Goal: Task Accomplishment & Management: Manage account settings

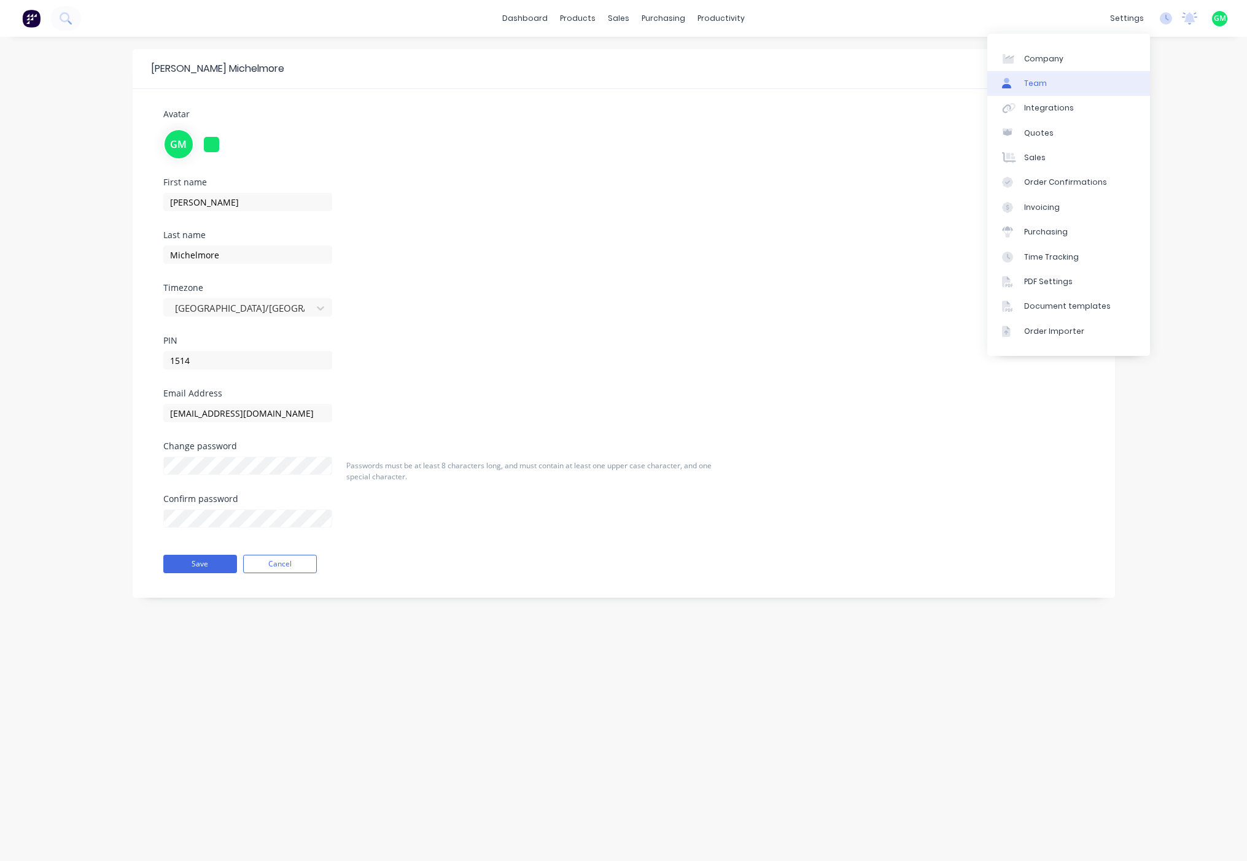
click at [1054, 81] on link "Team" at bounding box center [1068, 83] width 163 height 25
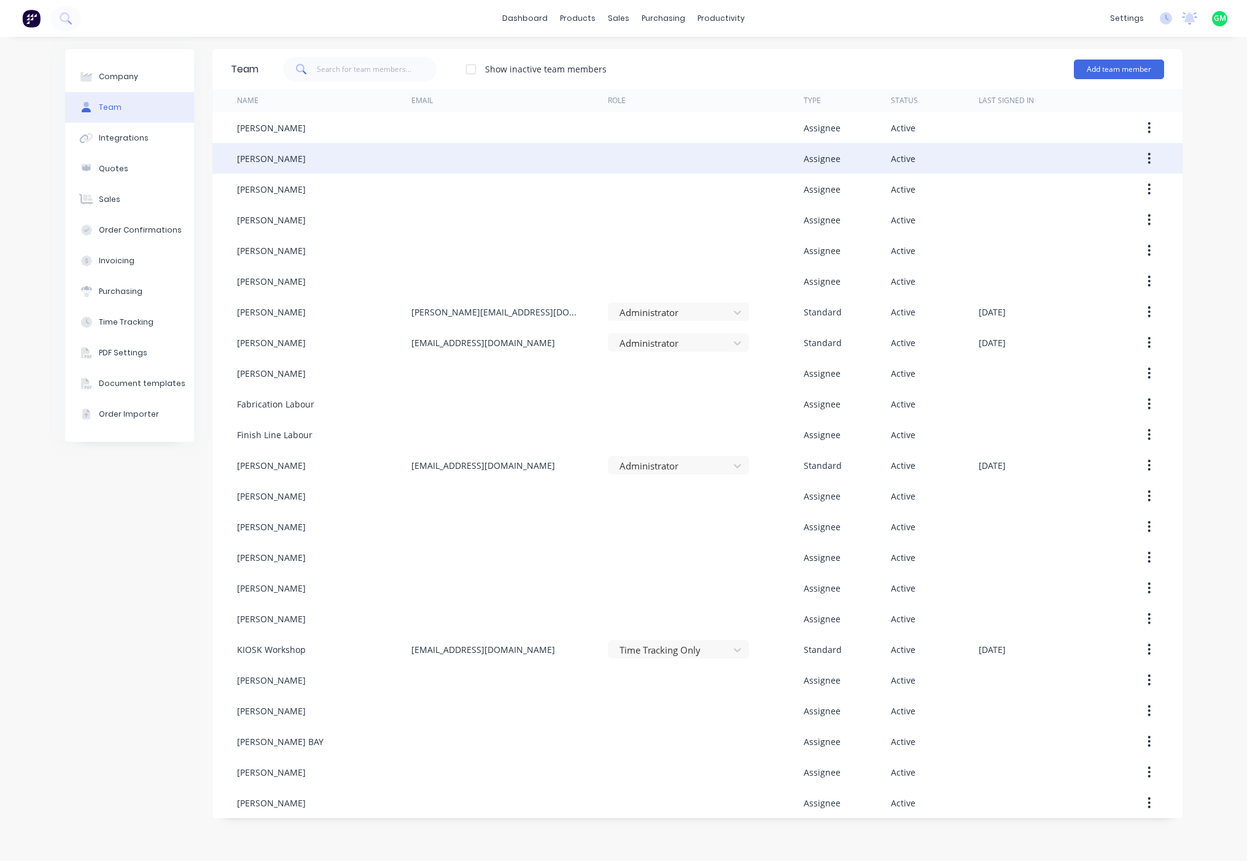
click at [265, 153] on div "BENJAMIN WENZEL" at bounding box center [271, 158] width 69 height 13
click at [293, 160] on div "BENJAMIN WENZEL" at bounding box center [271, 158] width 69 height 13
click at [1148, 157] on icon "button" at bounding box center [1148, 159] width 3 height 14
click at [1087, 192] on div "Edit" at bounding box center [1105, 191] width 95 height 18
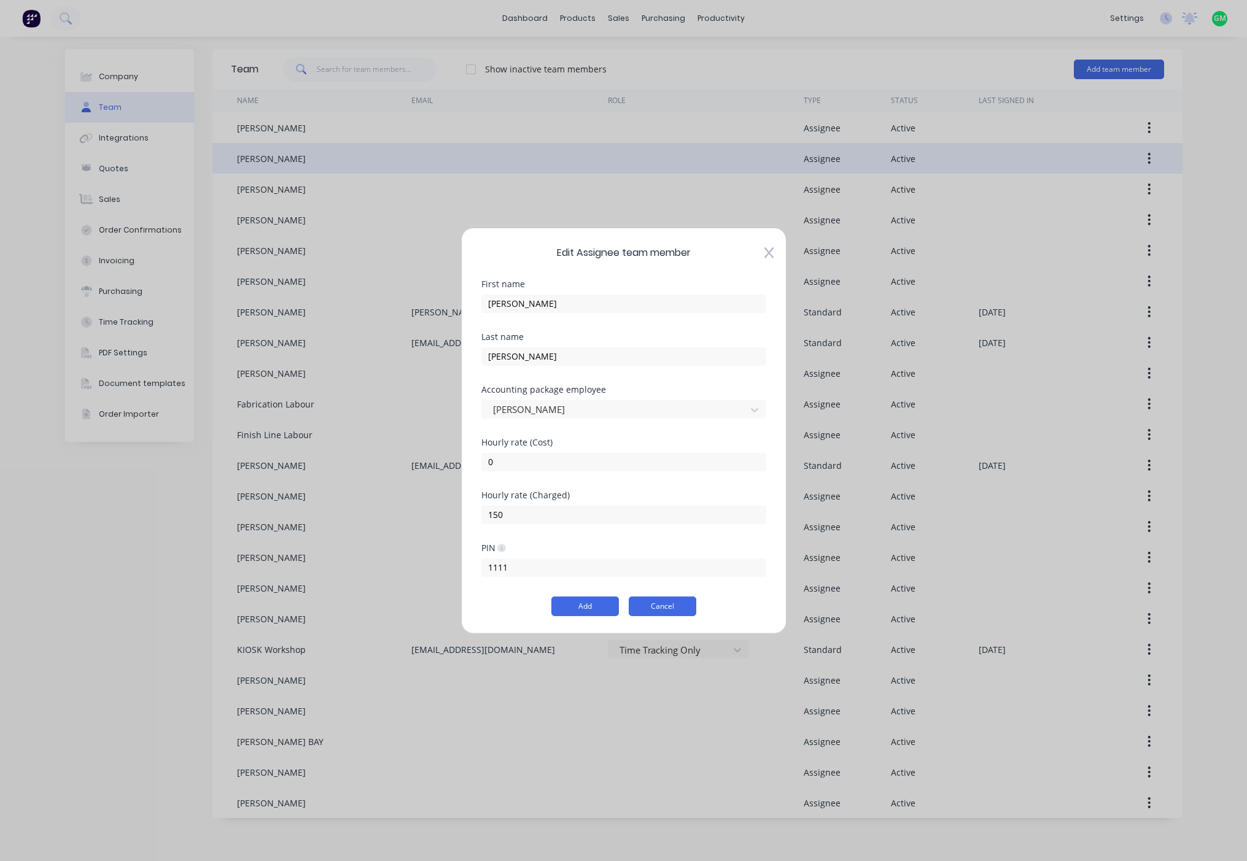
click at [668, 610] on button "Cancel" at bounding box center [663, 607] width 68 height 20
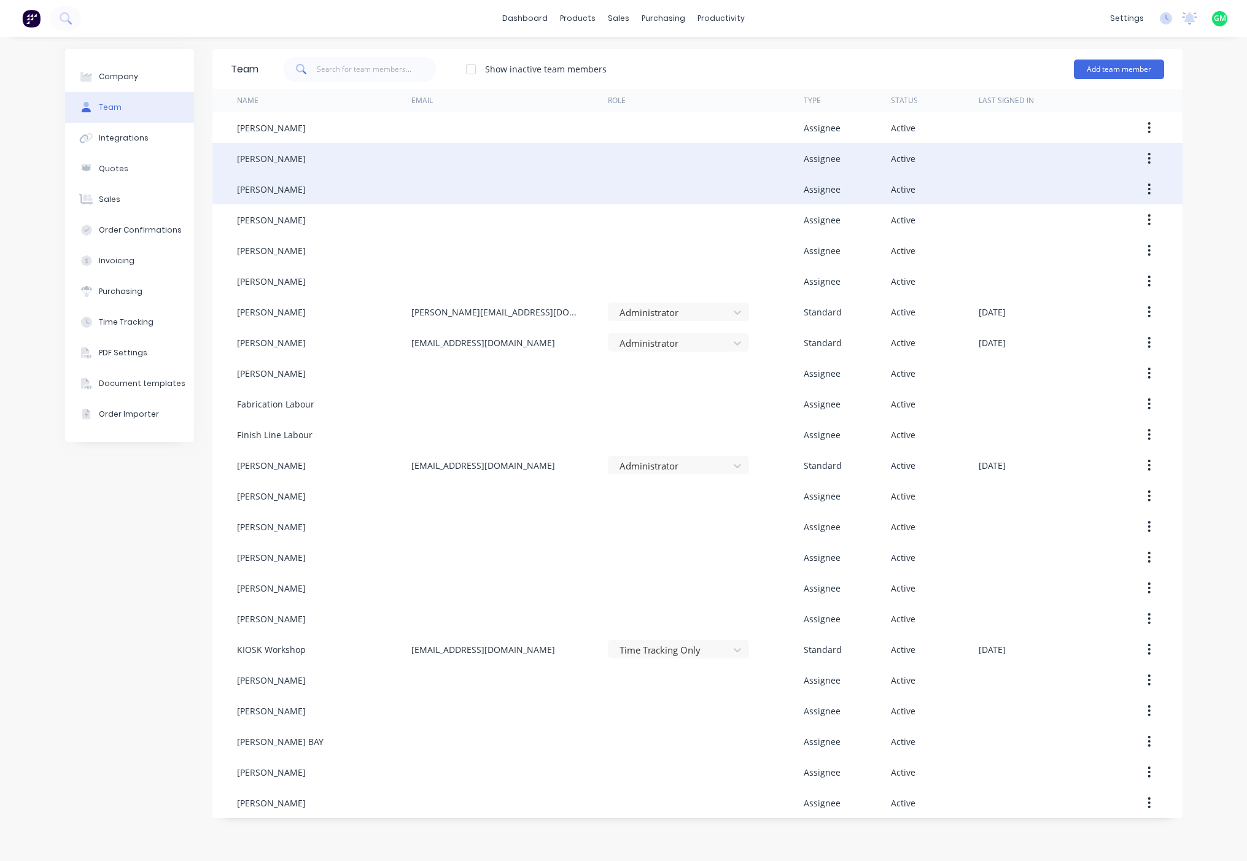
click at [1150, 191] on icon "button" at bounding box center [1148, 189] width 3 height 14
click at [1096, 225] on div "Edit" at bounding box center [1105, 221] width 95 height 18
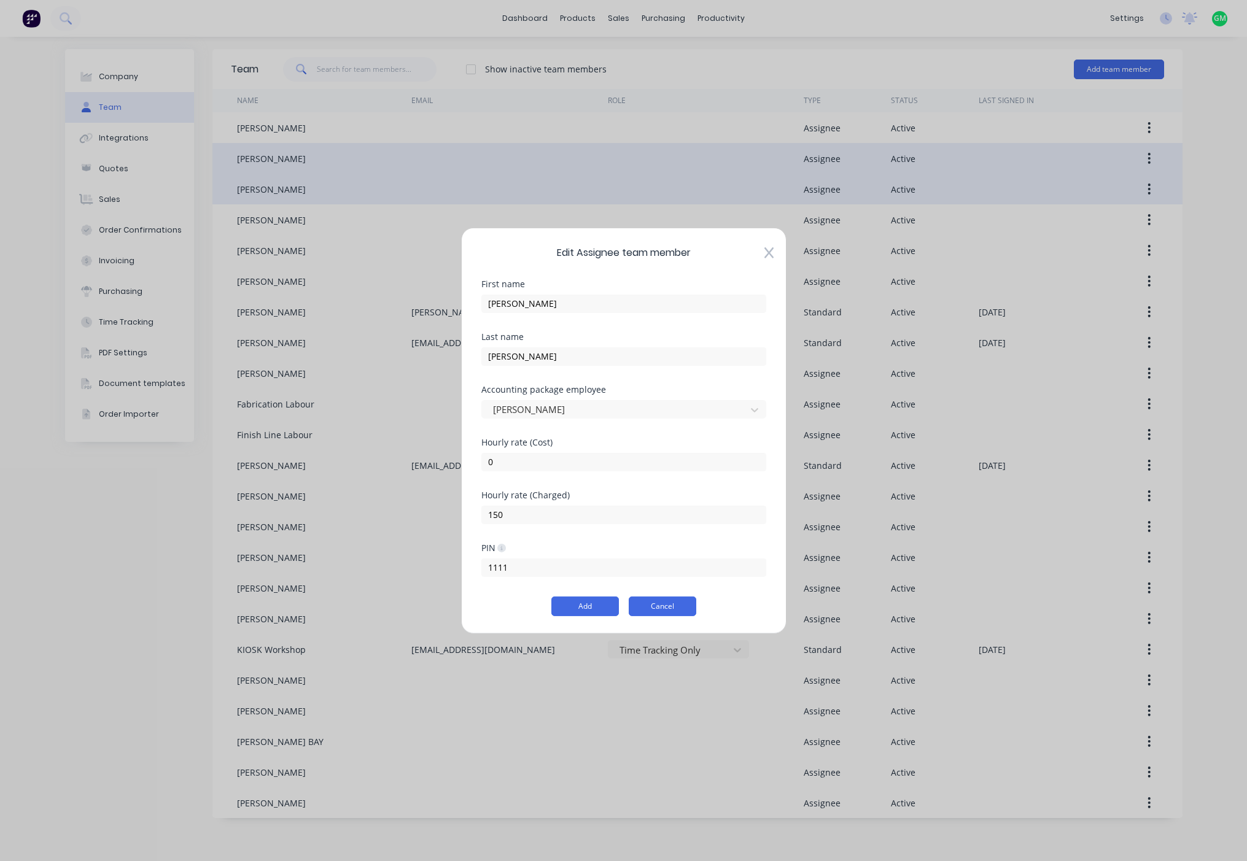
click at [661, 605] on button "Cancel" at bounding box center [663, 607] width 68 height 20
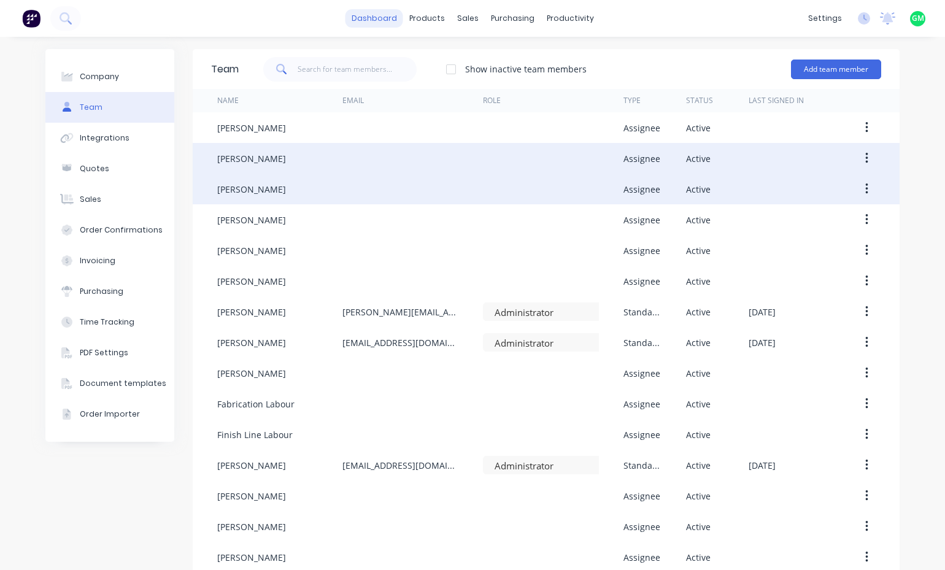
click at [378, 26] on link "dashboard" at bounding box center [375, 18] width 58 height 18
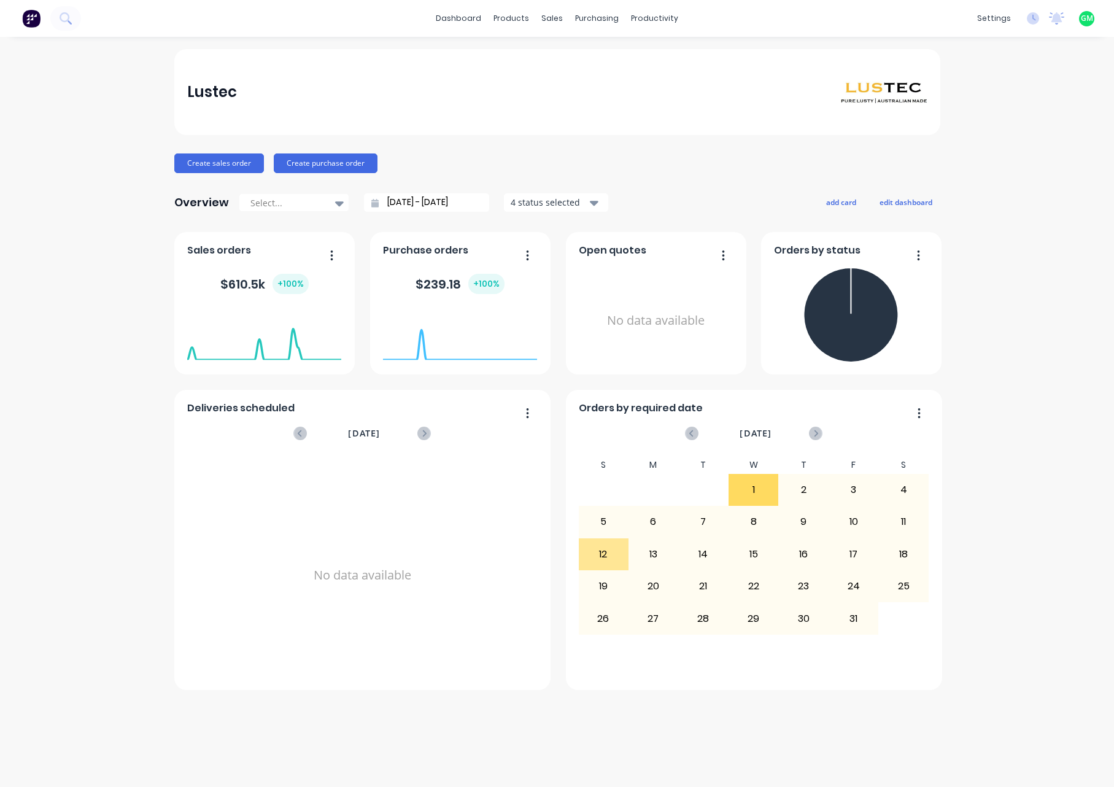
click at [999, 325] on div "Lustec Create sales order Create purchase order Overview Select... 09/09/25 - 1…" at bounding box center [557, 412] width 1114 height 726
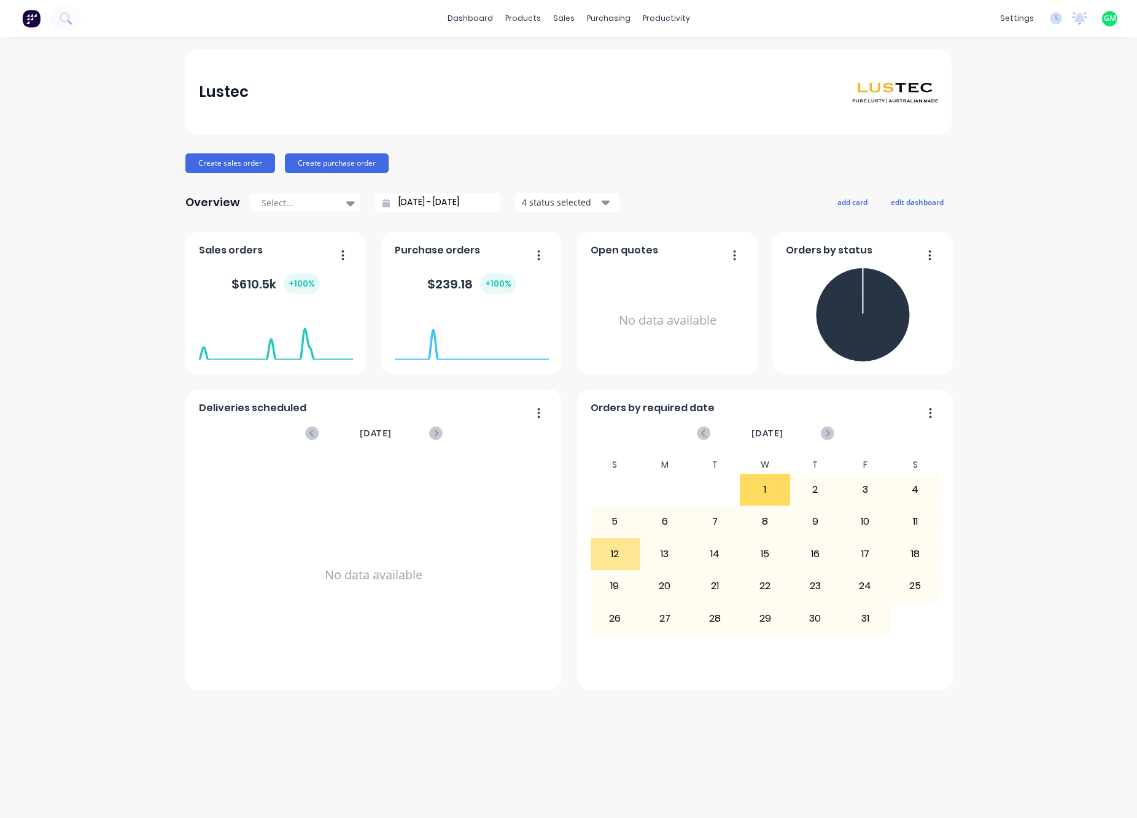
click at [1048, 88] on div "Lustec Create sales order Create purchase order Overview Select... 09/09/25 - 1…" at bounding box center [568, 427] width 1137 height 757
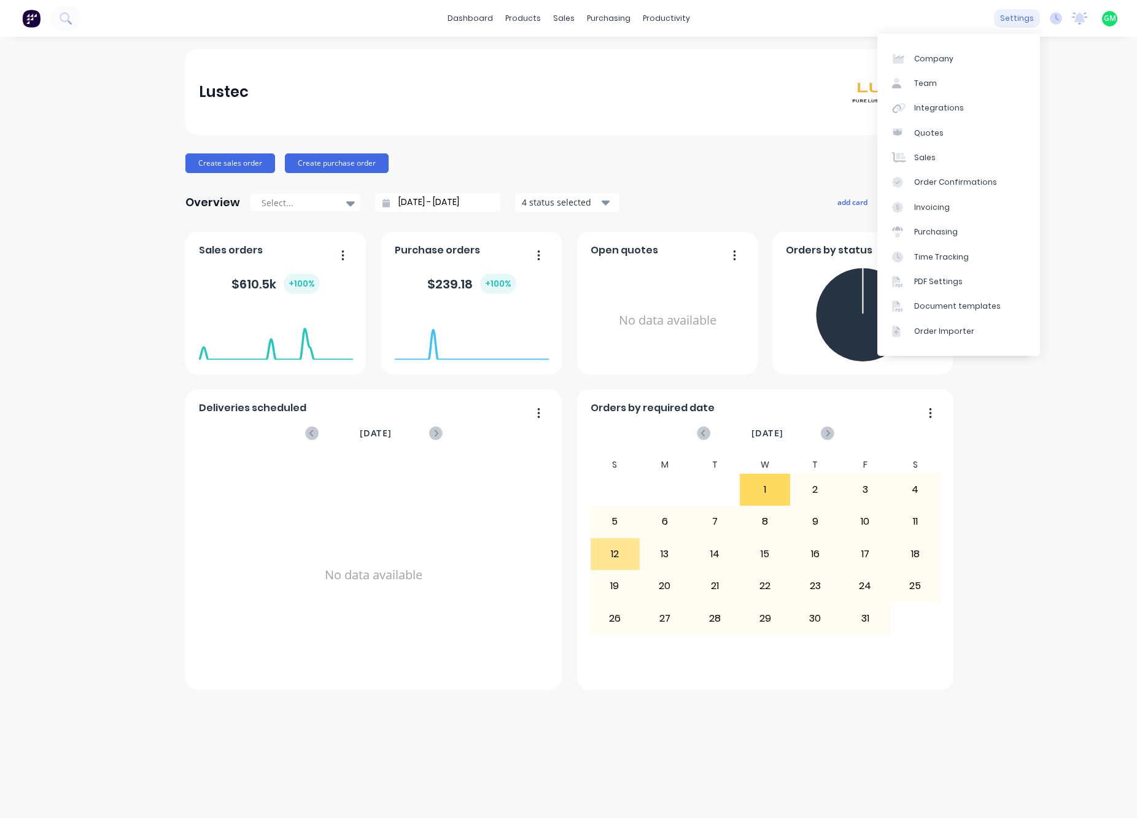
click at [1026, 14] on div "settings" at bounding box center [1017, 18] width 46 height 18
click at [1053, 23] on icon at bounding box center [1056, 18] width 12 height 12
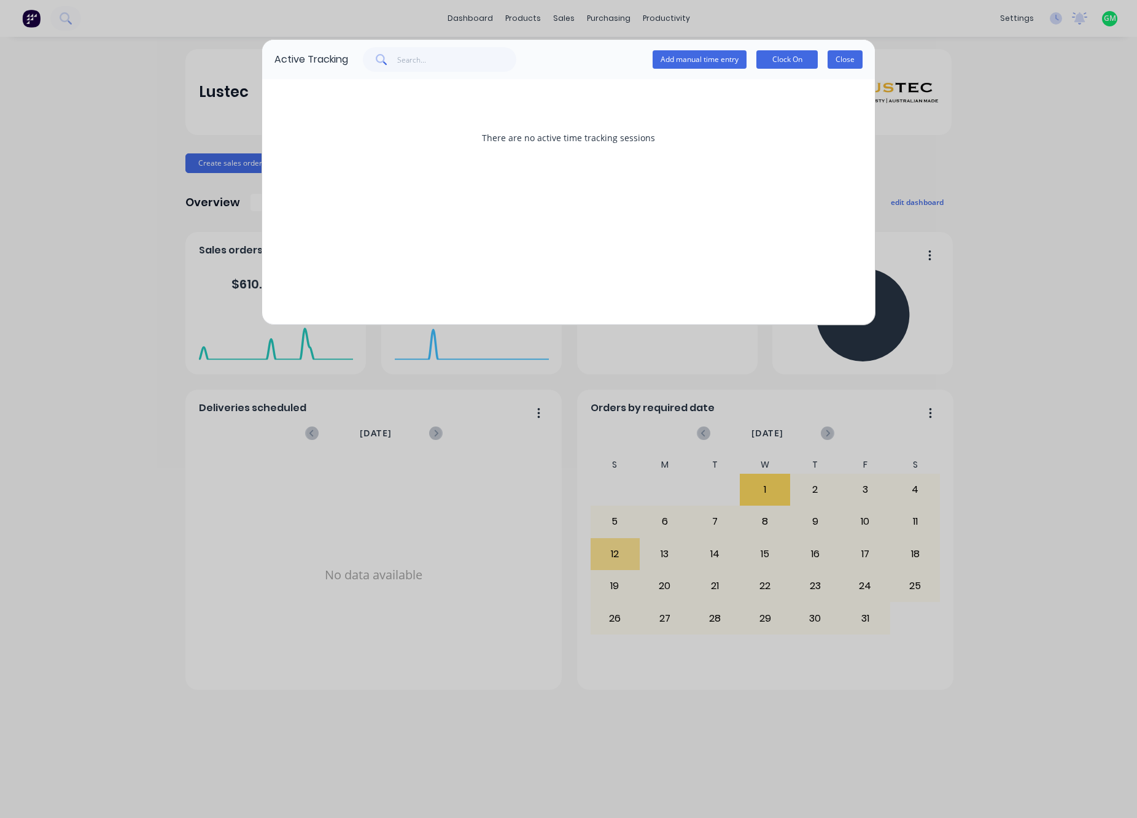
click at [857, 55] on button "Close" at bounding box center [845, 59] width 35 height 18
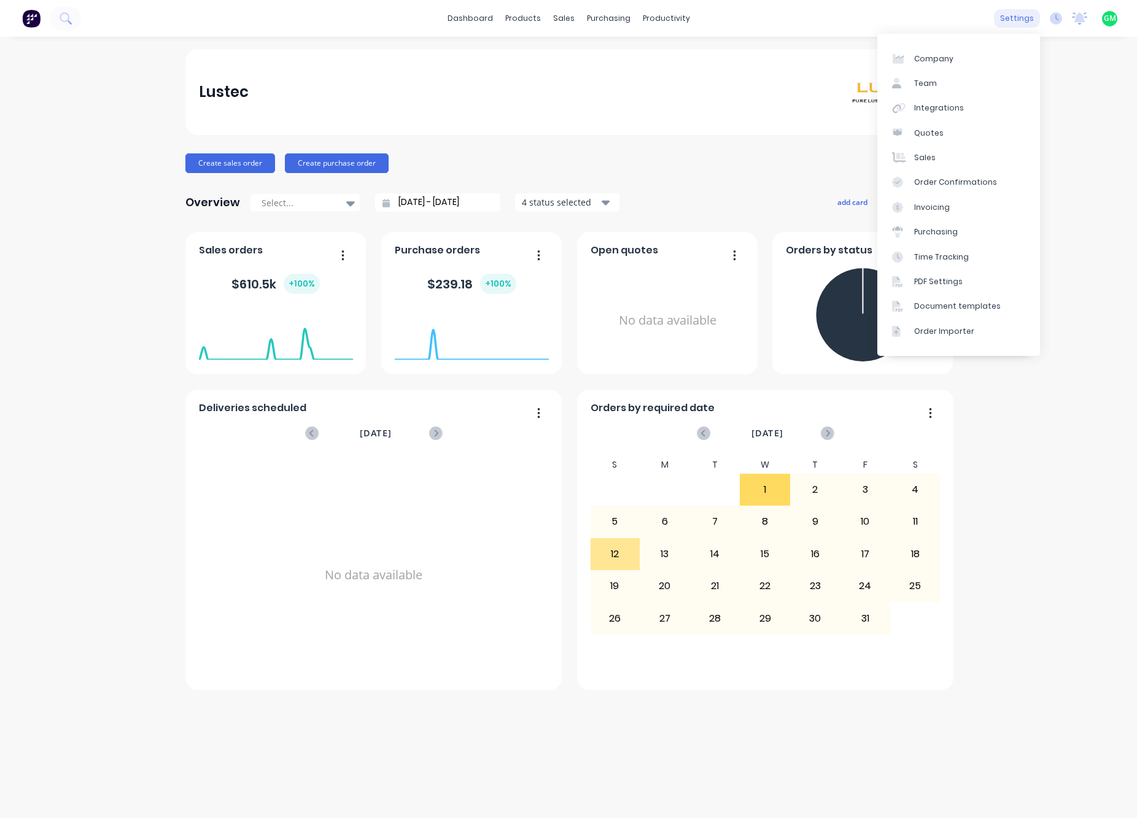
click at [1022, 20] on div "settings" at bounding box center [1017, 18] width 46 height 18
click at [952, 253] on div "Time Tracking" at bounding box center [941, 257] width 55 height 11
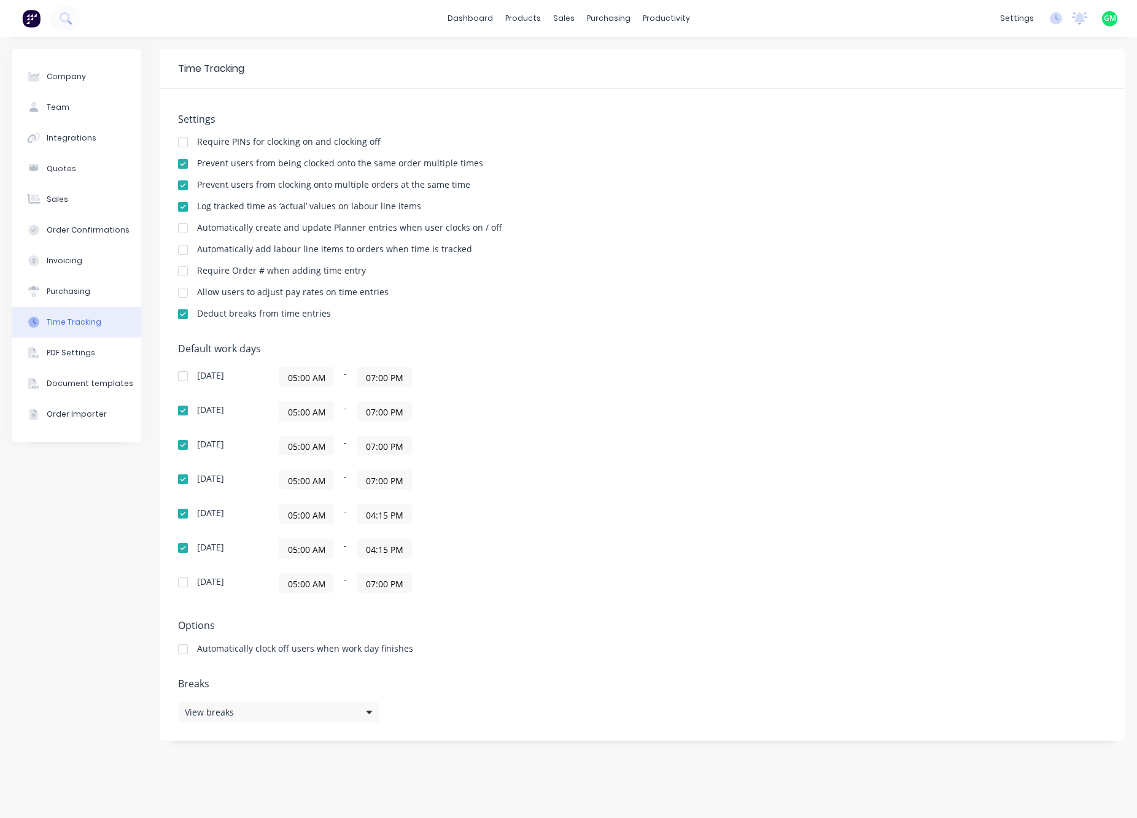
click at [179, 147] on div at bounding box center [183, 142] width 25 height 25
click at [182, 142] on div at bounding box center [183, 142] width 25 height 25
click at [180, 144] on div at bounding box center [183, 142] width 25 height 25
click at [768, 328] on div "Settings Require PINs for clocking on and clocking off Prevent users from being…" at bounding box center [642, 222] width 928 height 217
click at [656, 440] on div "Default work days Sunday 05:00 AM - 07:00 PM Monday 05:00 AM - 07:00 PM Tuesday…" at bounding box center [642, 475] width 928 height 265
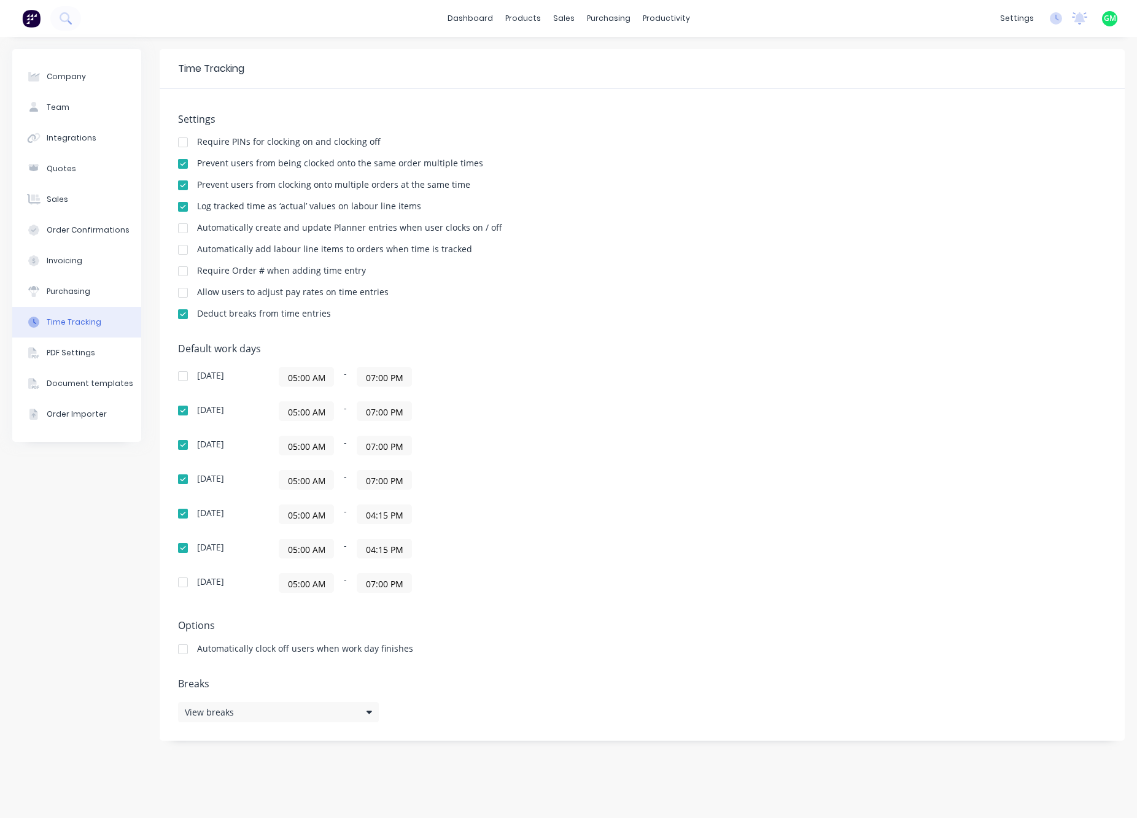
click at [724, 162] on div "Prevent users from being clocked onto the same order multiple times" at bounding box center [642, 165] width 928 height 12
click at [182, 145] on div at bounding box center [183, 142] width 25 height 25
click at [769, 311] on div "Deduct breaks from time entries" at bounding box center [642, 315] width 928 height 12
click at [931, 234] on div "Automatically create and update Planner entries when user clocks on / off" at bounding box center [642, 229] width 928 height 12
drag, startPoint x: 977, startPoint y: 192, endPoint x: 963, endPoint y: 120, distance: 73.1
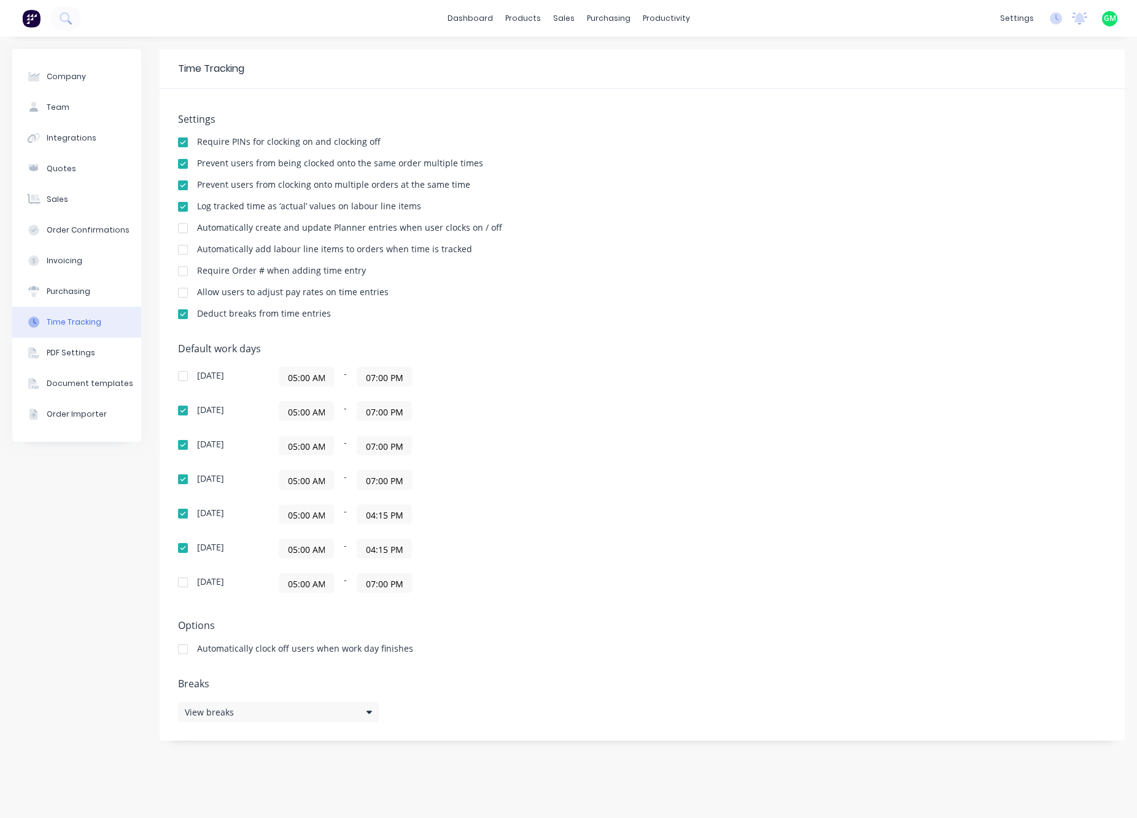
click at [980, 179] on div "Settings Require PINs for clocking on and clocking off Prevent users from being…" at bounding box center [642, 222] width 928 height 217
drag, startPoint x: 712, startPoint y: 145, endPoint x: 637, endPoint y: 7, distance: 157.7
click at [711, 138] on div "Require PINs for clocking on and clocking off" at bounding box center [642, 144] width 928 height 12
drag, startPoint x: 664, startPoint y: 206, endPoint x: 570, endPoint y: 160, distance: 104.3
click at [661, 200] on div "Settings Require PINs for clocking on and clocking off Prevent users from being…" at bounding box center [642, 222] width 928 height 217
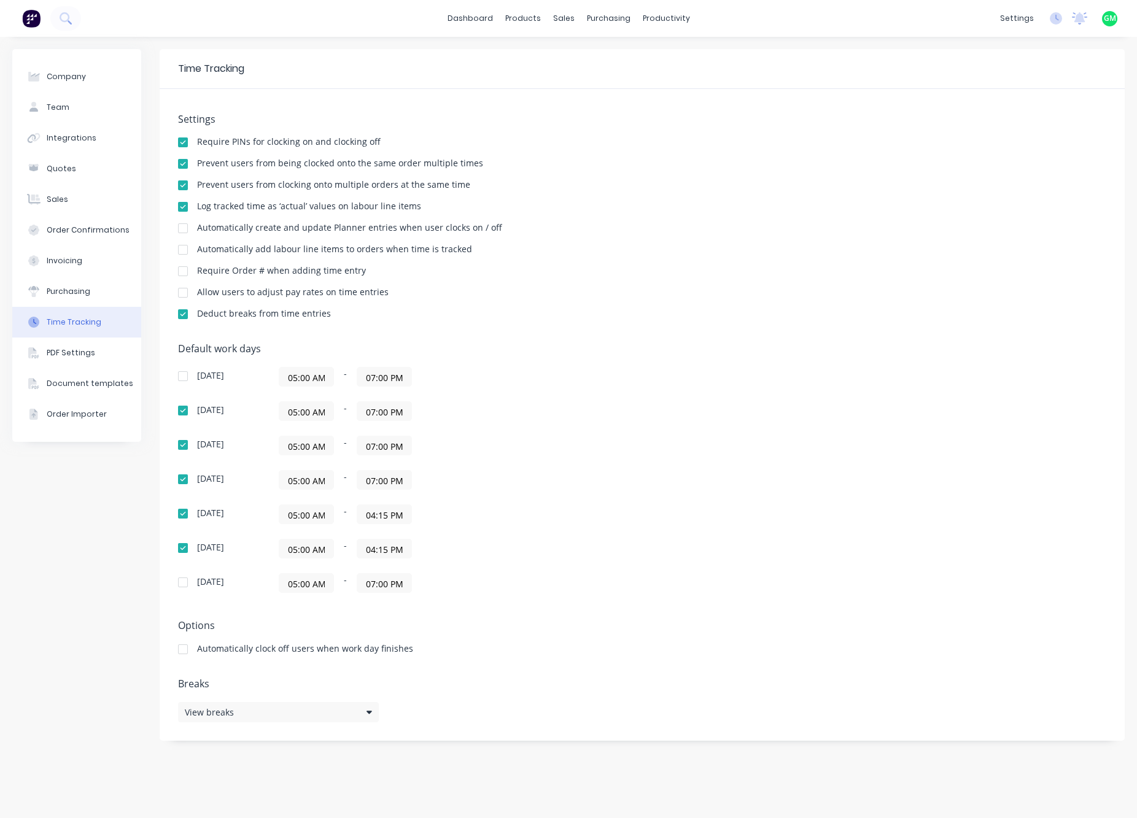
click at [37, 7] on button at bounding box center [31, 18] width 26 height 25
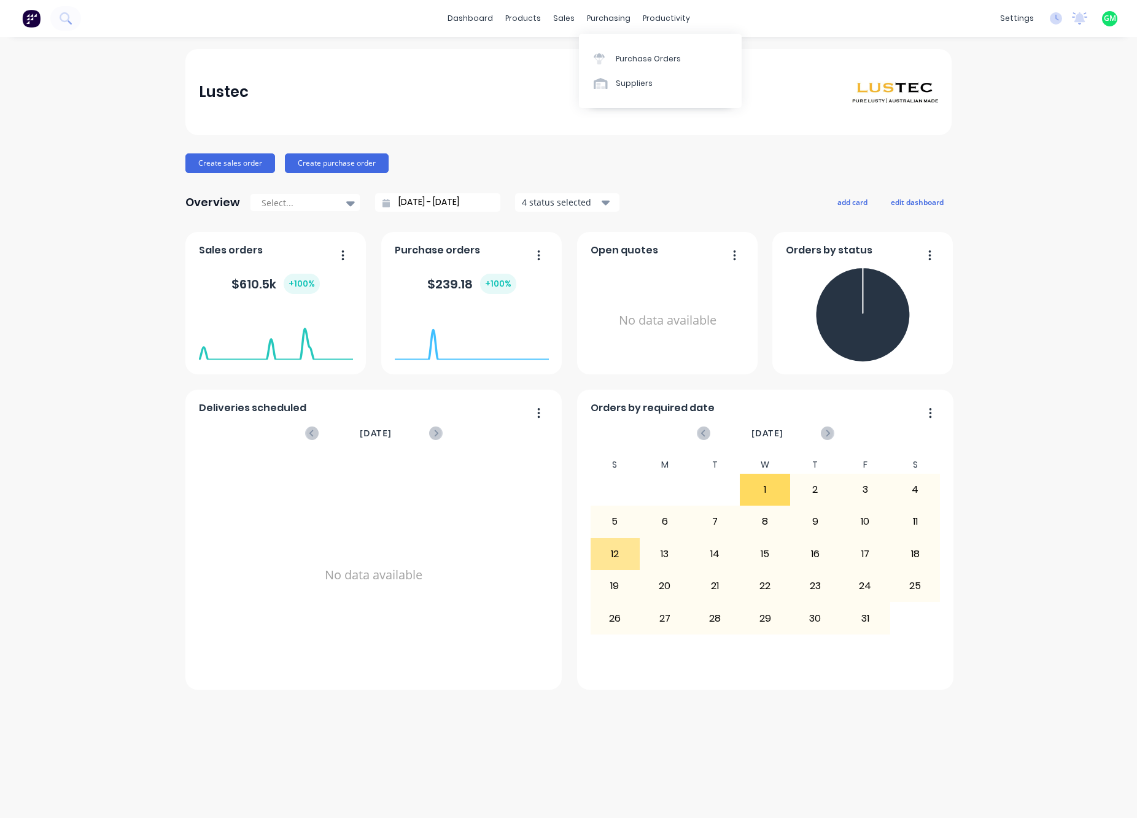
click at [495, 102] on div "Lustec" at bounding box center [569, 92] width 740 height 25
drag, startPoint x: 3, startPoint y: 302, endPoint x: 105, endPoint y: 343, distance: 109.9
click at [105, 343] on div "Lustec Create sales order Create purchase order Overview Select... 09/09/25 - 1…" at bounding box center [568, 427] width 1137 height 757
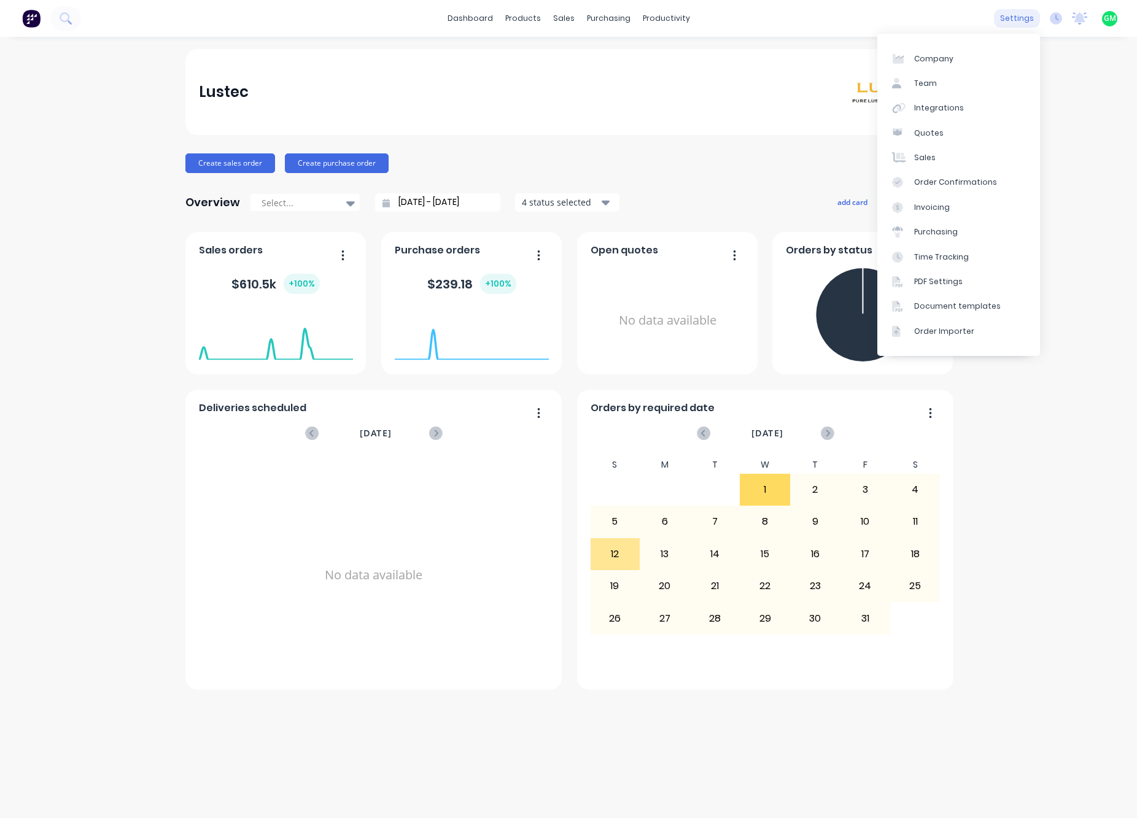
click at [1022, 21] on div "settings" at bounding box center [1017, 18] width 46 height 18
drag, startPoint x: 680, startPoint y: 123, endPoint x: 17, endPoint y: 52, distance: 666.7
click at [677, 125] on div "Lustec" at bounding box center [568, 92] width 766 height 86
click at [942, 234] on div "Purchasing" at bounding box center [936, 232] width 44 height 11
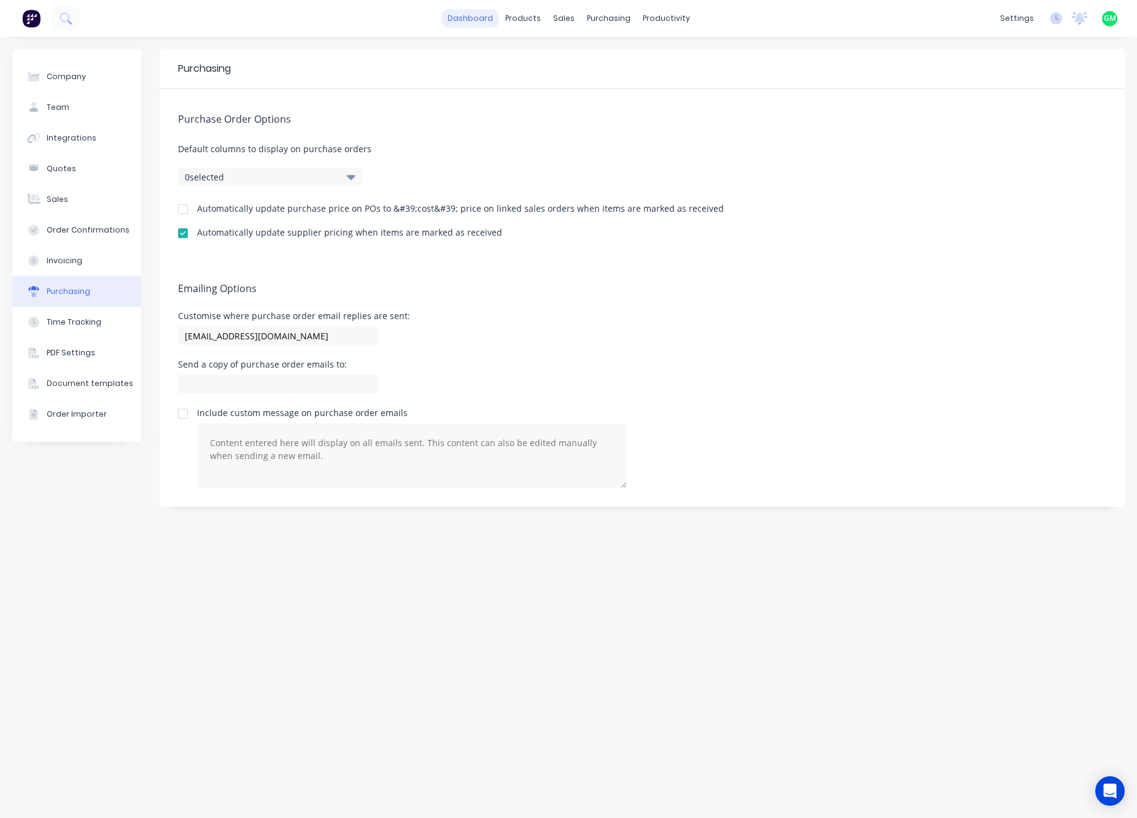
click at [484, 22] on link "dashboard" at bounding box center [470, 18] width 58 height 18
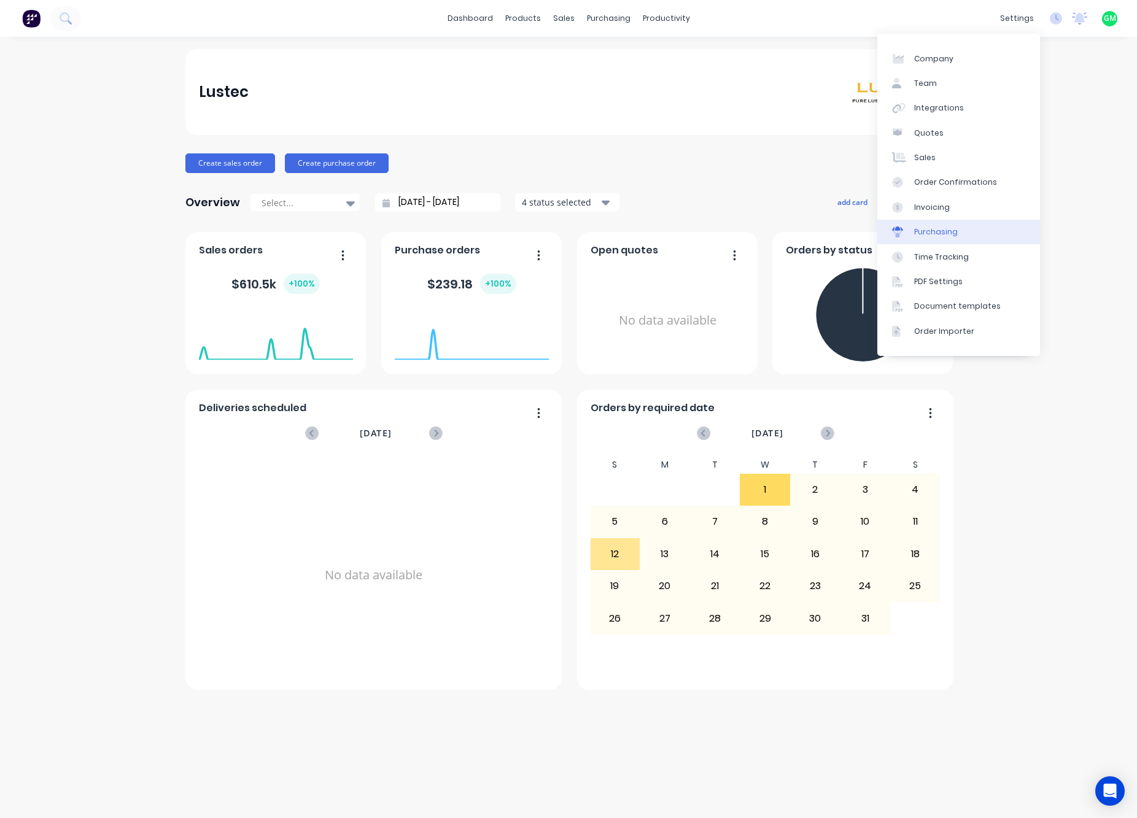
click at [947, 229] on div "Purchasing" at bounding box center [936, 232] width 44 height 11
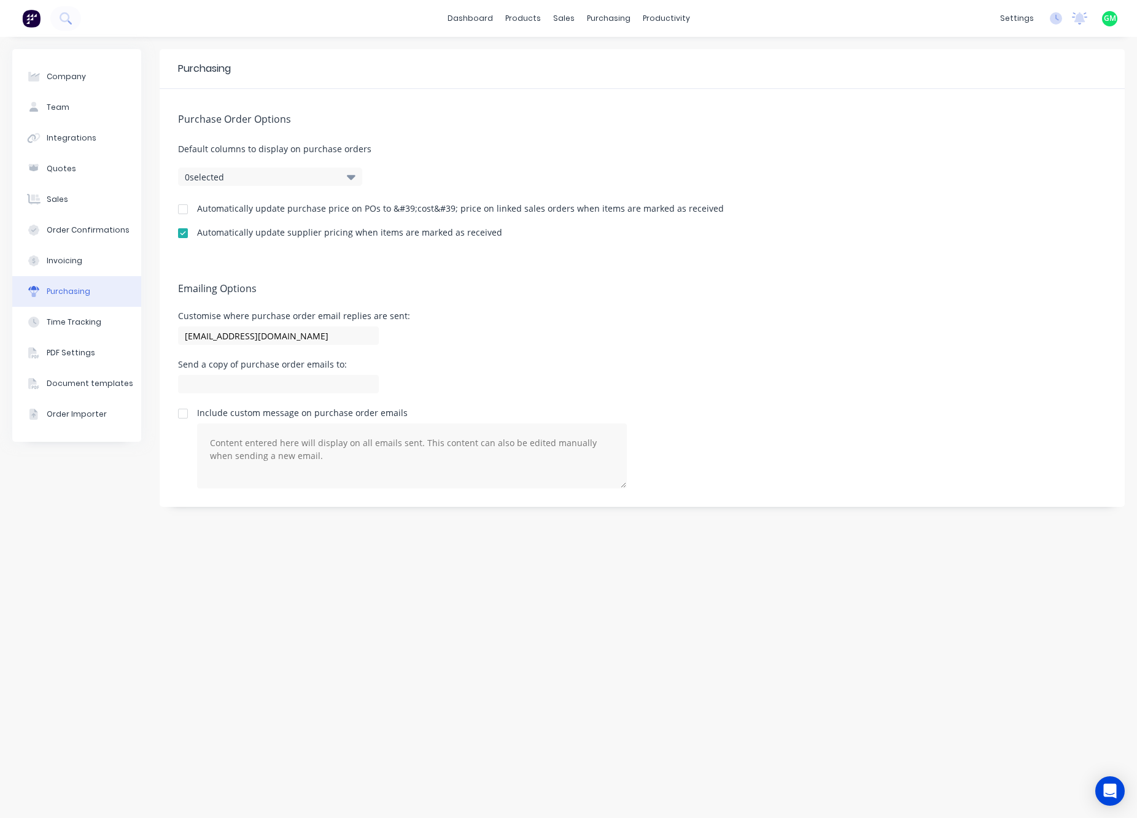
click at [494, 717] on div "Purchasing Purchase Order Options Default columns to display on purchase orders…" at bounding box center [642, 427] width 965 height 757
click at [575, 60] on div "Product Catalogue" at bounding box center [577, 58] width 76 height 11
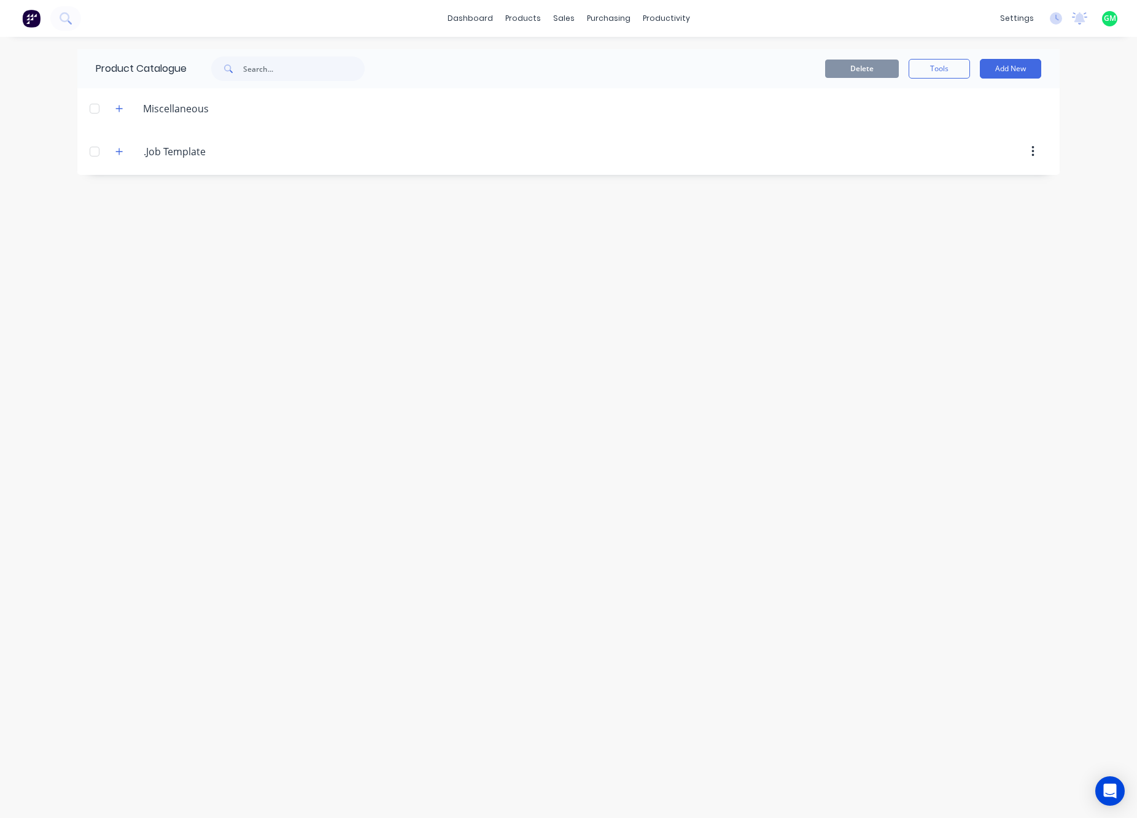
click at [273, 276] on div "Product Catalogue Delete Tools Add New Miscellaneous .Job.Template .Job Template" at bounding box center [568, 427] width 982 height 757
click at [769, 220] on div "Product Catalogue Delete Tools Add New Miscellaneous .Job.Template .Job Template" at bounding box center [568, 427] width 982 height 757
click at [1017, 66] on button "Add New" at bounding box center [1010, 69] width 61 height 20
click at [970, 99] on div "Category" at bounding box center [983, 100] width 95 height 18
click at [297, 196] on div at bounding box center [638, 196] width 807 height 12
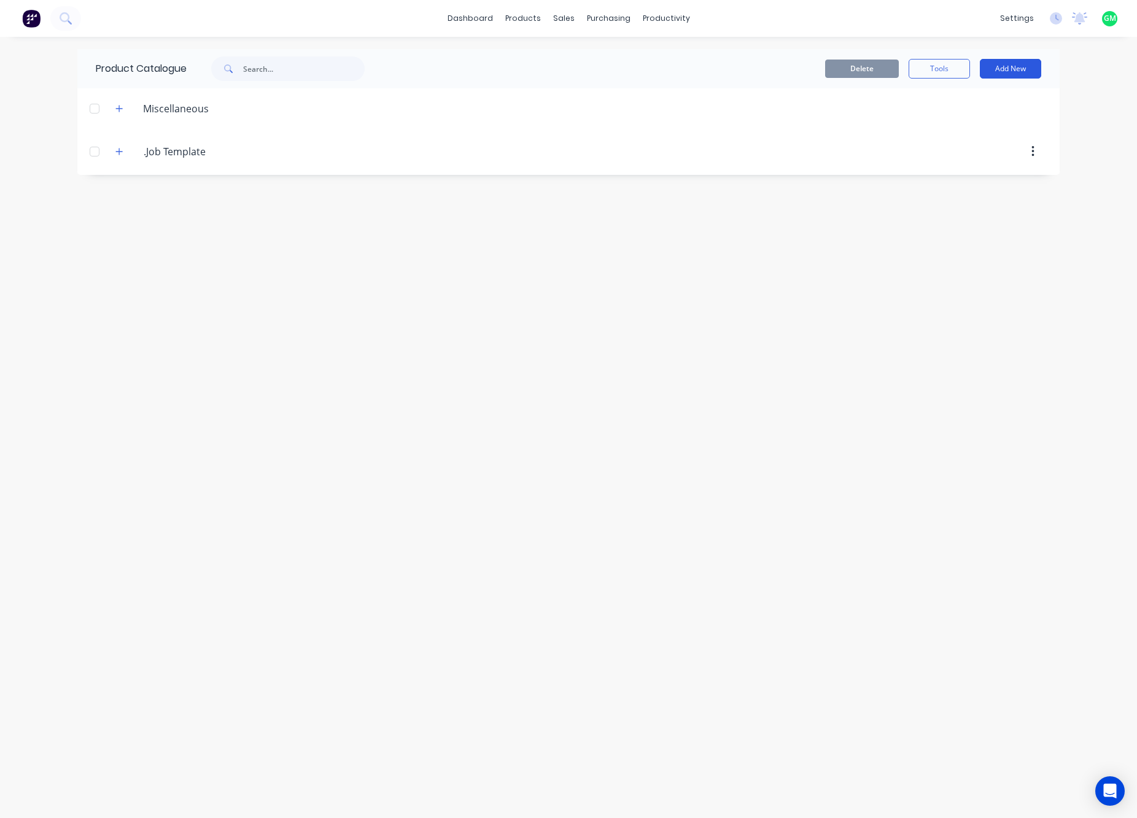
click at [1001, 69] on button "Add New" at bounding box center [1010, 69] width 61 height 20
click at [958, 96] on div "Category" at bounding box center [983, 100] width 95 height 18
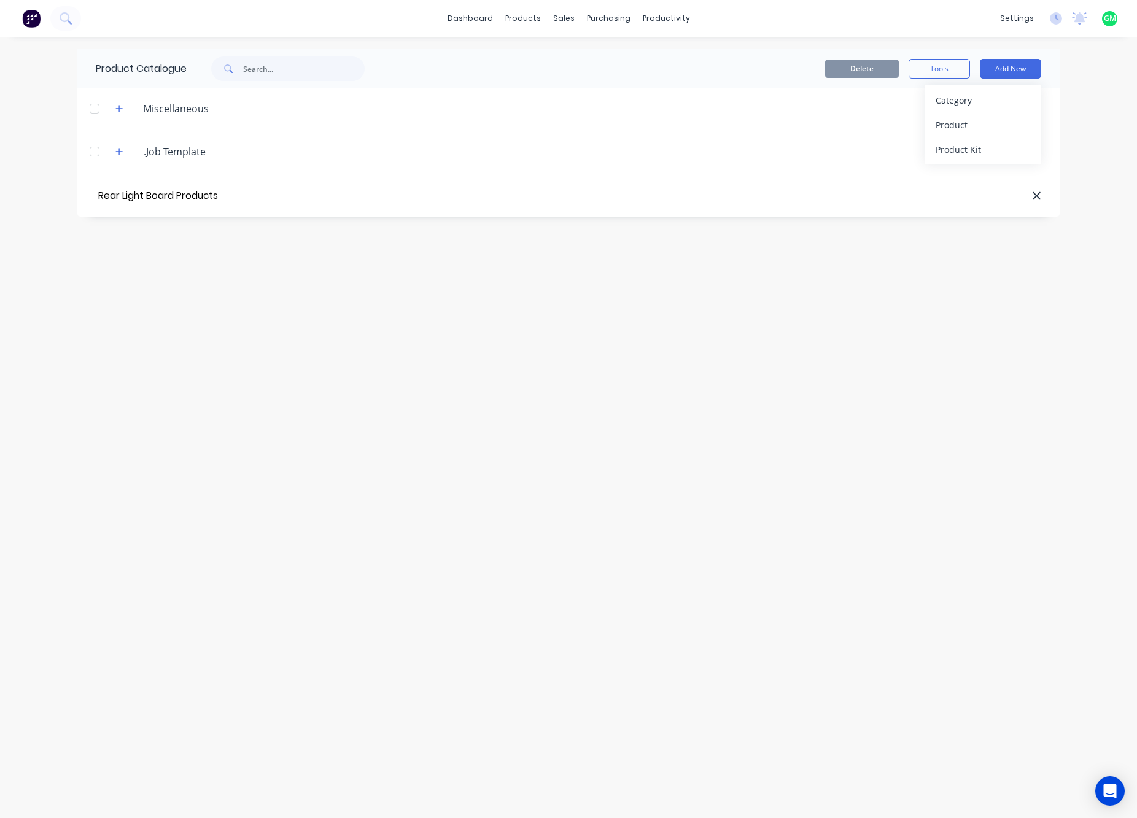
type input "Rear Light Board Products"
click at [964, 129] on div "Product" at bounding box center [983, 125] width 95 height 18
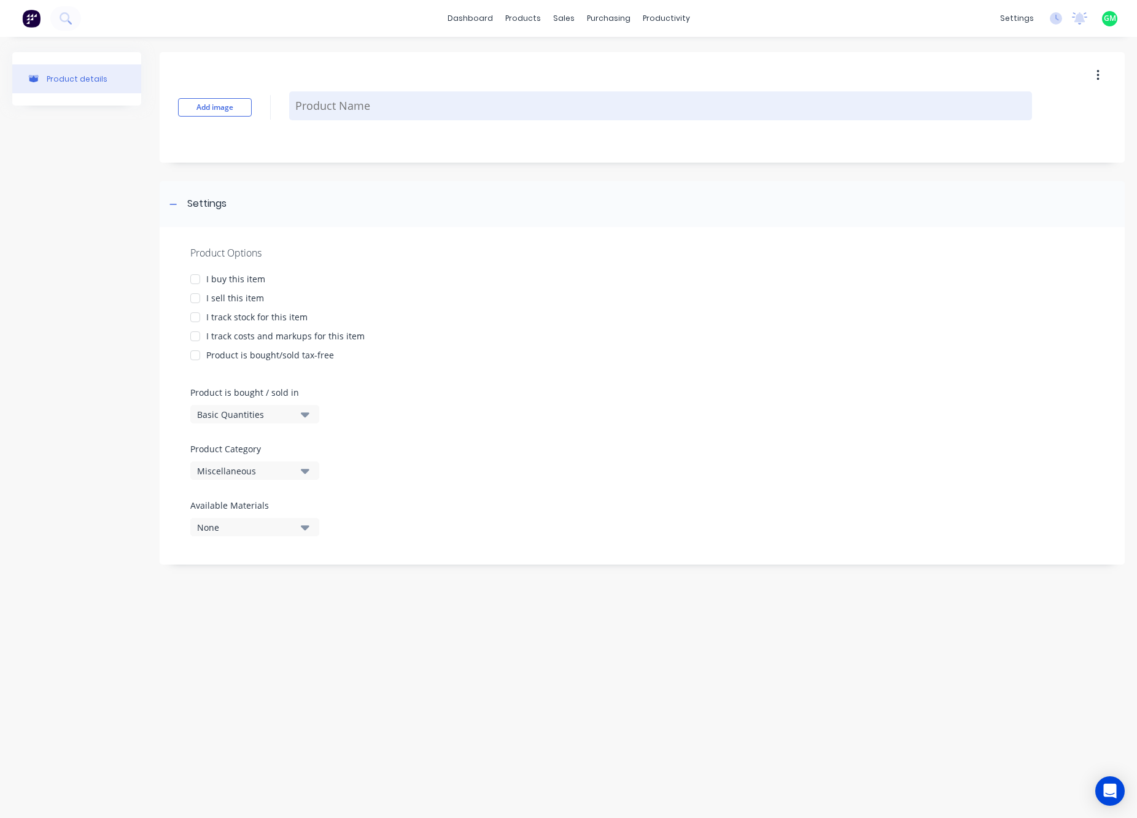
click at [352, 101] on textarea at bounding box center [660, 105] width 743 height 29
paste textarea "STD-RA-B010"
type textarea "x"
type textarea "STD-RA-B010"
type textarea "x"
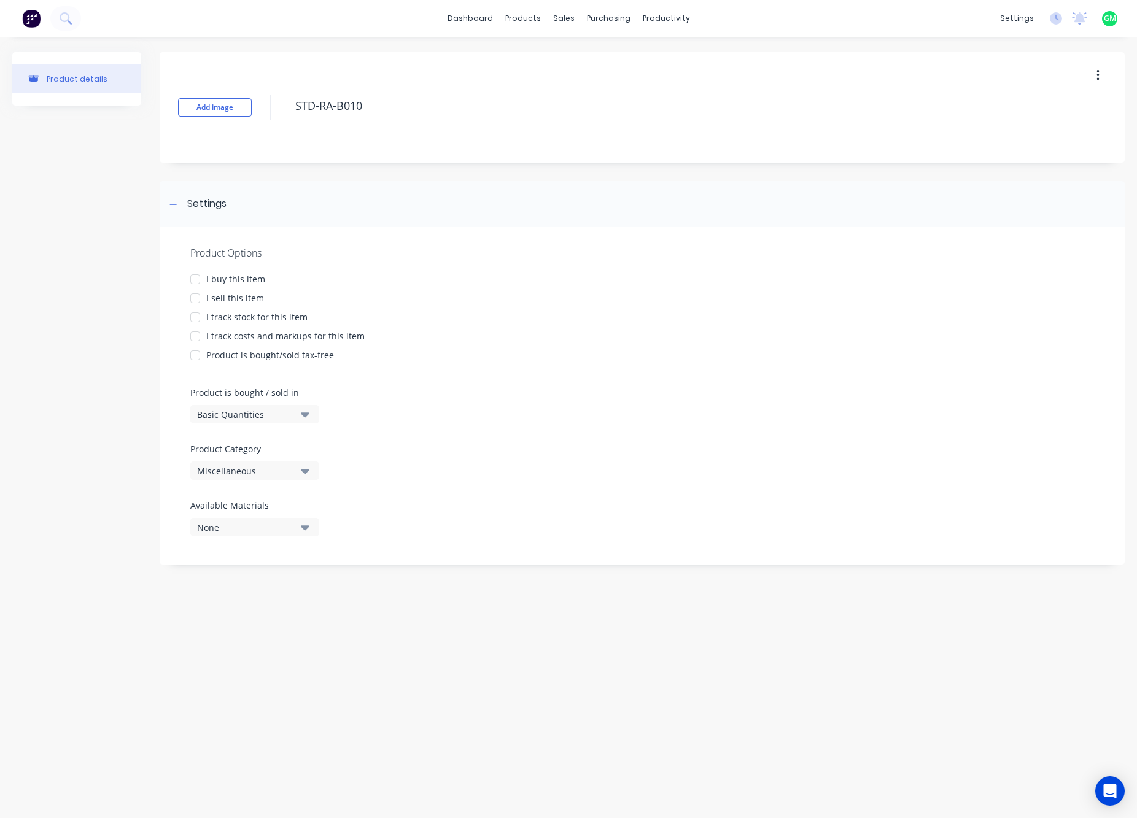
type textarea "STD-RA-B010"
type textarea "x"
type textarea "STD-RA-B010"
drag, startPoint x: 985, startPoint y: 514, endPoint x: 1274, endPoint y: 710, distance: 348.9
click at [1136, 710] on html "dashboard products sales purchasing productivity dashboard products Product Cat…" at bounding box center [568, 409] width 1137 height 818
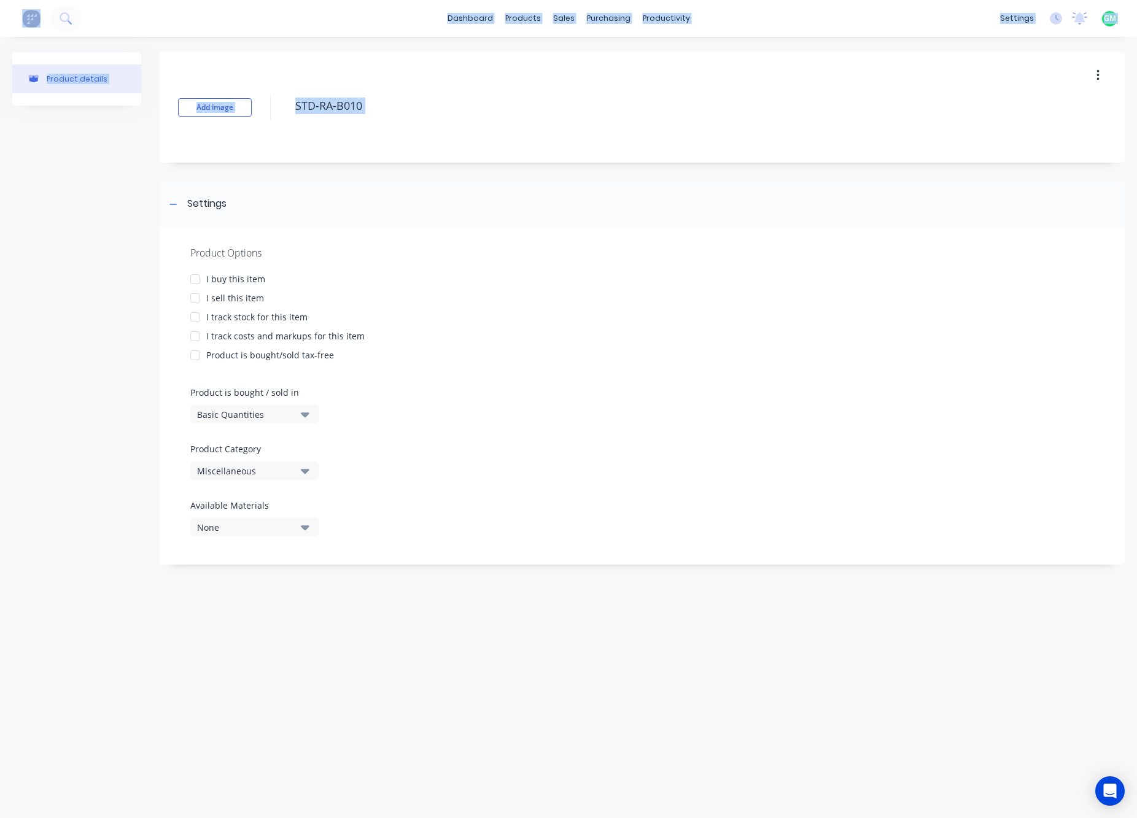
click at [397, 284] on div "I buy this item" at bounding box center [642, 279] width 904 height 13
click at [223, 246] on div "Product Options" at bounding box center [642, 253] width 904 height 15
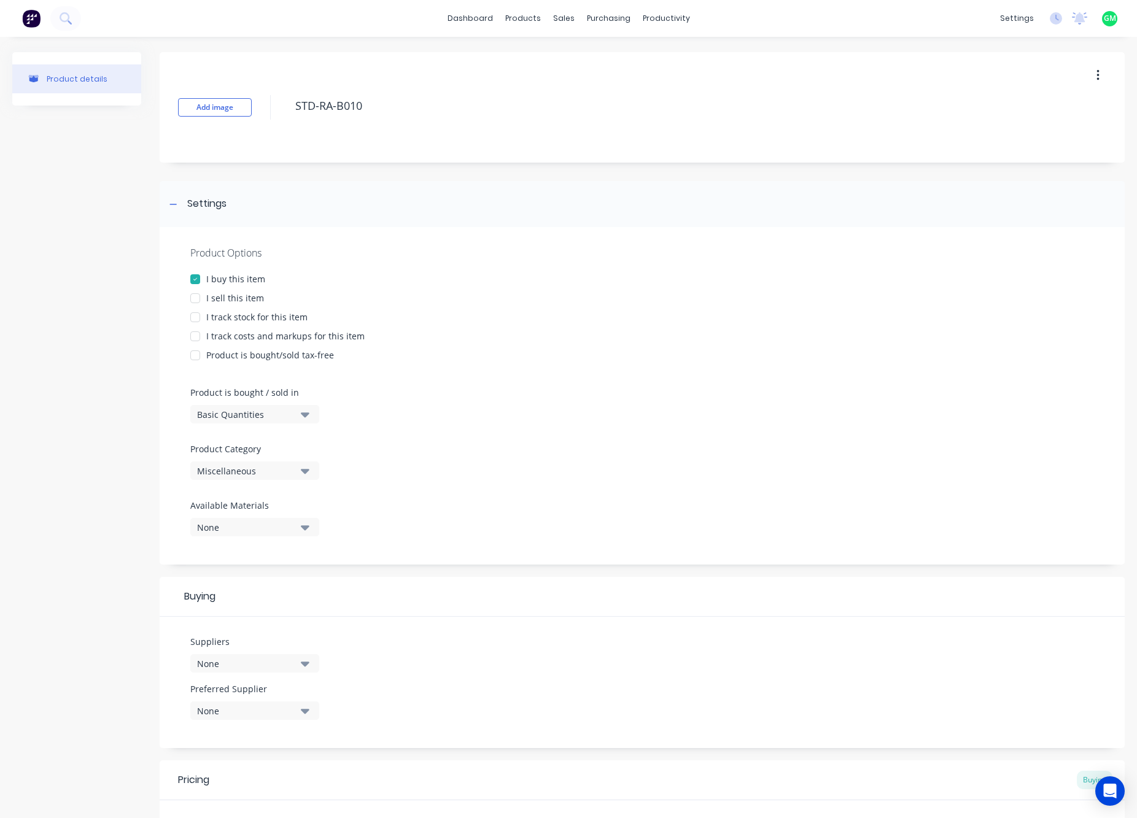
click at [199, 298] on div at bounding box center [195, 298] width 25 height 25
click at [198, 316] on div at bounding box center [195, 317] width 25 height 25
click at [198, 337] on div at bounding box center [195, 336] width 25 height 25
click at [200, 359] on div at bounding box center [195, 355] width 25 height 25
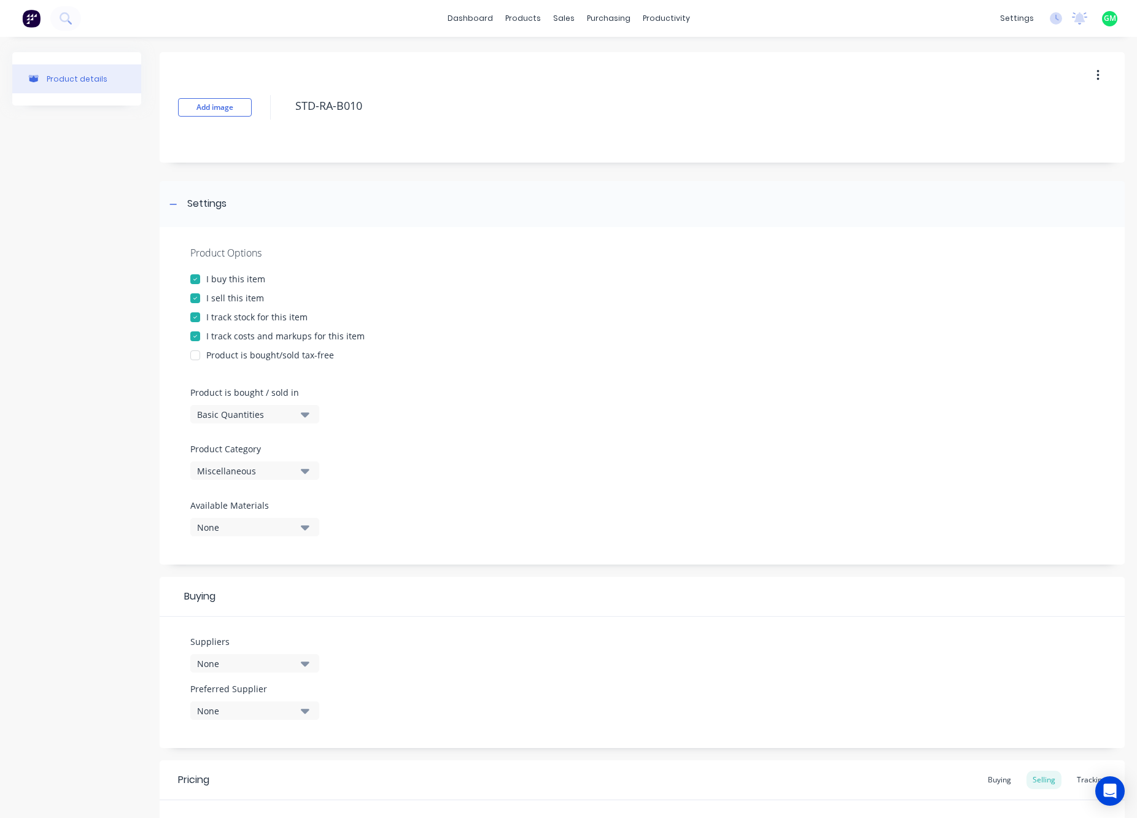
click at [307, 413] on icon "button" at bounding box center [305, 415] width 9 height 14
click at [249, 448] on div "Basic Quantities" at bounding box center [282, 445] width 184 height 25
click at [285, 475] on div "Miscellaneous" at bounding box center [246, 471] width 98 height 13
click at [273, 591] on div "Rear Light Board Products" at bounding box center [282, 587] width 184 height 25
type textarea "x"
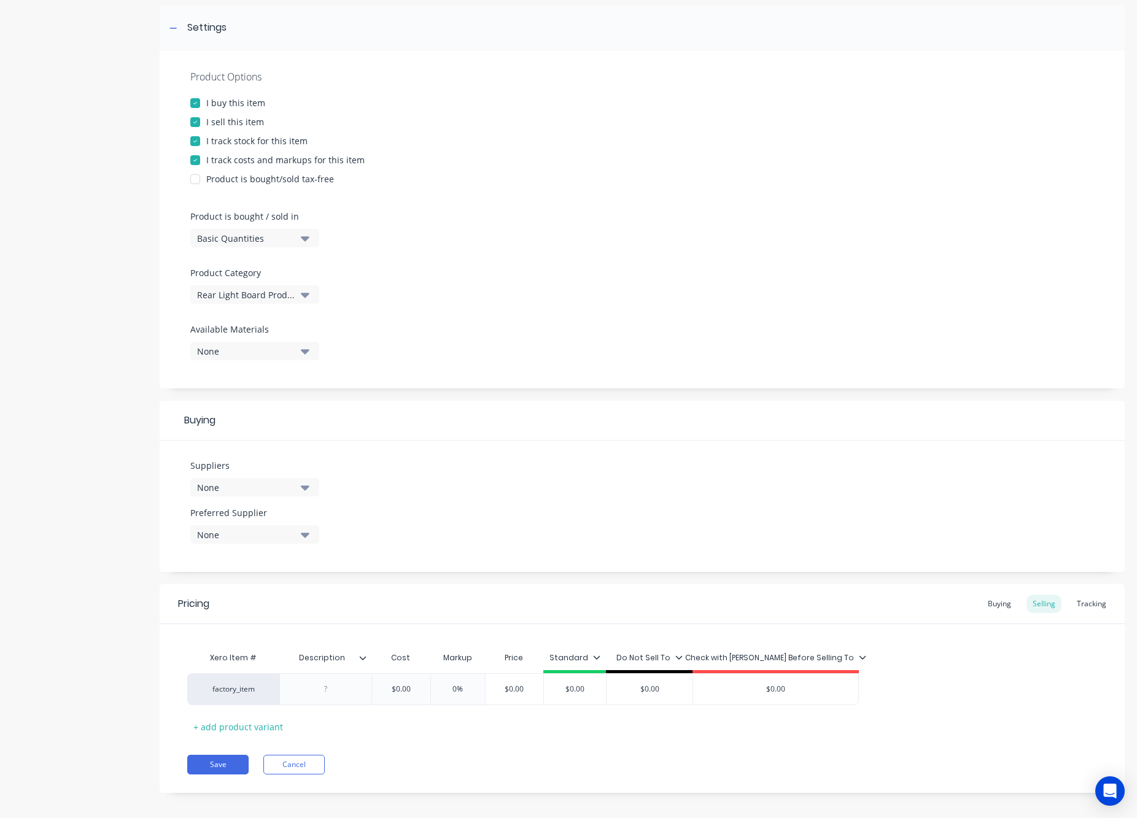
scroll to position [185, 0]
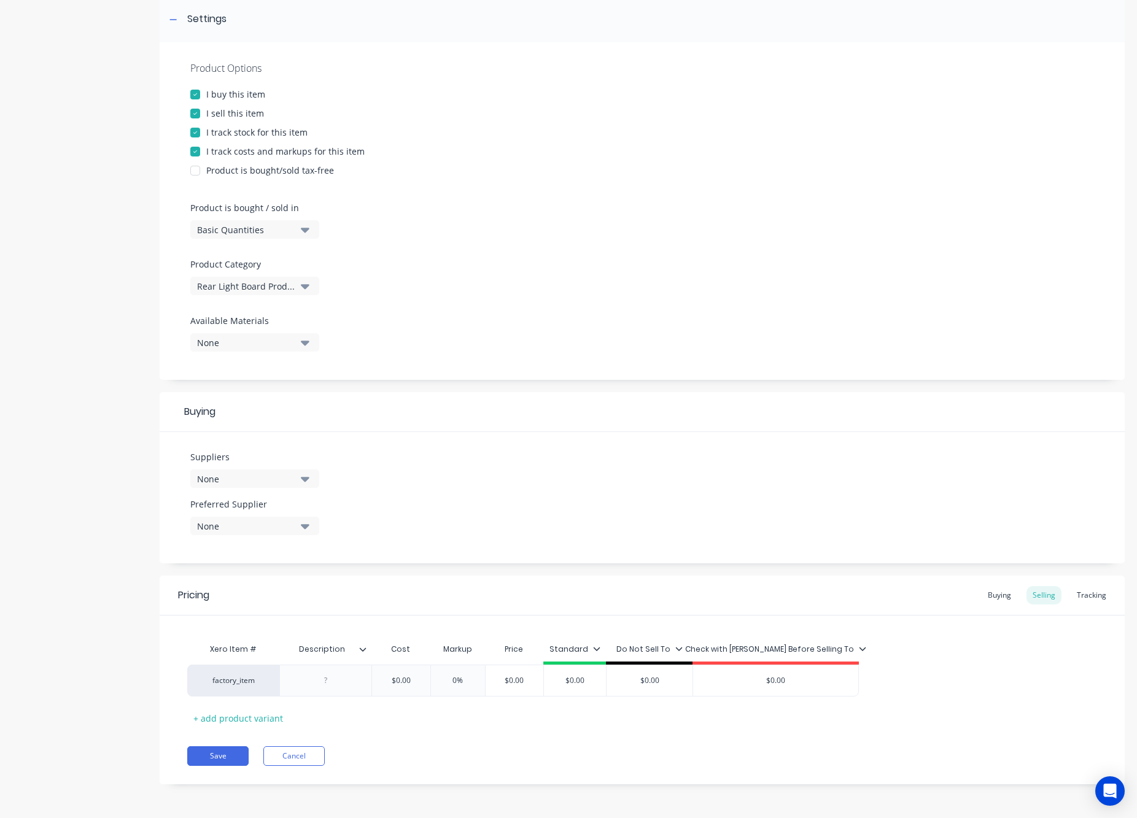
click at [306, 484] on icon "button" at bounding box center [305, 479] width 9 height 14
click at [293, 512] on input "text" at bounding box center [291, 515] width 130 height 25
type input "acut"
click at [244, 550] on div "Acute Laser" at bounding box center [289, 546] width 123 height 13
click at [545, 494] on div "Suppliers 1 suppliers selected acut Acute Laser Preferred Supplier None" at bounding box center [642, 497] width 965 height 131
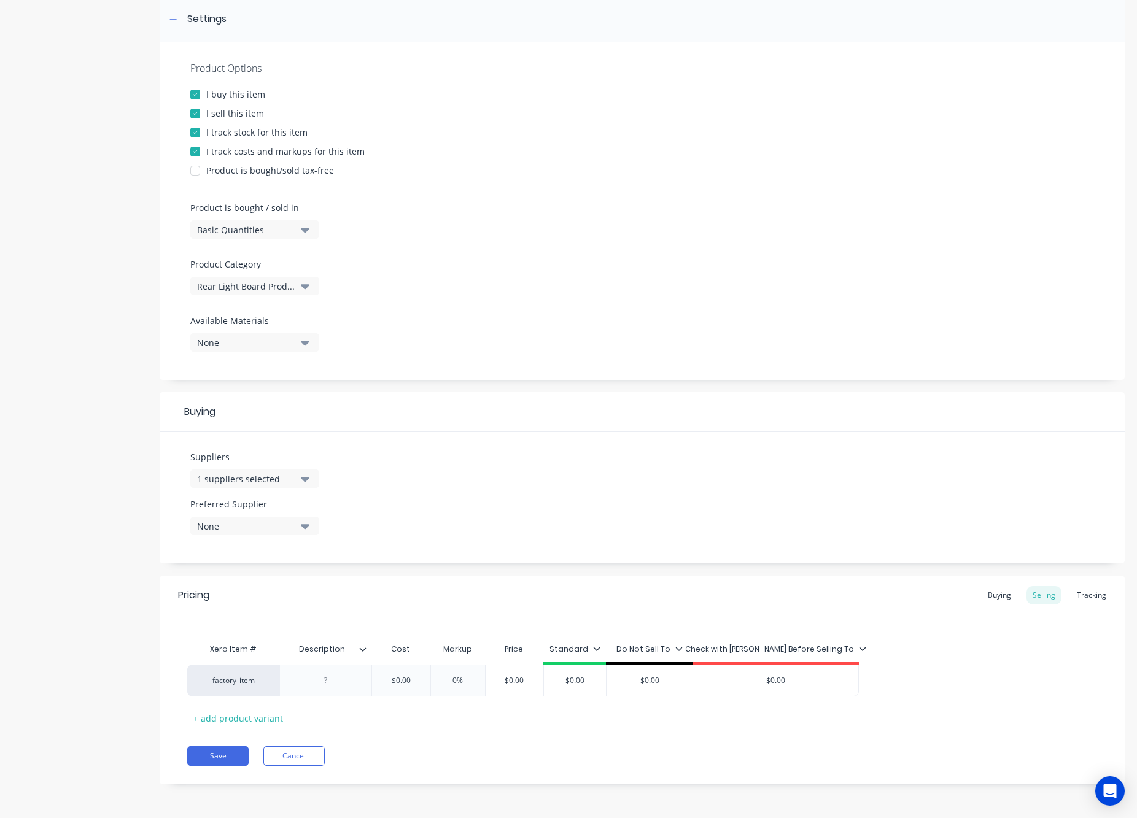
click at [308, 526] on icon "button" at bounding box center [305, 526] width 9 height 5
click at [217, 593] on div "button" at bounding box center [210, 593] width 25 height 25
type textarea "x"
click at [417, 513] on div "Suppliers 1 suppliers selected acut Preferred Supplier Acute Laser Acute Laser" at bounding box center [642, 497] width 965 height 131
click at [310, 478] on button "1 suppliers selected" at bounding box center [254, 479] width 129 height 18
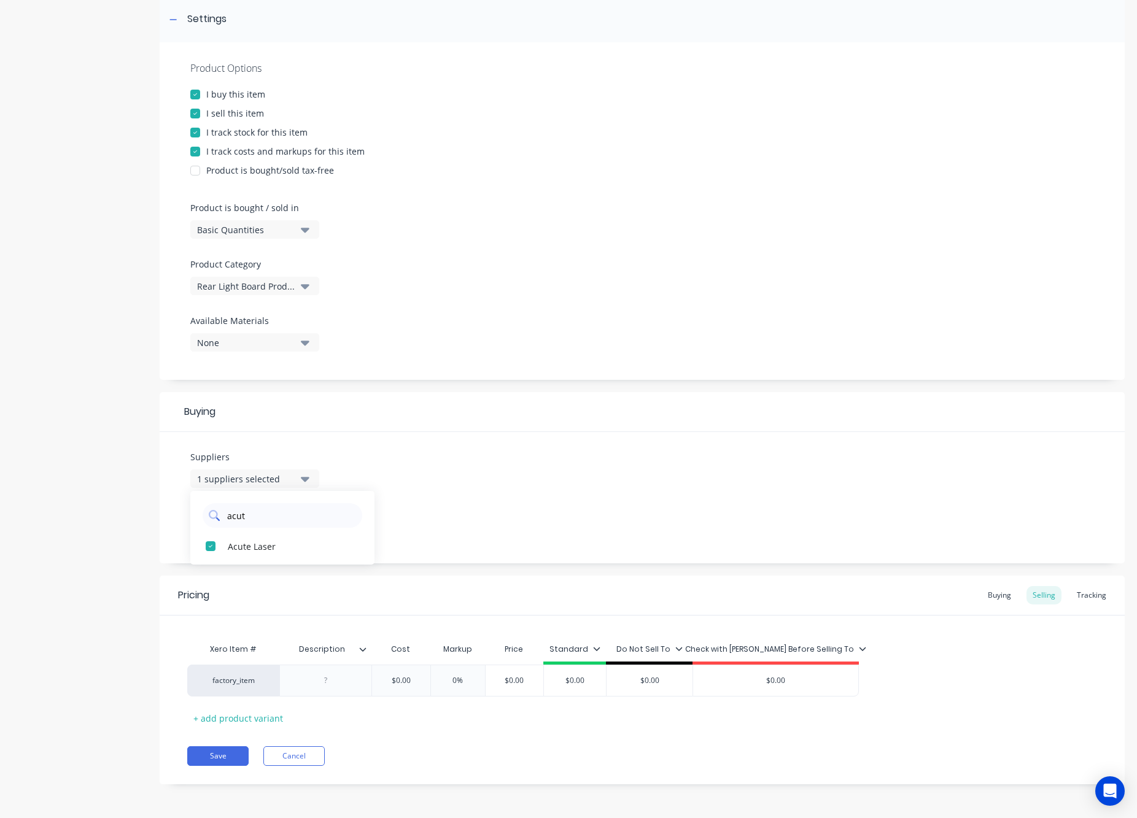
drag, startPoint x: 266, startPoint y: 514, endPoint x: 228, endPoint y: 510, distance: 38.2
click at [224, 510] on div "acut" at bounding box center [283, 515] width 160 height 25
type input "l"
click at [279, 519] on input "text" at bounding box center [291, 515] width 130 height 25
type input "rpg"
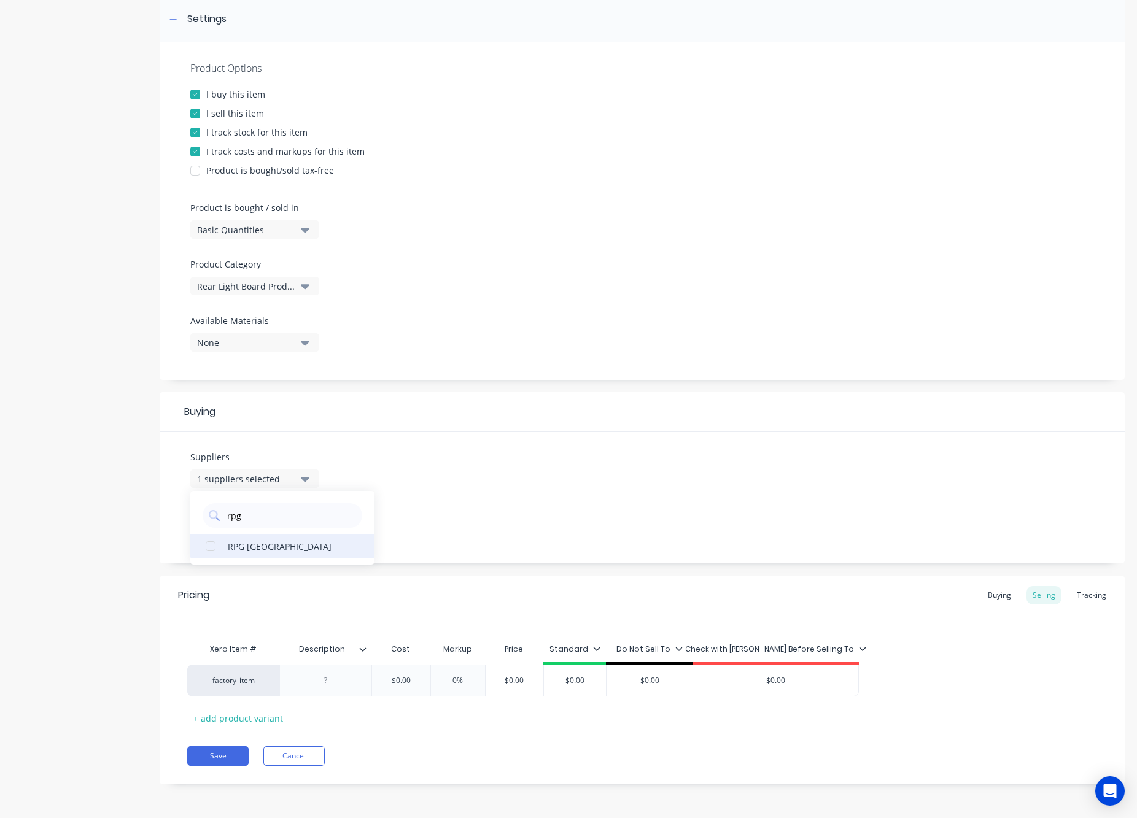
click at [212, 545] on div "button" at bounding box center [210, 546] width 25 height 25
type textarea "x"
type input "rpg"
click at [456, 475] on div "Suppliers 2 suppliers selected rpg RPG Australia Preferred Supplier Acute Laser" at bounding box center [642, 497] width 965 height 131
click at [996, 599] on div "Buying" at bounding box center [1000, 595] width 36 height 18
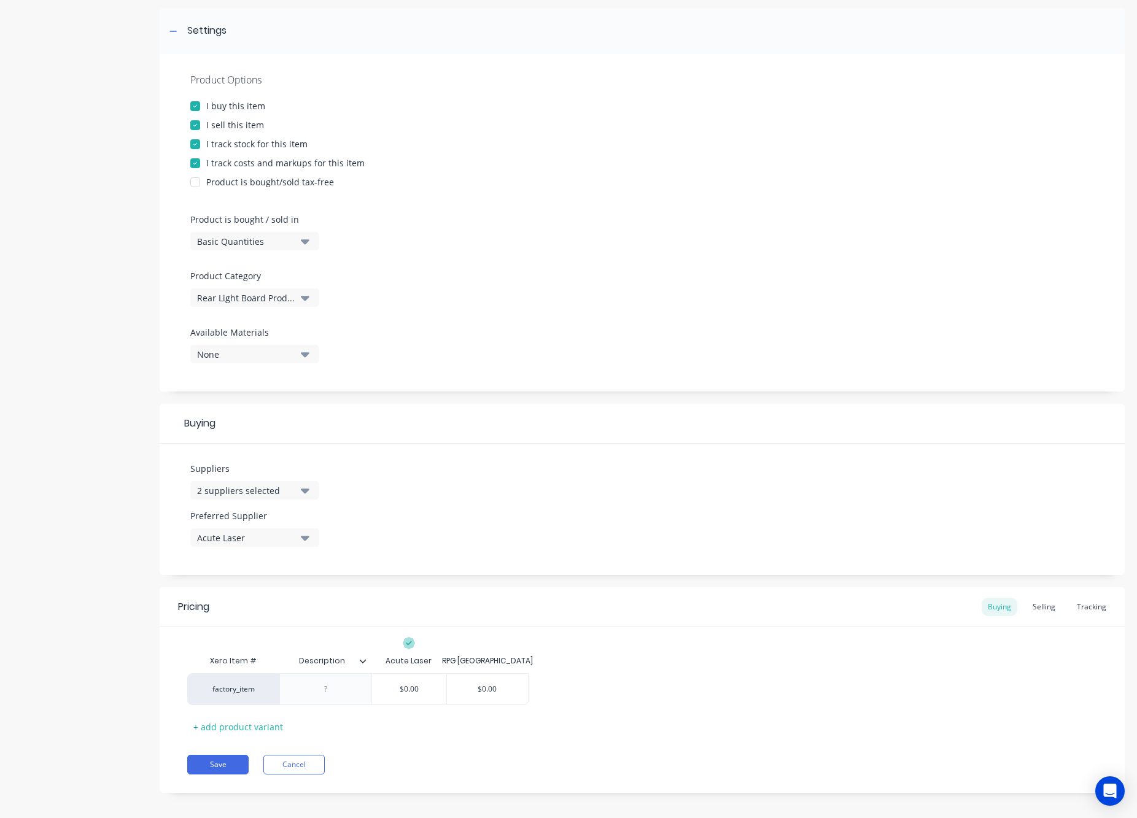
scroll to position [182, 0]
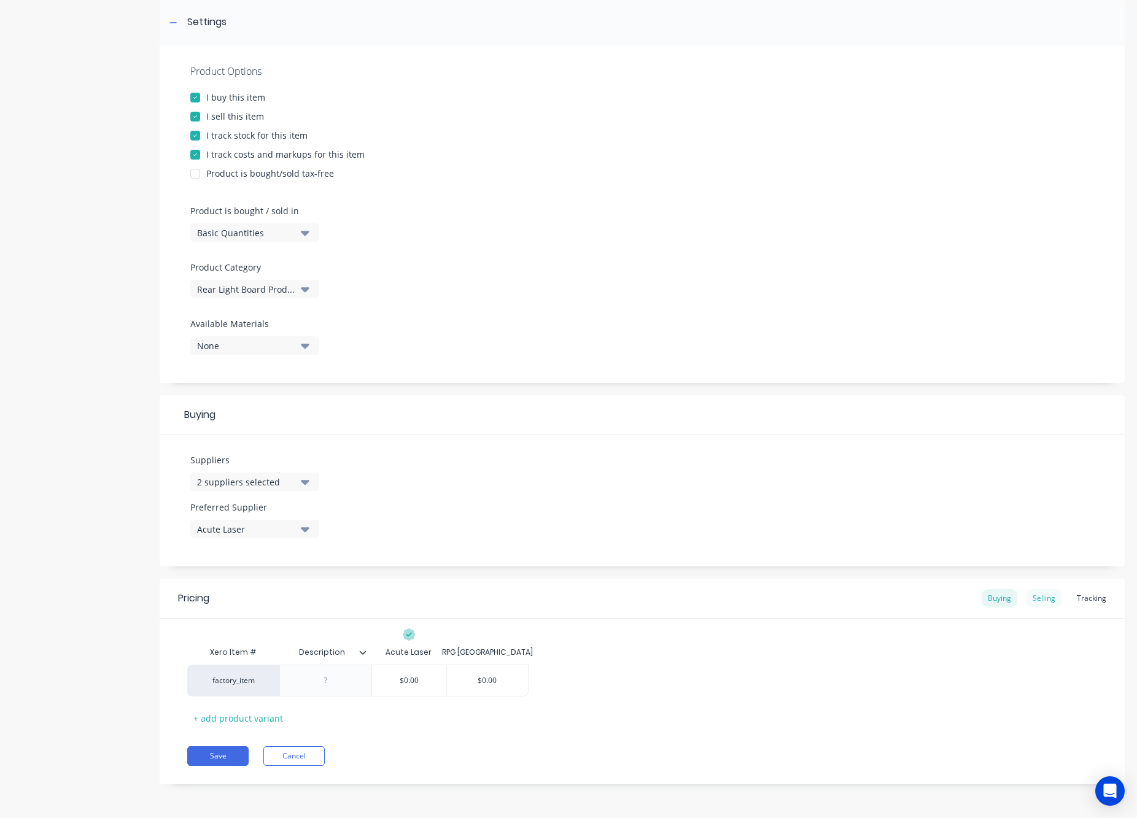
click at [1036, 603] on div "Selling" at bounding box center [1043, 598] width 35 height 18
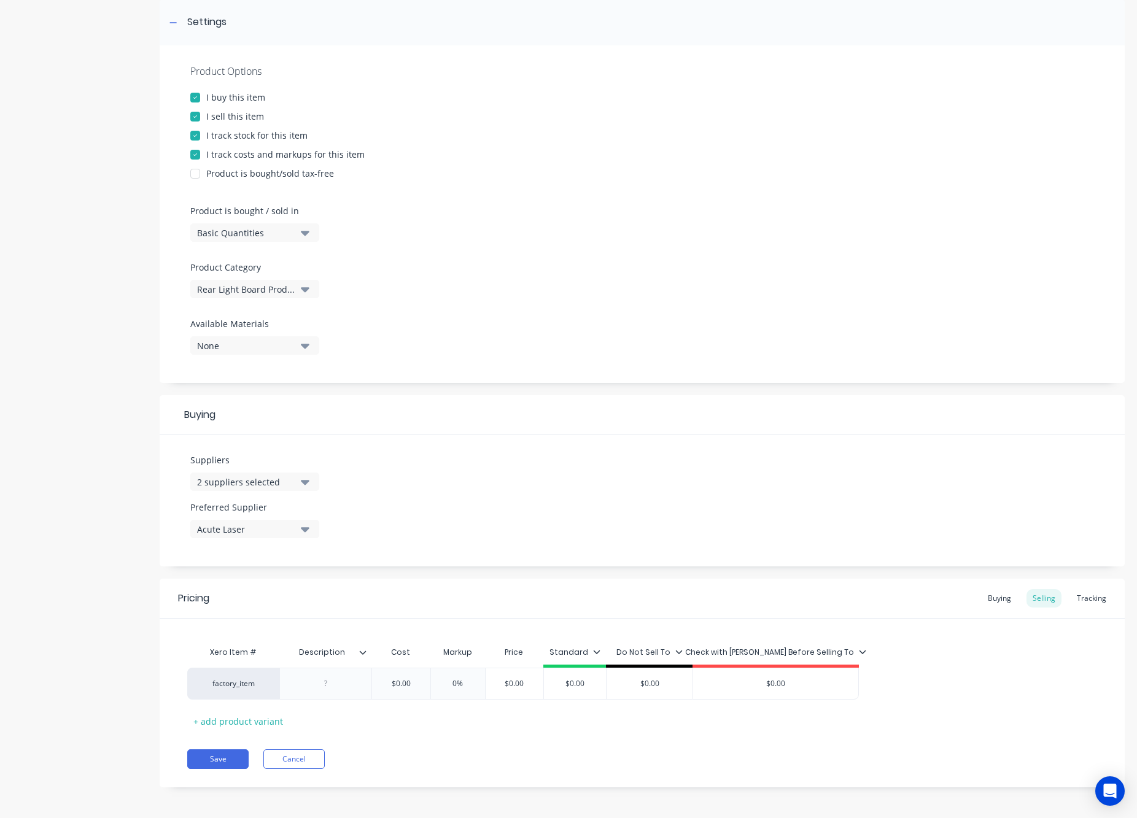
click at [769, 740] on div "Pricing Buying Selling Tracking Xero Item # Description Cost Markup Price Stand…" at bounding box center [642, 683] width 965 height 209
click at [327, 684] on div at bounding box center [325, 684] width 61 height 16
click at [363, 649] on icon at bounding box center [362, 652] width 7 height 7
click at [323, 689] on div at bounding box center [325, 684] width 61 height 16
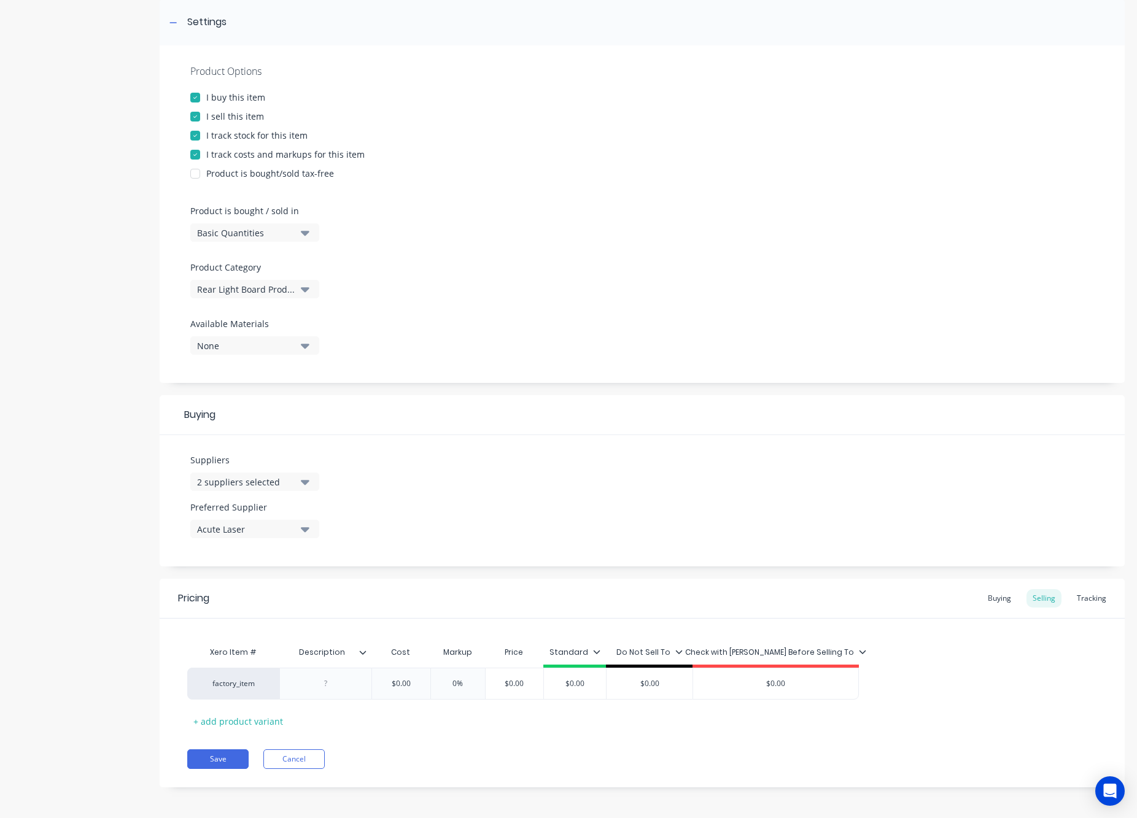
type textarea "x"
type input "Description"
drag, startPoint x: 302, startPoint y: 653, endPoint x: 338, endPoint y: 654, distance: 36.2
click at [338, 654] on input "Description" at bounding box center [321, 652] width 85 height 11
click at [338, 686] on div at bounding box center [325, 684] width 61 height 16
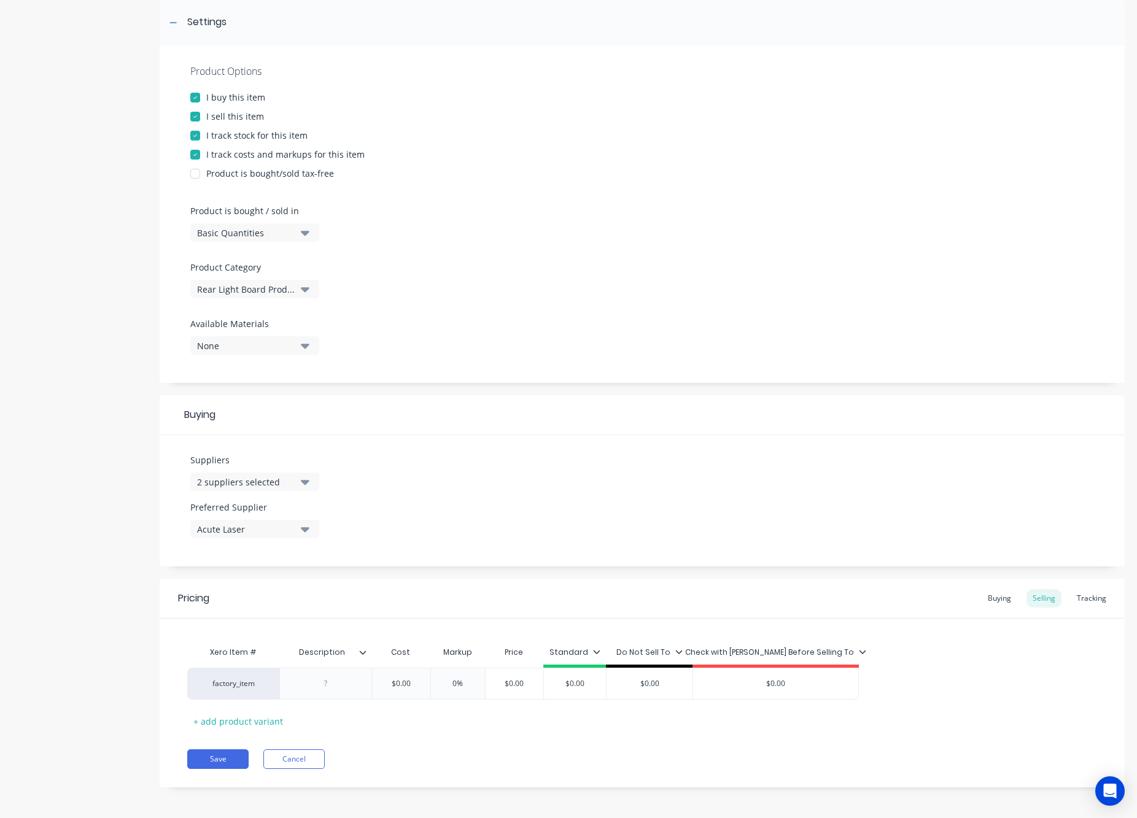
type textarea "x"
click at [327, 654] on input "Description" at bounding box center [321, 652] width 85 height 11
type input "h"
type input "Revision"
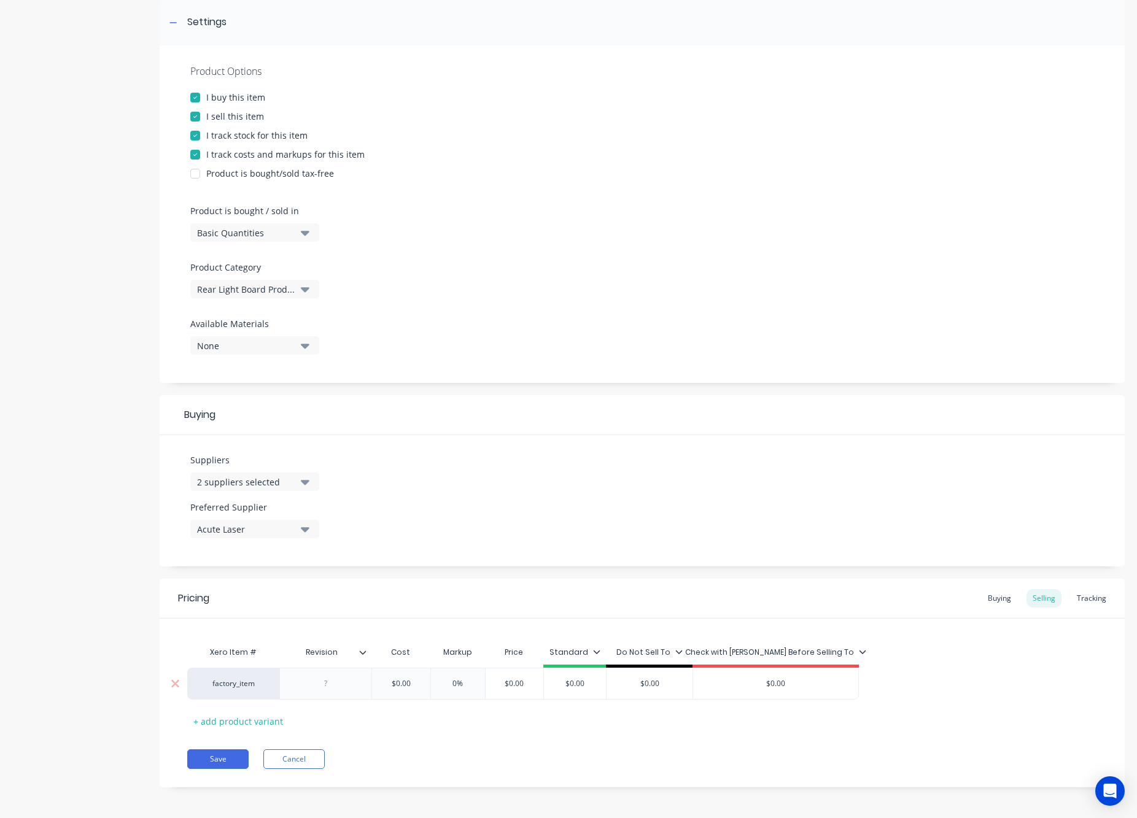
type textarea "x"
click at [325, 687] on div at bounding box center [325, 684] width 61 height 16
click at [325, 688] on div at bounding box center [325, 684] width 61 height 16
click at [363, 655] on icon at bounding box center [362, 652] width 7 height 7
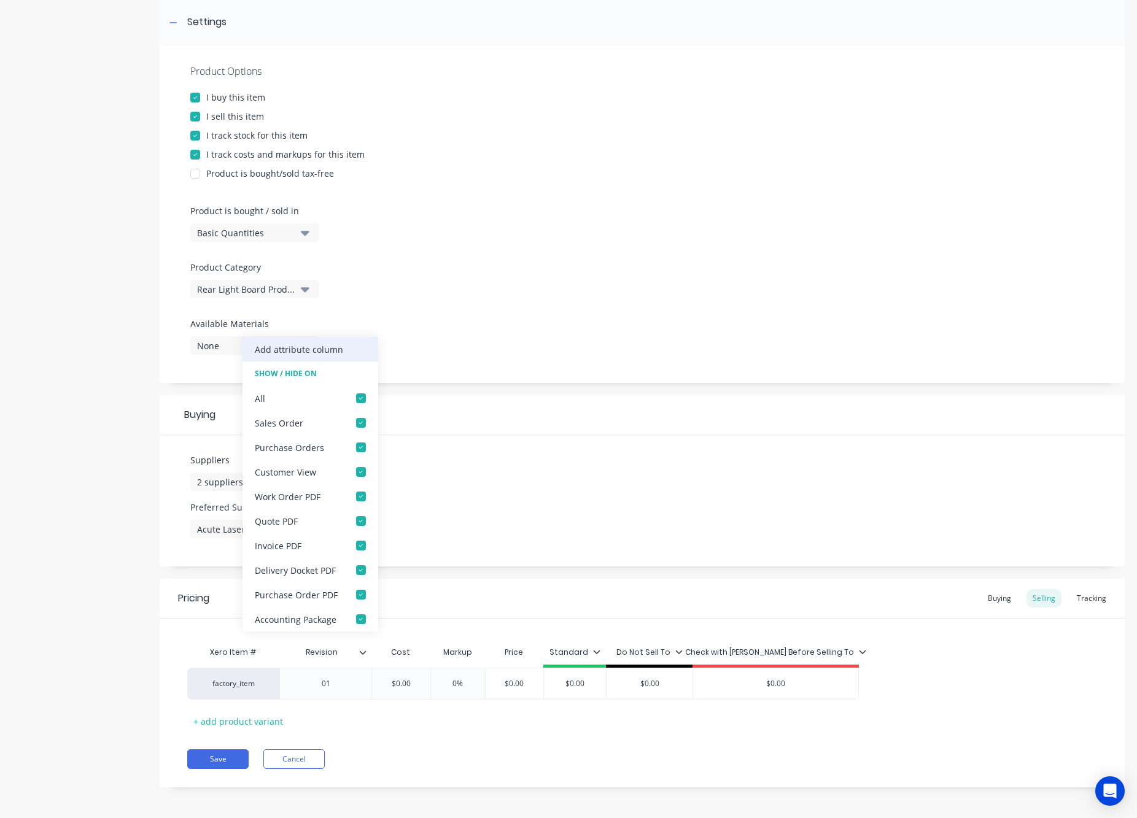
click at [285, 354] on div "Add attribute column" at bounding box center [299, 349] width 88 height 13
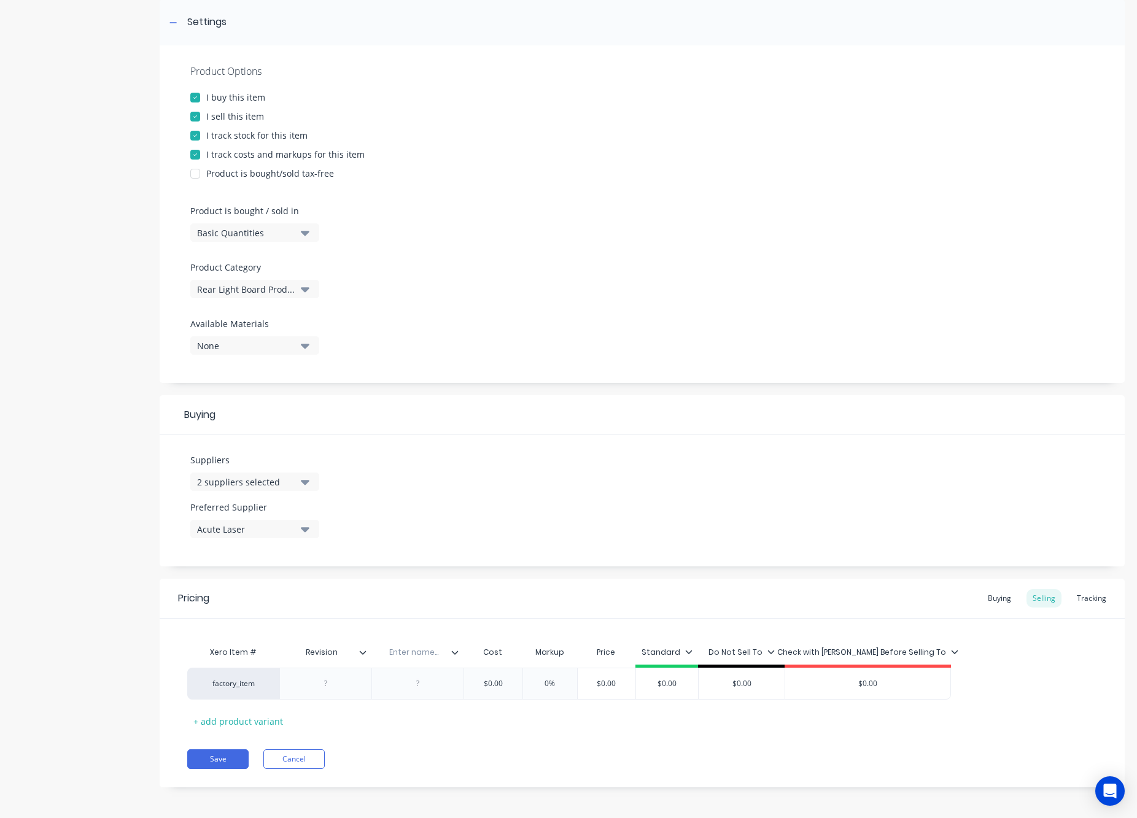
click at [456, 654] on icon at bounding box center [454, 652] width 7 height 7
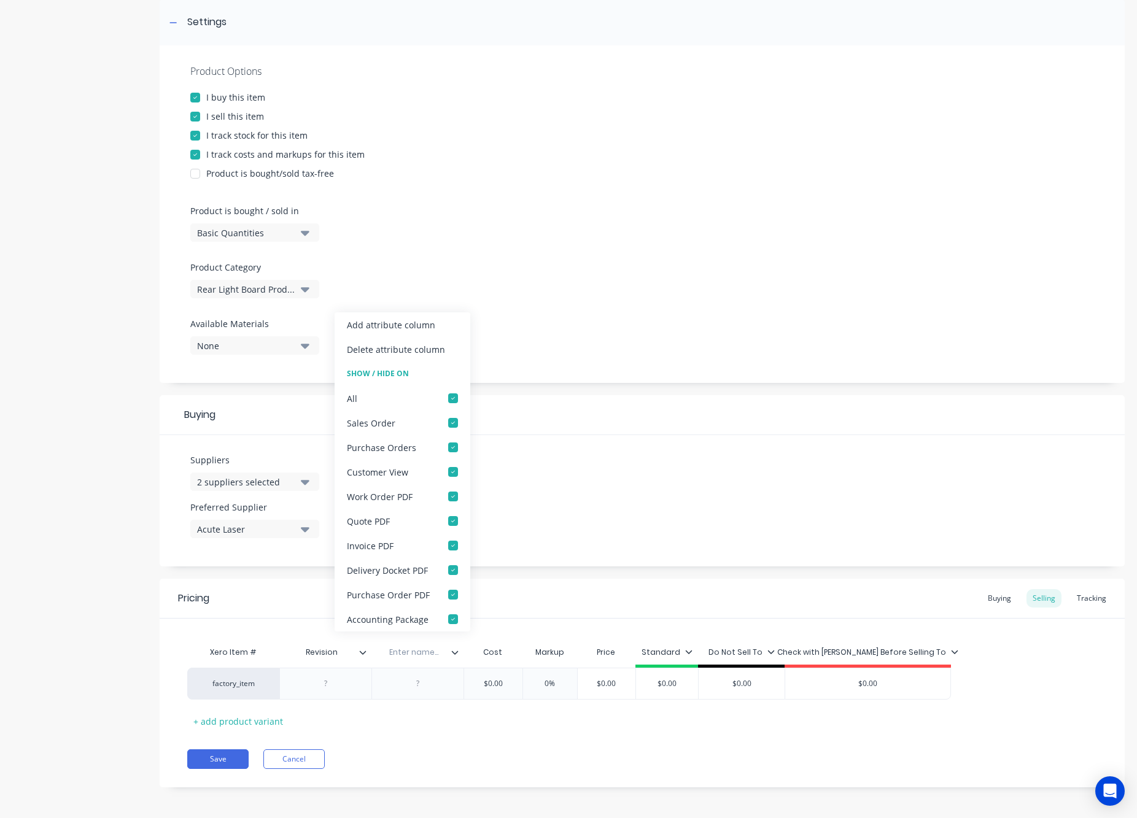
type textarea "x"
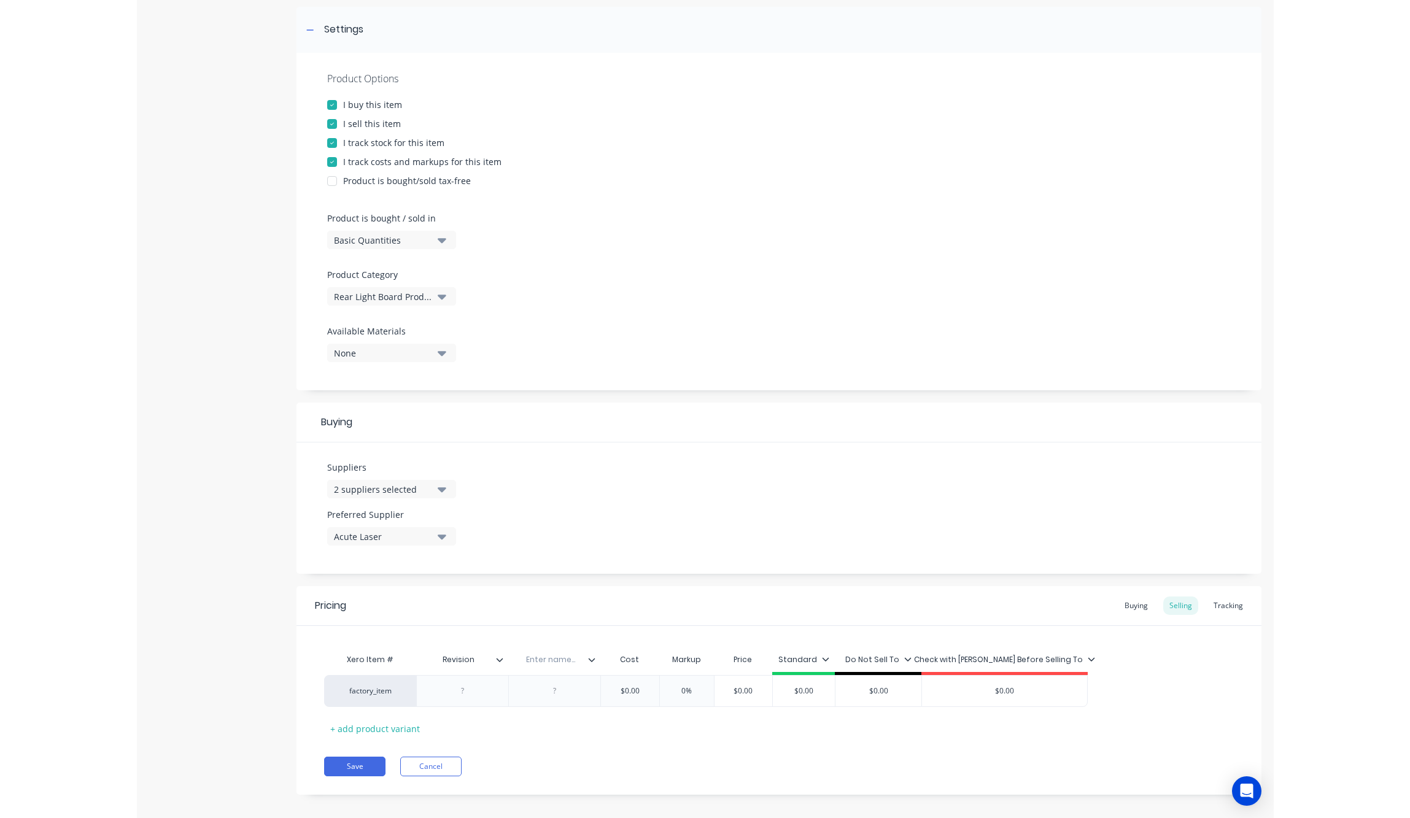
scroll to position [185, 0]
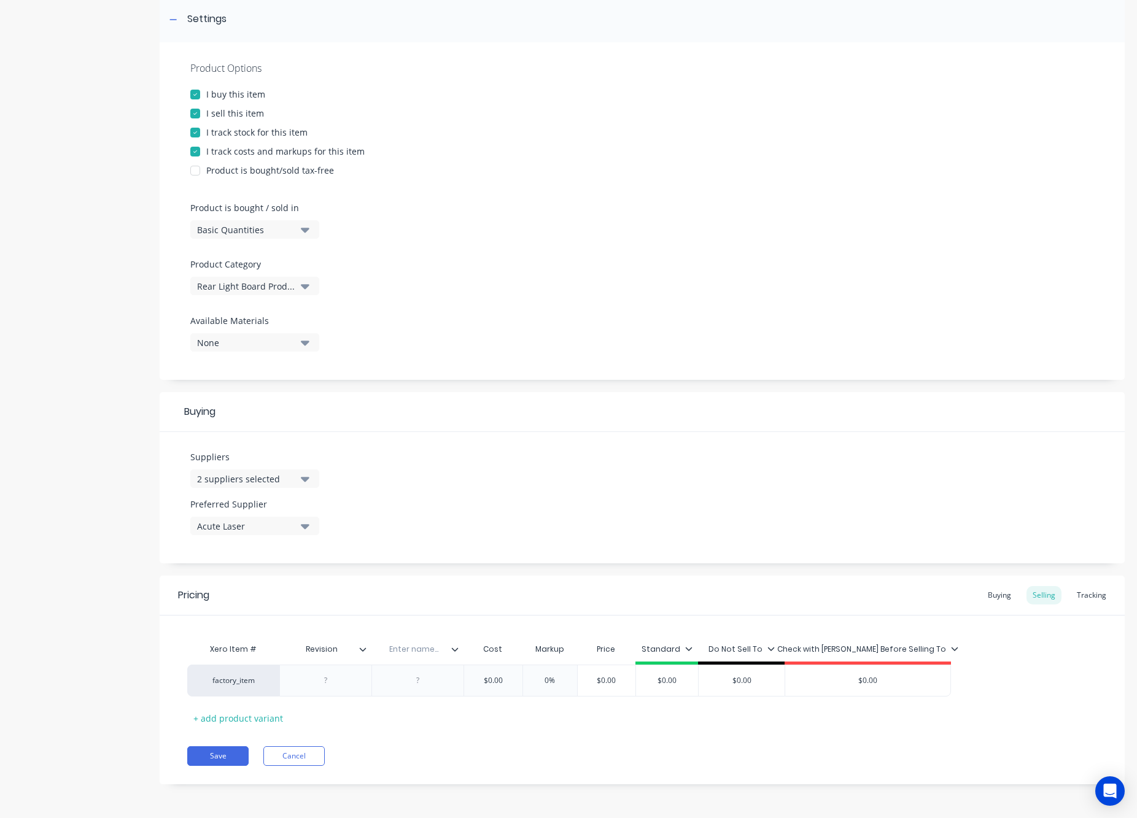
click at [420, 648] on input "text" at bounding box center [413, 649] width 85 height 11
type input "Material"
click at [347, 683] on div at bounding box center [325, 681] width 61 height 16
click at [330, 684] on div at bounding box center [325, 681] width 61 height 16
type textarea "x"
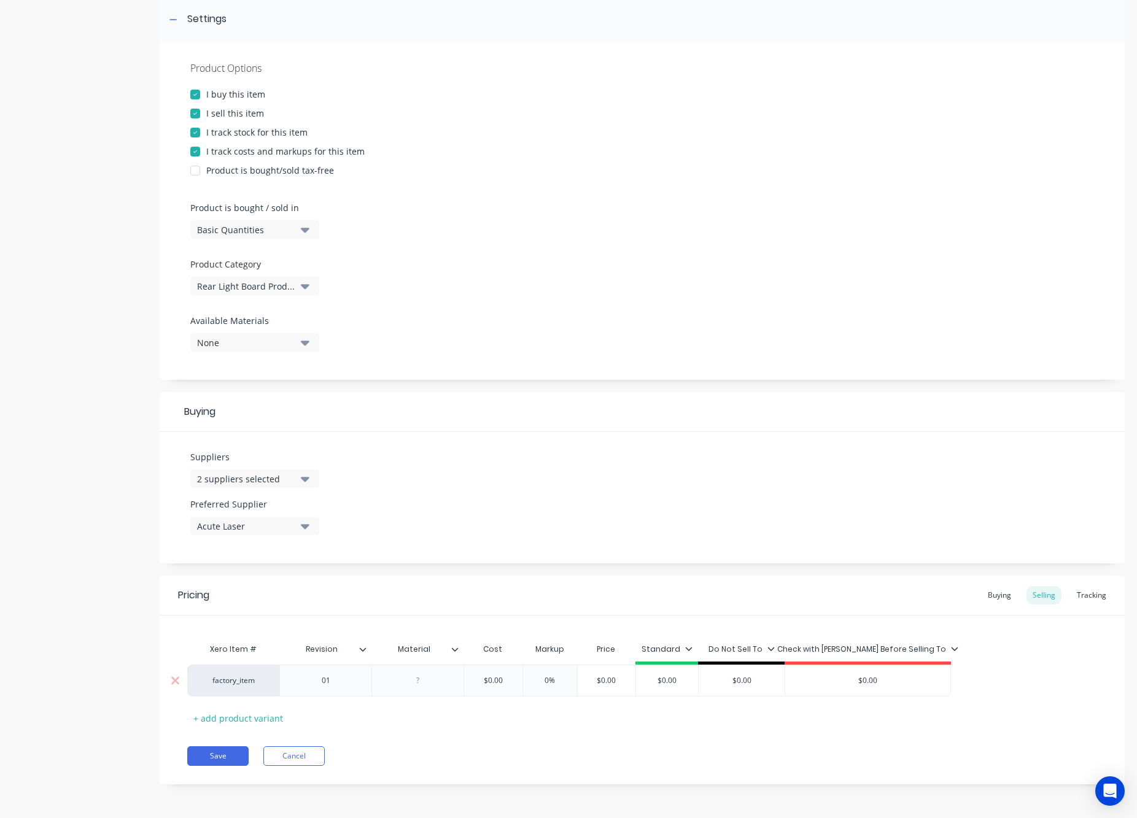
click at [421, 686] on div at bounding box center [417, 681] width 61 height 16
type textarea "x"
type input "$0.00"
click at [505, 685] on input "$0.00" at bounding box center [492, 680] width 61 height 11
drag, startPoint x: 505, startPoint y: 685, endPoint x: 489, endPoint y: 683, distance: 16.1
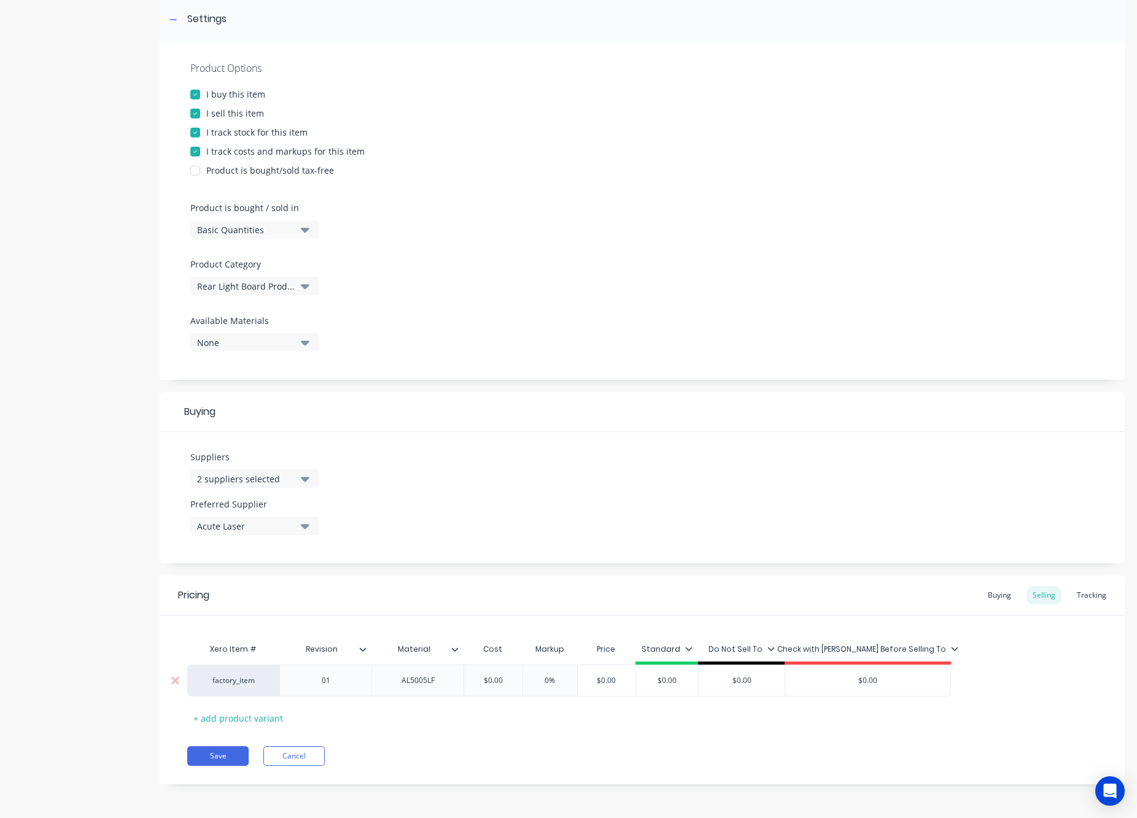
click at [489, 683] on input "$0.00" at bounding box center [492, 680] width 61 height 11
click at [460, 650] on div at bounding box center [459, 649] width 7 height 11
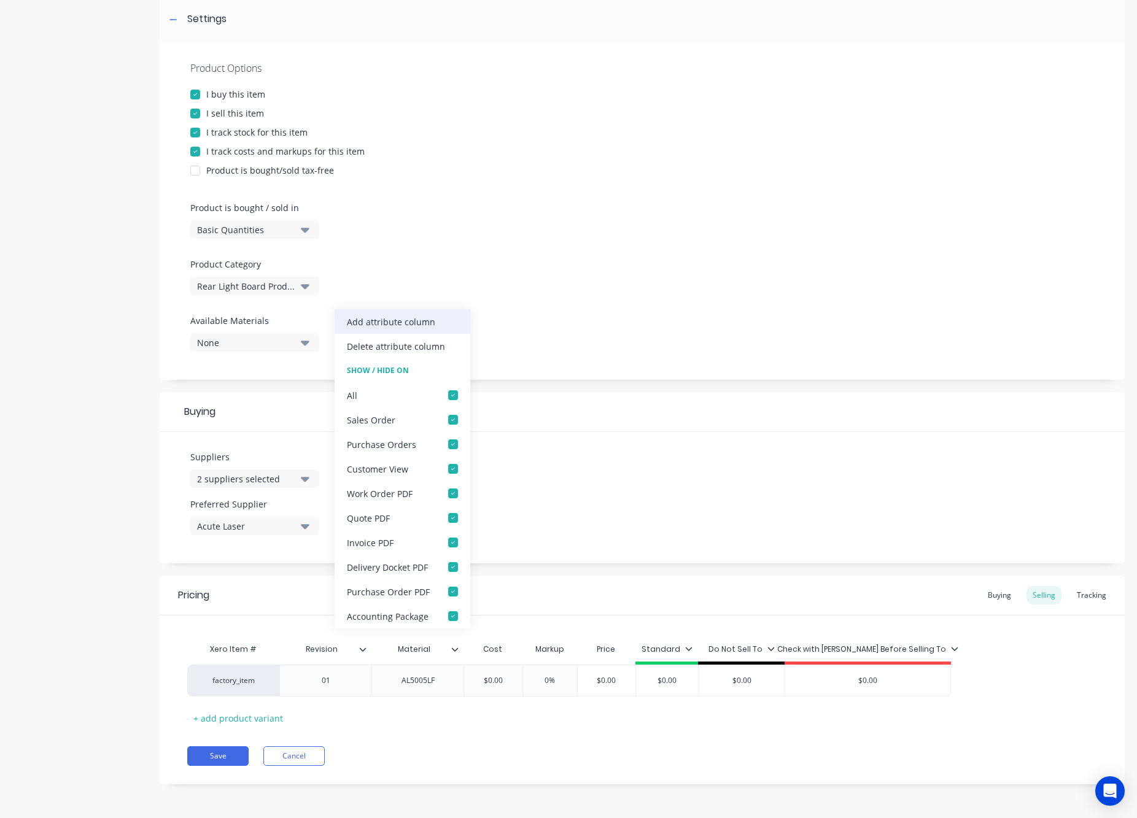
click at [390, 322] on div "Add attribute column" at bounding box center [391, 322] width 88 height 13
type textarea "x"
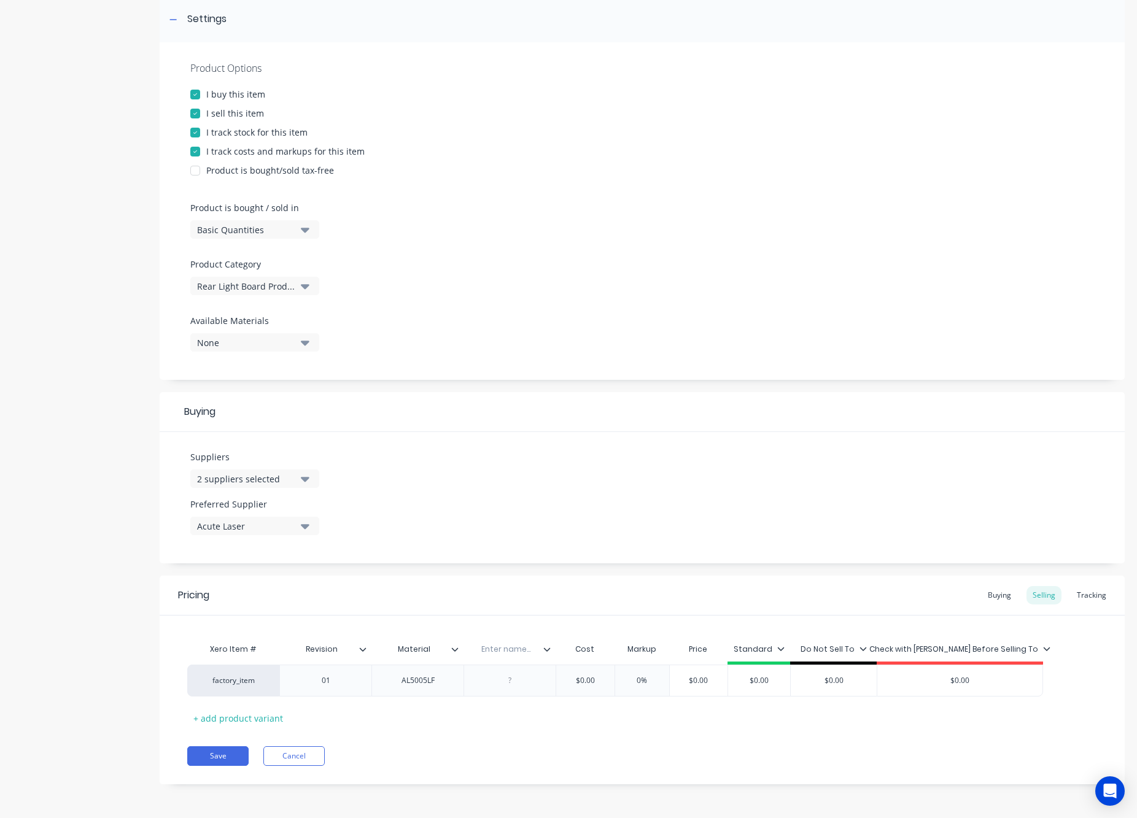
click at [499, 650] on input "text" at bounding box center [505, 649] width 85 height 11
type input "Part Note"
type textarea "x"
drag, startPoint x: 497, startPoint y: 683, endPoint x: 535, endPoint y: 683, distance: 37.5
click at [498, 683] on div at bounding box center [509, 681] width 61 height 16
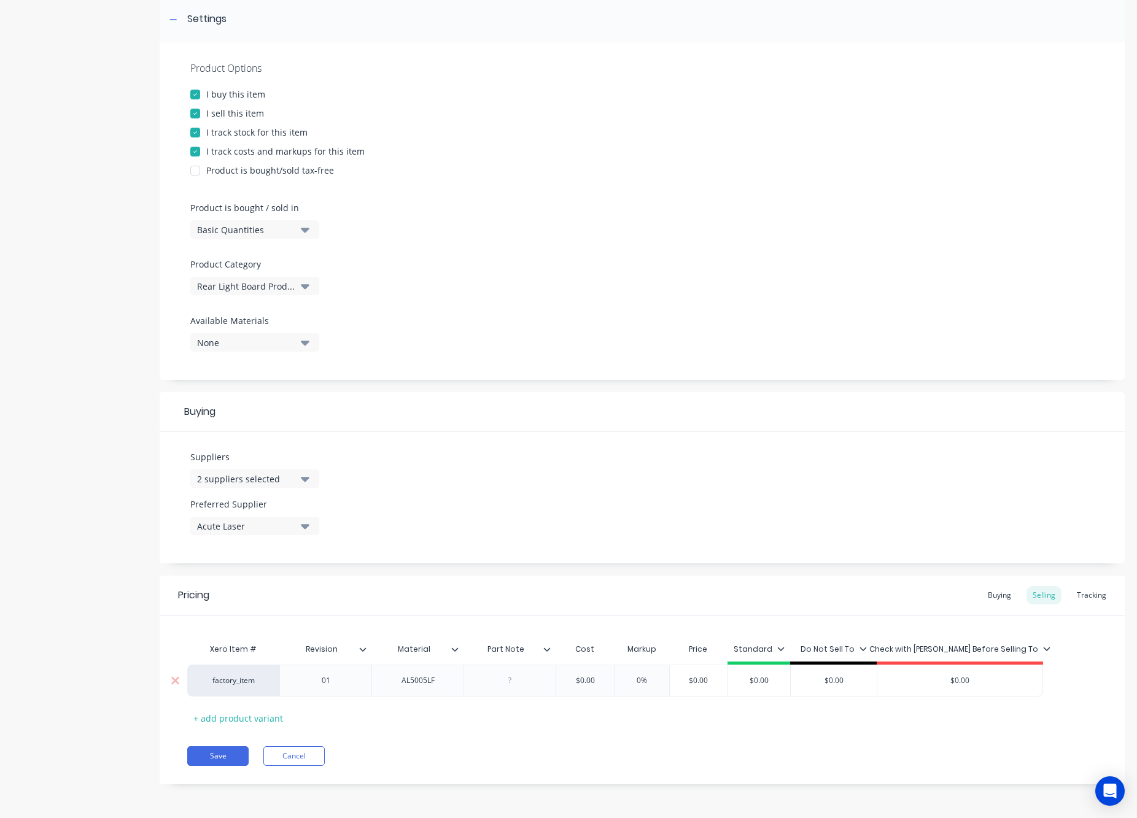
paste div
click at [525, 729] on div "Pricing Buying Selling Tracking Xero Item # Revision Material Part Note Cost Ma…" at bounding box center [642, 683] width 965 height 215
drag, startPoint x: 627, startPoint y: 682, endPoint x: 638, endPoint y: 681, distance: 11.1
click at [651, 679] on input "$0.00" at bounding box center [631, 680] width 61 height 11
type textarea "x"
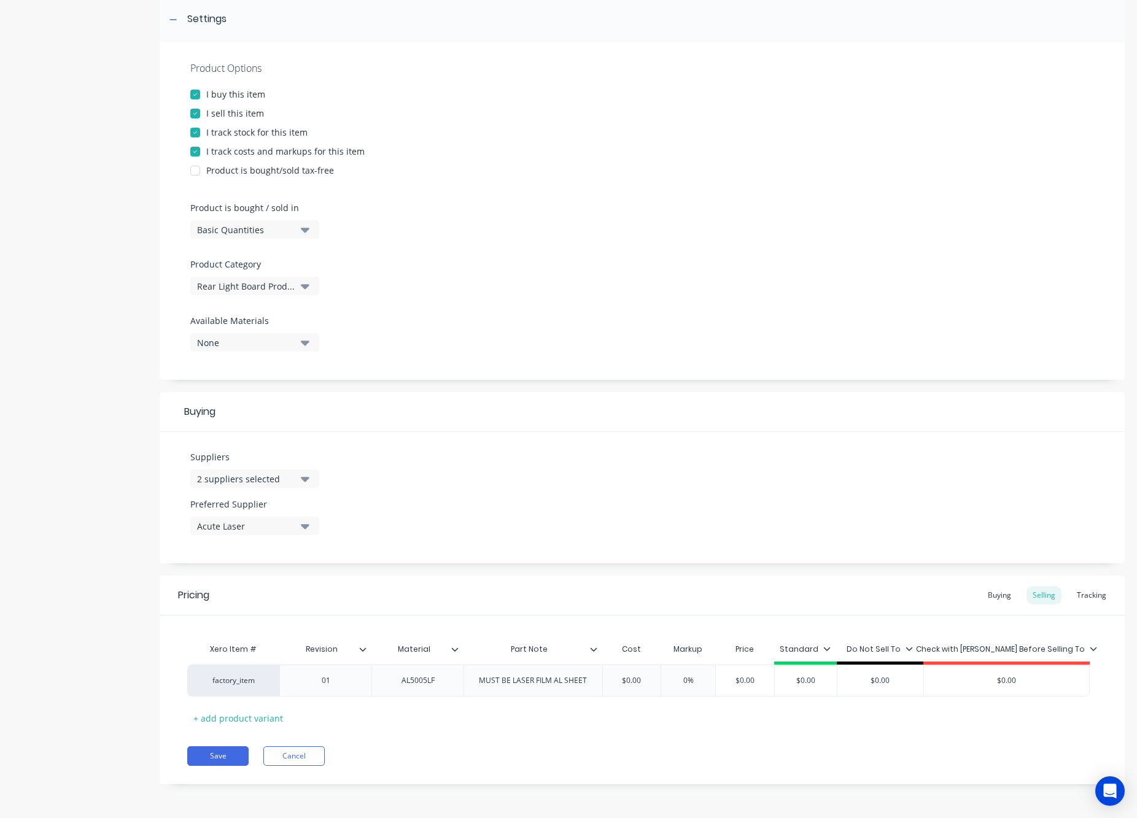
type input "$5"
type textarea "x"
type input "$57."
type textarea "x"
type input "$57.8"
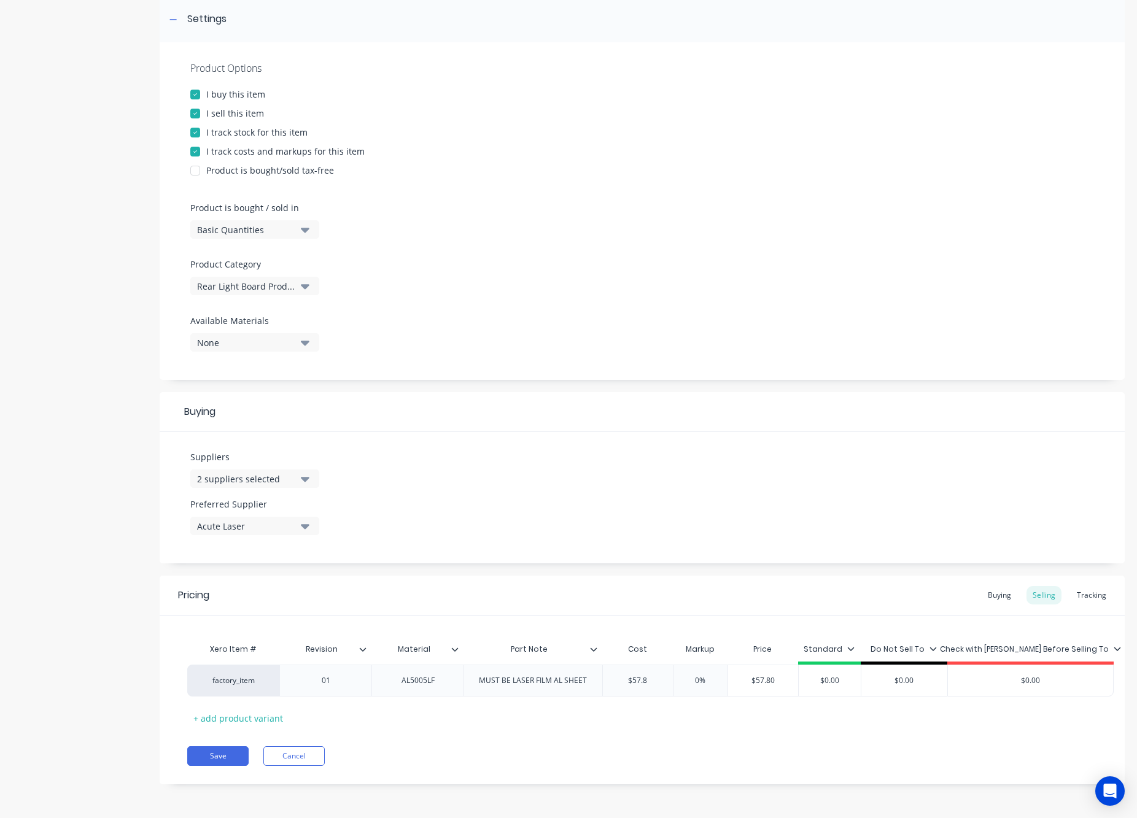
type textarea "x"
type input "$57.81"
type textarea "x"
type input "$57.80"
type input "0%"
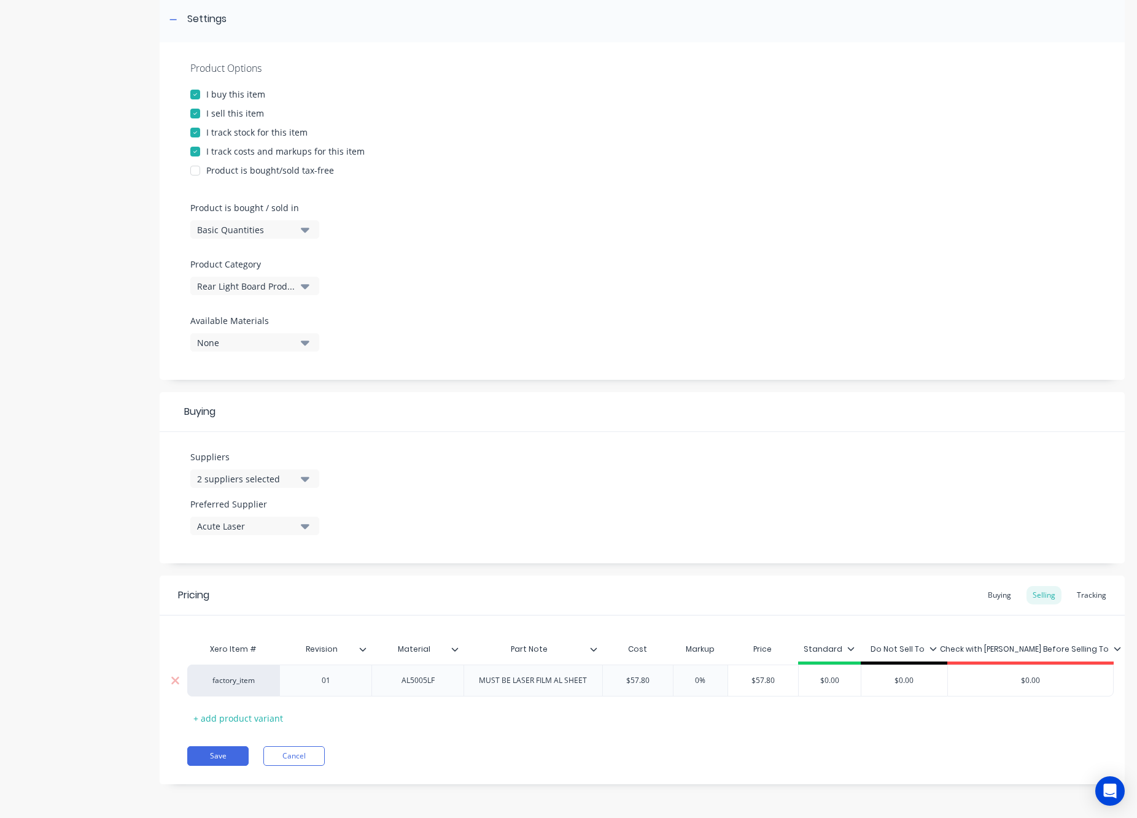
click at [720, 679] on input "0%" at bounding box center [700, 680] width 61 height 11
drag, startPoint x: 702, startPoint y: 677, endPoint x: 688, endPoint y: 680, distance: 14.4
click at [688, 680] on input "0%" at bounding box center [700, 680] width 61 height 11
type textarea "x"
type input "25%"
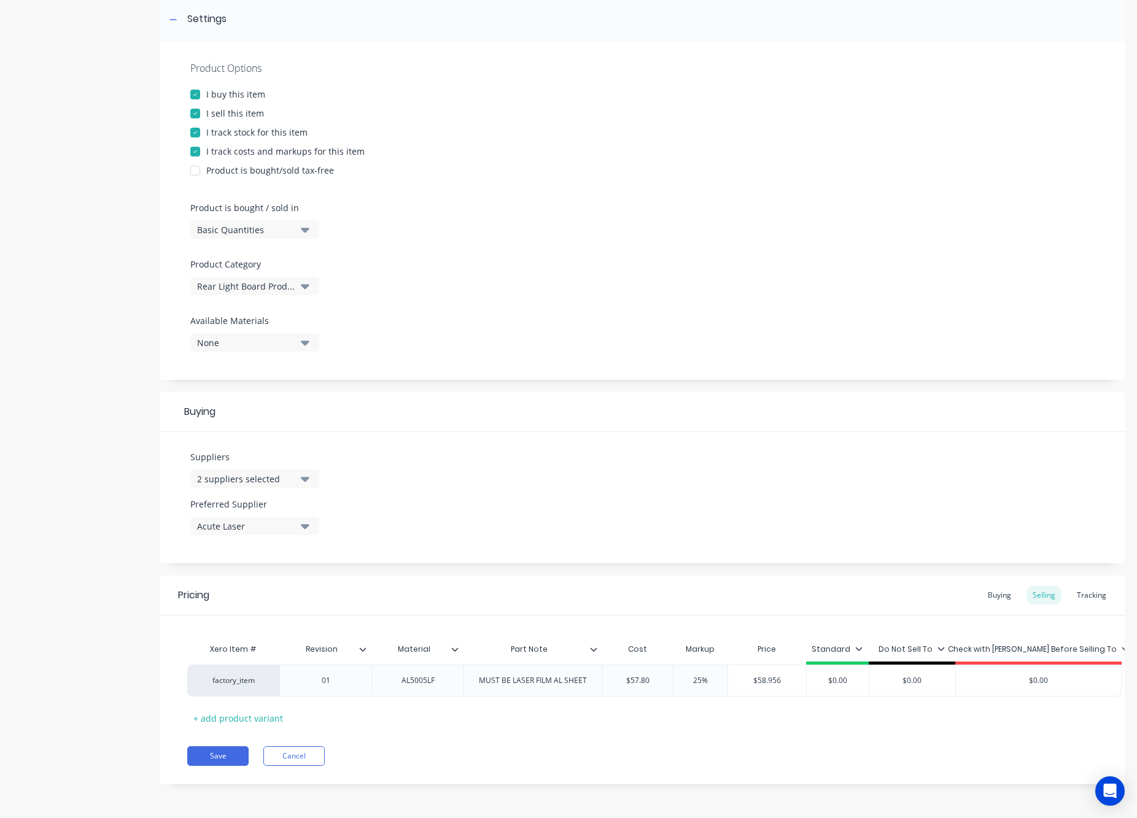
type textarea "x"
type input "25%"
type input "$72.25"
type input "$0.00"
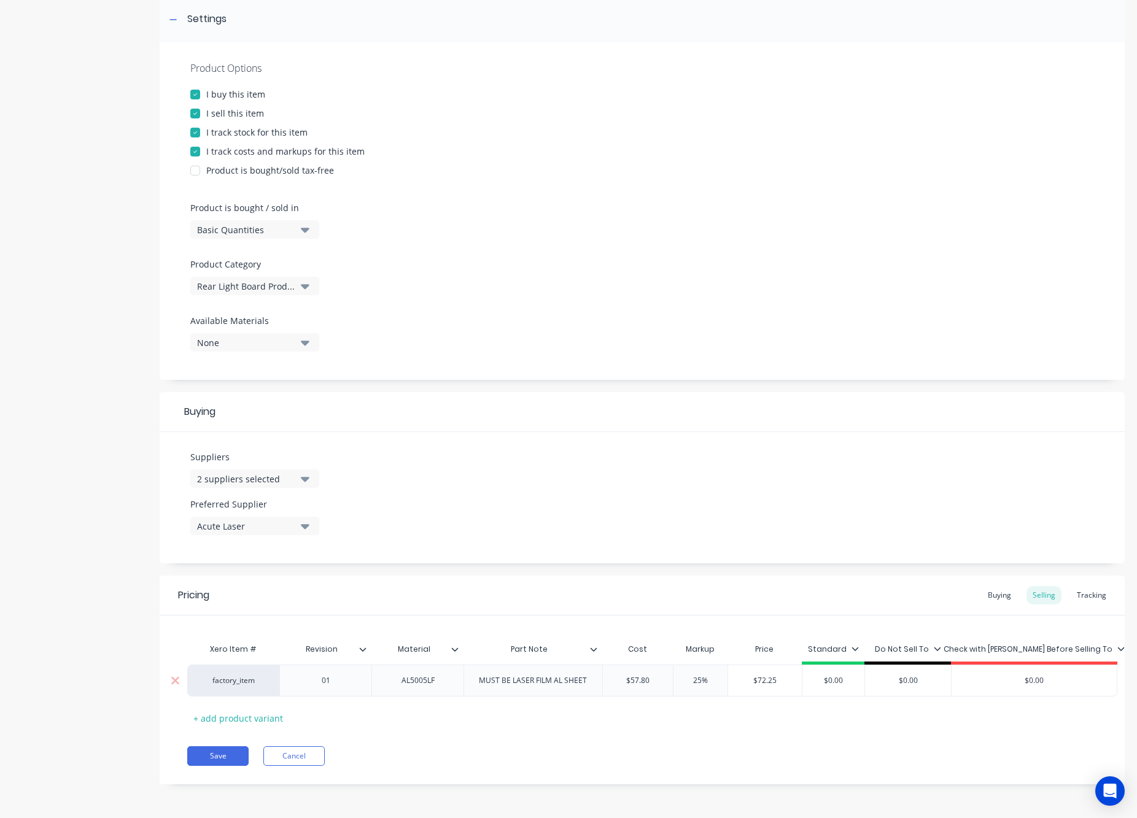
drag, startPoint x: 905, startPoint y: 681, endPoint x: 920, endPoint y: 681, distance: 15.3
click at [920, 681] on input "$0.00" at bounding box center [908, 680] width 86 height 11
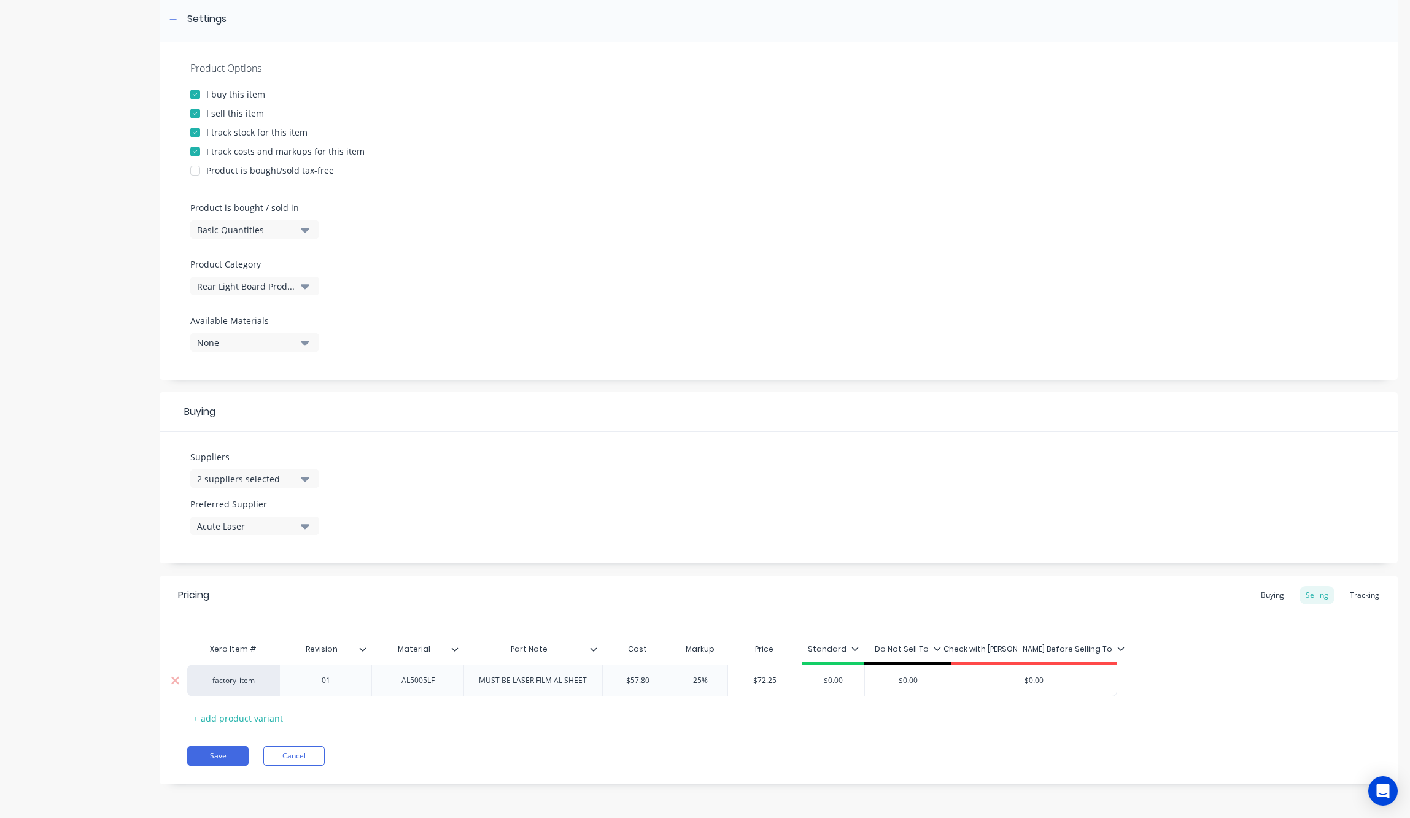
drag, startPoint x: 904, startPoint y: 680, endPoint x: 913, endPoint y: 680, distance: 9.2
click at [913, 680] on input "$0.00" at bounding box center [908, 680] width 86 height 11
click at [955, 708] on div "Xero Item # Revision Material Part Note Cost Markup Price Standard Do Not Sell …" at bounding box center [778, 682] width 1183 height 91
drag, startPoint x: 829, startPoint y: 682, endPoint x: 856, endPoint y: 680, distance: 27.1
click at [858, 680] on input "$0.00" at bounding box center [833, 680] width 62 height 11
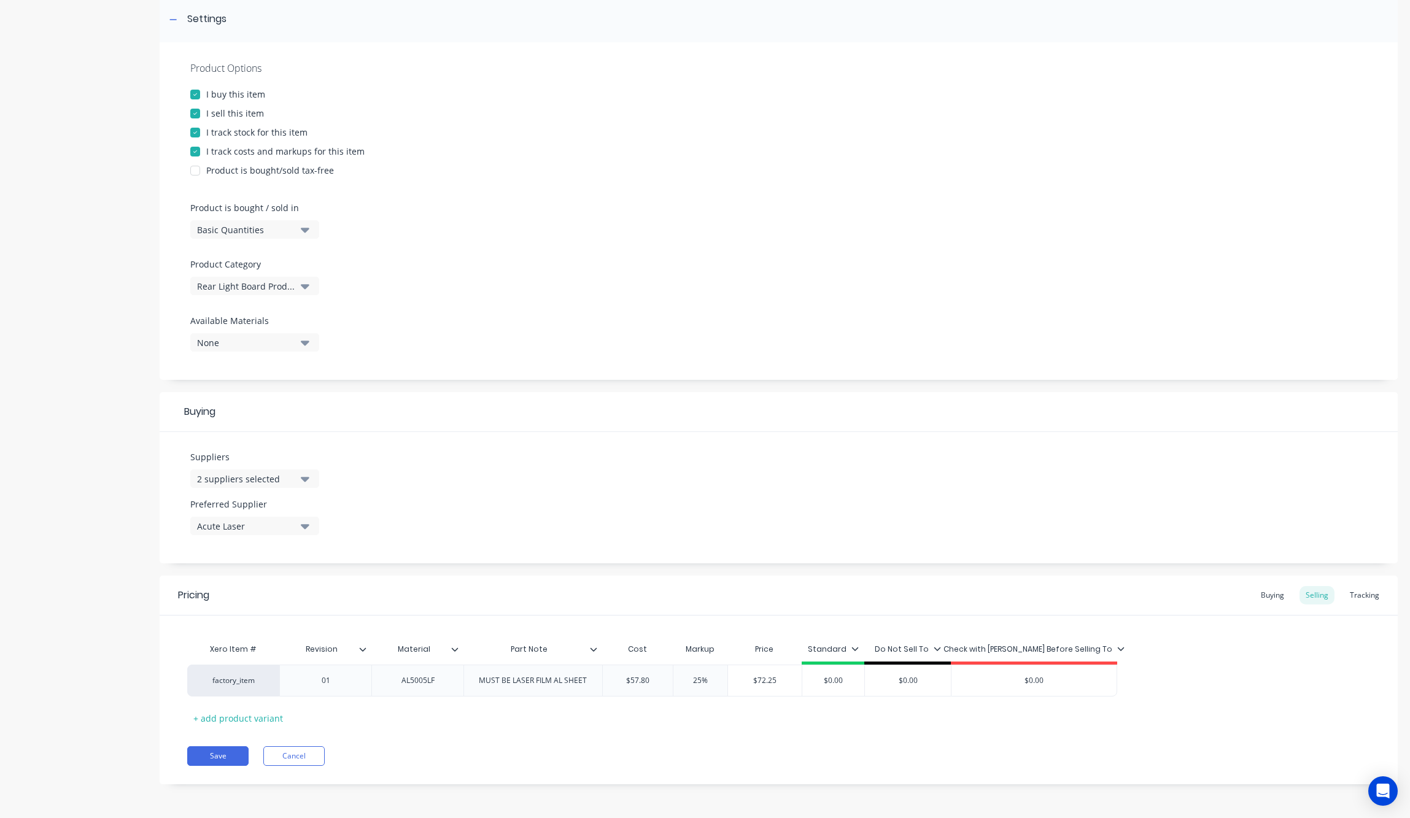
click at [971, 713] on div "Xero Item # Revision Material Part Note Cost Markup Price Standard Do Not Sell …" at bounding box center [778, 682] width 1183 height 91
drag, startPoint x: 828, startPoint y: 685, endPoint x: 840, endPoint y: 684, distance: 12.3
click at [840, 684] on input "$0.00" at bounding box center [833, 680] width 62 height 11
drag, startPoint x: 855, startPoint y: 680, endPoint x: 815, endPoint y: 647, distance: 51.5
click at [828, 677] on input "$0.00" at bounding box center [833, 680] width 62 height 11
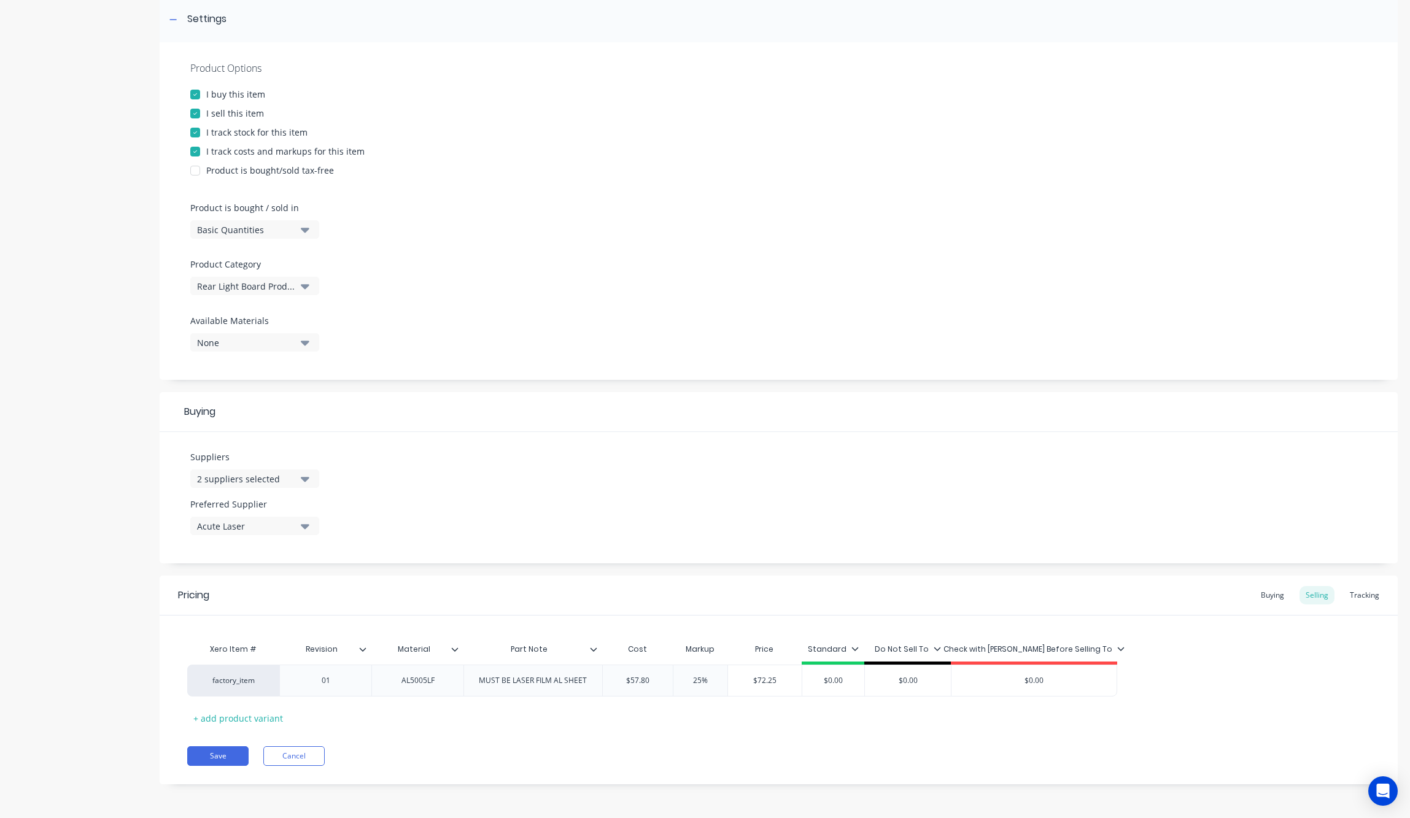
type textarea "x"
type input "$7"
type textarea "x"
type input "$72"
type textarea "x"
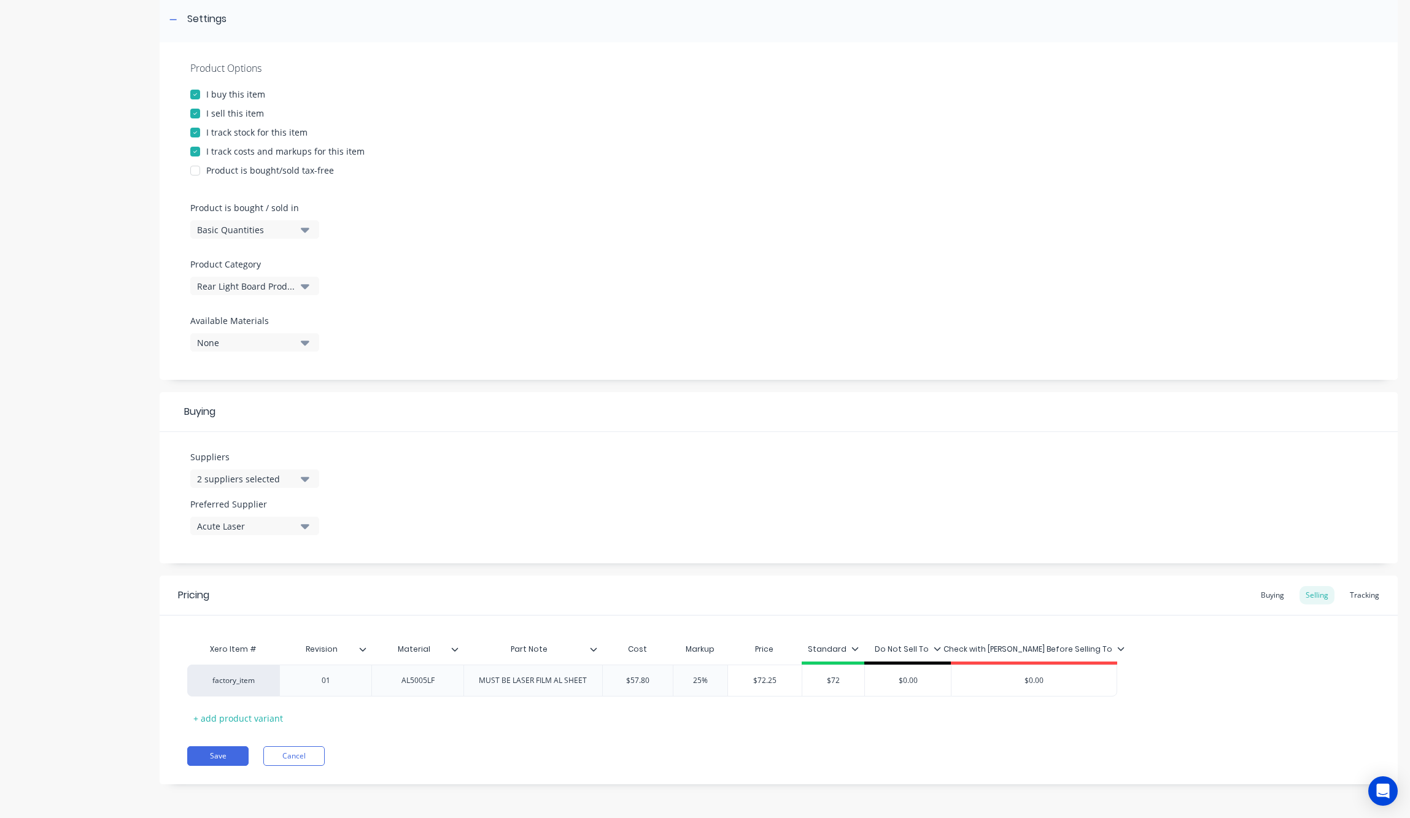
type input "$72."
type textarea "x"
type input "$72.2"
type textarea "x"
type input "$72.25"
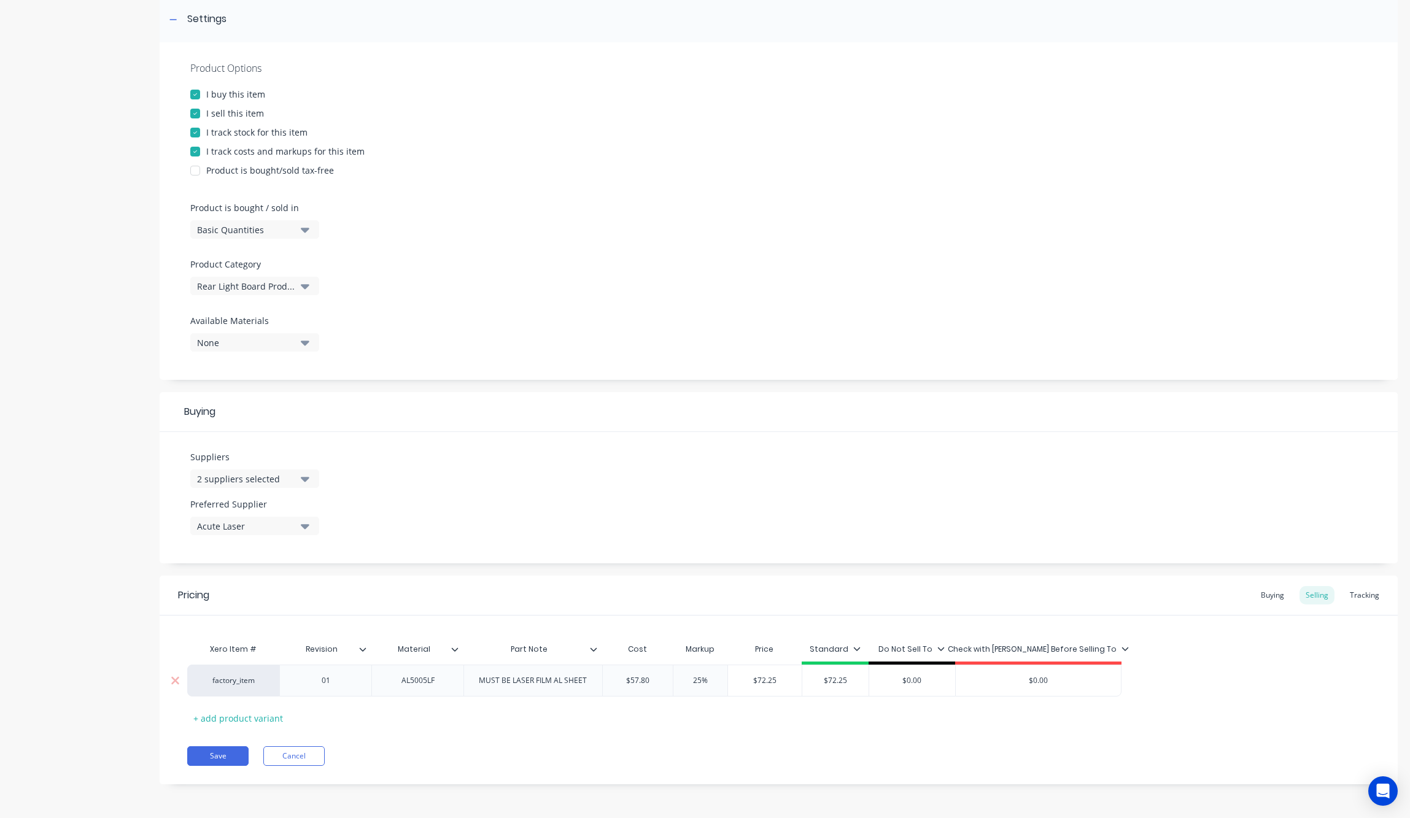
drag, startPoint x: 907, startPoint y: 685, endPoint x: 921, endPoint y: 683, distance: 14.3
click at [921, 683] on input "$0.00" at bounding box center [912, 680] width 86 height 11
click at [903, 719] on div "Xero Item # Revision Material Part Note Cost Markup Price Standard Do Not Sell …" at bounding box center [778, 682] width 1183 height 91
drag, startPoint x: 907, startPoint y: 681, endPoint x: 920, endPoint y: 681, distance: 12.9
click at [920, 681] on input "$0.00" at bounding box center [912, 680] width 86 height 11
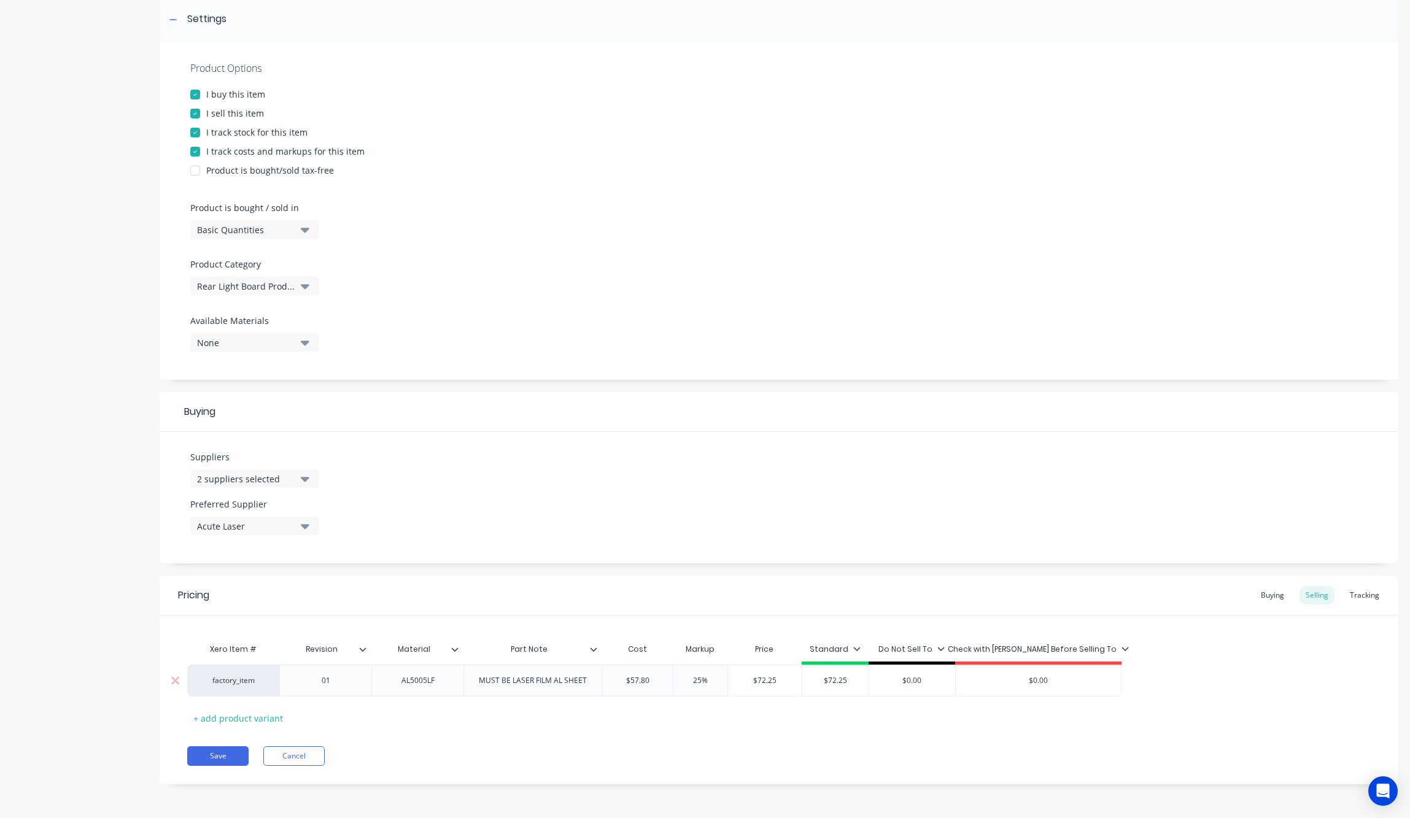
click at [848, 686] on input "$72.25" at bounding box center [835, 680] width 66 height 11
drag, startPoint x: 782, startPoint y: 681, endPoint x: 764, endPoint y: 682, distance: 18.5
click at [759, 682] on input "$72.25" at bounding box center [765, 680] width 74 height 11
click at [867, 726] on div "Xero Item # Revision Material Part Note Cost Markup Price Standard Do Not Sell …" at bounding box center [778, 682] width 1183 height 91
click at [1136, 596] on div "Buying" at bounding box center [1273, 595] width 36 height 18
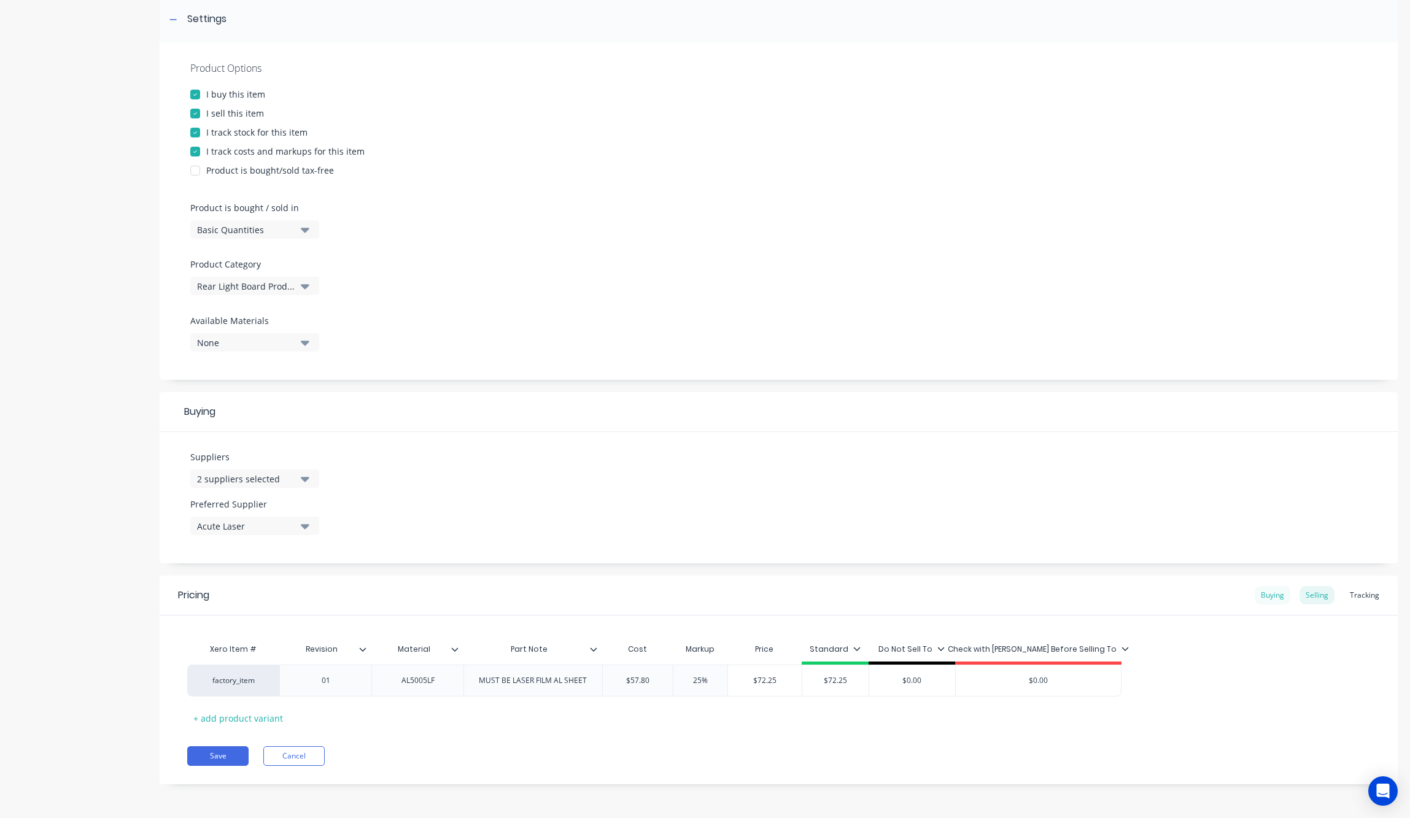
scroll to position [182, 0]
click at [651, 684] on input "$0.00" at bounding box center [640, 680] width 74 height 11
drag, startPoint x: 651, startPoint y: 683, endPoint x: 633, endPoint y: 681, distance: 17.9
click at [633, 681] on input "$0.00" at bounding box center [640, 680] width 74 height 11
type input "$5"
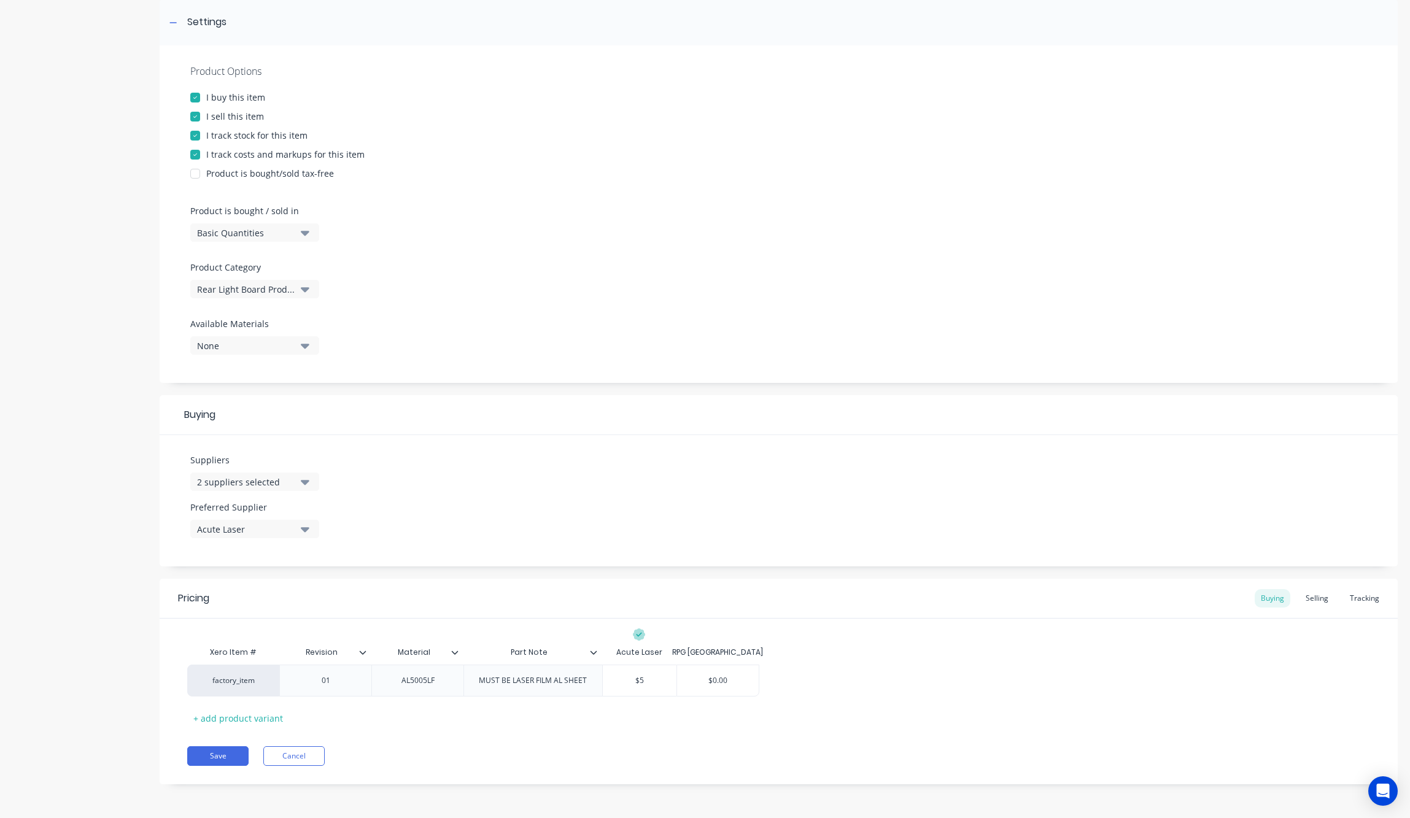
type textarea "x"
type input "$"
click at [783, 670] on div "factory_item 01 AL5005LF MUST BE LASER FILM AL SHEET $0.00 $ $0.00" at bounding box center [778, 681] width 1183 height 32
click at [225, 759] on button "Save" at bounding box center [217, 756] width 61 height 20
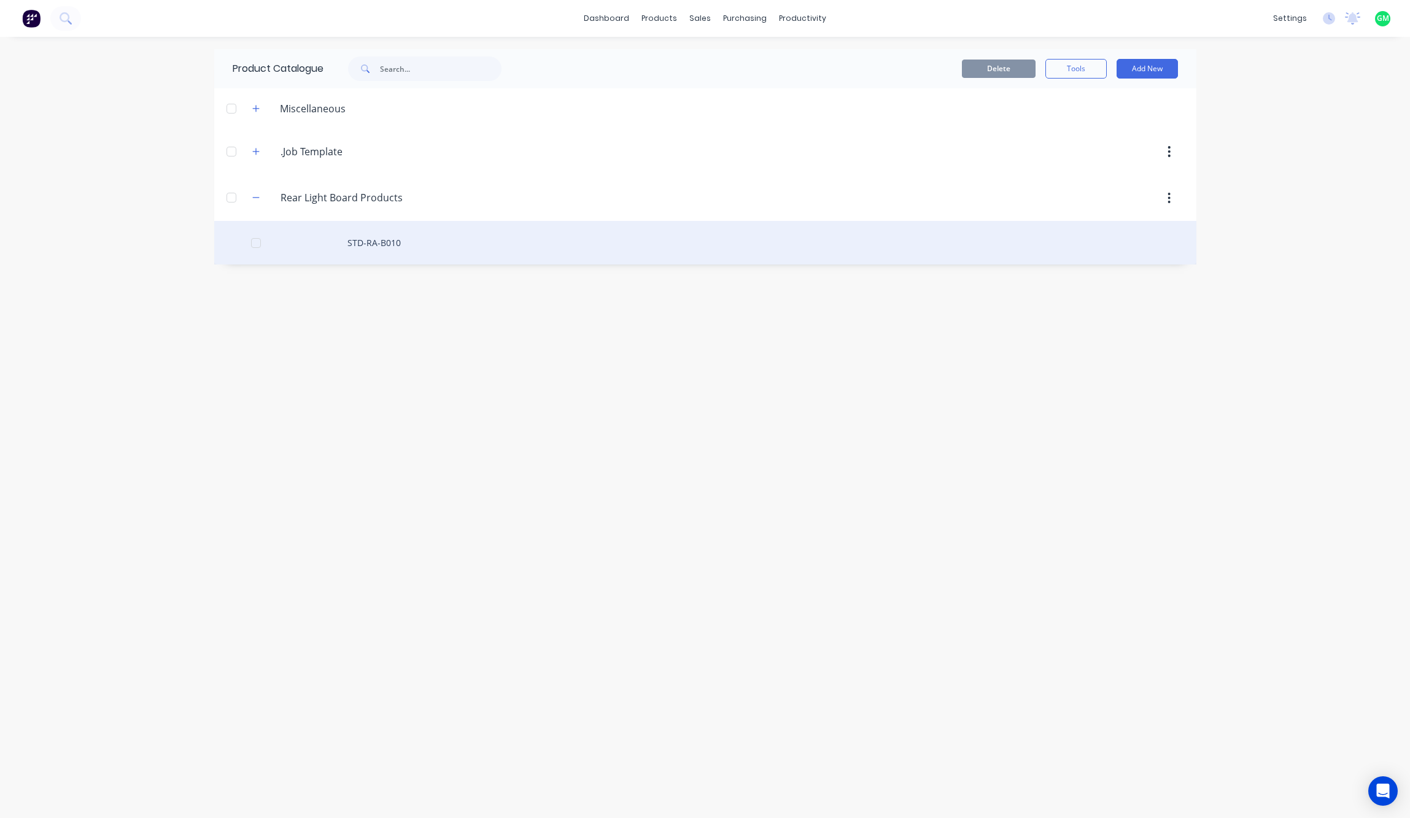
click at [378, 242] on div "STD-RA-B010" at bounding box center [705, 243] width 982 height 44
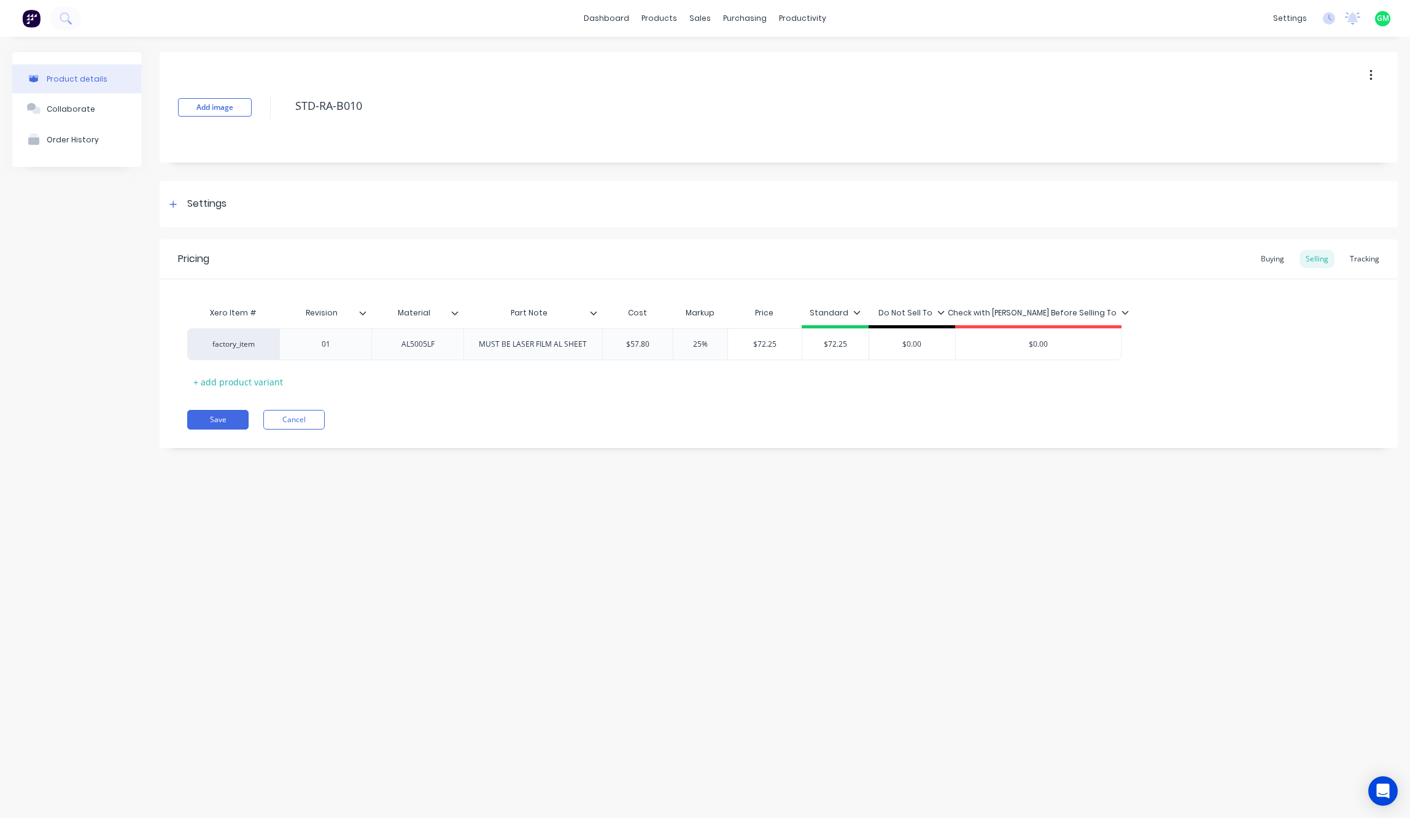
type textarea "x"
click at [178, 206] on div at bounding box center [173, 203] width 15 height 15
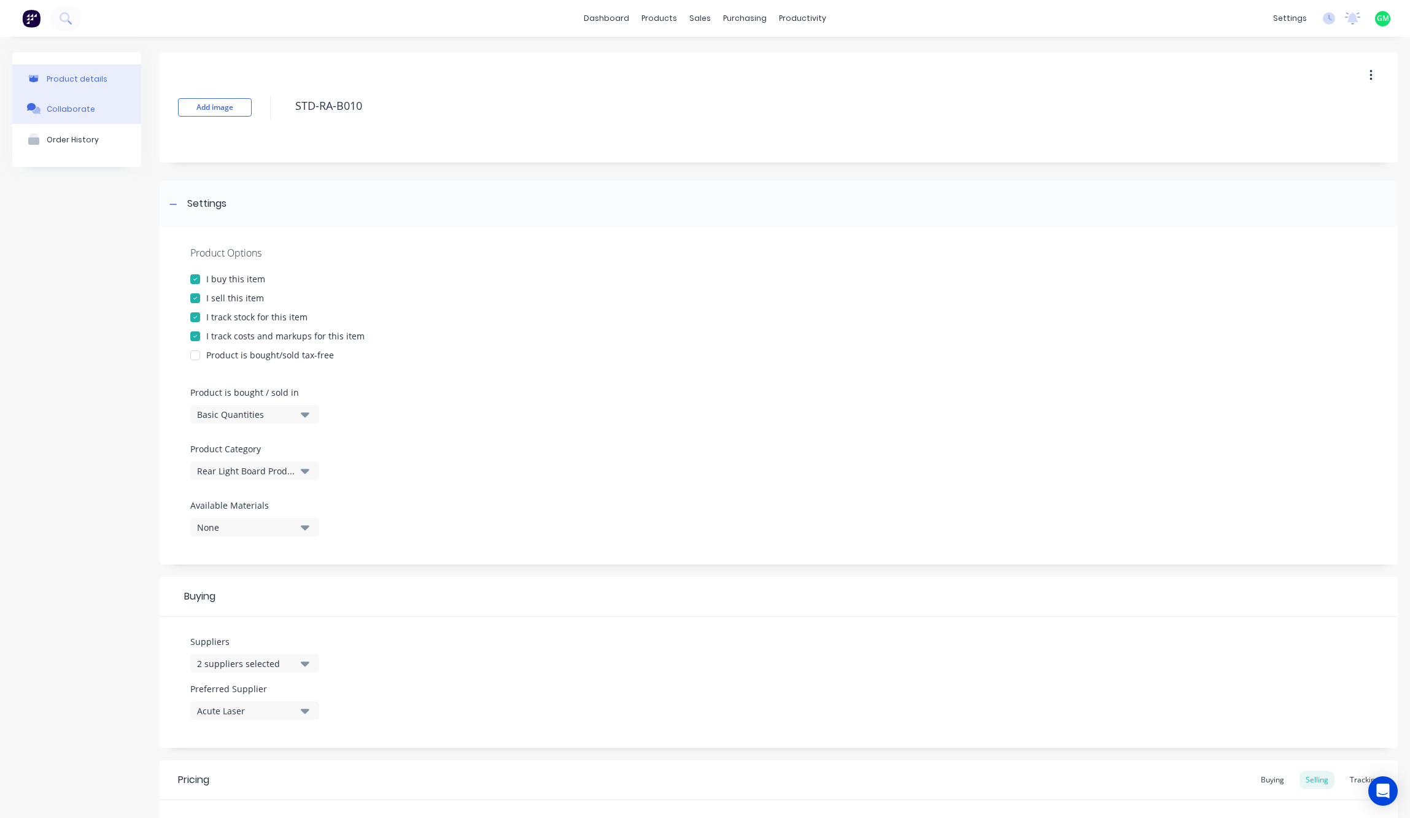
click at [56, 117] on button "Collaborate" at bounding box center [76, 108] width 129 height 31
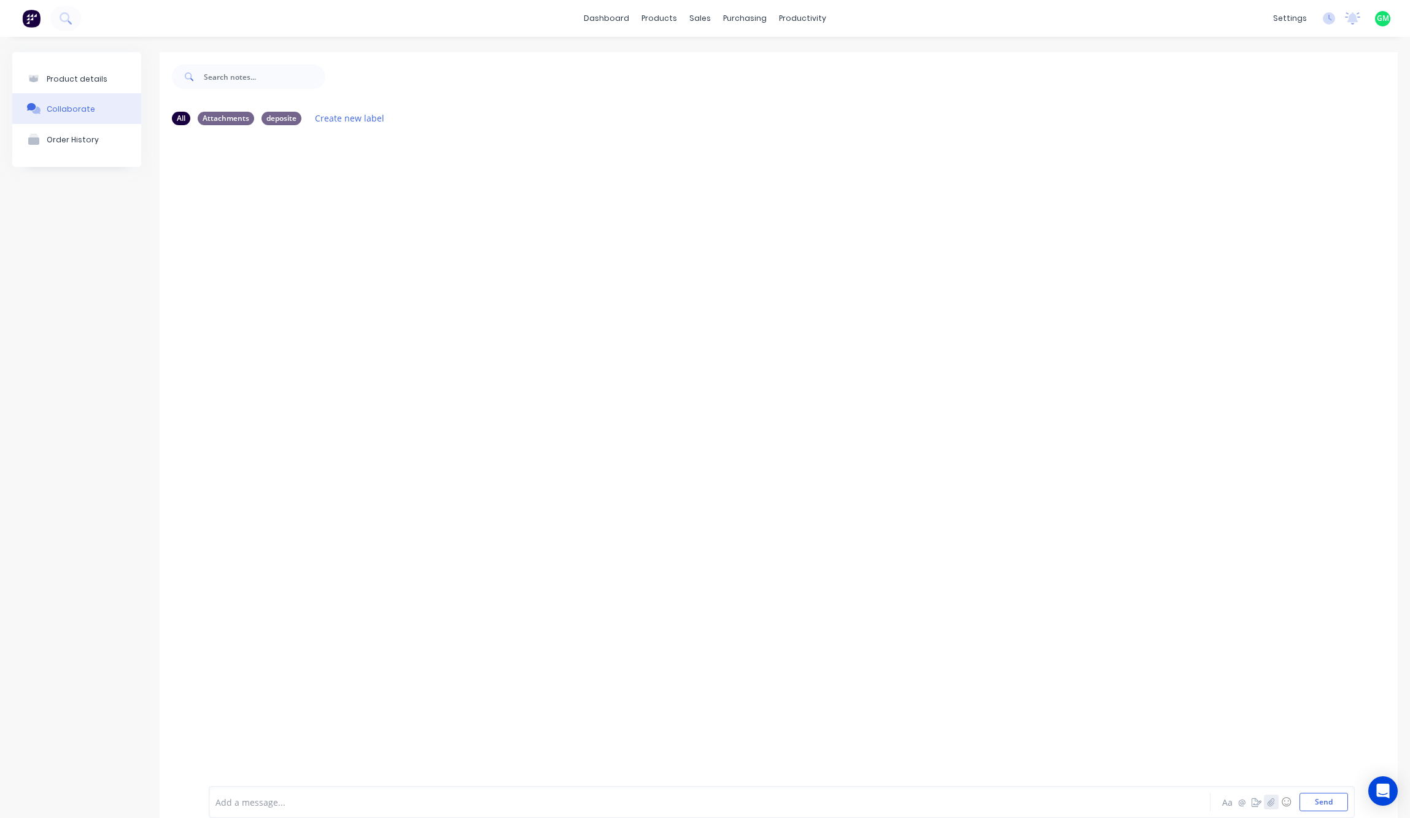
click at [1136, 808] on button "button" at bounding box center [1271, 802] width 15 height 15
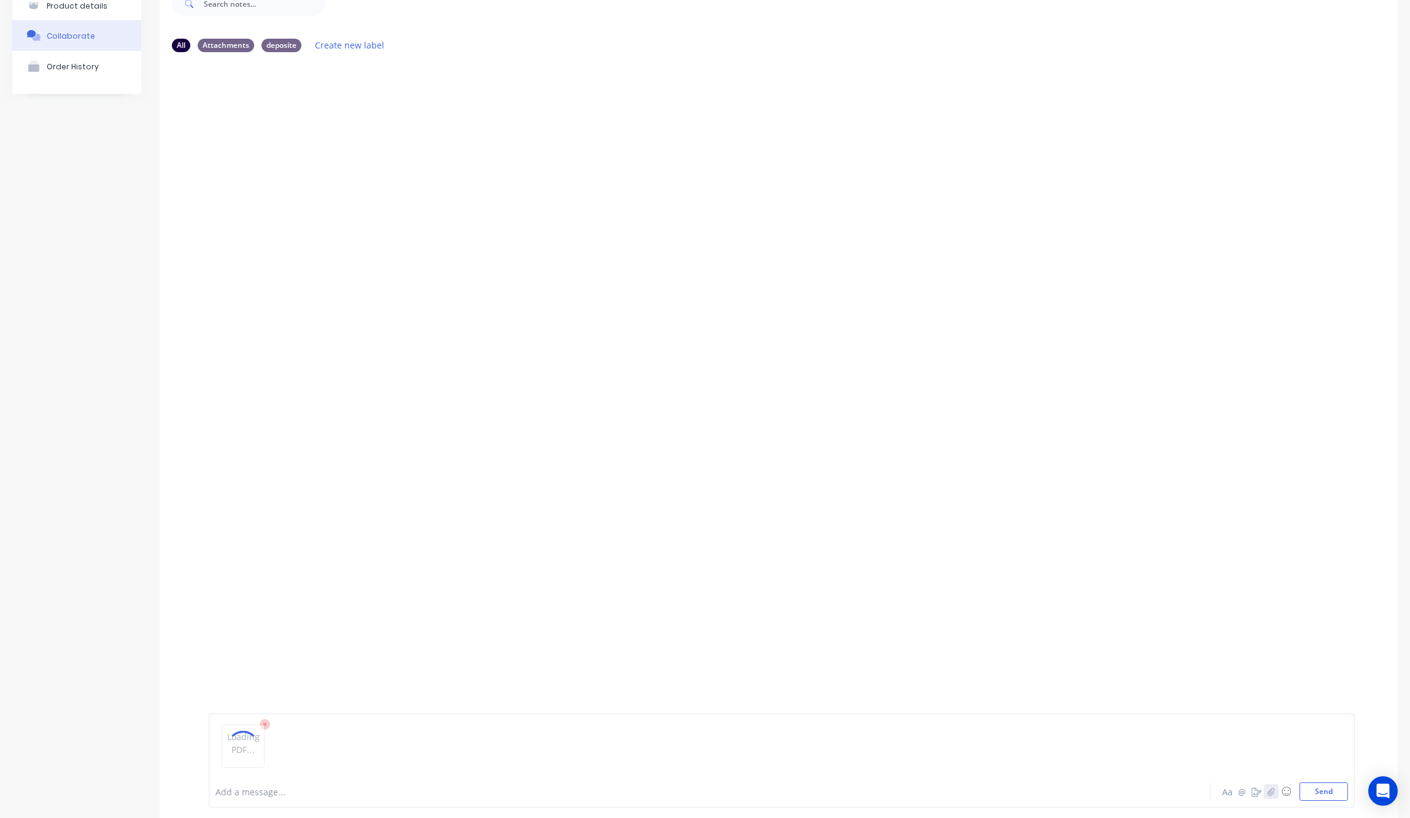
scroll to position [96, 0]
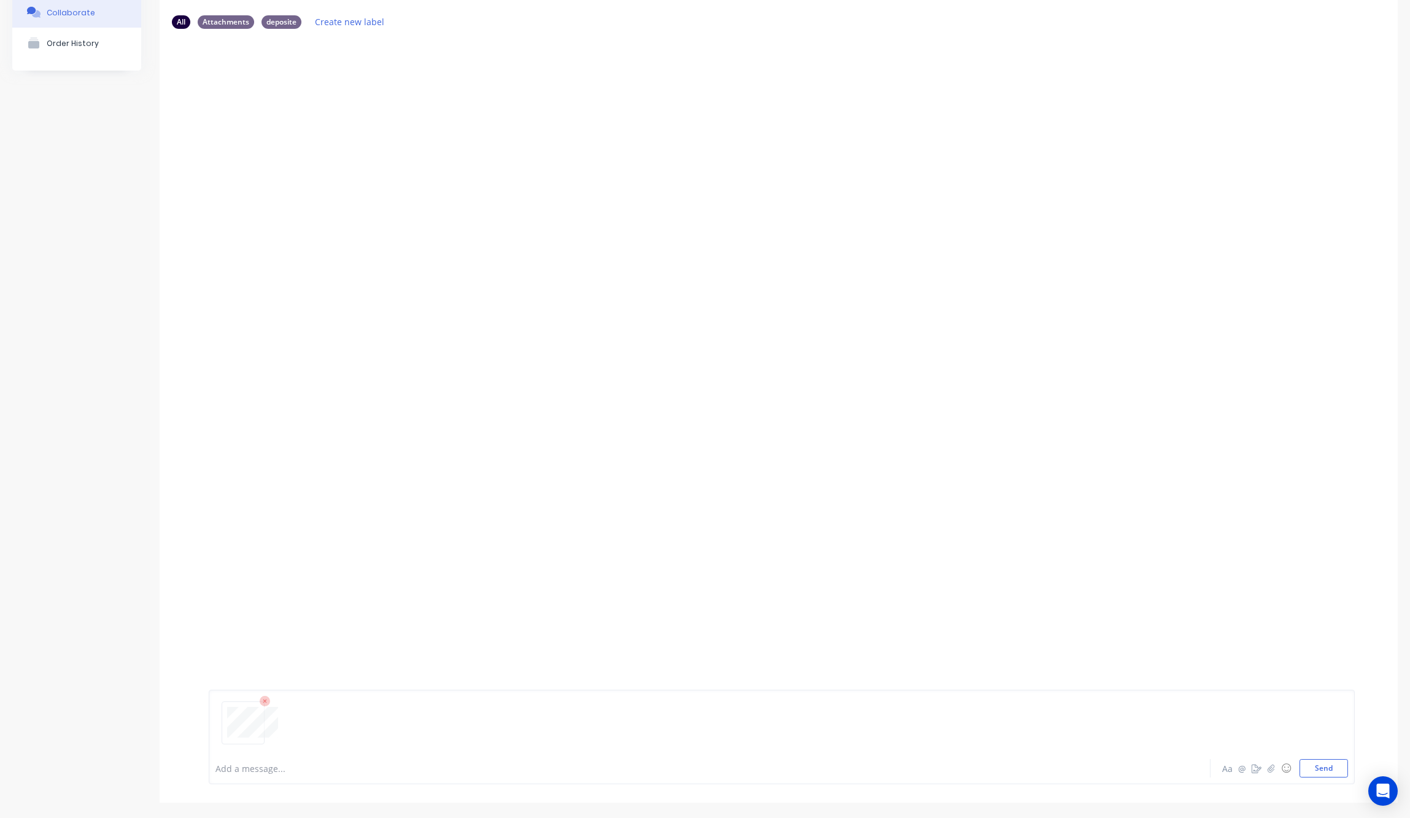
click at [424, 507] on div at bounding box center [779, 355] width 1238 height 633
click at [1136, 768] on button "Send" at bounding box center [1324, 768] width 48 height 18
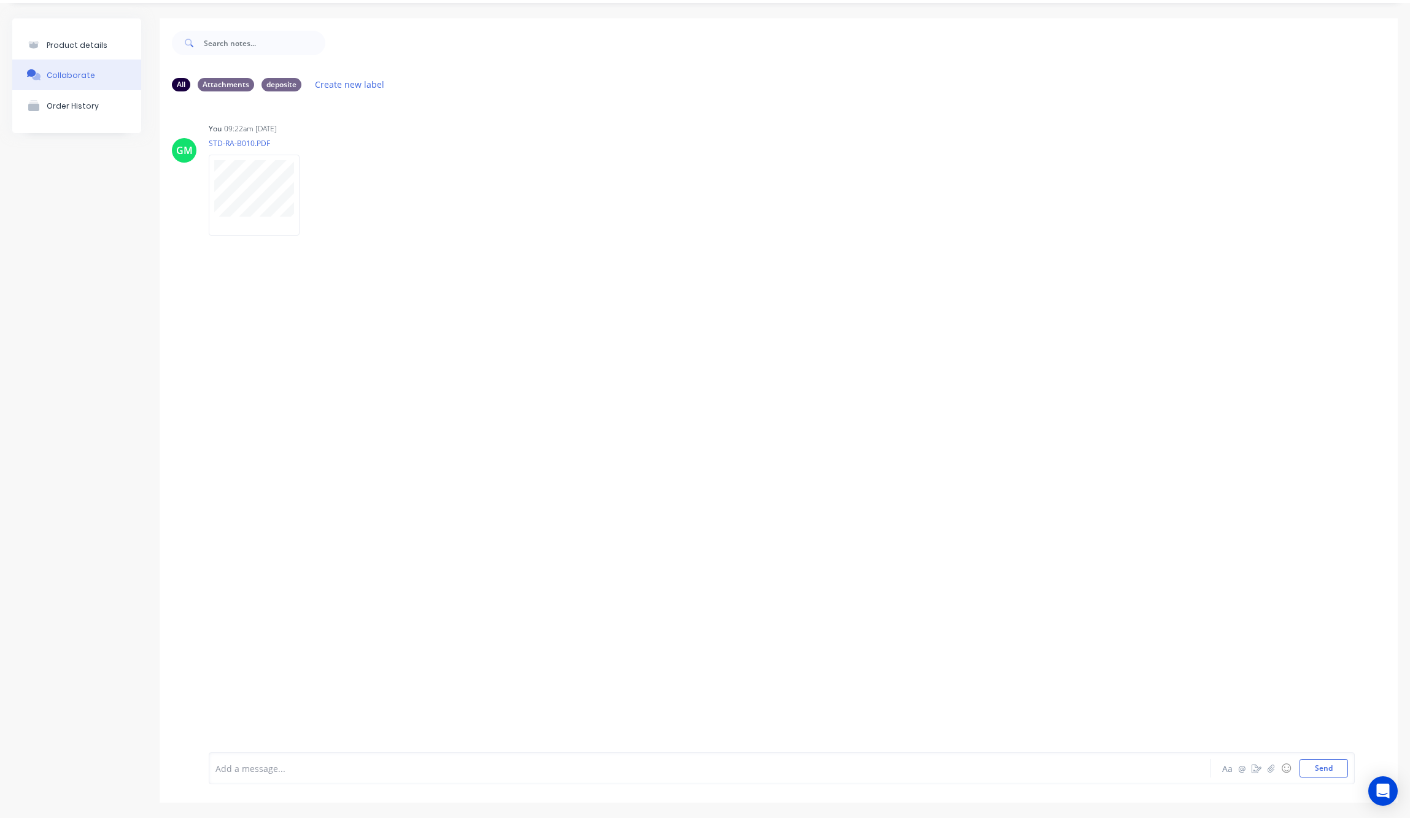
scroll to position [0, 0]
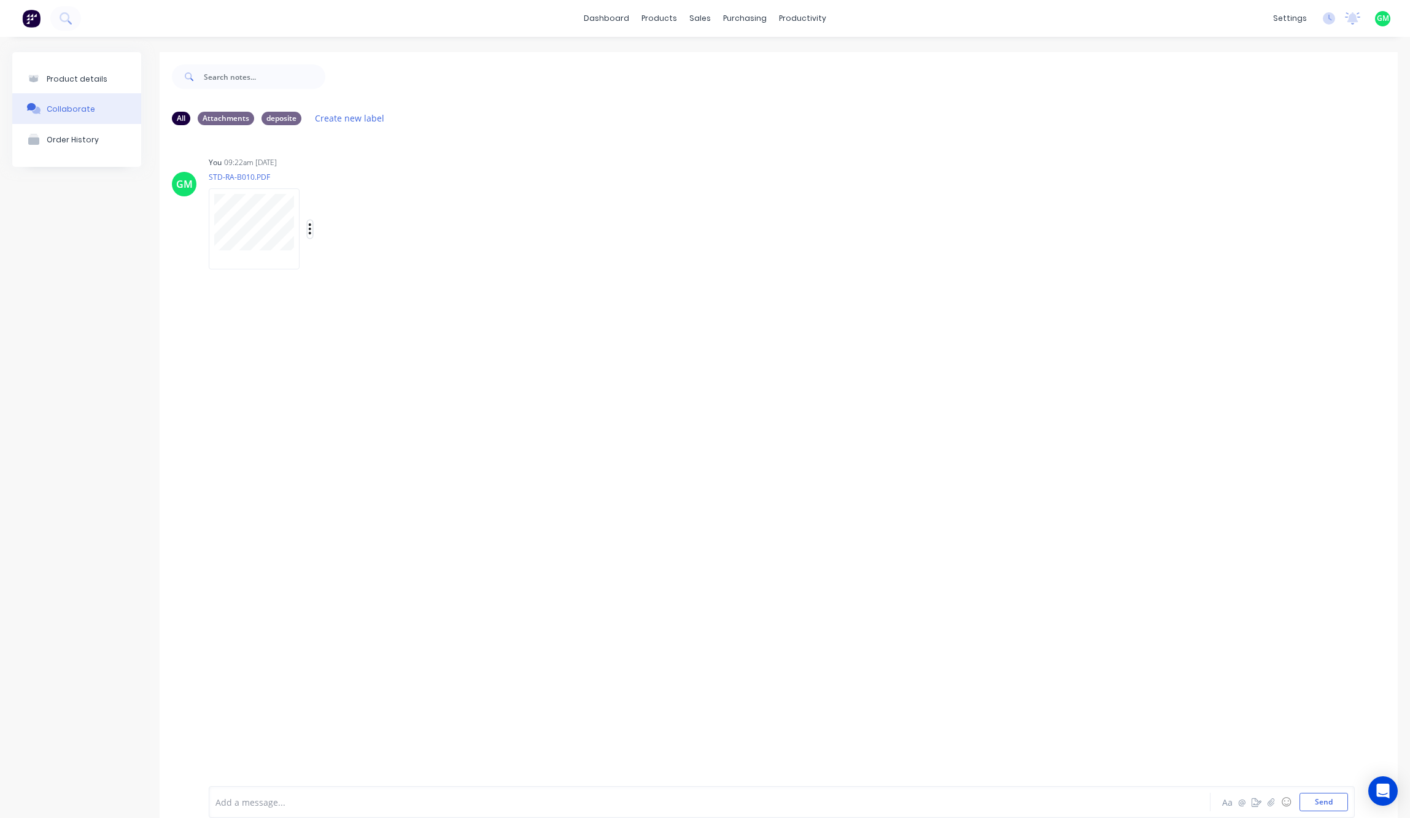
click at [311, 227] on icon "button" at bounding box center [310, 229] width 4 height 14
click at [374, 241] on button "Labels" at bounding box center [391, 234] width 138 height 28
click at [495, 260] on input "text" at bounding box center [475, 257] width 134 height 25
click at [486, 299] on button "Create new label" at bounding box center [465, 295] width 163 height 20
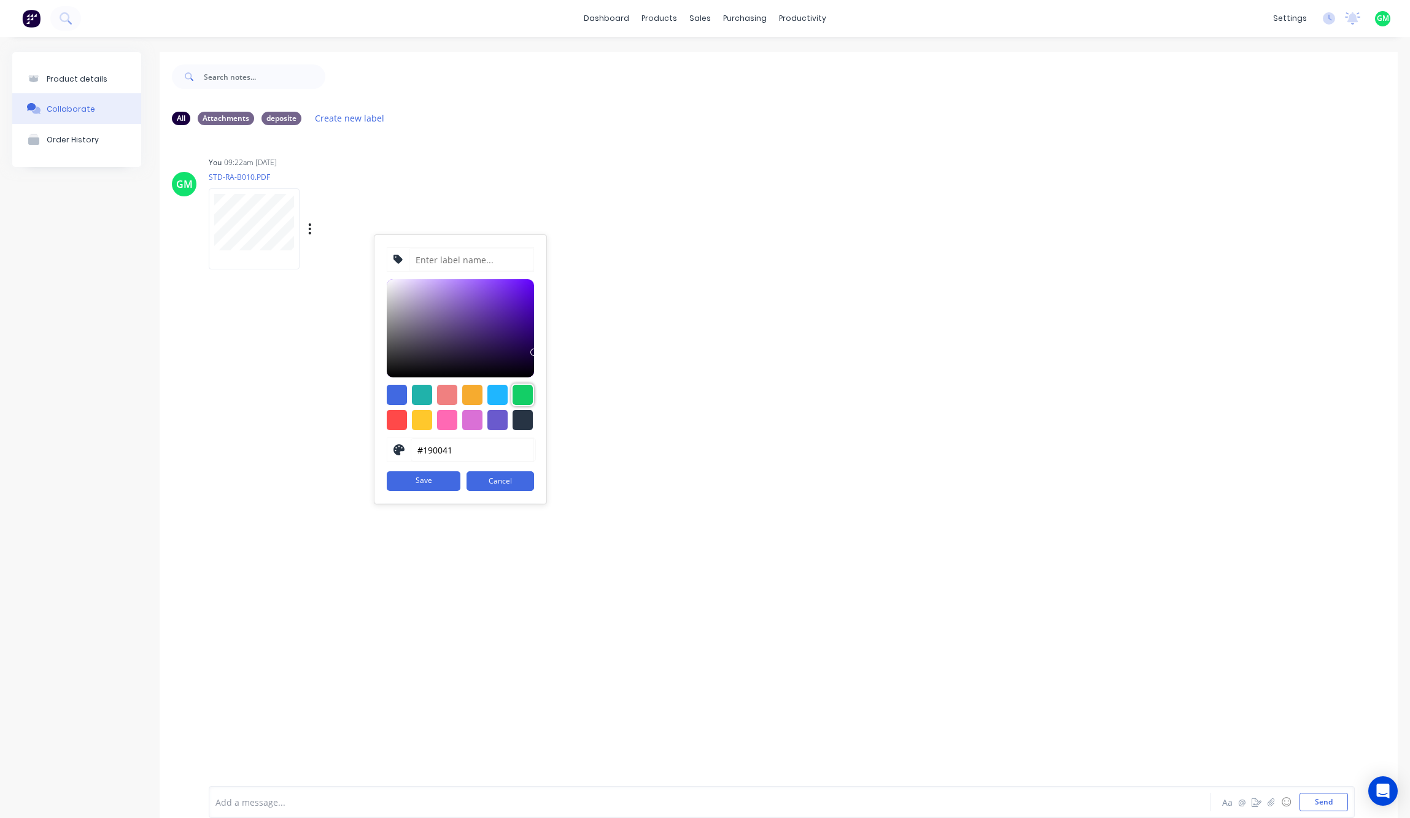
click at [526, 395] on div at bounding box center [523, 395] width 20 height 20
type input "#13CE66"
drag, startPoint x: 443, startPoint y: 266, endPoint x: 456, endPoint y: 263, distance: 12.7
click at [443, 266] on input at bounding box center [471, 259] width 125 height 23
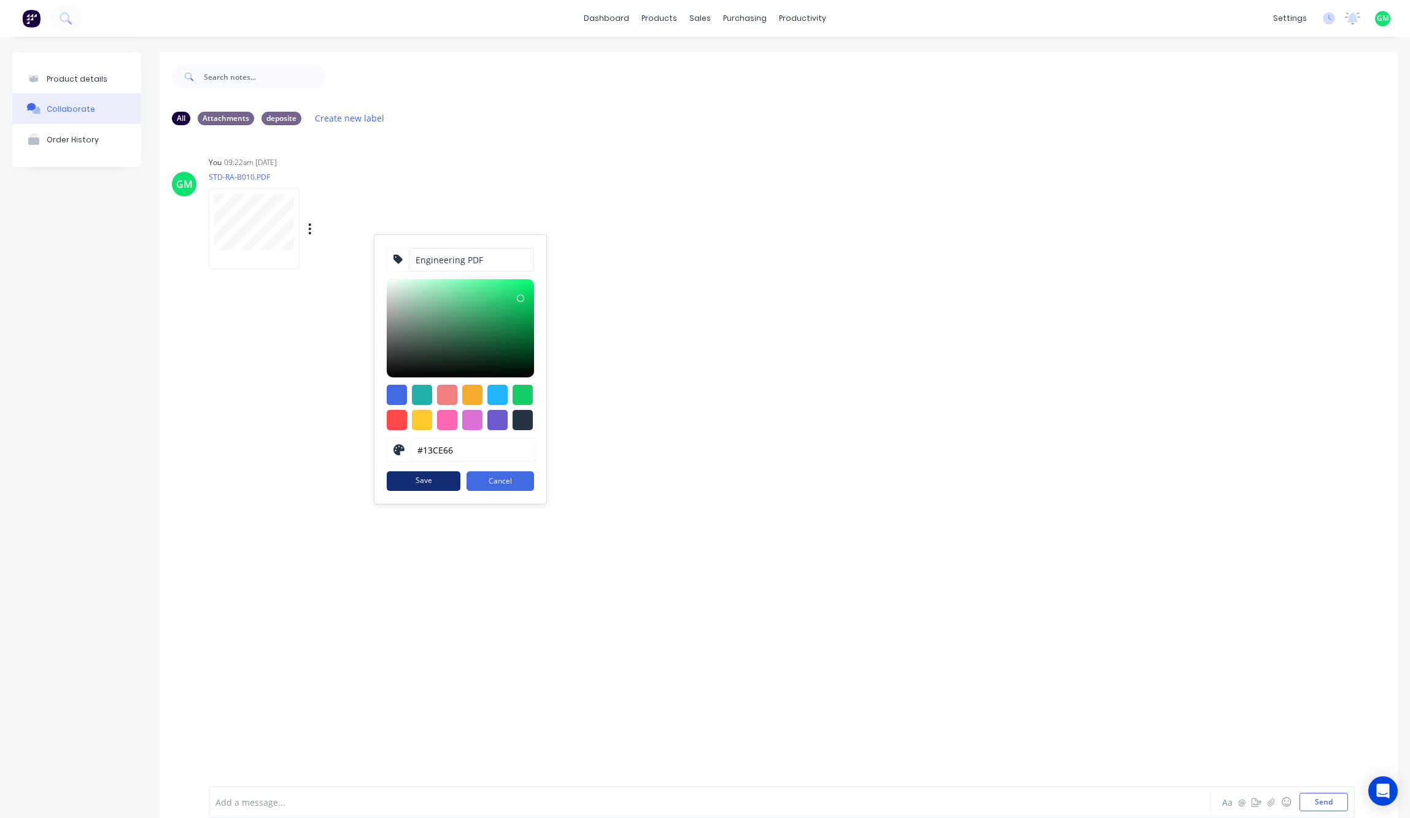
type input "Engineering PDF"
click at [411, 483] on button "Save" at bounding box center [424, 481] width 74 height 20
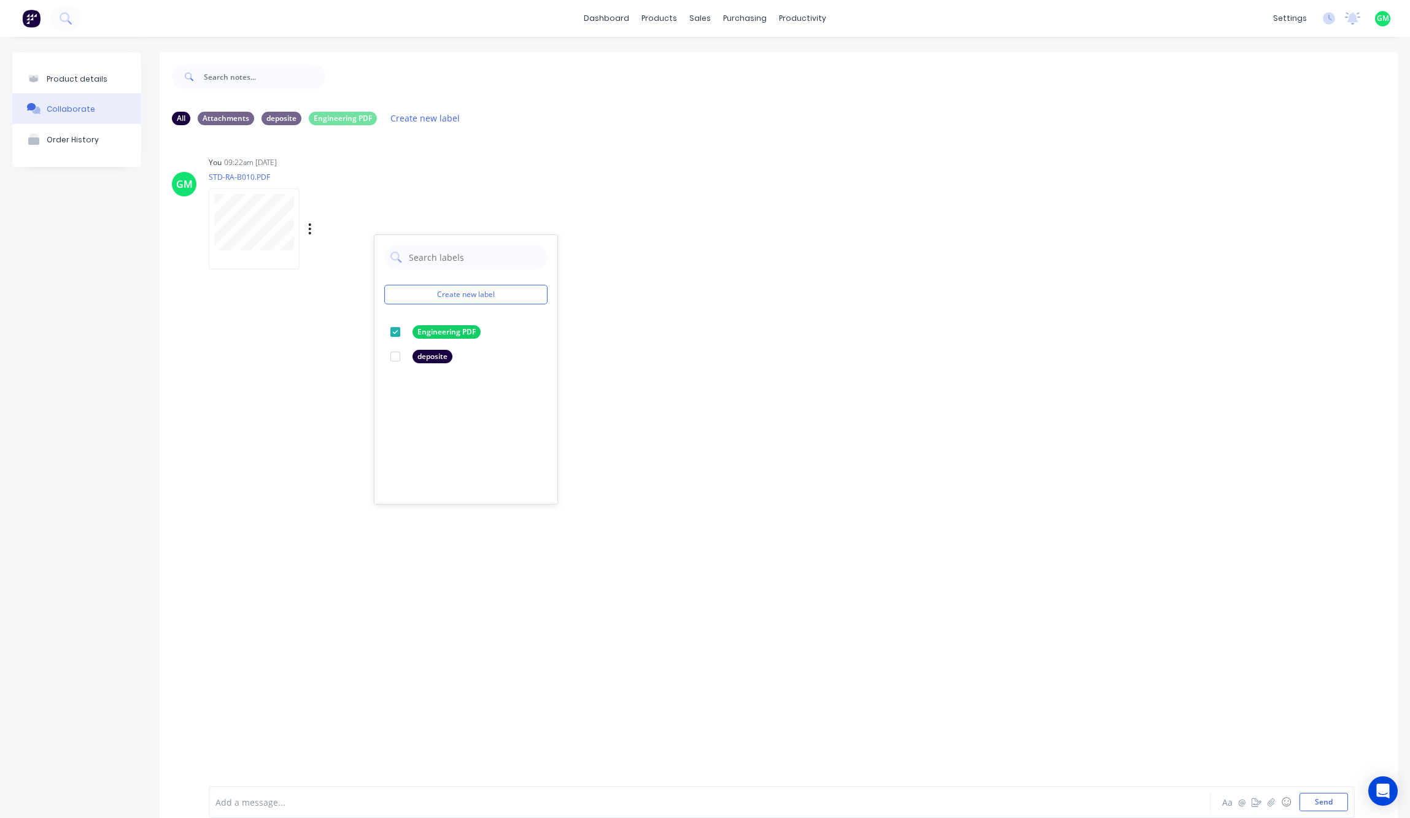
click at [870, 225] on div "GM You 09:22am 10/10/25 STD-RA-B010.PDF Labels Auto-attach to new orders Sales …" at bounding box center [779, 208] width 1238 height 110
click at [287, 485] on div "GM You 09:22am 10/10/25 STD-RA-B010.PDF Labels Auto-attach to new orders Sales …" at bounding box center [779, 451] width 1238 height 633
click at [1136, 798] on icon "button" at bounding box center [1271, 802] width 7 height 9
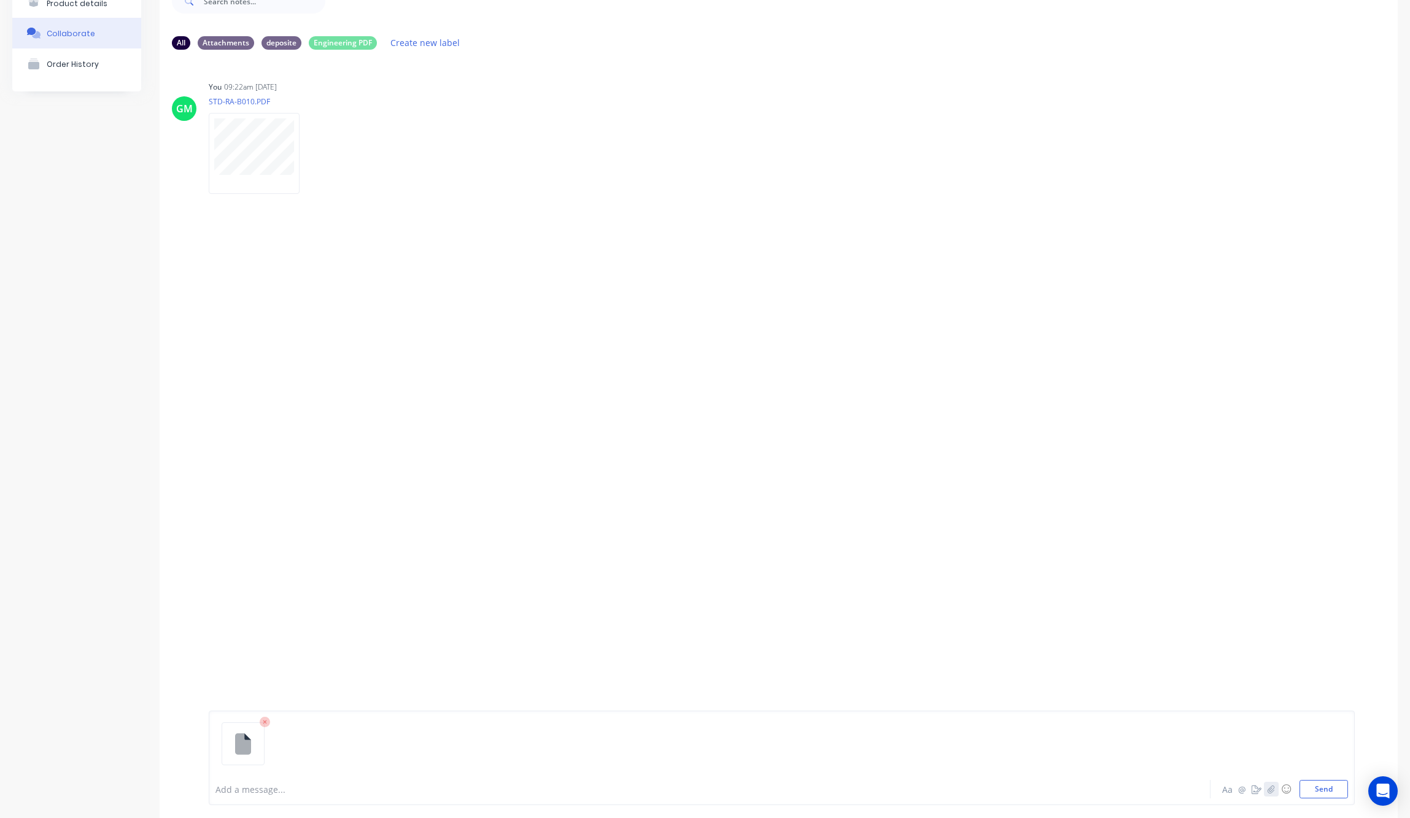
scroll to position [96, 0]
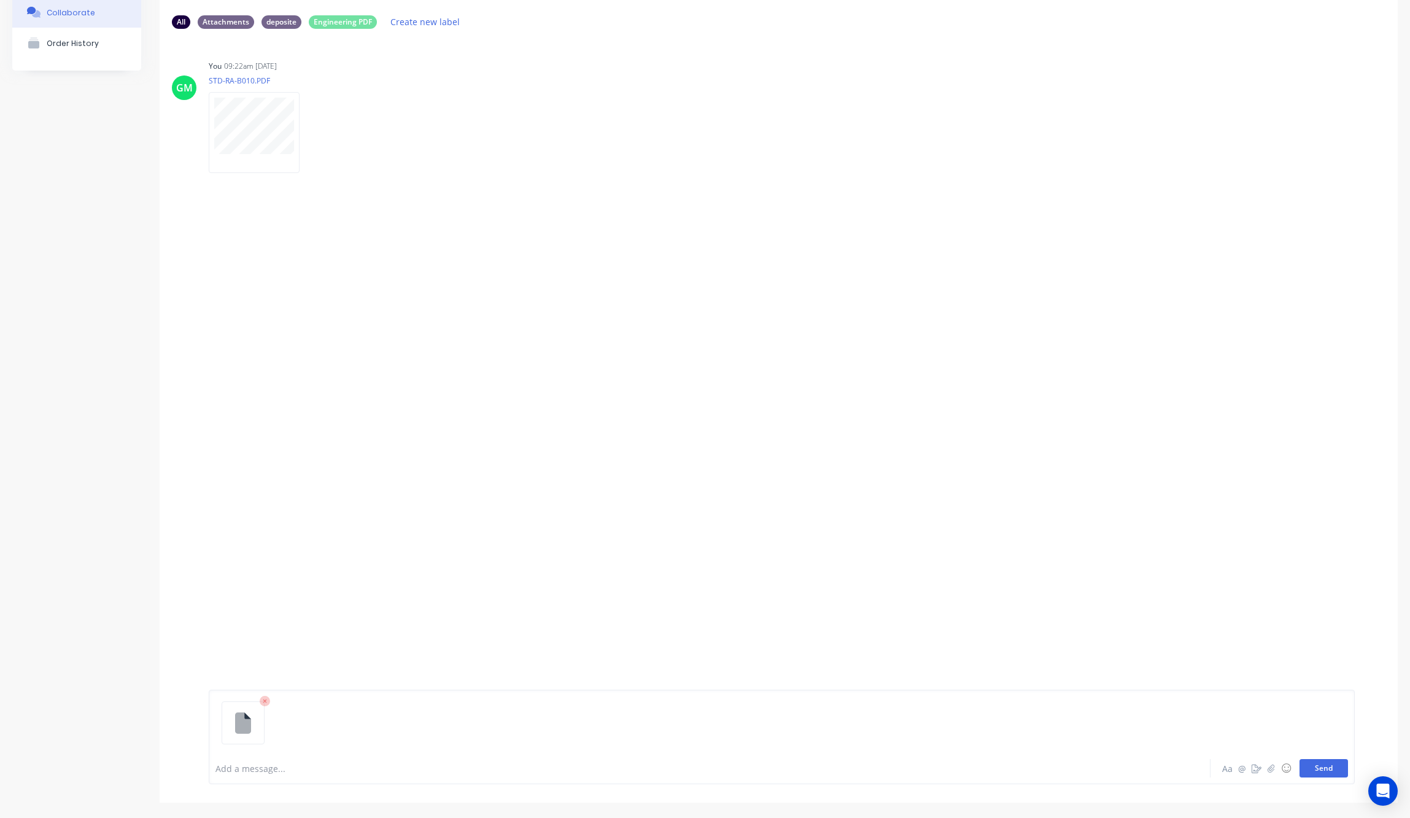
click at [1136, 770] on button "Send" at bounding box center [1324, 768] width 48 height 18
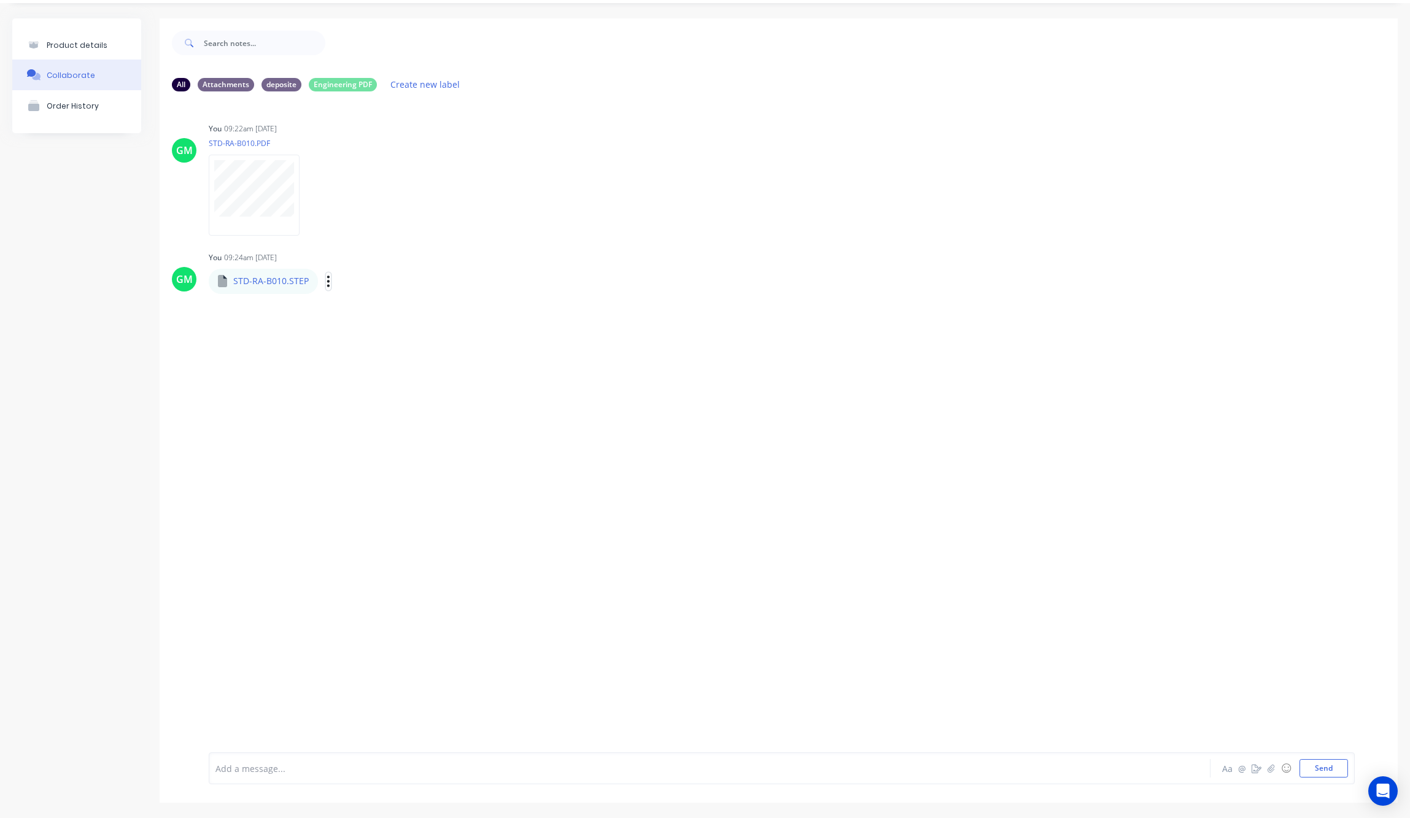
click at [328, 285] on icon "button" at bounding box center [328, 281] width 2 height 11
click at [394, 290] on button "Labels" at bounding box center [409, 287] width 138 height 28
click at [492, 339] on button "Create new label" at bounding box center [485, 345] width 163 height 20
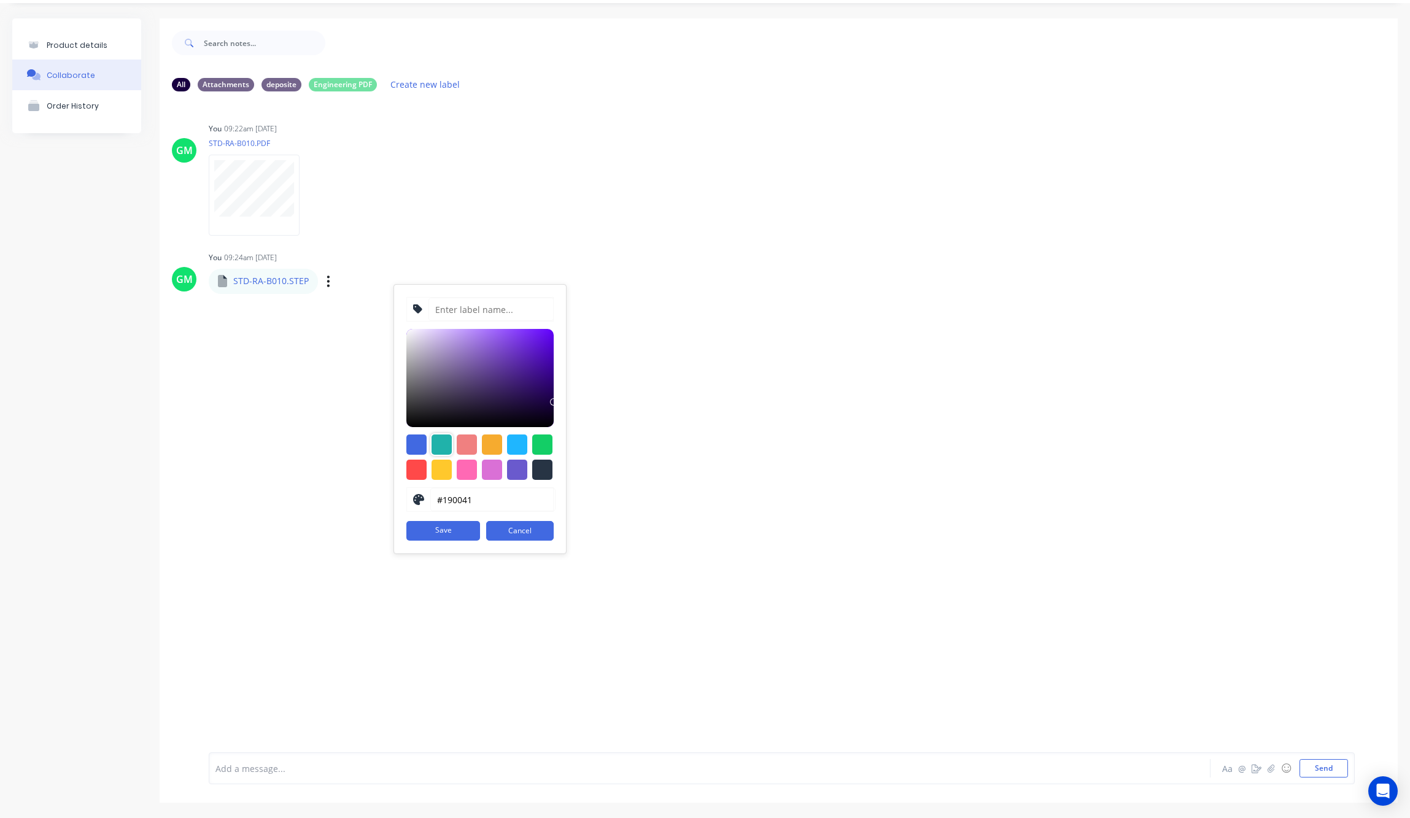
click at [444, 443] on div at bounding box center [442, 445] width 20 height 20
type input "#20B2AA"
drag, startPoint x: 487, startPoint y: 311, endPoint x: 487, endPoint y: 293, distance: 17.8
click at [487, 311] on input at bounding box center [490, 309] width 125 height 23
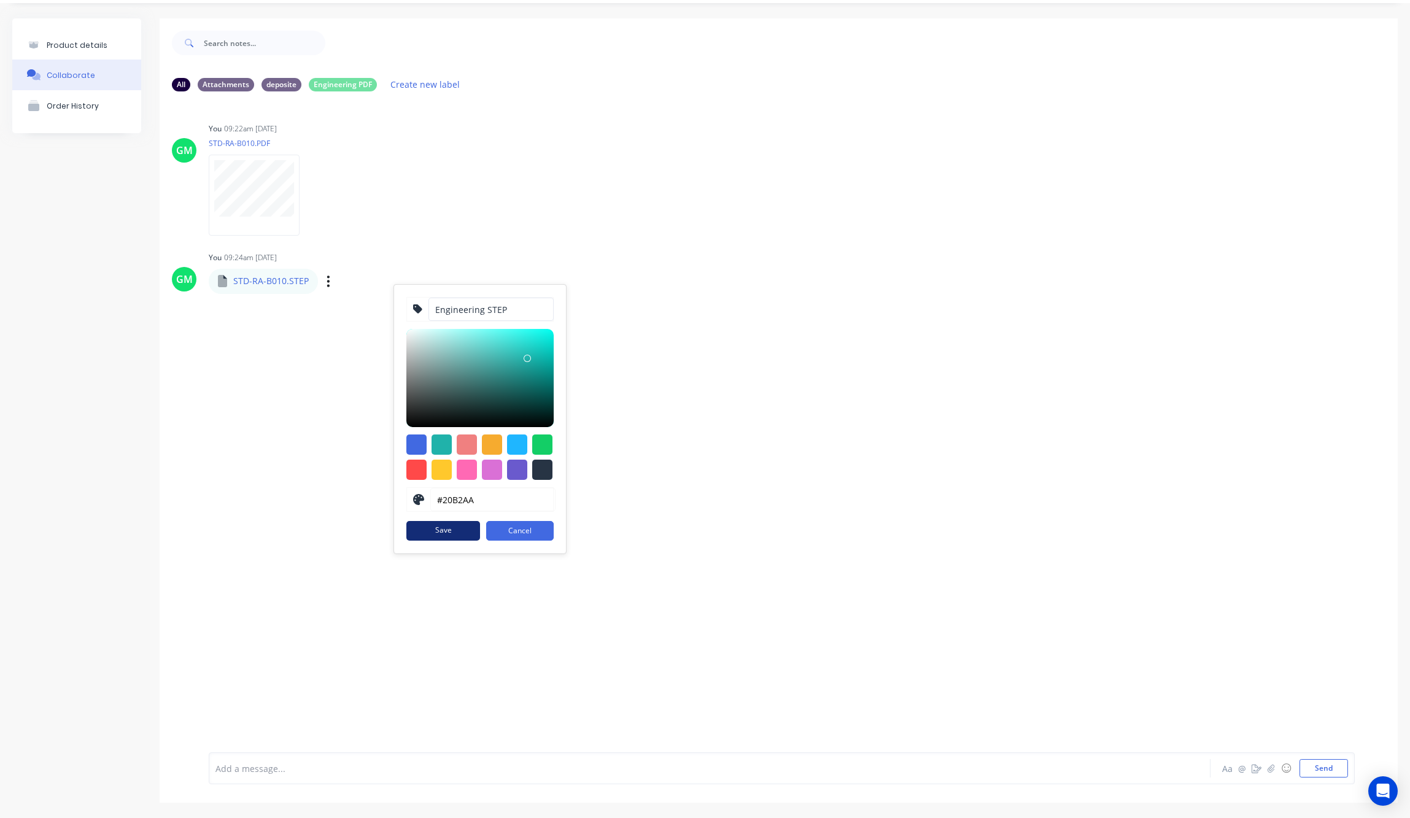
type input "Engineering STEP"
click at [432, 533] on button "Save" at bounding box center [443, 531] width 74 height 20
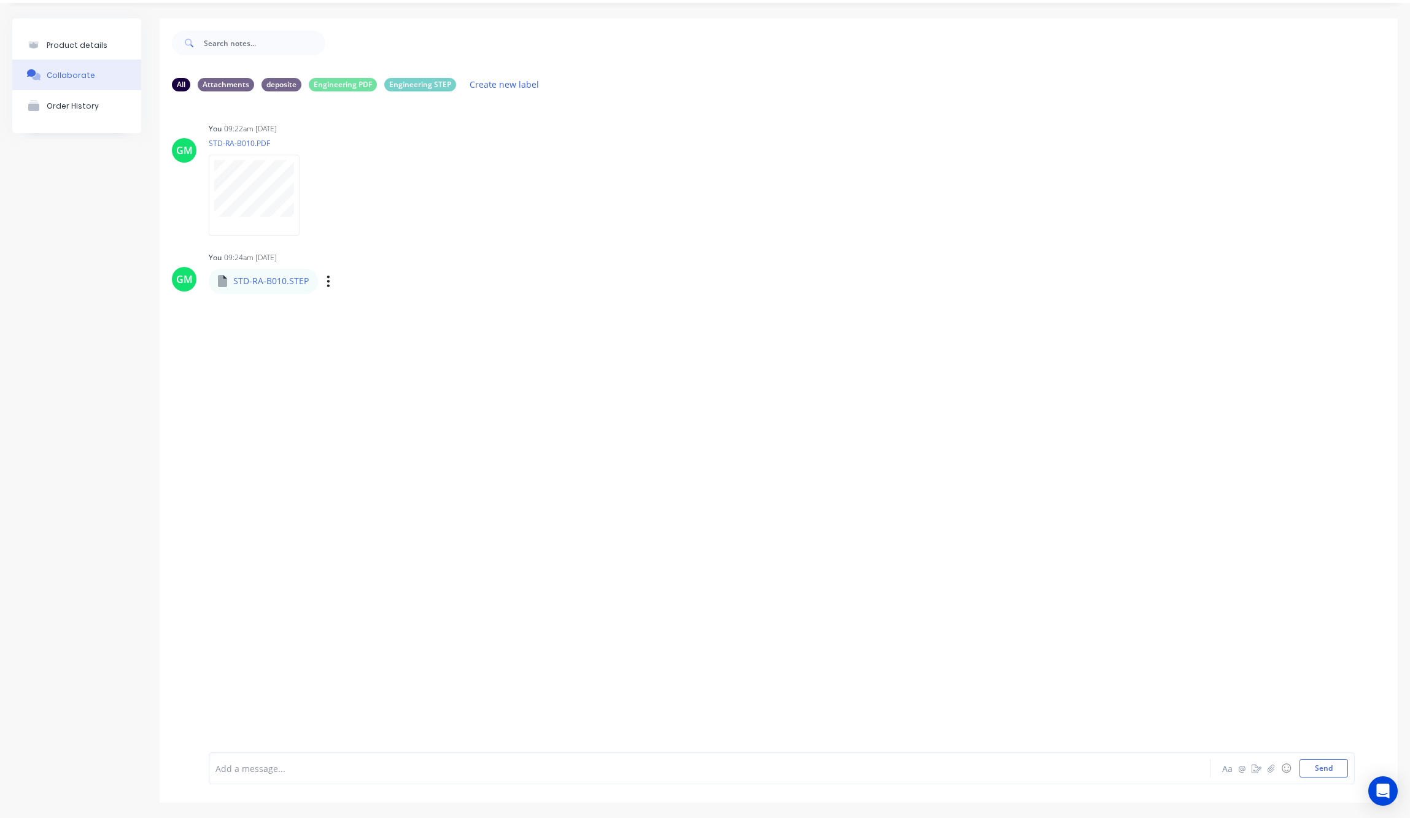
click at [745, 238] on div "GM You 09:22am [DATE] STD-RA-B010.PDF Labels Auto-attach to new orders Sales Or…" at bounding box center [779, 417] width 1238 height 633
click at [465, 504] on div "GM You 09:22am [DATE] STD-RA-B010.PDF Labels Auto-attach to new orders Sales Or…" at bounding box center [779, 417] width 1238 height 633
click at [348, 85] on div "Engineering PDF" at bounding box center [343, 84] width 68 height 14
click at [426, 83] on div "Engineering STEP" at bounding box center [420, 84] width 72 height 14
click at [436, 79] on div "Engineering STEP" at bounding box center [420, 84] width 72 height 14
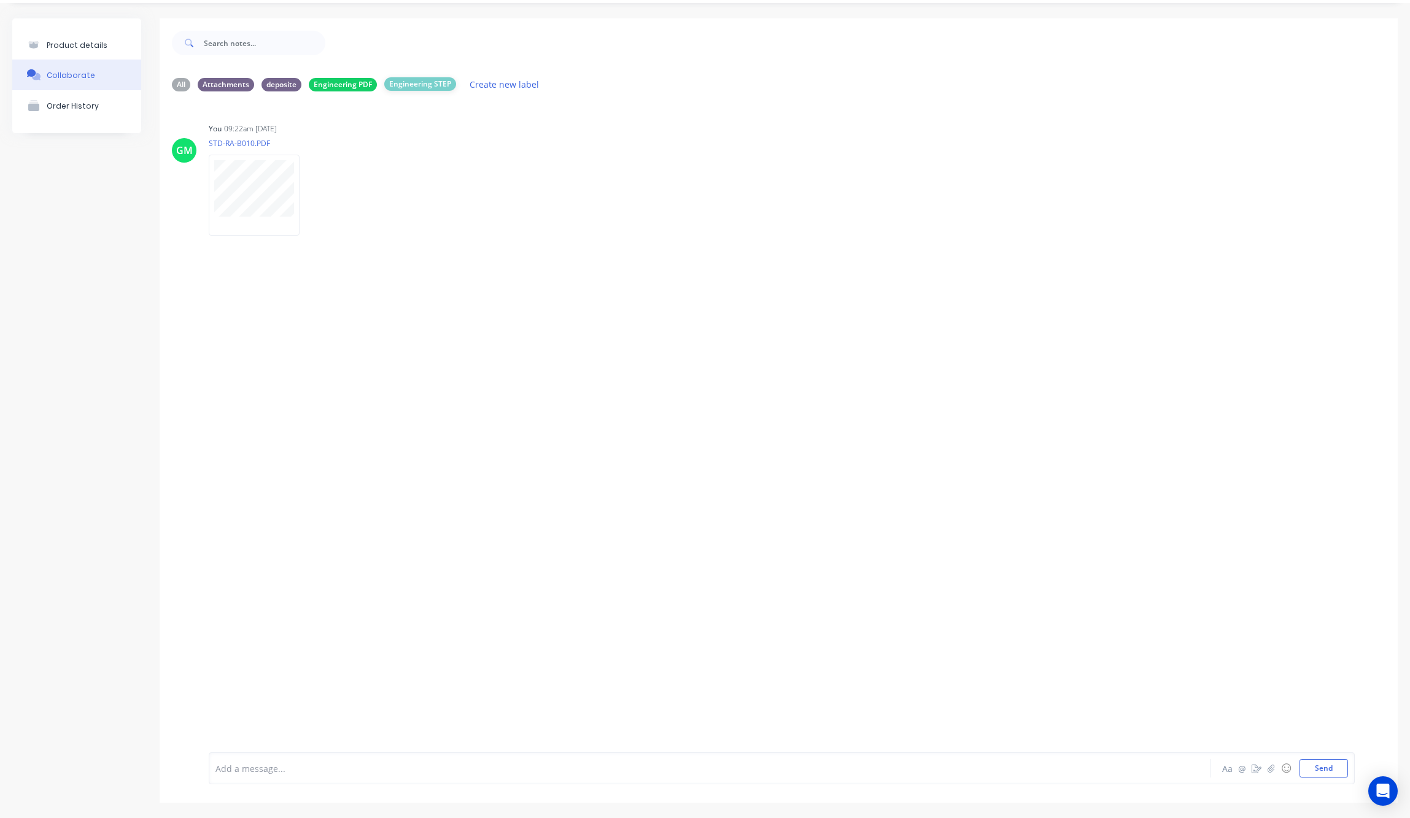
click at [411, 80] on div "Engineering STEP" at bounding box center [420, 84] width 72 height 14
click at [347, 84] on div "Engineering PDF" at bounding box center [343, 84] width 68 height 14
click at [414, 85] on div "Engineering STEP" at bounding box center [420, 84] width 72 height 14
click at [349, 85] on div "Engineering PDF" at bounding box center [343, 84] width 68 height 14
click at [187, 84] on div "All" at bounding box center [181, 84] width 18 height 14
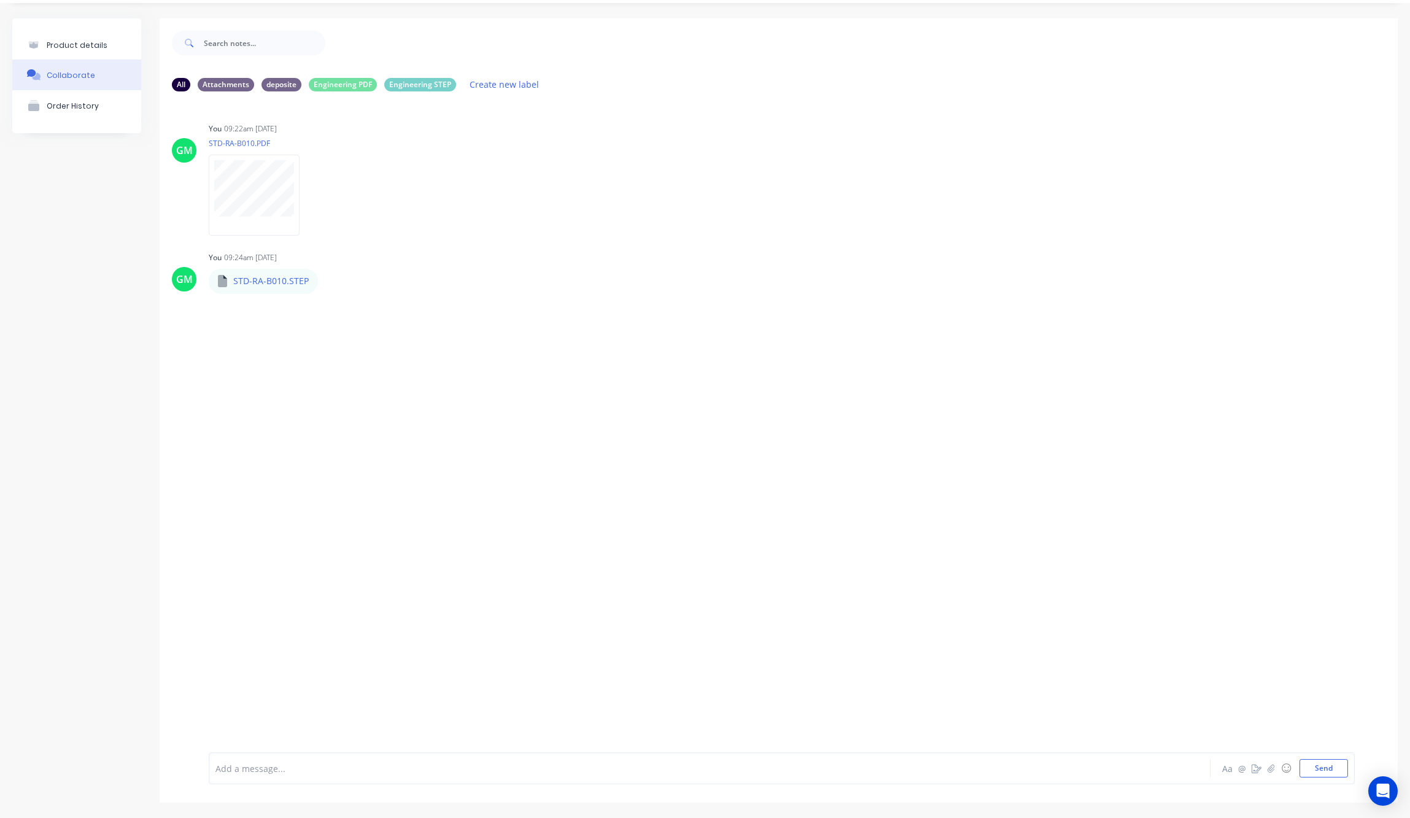
click at [541, 312] on div "GM You 09:22am [DATE] STD-RA-B010.PDF Labels Auto-attach to new orders Sales Or…" at bounding box center [779, 417] width 1238 height 633
click at [354, 91] on div "All Attachments deposite Engineering PDF Engineering STEP Create new label" at bounding box center [779, 84] width 1214 height 17
click at [351, 87] on div "Engineering PDF" at bounding box center [343, 84] width 68 height 14
click at [416, 82] on div "Engineering STEP" at bounding box center [420, 84] width 72 height 14
click at [358, 80] on div "Engineering PDF" at bounding box center [343, 84] width 68 height 14
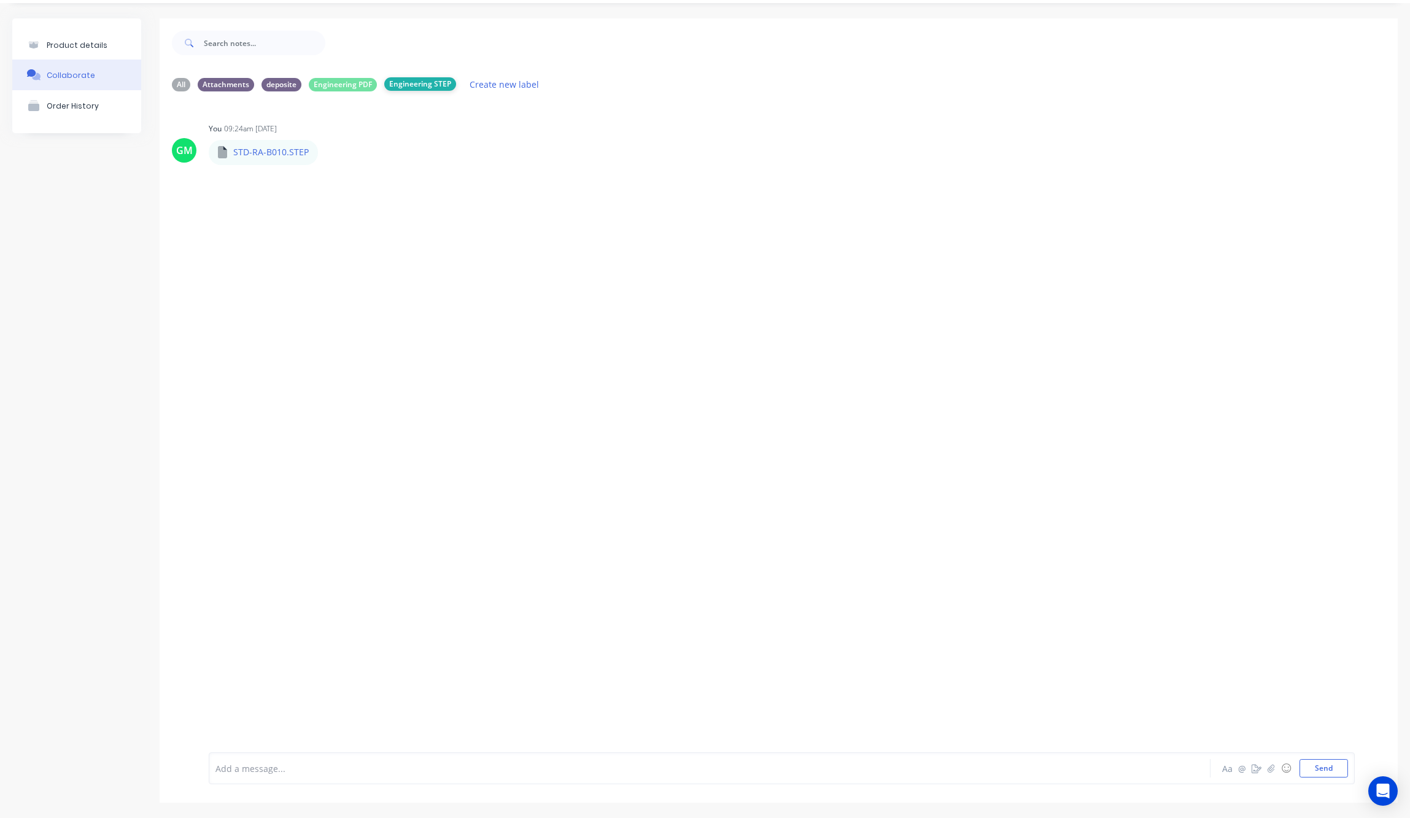
click at [442, 78] on div "Engineering STEP" at bounding box center [420, 84] width 72 height 14
drag, startPoint x: 595, startPoint y: 521, endPoint x: 576, endPoint y: 500, distance: 28.7
click at [595, 518] on div "GM You 09:22am [DATE] STD-RA-B010.PDF Labels Auto-attach to new orders Sales Or…" at bounding box center [779, 417] width 1238 height 633
drag, startPoint x: 488, startPoint y: 406, endPoint x: 369, endPoint y: 303, distance: 157.5
click at [486, 406] on div "GM You 09:22am [DATE] STD-RA-B010.PDF Labels Auto-attach to new orders Sales Or…" at bounding box center [779, 417] width 1238 height 633
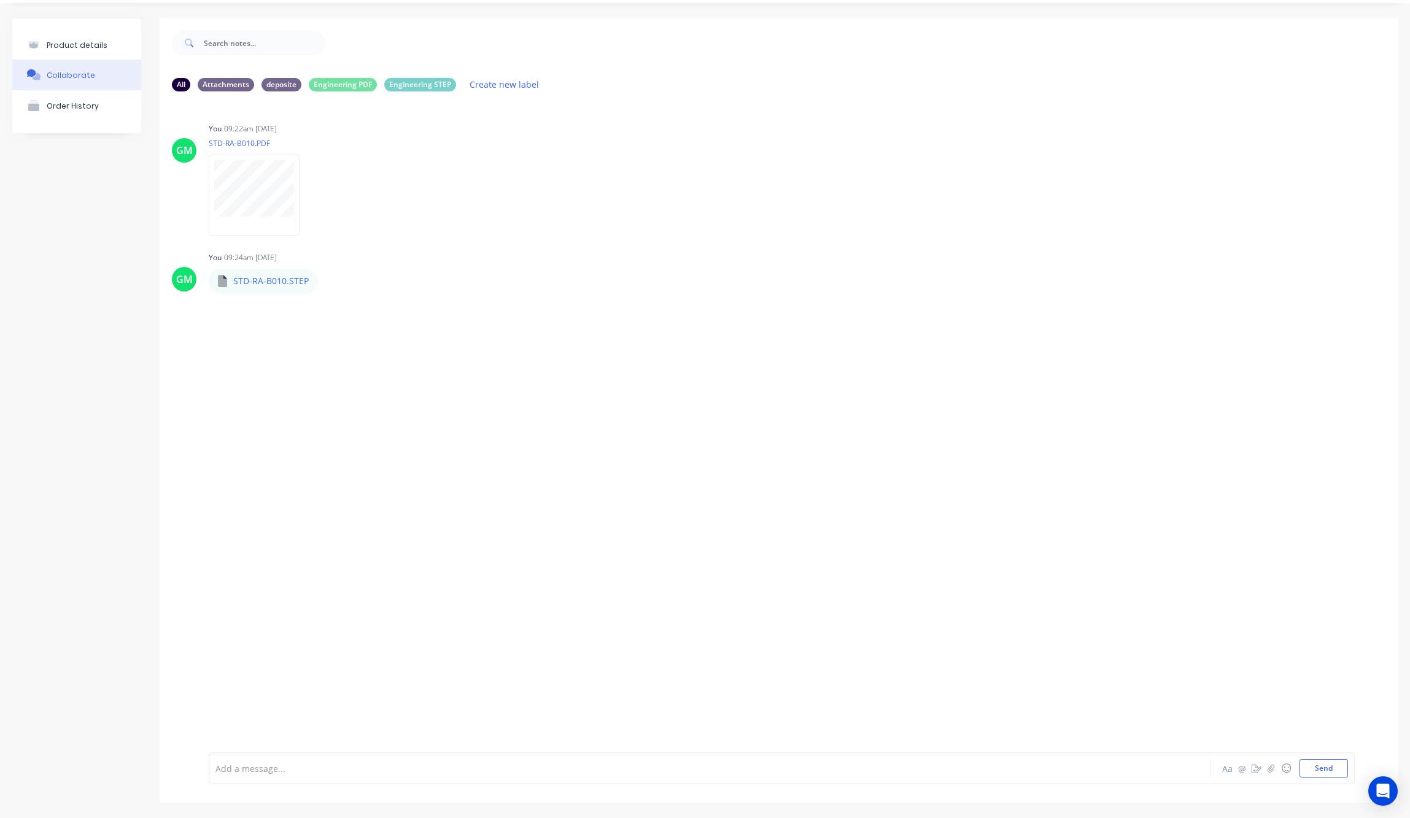
click at [522, 365] on div "GM You 09:22am [DATE] STD-RA-B010.PDF Labels Auto-attach to new orders Sales Or…" at bounding box center [779, 417] width 1238 height 633
drag, startPoint x: 599, startPoint y: 357, endPoint x: 538, endPoint y: 306, distance: 79.8
click at [598, 357] on div "GM You 09:22am [DATE] STD-RA-B010.PDF Labels Auto-attach to new orders Sales Or…" at bounding box center [779, 417] width 1238 height 633
click at [826, 199] on div "GM You 09:22am 10/10/25 STD-RA-B010.PDF Labels Auto-attach to new orders Sales …" at bounding box center [779, 175] width 1238 height 110
click at [310, 193] on icon "button" at bounding box center [310, 195] width 4 height 14
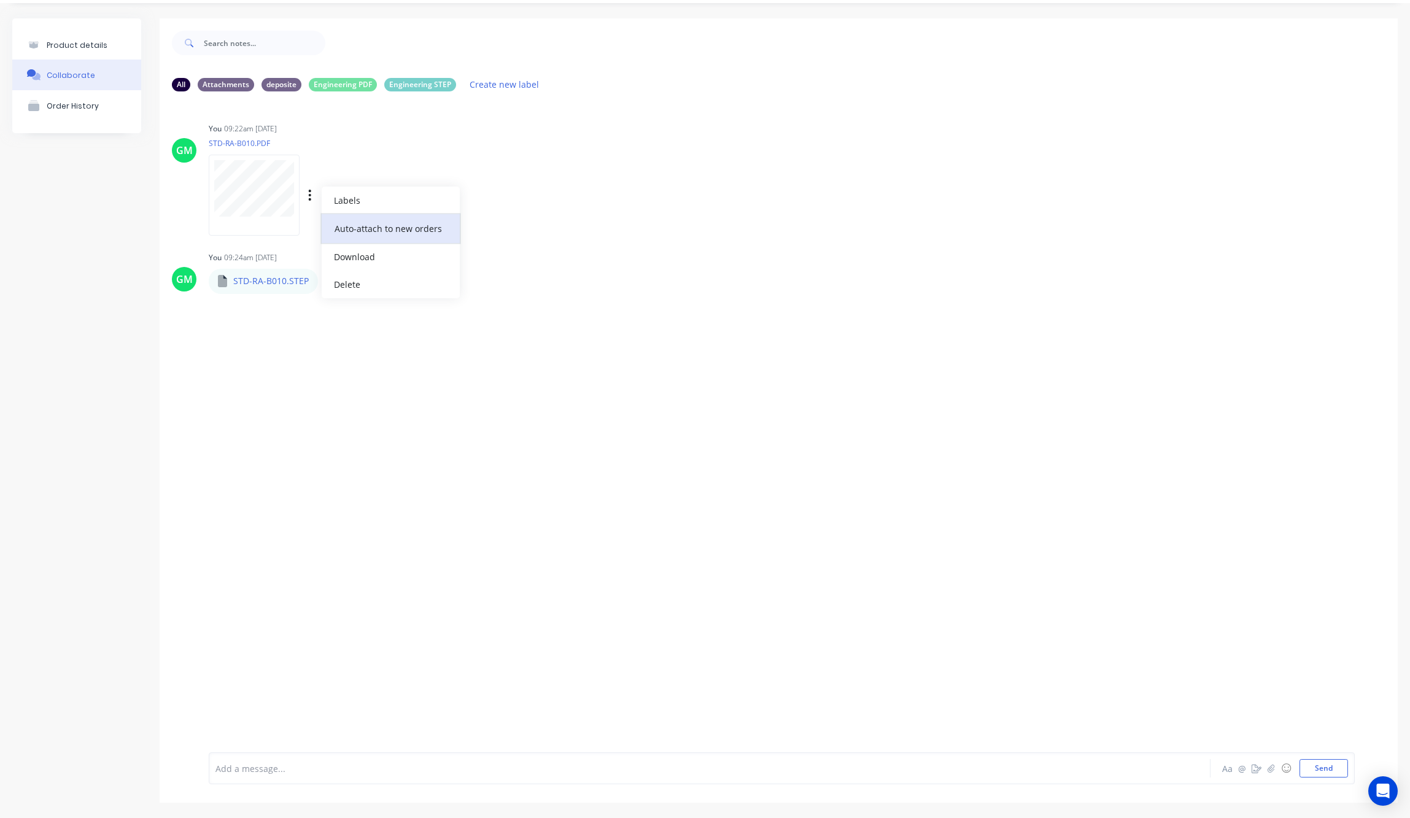
click at [407, 229] on button "Auto-attach to new orders" at bounding box center [391, 228] width 138 height 29
click at [509, 249] on label at bounding box center [509, 249] width 0 height 0
click at [490, 251] on input "checkbox" at bounding box center [485, 255] width 10 height 12
checkbox input "true"
click at [463, 326] on div "GM You 09:22am [DATE] STD-RA-B010.PDF Labels Auto-attach to new orders Sales Or…" at bounding box center [779, 417] width 1238 height 633
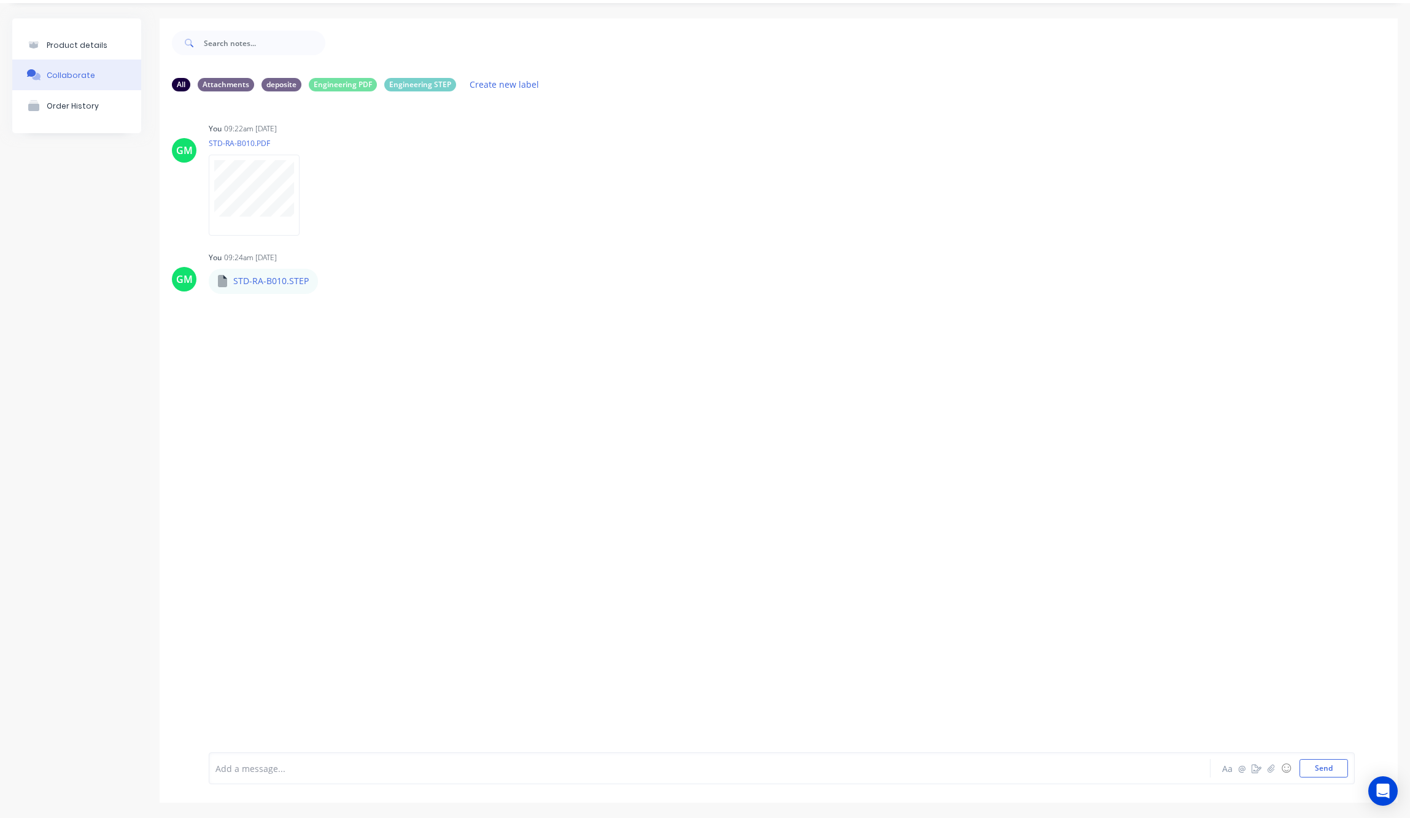
click at [359, 474] on div "GM You 09:22am [DATE] STD-RA-B010.PDF Labels Auto-attach to new orders Sales Or…" at bounding box center [779, 417] width 1238 height 633
click at [59, 55] on button "Product details" at bounding box center [76, 45] width 129 height 29
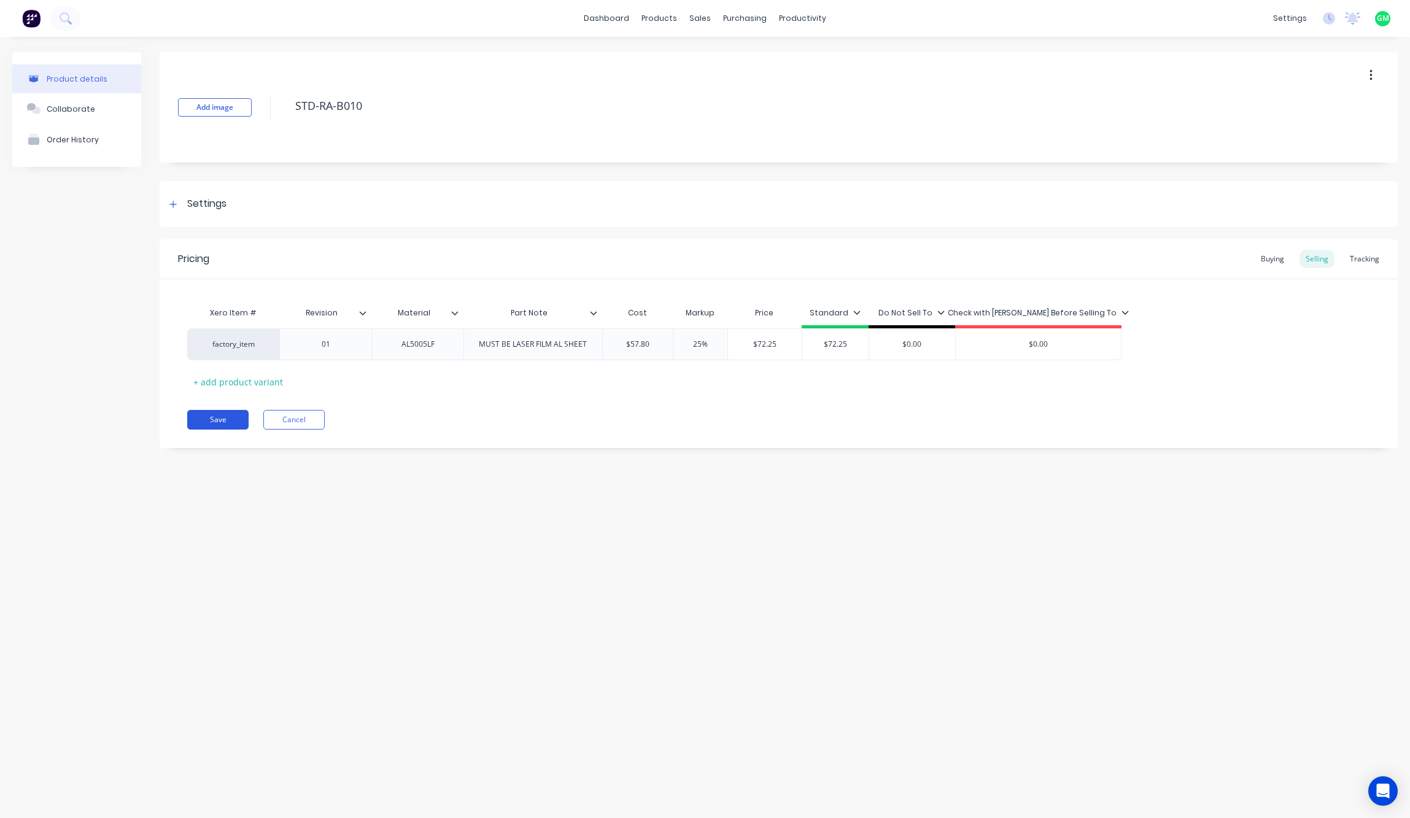
click at [223, 422] on button "Save" at bounding box center [217, 420] width 61 height 20
type textarea "x"
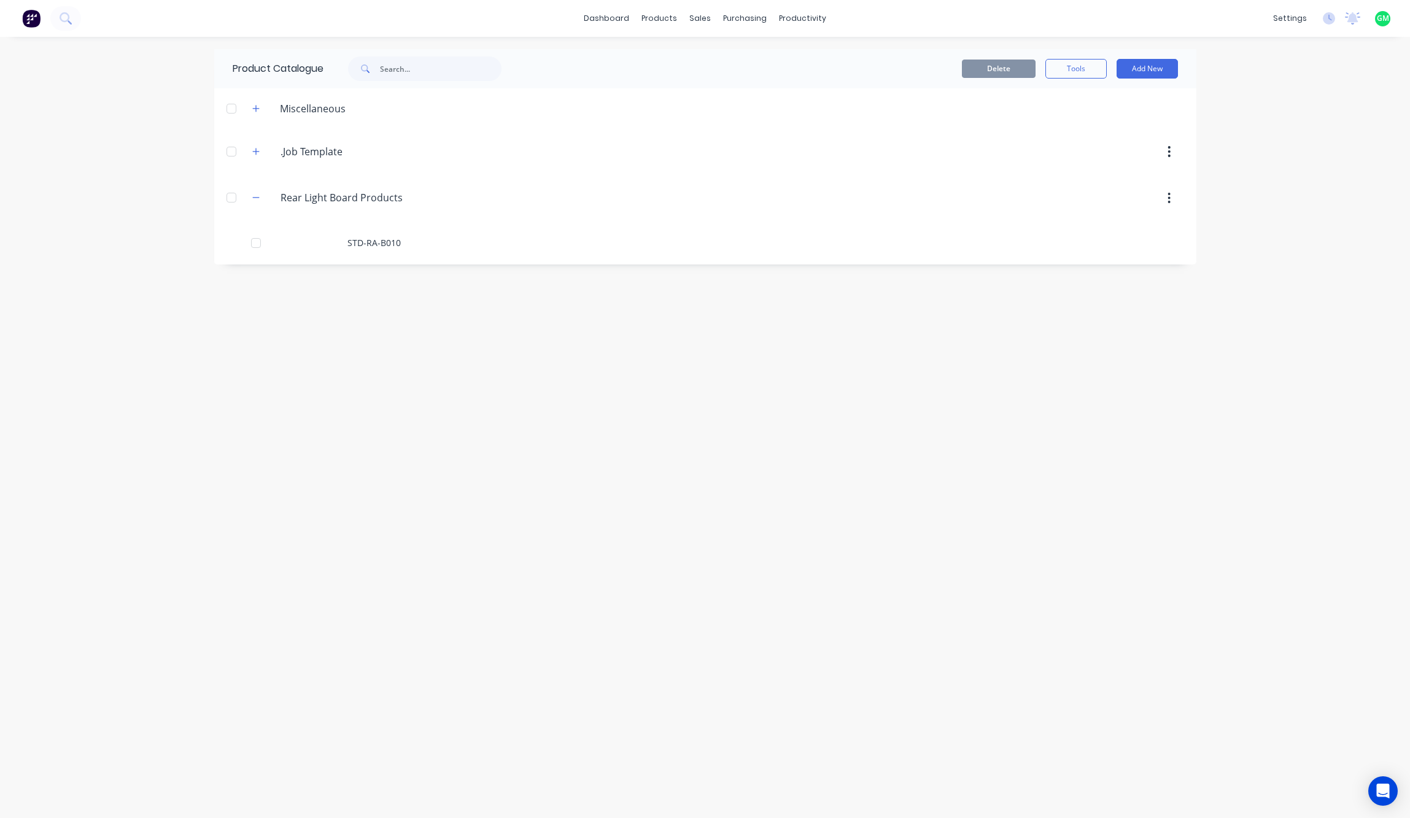
click at [791, 433] on div "Product Catalogue Delete Tools Add New Miscellaneous .Job.Template .Job Templat…" at bounding box center [705, 427] width 982 height 757
click at [753, 431] on div "Product Catalogue Delete Tools Add New Miscellaneous .Job.Template .Job Templat…" at bounding box center [705, 427] width 982 height 757
click at [1136, 64] on button "Add New" at bounding box center [1147, 69] width 61 height 20
click at [1093, 155] on div "Product Kit" at bounding box center [1119, 150] width 95 height 18
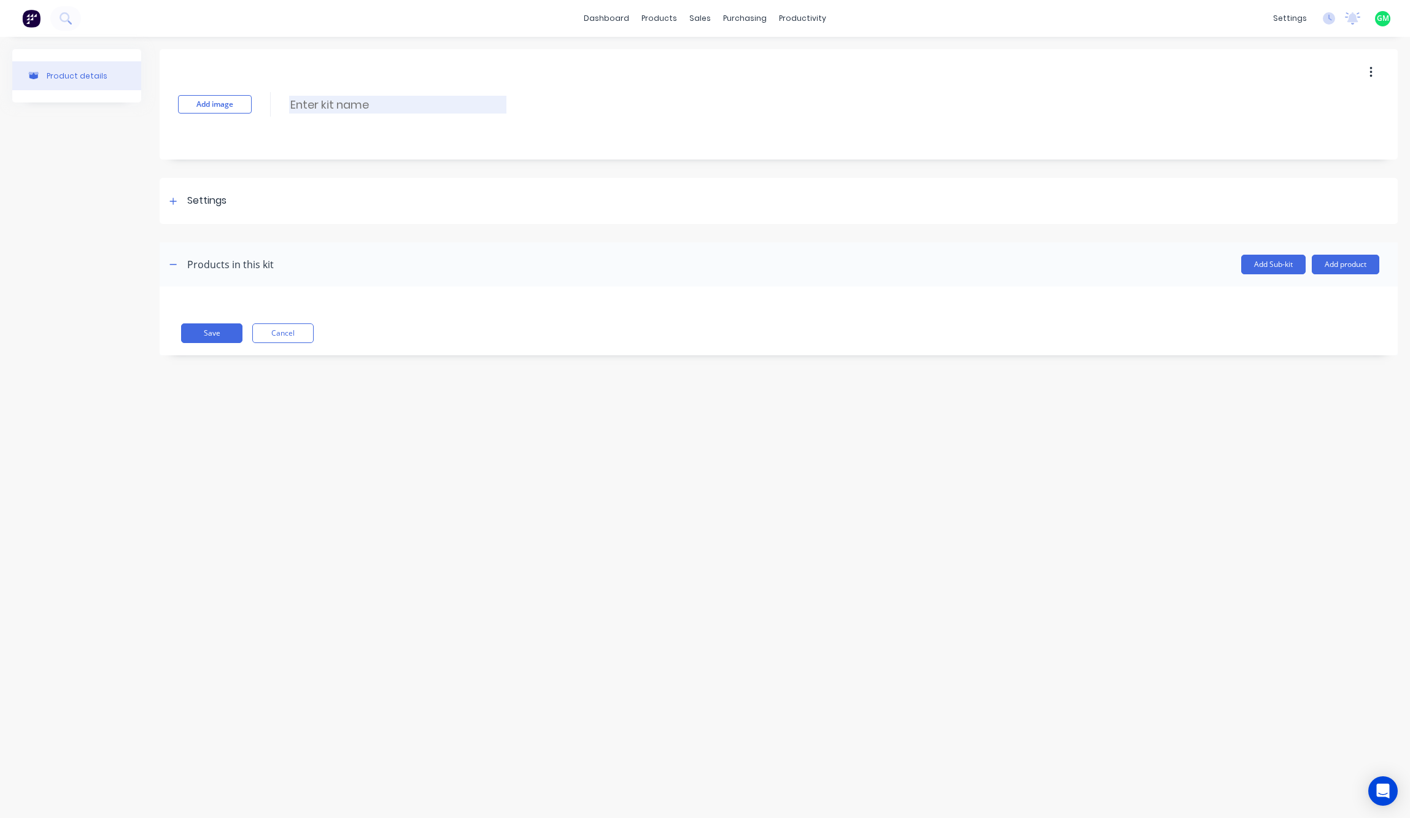
click at [443, 108] on input at bounding box center [397, 105] width 217 height 18
type input "Rear Light Board"
click at [172, 209] on div "Settings" at bounding box center [779, 201] width 1238 height 46
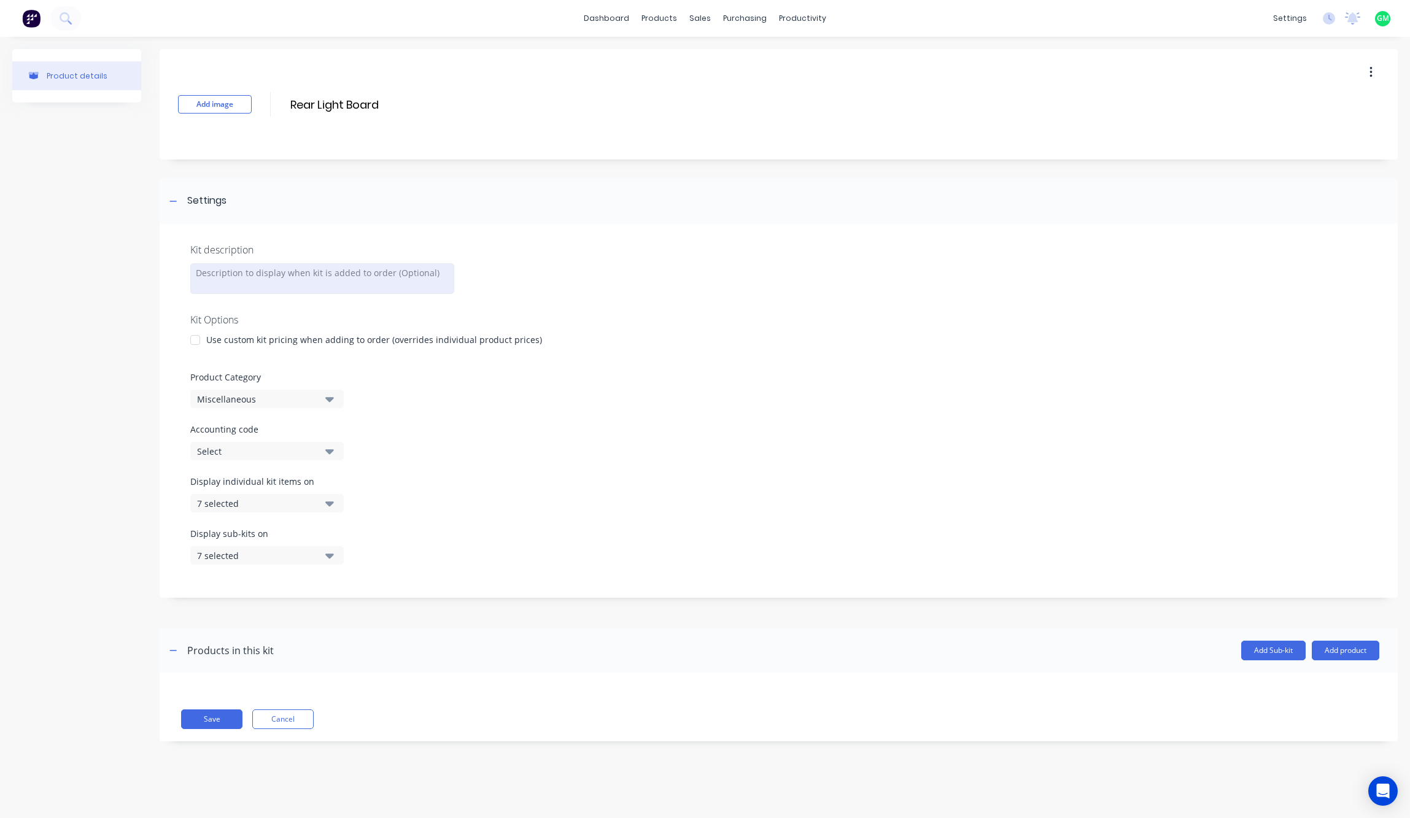
click at [330, 283] on div at bounding box center [322, 278] width 264 height 31
click at [513, 396] on div "Product Category Miscellaneous" at bounding box center [778, 389] width 1177 height 37
click at [329, 510] on icon "button" at bounding box center [329, 504] width 9 height 14
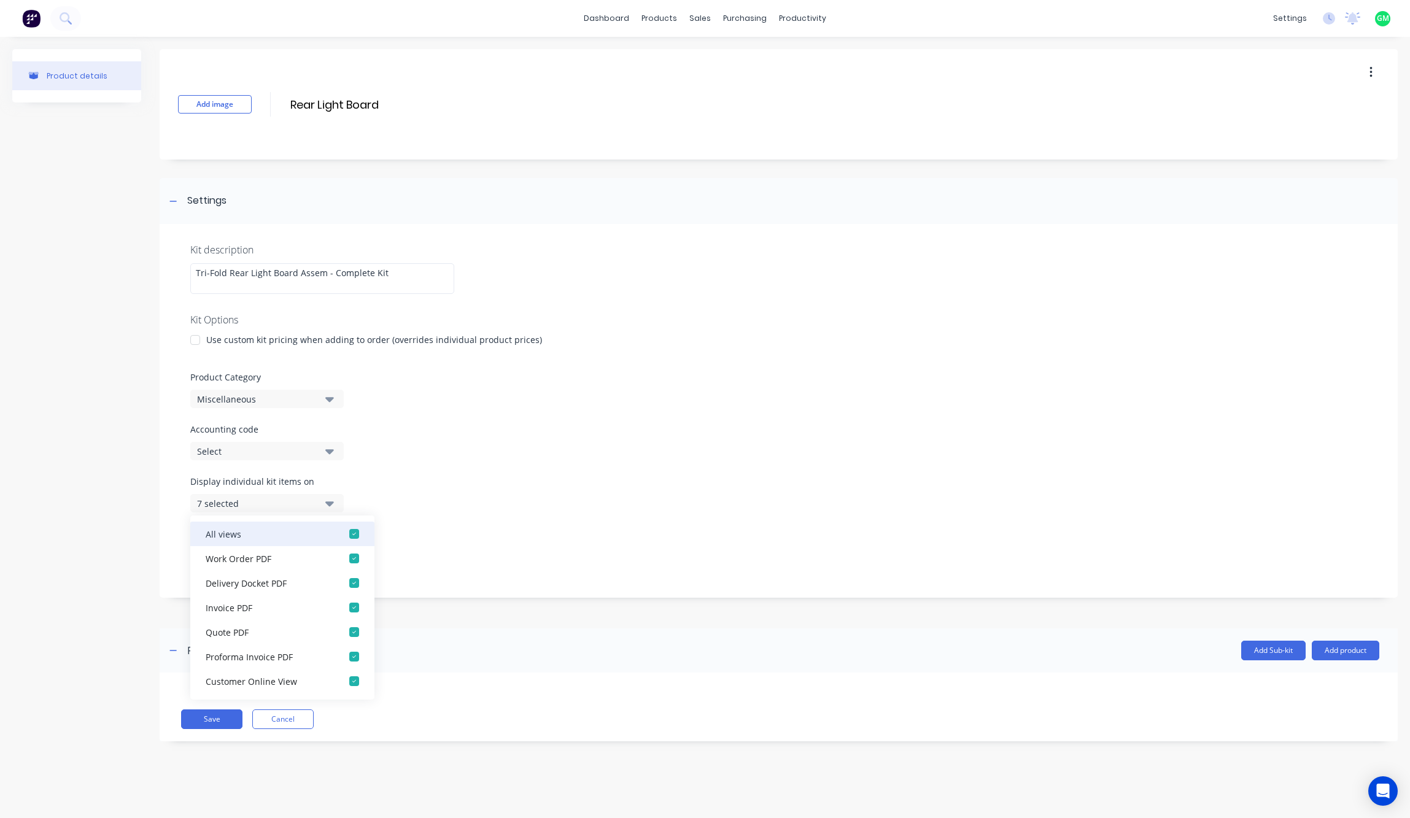
click at [343, 538] on div "button" at bounding box center [354, 534] width 25 height 25
click at [347, 562] on div "button" at bounding box center [354, 558] width 25 height 25
click at [678, 521] on div "Display individual kit items on 1 selected" at bounding box center [778, 501] width 1177 height 52
click at [565, 515] on div "Display individual kit items on 1 selected" at bounding box center [778, 501] width 1177 height 52
drag, startPoint x: 489, startPoint y: 471, endPoint x: 475, endPoint y: 475, distance: 15.2
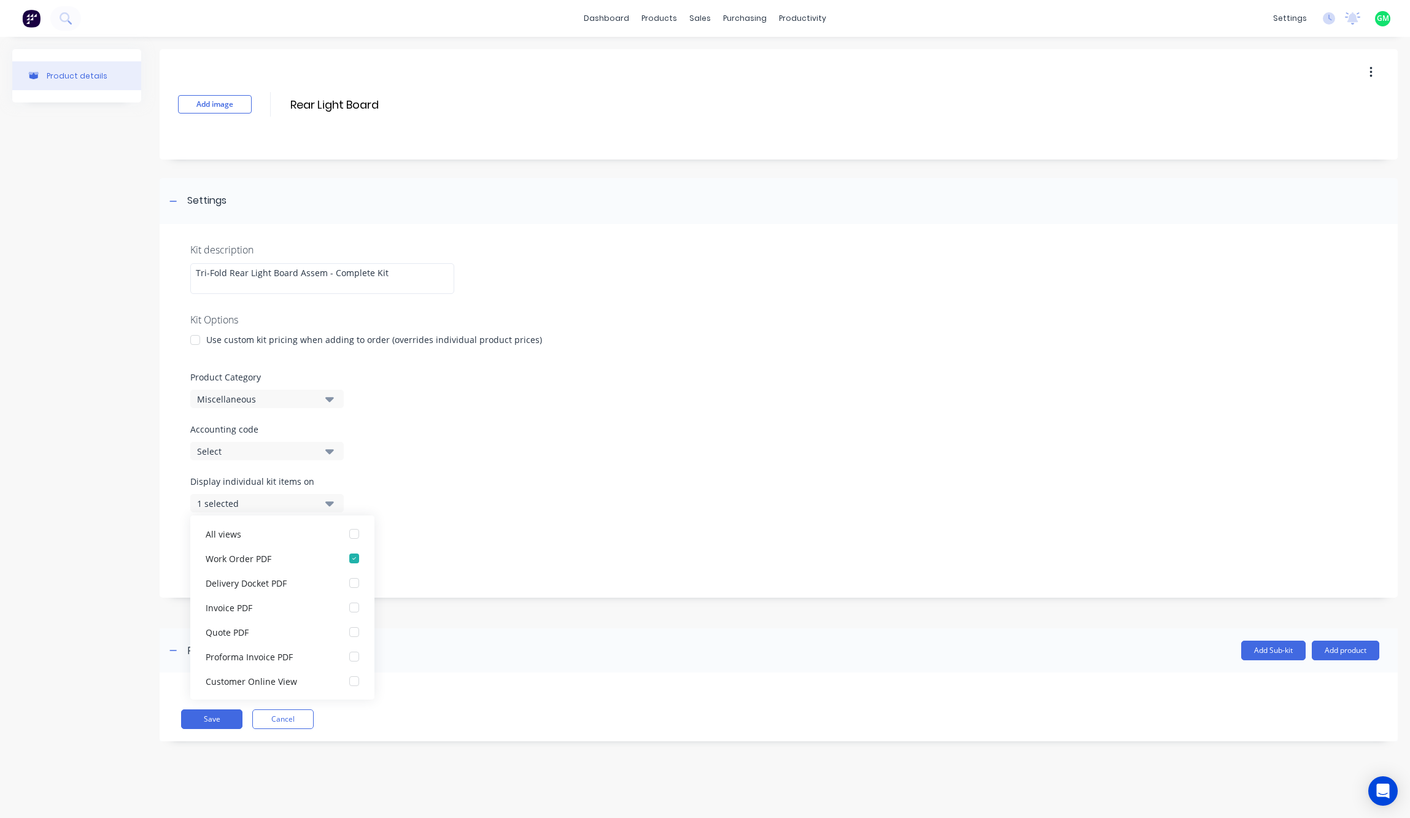
click at [478, 475] on div "Kit description Tri-Fold Rear Light Board Assem - Complete Kit Kit Options Use …" at bounding box center [779, 411] width 1238 height 374
click at [339, 554] on button "7 selected" at bounding box center [266, 555] width 153 height 18
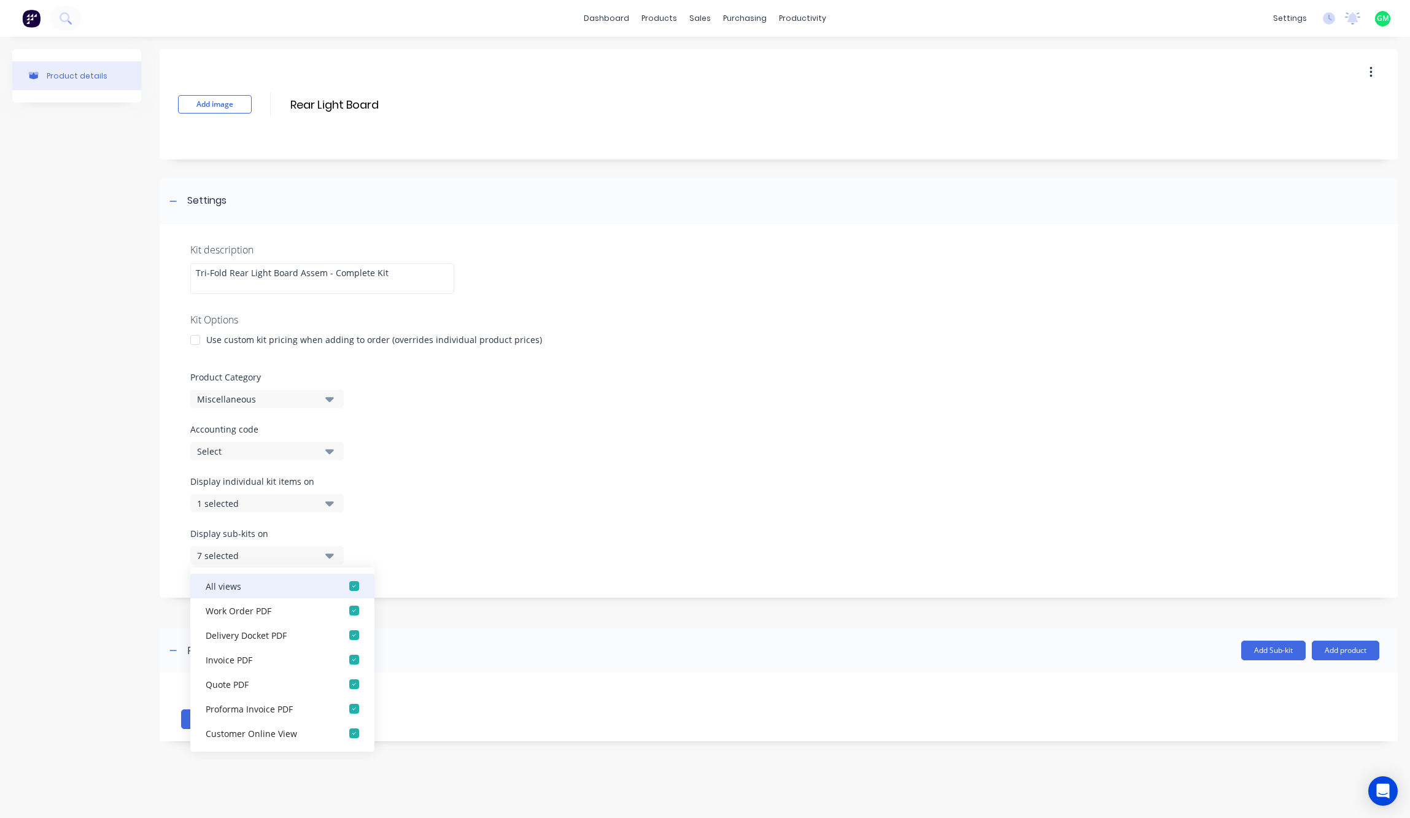
click at [347, 583] on div "button" at bounding box center [354, 586] width 25 height 25
click at [342, 611] on div "button" at bounding box center [354, 611] width 25 height 25
click at [376, 478] on div "Display individual kit items on 1 selected" at bounding box center [778, 501] width 1177 height 52
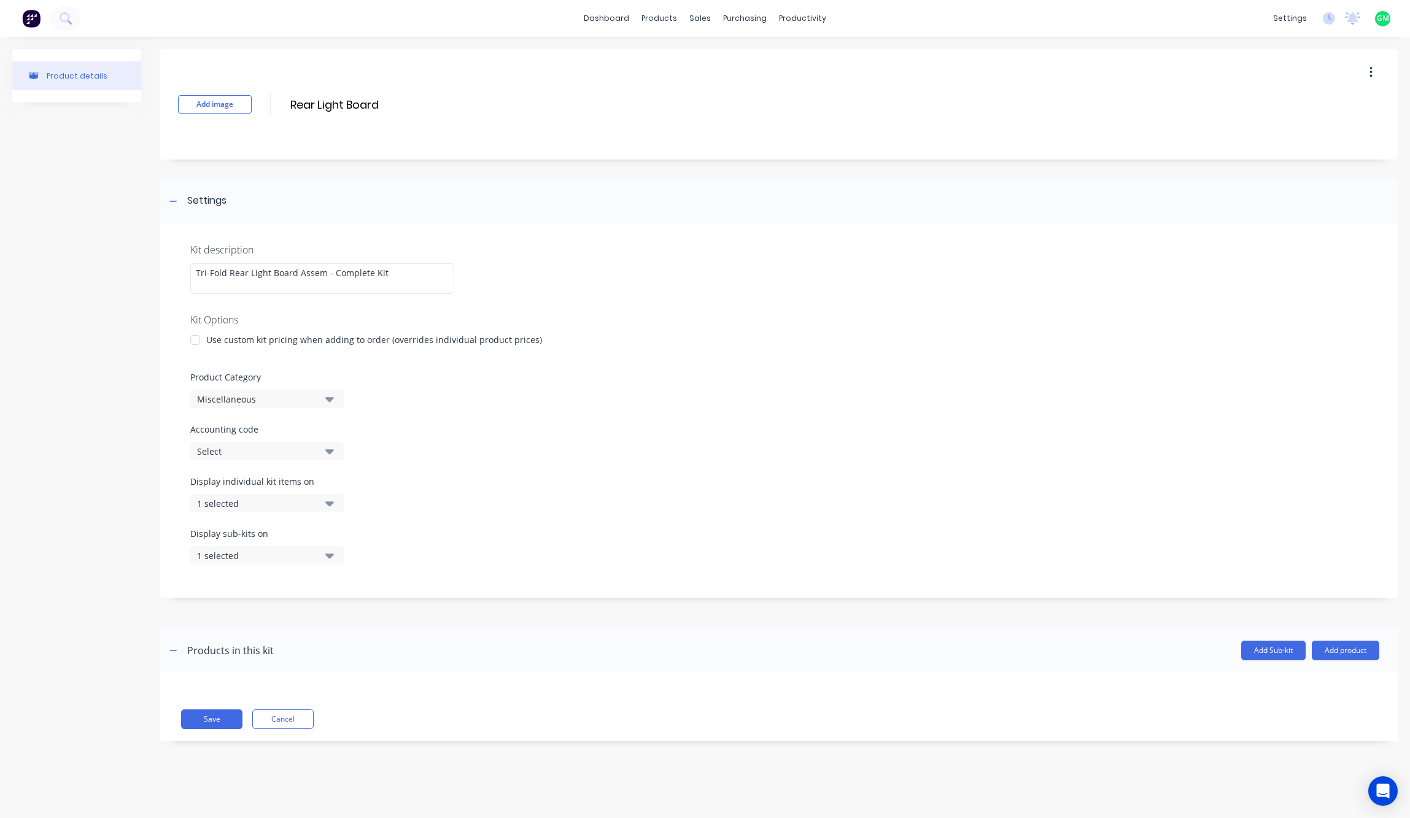
click at [325, 557] on icon "button" at bounding box center [329, 556] width 9 height 14
click at [334, 556] on button "1 selected" at bounding box center [266, 555] width 153 height 18
drag, startPoint x: 1350, startPoint y: 653, endPoint x: 1327, endPoint y: 699, distance: 50.8
click at [1136, 699] on div "Products in this kit Add Sub-kit Add product Save Cancel" at bounding box center [779, 685] width 1238 height 113
click at [1136, 649] on button "Add product" at bounding box center [1346, 651] width 68 height 20
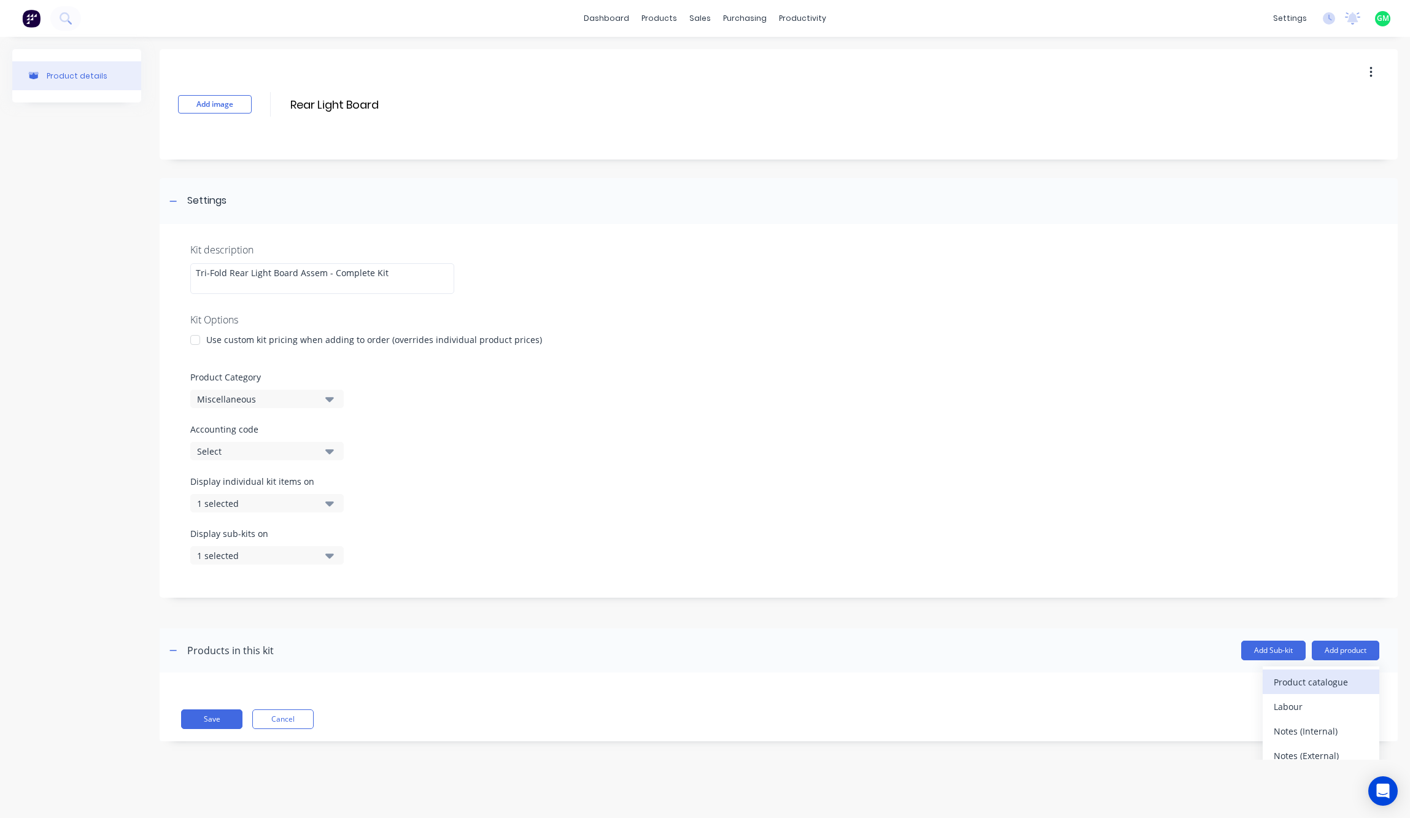
click at [1136, 683] on div "Product catalogue" at bounding box center [1321, 682] width 95 height 18
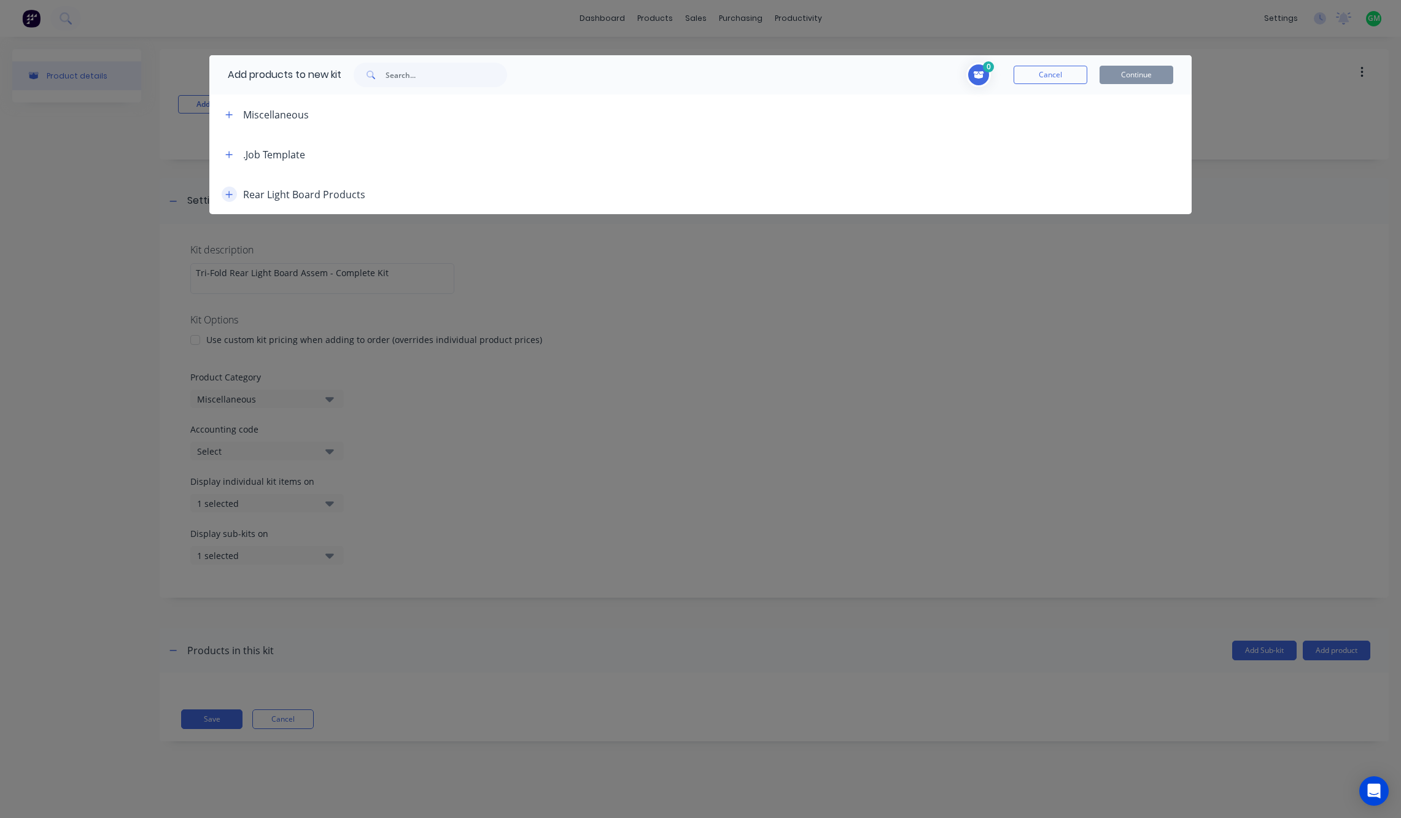
click at [223, 193] on button "button" at bounding box center [229, 194] width 15 height 15
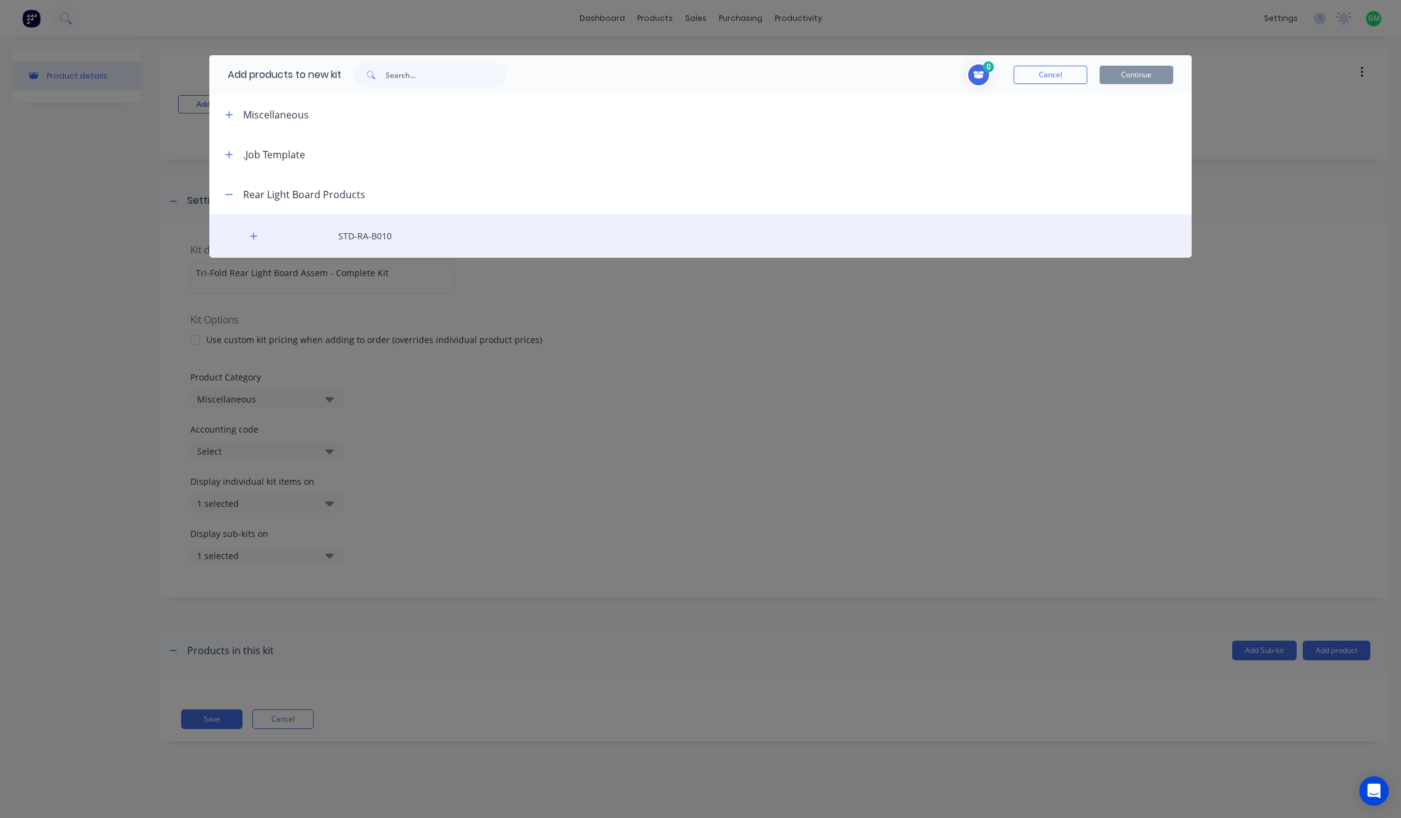
click at [367, 233] on div "STD-RA-B010" at bounding box center [700, 236] width 982 height 44
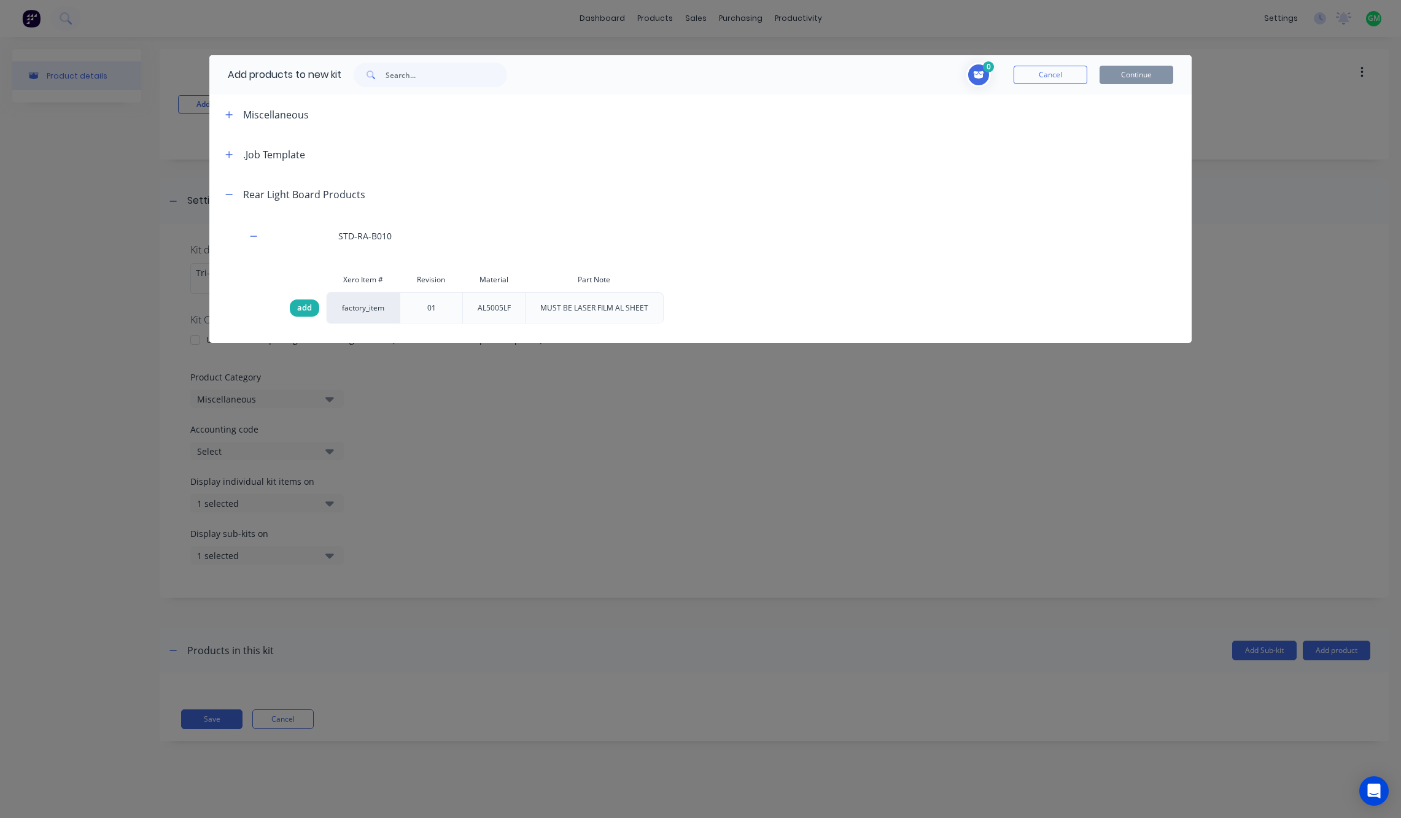
click at [302, 312] on span "add" at bounding box center [304, 308] width 15 height 12
click at [1133, 77] on button "Continue" at bounding box center [1136, 75] width 74 height 18
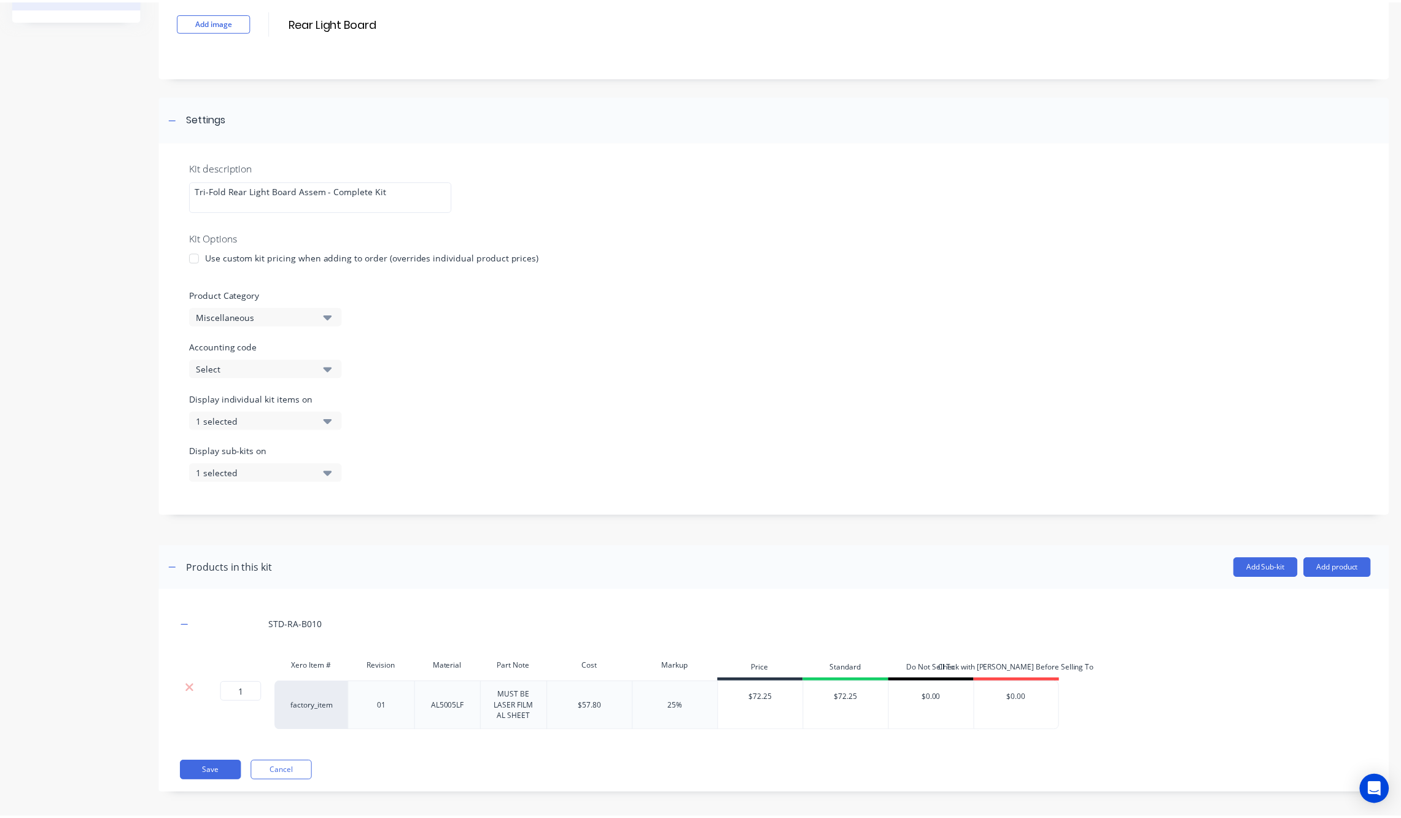
scroll to position [89, 0]
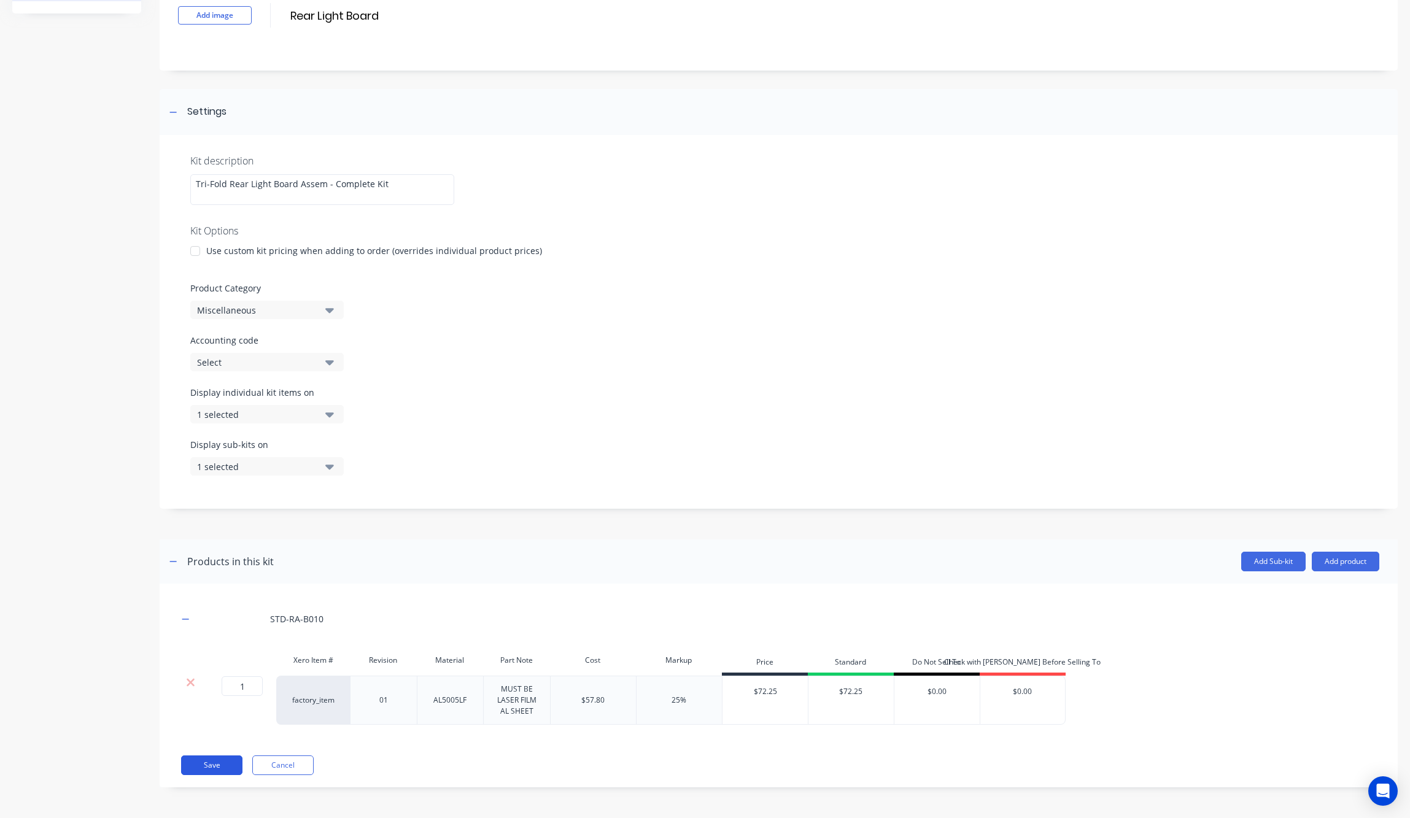
click at [203, 772] on button "Save" at bounding box center [211, 766] width 61 height 20
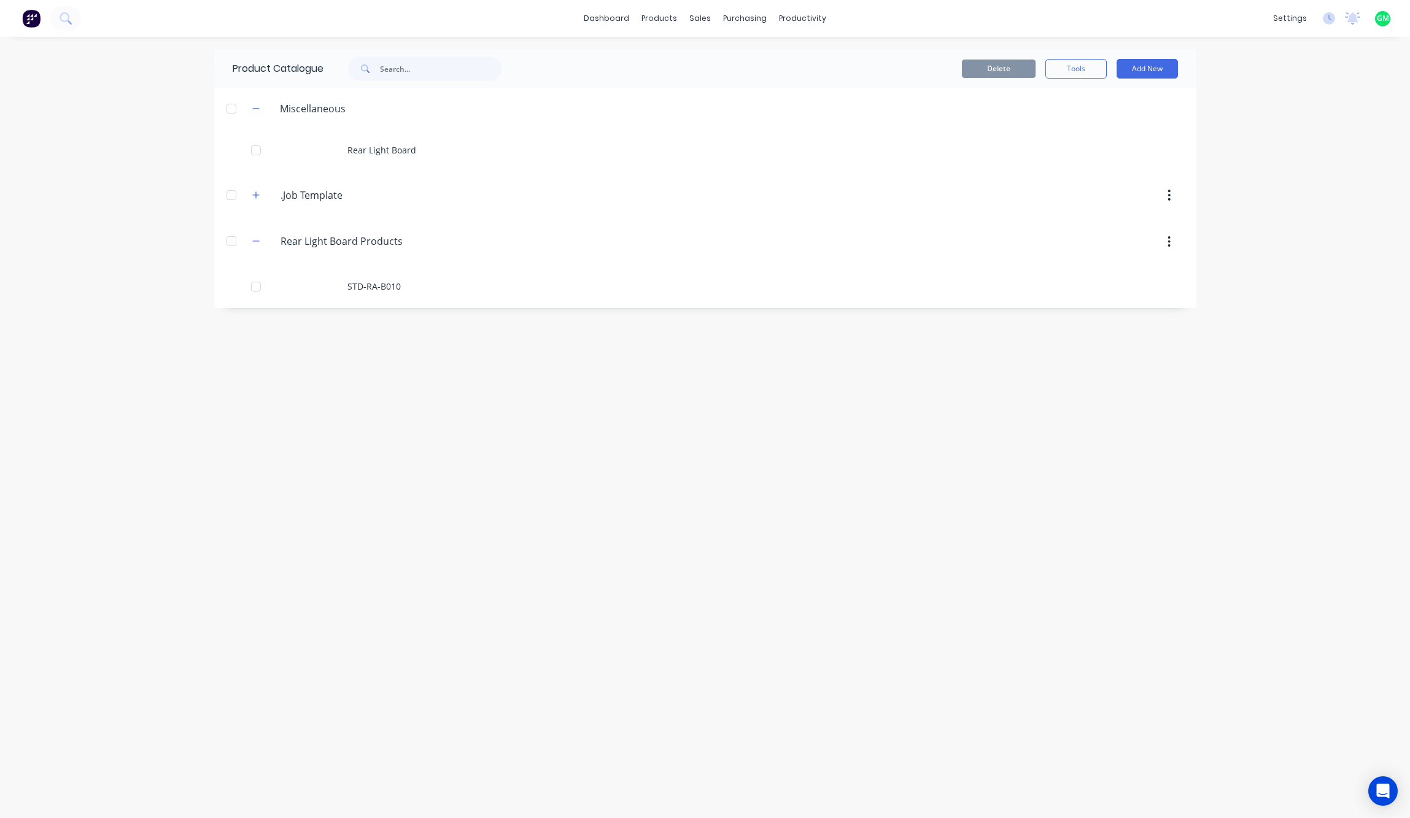
drag, startPoint x: 741, startPoint y: 565, endPoint x: 805, endPoint y: 546, distance: 67.0
click at [748, 557] on div "Product Catalogue Delete Tools Add New Miscellaneous Rear Light Board .Job.Temp…" at bounding box center [705, 427] width 982 height 757
click at [641, 485] on div "Product Catalogue Delete Tools Add New Miscellaneous Rear Light Board .Job.Temp…" at bounding box center [705, 427] width 982 height 757
click at [1136, 64] on button "Add New" at bounding box center [1147, 69] width 61 height 20
click at [1088, 104] on div "Category" at bounding box center [1119, 100] width 95 height 18
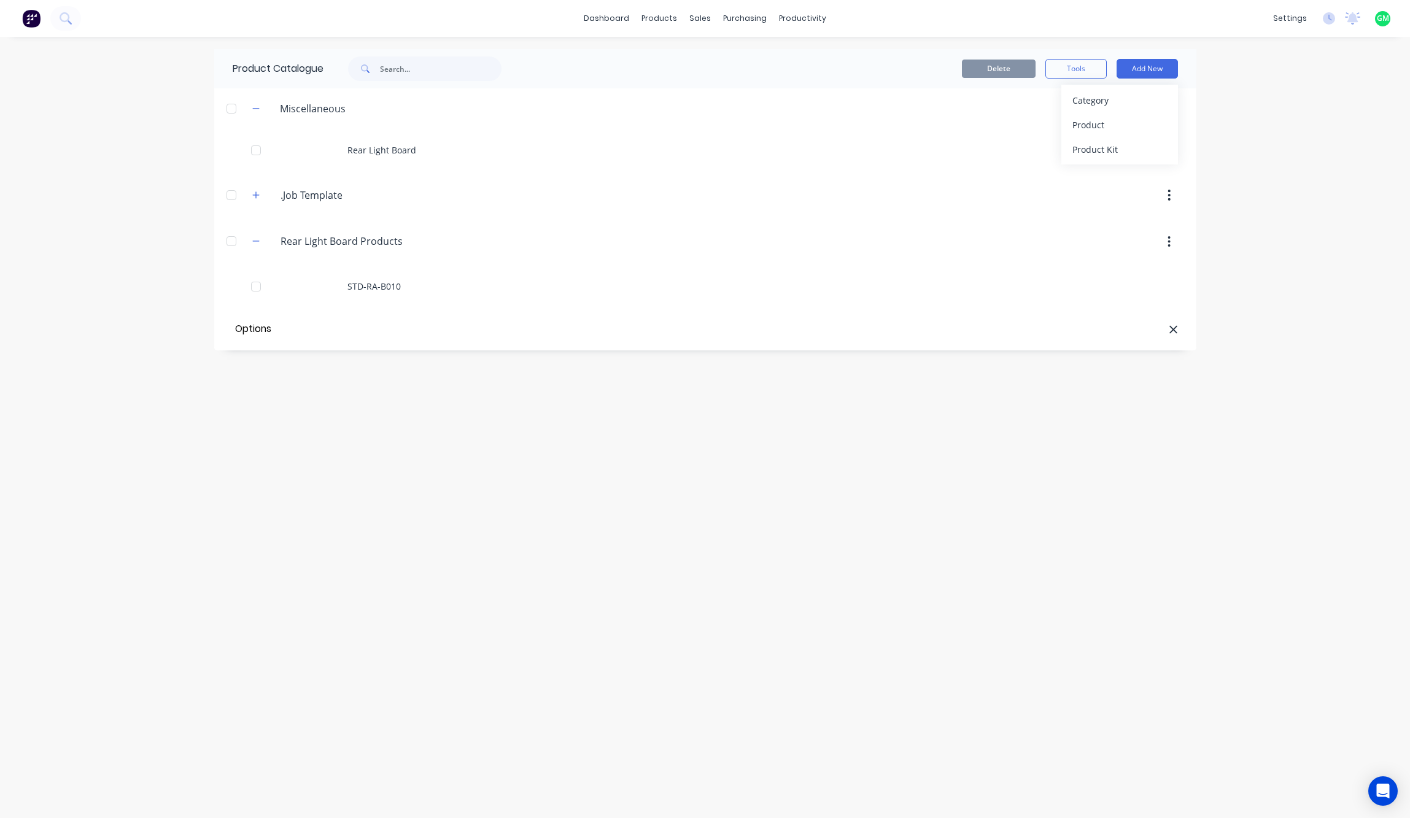
click at [393, 385] on div "Product Catalogue Delete Tools Add New Category Product Product Kit Miscellaneo…" at bounding box center [705, 427] width 982 height 757
click at [280, 335] on input "Options" at bounding box center [302, 329] width 139 height 18
type input "Options"
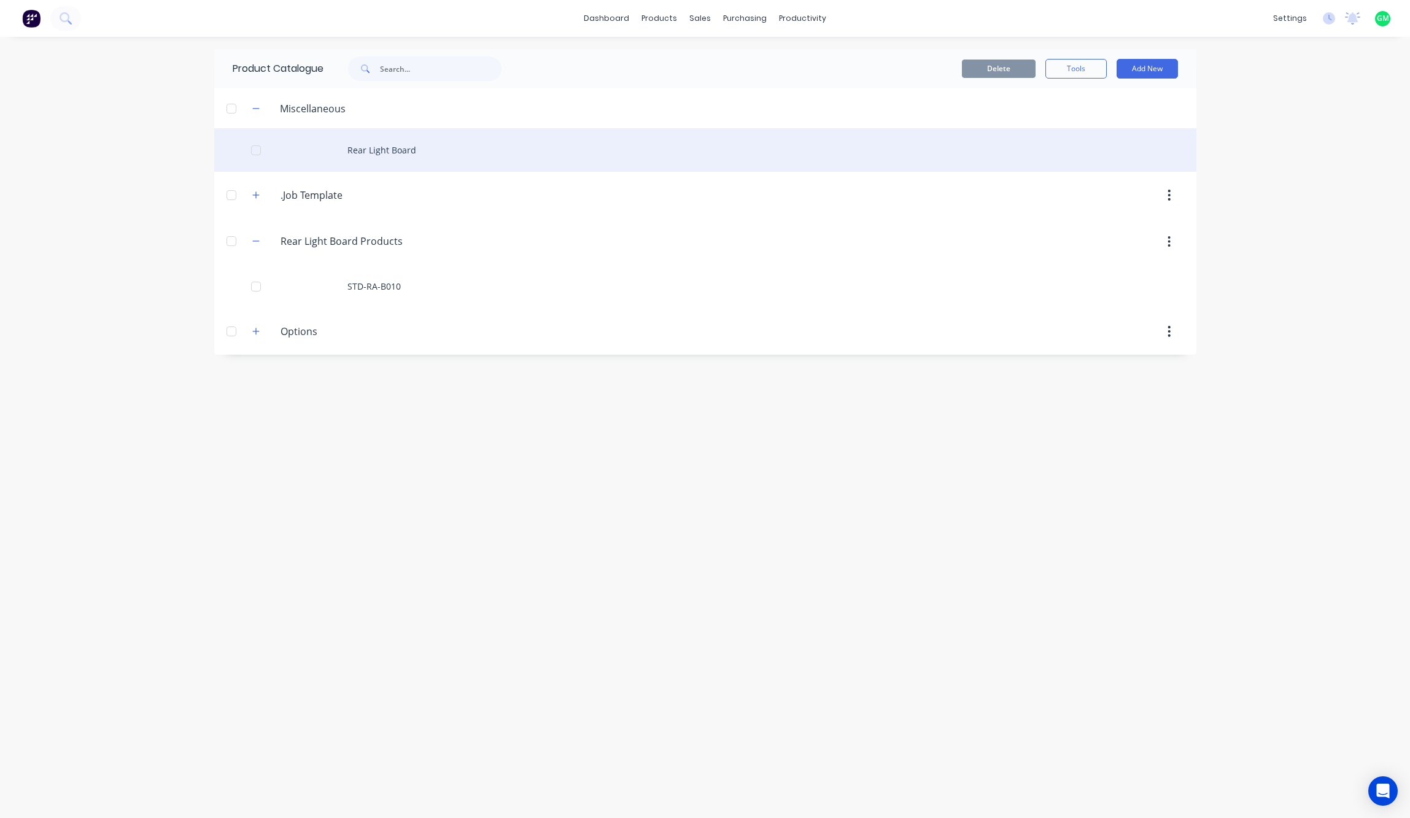
click at [384, 147] on div "Rear Light Board" at bounding box center [705, 150] width 982 height 44
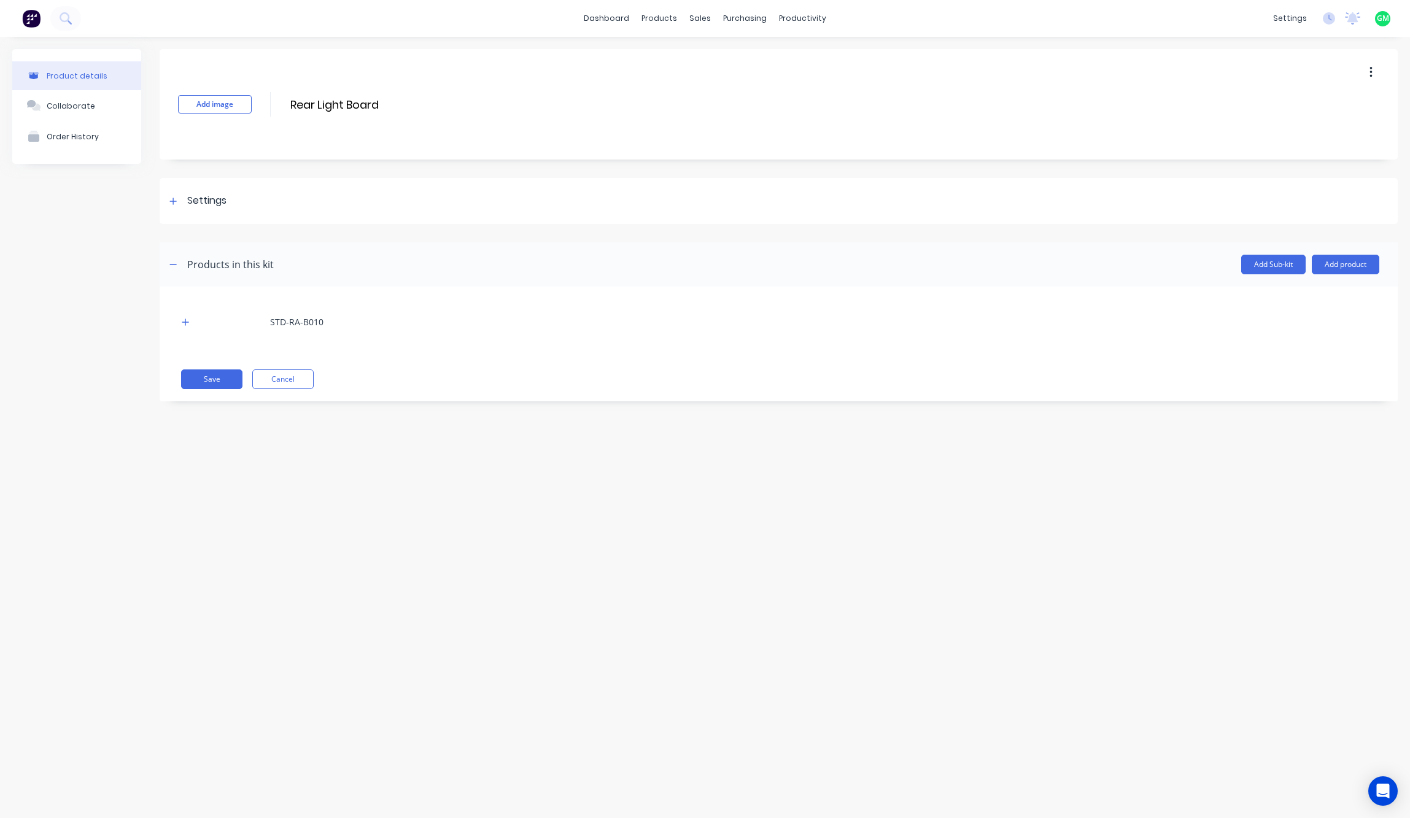
click at [500, 556] on div "Product details Collaborate Order History Add image Rear Light Board Rear Light…" at bounding box center [705, 415] width 1410 height 757
click at [180, 201] on div at bounding box center [173, 200] width 15 height 15
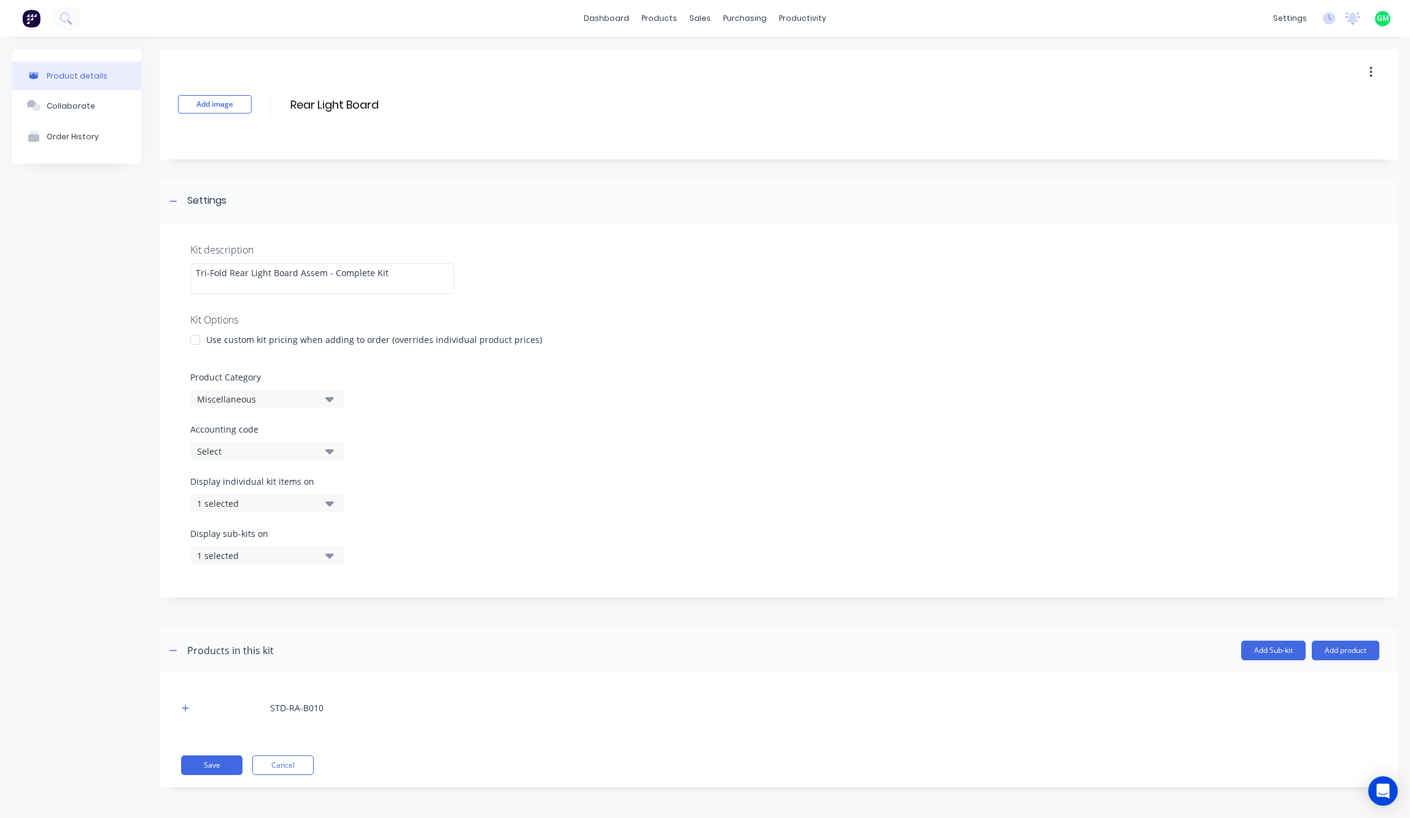
click at [308, 404] on div "Miscellaneous" at bounding box center [256, 399] width 119 height 13
drag, startPoint x: 228, startPoint y: 515, endPoint x: 283, endPoint y: 522, distance: 55.7
click at [228, 515] on div "Options" at bounding box center [282, 515] width 184 height 25
click at [224, 766] on button "Save" at bounding box center [211, 766] width 61 height 20
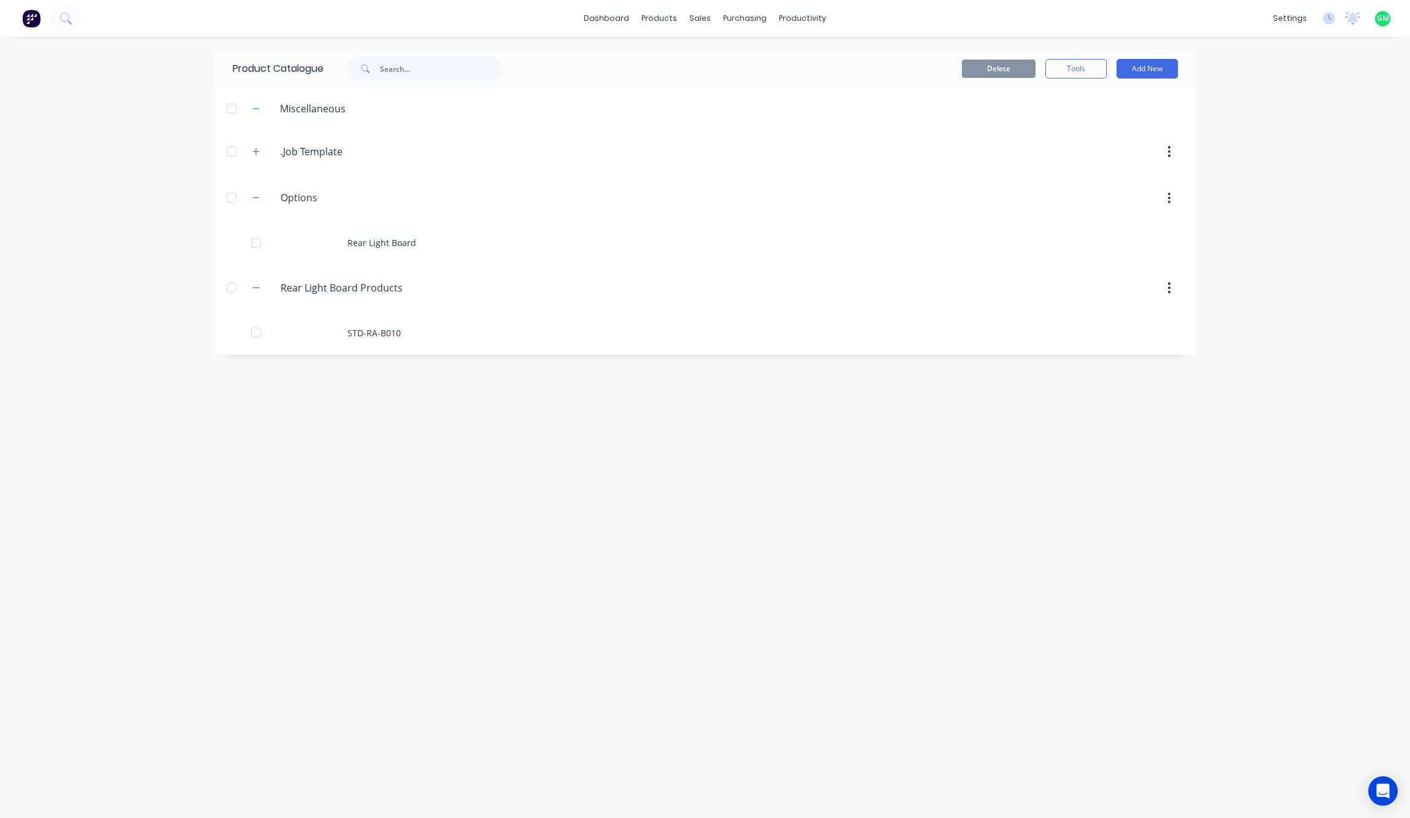
click at [740, 466] on div "Product Catalogue Delete Tools Add New Miscellaneous .Job.Template .Job Templat…" at bounding box center [705, 427] width 982 height 757
click at [336, 293] on input "Rear Light Board Products" at bounding box center [353, 288] width 145 height 15
click at [488, 558] on div "Product Catalogue Delete Tools Add New Miscellaneous .Job.Template .Job Templat…" at bounding box center [705, 427] width 982 height 757
click at [494, 526] on div "Product Catalogue Delete Tools Add New Miscellaneous .Job.Template .Job Templat…" at bounding box center [705, 427] width 982 height 757
click at [359, 289] on input "Rear Light Board Products" at bounding box center [353, 288] width 145 height 15
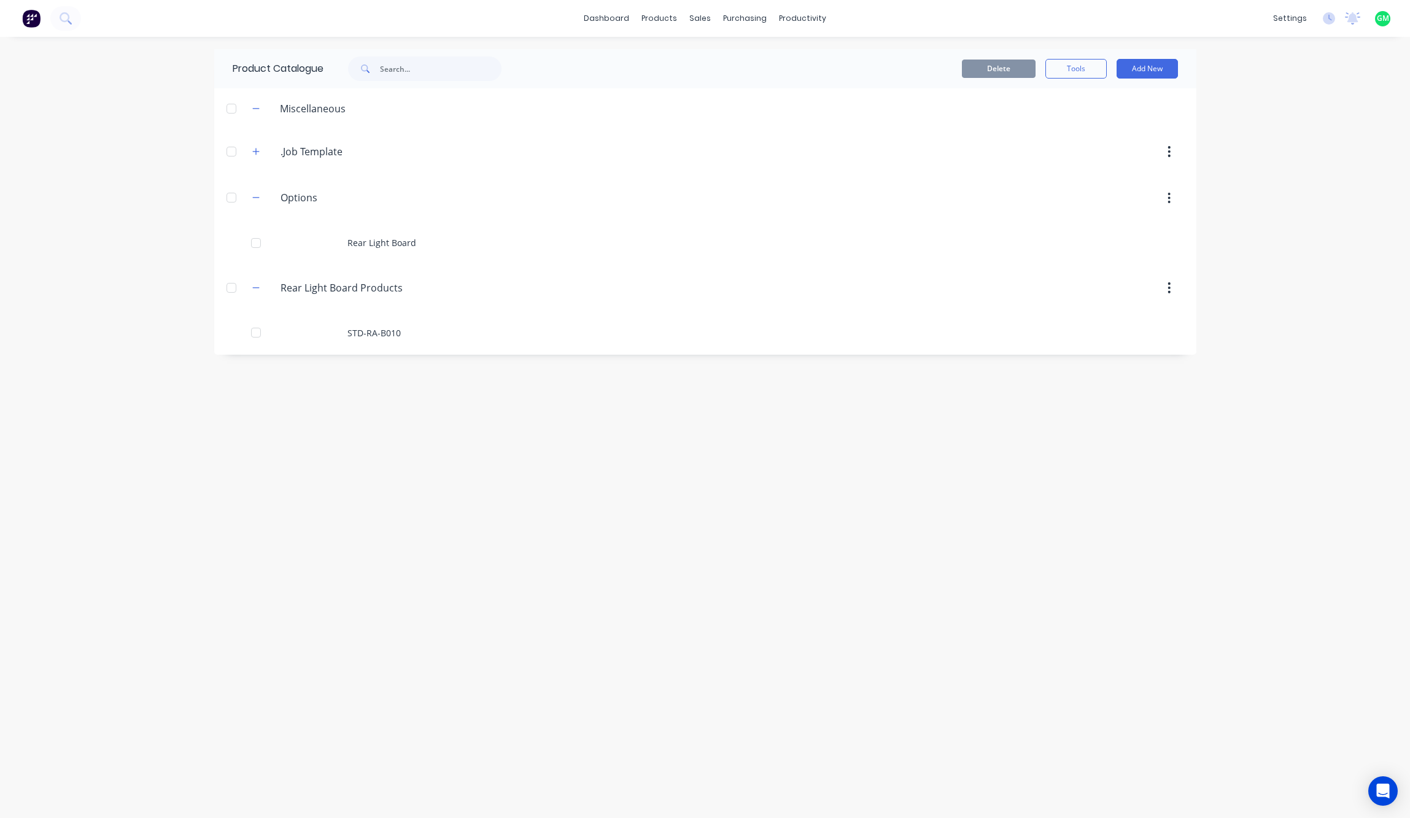
drag, startPoint x: 560, startPoint y: 508, endPoint x: 544, endPoint y: 488, distance: 25.3
click at [560, 505] on div "Product Catalogue Delete Tools Add New Miscellaneous .Job.Template .Job Templat…" at bounding box center [705, 427] width 982 height 757
click at [340, 285] on input "Rear Light Board Products" at bounding box center [353, 288] width 145 height 15
click at [477, 523] on div "Product Catalogue Delete Tools Add New Miscellaneous .Job.Template .Job Templat…" at bounding box center [705, 427] width 982 height 757
click at [289, 196] on input "Options" at bounding box center [353, 197] width 145 height 15
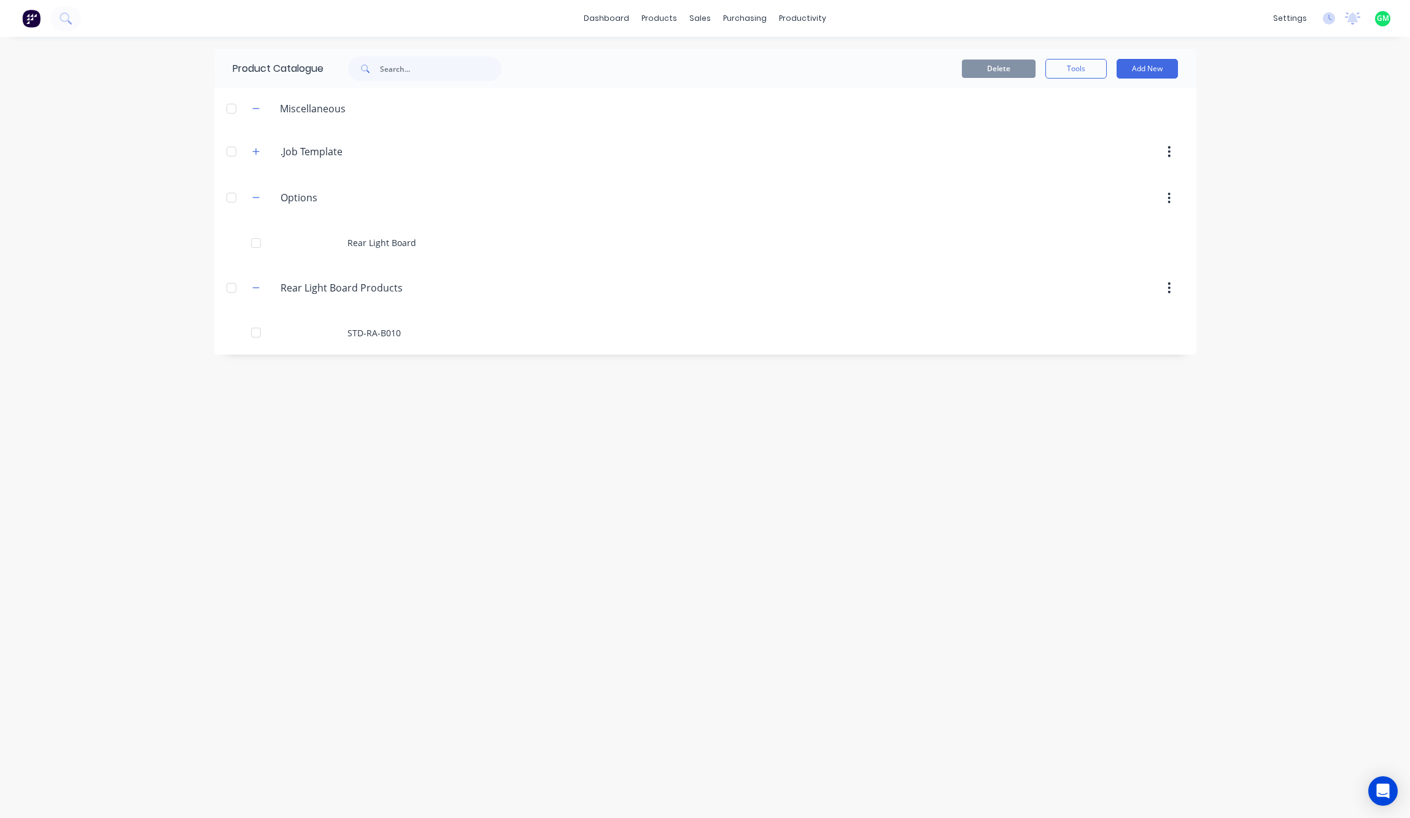
click at [1136, 295] on button "button" at bounding box center [1169, 288] width 29 height 22
drag, startPoint x: 510, startPoint y: 584, endPoint x: 525, endPoint y: 587, distance: 15.0
click at [530, 592] on div "Product Catalogue Delete Tools Add New Miscellaneous .Job.Template .Job Templat…" at bounding box center [705, 427] width 982 height 757
click at [511, 506] on div "Product Catalogue Delete Tools Add New Miscellaneous .Job.Template .Job Templat…" at bounding box center [705, 427] width 982 height 757
click at [708, 572] on div "Product Catalogue Delete Tools Add New Miscellaneous .Job.Template .Job Templat…" at bounding box center [705, 427] width 982 height 757
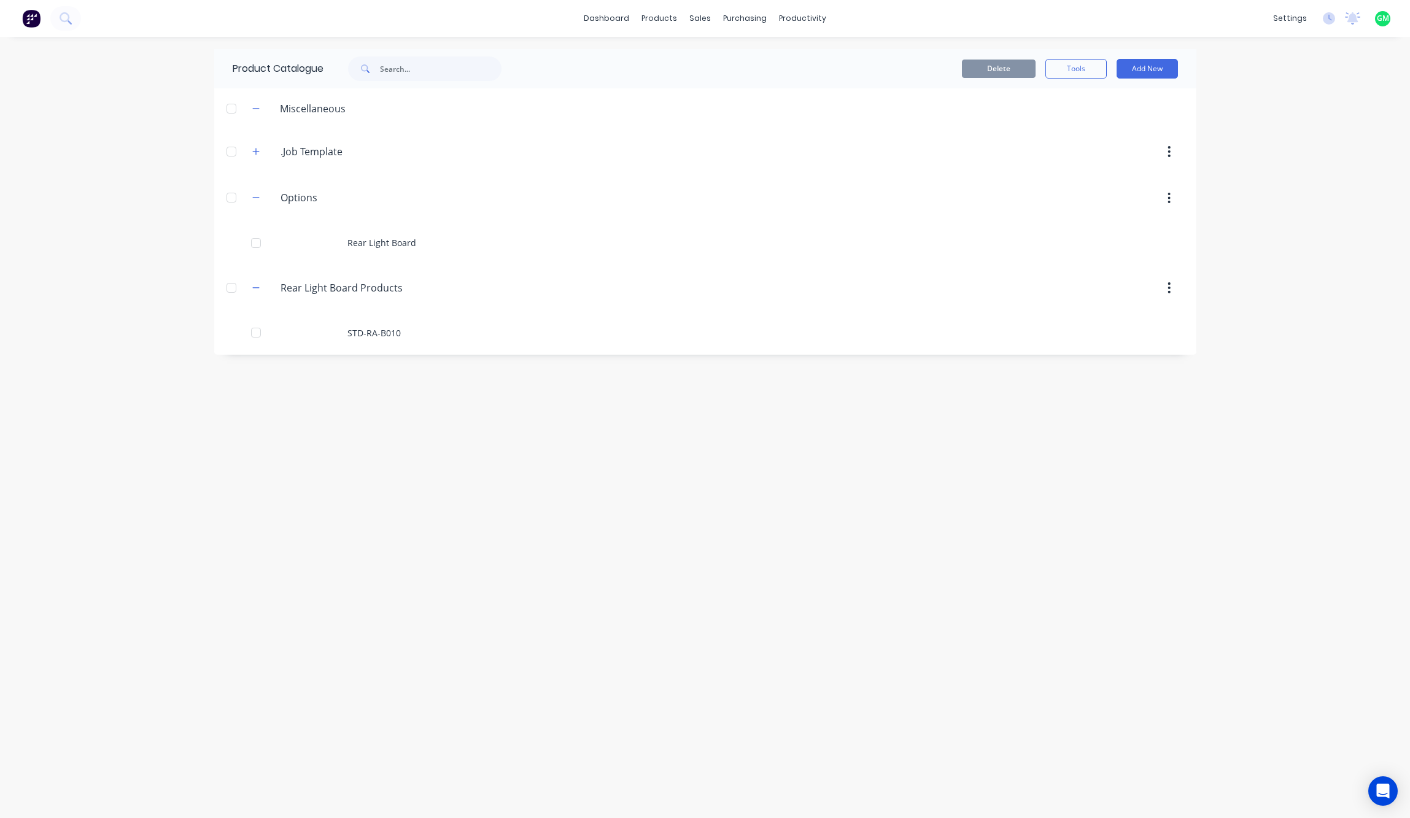
click at [427, 428] on div "Product Catalogue Delete Tools Add New Miscellaneous .Job.Template .Job Templat…" at bounding box center [705, 427] width 982 height 757
click at [758, 550] on div "Product Catalogue Delete Tools Add New Miscellaneous .Job.Template .Job Templat…" at bounding box center [705, 427] width 982 height 757
click at [394, 69] on input "text" at bounding box center [441, 68] width 122 height 25
click at [870, 591] on div "Product Catalogue Delete Tools Add New Miscellaneous .Job.Template .Job Templat…" at bounding box center [705, 427] width 982 height 757
click at [694, 25] on div "sales" at bounding box center [700, 18] width 34 height 18
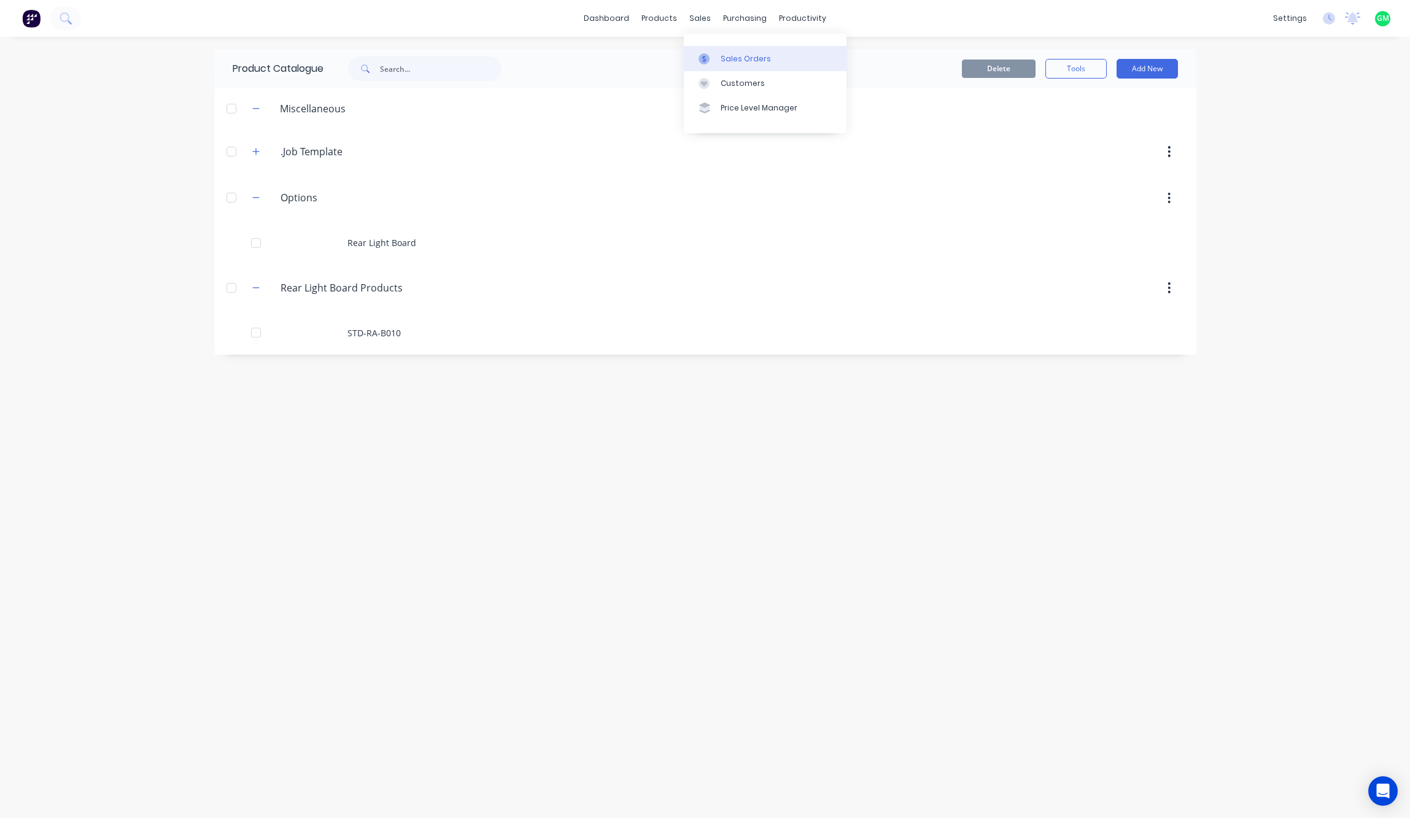
click at [764, 60] on div "Sales Orders" at bounding box center [746, 58] width 50 height 11
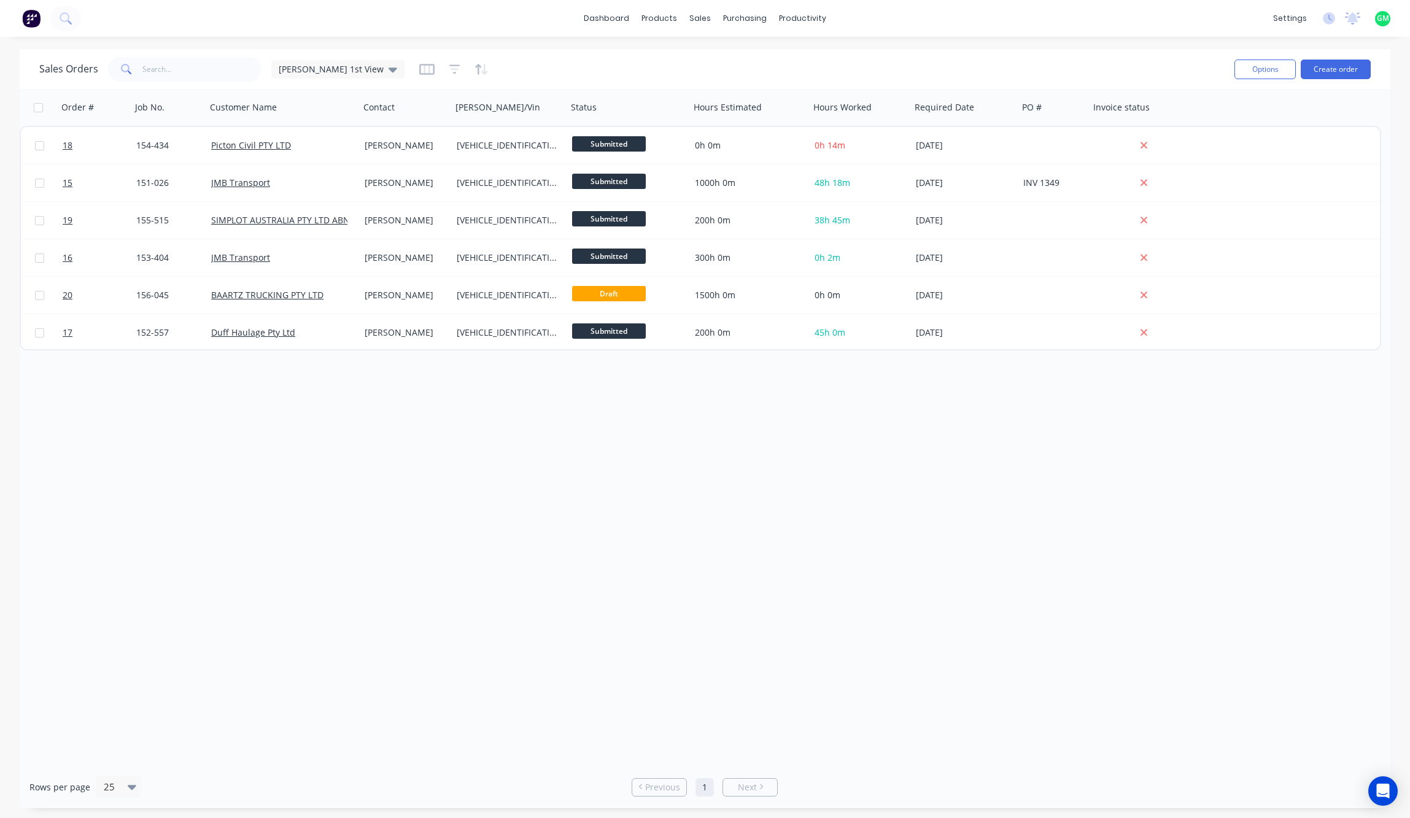
click at [985, 557] on div "Order # Job No. Customer Name Contact Rego/Vin Status Hours Estimated Hours Wor…" at bounding box center [705, 427] width 1371 height 677
click at [816, 453] on div "Order # Job No. Customer Name Contact Rego/Vin Status Hours Estimated Hours Wor…" at bounding box center [705, 427] width 1371 height 677
click at [1136, 73] on button "Create order" at bounding box center [1336, 70] width 70 height 20
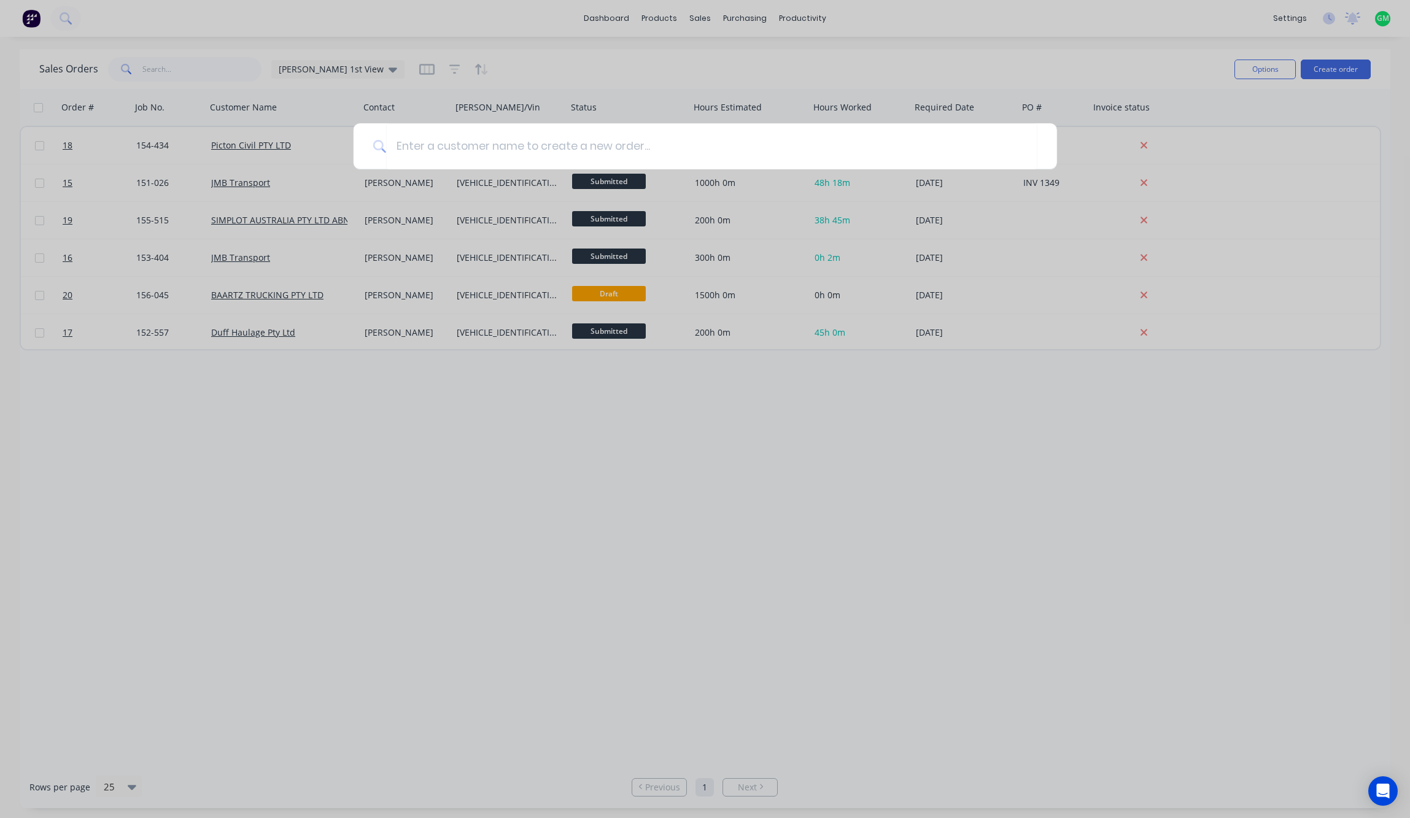
drag, startPoint x: 1058, startPoint y: 582, endPoint x: 887, endPoint y: 456, distance: 212.0
click at [1055, 578] on div at bounding box center [705, 409] width 1410 height 818
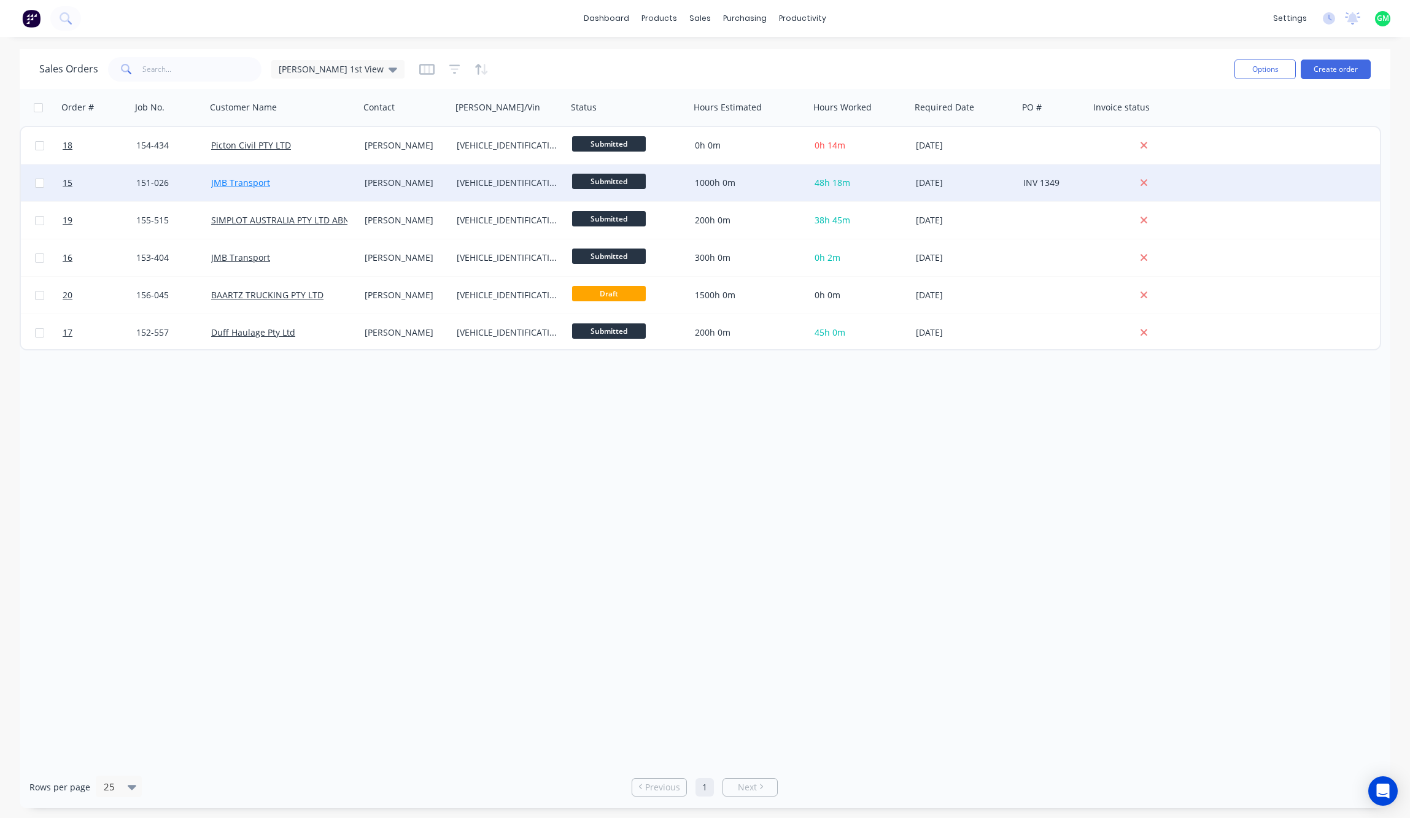
click at [229, 184] on link "JMB Transport" at bounding box center [240, 183] width 59 height 12
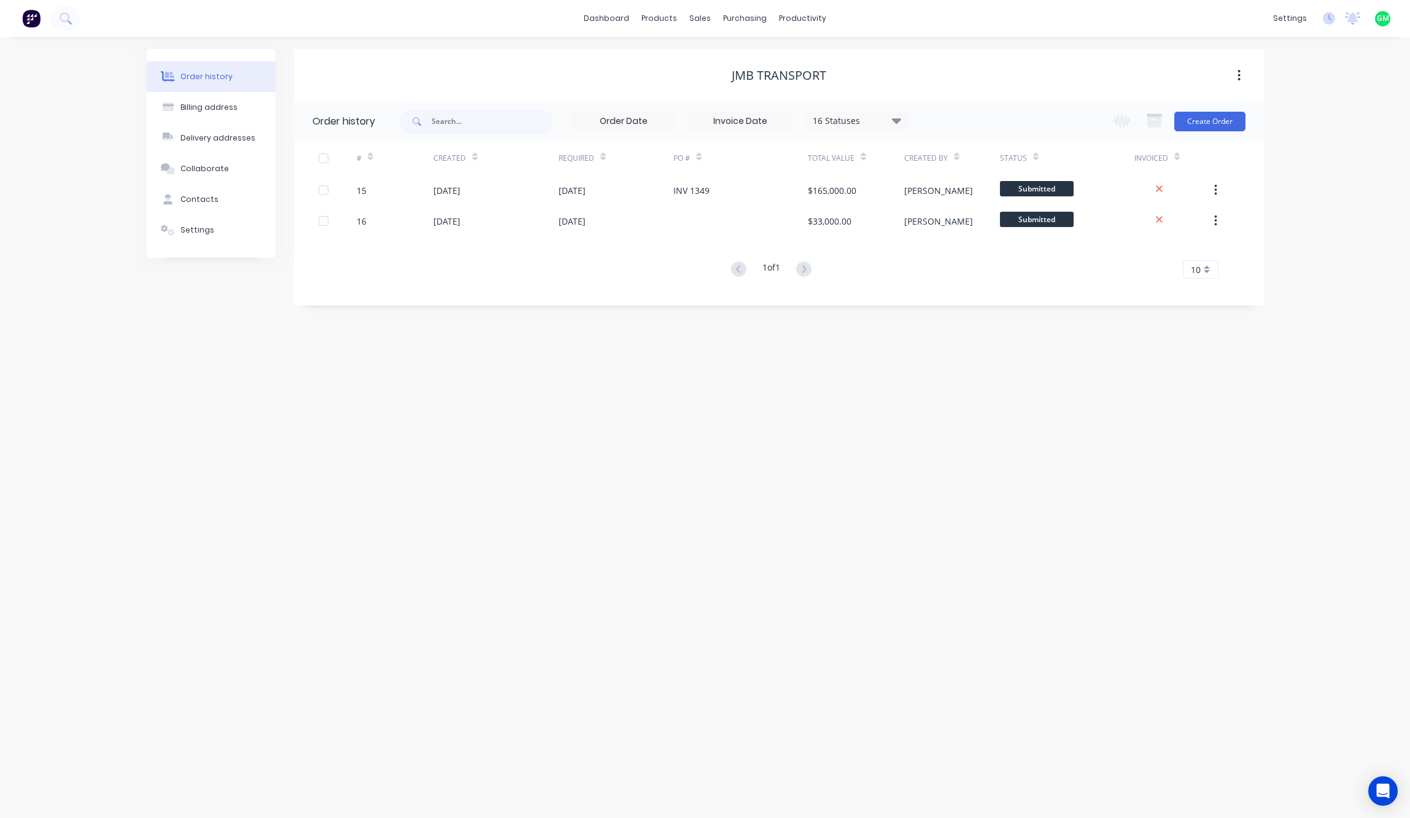
click at [482, 426] on div "Order history Billing address Delivery addresses Collaborate Contacts Settings …" at bounding box center [705, 427] width 1410 height 781
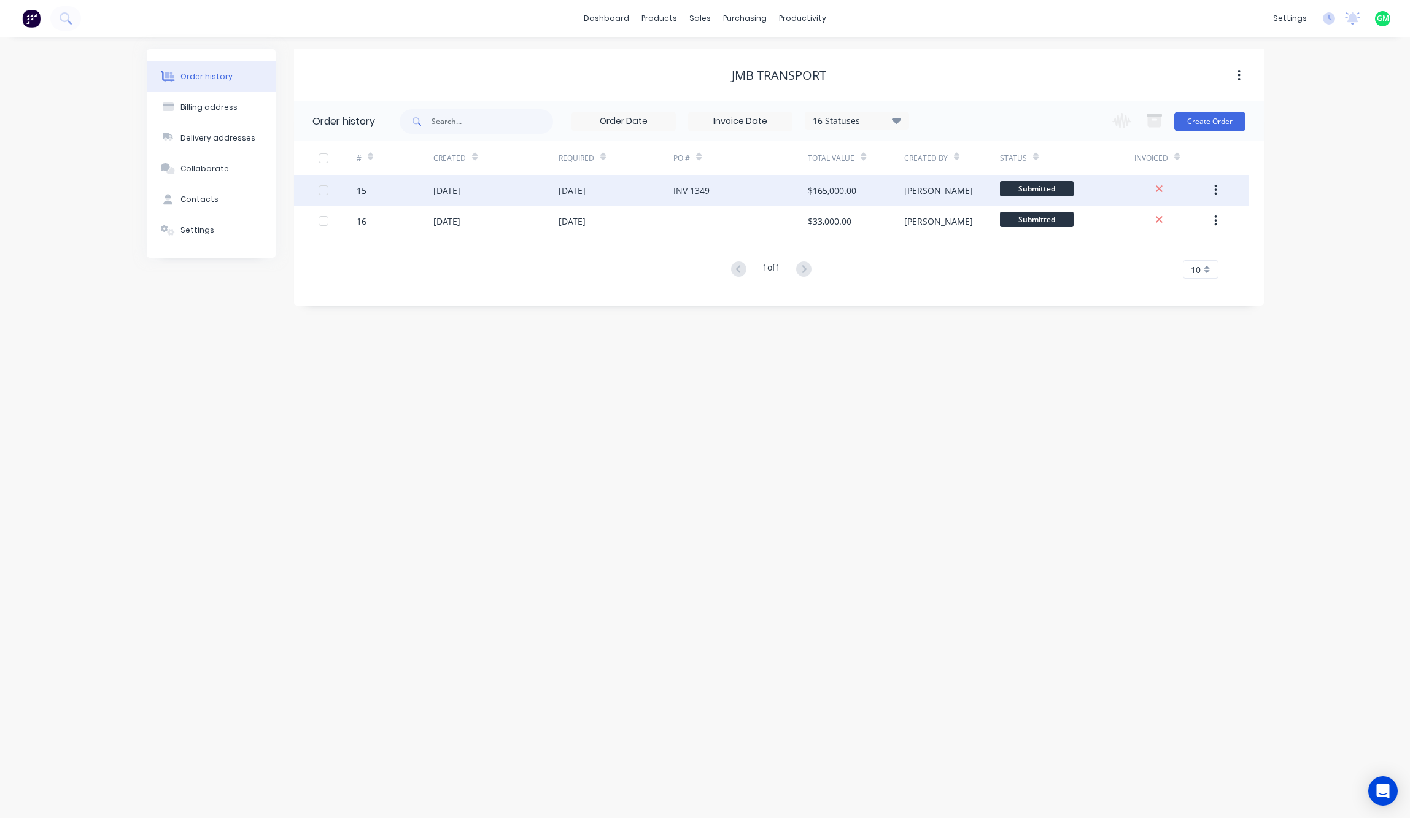
click at [460, 188] on div "[DATE]" at bounding box center [446, 190] width 27 height 13
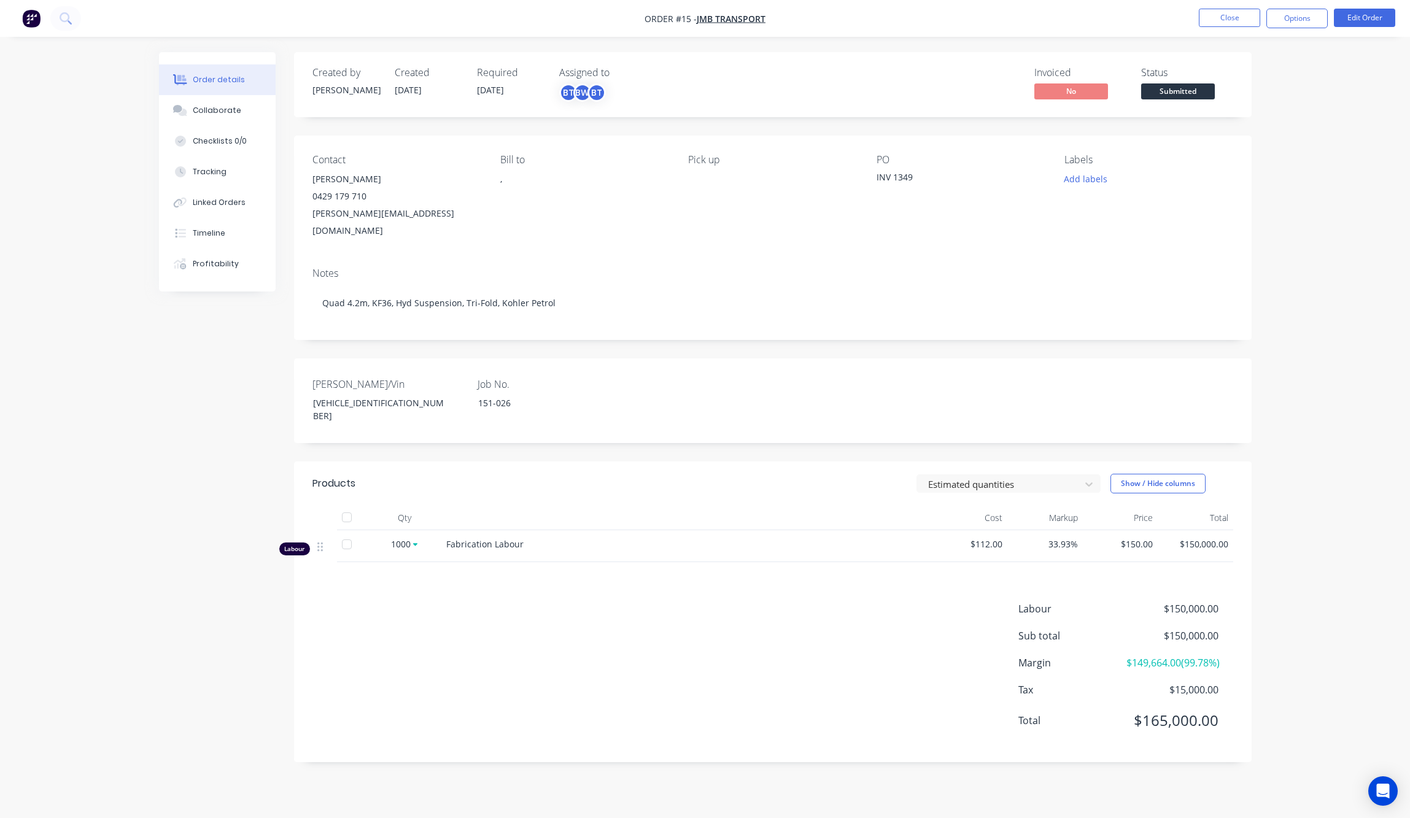
click at [673, 566] on div "Products Estimated quantities Show / Hide columns Qty Cost Markup Price Total L…" at bounding box center [773, 612] width 958 height 301
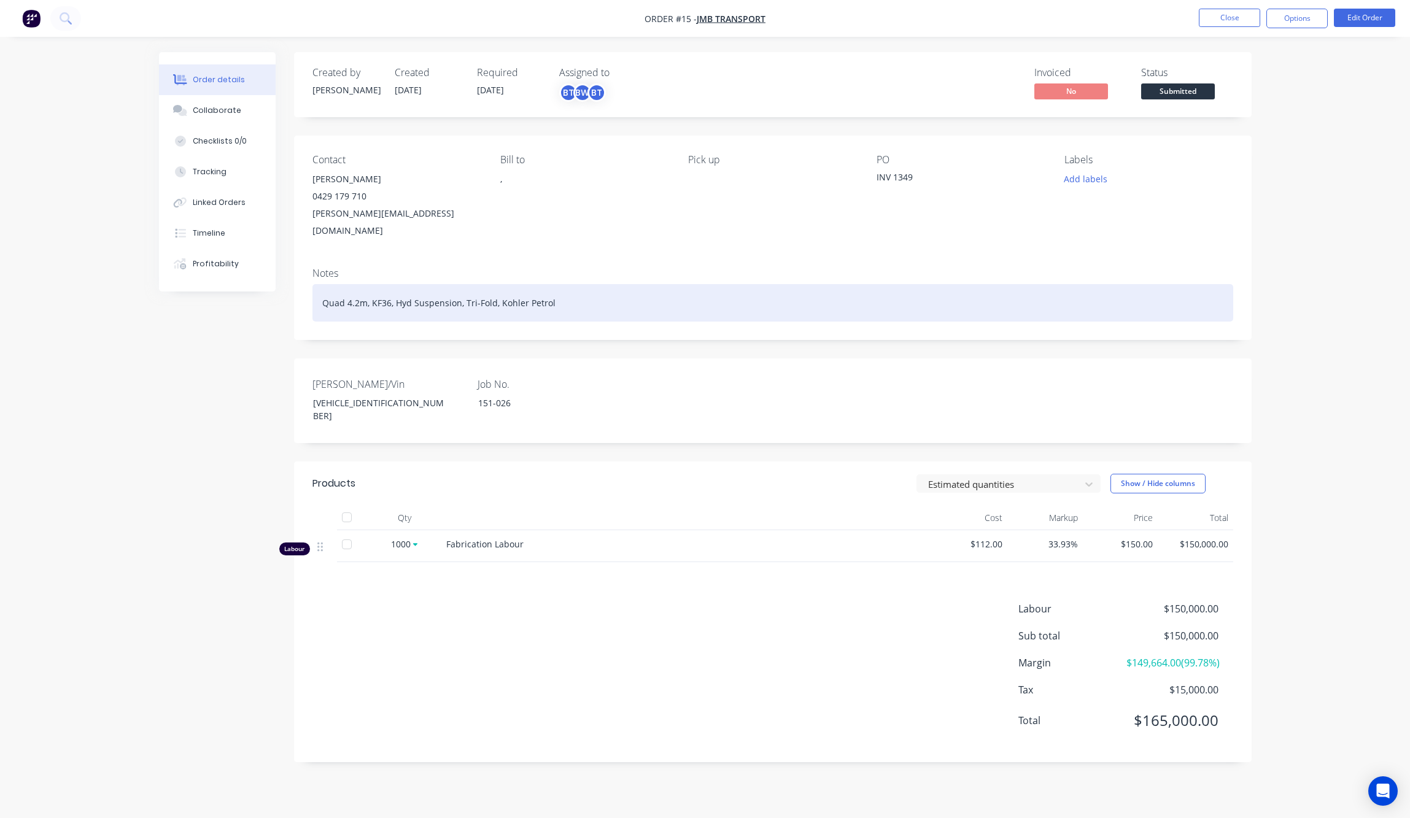
drag, startPoint x: 559, startPoint y: 292, endPoint x: 597, endPoint y: 282, distance: 39.3
click at [597, 284] on div "Quad 4.2m, KF36, Hyd Suspension, Tri-Fold, Kohler Petrol" at bounding box center [772, 302] width 921 height 37
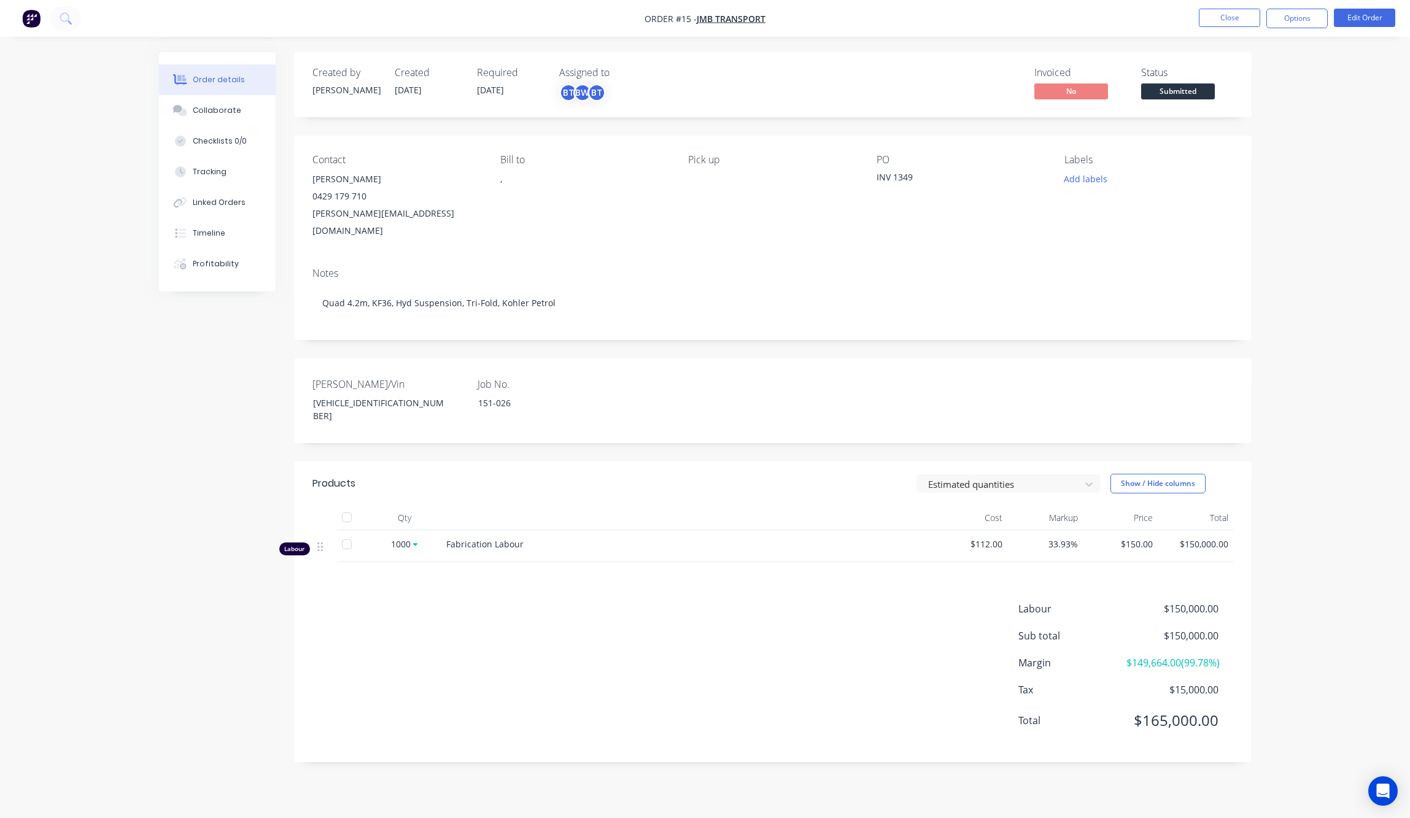
click at [655, 670] on div "Labour $150,000.00 Sub total $150,000.00 Margin $149,664.00 ( 99.78 %) Tax $15,…" at bounding box center [772, 673] width 921 height 142
click at [1136, 14] on button "Edit Order" at bounding box center [1364, 18] width 61 height 18
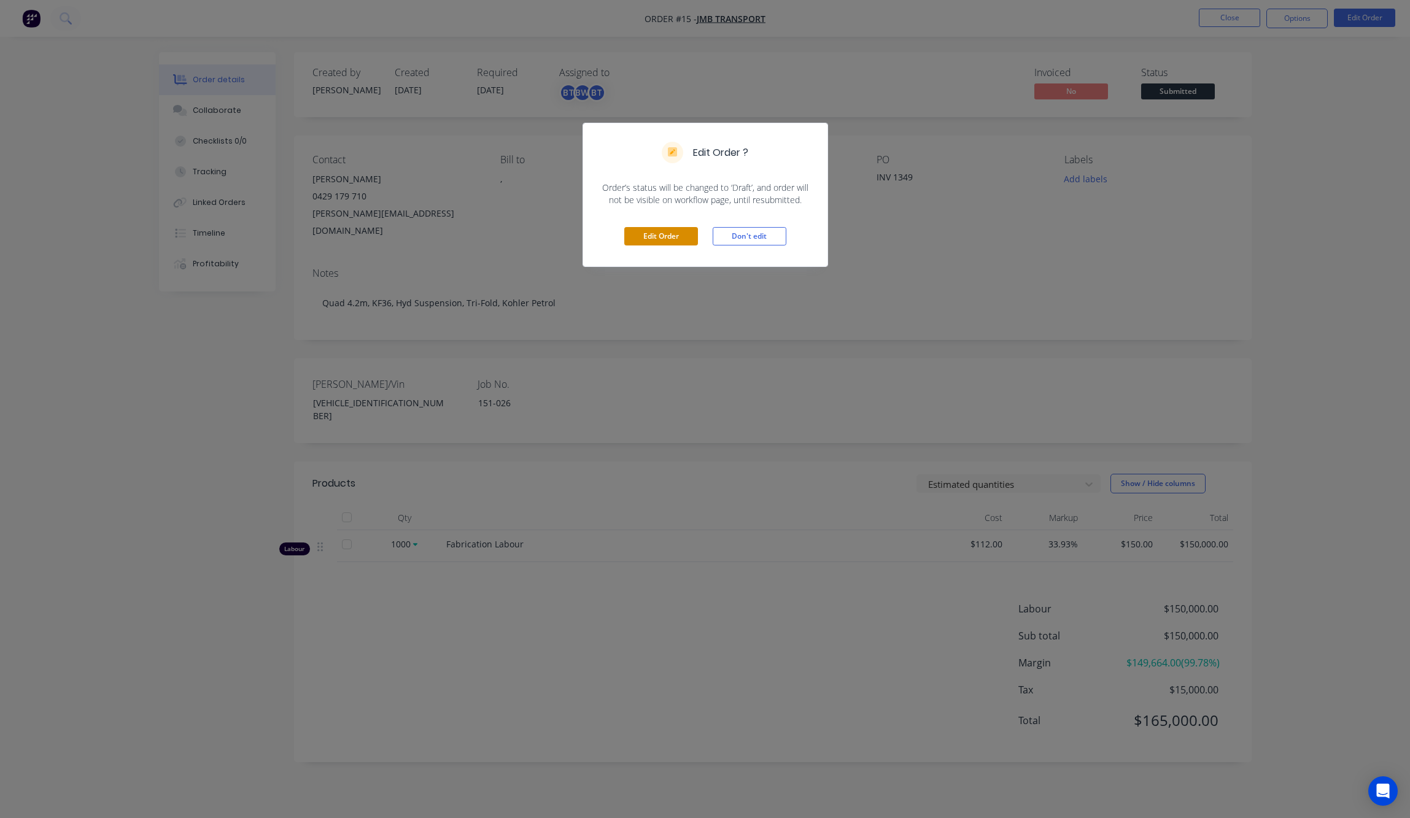
click at [669, 238] on button "Edit Order" at bounding box center [661, 236] width 74 height 18
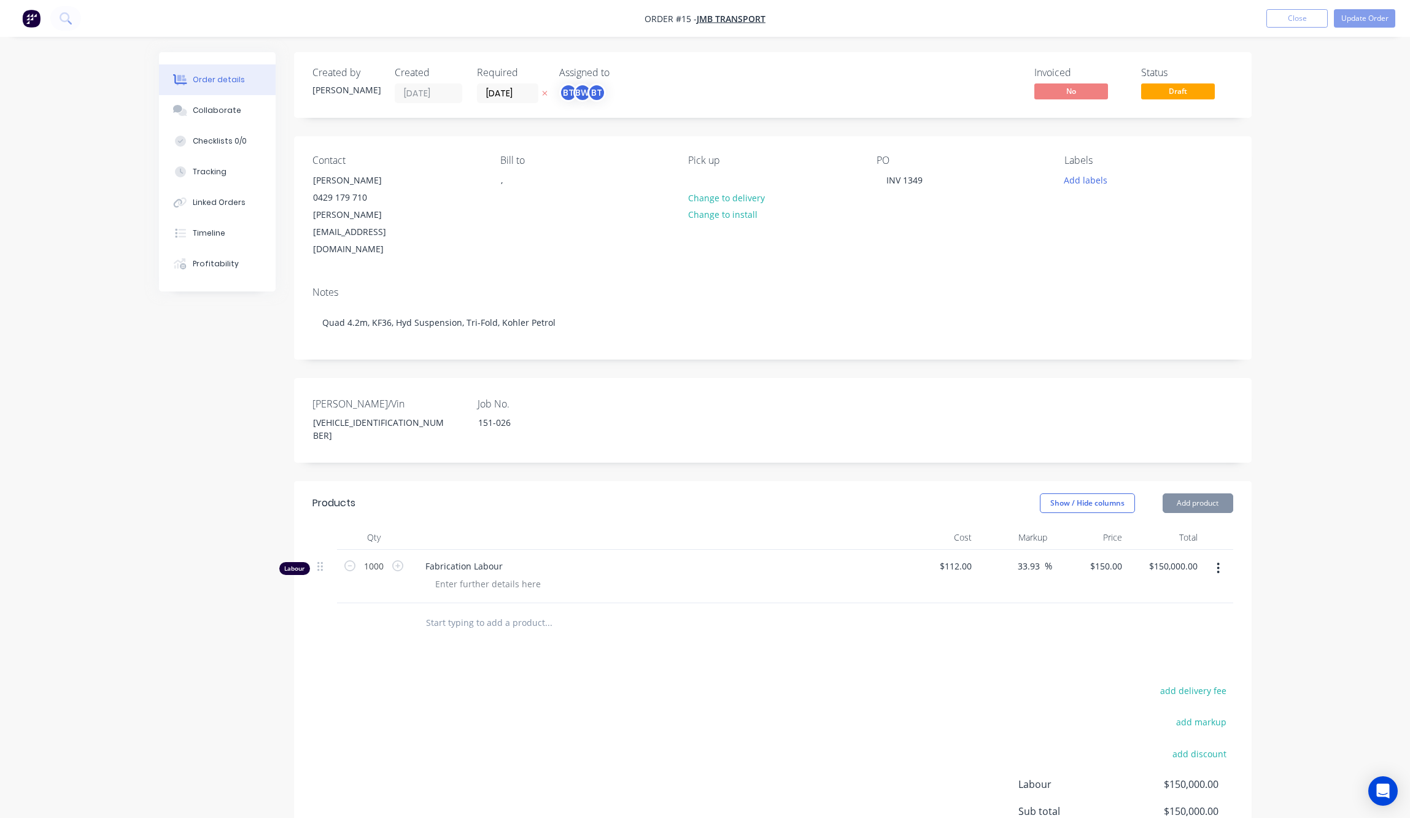
type input "$112.00"
type input "33.93"
type input "$150.00"
type input "$150,000.00"
click at [620, 703] on div "add delivery fee add markup add discount Labour $150,000.00 Sub total $150,000.…" at bounding box center [768, 801] width 921 height 237
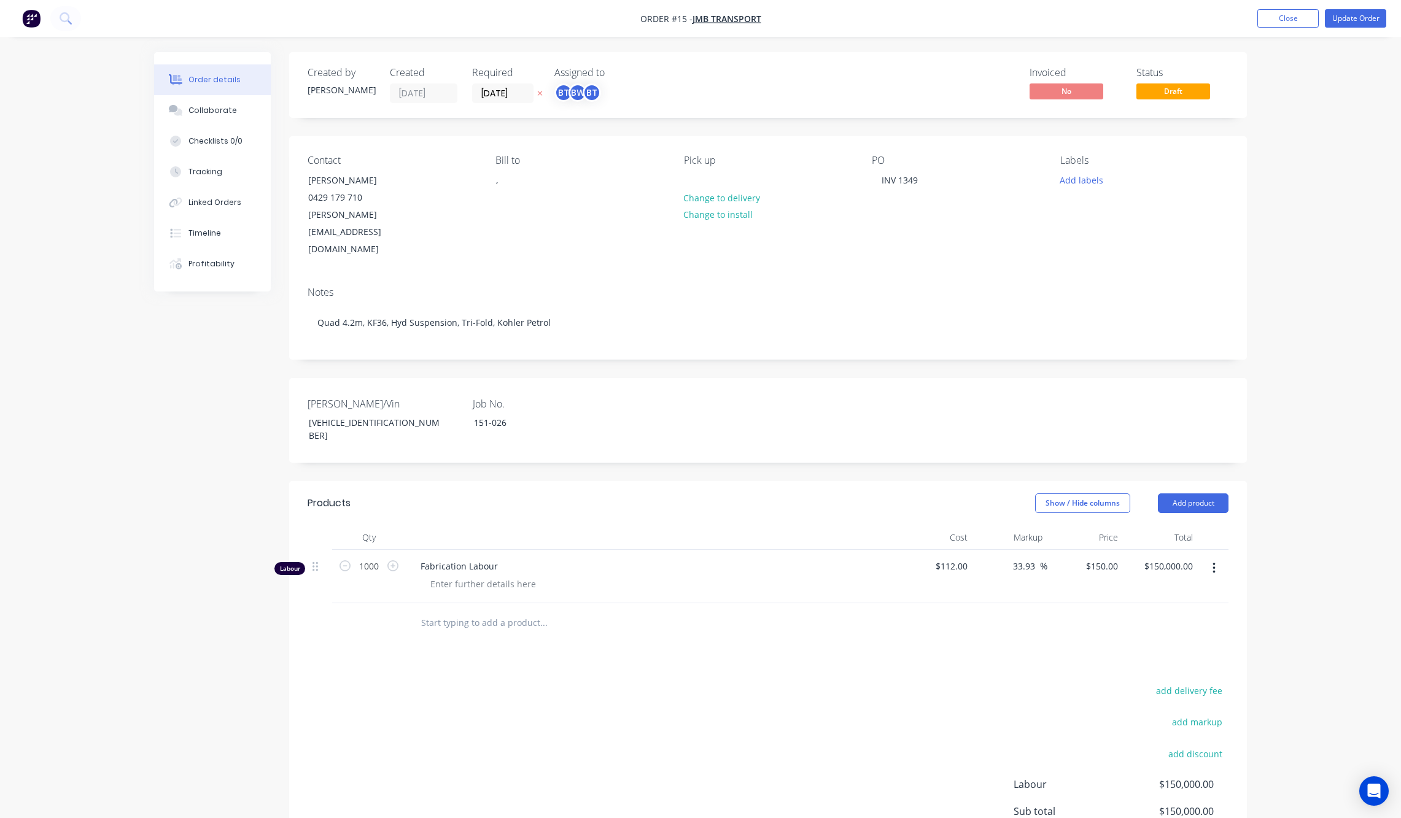
click at [468, 611] on input "text" at bounding box center [544, 623] width 246 height 25
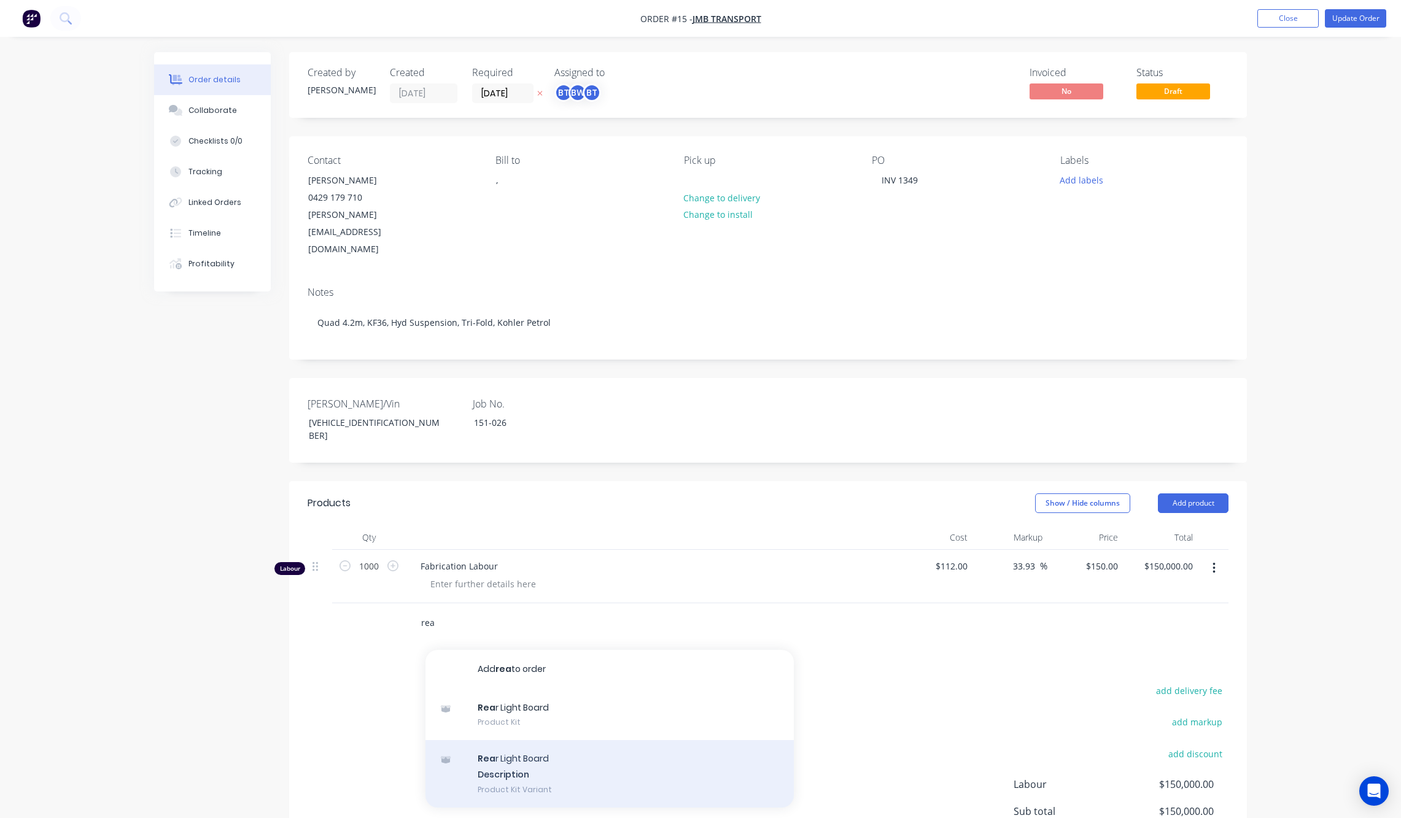
scroll to position [106, 0]
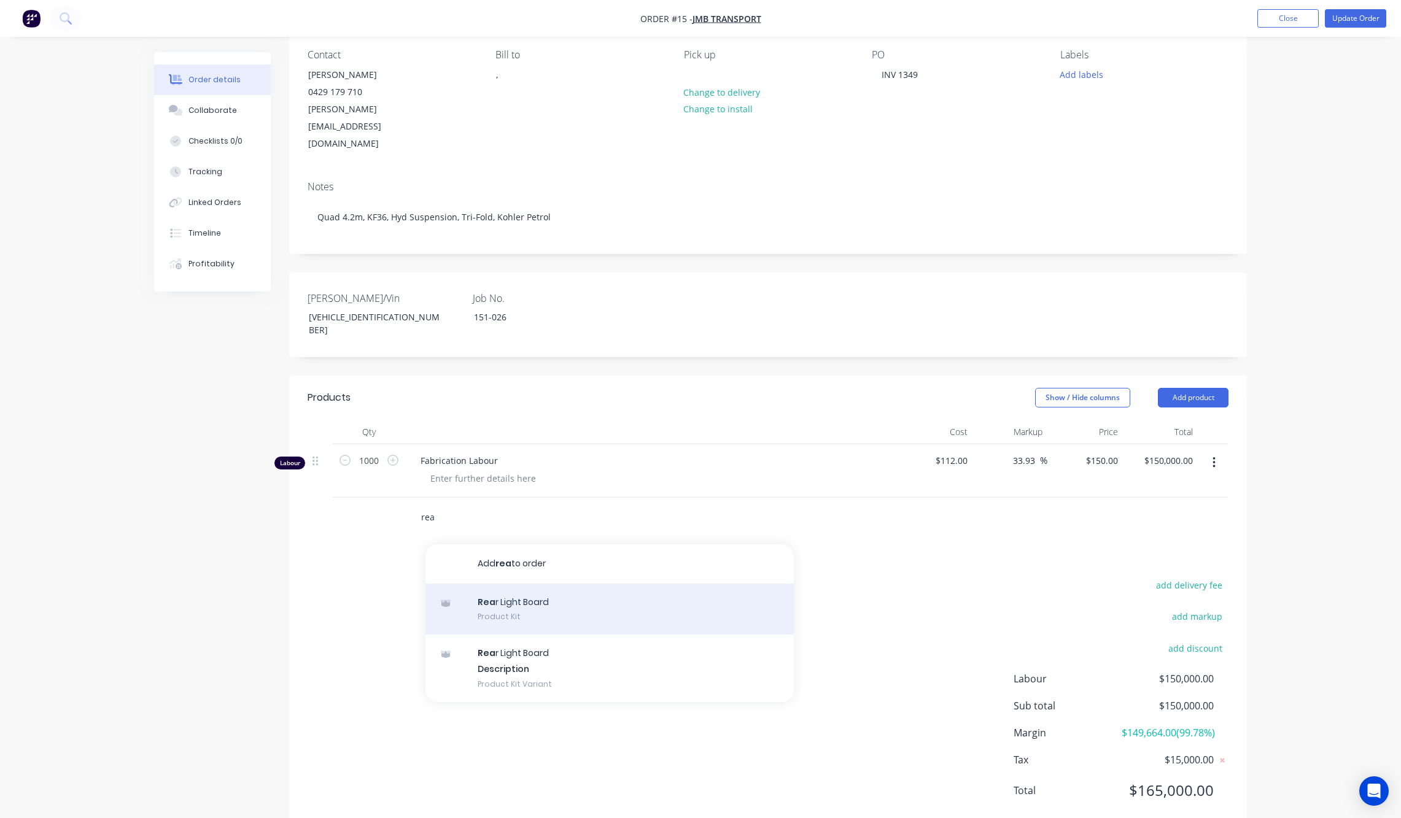
type input "rea"
click at [525, 584] on div "Rea r Light Board Product Kit" at bounding box center [609, 610] width 368 height 52
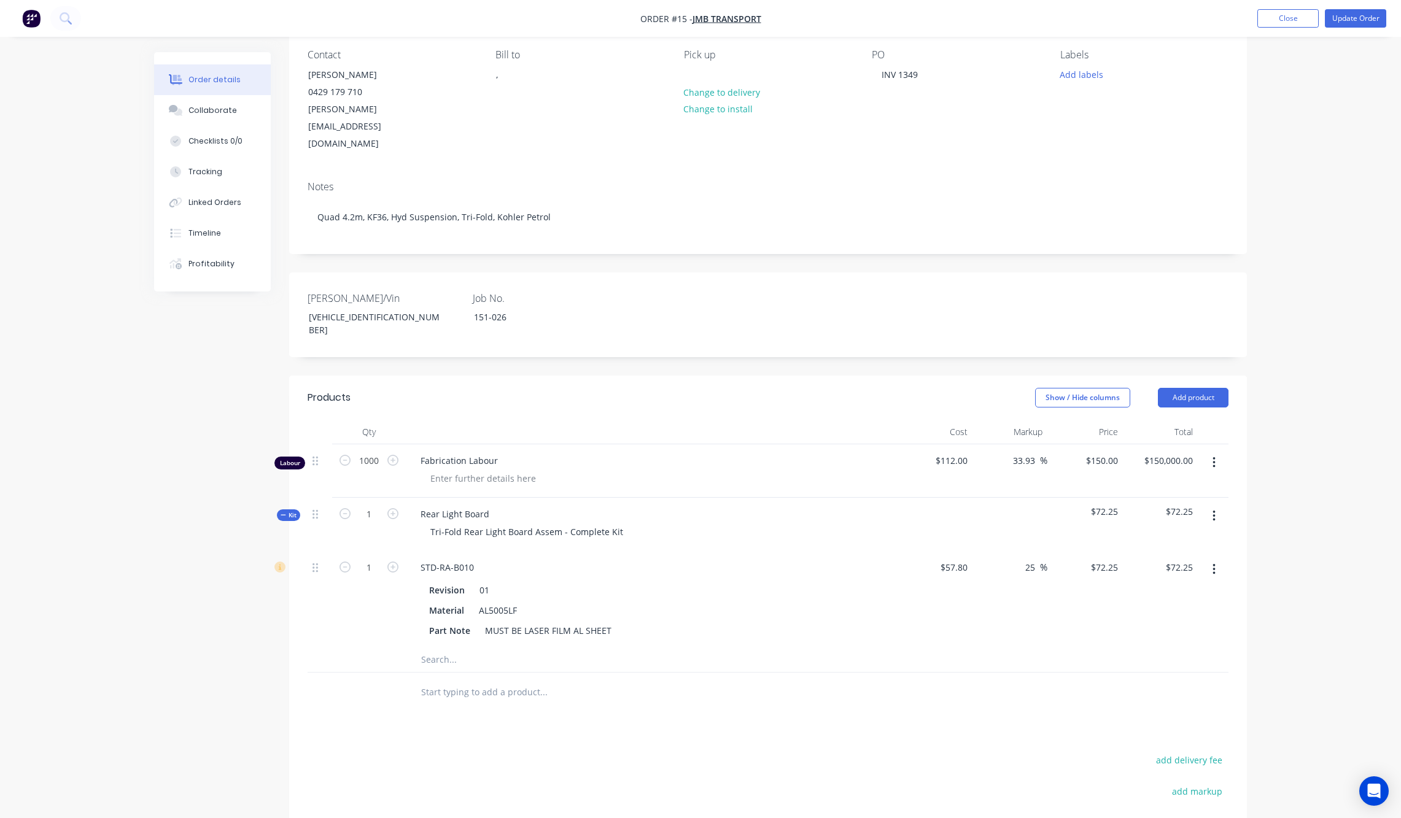
click at [287, 511] on span "Kit" at bounding box center [289, 515] width 16 height 9
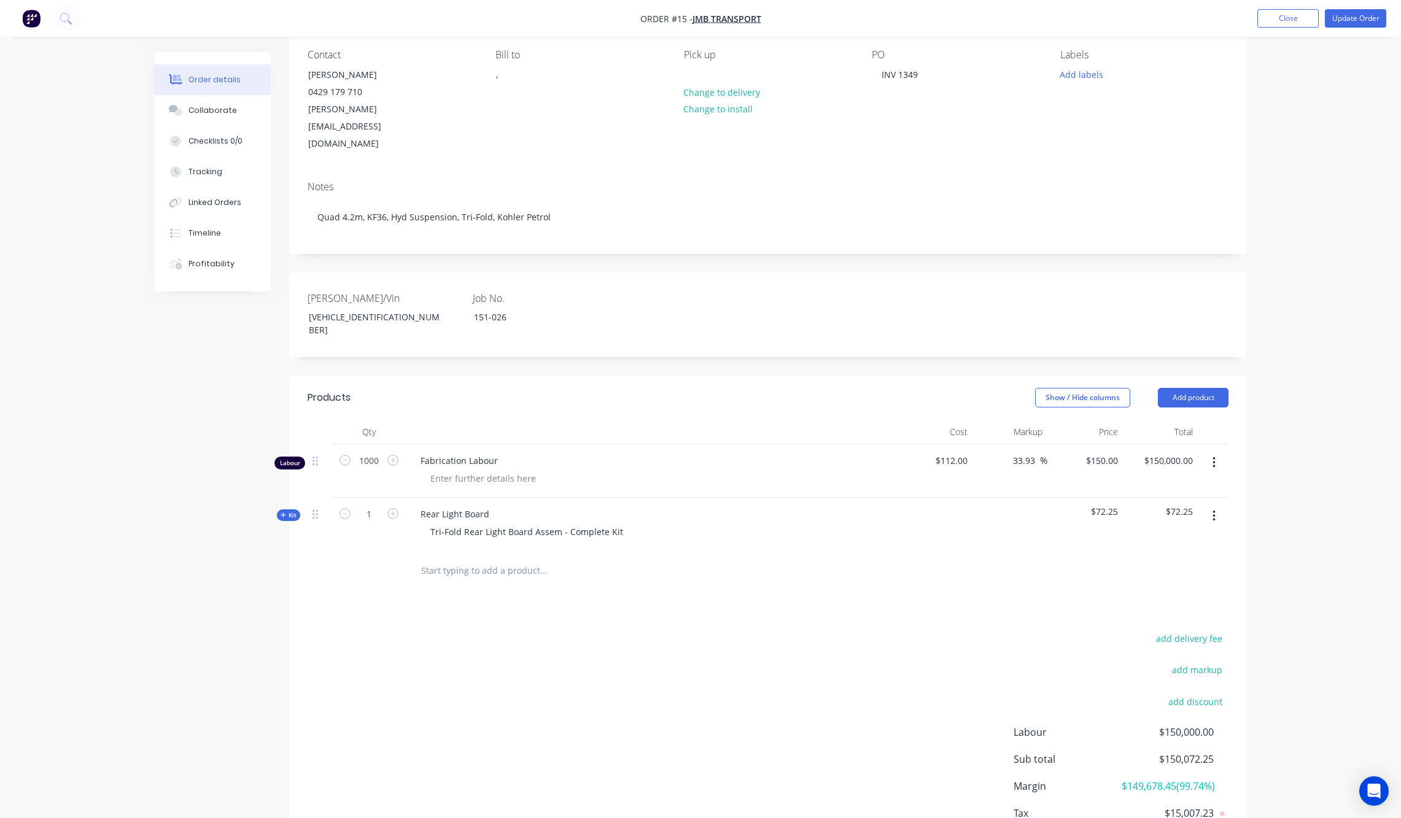
click at [287, 511] on span "Kit" at bounding box center [289, 515] width 16 height 9
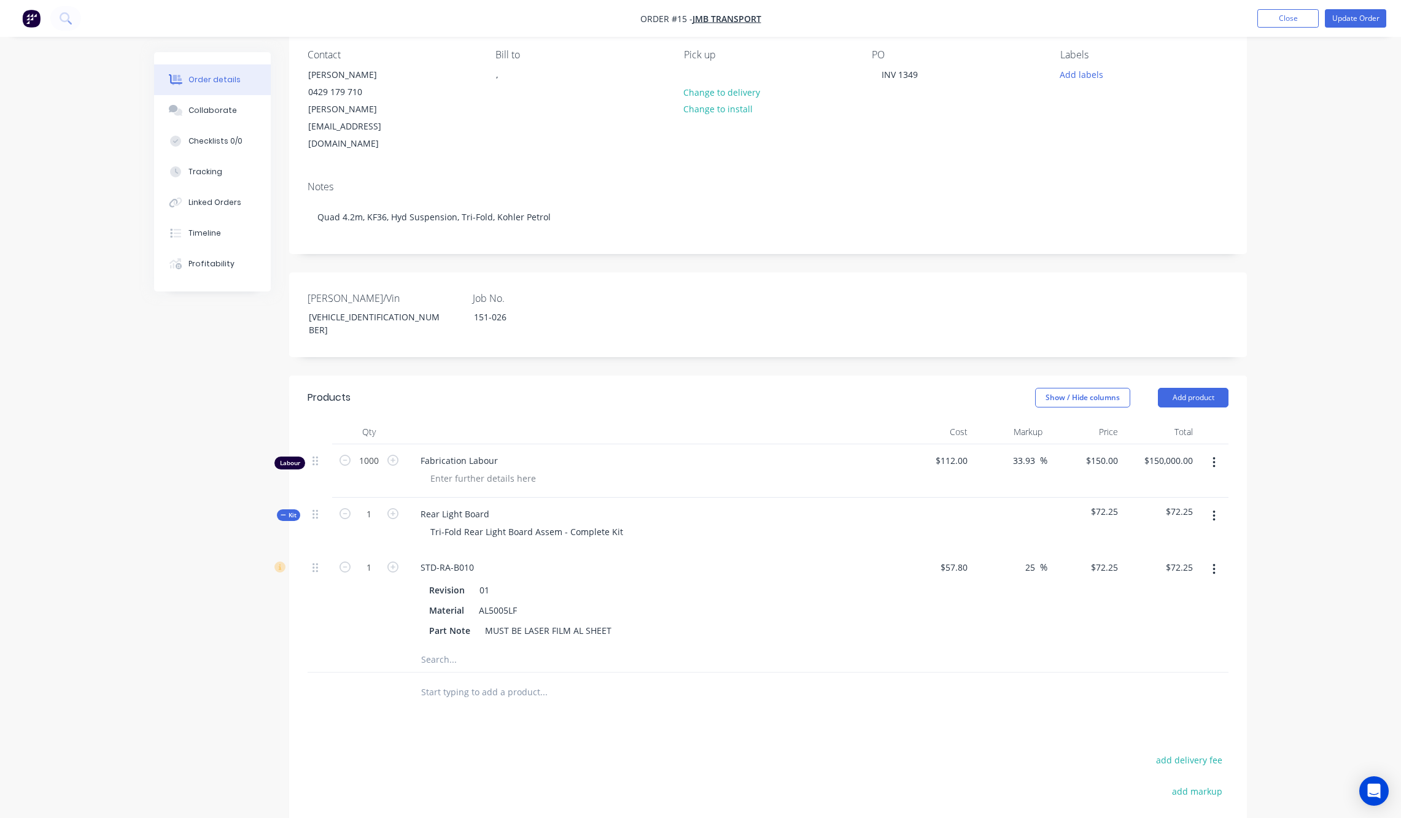
click at [615, 694] on div "Products Show / Hide columns Add product Qty Cost Markup Price Total Labour 100…" at bounding box center [768, 692] width 958 height 632
click at [279, 510] on button "Kit" at bounding box center [288, 516] width 23 height 12
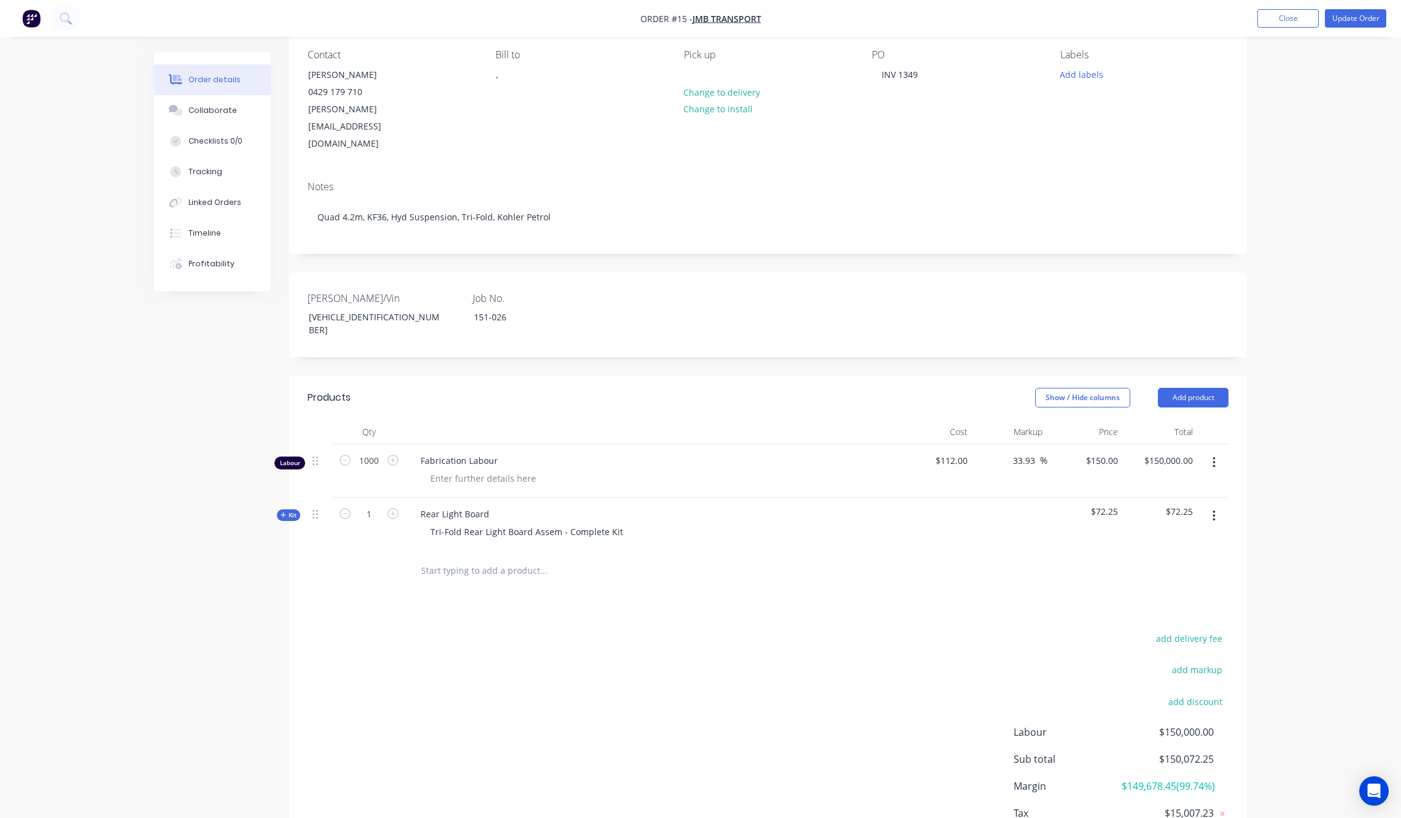
drag, startPoint x: 585, startPoint y: 623, endPoint x: 593, endPoint y: 594, distance: 30.5
click at [586, 630] on div "add delivery fee add markup add discount Labour $150,000.00 Sub total $150,072.…" at bounding box center [768, 748] width 921 height 237
click at [1136, 16] on button "Update Order" at bounding box center [1355, 18] width 61 height 18
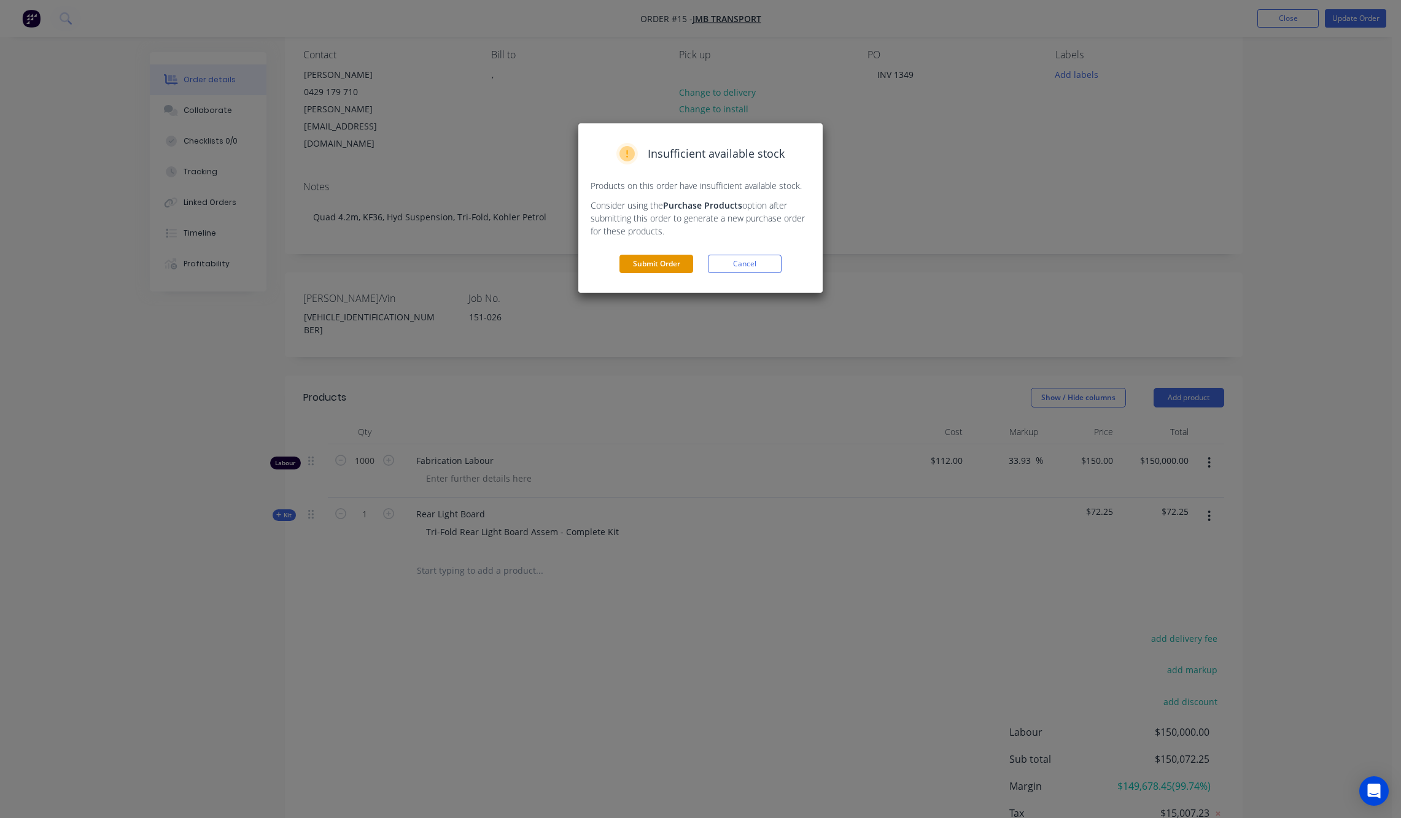
click at [653, 262] on button "Submit Order" at bounding box center [656, 264] width 74 height 18
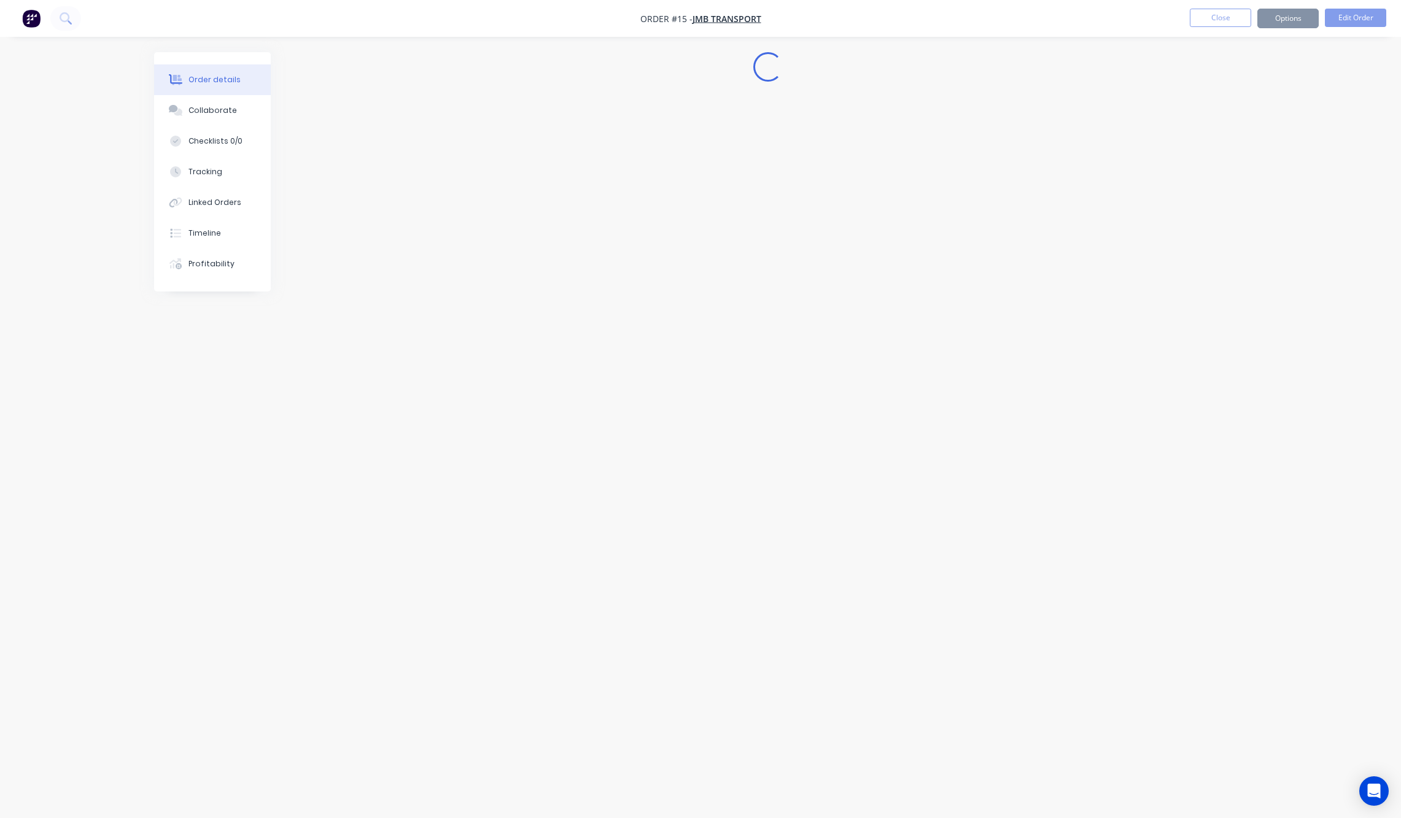
scroll to position [0, 0]
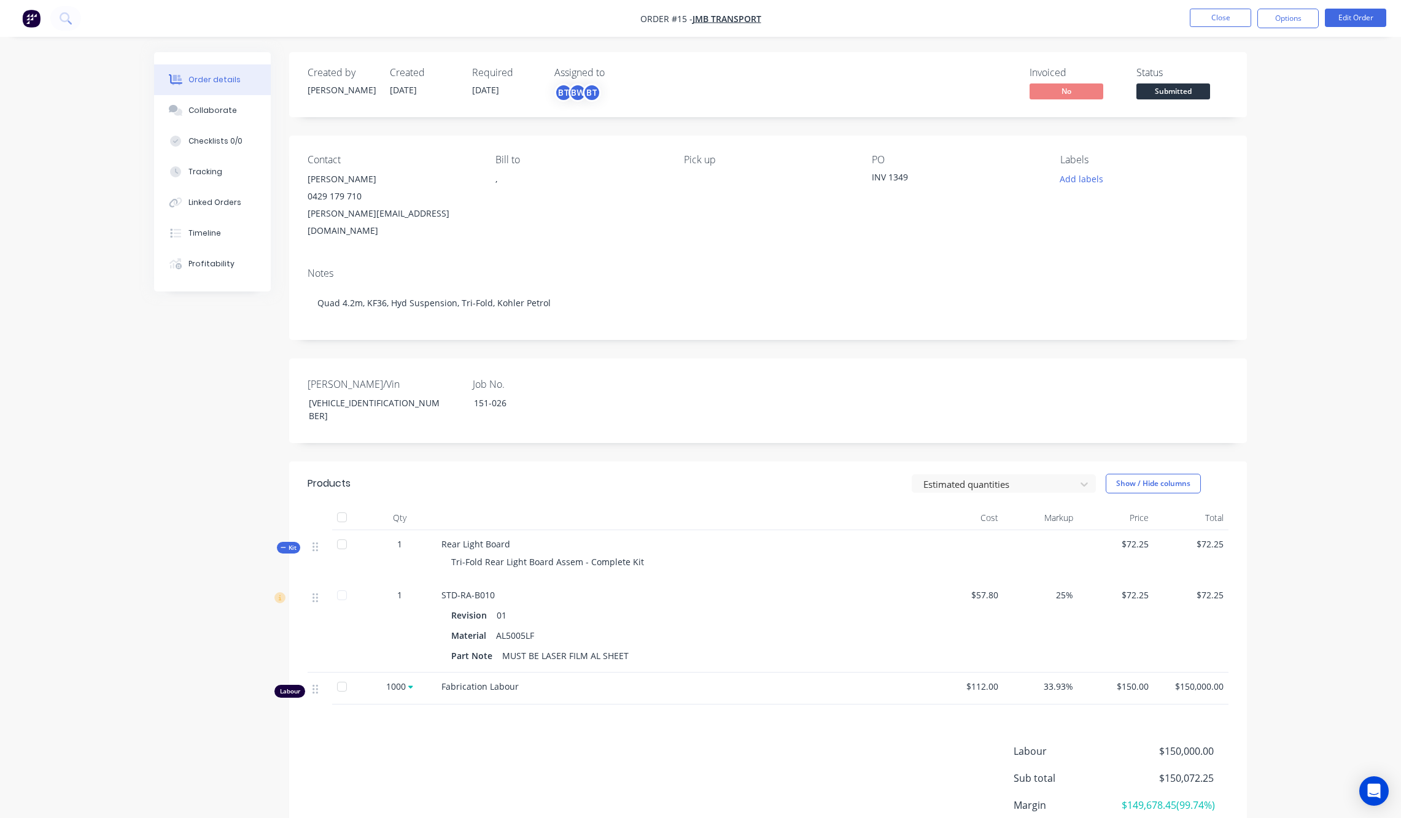
click at [796, 268] on div "Notes" at bounding box center [768, 274] width 921 height 12
click at [1136, 23] on button "Options" at bounding box center [1287, 19] width 61 height 20
click at [1136, 74] on div "Invoice" at bounding box center [1251, 75] width 113 height 18
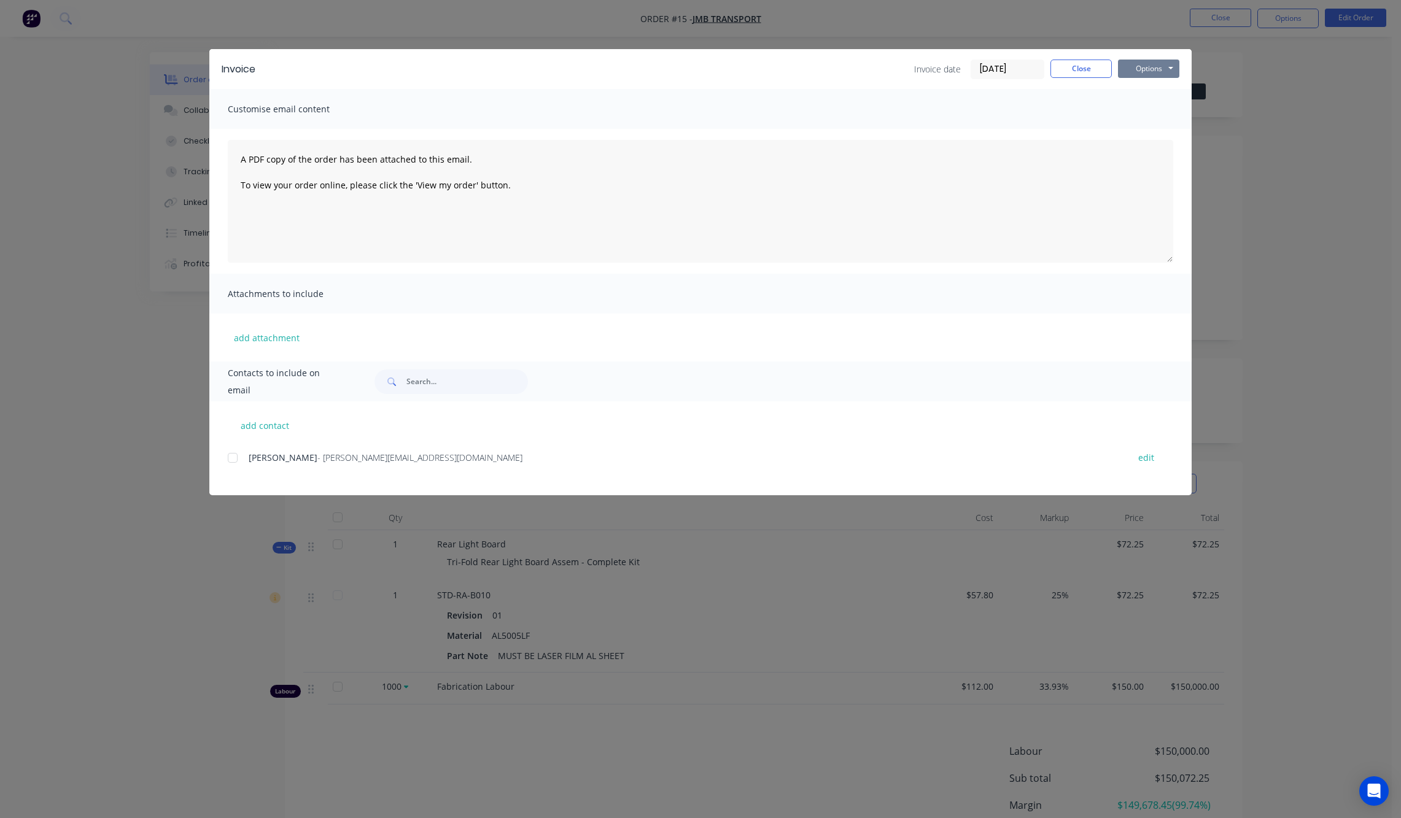
click at [1136, 63] on button "Options" at bounding box center [1148, 69] width 61 height 18
click at [1136, 95] on button "Preview" at bounding box center [1157, 90] width 79 height 20
click at [1078, 69] on button "Close" at bounding box center [1080, 69] width 61 height 18
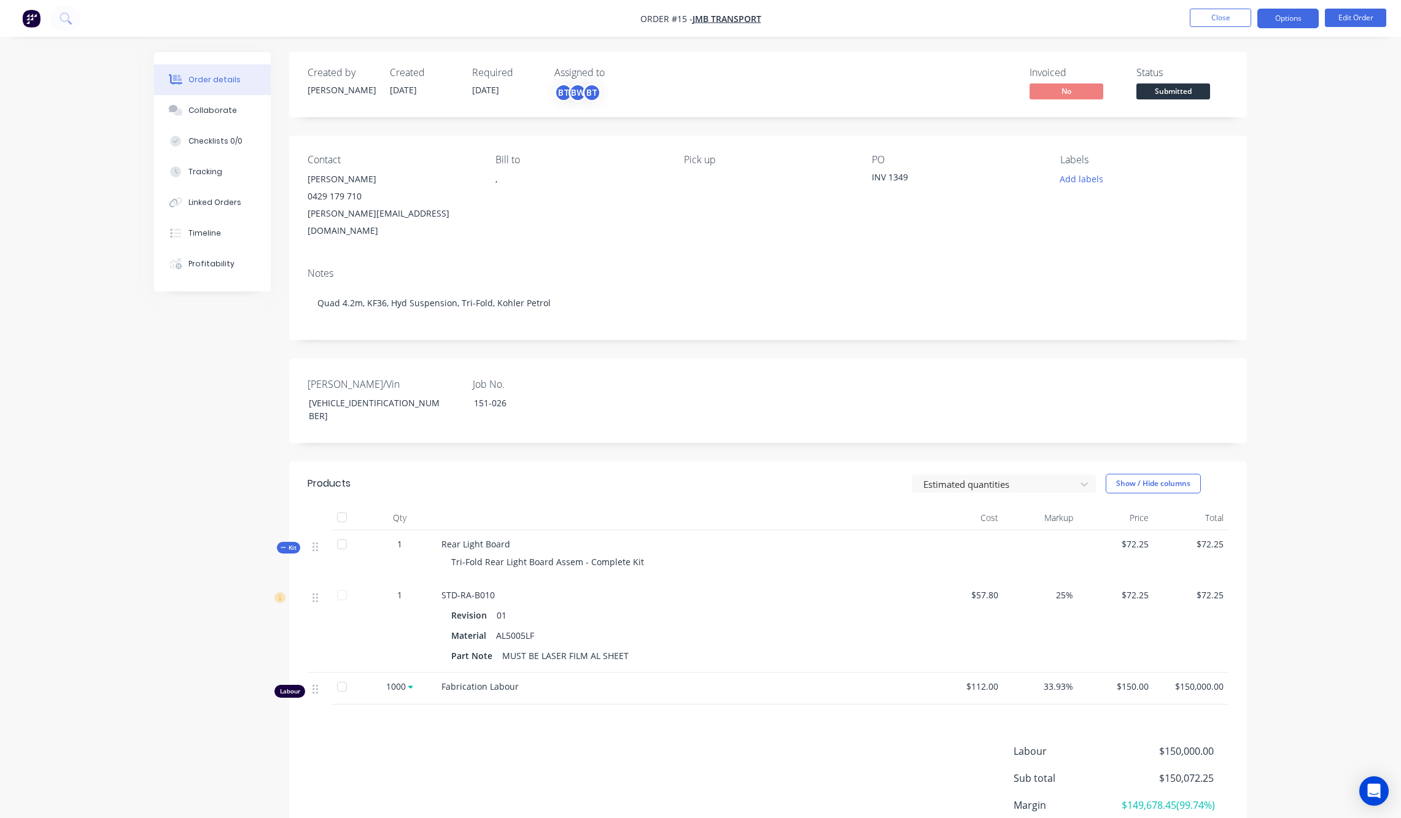
click at [1136, 15] on button "Options" at bounding box center [1287, 19] width 61 height 20
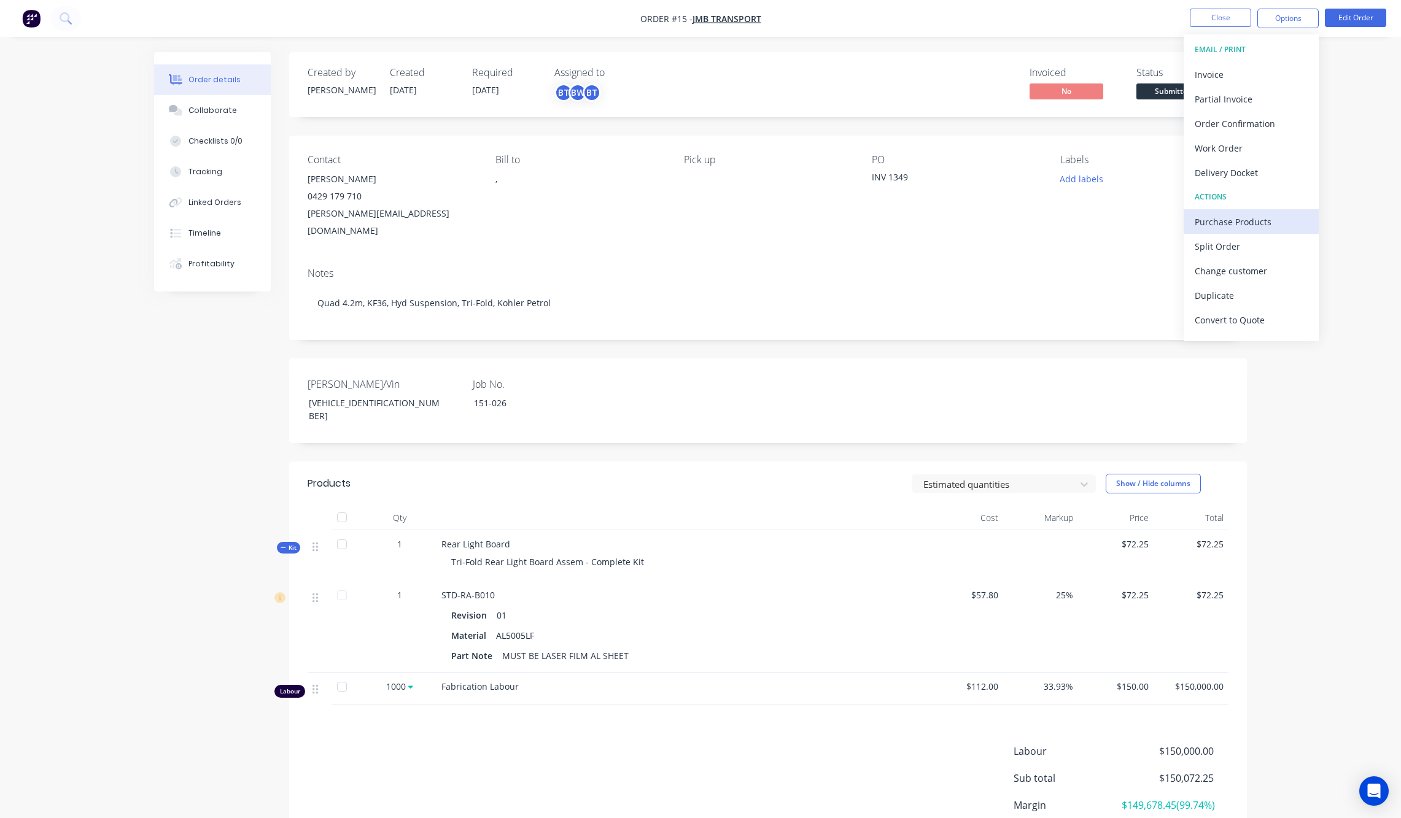
click at [1136, 227] on div "Purchase Products" at bounding box center [1251, 222] width 113 height 18
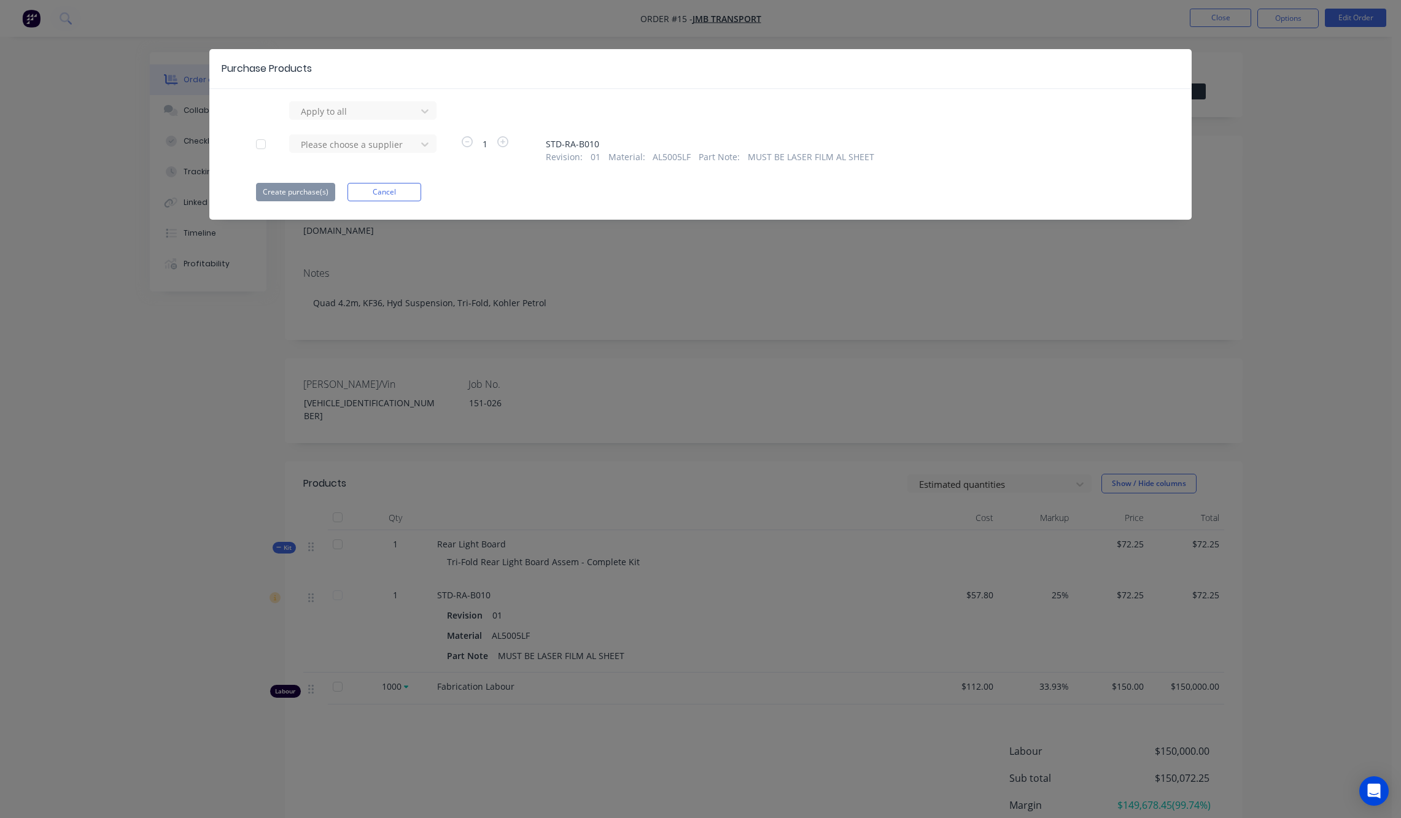
click at [260, 144] on div at bounding box center [261, 144] width 25 height 25
click at [435, 147] on div at bounding box center [425, 144] width 22 height 20
type input "acut"
click at [324, 190] on div "Acute Laser" at bounding box center [362, 189] width 147 height 23
click at [542, 207] on div "Purchase Products Apply to all Acute Laser 1 STD-RA-B010 Revision : 01 Material…" at bounding box center [700, 134] width 982 height 171
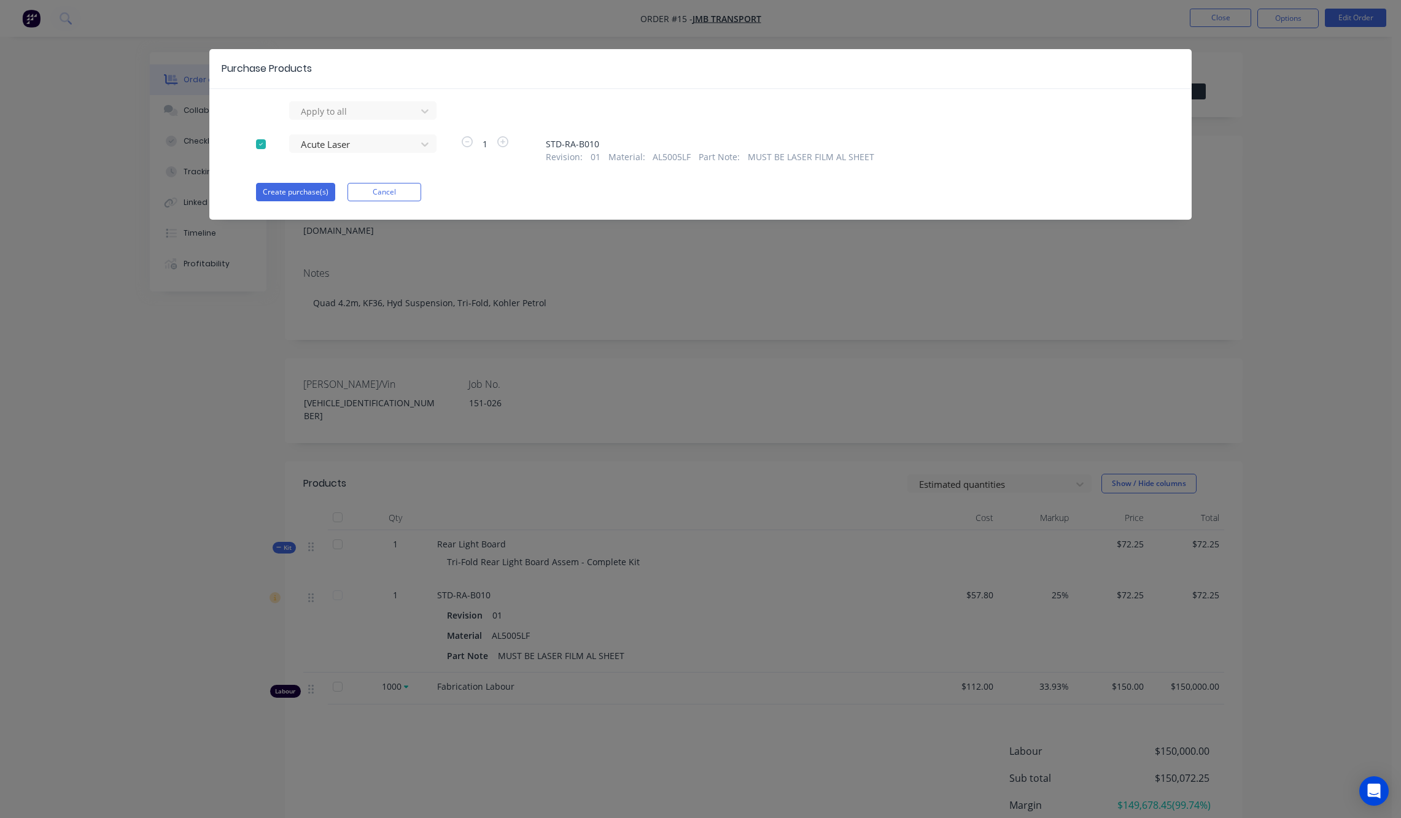
click at [495, 192] on div "Create purchase(s) Cancel" at bounding box center [700, 192] width 889 height 18
click at [505, 144] on icon "button" at bounding box center [502, 141] width 11 height 11
click at [468, 148] on button "button" at bounding box center [467, 143] width 16 height 14
click at [289, 195] on button "Create purchase(s)" at bounding box center [295, 192] width 79 height 18
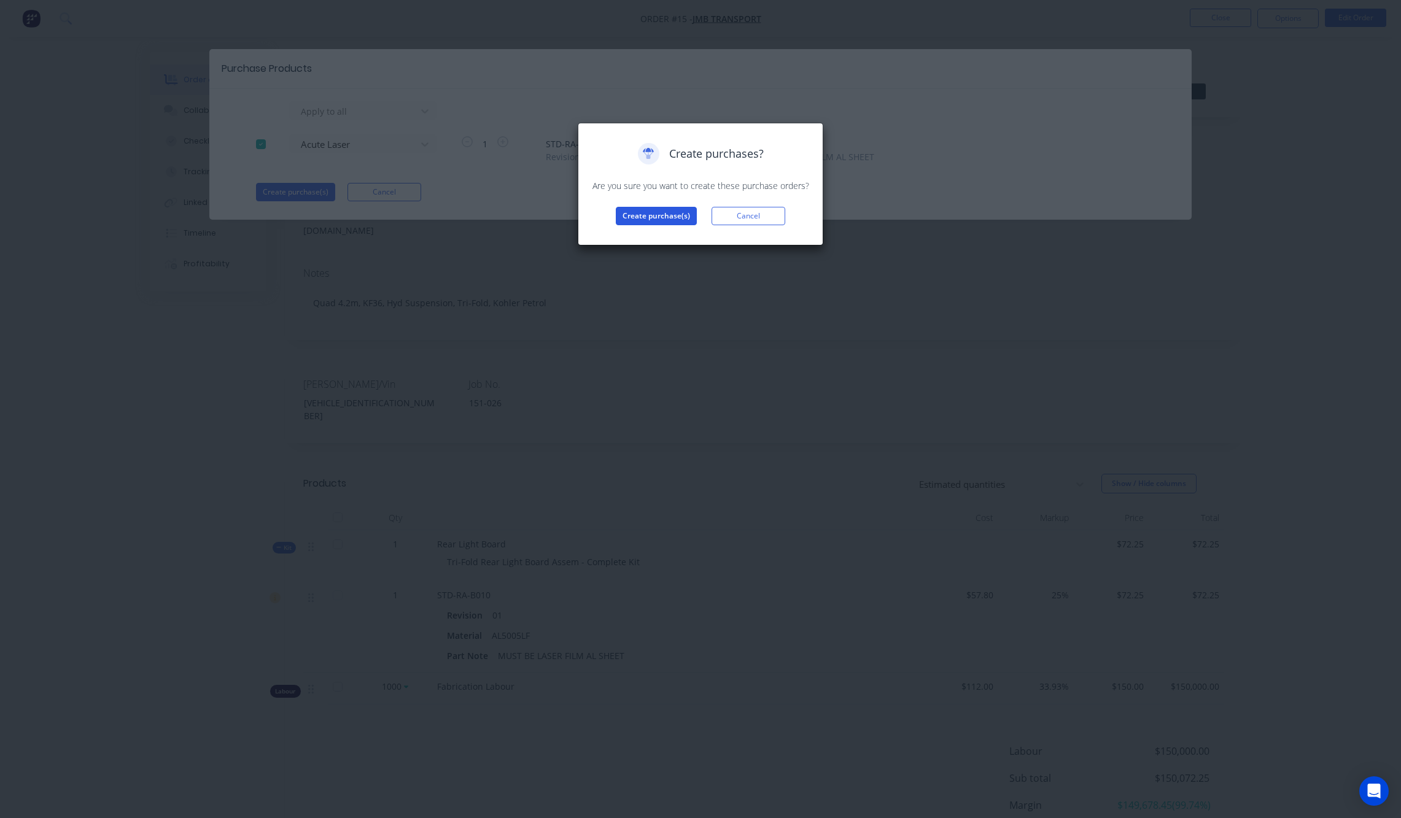
click at [648, 215] on button "Create purchase(s)" at bounding box center [656, 216] width 81 height 18
click at [674, 228] on button "View purchase(s)" at bounding box center [656, 236] width 74 height 18
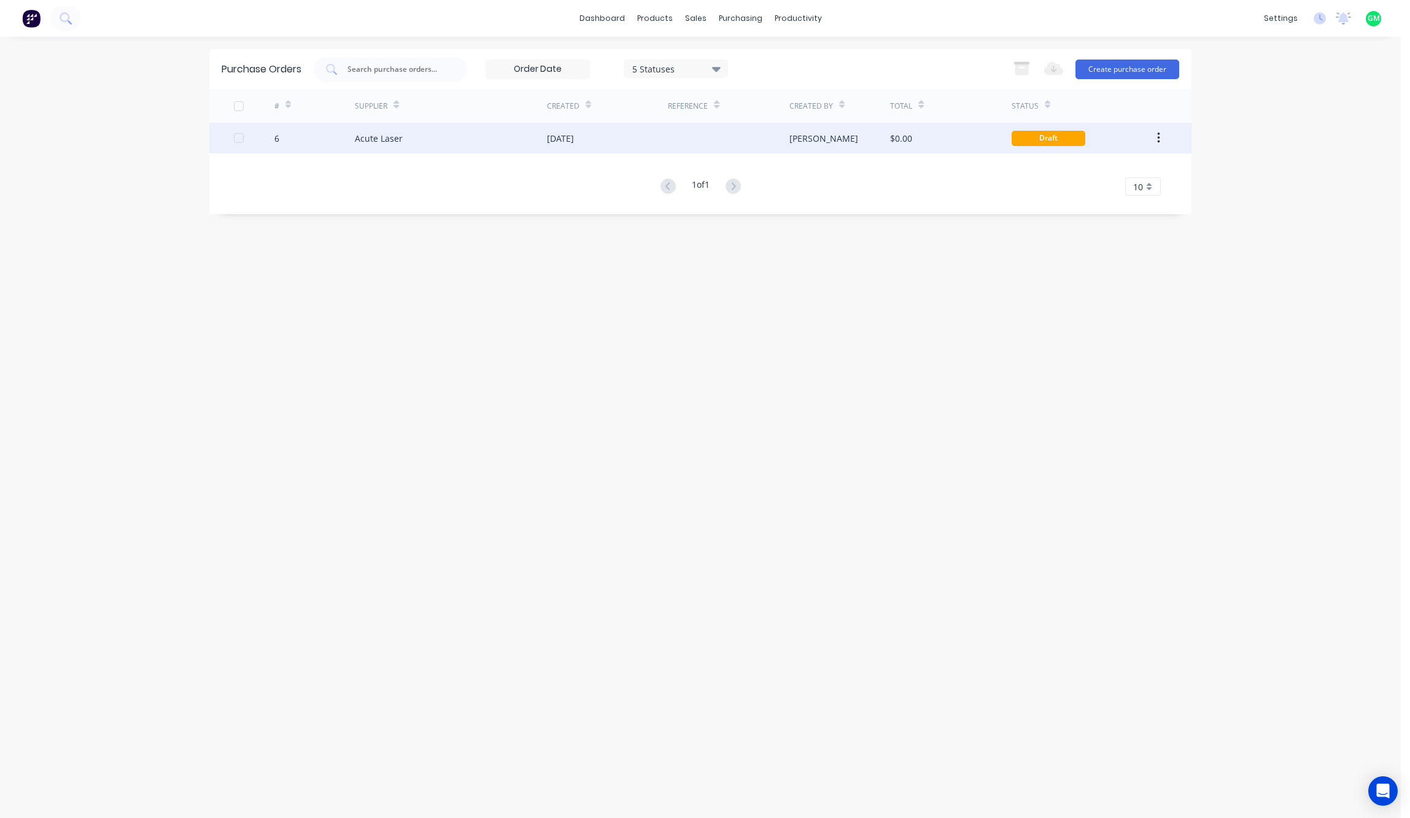
click at [433, 139] on div "Acute Laser" at bounding box center [451, 138] width 192 height 31
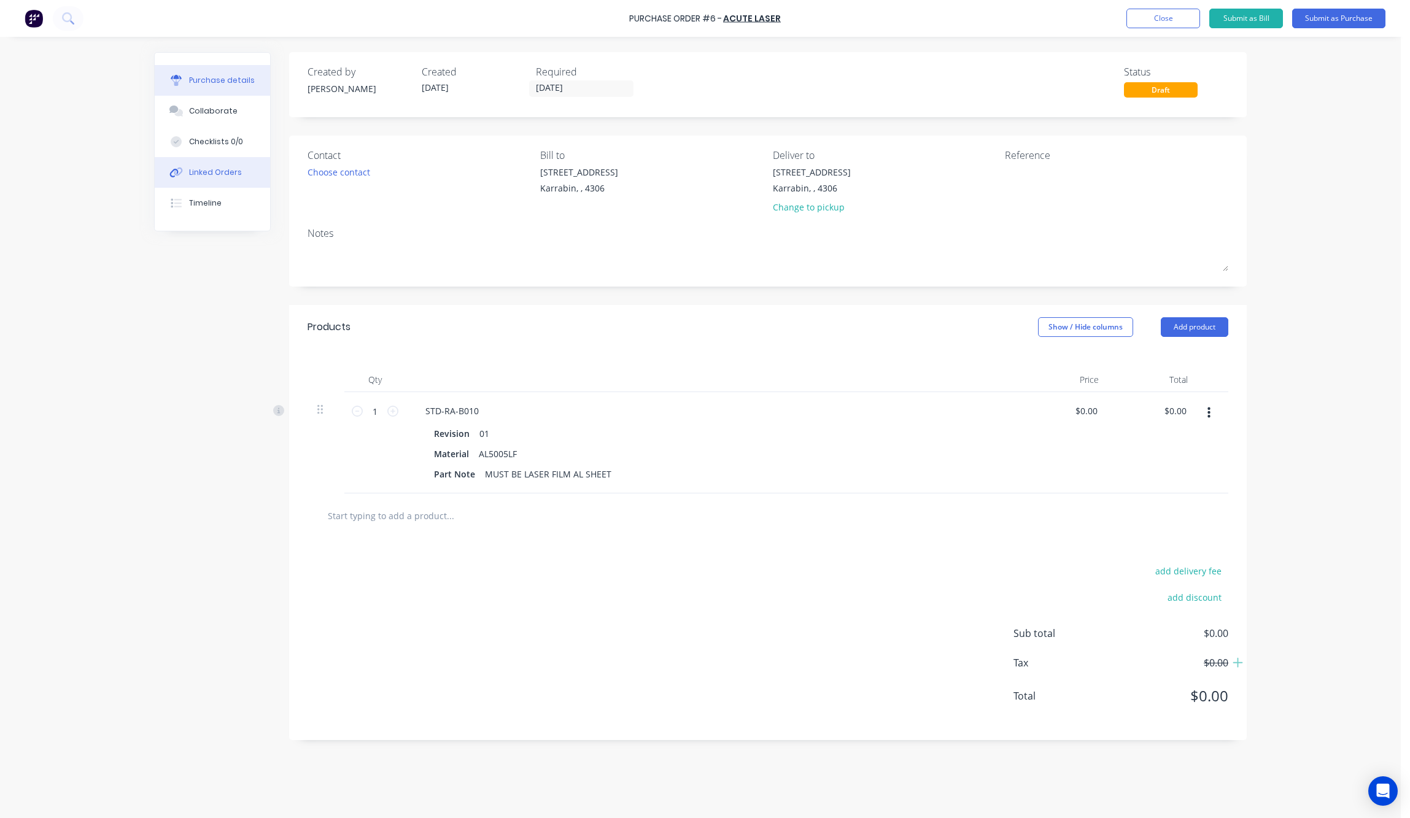
click at [217, 172] on div "Linked Orders" at bounding box center [215, 172] width 53 height 11
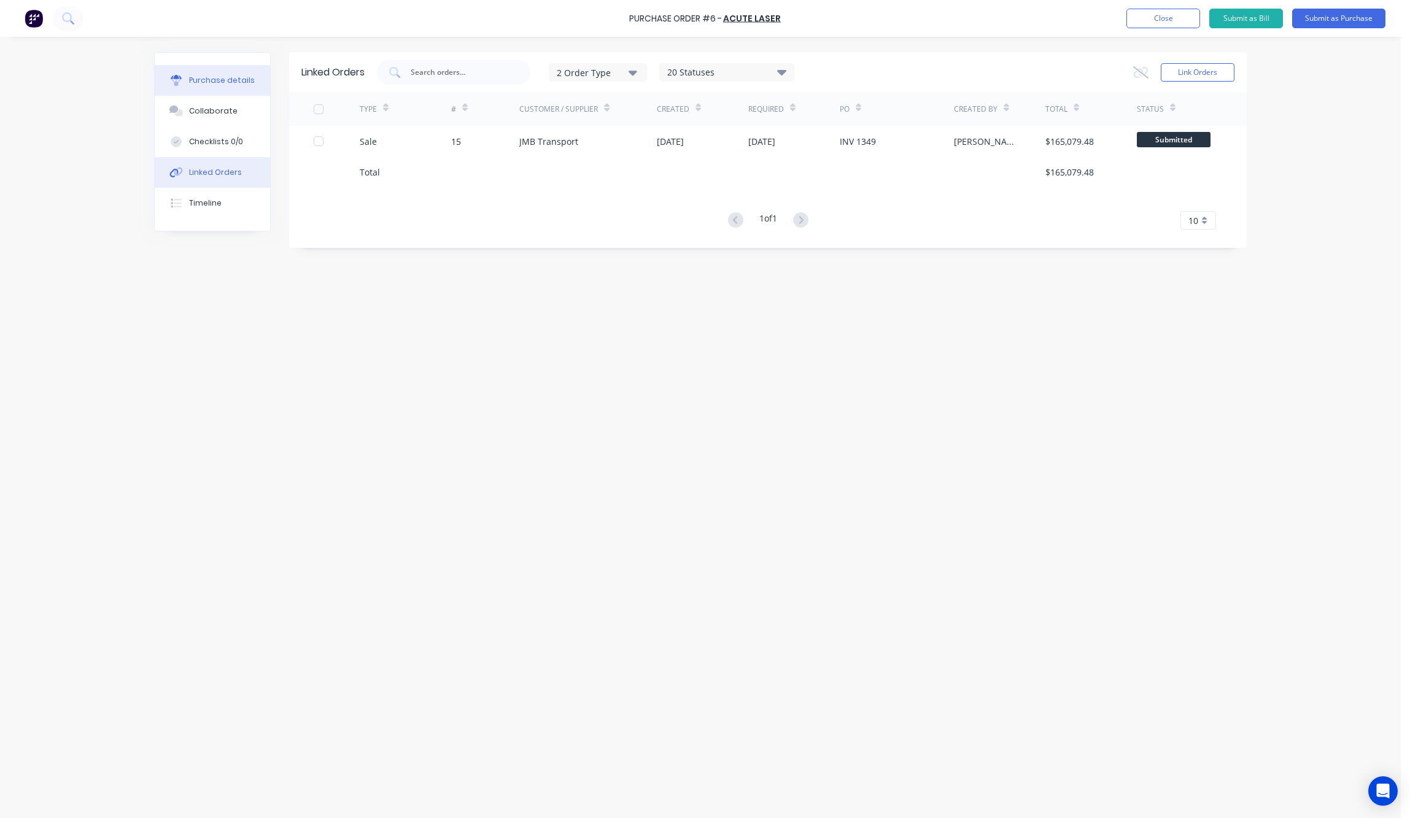
click at [190, 80] on div "Purchase details" at bounding box center [222, 80] width 66 height 11
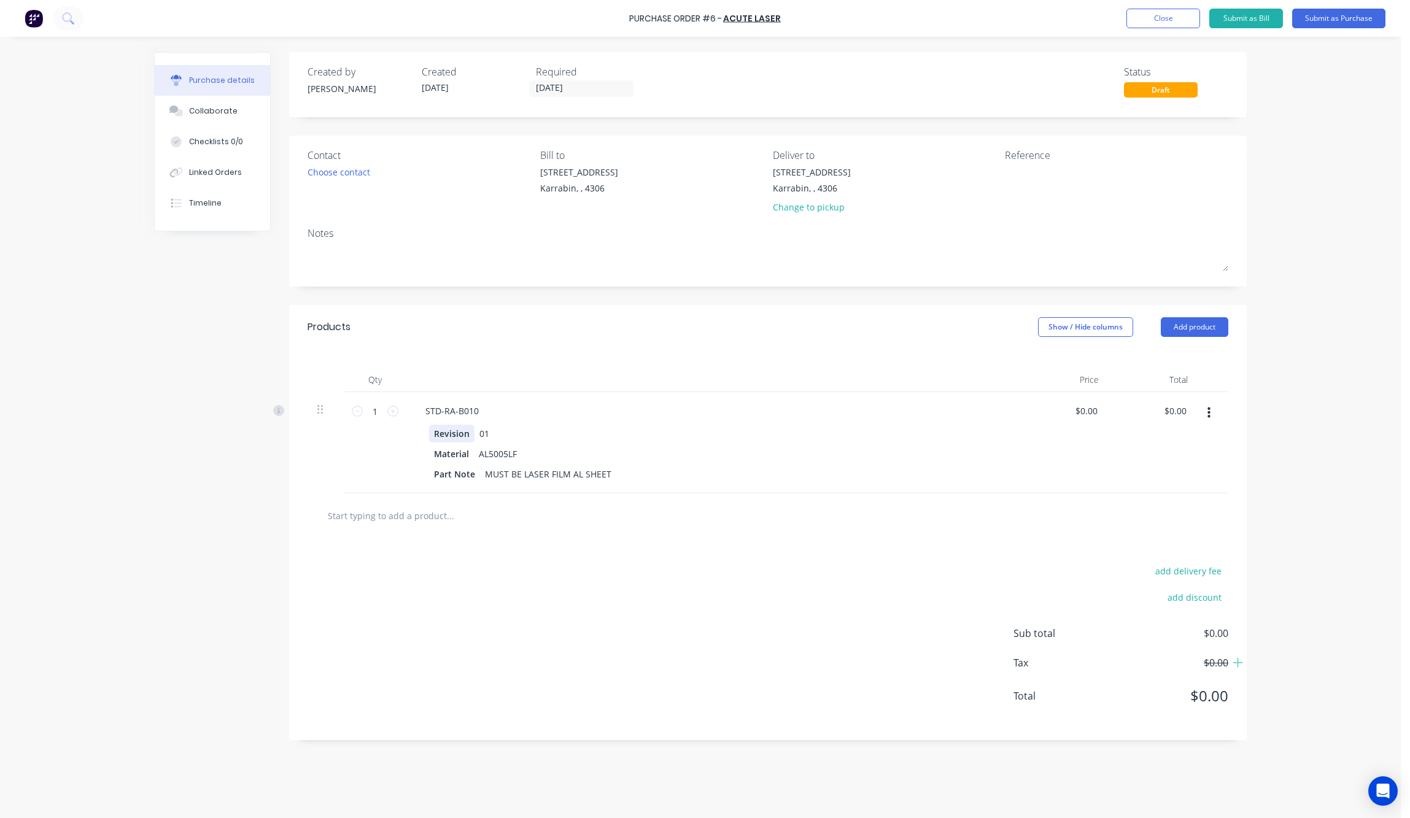
click at [413, 427] on div "STD-RA-B010 Revision 01 Material AL5005LF Part Note MUST BE LASER FILM AL SHEET" at bounding box center [713, 442] width 614 height 101
click at [393, 409] on icon at bounding box center [392, 411] width 11 height 11
click at [379, 457] on div "2 2" at bounding box center [374, 442] width 61 height 101
click at [387, 413] on icon at bounding box center [392, 411] width 11 height 11
click at [377, 412] on input "3" at bounding box center [375, 411] width 25 height 18
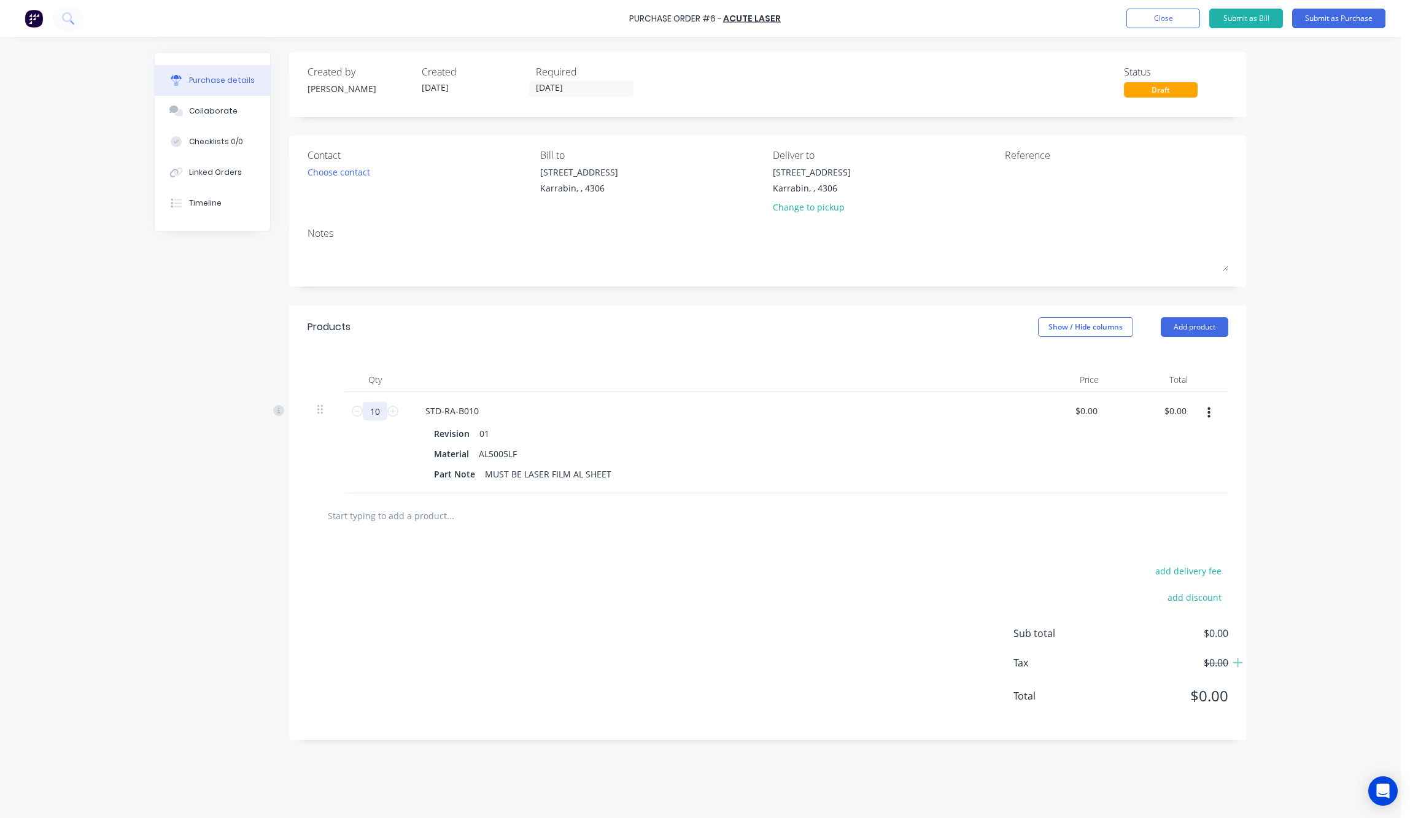
type input "10"
click at [829, 365] on div "Qty Price Total 10 10 STD-RA-B010 Revision 01 Material AL5005LF Part Note MUST …" at bounding box center [768, 421] width 958 height 144
click at [788, 581] on div "add delivery fee add discount Sub total $0.00 Tax $0.00 Total $0.00" at bounding box center [768, 639] width 958 height 202
click at [419, 551] on div "add delivery fee add discount Sub total $0.00 Tax $0.00 Total $0.00" at bounding box center [768, 639] width 958 height 202
drag, startPoint x: 1300, startPoint y: 55, endPoint x: 1327, endPoint y: 26, distance: 39.1
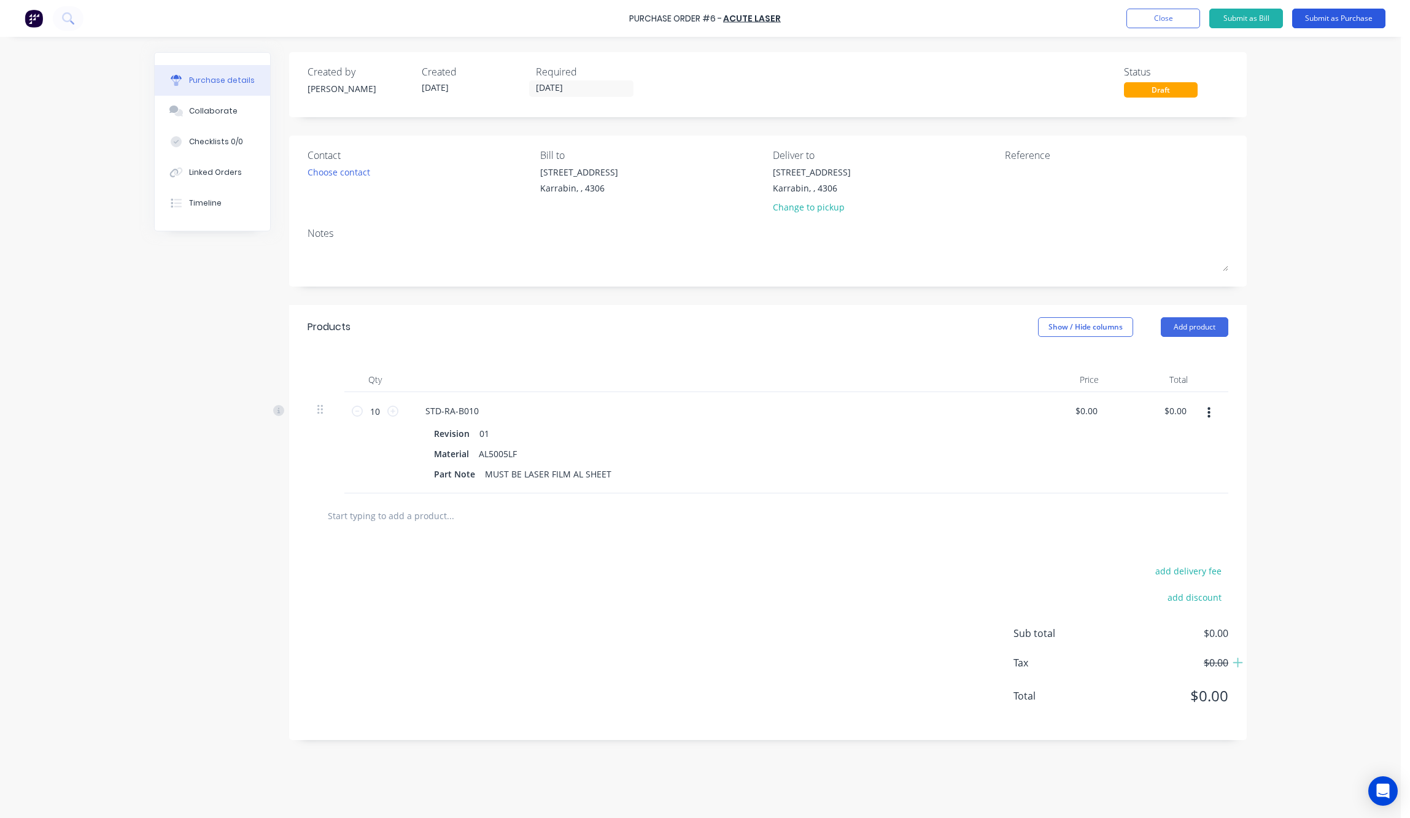
click at [1136, 55] on div "Purchase Order #6 - Acute Laser Add product Close Submit as Bill Submit as Purc…" at bounding box center [700, 409] width 1401 height 818
click at [1136, 26] on button "Submit as Purchase" at bounding box center [1338, 19] width 93 height 20
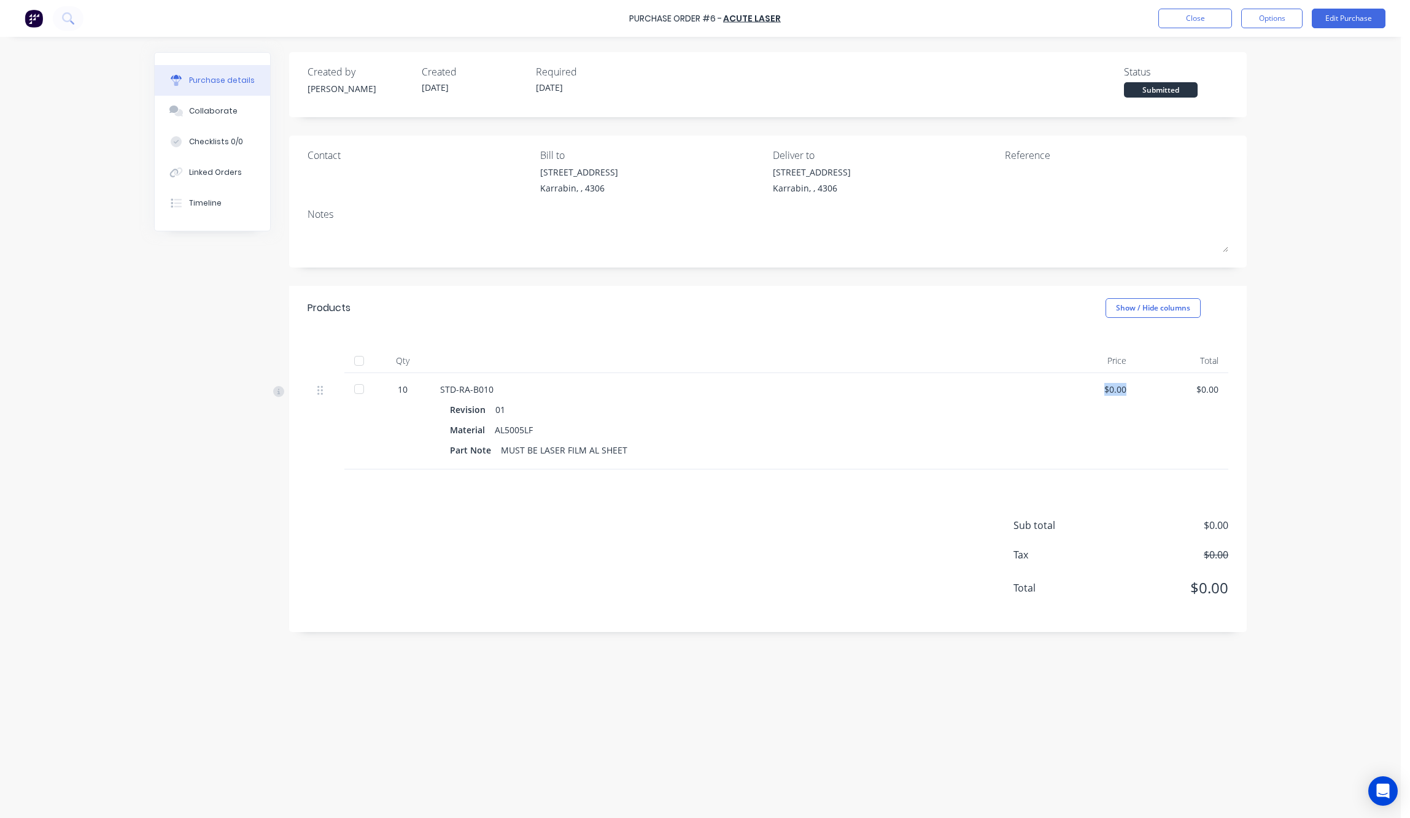
drag, startPoint x: 1125, startPoint y: 388, endPoint x: 1106, endPoint y: 388, distance: 18.4
click at [1106, 388] on div "$0.00" at bounding box center [1090, 389] width 72 height 13
drag, startPoint x: 803, startPoint y: 525, endPoint x: 959, endPoint y: 462, distance: 168.3
click at [806, 525] on div "Sub total $0.00 Tax $0.00 Total $0.00" at bounding box center [768, 551] width 958 height 163
drag, startPoint x: 1112, startPoint y: 388, endPoint x: 1146, endPoint y: 384, distance: 34.0
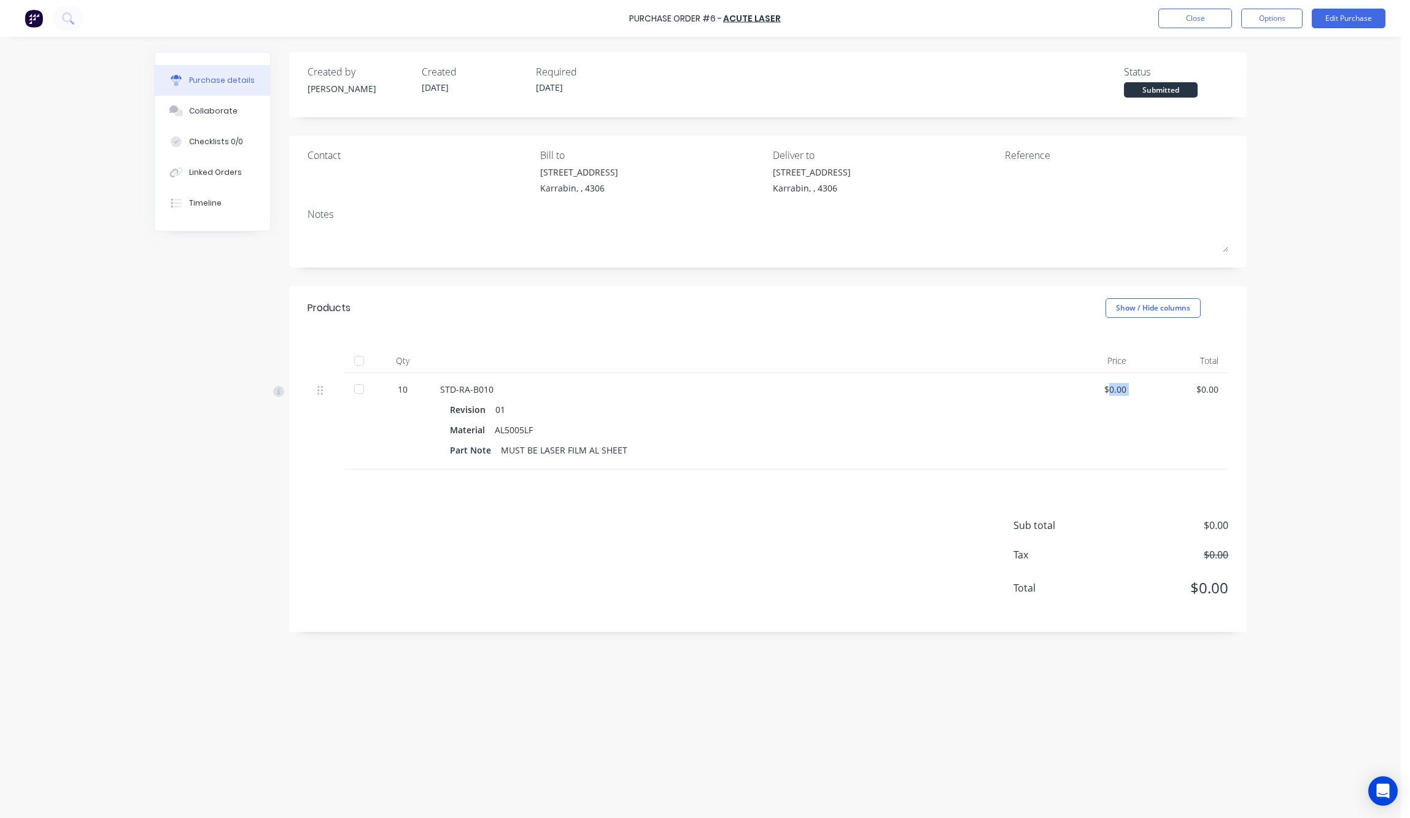
click at [1136, 384] on div "10 STD-RA-B010 Revision 01 Material AL5005LF Part Note MUST BE LASER FILM AL SH…" at bounding box center [768, 421] width 921 height 96
click at [573, 521] on div "Sub total $0.00 Tax $0.00 Total $0.00" at bounding box center [768, 551] width 958 height 163
click at [505, 537] on div "Sub total $0.00 Tax $0.00 Total $0.00" at bounding box center [768, 551] width 958 height 163
click at [1136, 22] on button "Close" at bounding box center [1195, 19] width 74 height 20
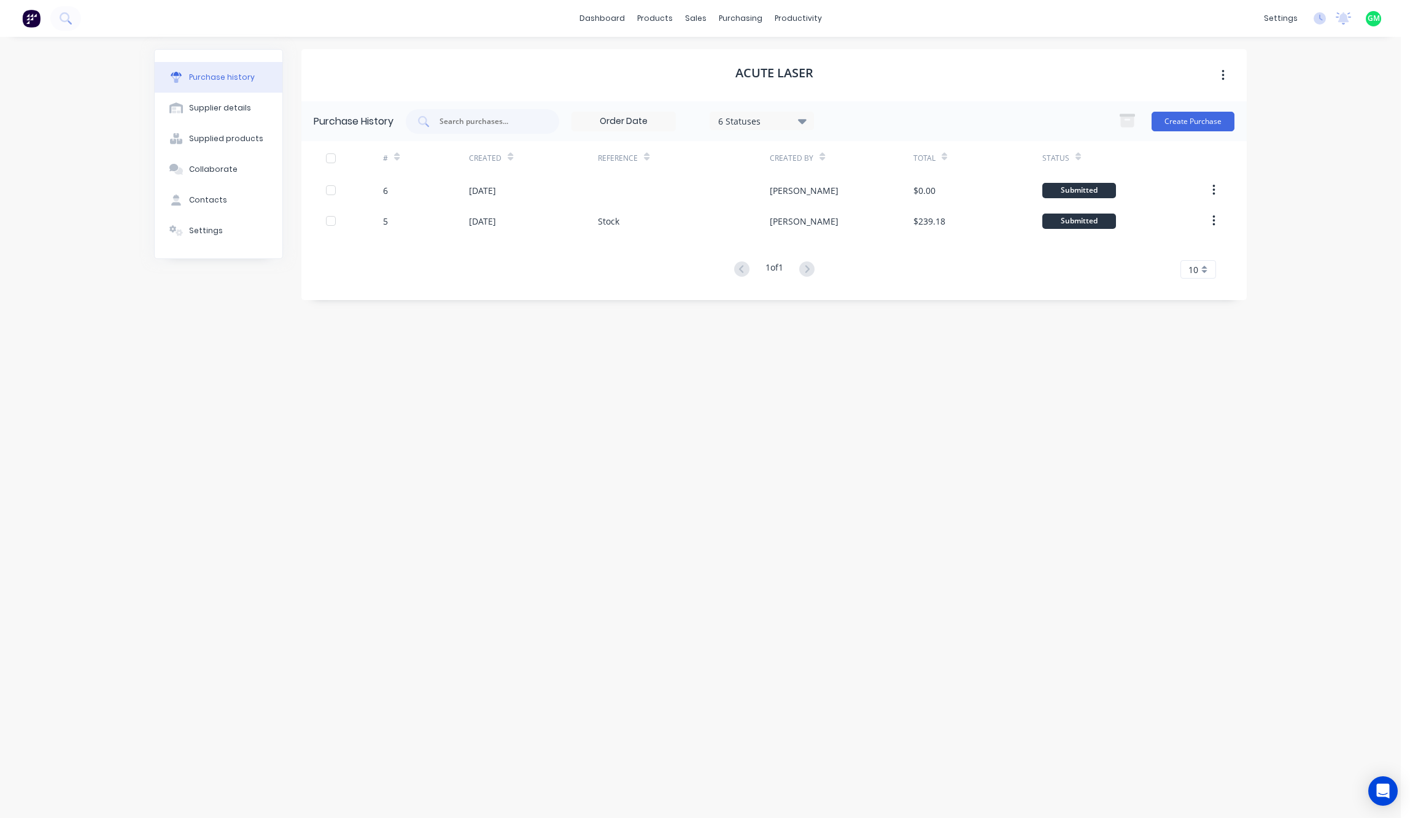
drag, startPoint x: 479, startPoint y: 565, endPoint x: 375, endPoint y: 423, distance: 175.7
click at [462, 532] on div "Acute Laser Purchase History 6 Statuses 6 Statuses Create Purchase # Created Re…" at bounding box center [773, 421] width 945 height 745
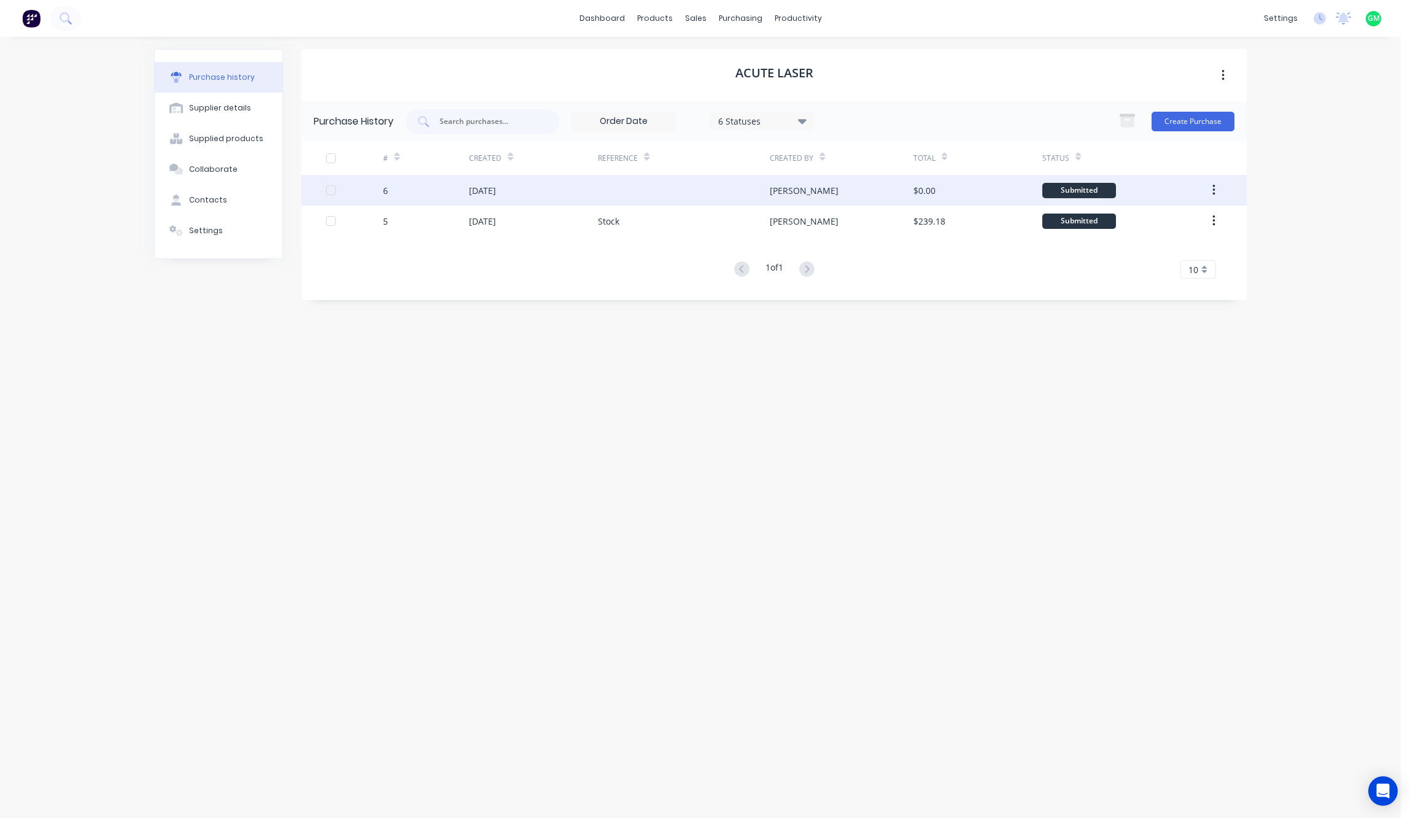
click at [433, 196] on div "6" at bounding box center [426, 190] width 86 height 31
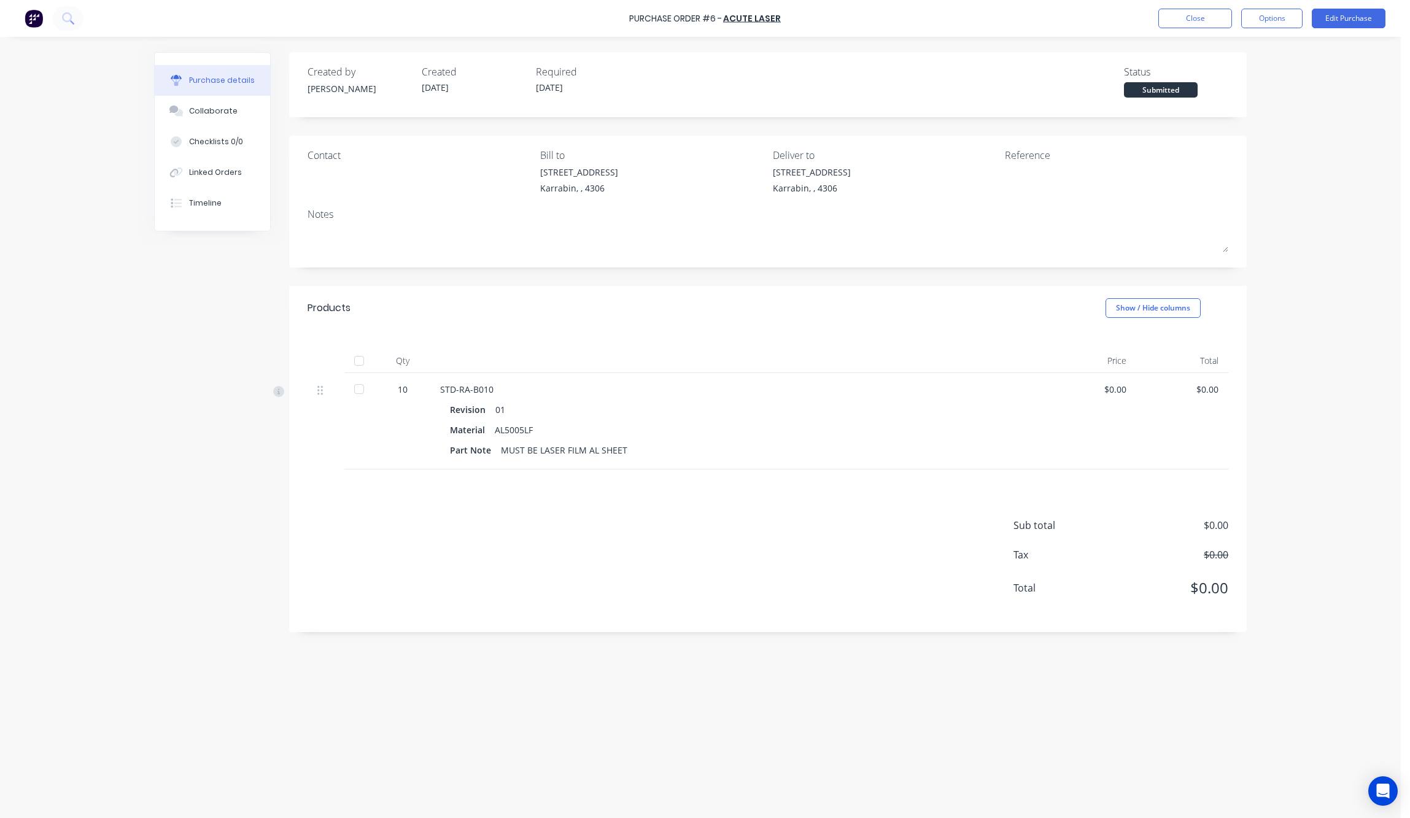
click at [583, 535] on div "Sub total $0.00 Tax $0.00 Total $0.00" at bounding box center [768, 551] width 958 height 163
click at [1136, 18] on button "Options" at bounding box center [1271, 19] width 61 height 20
click at [1136, 52] on div "Print / Email" at bounding box center [1244, 50] width 95 height 18
click at [1136, 102] on div "Without pricing" at bounding box center [1244, 99] width 95 height 18
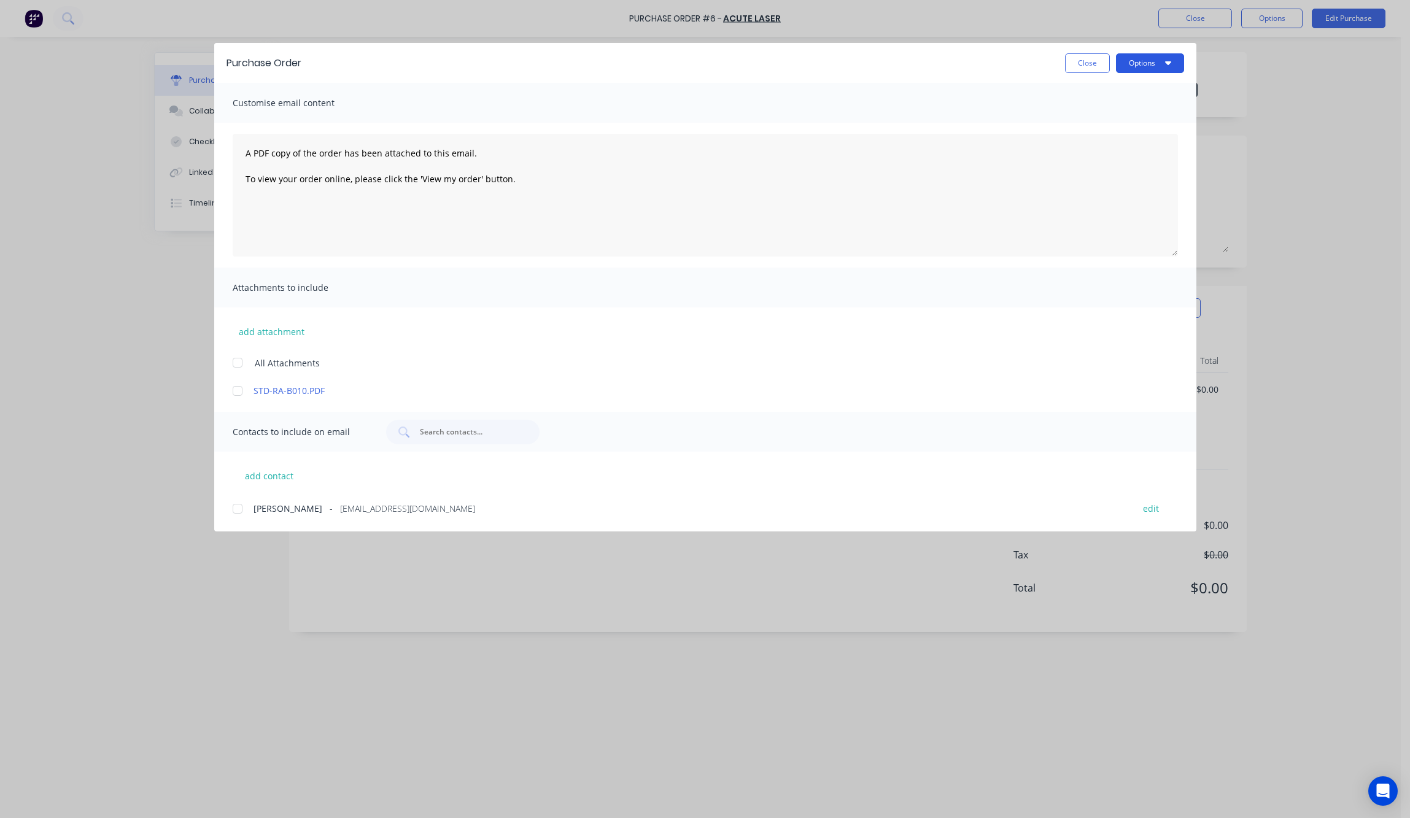
click at [1136, 58] on button "Options" at bounding box center [1150, 63] width 68 height 20
click at [282, 391] on link "STD-RA-B010.PDF" at bounding box center [687, 390] width 867 height 13
click at [235, 390] on div at bounding box center [237, 391] width 25 height 25
click at [1136, 68] on button "Options" at bounding box center [1150, 63] width 68 height 20
click at [1089, 101] on div "Preview" at bounding box center [1126, 94] width 95 height 18
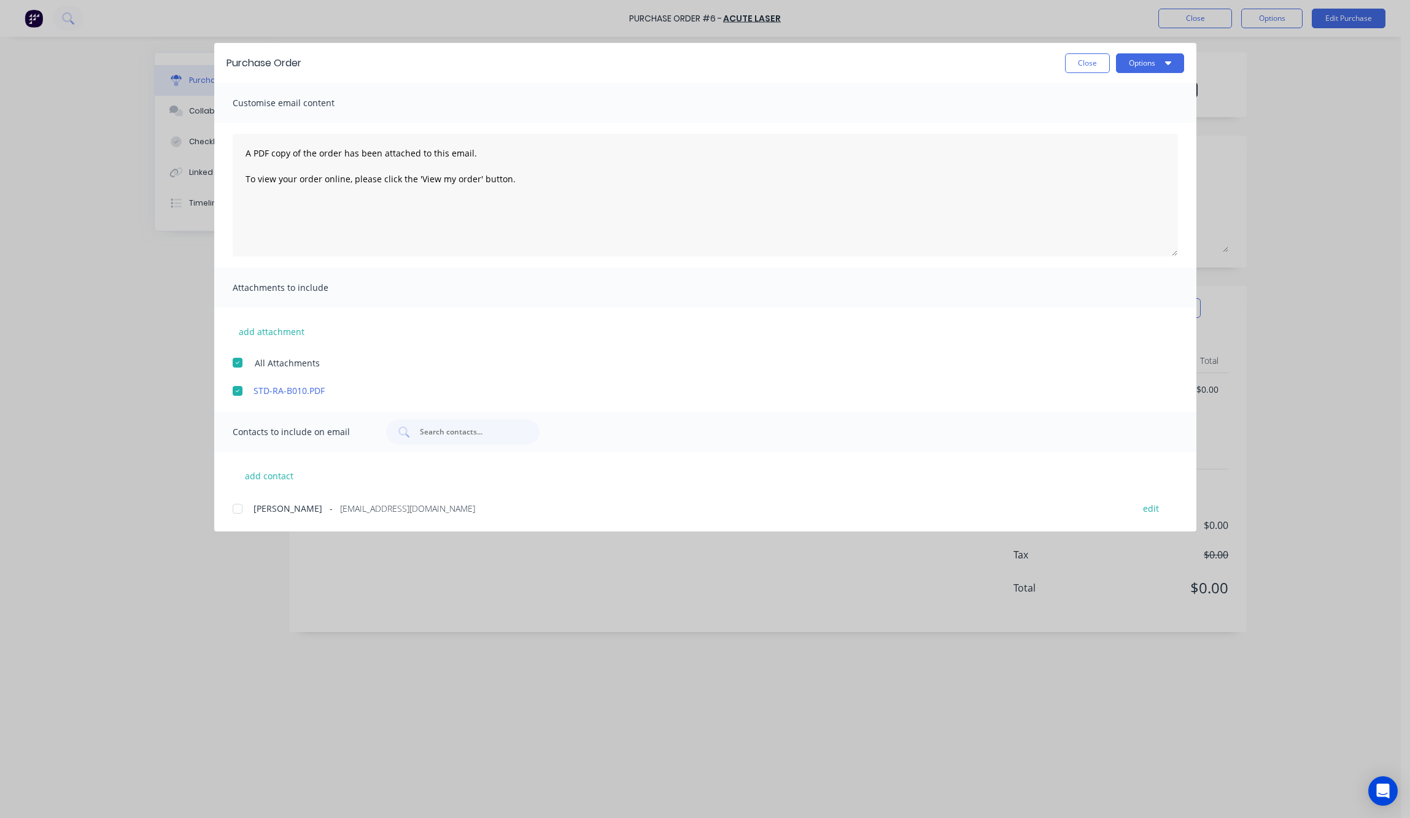
drag, startPoint x: 236, startPoint y: 363, endPoint x: 266, endPoint y: 377, distance: 32.4
click at [236, 363] on div at bounding box center [237, 363] width 25 height 25
click at [1136, 65] on icon "button" at bounding box center [1168, 63] width 6 height 10
click at [1115, 93] on div "Preview" at bounding box center [1126, 94] width 95 height 18
click at [290, 473] on button "add contact" at bounding box center [270, 476] width 74 height 18
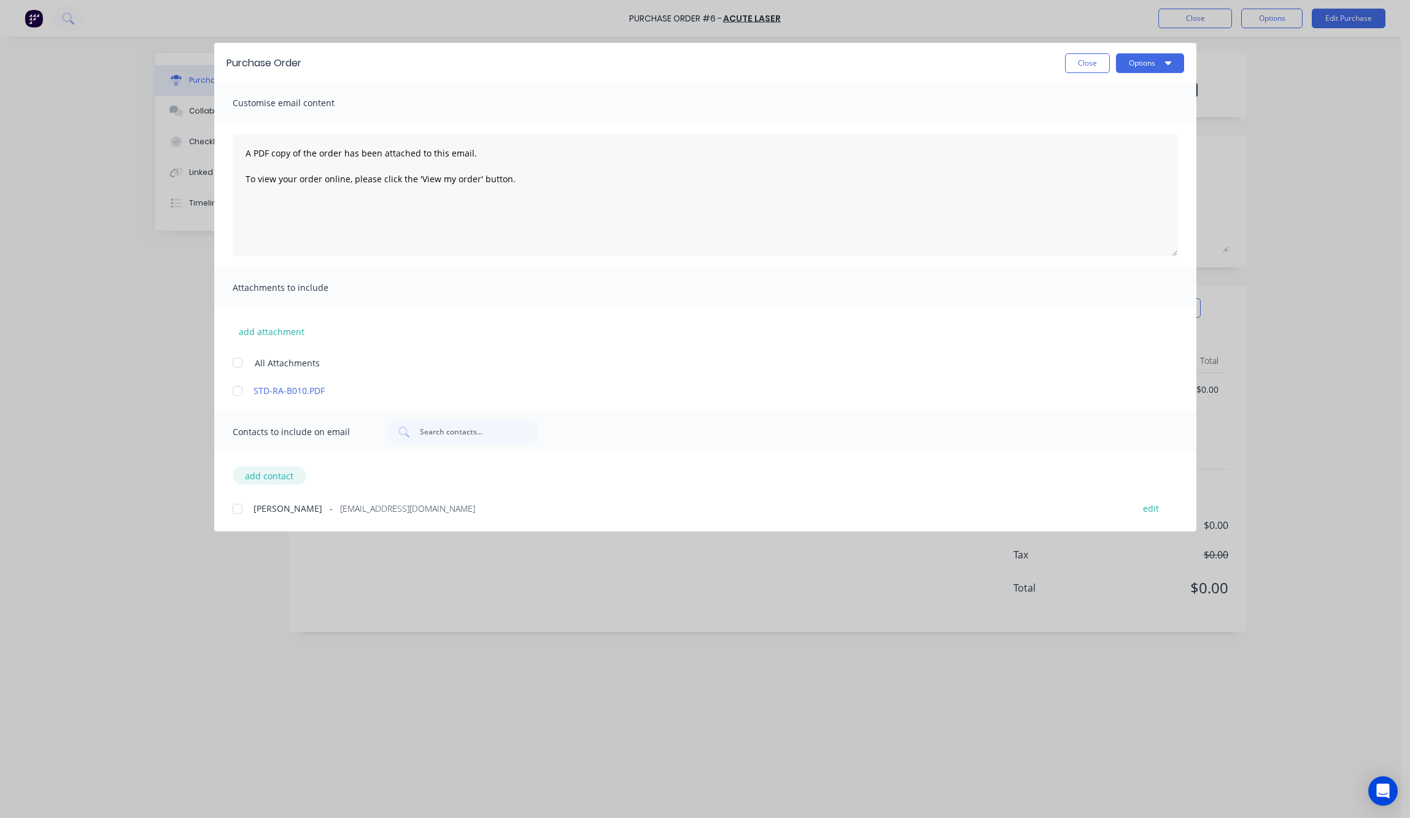
select select "AU"
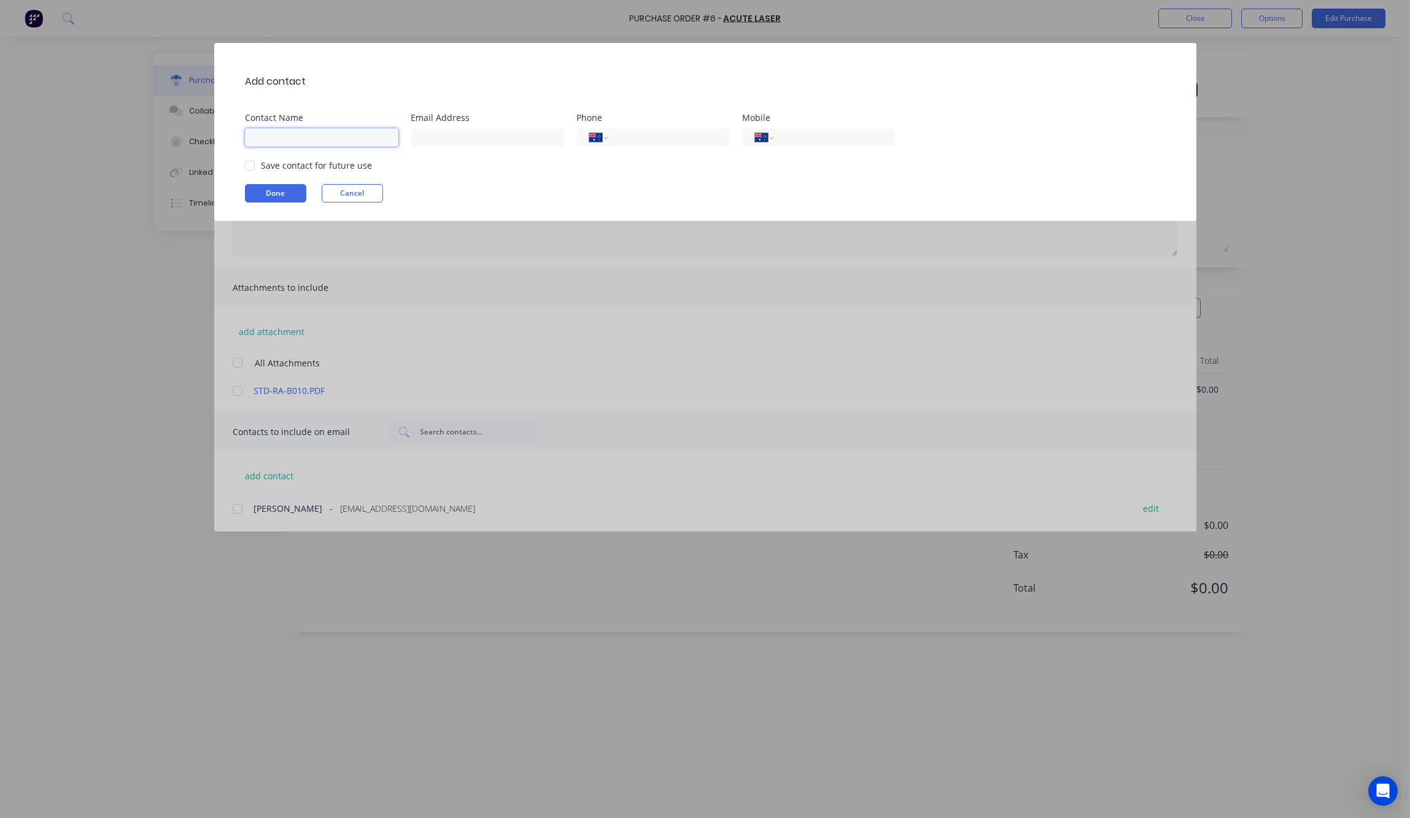
click at [341, 137] on input at bounding box center [321, 137] width 153 height 18
click at [367, 138] on input at bounding box center [321, 137] width 153 height 18
click at [773, 202] on div "Done Cancel" at bounding box center [711, 193] width 933 height 18
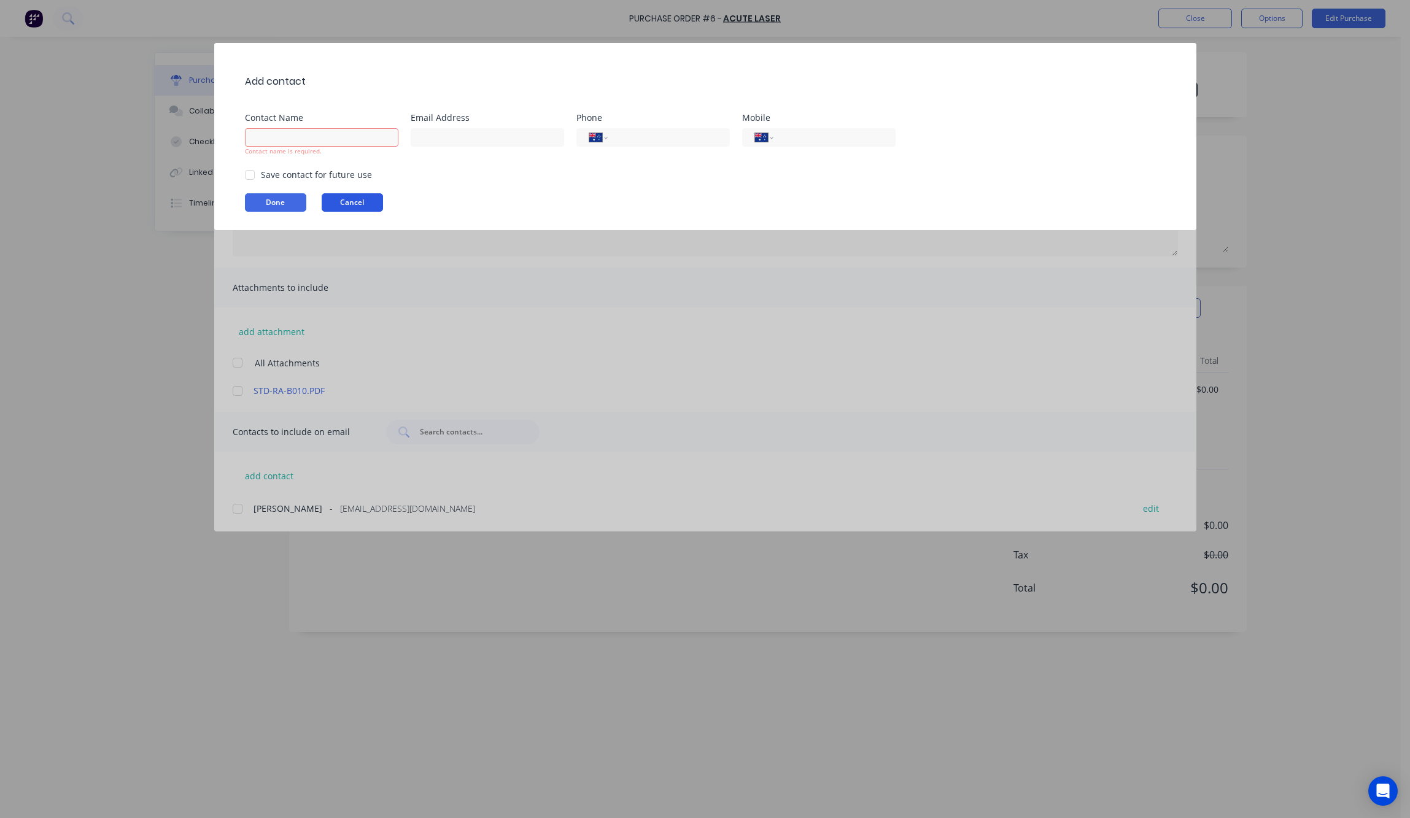
click at [355, 198] on button "Cancel" at bounding box center [352, 202] width 61 height 18
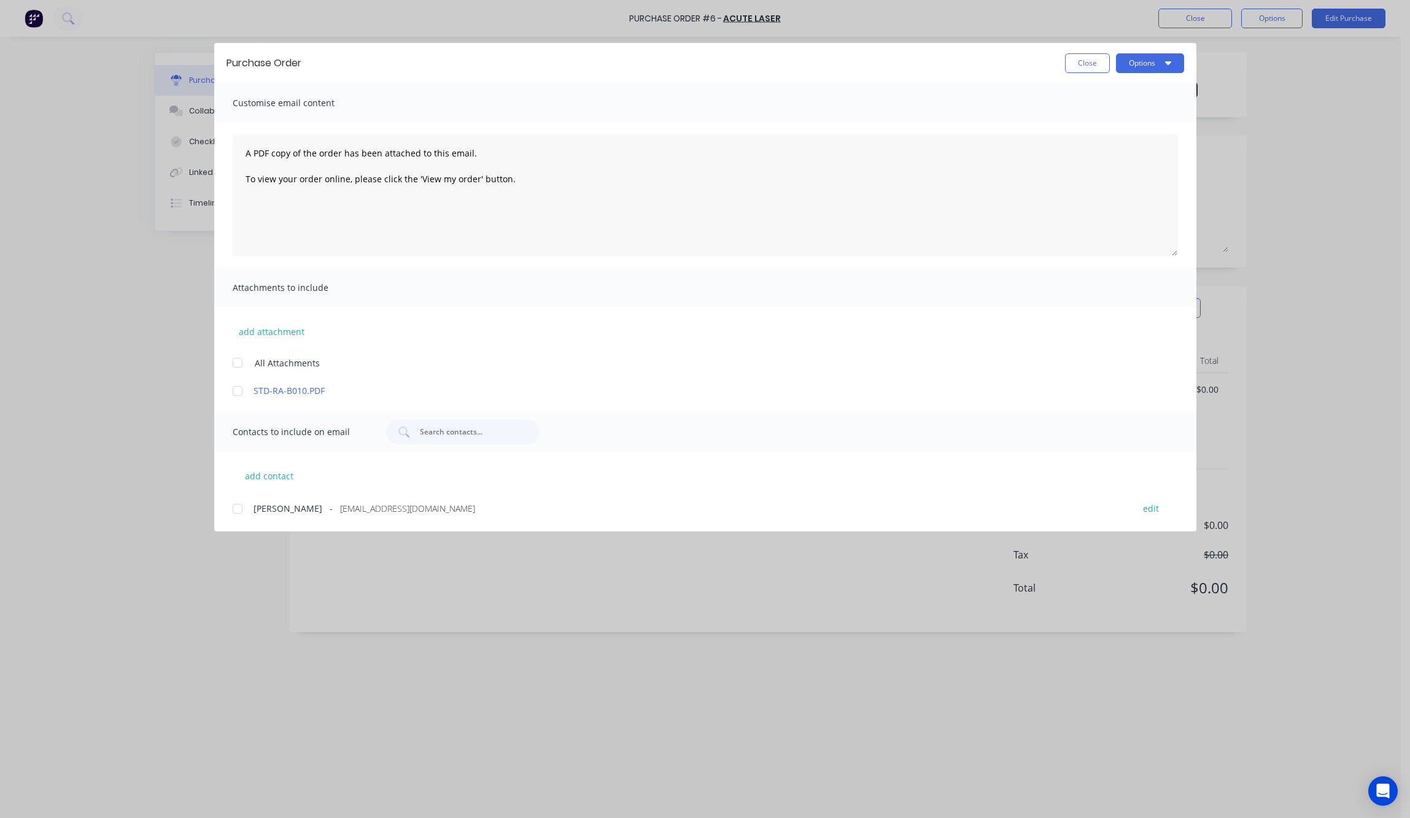
click at [1014, 52] on div "Purchase Order Close Options" at bounding box center [705, 63] width 982 height 40
click at [1083, 64] on button "Close" at bounding box center [1087, 63] width 45 height 20
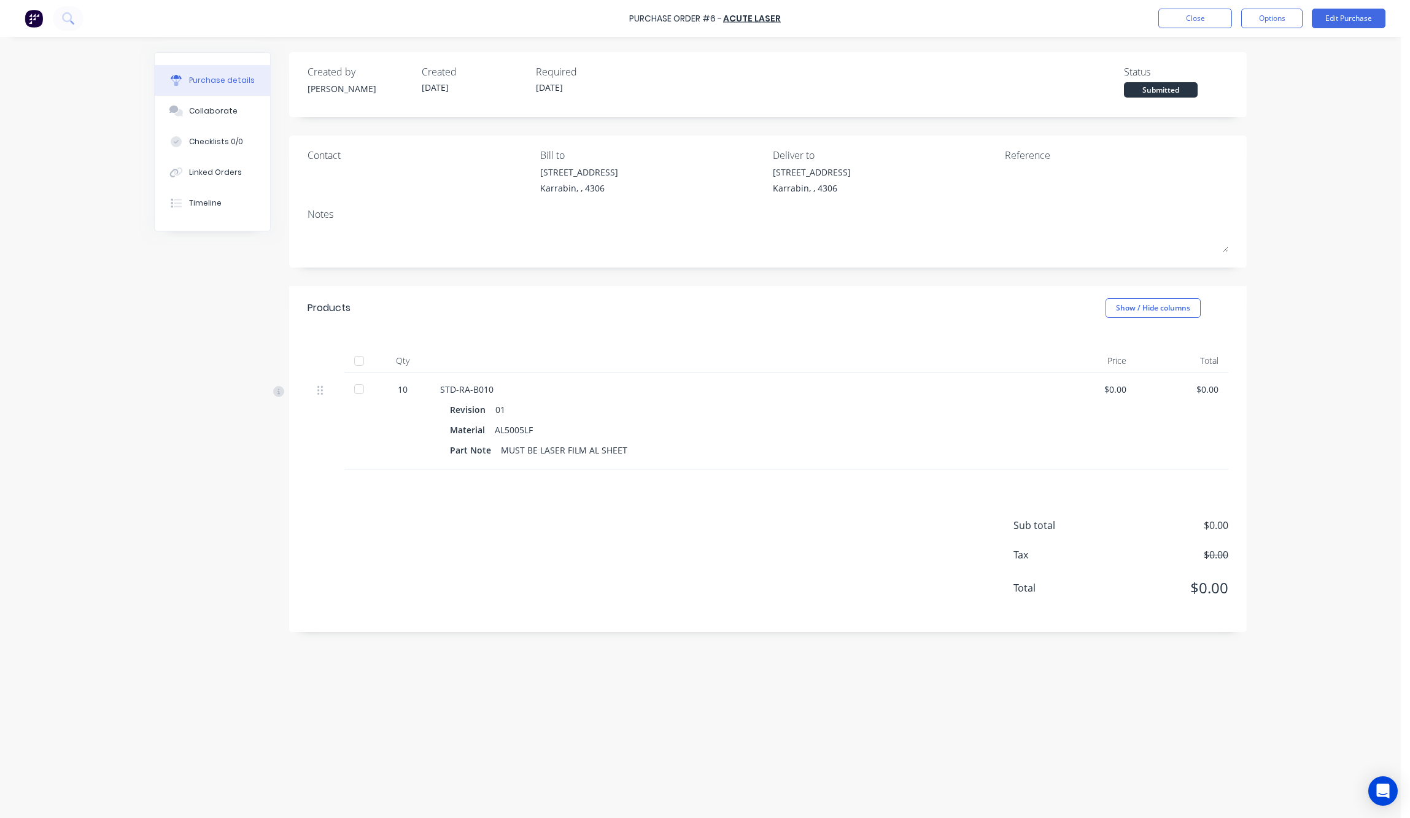
click at [650, 574] on div "Sub total $0.00 Tax $0.00 Total $0.00" at bounding box center [768, 551] width 958 height 163
drag, startPoint x: 994, startPoint y: 427, endPoint x: 1051, endPoint y: 373, distance: 79.0
click at [993, 424] on div "Material AL5005LF" at bounding box center [737, 430] width 575 height 18
click at [1136, 14] on button "Edit Purchase" at bounding box center [1349, 19] width 74 height 20
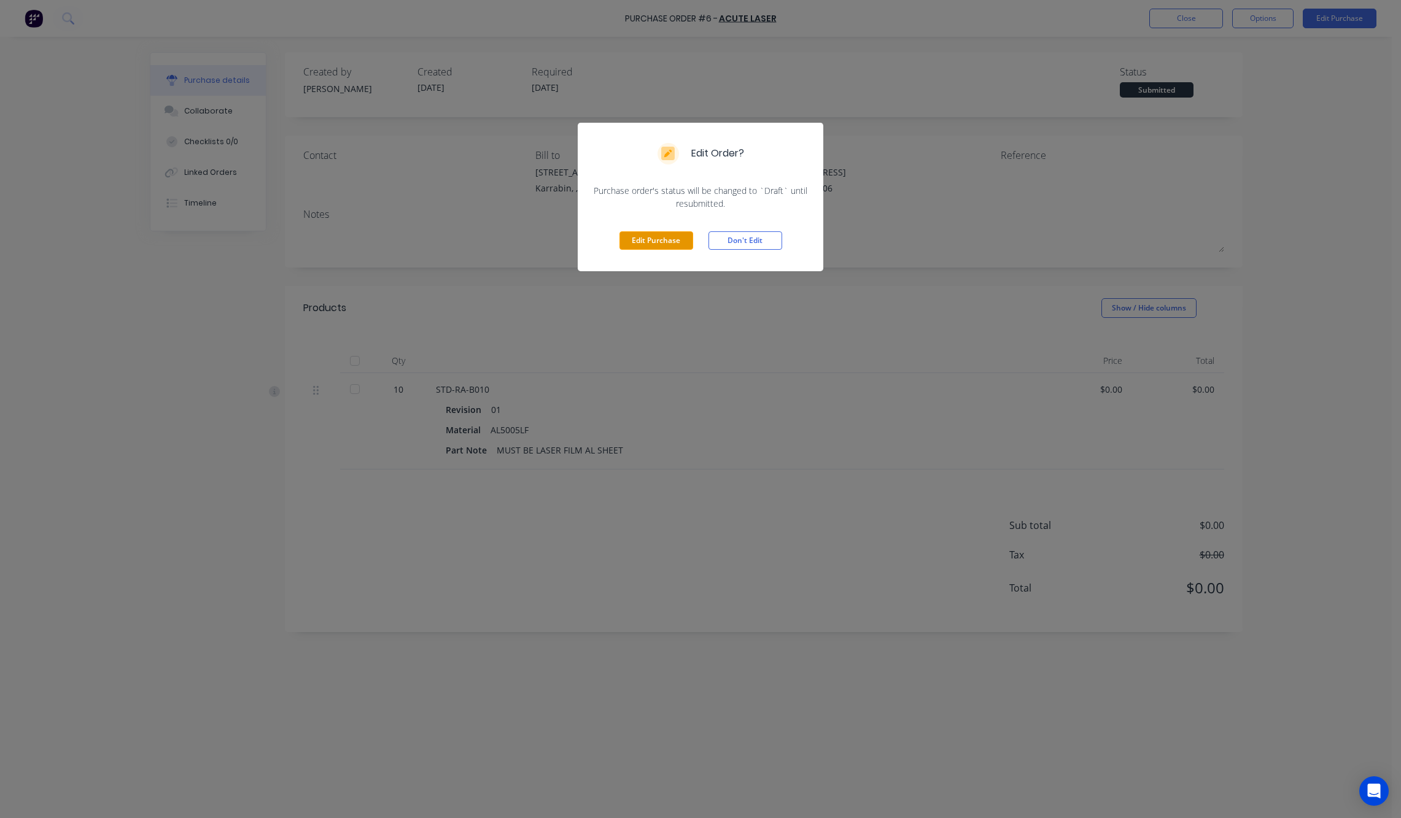
click at [653, 242] on button "Edit Purchase" at bounding box center [656, 240] width 74 height 18
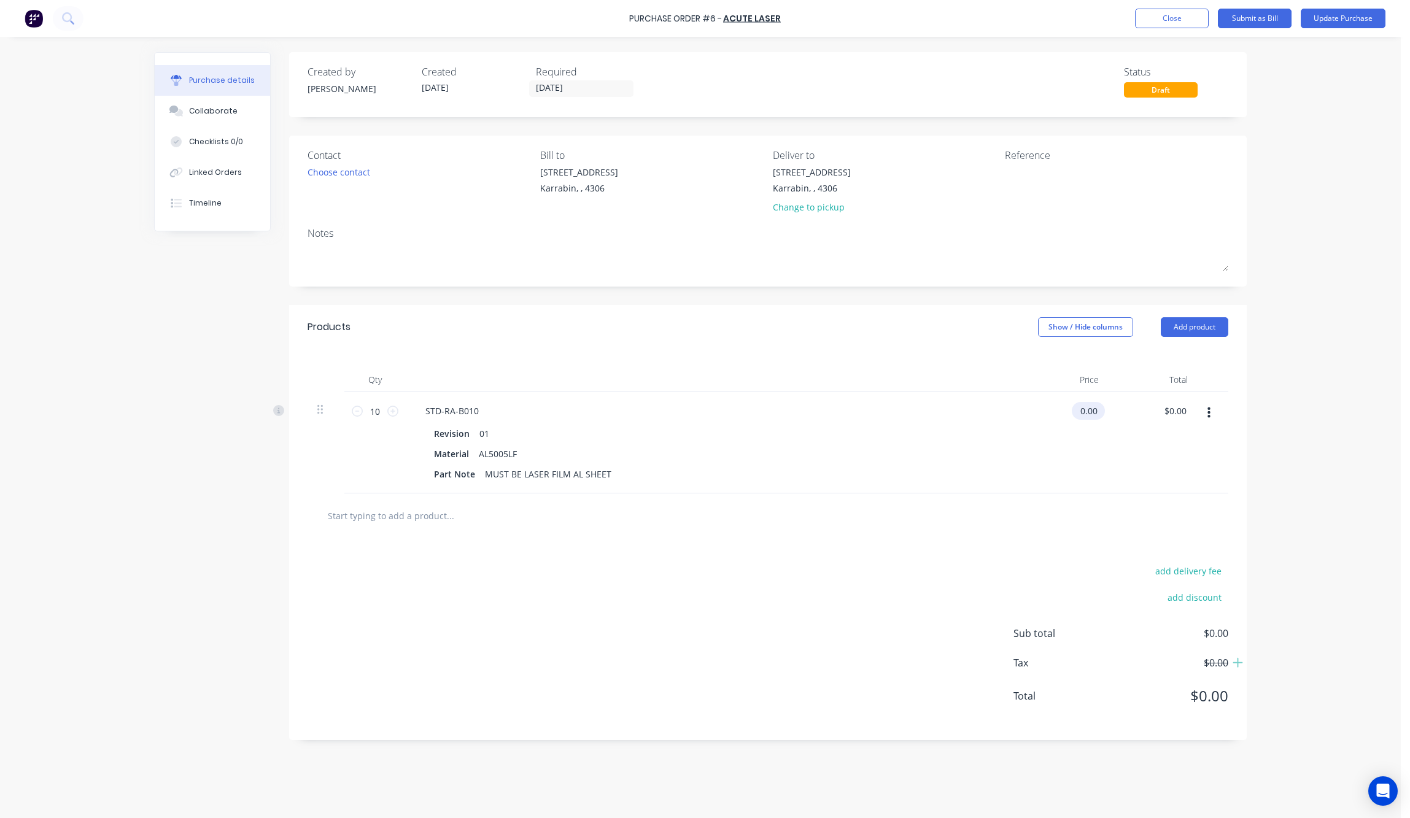
click at [1093, 416] on input "0.00" at bounding box center [1086, 411] width 28 height 18
drag, startPoint x: 1081, startPoint y: 411, endPoint x: 1142, endPoint y: 413, distance: 60.8
click at [1136, 413] on div "10 10 STD-RA-B010 Revision 01 Material AL5005LF Part Note MUST BE LASER FILM AL…" at bounding box center [768, 442] width 921 height 101
type input "$57.80"
type input "$578.00"
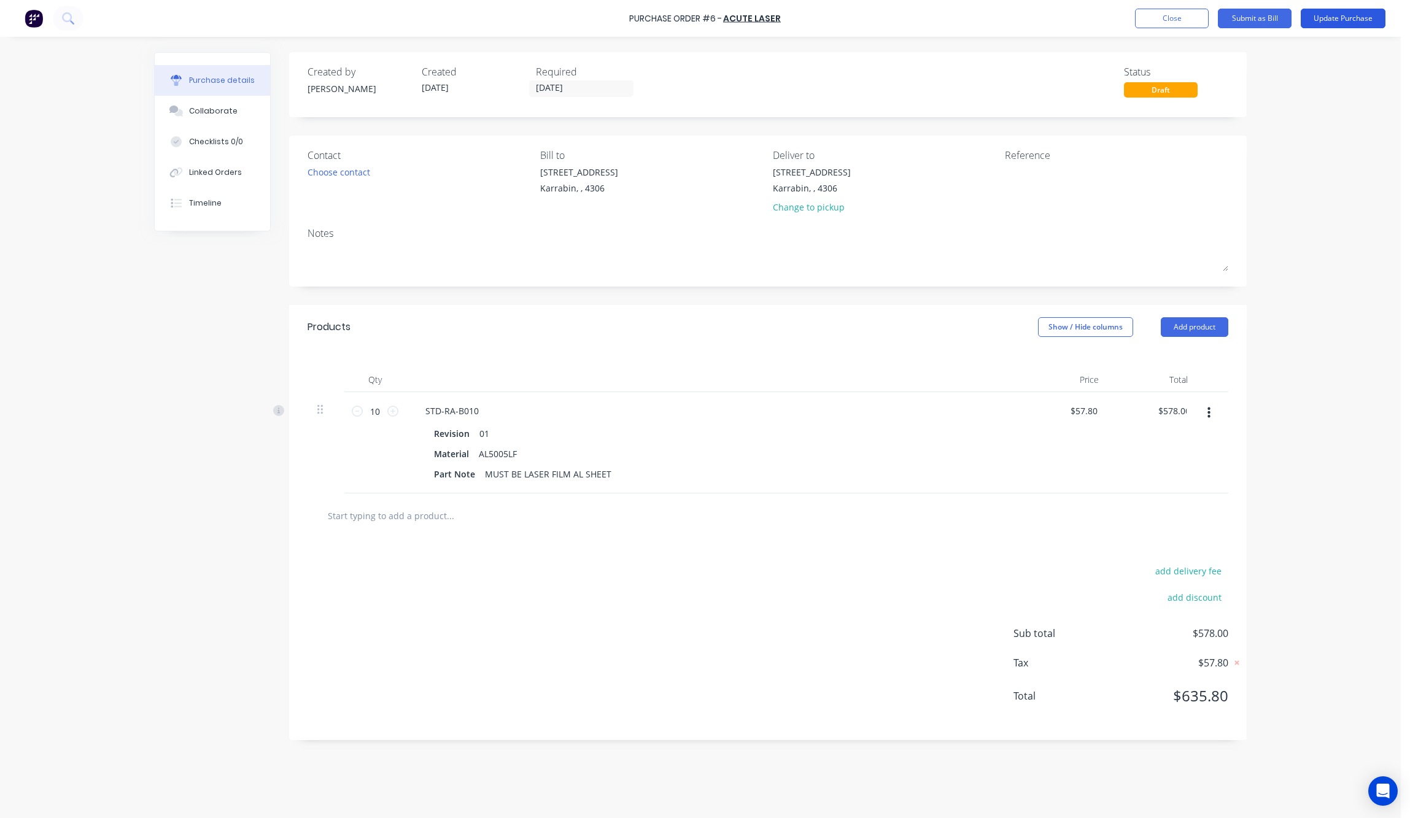
click at [1136, 18] on button "Update Purchase" at bounding box center [1343, 19] width 85 height 20
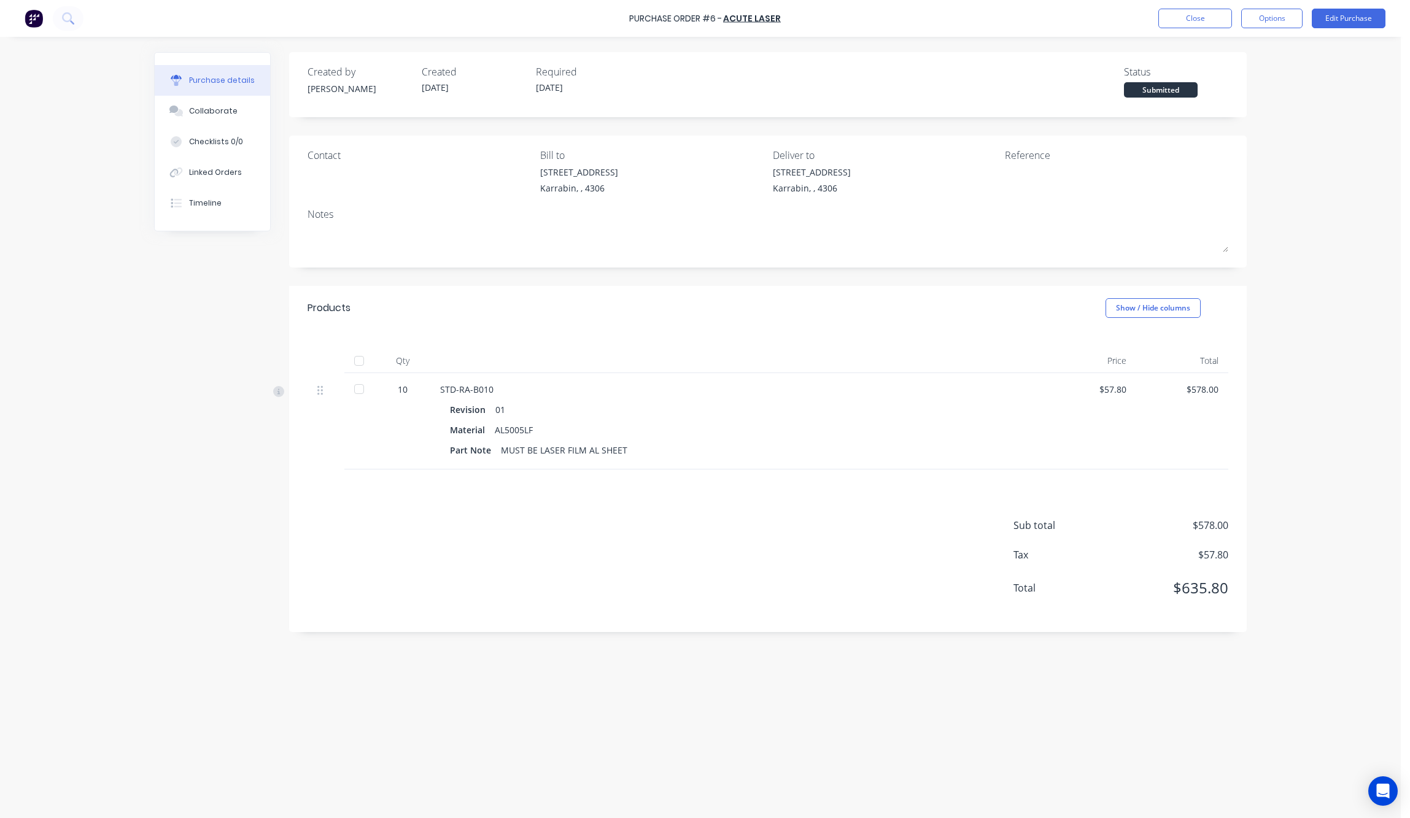
click at [555, 529] on div "Sub total $578.00 Tax $57.80 Total $635.80" at bounding box center [768, 551] width 958 height 163
drag, startPoint x: 1150, startPoint y: 115, endPoint x: 1186, endPoint y: 111, distance: 36.4
click at [1136, 111] on div "Created by Glenn Created 10/10/25 Required 09/10/25 Status Submitted" at bounding box center [768, 84] width 958 height 65
click at [1136, 99] on div "Created by Glenn Created 10/10/25 Required 09/10/25 Status Submitted" at bounding box center [768, 84] width 958 height 65
drag, startPoint x: 1258, startPoint y: 93, endPoint x: 1268, endPoint y: 85, distance: 12.7
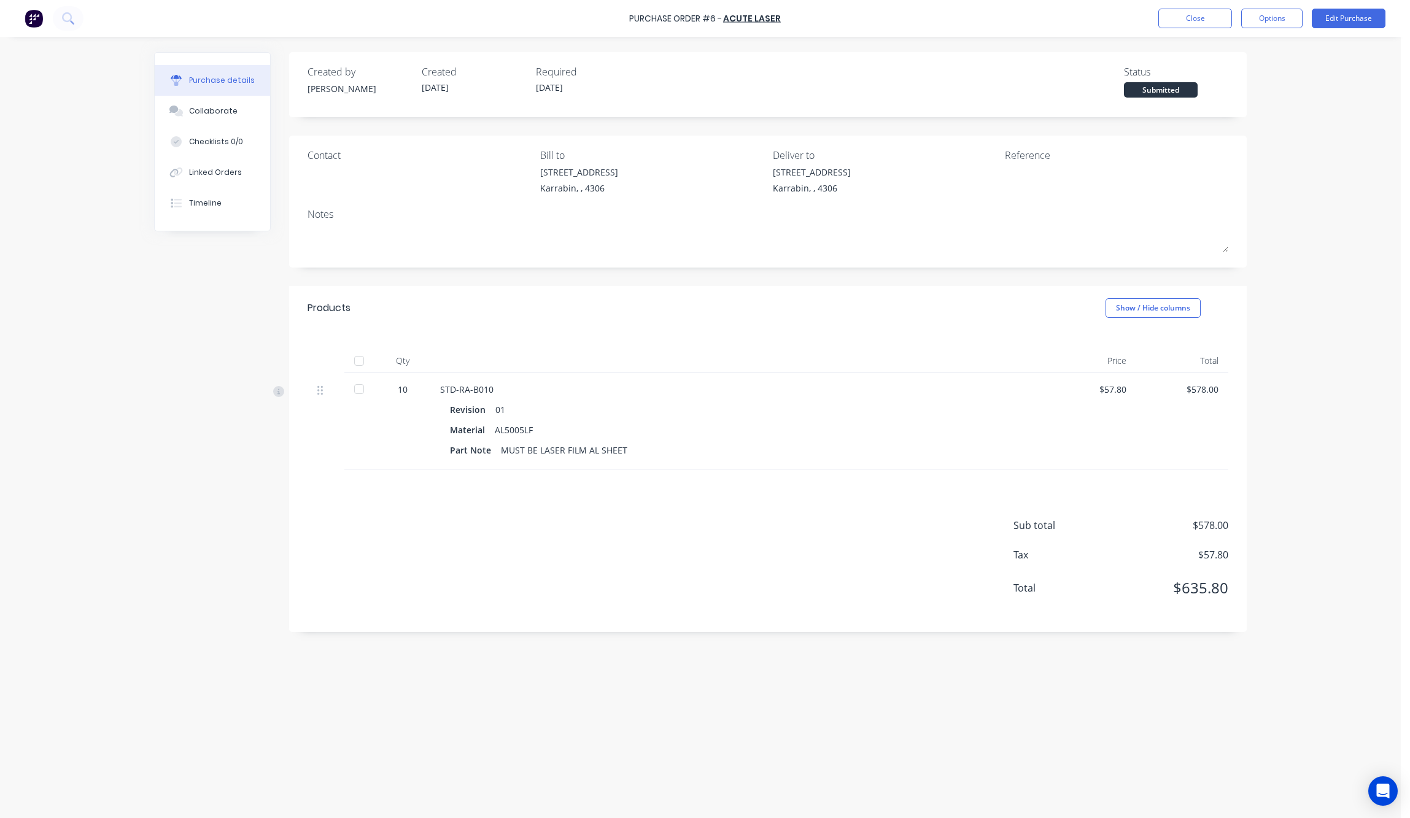
click at [1136, 86] on div "Purchase Order #6 - Acute Laser Close Options Edit Purchase Purchase details Co…" at bounding box center [700, 409] width 1401 height 818
click at [280, 394] on icon at bounding box center [278, 392] width 3 height 6
click at [362, 389] on div at bounding box center [359, 389] width 25 height 25
click at [364, 390] on div at bounding box center [359, 389] width 25 height 25
drag, startPoint x: 390, startPoint y: 450, endPoint x: 354, endPoint y: 408, distance: 55.3
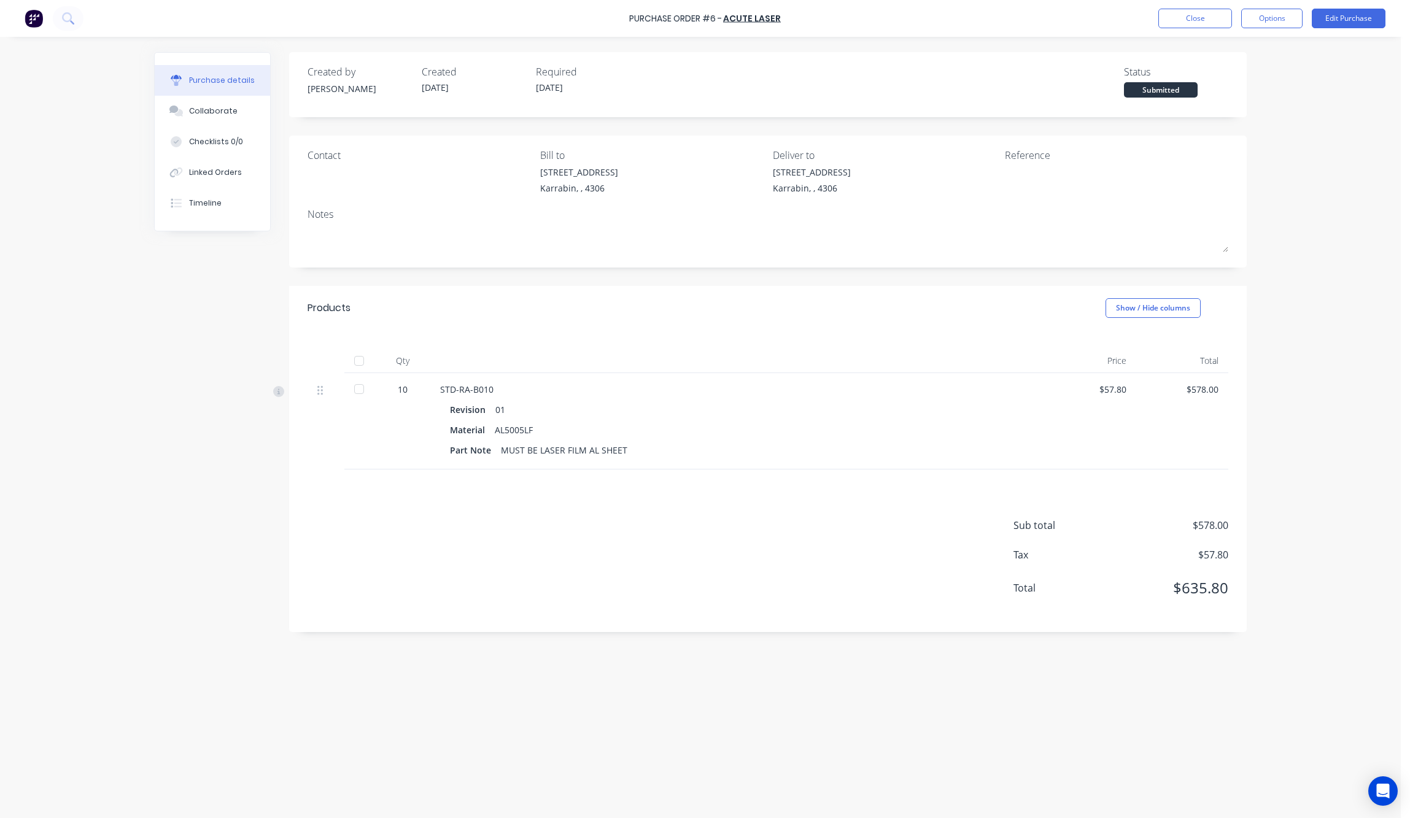
click at [388, 449] on div "10" at bounding box center [402, 421] width 55 height 96
click at [360, 388] on div at bounding box center [359, 389] width 25 height 25
click at [694, 543] on div "Sub total $578.00 Tax $57.80 Total $635.80" at bounding box center [768, 551] width 958 height 163
click at [824, 352] on div at bounding box center [737, 361] width 614 height 25
click at [1196, 14] on button "Close" at bounding box center [1195, 19] width 74 height 20
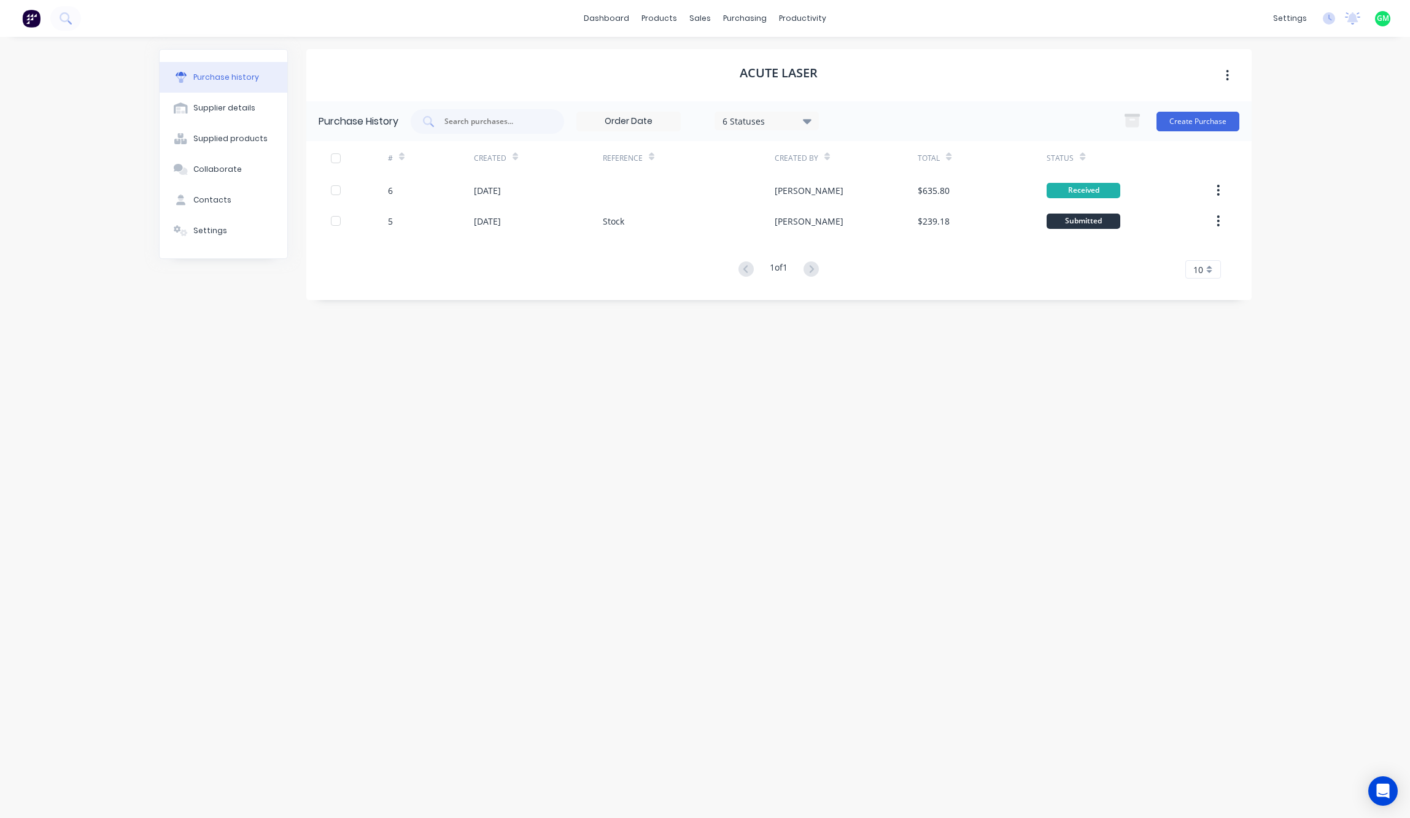
click at [648, 428] on div "Acute Laser Purchase History 6 Statuses 6 Statuses Create Purchase # Created Re…" at bounding box center [778, 421] width 945 height 745
click at [665, 18] on div "products" at bounding box center [659, 18] width 48 height 18
click at [729, 63] on div "Product Catalogue" at bounding box center [714, 58] width 76 height 11
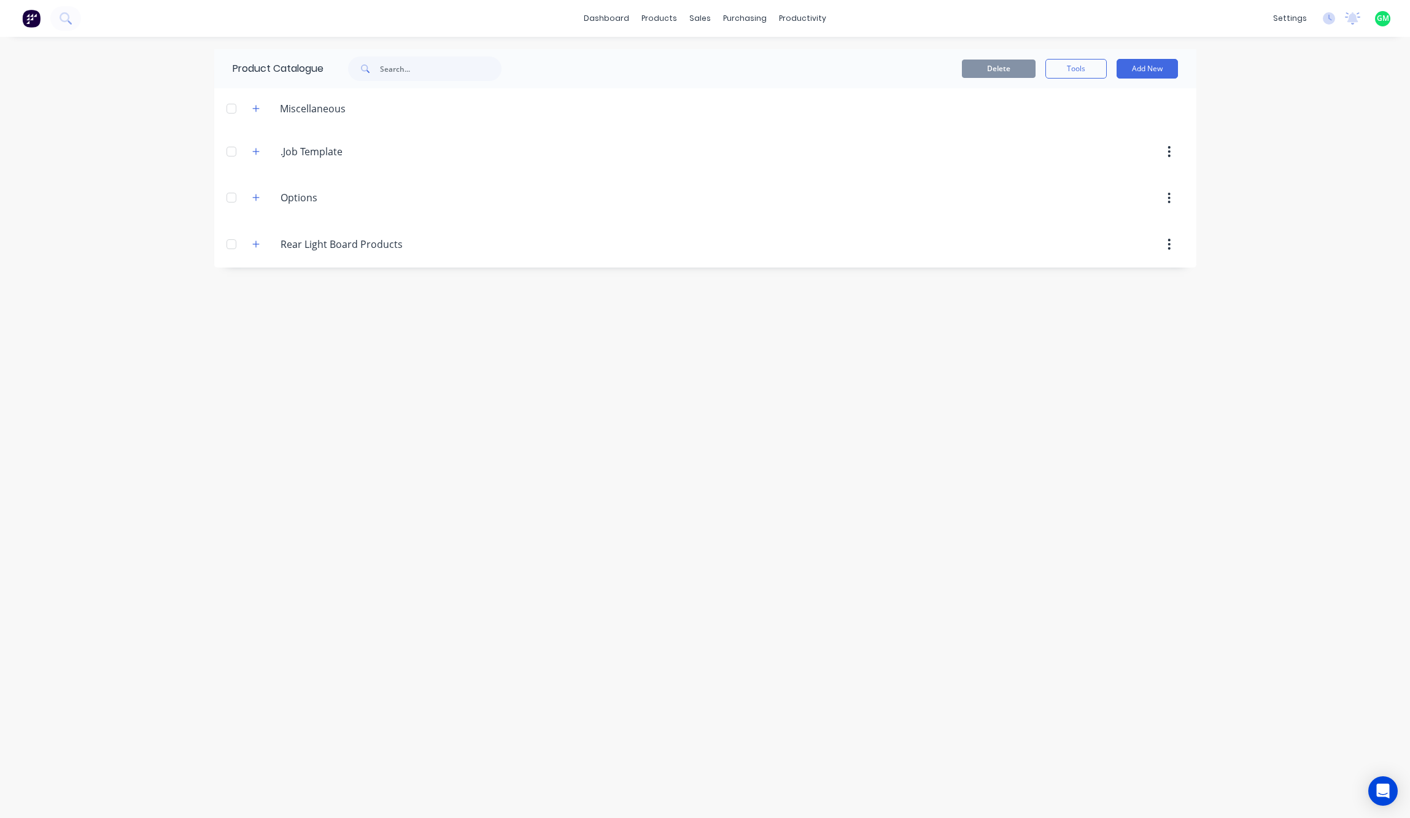
drag, startPoint x: 254, startPoint y: 240, endPoint x: 468, endPoint y: 448, distance: 298.7
click at [255, 240] on icon "button" at bounding box center [255, 244] width 7 height 9
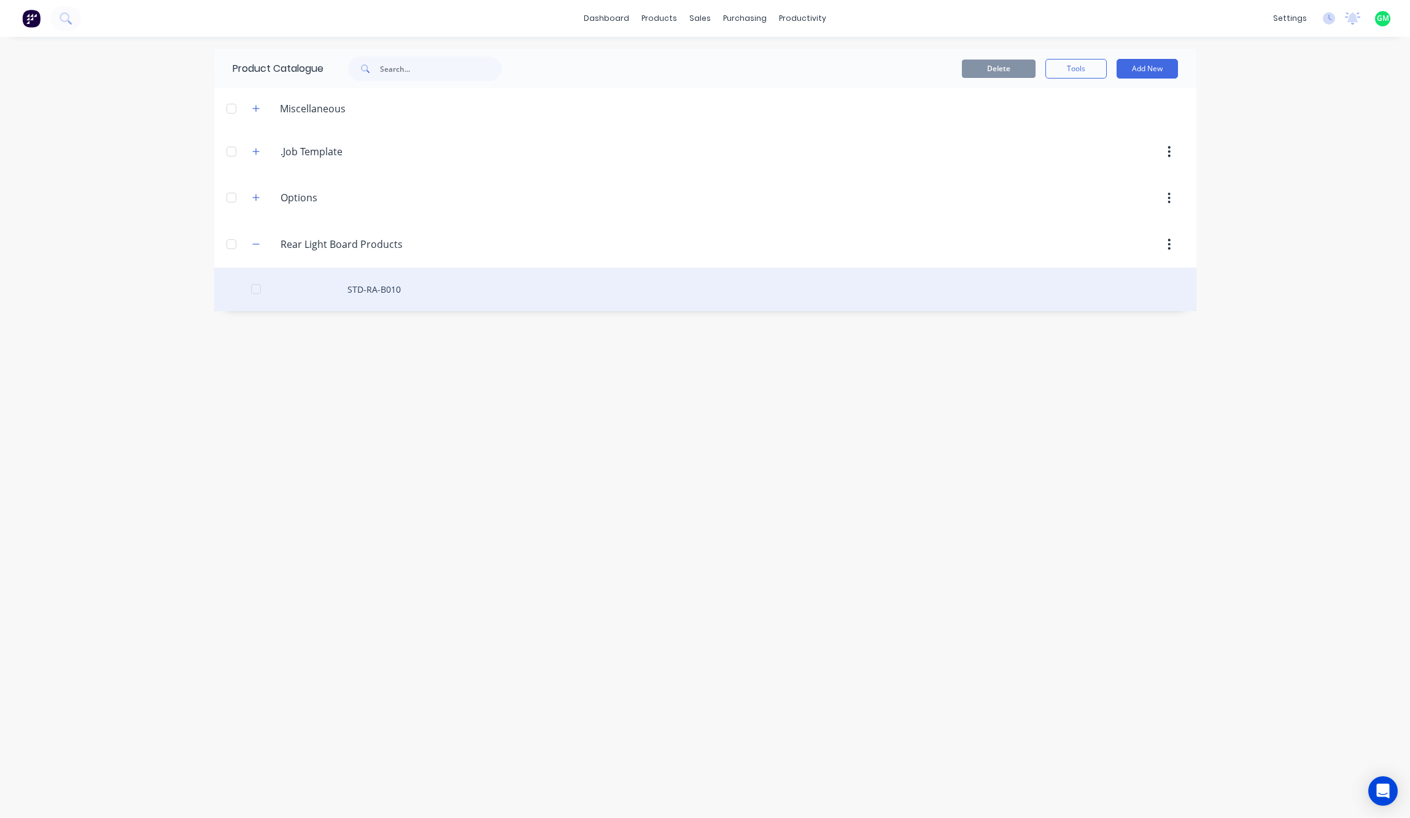
click at [389, 289] on div "STD-RA-B010" at bounding box center [705, 290] width 982 height 44
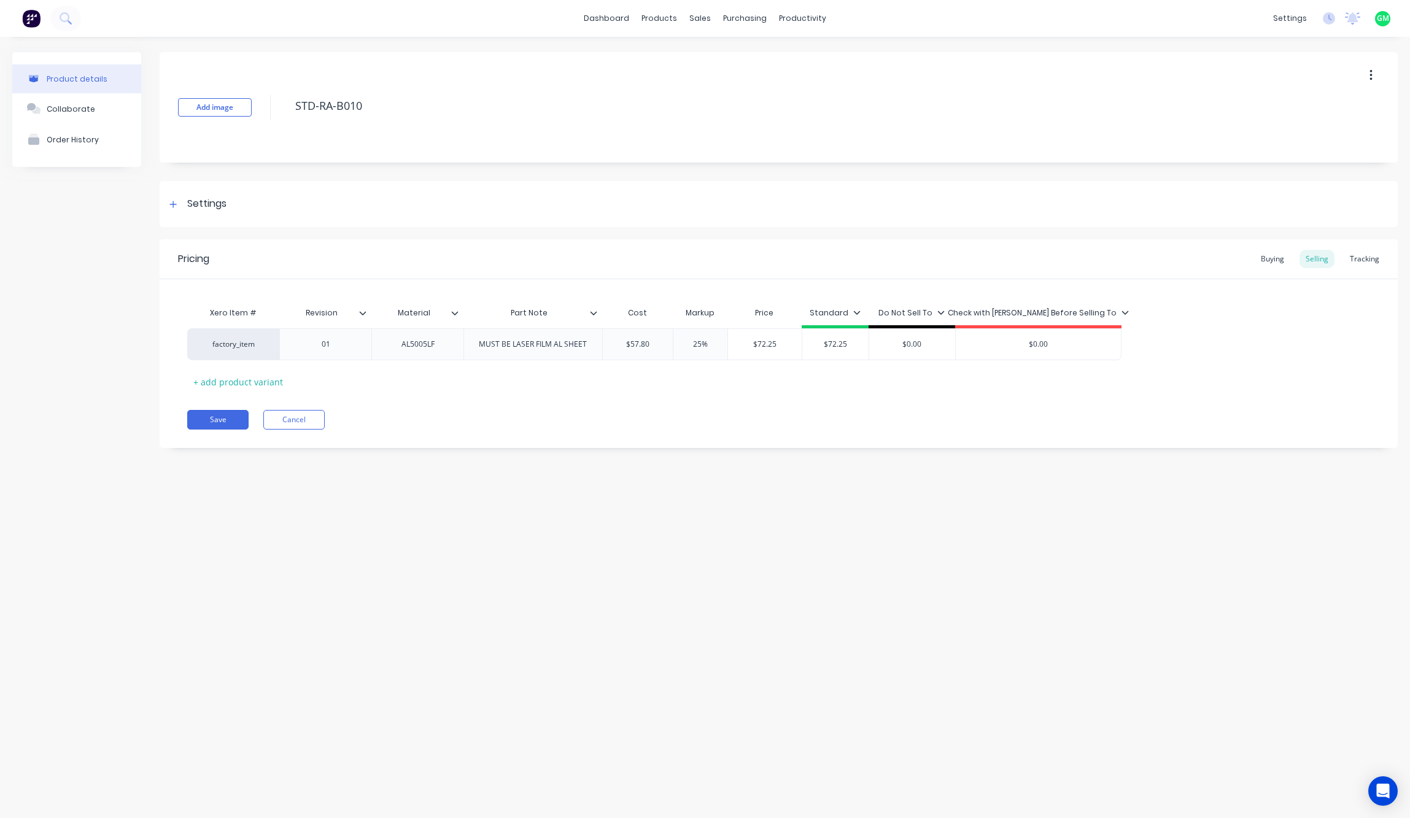
type textarea "x"
click at [1276, 253] on div "Buying" at bounding box center [1273, 259] width 36 height 18
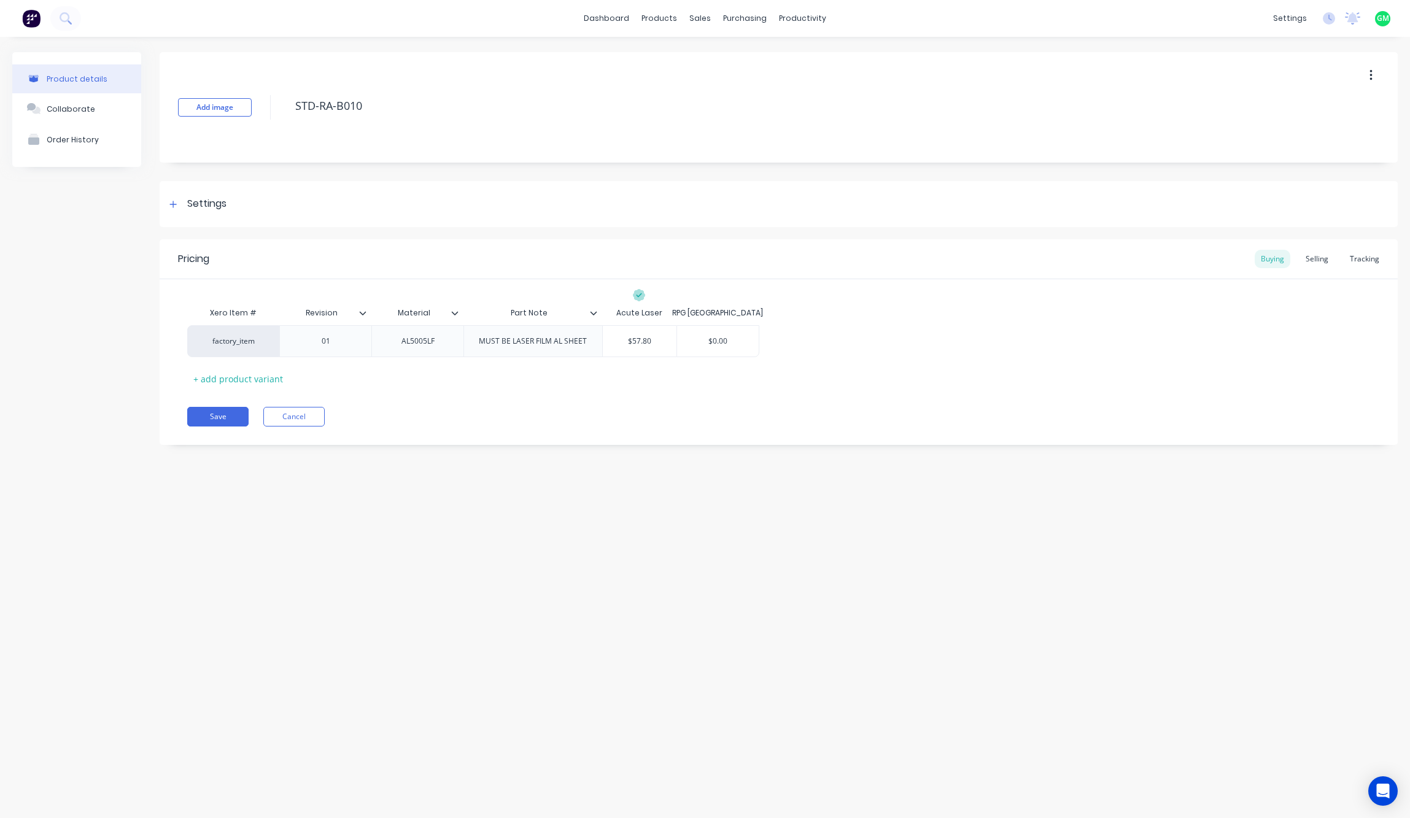
click at [451, 549] on div "Product details Collaborate Order History Add image STD-RA-B010 Settings Produc…" at bounding box center [705, 415] width 1410 height 757
click at [645, 349] on div "factory_item 01 AL5005LF MUST BE LASER FILM AL SHEET $57.80 $0.00" at bounding box center [778, 341] width 1183 height 32
drag, startPoint x: 654, startPoint y: 454, endPoint x: 646, endPoint y: 447, distance: 11.3
click at [653, 452] on div "Add image STD-RA-B010 Settings Product Options I buy this item I sell this item…" at bounding box center [779, 257] width 1238 height 411
click at [1237, 524] on div "Product details Collaborate Order History Add image STD-RA-B010 Settings Produc…" at bounding box center [705, 415] width 1410 height 757
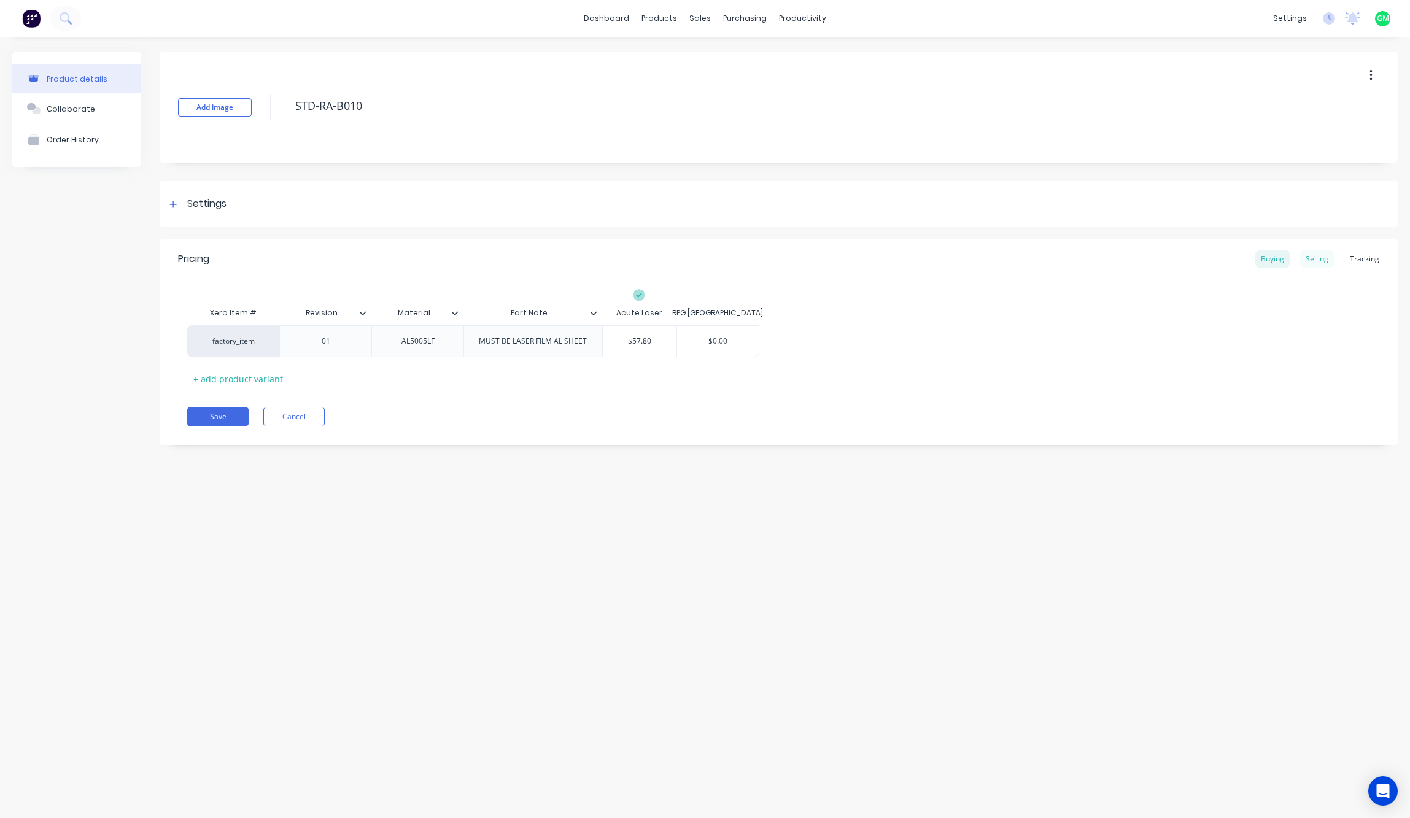
click at [1316, 265] on div "Selling" at bounding box center [1317, 259] width 35 height 18
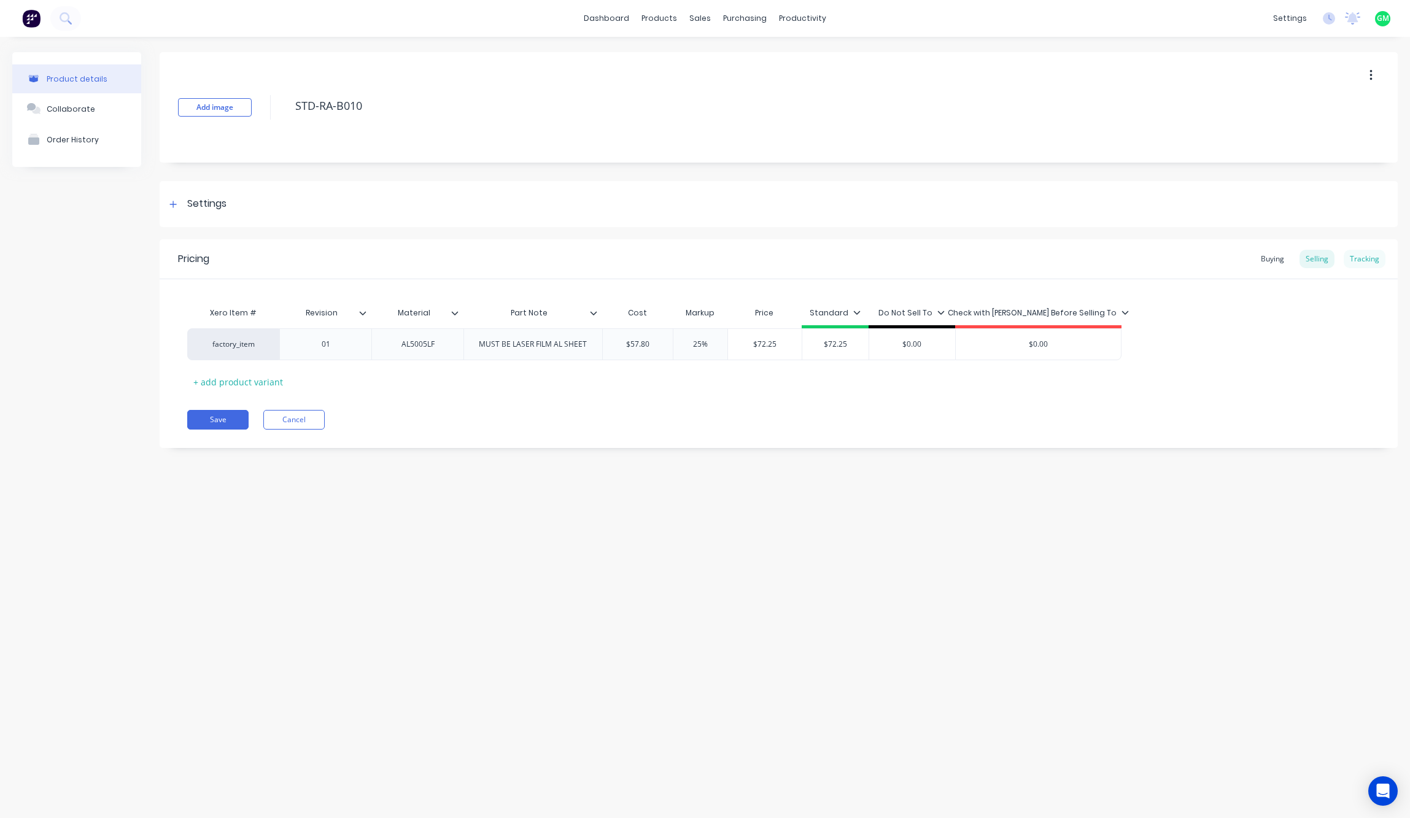
click at [1374, 254] on div "Tracking" at bounding box center [1365, 259] width 42 height 18
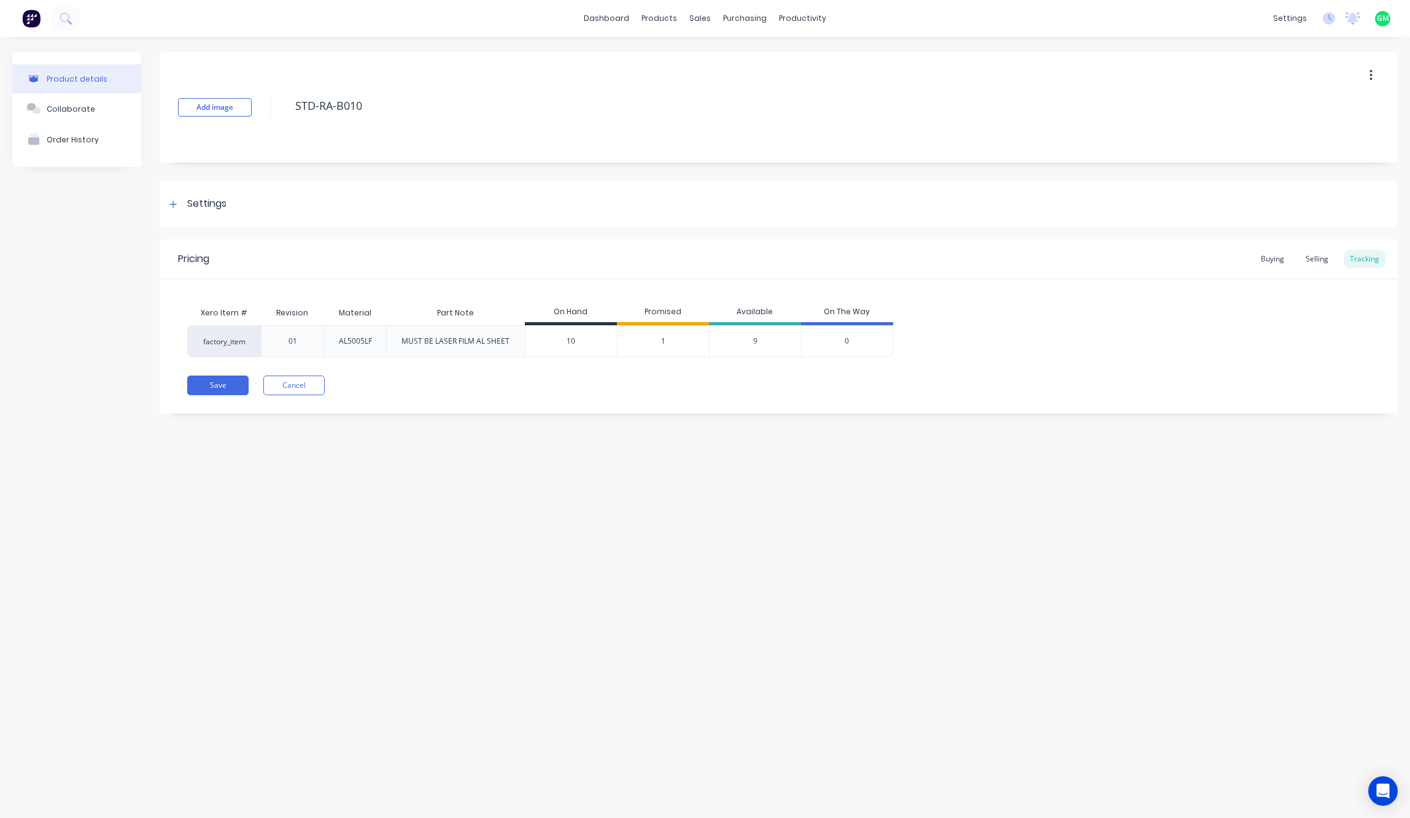
drag, startPoint x: 929, startPoint y: 546, endPoint x: 951, endPoint y: 512, distance: 40.5
click at [932, 543] on div "Product details Collaborate Order History Add image STD-RA-B010 Settings Produc…" at bounding box center [705, 415] width 1410 height 757
click at [1326, 263] on div "Selling" at bounding box center [1317, 259] width 35 height 18
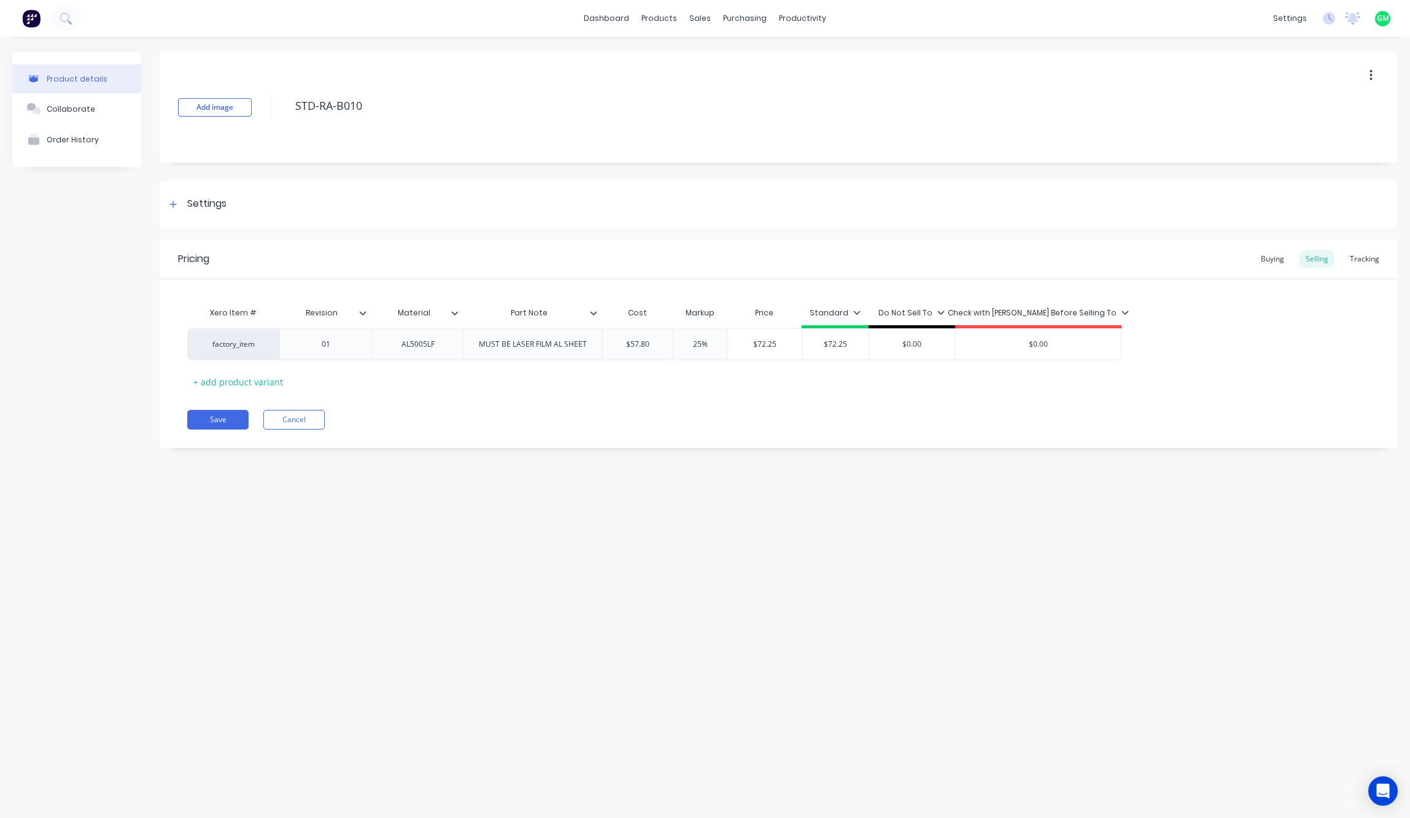
click at [1176, 80] on div "Add image STD-RA-B010" at bounding box center [779, 107] width 1238 height 110
click at [548, 143] on div "Add image STD-RA-B010" at bounding box center [779, 107] width 1238 height 110
click at [1071, 490] on div "Product details Collaborate Order History Add image STD-RA-B010 Settings Produc…" at bounding box center [705, 415] width 1410 height 757
click at [833, 673] on div "Product details Collaborate Order History Add image STD-RA-B010 Settings Produc…" at bounding box center [705, 415] width 1410 height 757
click at [39, 142] on icon "button" at bounding box center [33, 141] width 11 height 7
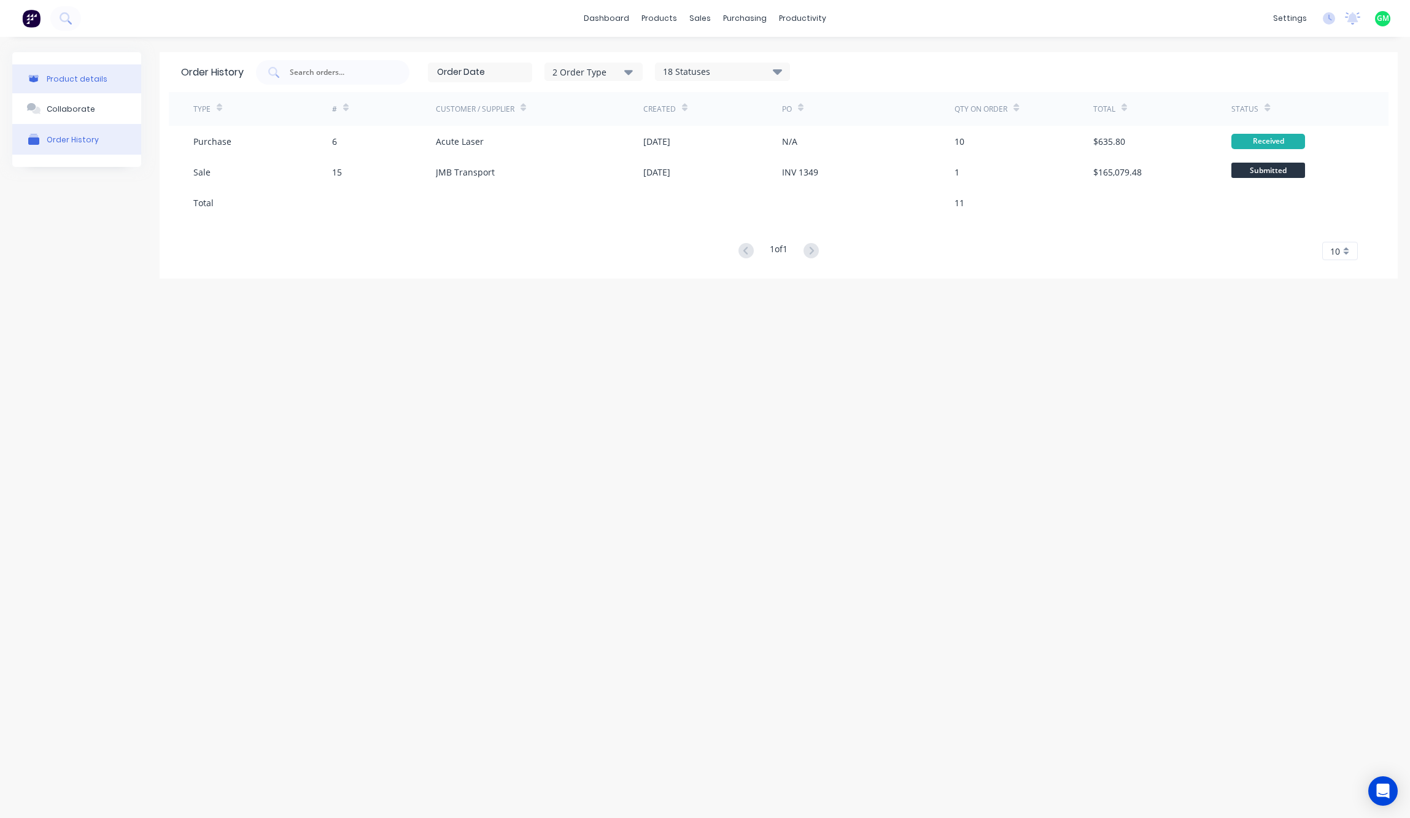
click at [87, 75] on div "Product details" at bounding box center [77, 78] width 61 height 9
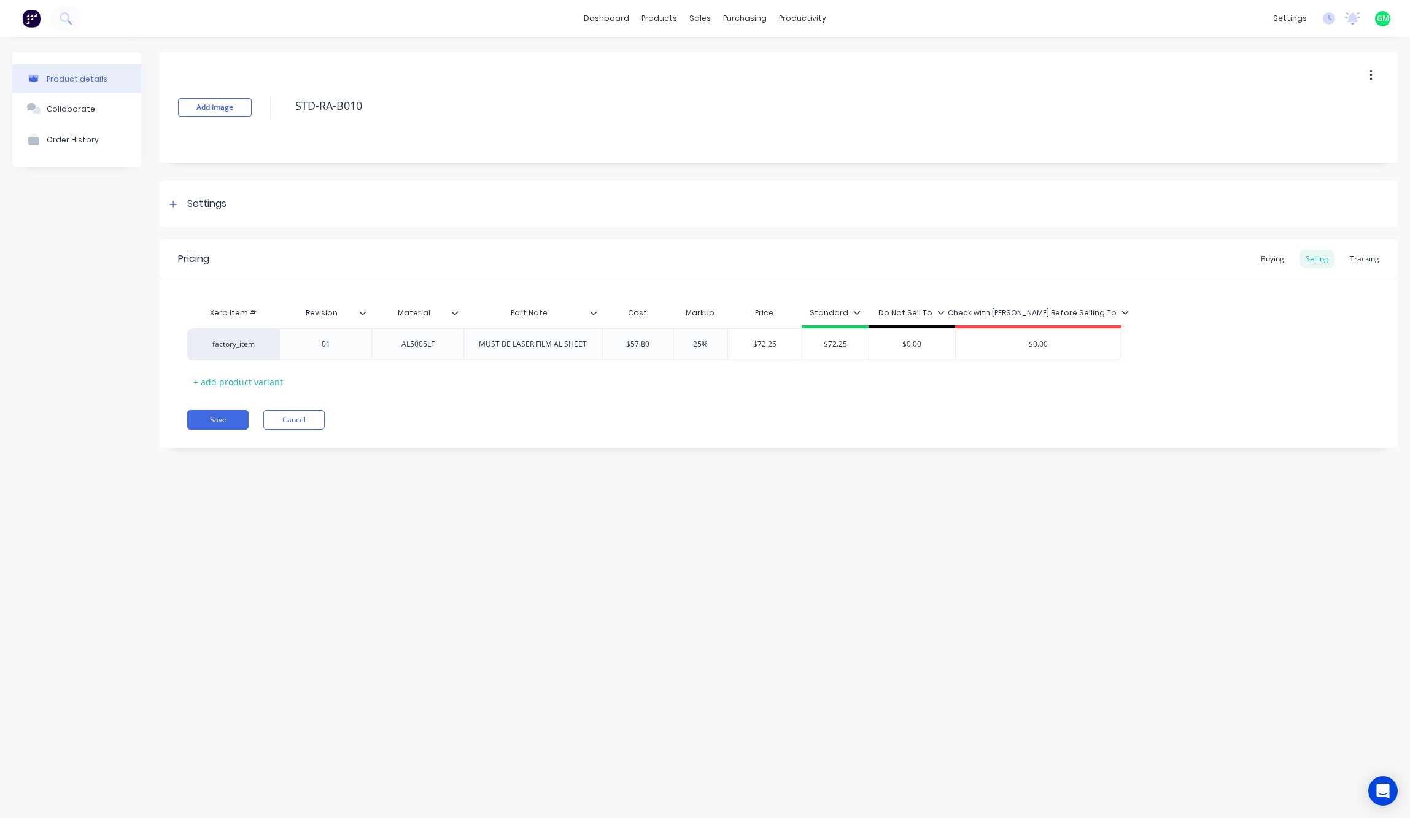
click at [1027, 559] on div "Product details Collaborate Order History Add image STD-RA-B010 Settings Produc…" at bounding box center [705, 415] width 1410 height 757
click at [1357, 258] on div "Tracking" at bounding box center [1365, 259] width 42 height 18
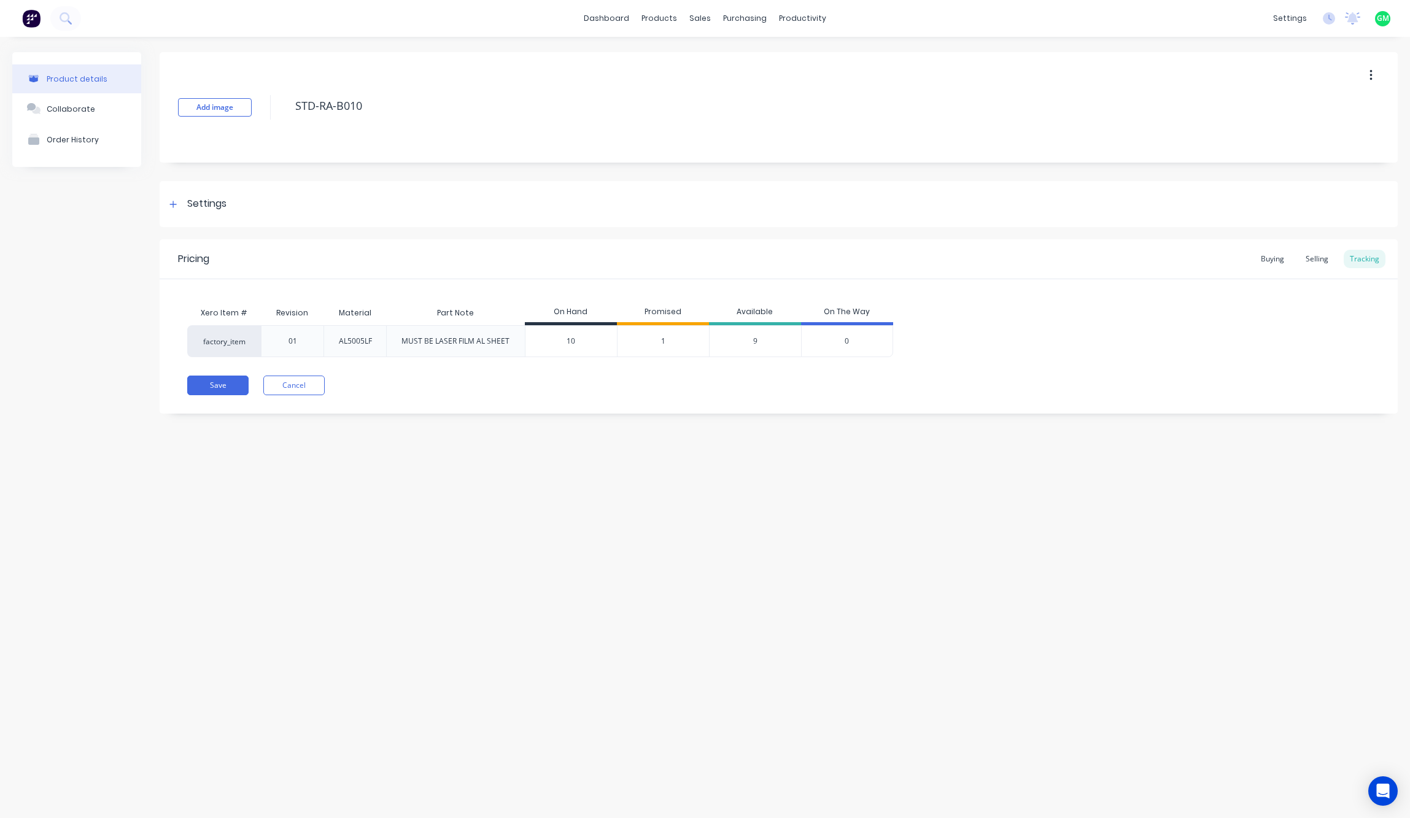
click at [589, 337] on input "10" at bounding box center [570, 341] width 91 height 11
drag, startPoint x: 486, startPoint y: 354, endPoint x: 500, endPoint y: 355, distance: 14.1
click at [500, 355] on div "factory_item 01 AL5005LF MUST BE LASER FILM AL SHEET 10 10 1 9 0" at bounding box center [540, 341] width 706 height 32
drag, startPoint x: 500, startPoint y: 355, endPoint x: 589, endPoint y: 358, distance: 89.1
click at [589, 358] on div "Pricing Buying Selling Tracking Xero Item # Revision Material Part Note On Hand…" at bounding box center [779, 326] width 1238 height 174
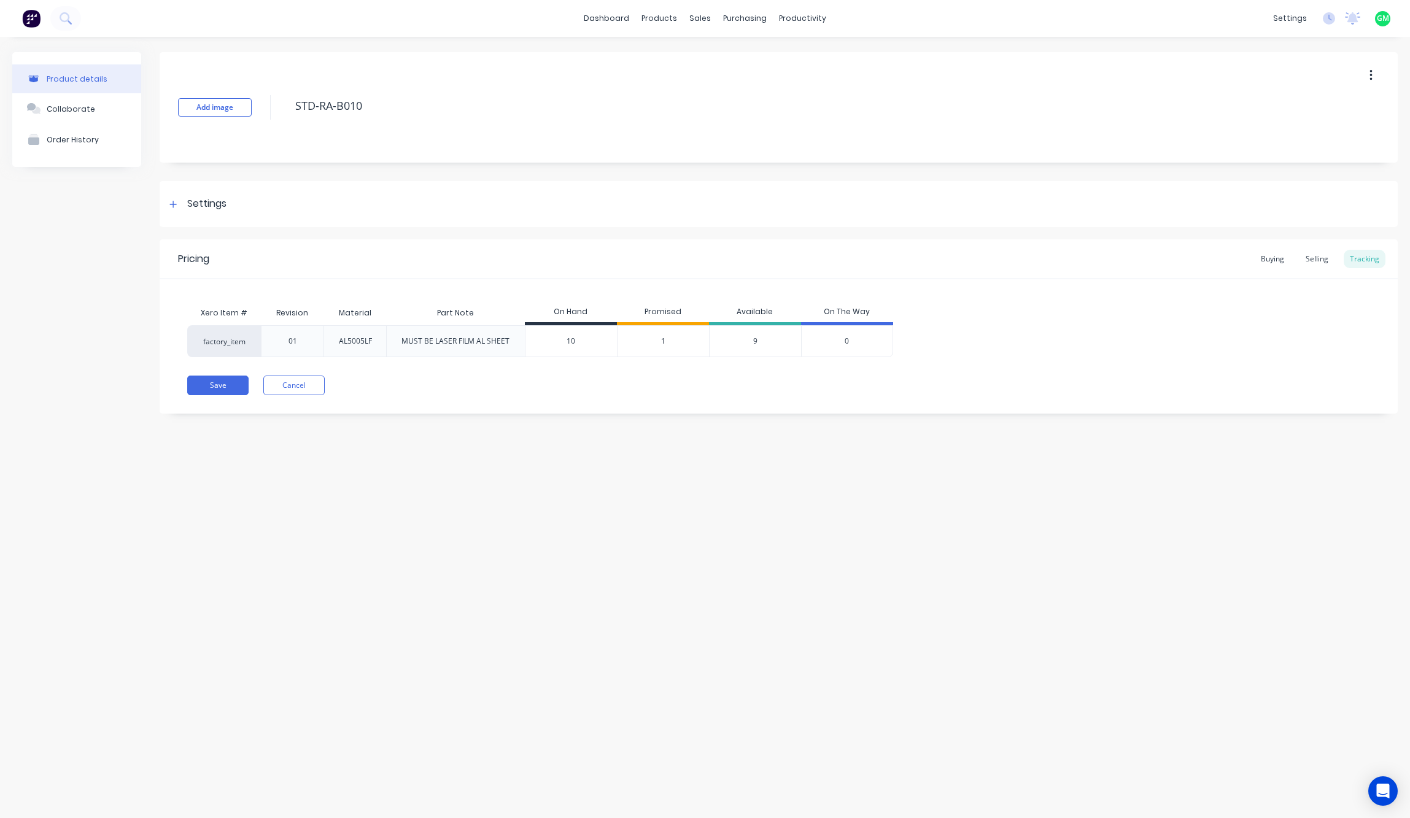
click at [580, 331] on div "10" at bounding box center [570, 341] width 91 height 31
click at [556, 340] on div "10 10" at bounding box center [570, 341] width 91 height 31
click at [673, 341] on div "1" at bounding box center [663, 341] width 92 height 32
click at [662, 343] on span "1" at bounding box center [663, 341] width 4 height 11
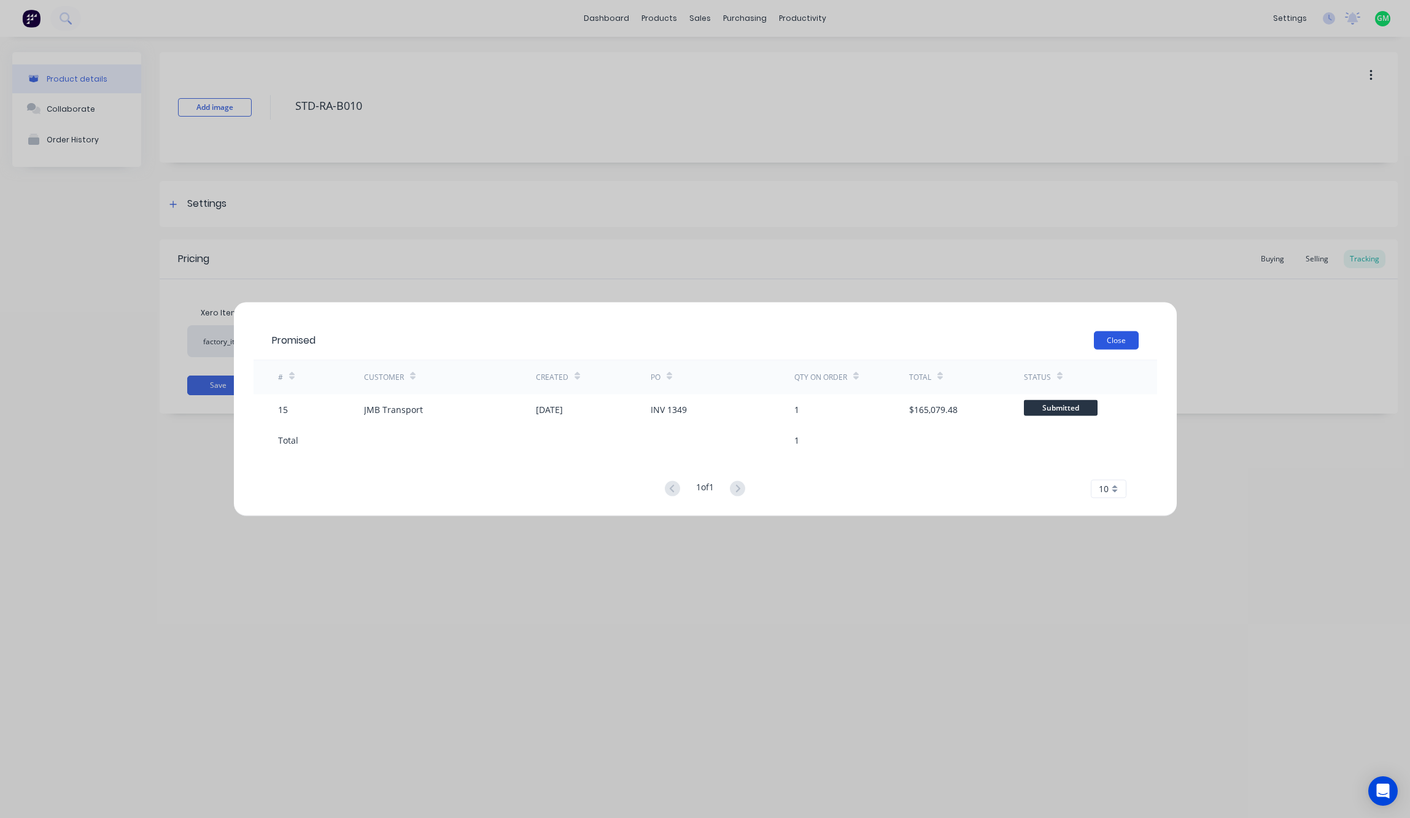
click at [1136, 339] on button "Close" at bounding box center [1116, 340] width 45 height 18
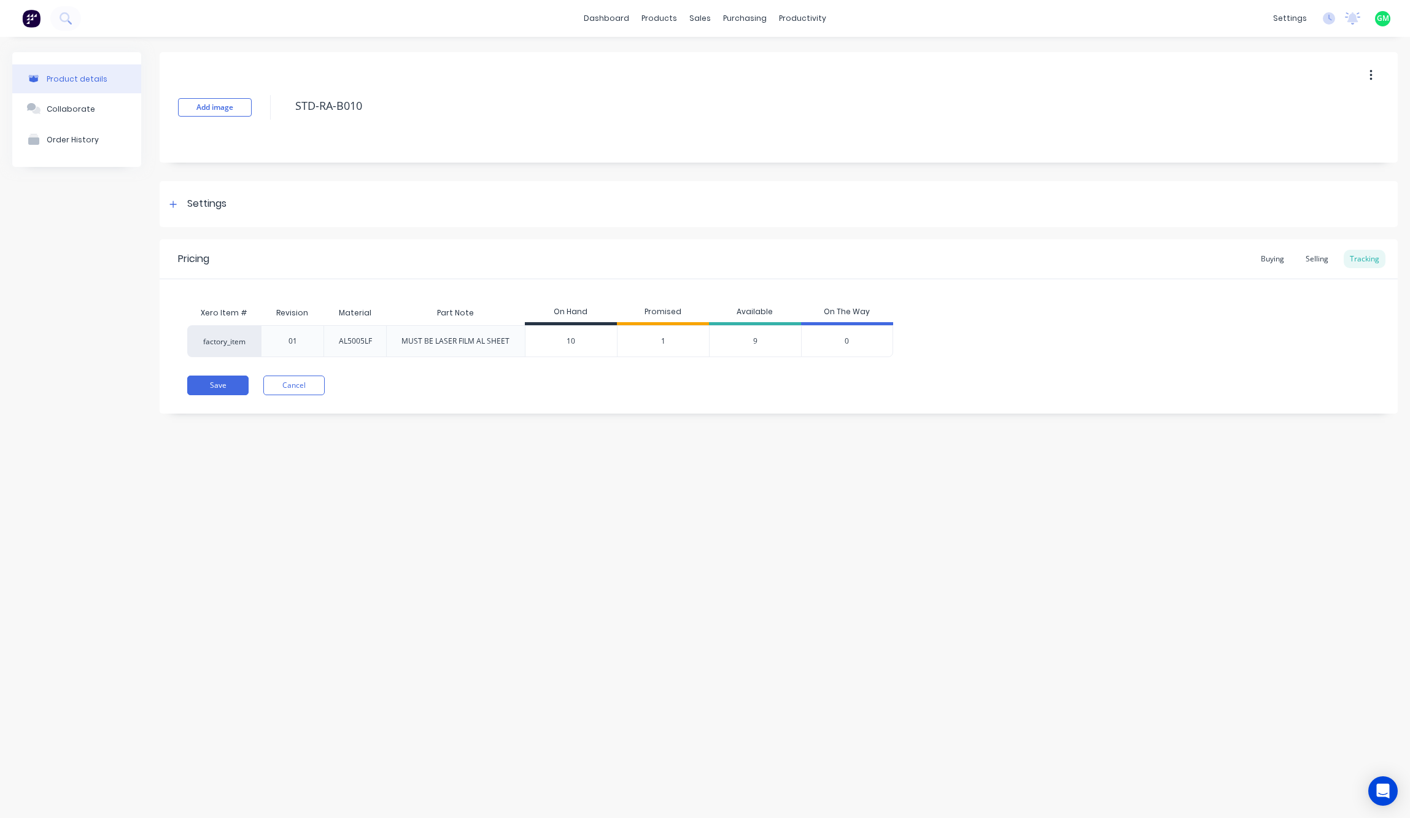
click at [661, 337] on span "1" at bounding box center [663, 341] width 4 height 11
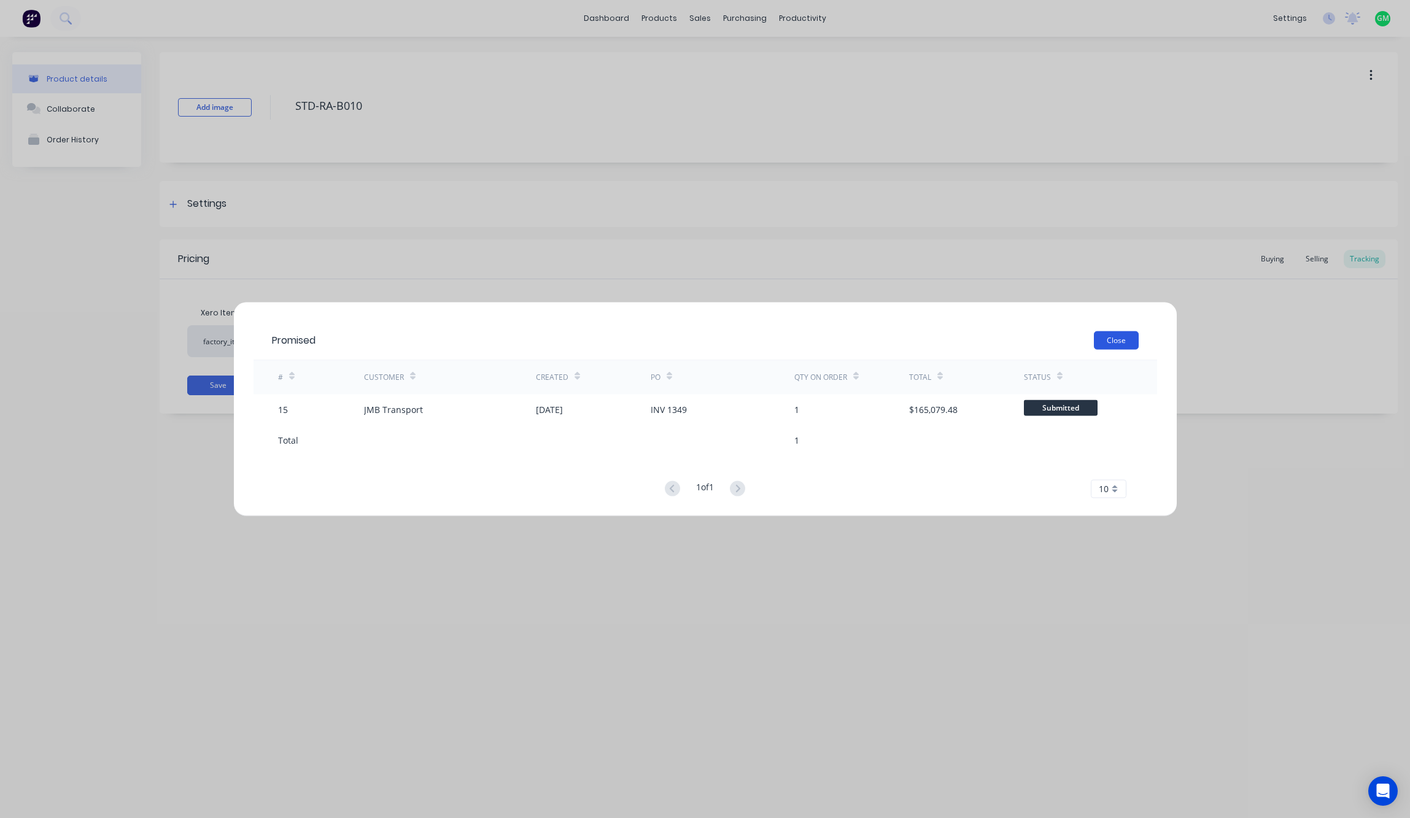
click at [1112, 344] on button "Close" at bounding box center [1116, 340] width 45 height 18
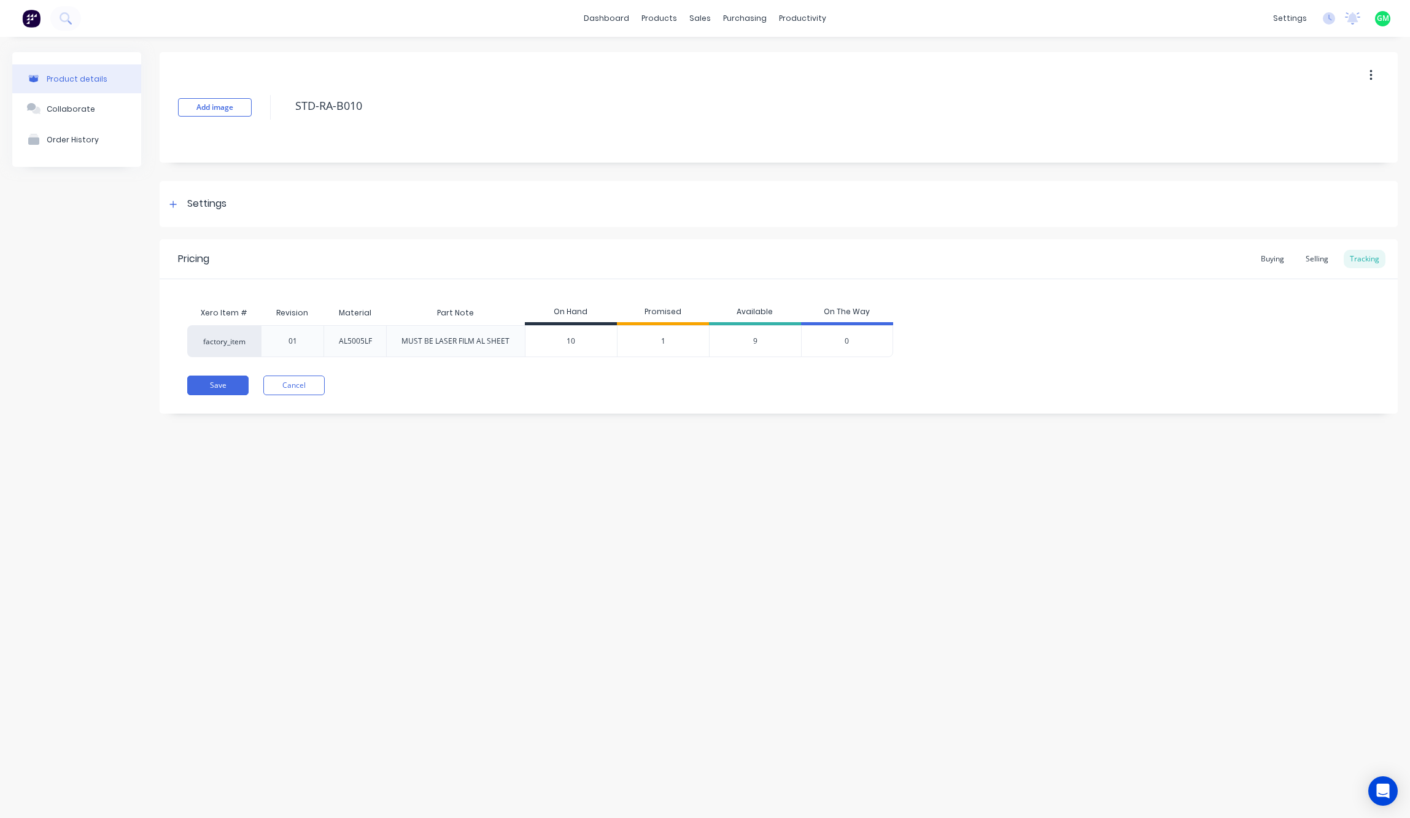
drag, startPoint x: 570, startPoint y: 341, endPoint x: 572, endPoint y: 334, distance: 7.5
click at [576, 336] on input "10" at bounding box center [570, 341] width 91 height 11
type input "1"
type input "0"
click at [651, 387] on div "Save Cancel" at bounding box center [792, 386] width 1211 height 20
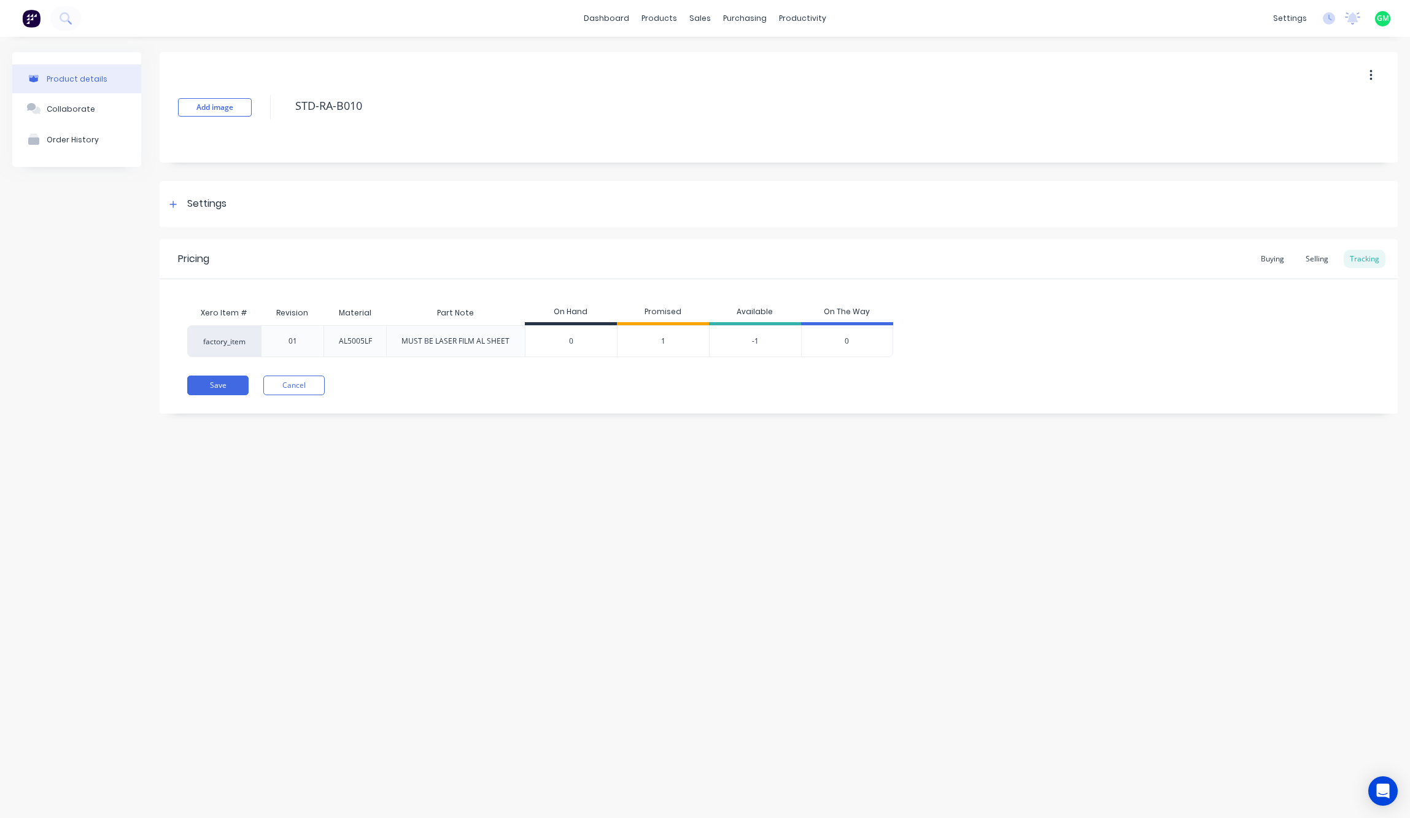
click at [710, 330] on div "factory_item 01 AL5005LF MUST BE LASER FILM AL SHEET 0 0 1 -1 0" at bounding box center [540, 341] width 706 height 32
click at [758, 347] on div "-1" at bounding box center [755, 341] width 92 height 32
click at [844, 388] on div "Save Cancel" at bounding box center [792, 386] width 1211 height 20
click at [208, 387] on button "Save" at bounding box center [217, 386] width 61 height 20
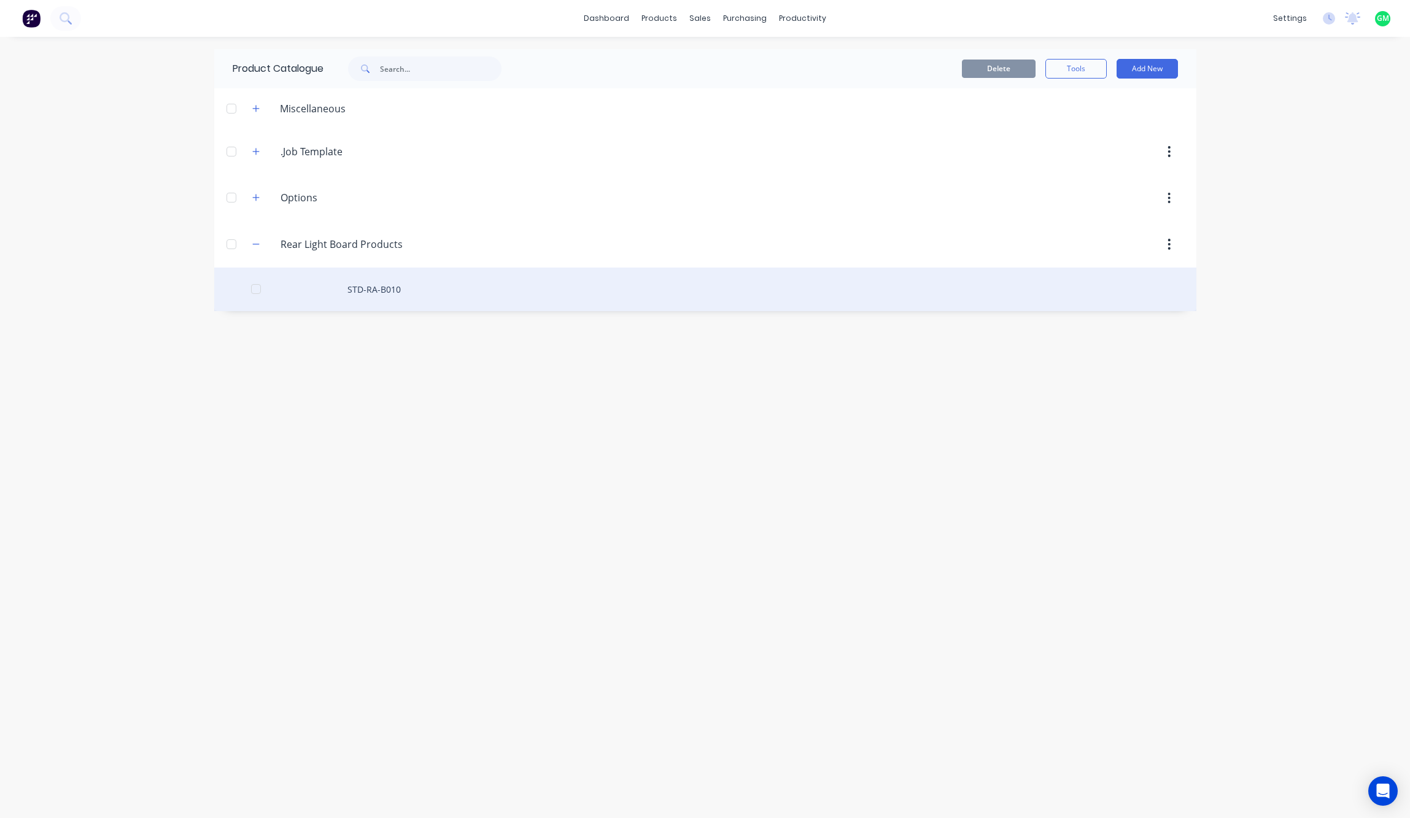
click at [371, 290] on div "STD-RA-B010" at bounding box center [705, 290] width 982 height 44
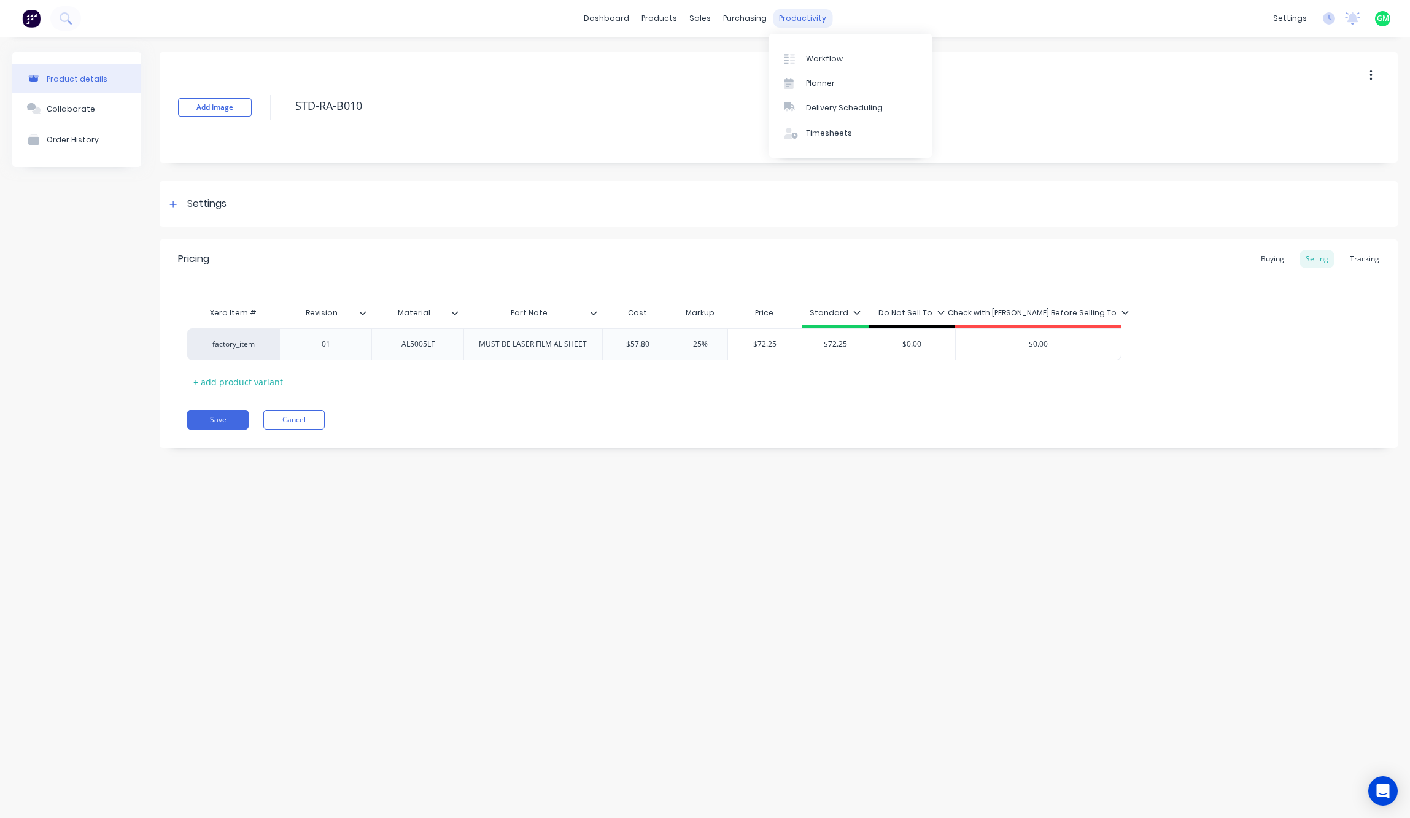
click at [806, 12] on div "productivity" at bounding box center [803, 18] width 60 height 18
click at [694, 71] on link "Materials" at bounding box center [720, 83] width 163 height 25
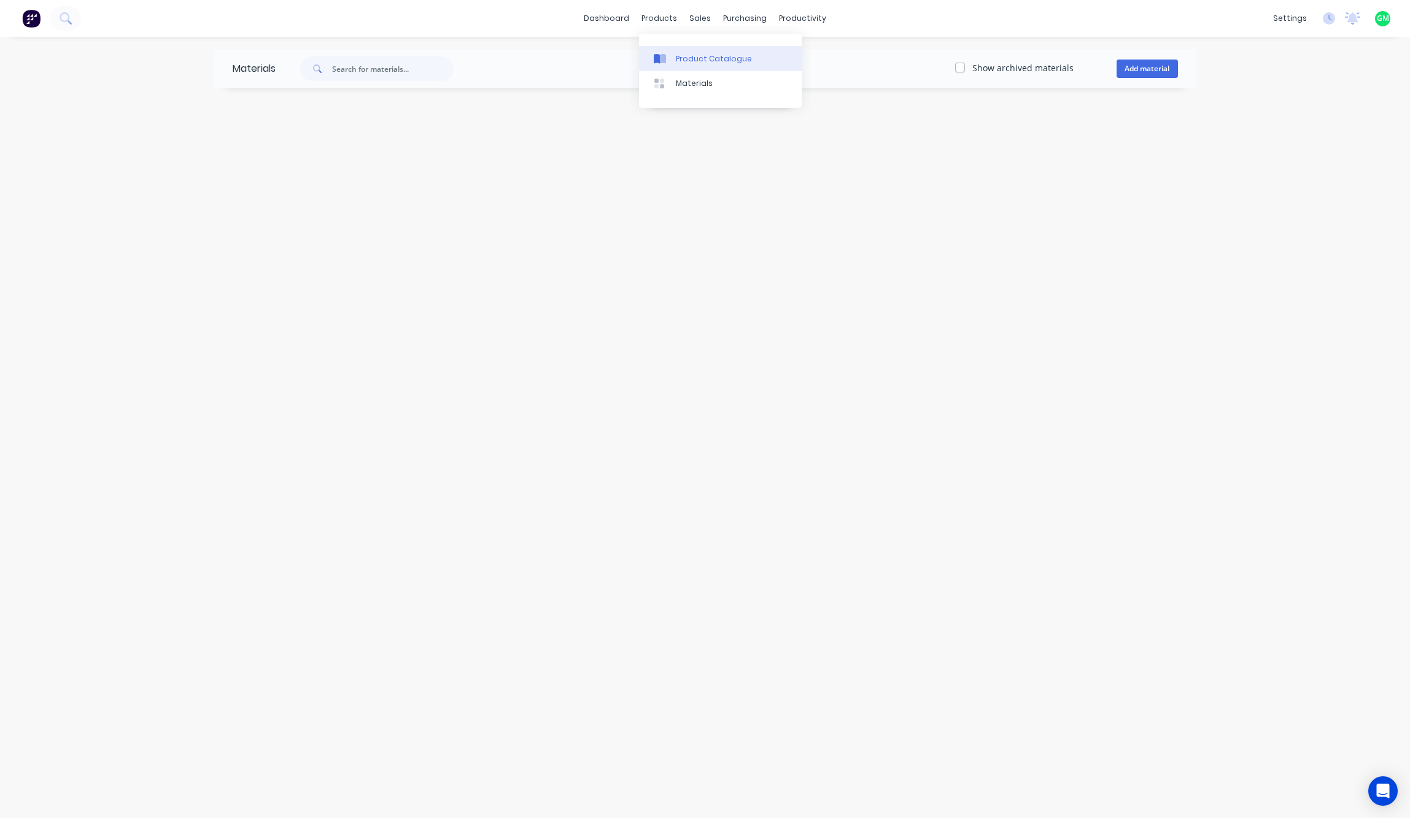
click at [678, 53] on div "Product Catalogue" at bounding box center [714, 58] width 76 height 11
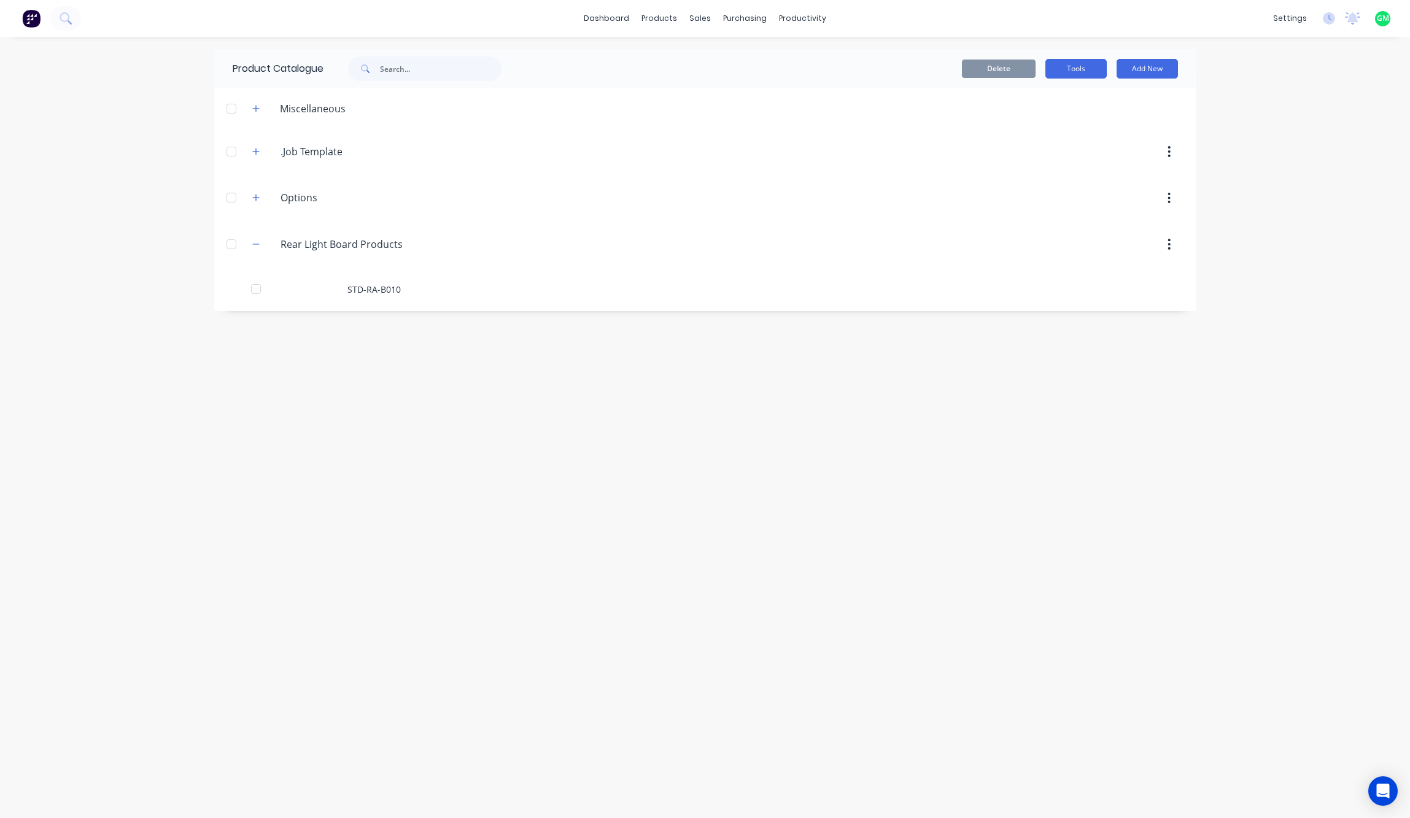
click at [1077, 63] on button "Tools" at bounding box center [1075, 69] width 61 height 20
click at [1026, 127] on div "Stocktake" at bounding box center [1048, 125] width 95 height 18
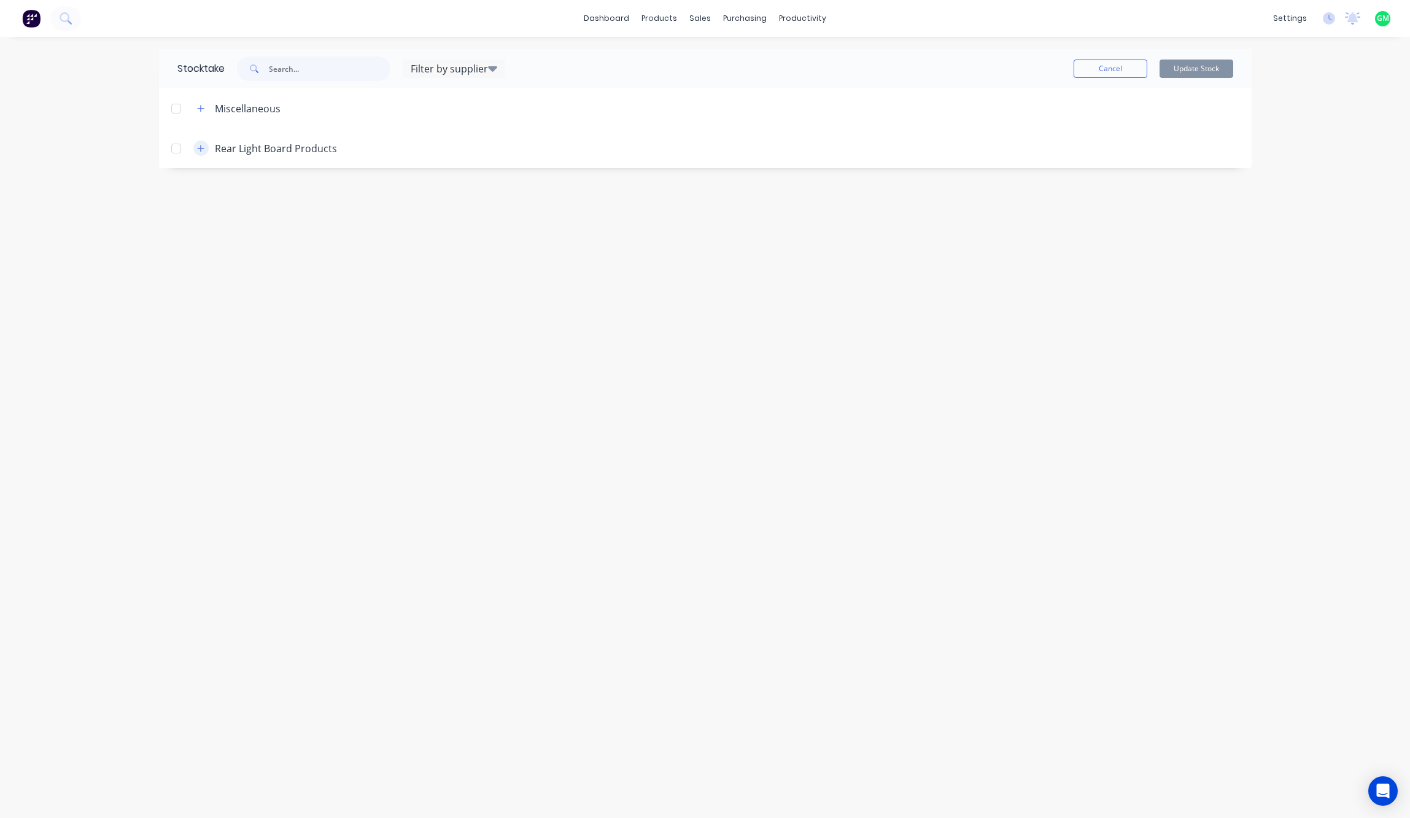
click at [200, 150] on icon "button" at bounding box center [200, 148] width 7 height 9
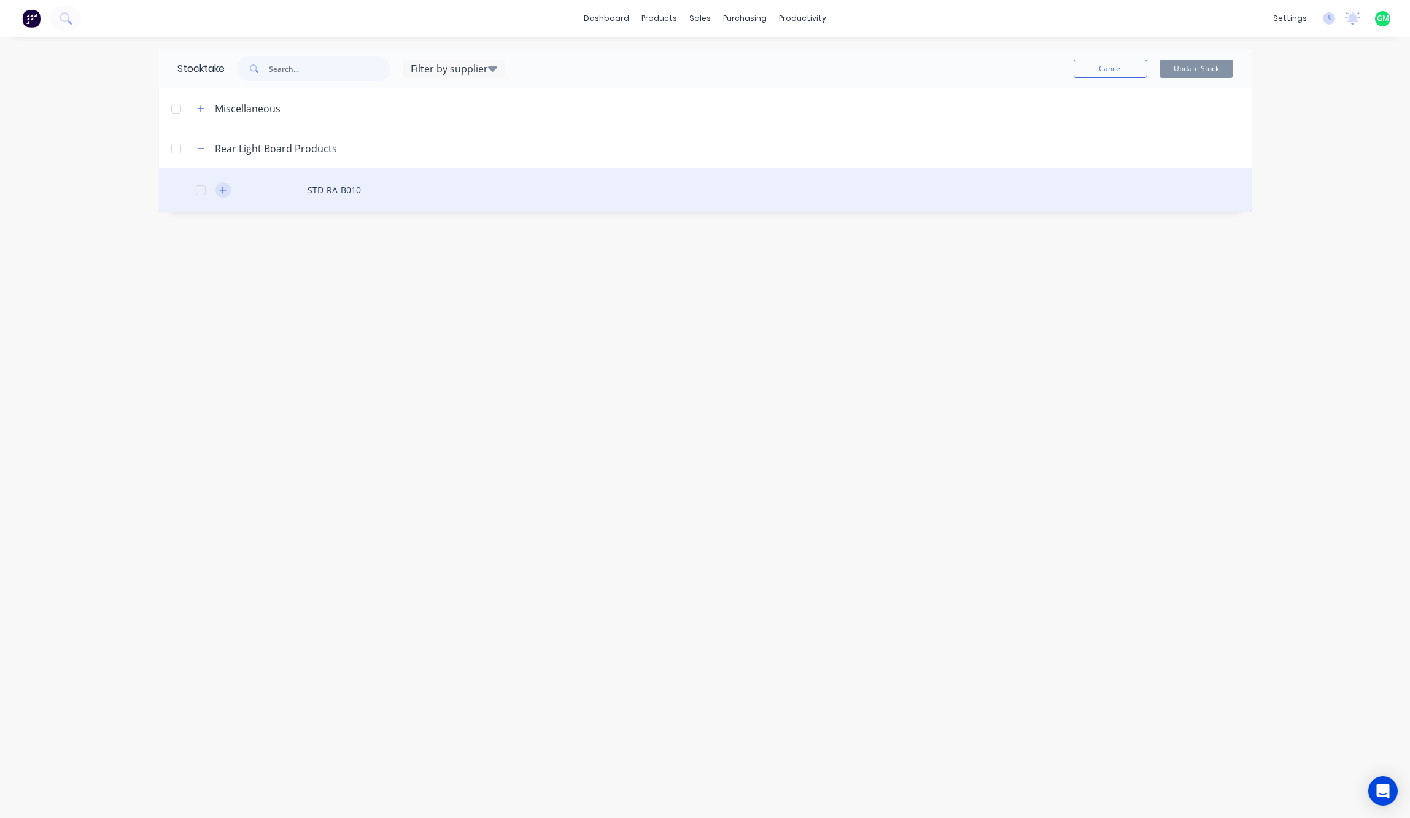
click at [225, 193] on icon "button" at bounding box center [222, 190] width 7 height 9
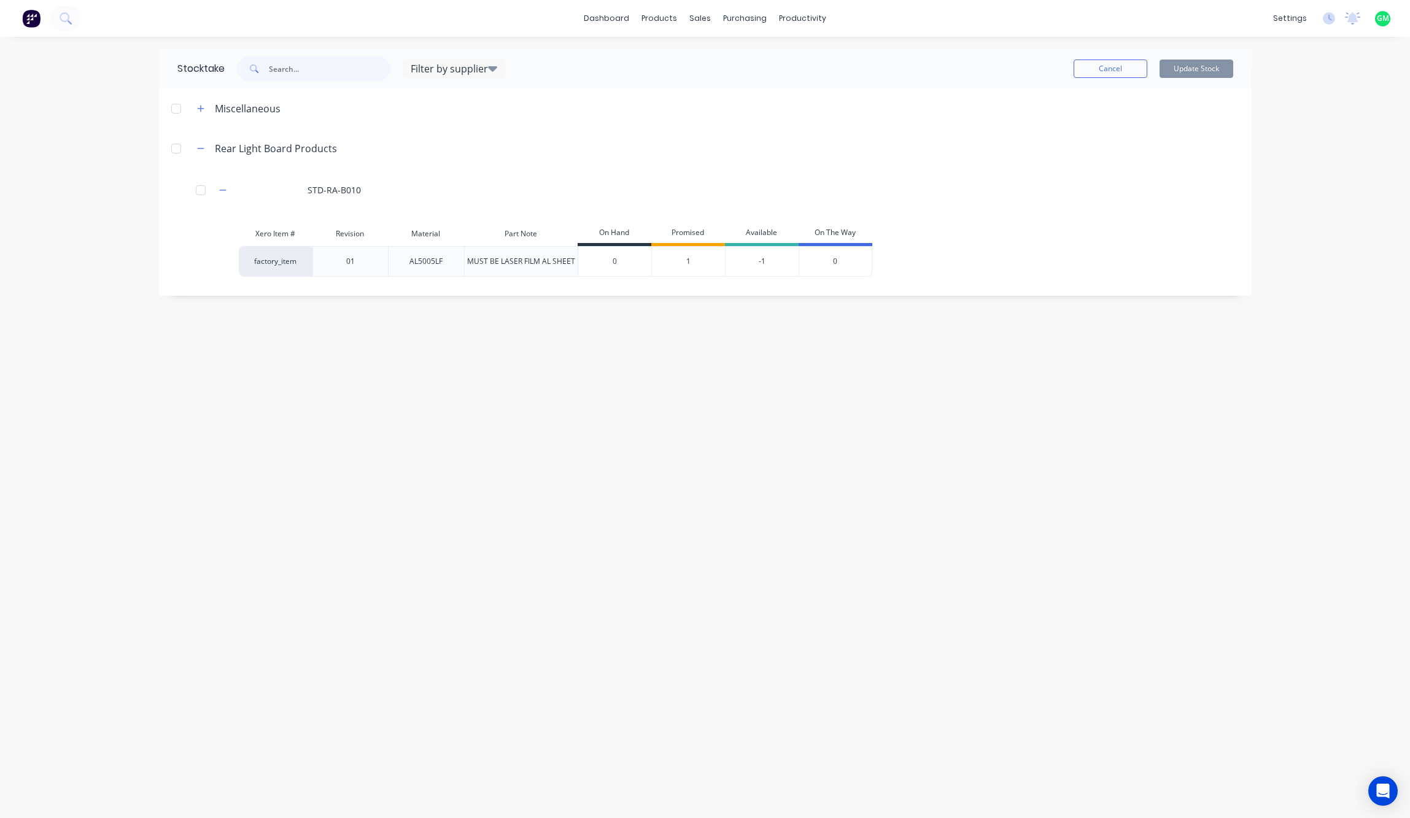
drag, startPoint x: 622, startPoint y: 259, endPoint x: 606, endPoint y: 257, distance: 16.7
click at [606, 257] on input "0" at bounding box center [614, 261] width 73 height 11
click at [810, 473] on div "Stocktake Filter by supplier Total Tools Maroochydore Roof Racks Galore Pneumat…" at bounding box center [705, 427] width 1117 height 757
click at [611, 262] on input "0" at bounding box center [614, 261] width 73 height 11
click at [642, 495] on div "Stocktake Filter by supplier Total Tools Maroochydore Roof Racks Galore Pneumat…" at bounding box center [705, 427] width 1117 height 757
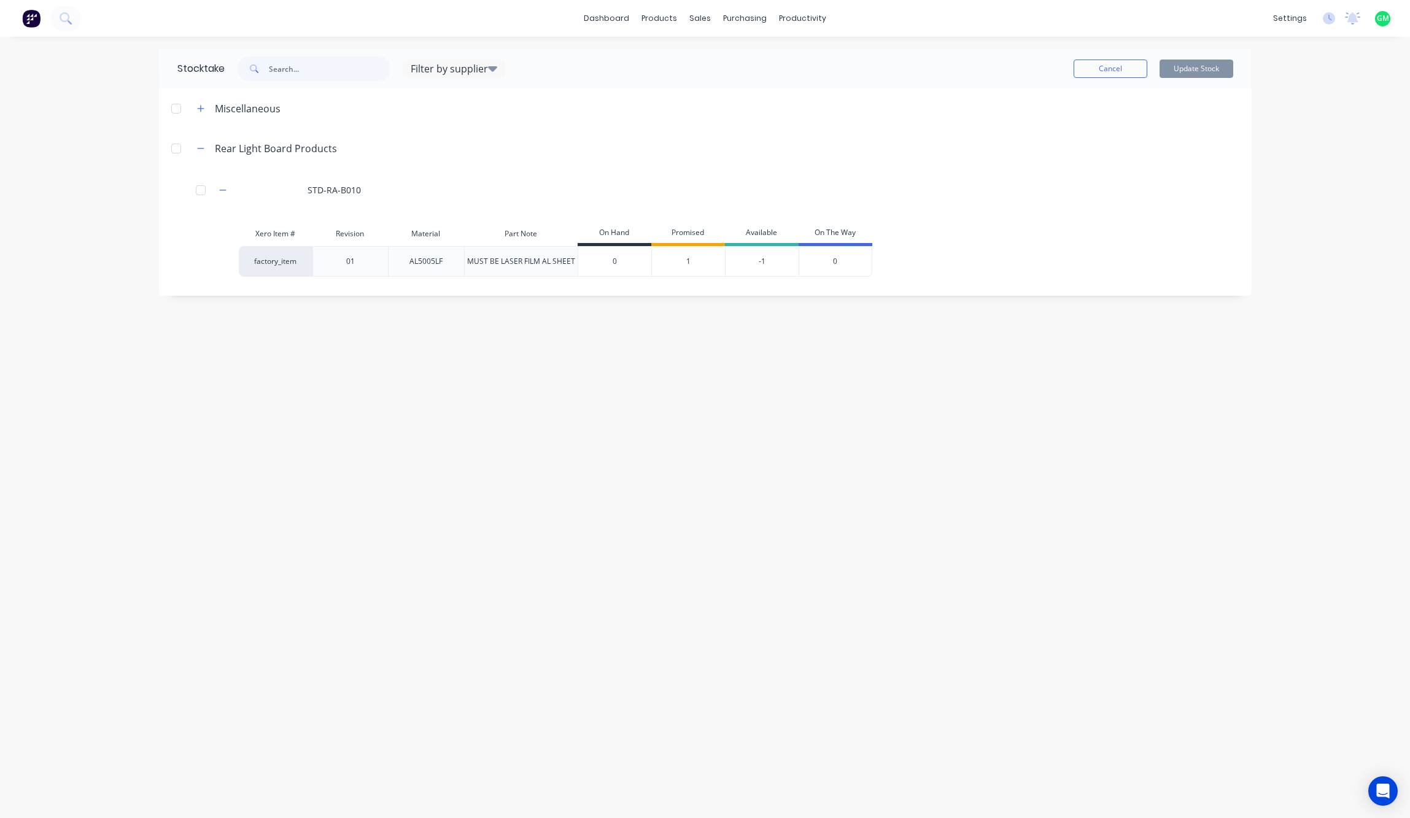
click at [615, 257] on input "0" at bounding box center [614, 261] width 73 height 11
drag, startPoint x: 567, startPoint y: 309, endPoint x: 565, endPoint y: 297, distance: 12.3
click at [571, 302] on div "Stocktake Filter by supplier Total Tools Maroochydore Roof Racks Galore Pneumat…" at bounding box center [705, 427] width 1117 height 757
drag, startPoint x: 565, startPoint y: 297, endPoint x: 694, endPoint y: 380, distance: 153.3
click at [690, 382] on div "Stocktake Filter by supplier Total Tools Maroochydore Roof Racks Galore Pneumat…" at bounding box center [705, 427] width 1117 height 757
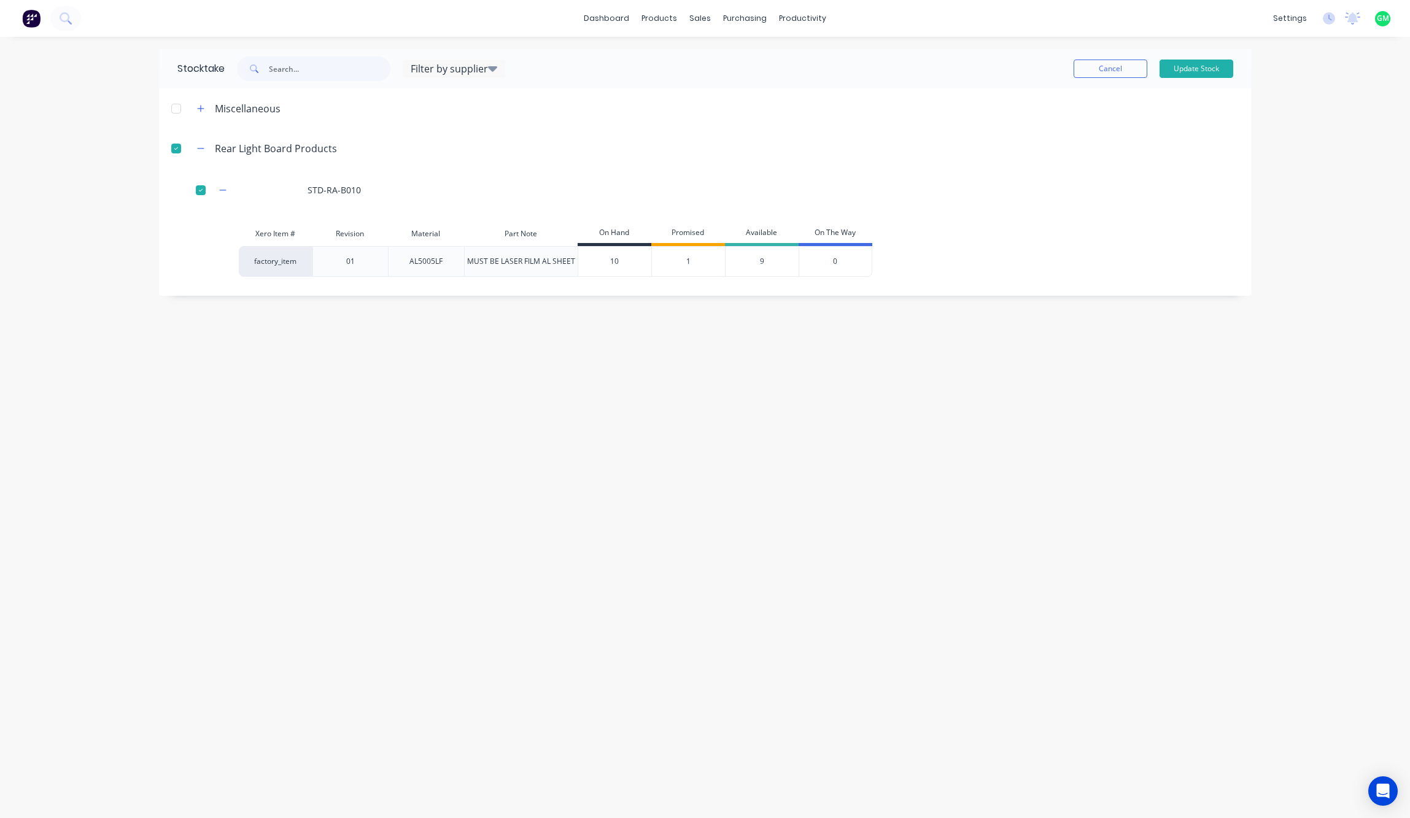
click at [863, 260] on div "0" at bounding box center [836, 261] width 74 height 31
drag, startPoint x: 619, startPoint y: 260, endPoint x: 608, endPoint y: 262, distance: 11.2
click at [608, 262] on input "10" at bounding box center [614, 261] width 73 height 11
type input "3"
click at [1129, 237] on div "Xero Item # Revision Material Part Note On Hand Promised Available On The Way f…" at bounding box center [695, 254] width 912 height 65
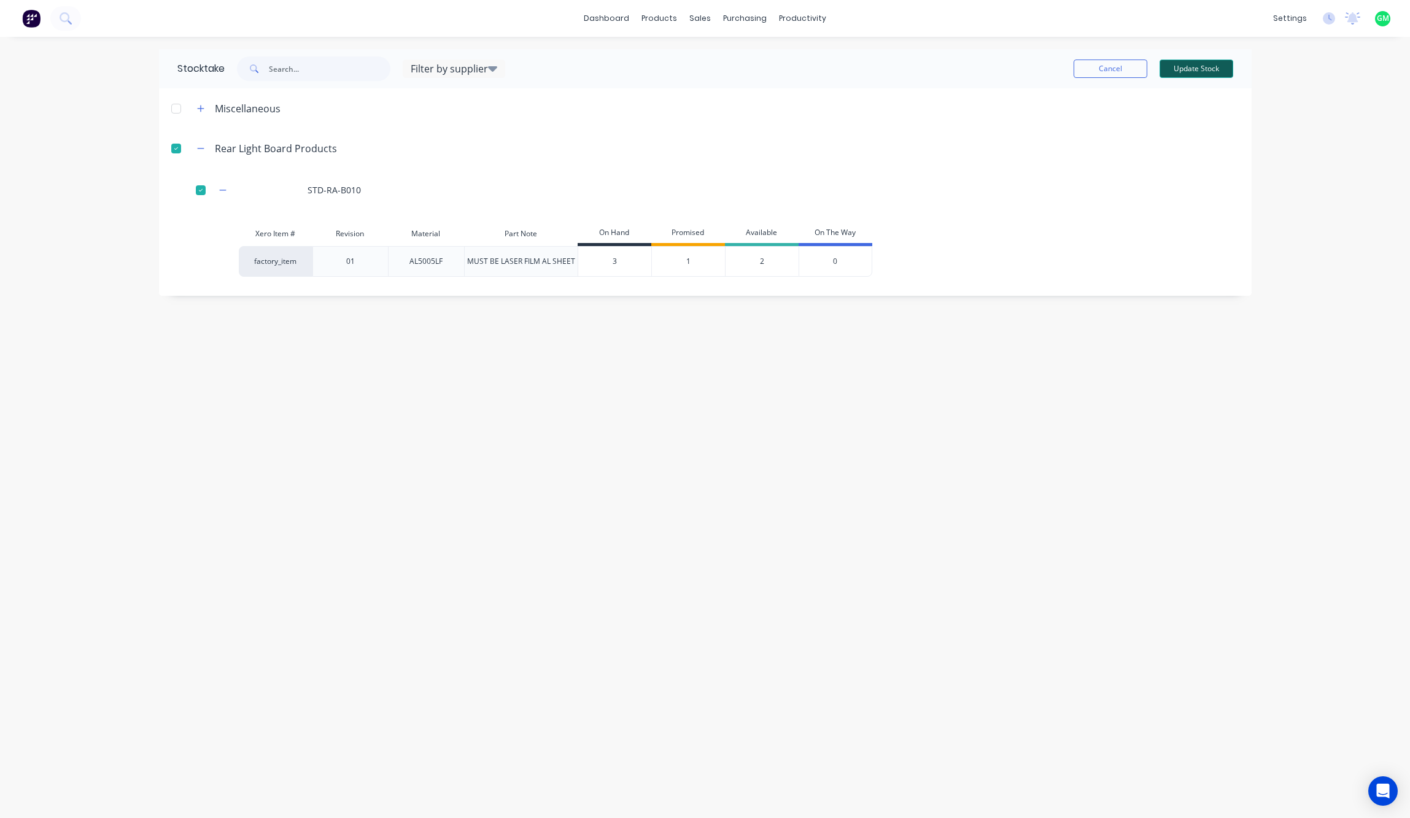
click at [1191, 71] on button "Update Stock" at bounding box center [1197, 69] width 74 height 18
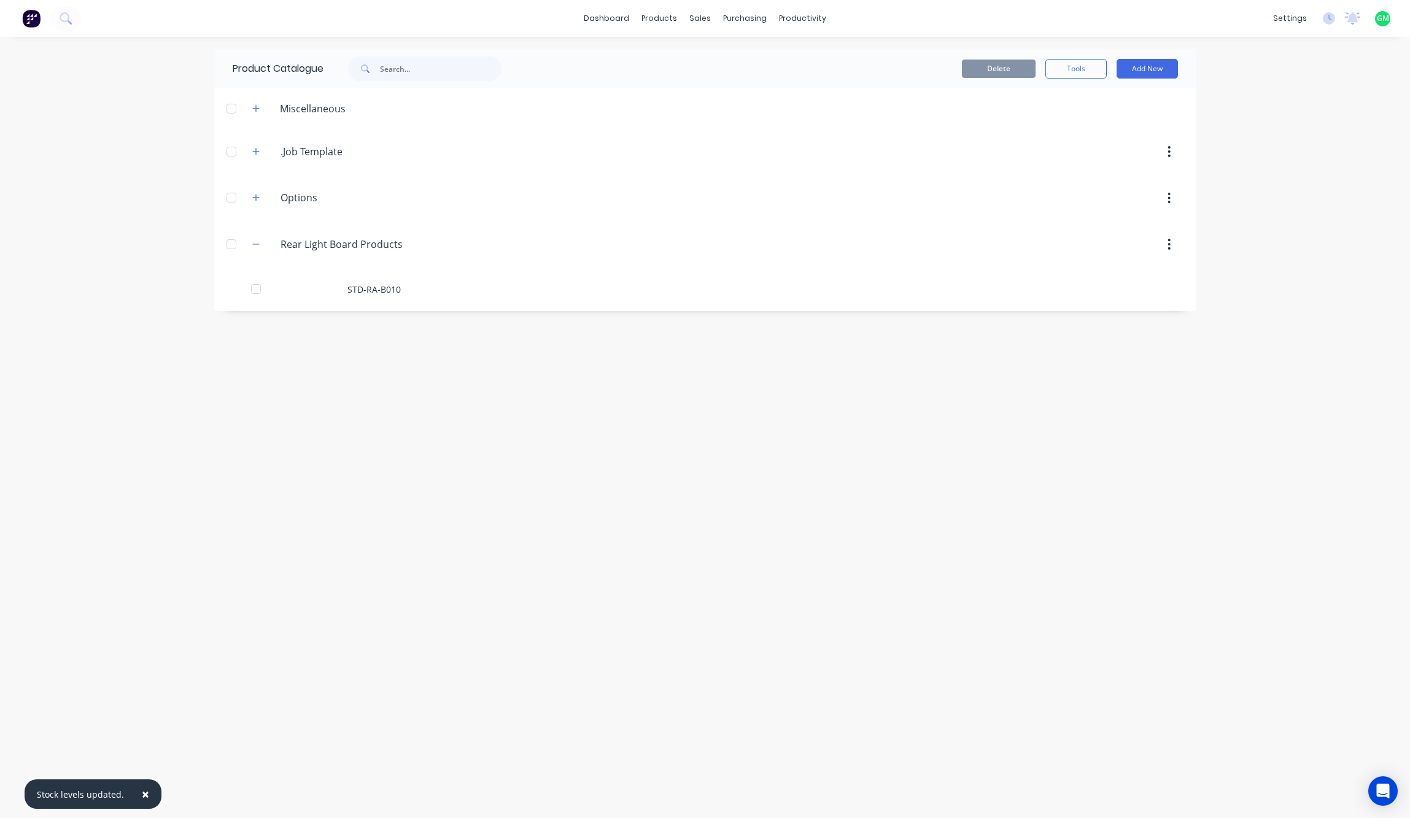
click at [778, 475] on div "Product Catalogue Delete Tools Add New Miscellaneous .Job.Template .Job Templat…" at bounding box center [705, 427] width 982 height 757
click at [772, 60] on div "Purchase Orders" at bounding box center [784, 58] width 65 height 11
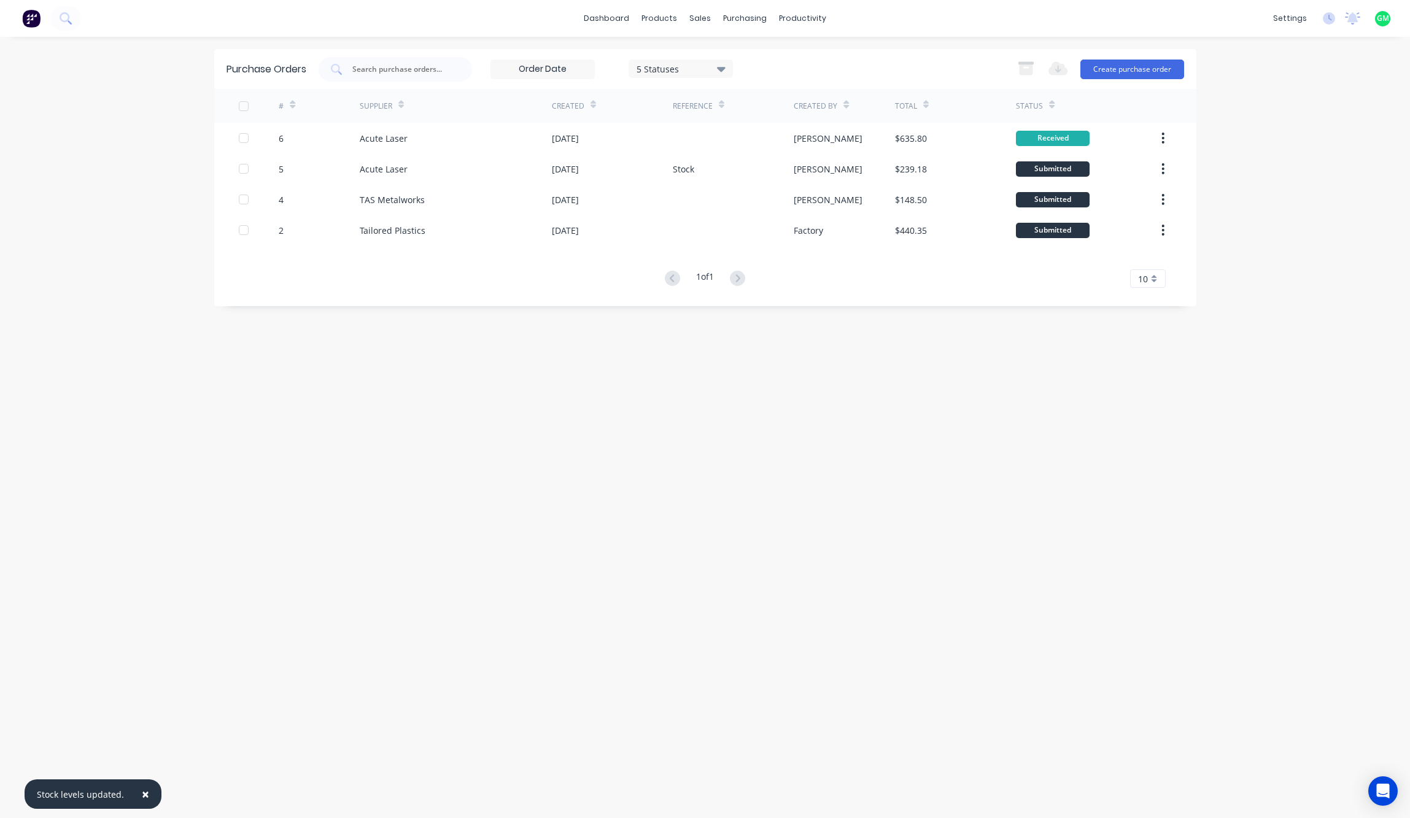
click at [884, 443] on div "Purchase Orders 5 Statuses 5 Statuses Export to Excel (XLSX) Create purchase or…" at bounding box center [705, 427] width 982 height 757
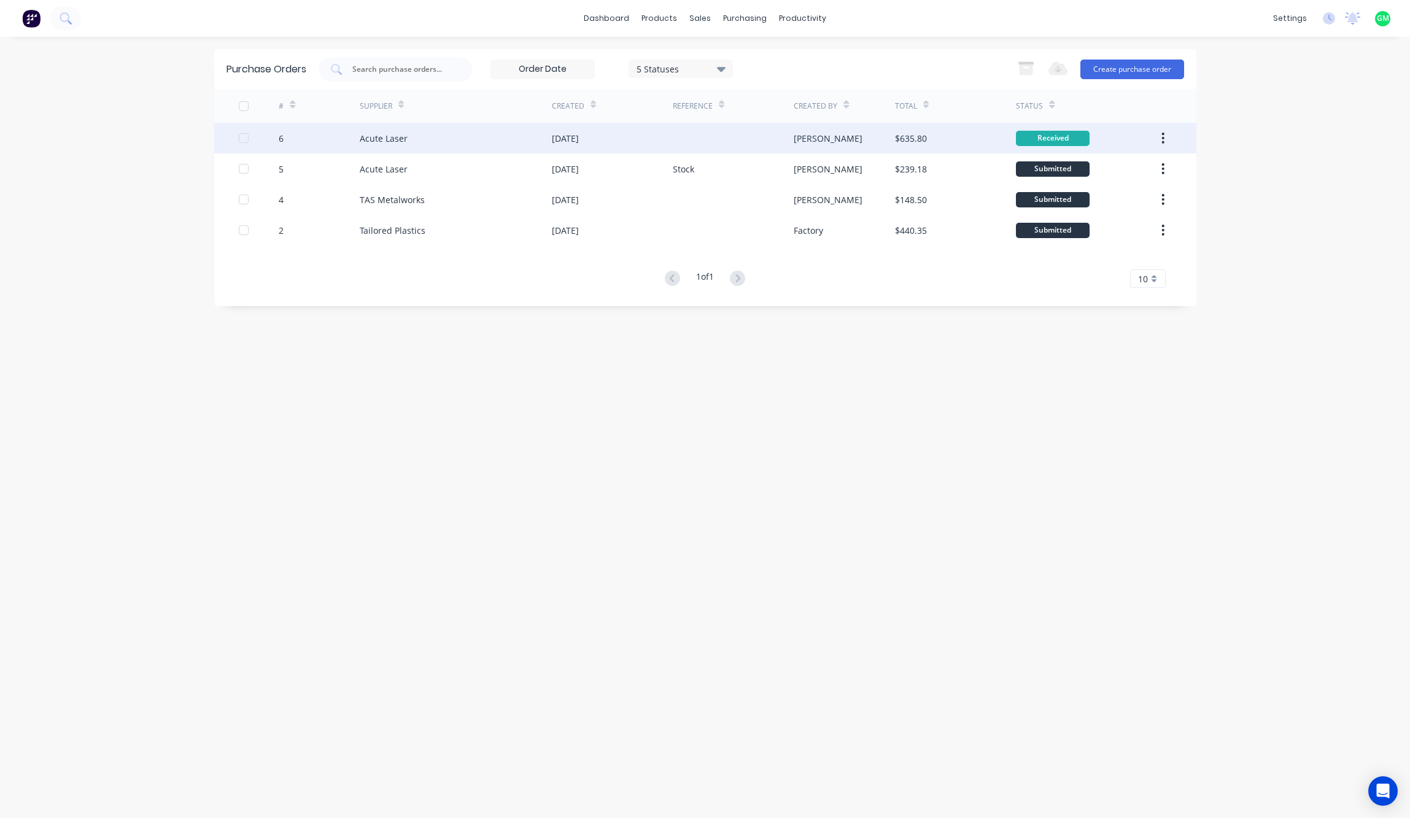
click at [382, 141] on div "Acute Laser" at bounding box center [384, 138] width 48 height 13
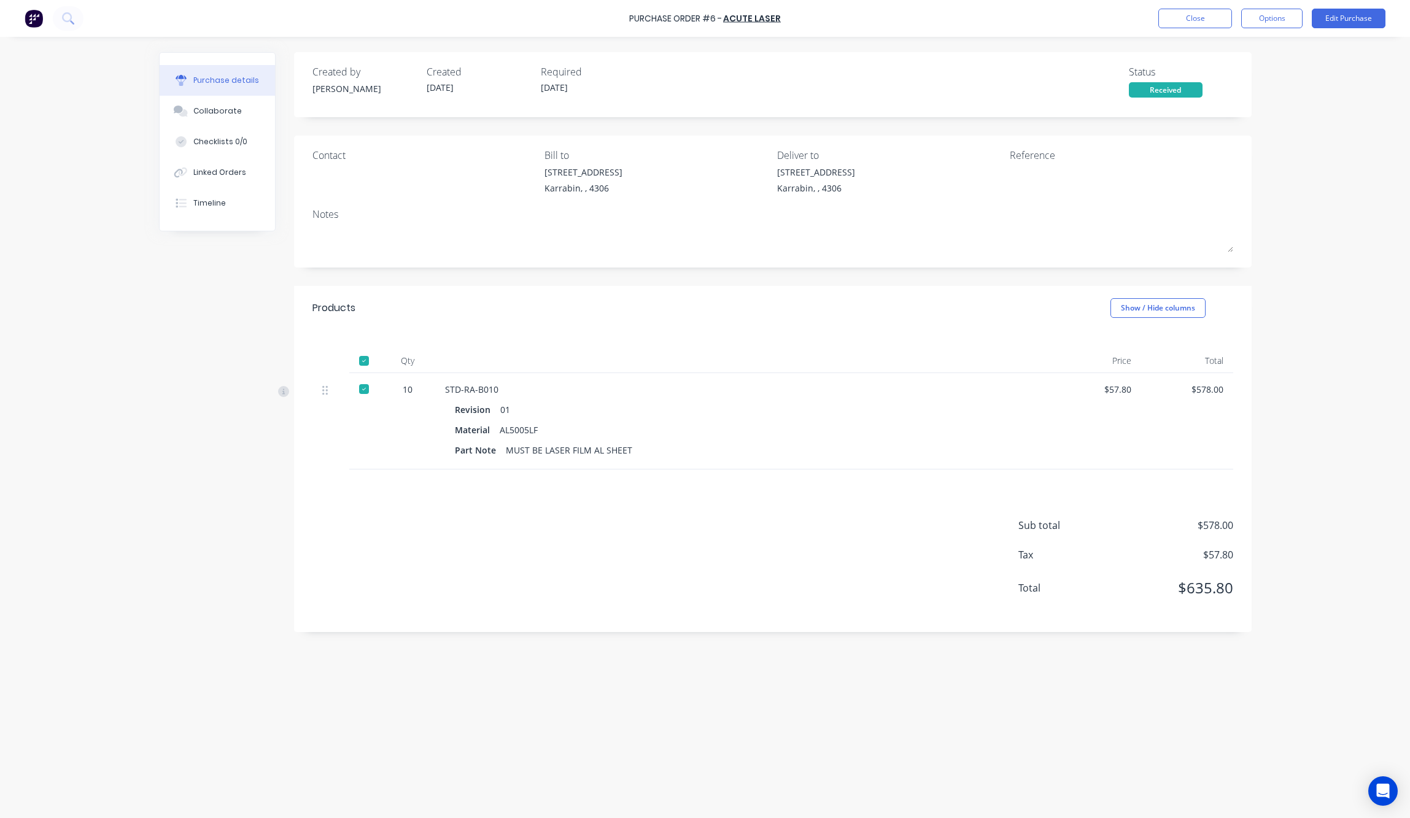
click at [562, 607] on div "Sub total $578.00 Tax $57.80 Total $635.80" at bounding box center [773, 551] width 958 height 163
click at [1325, 171] on div "Purchase Order #6 - Acute Laser Close Options Edit Purchase Purchase details Co…" at bounding box center [705, 409] width 1410 height 818
click at [1193, 21] on button "Close" at bounding box center [1195, 19] width 74 height 20
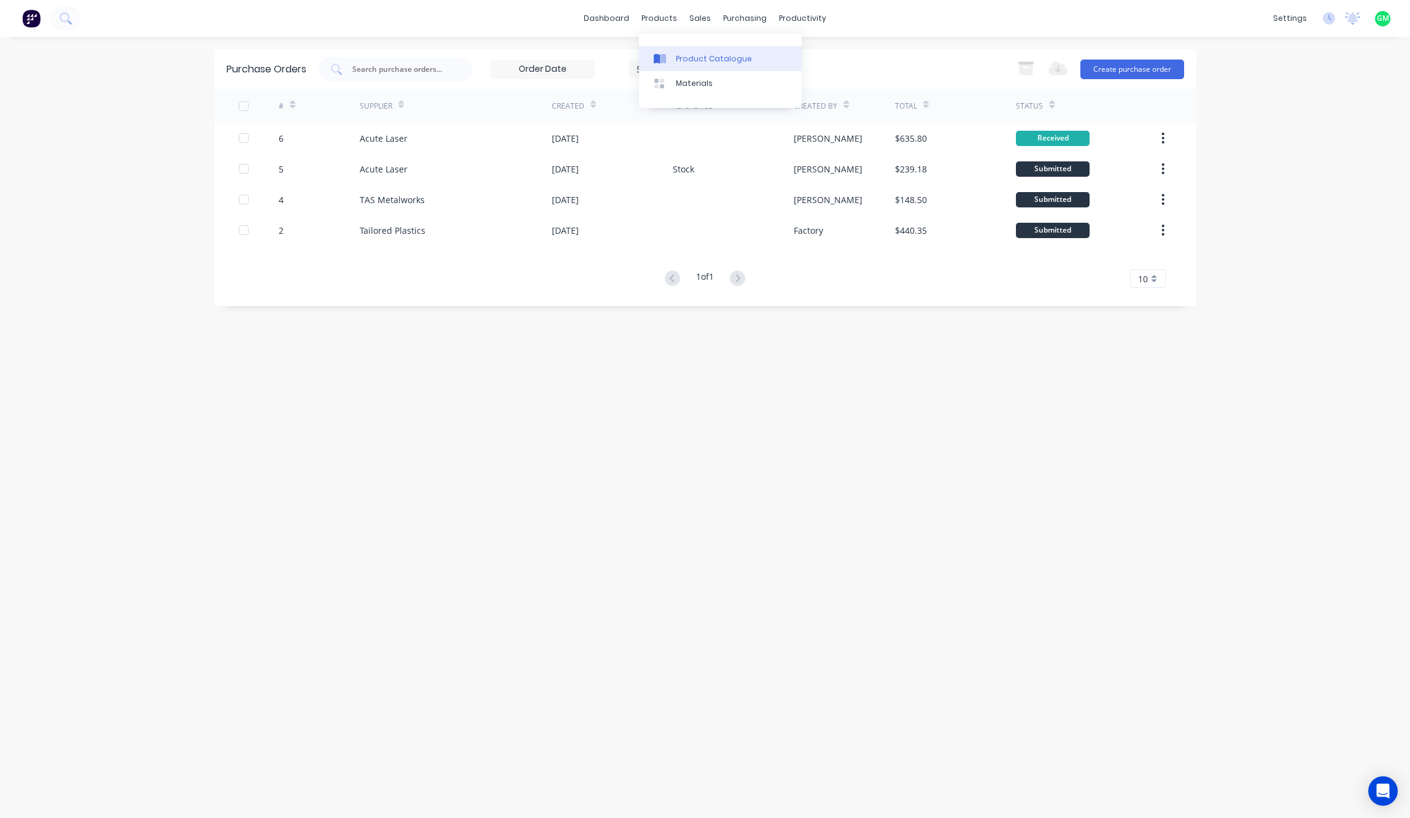
click at [694, 64] on div "Product Catalogue" at bounding box center [714, 58] width 76 height 11
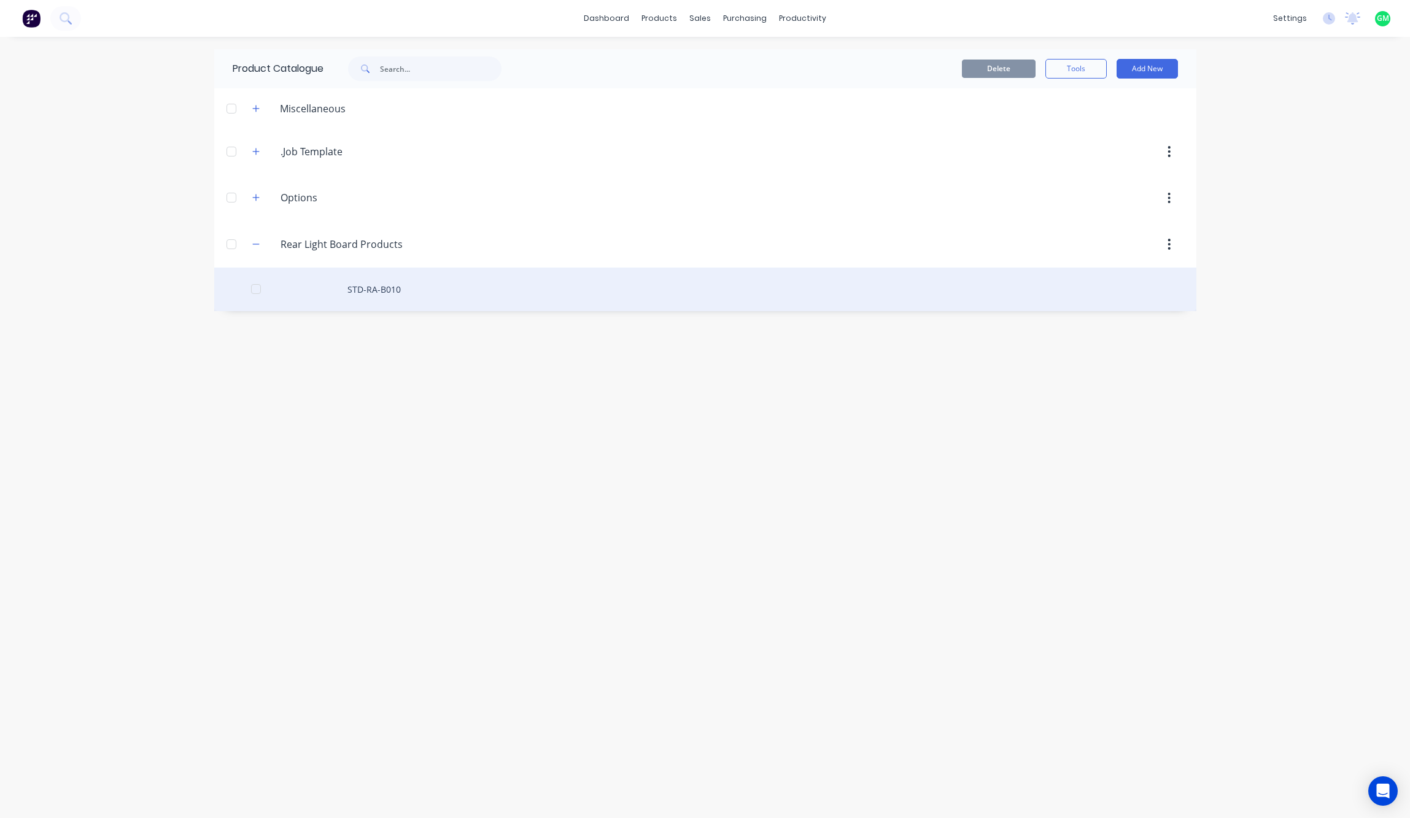
click at [389, 293] on div "STD-RA-B010" at bounding box center [705, 290] width 982 height 44
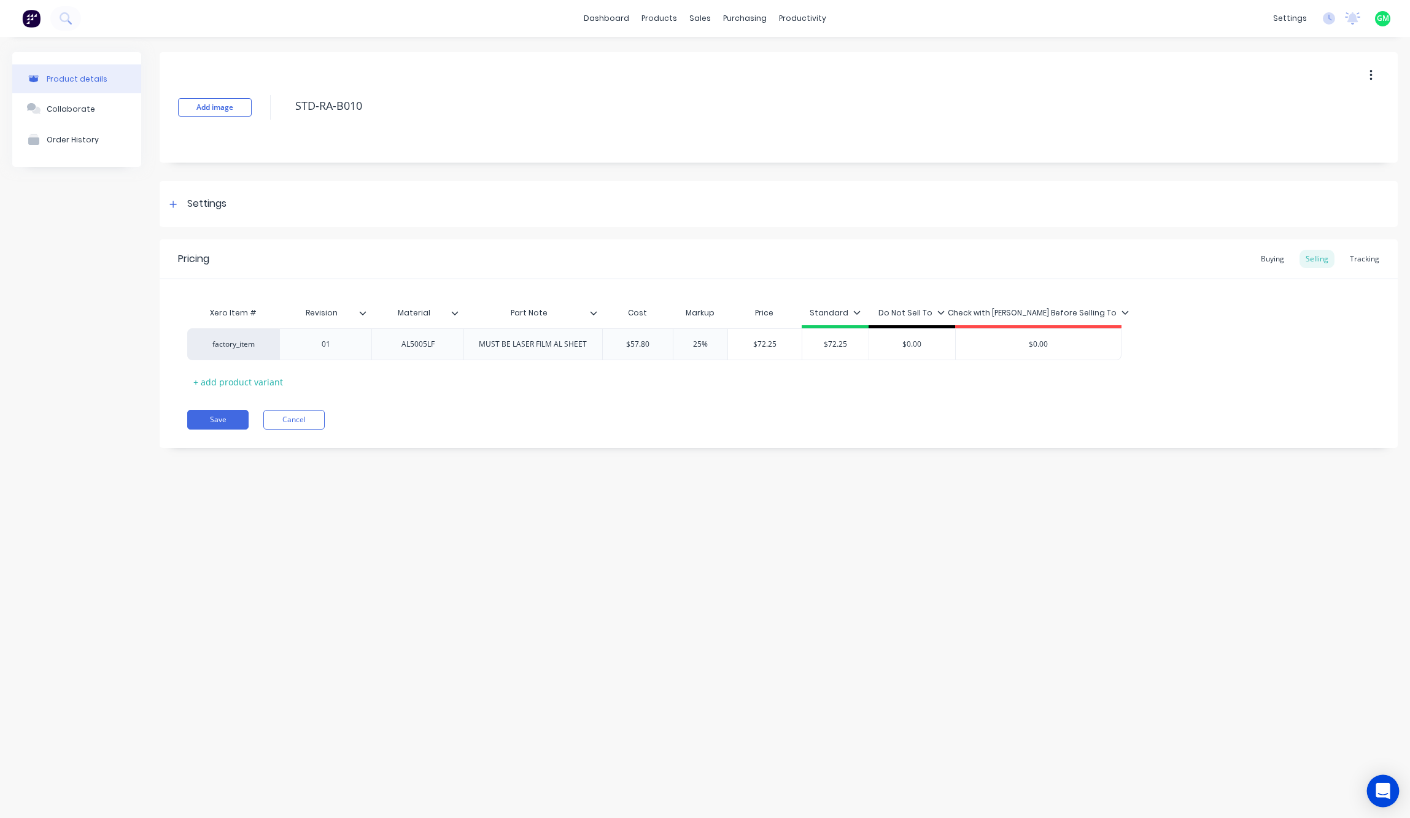
click at [1386, 794] on icon "Open Intercom Messenger" at bounding box center [1383, 791] width 16 height 16
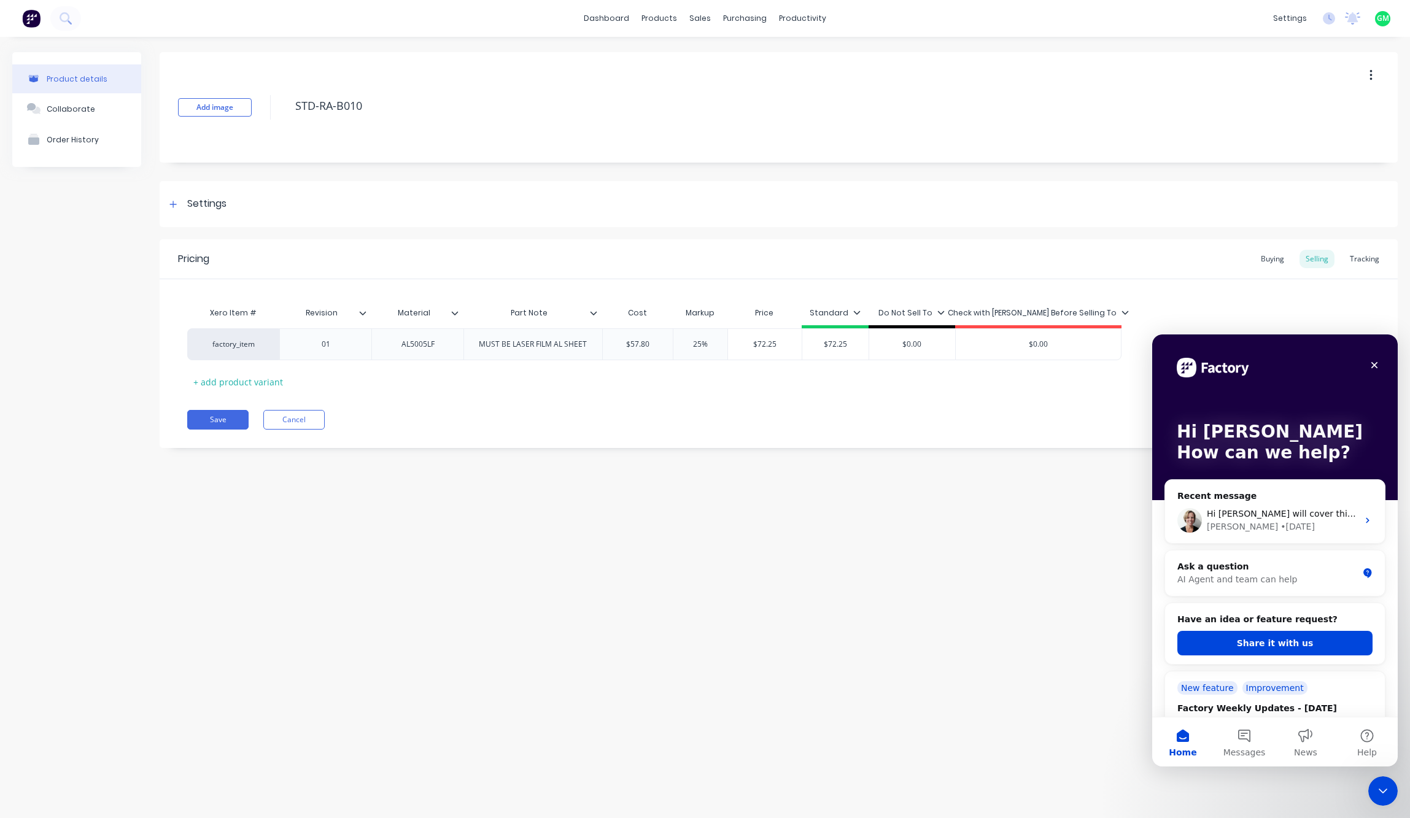
click at [912, 587] on div "Product details Collaborate Order History Add image STD-RA-B010 Settings Produc…" at bounding box center [705, 415] width 1410 height 757
click at [692, 432] on div "Pricing Buying Selling Tracking Xero Item # Revision Material Part Note Cost Ma…" at bounding box center [779, 343] width 1238 height 209
drag, startPoint x: 921, startPoint y: 718, endPoint x: 1128, endPoint y: 548, distance: 268.2
click at [930, 710] on div "Product details Collaborate Order History Add image STD-RA-B010 Settings Produc…" at bounding box center [705, 415] width 1410 height 757
click at [1287, 647] on button "Share it with us" at bounding box center [1274, 643] width 195 height 25
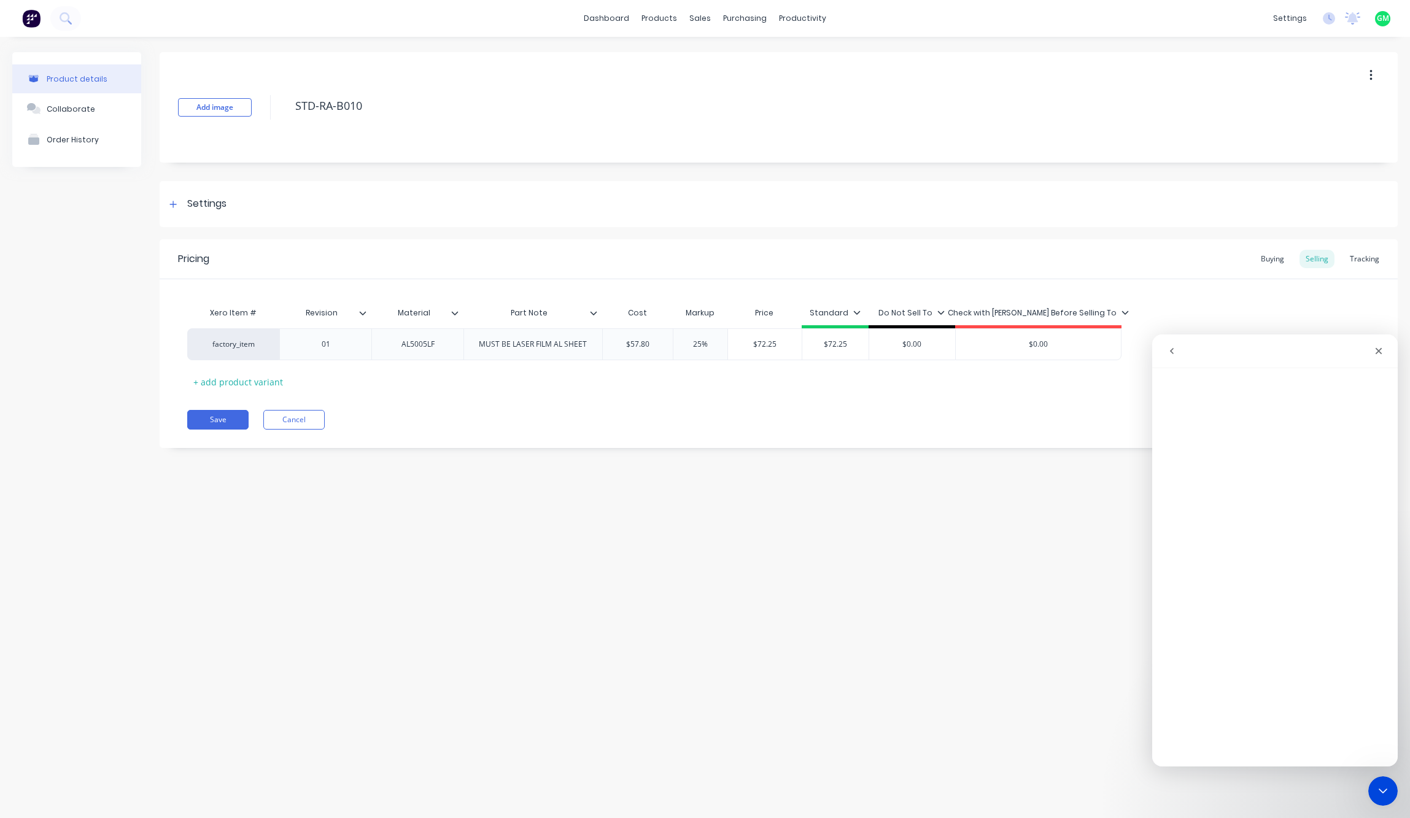
click at [1274, 347] on h1 "Intercom messenger" at bounding box center [1276, 351] width 5 height 10
click at [1381, 359] on div "Close" at bounding box center [1379, 351] width 22 height 22
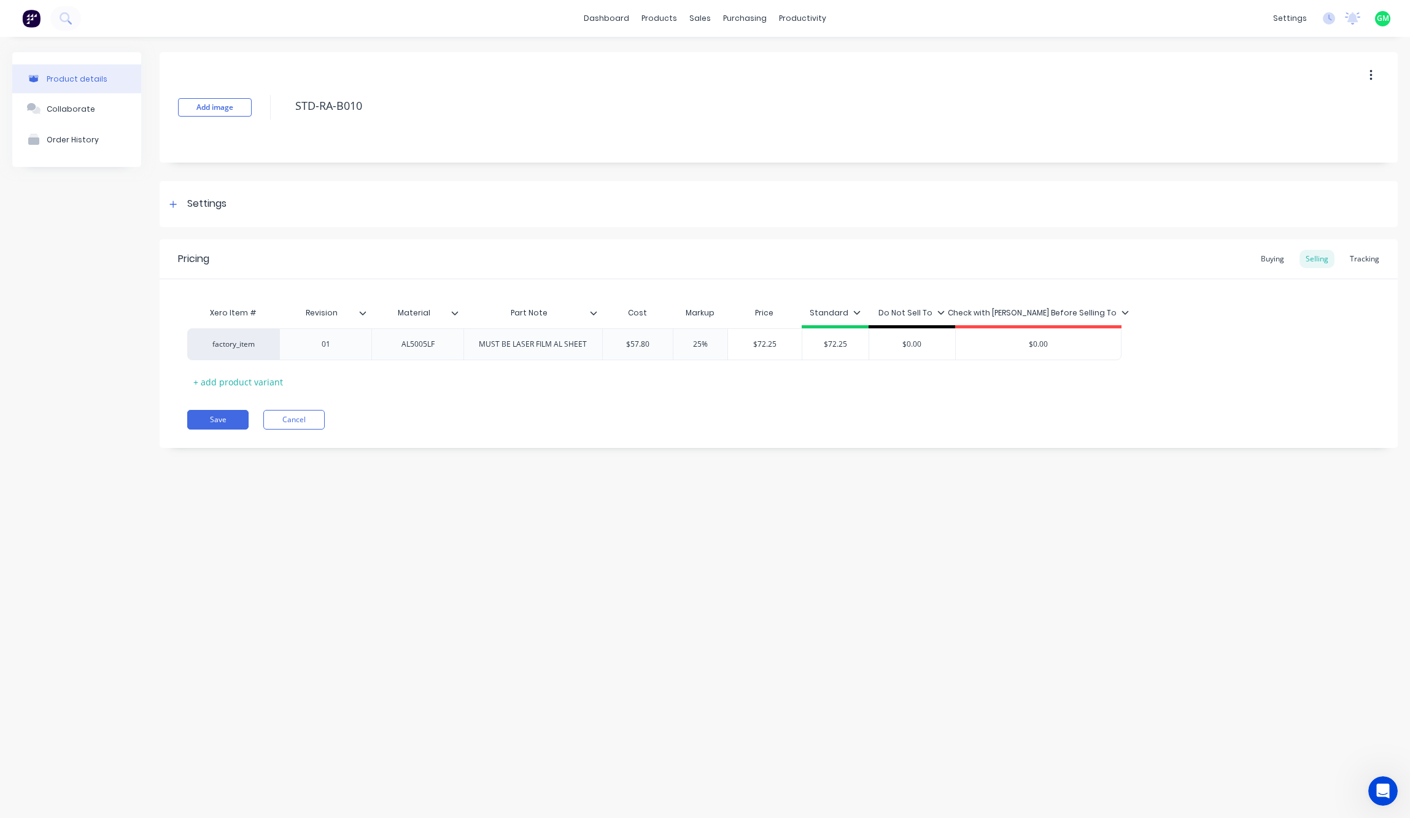
click at [985, 543] on div "Product details Collaborate Order History Add image STD-RA-B010 Settings Produc…" at bounding box center [705, 415] width 1410 height 757
click at [1378, 71] on button "button" at bounding box center [1371, 75] width 29 height 22
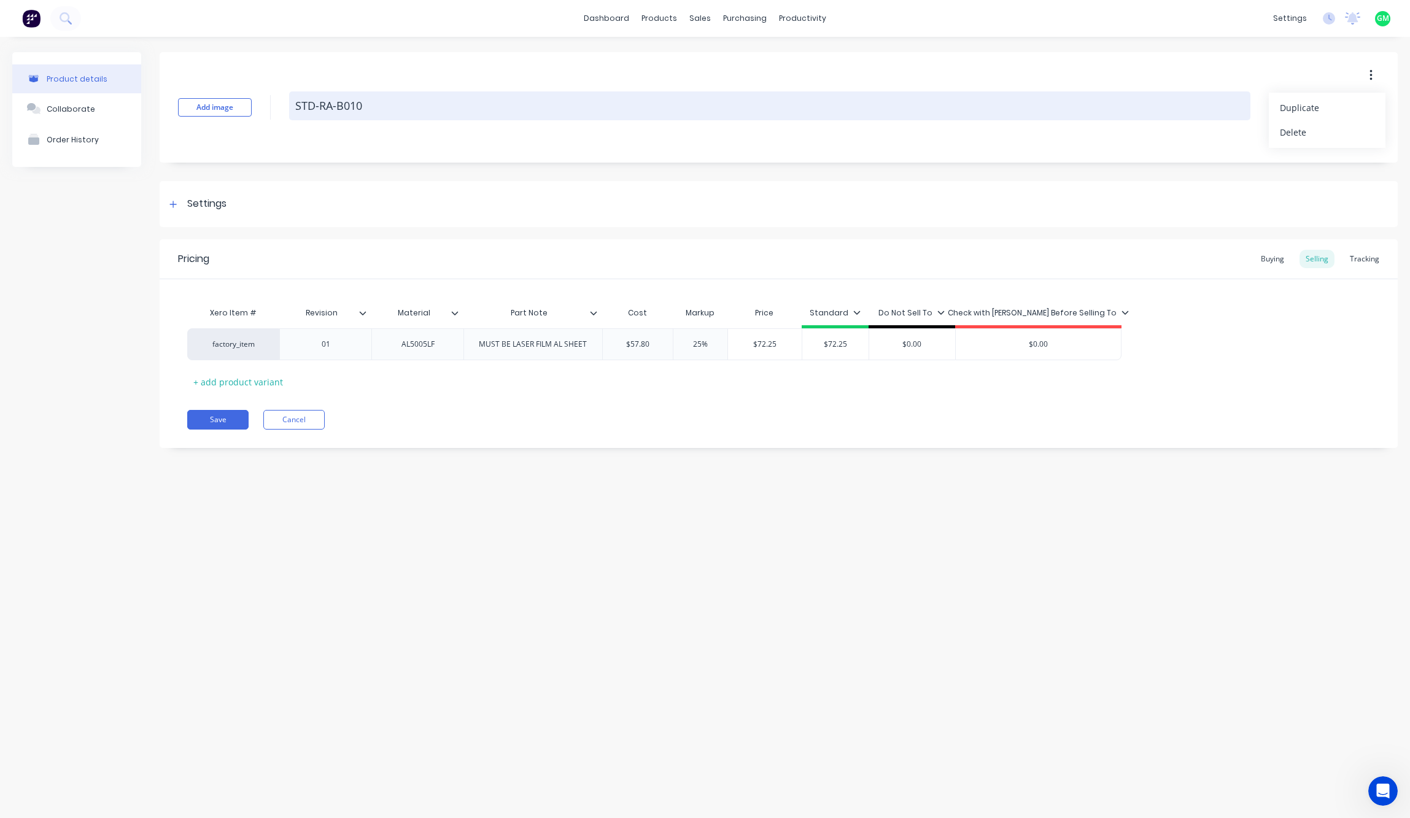
click at [1056, 112] on textarea "STD-RA-B010" at bounding box center [769, 105] width 961 height 29
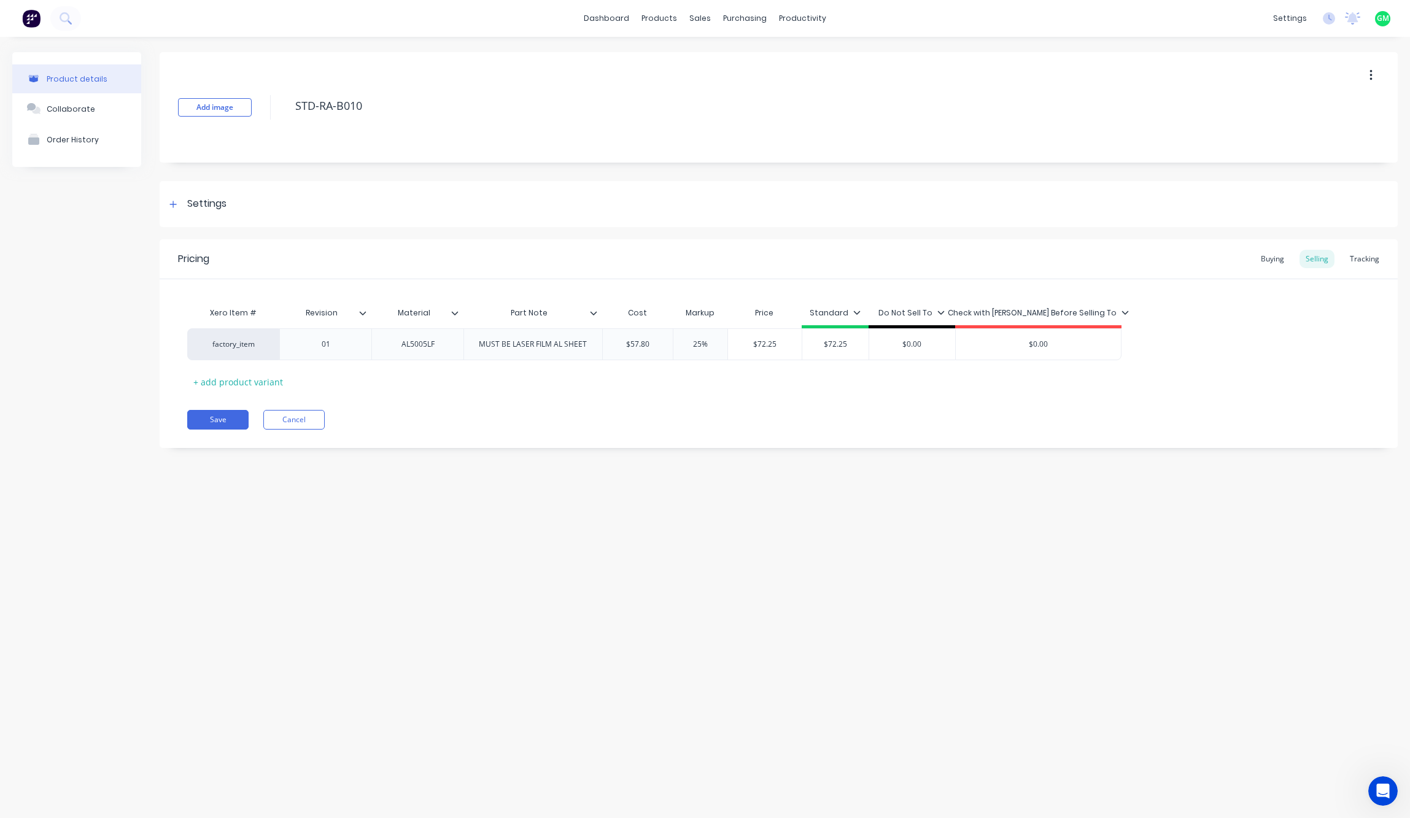
drag, startPoint x: 1134, startPoint y: 546, endPoint x: 1139, endPoint y: 540, distance: 7.4
click at [1138, 545] on div "Product details Collaborate Order History Add image STD-RA-B010 Settings Produc…" at bounding box center [705, 415] width 1410 height 757
click at [1364, 257] on div "Tracking" at bounding box center [1365, 259] width 42 height 18
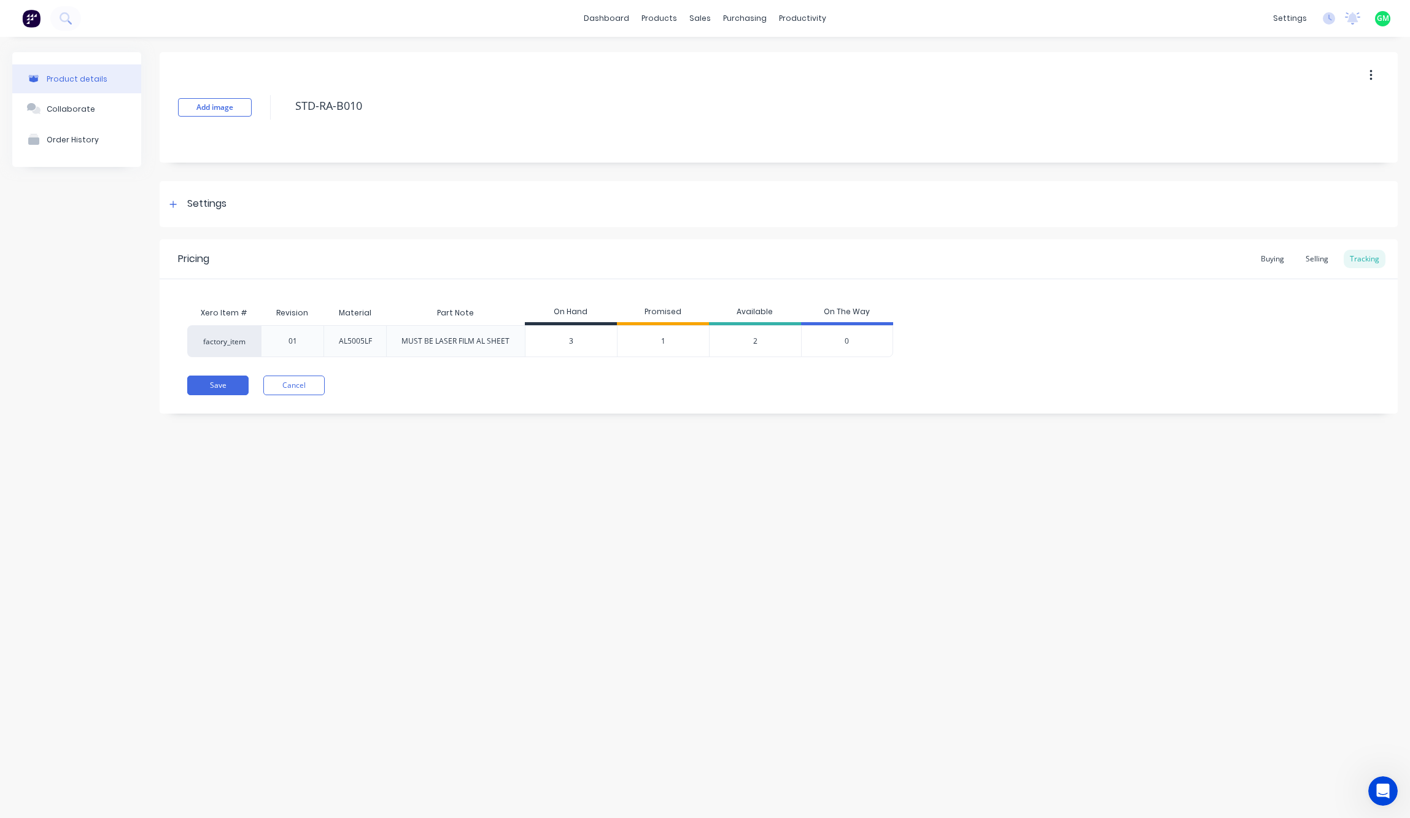
click at [503, 429] on div "Add image STD-RA-B010 Settings Product Options I buy this item I sell this item…" at bounding box center [779, 242] width 1238 height 380
click at [581, 351] on div "3" at bounding box center [570, 341] width 91 height 31
type input "3"
drag, startPoint x: 707, startPoint y: 545, endPoint x: 689, endPoint y: 478, distance: 68.8
click at [707, 545] on div "Product details Collaborate Order History Add image STD-RA-B010 Settings Produc…" at bounding box center [705, 415] width 1410 height 757
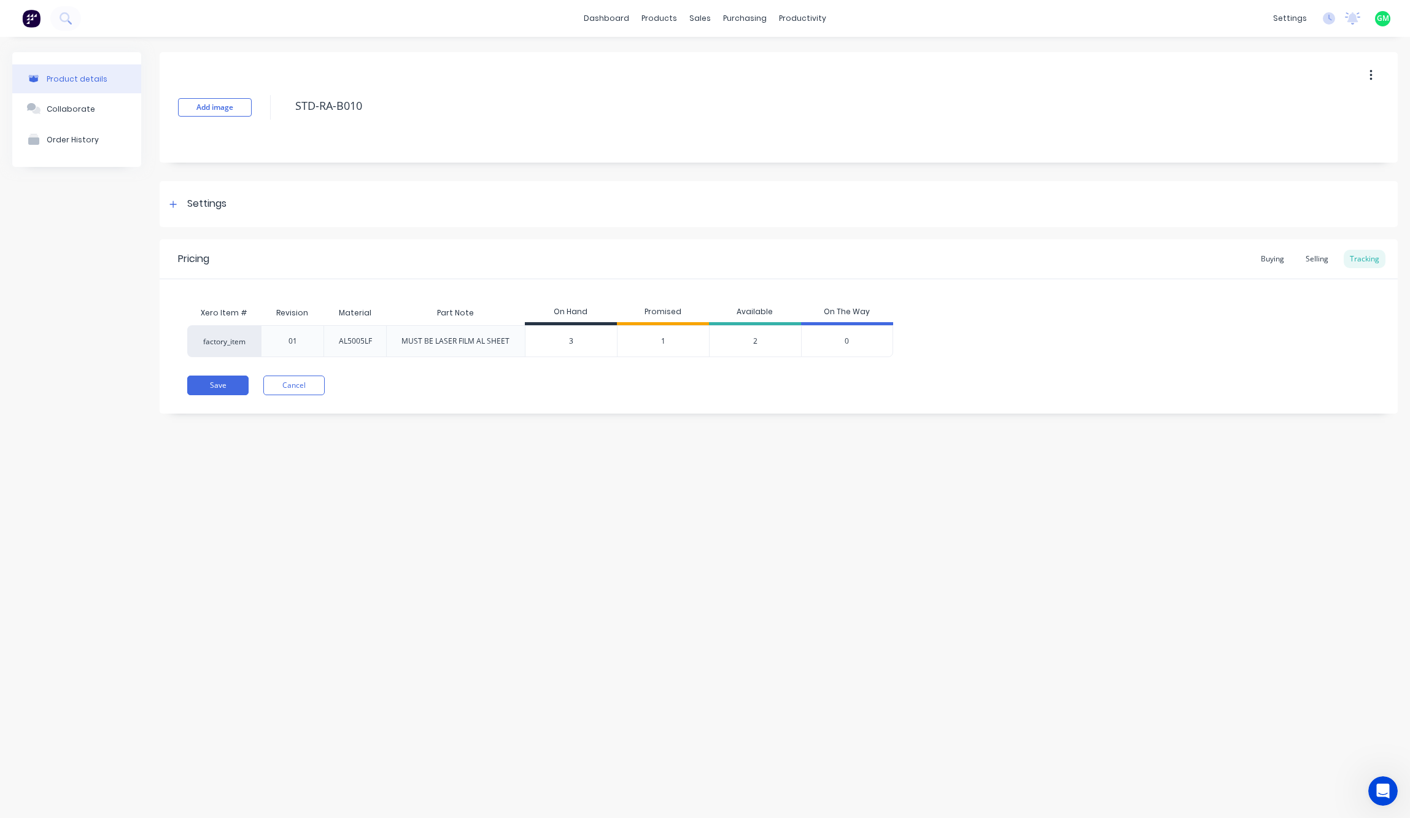
click at [1374, 71] on button "button" at bounding box center [1371, 75] width 29 height 22
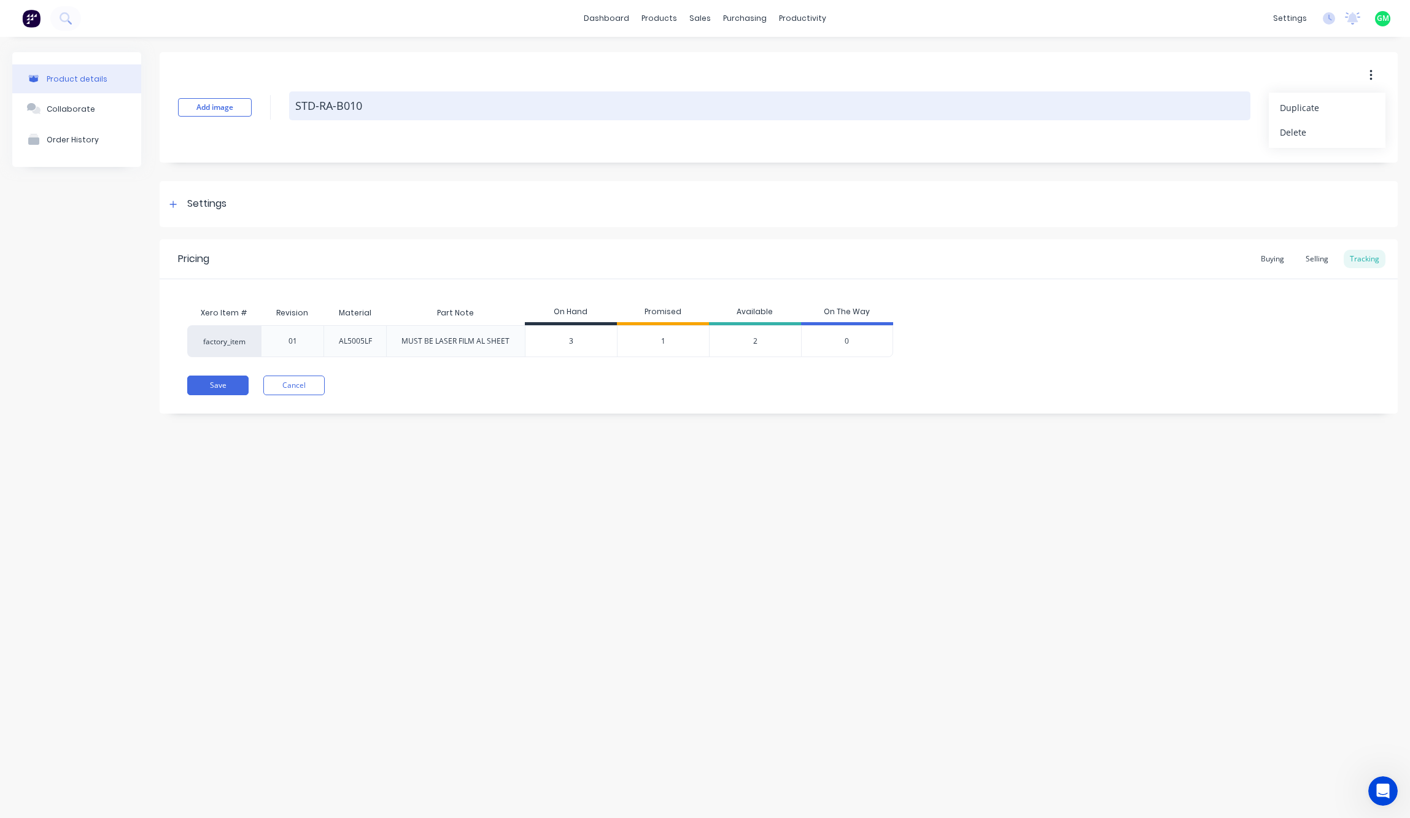
click at [1088, 104] on textarea "STD-RA-B010" at bounding box center [769, 105] width 961 height 29
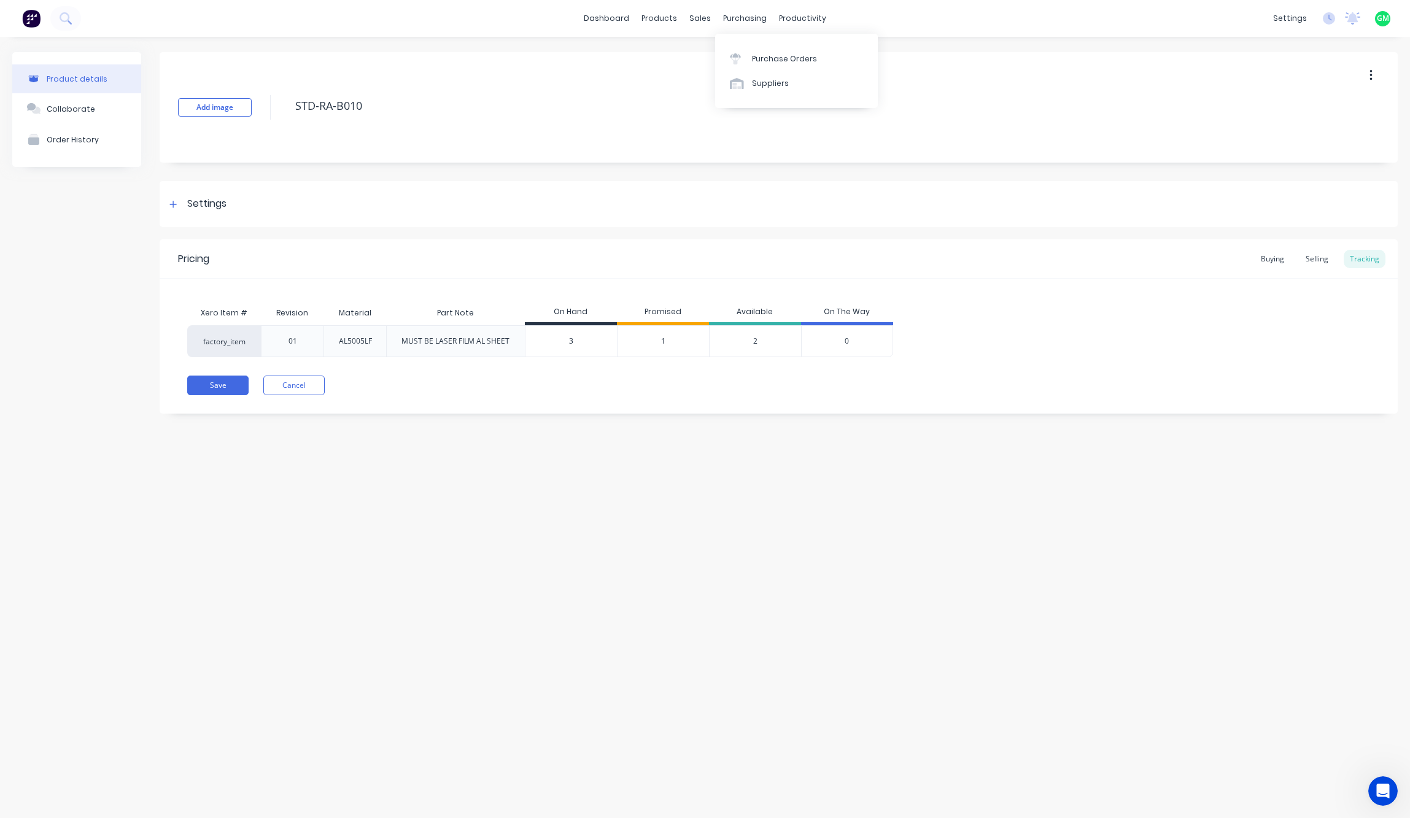
click at [983, 510] on div "Product details Collaborate Order History Add image STD-RA-B010 Settings Produc…" at bounding box center [705, 415] width 1410 height 757
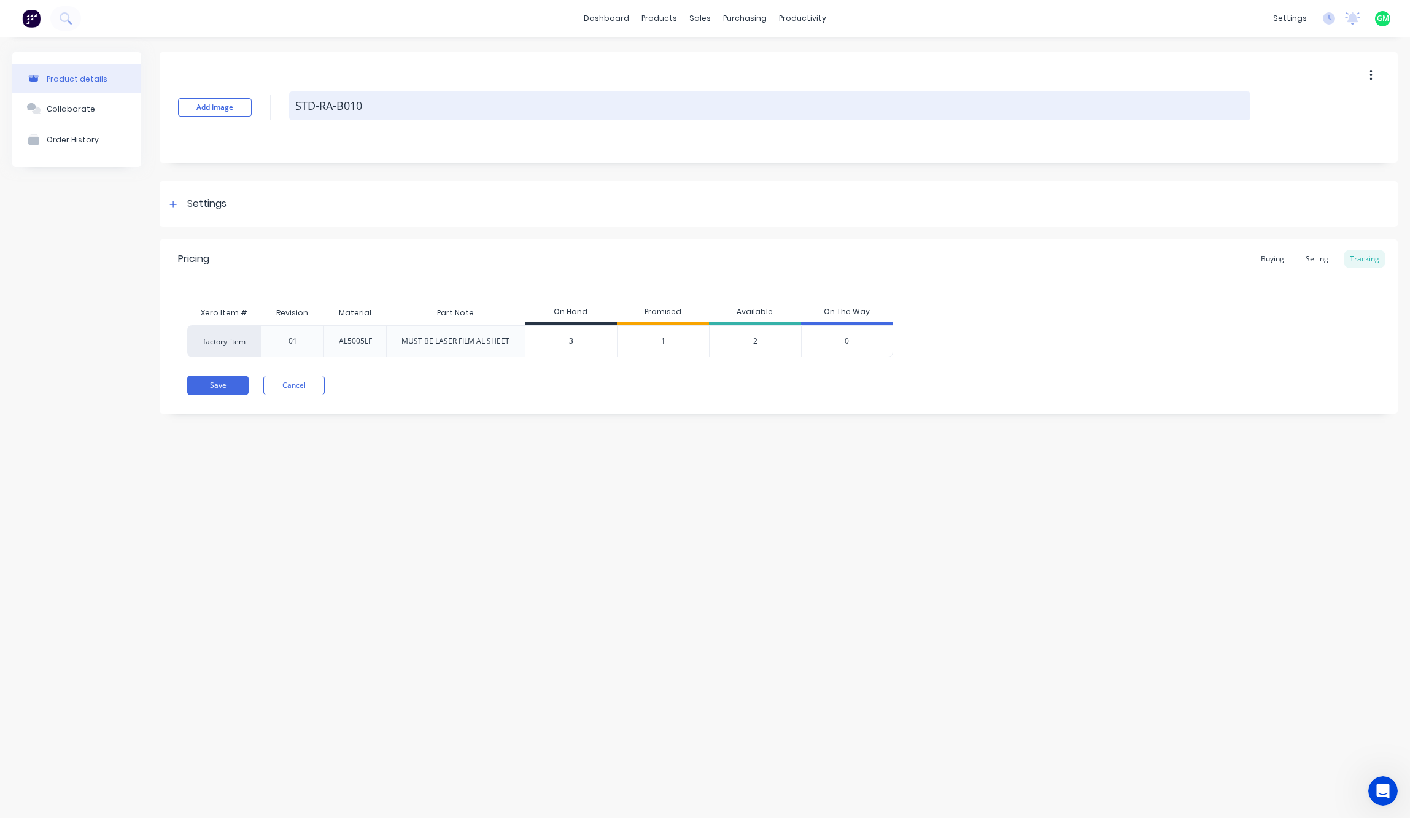
click at [486, 103] on textarea "STD-RA-B010" at bounding box center [769, 105] width 961 height 29
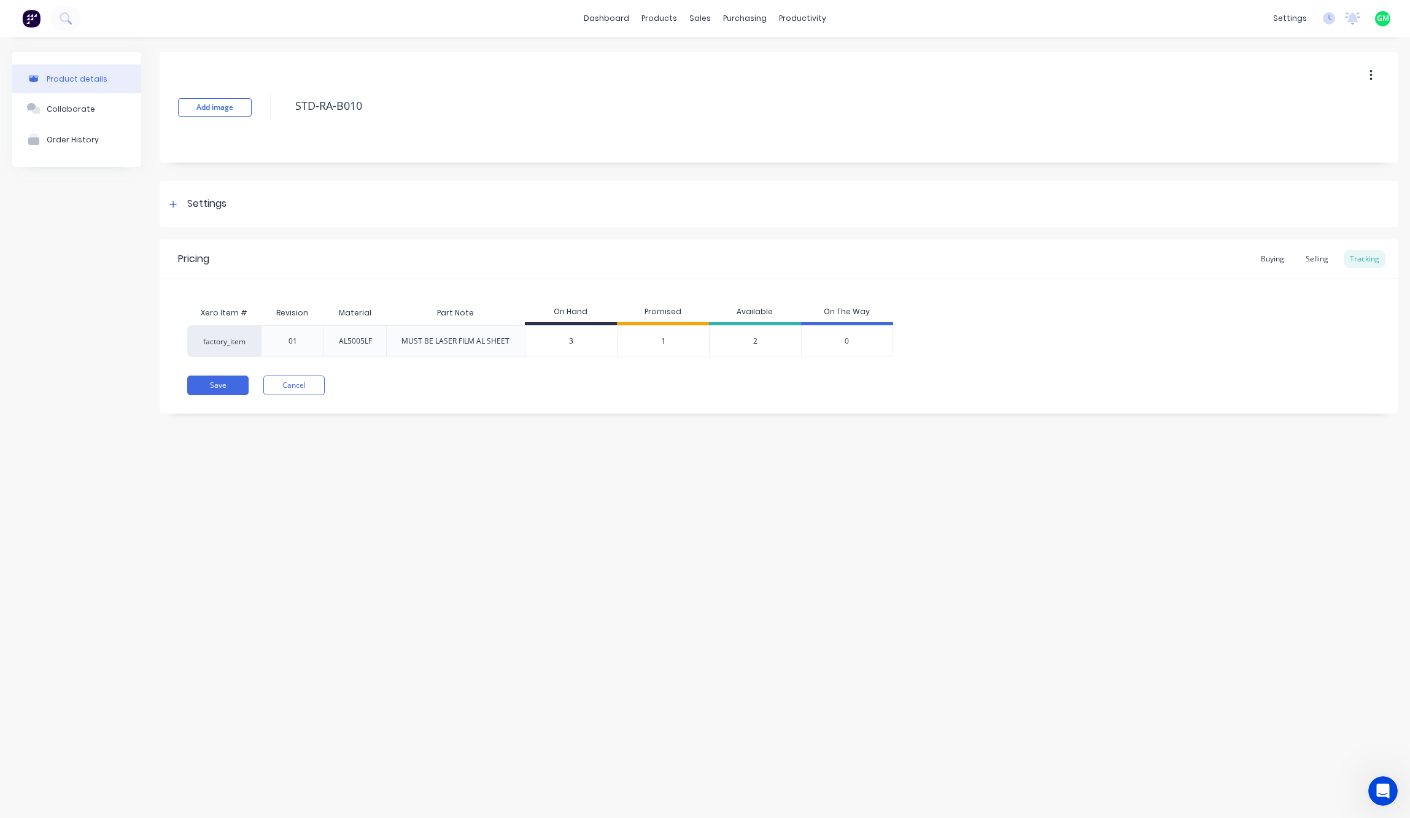
click at [614, 599] on div "Product details Collaborate Order History Add image STD-RA-B010 Settings Produc…" at bounding box center [705, 415] width 1410 height 757
click at [1367, 79] on button "button" at bounding box center [1371, 75] width 29 height 22
click at [758, 570] on div "Product details Collaborate Order History Add image STD-RA-B010 Settings Produc…" at bounding box center [705, 415] width 1410 height 757
click at [530, 516] on div "Product details Collaborate Order History Add image STD-RA-B010 Settings Produc…" at bounding box center [705, 415] width 1410 height 757
click at [609, 451] on div "Product details Collaborate Order History Add image STD-RA-B010 Settings Produc…" at bounding box center [705, 415] width 1410 height 757
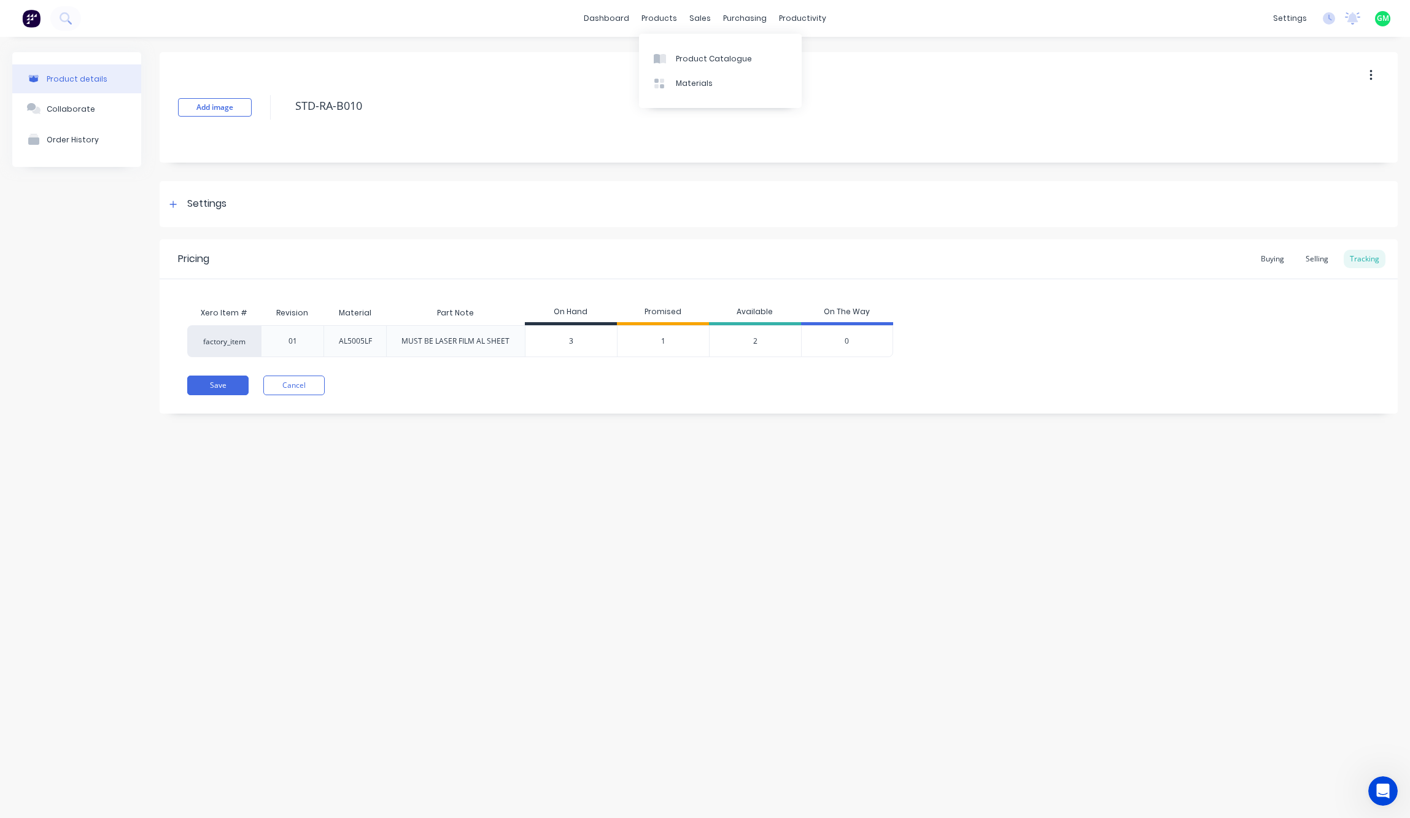
click at [664, 29] on div "dashboard products sales purchasing productivity dashboard products Product Cat…" at bounding box center [705, 18] width 1410 height 37
click at [694, 55] on div "Product Catalogue" at bounding box center [714, 58] width 76 height 11
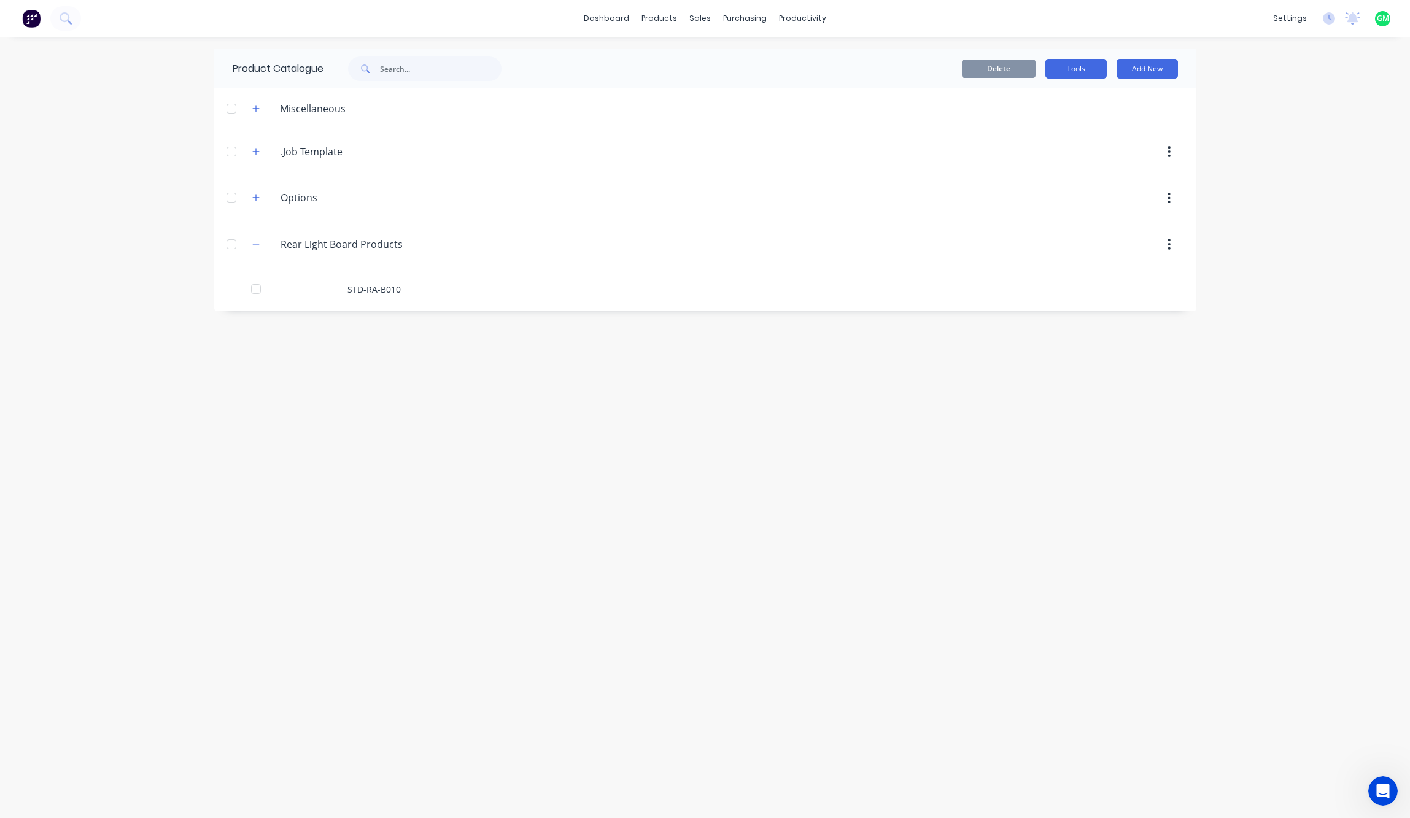
click at [1084, 70] on button "Tools" at bounding box center [1075, 69] width 61 height 20
click at [1029, 125] on div "Stocktake" at bounding box center [1048, 125] width 95 height 18
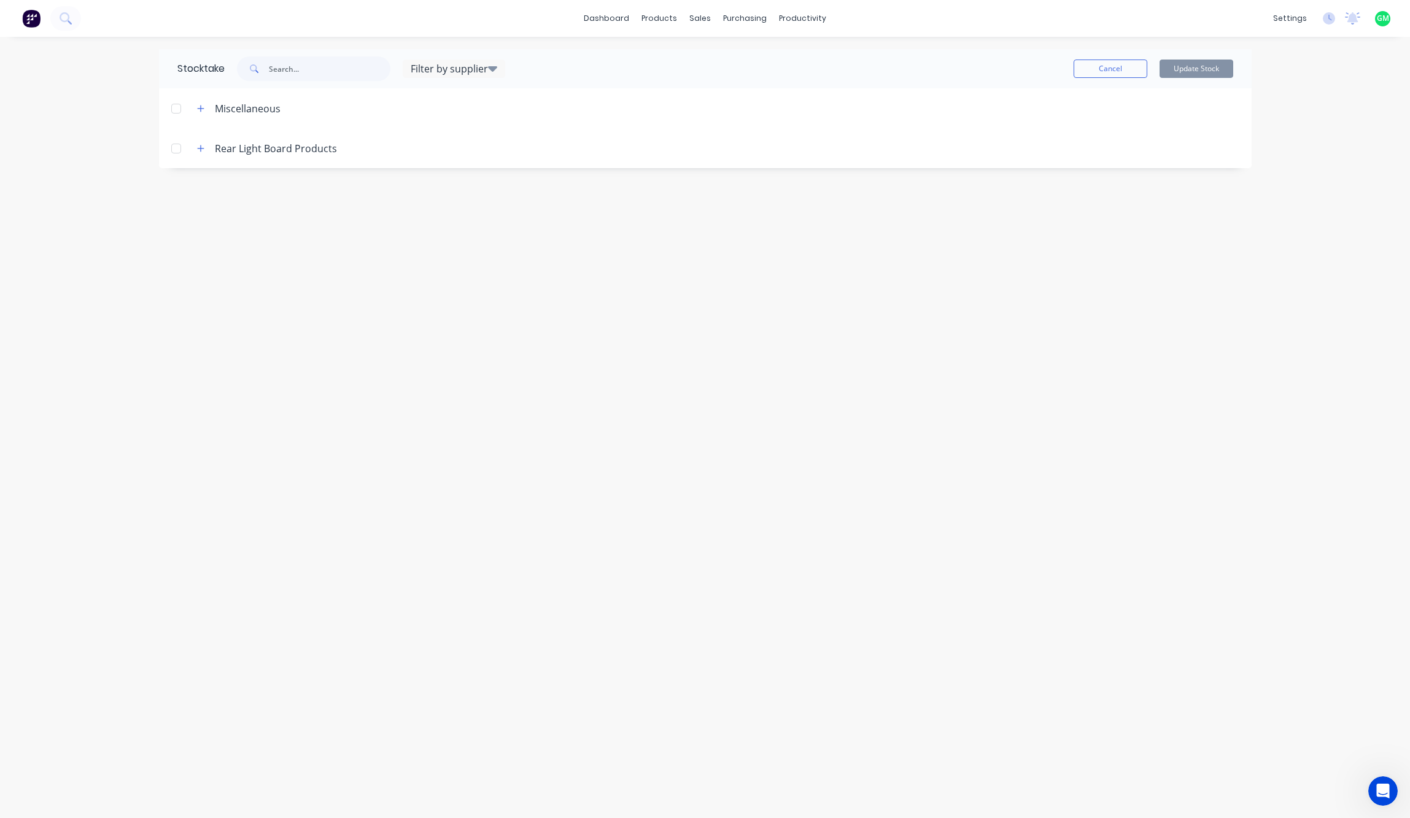
drag, startPoint x: 204, startPoint y: 148, endPoint x: 211, endPoint y: 152, distance: 8.0
click at [206, 148] on button "button" at bounding box center [200, 148] width 15 height 15
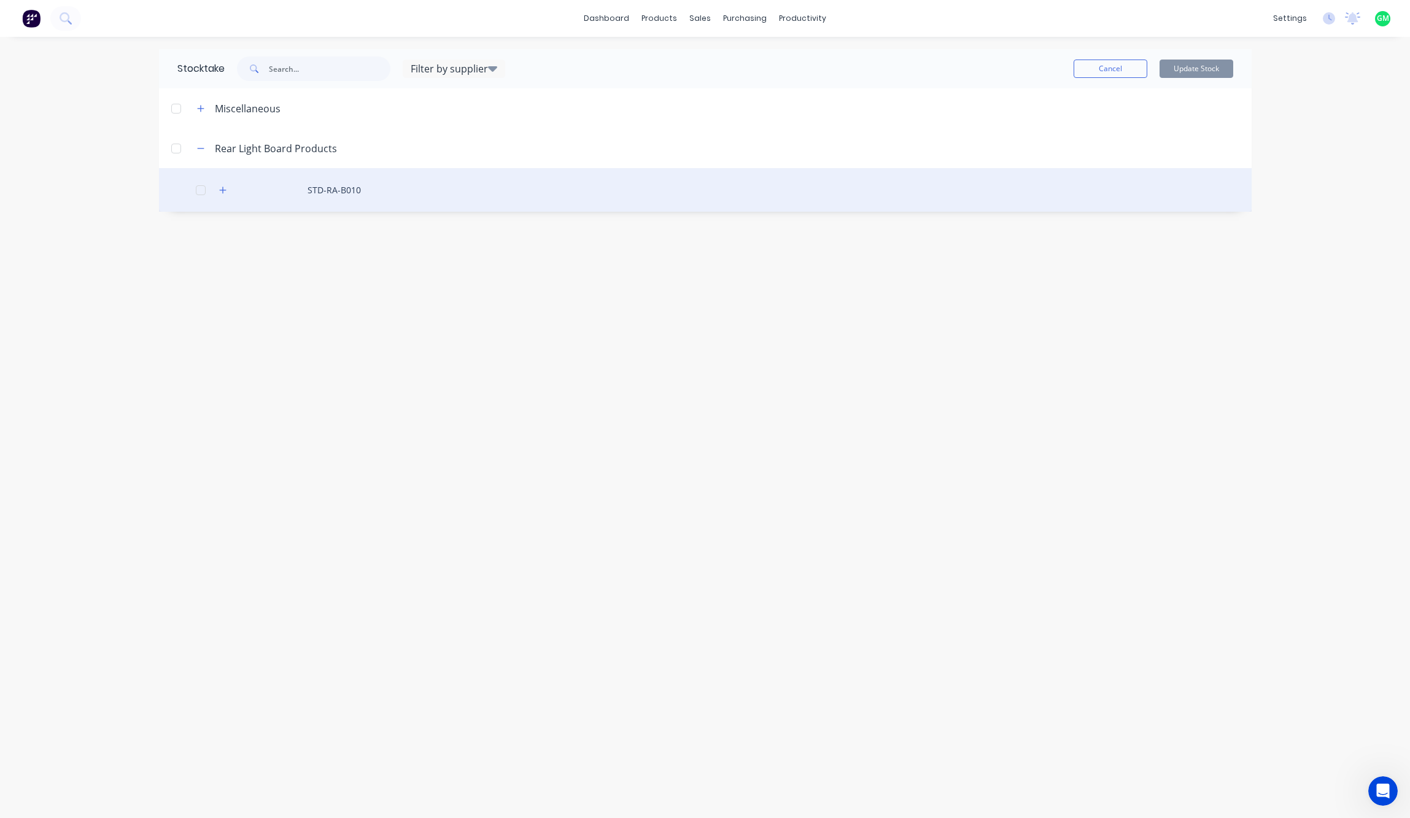
click at [337, 189] on div "STD-RA-B010" at bounding box center [705, 190] width 1093 height 44
click at [221, 189] on icon "button" at bounding box center [222, 190] width 7 height 9
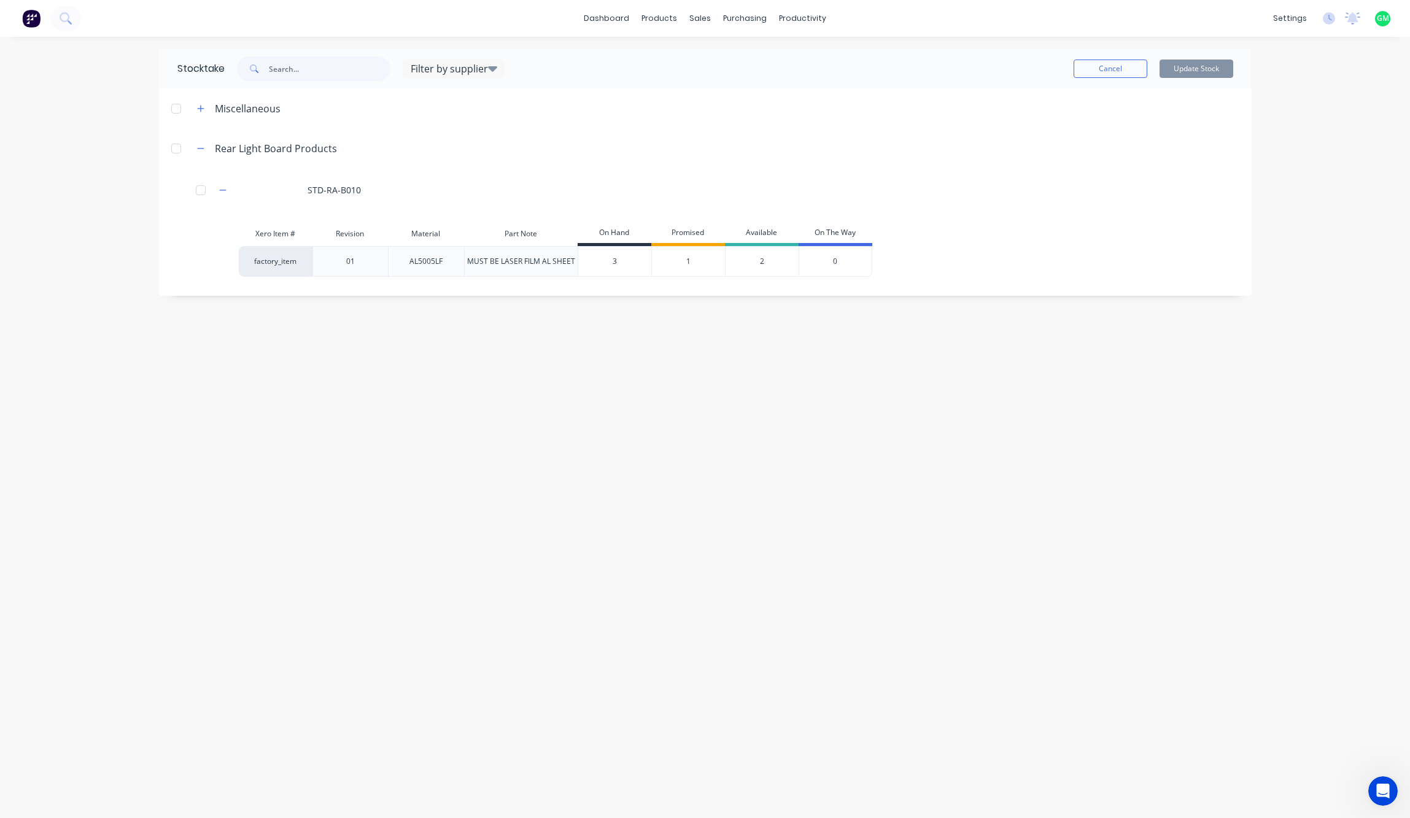
type input "3"
click at [627, 260] on input "3" at bounding box center [614, 261] width 73 height 11
click at [956, 257] on div "factory_item 01 AL5005LF MUST BE LASER FILM AL SHEET 3 3 1 2 0" at bounding box center [695, 261] width 912 height 31
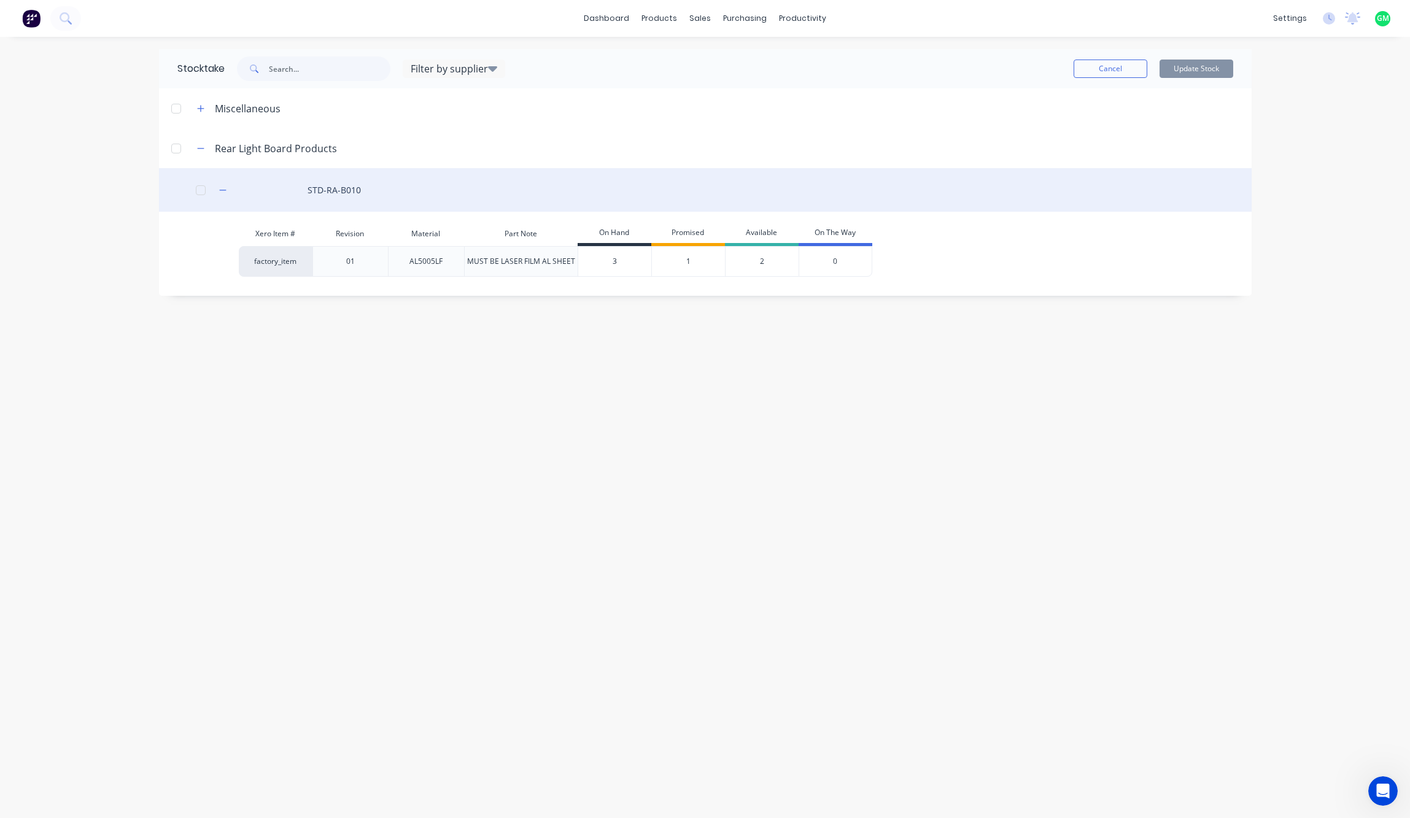
click at [325, 186] on div "STD-RA-B010" at bounding box center [705, 190] width 1093 height 44
click at [374, 201] on div "STD-RA-B010" at bounding box center [705, 190] width 1093 height 44
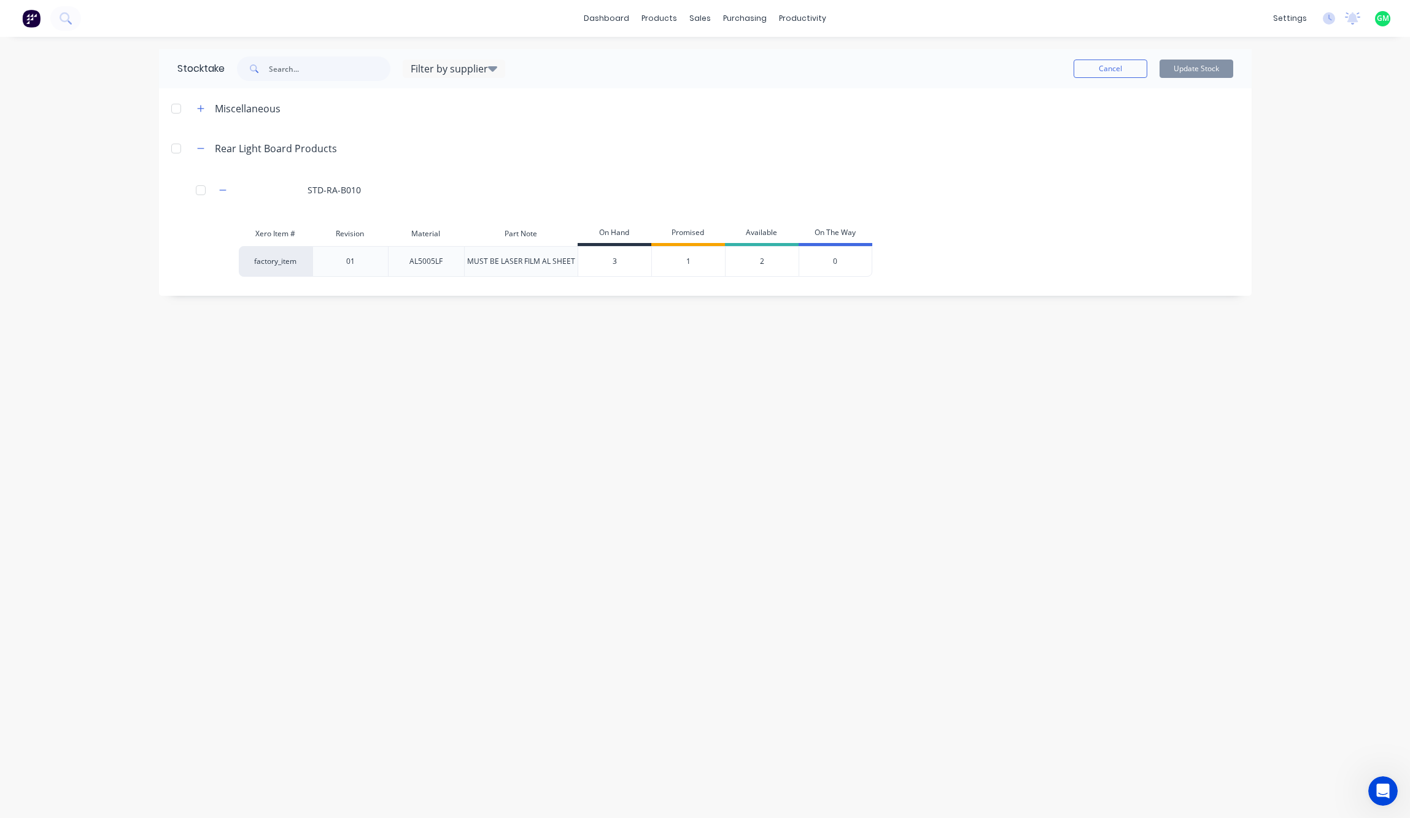
drag, startPoint x: 1126, startPoint y: 524, endPoint x: 1141, endPoint y: 332, distance: 192.8
click at [1126, 522] on div "Stocktake Filter by supplier Total Tools Maroochydore Roof Racks Galore Pneumat…" at bounding box center [705, 427] width 1117 height 757
click at [1107, 66] on button "Cancel" at bounding box center [1111, 69] width 74 height 18
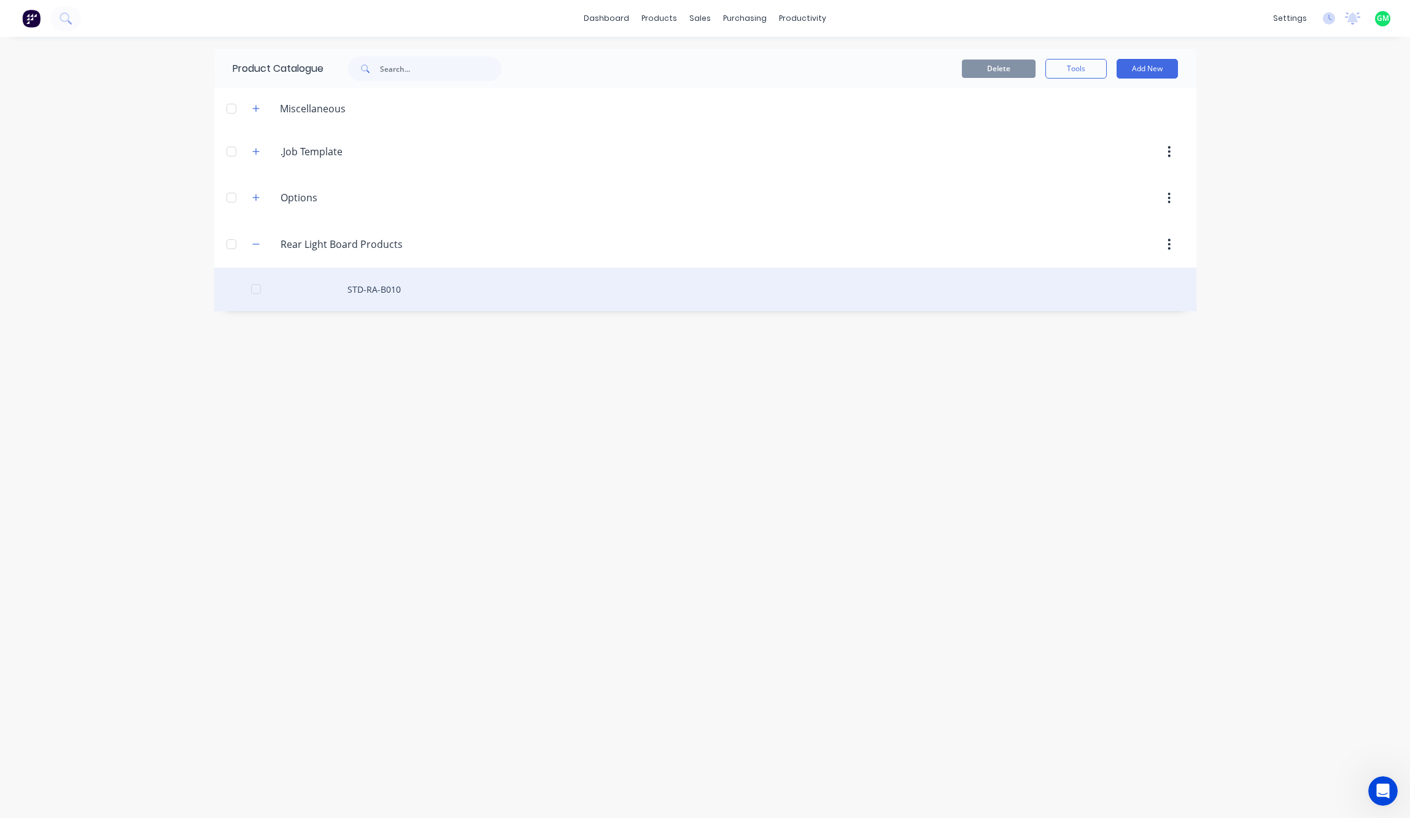
click at [818, 386] on div "Product Catalogue Delete Tools Add New Miscellaneous .Job.Template .Job Templat…" at bounding box center [705, 427] width 982 height 757
click at [386, 293] on div "STD-RA-B010" at bounding box center [705, 290] width 982 height 44
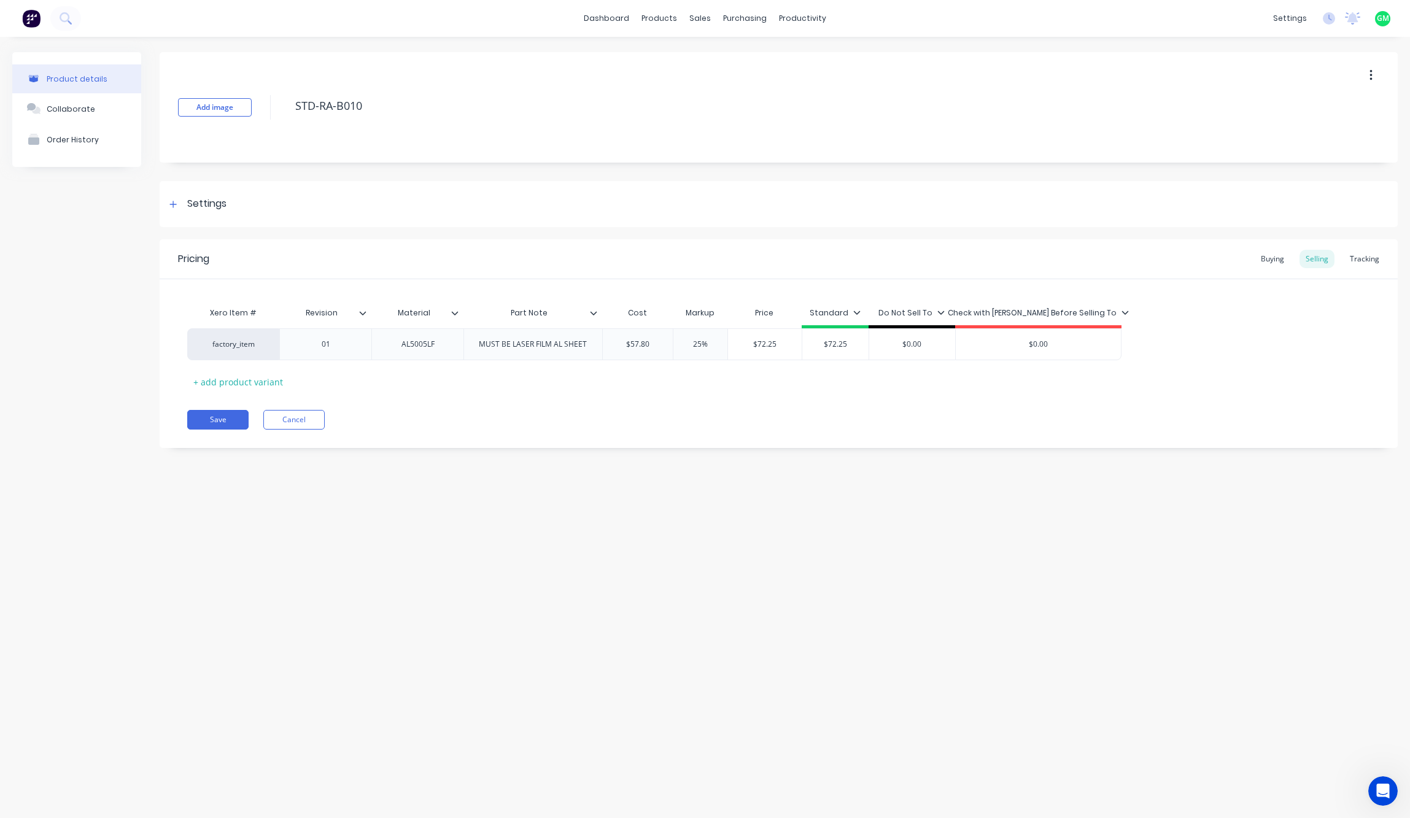
click at [475, 600] on div "Product details Collaborate Order History Add image STD-RA-B010 Settings Produc…" at bounding box center [705, 415] width 1410 height 757
click at [72, 107] on div "Collaborate" at bounding box center [71, 108] width 48 height 9
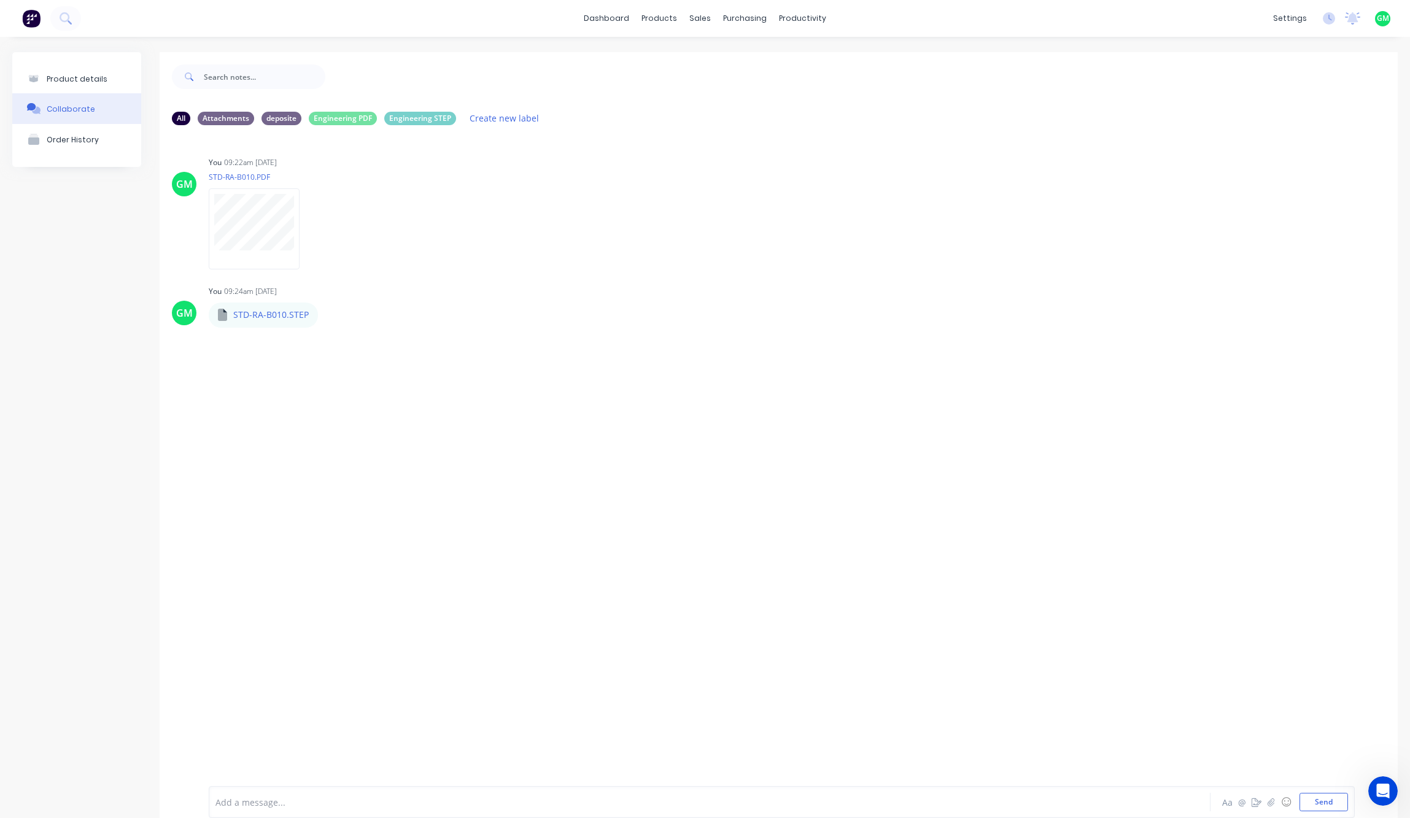
click at [298, 469] on div "GM You 09:22am [DATE] STD-RA-B010.PDF Labels Auto-attach to new orders Sales Or…" at bounding box center [779, 451] width 1238 height 633
click at [490, 112] on button "Create new label" at bounding box center [504, 118] width 82 height 17
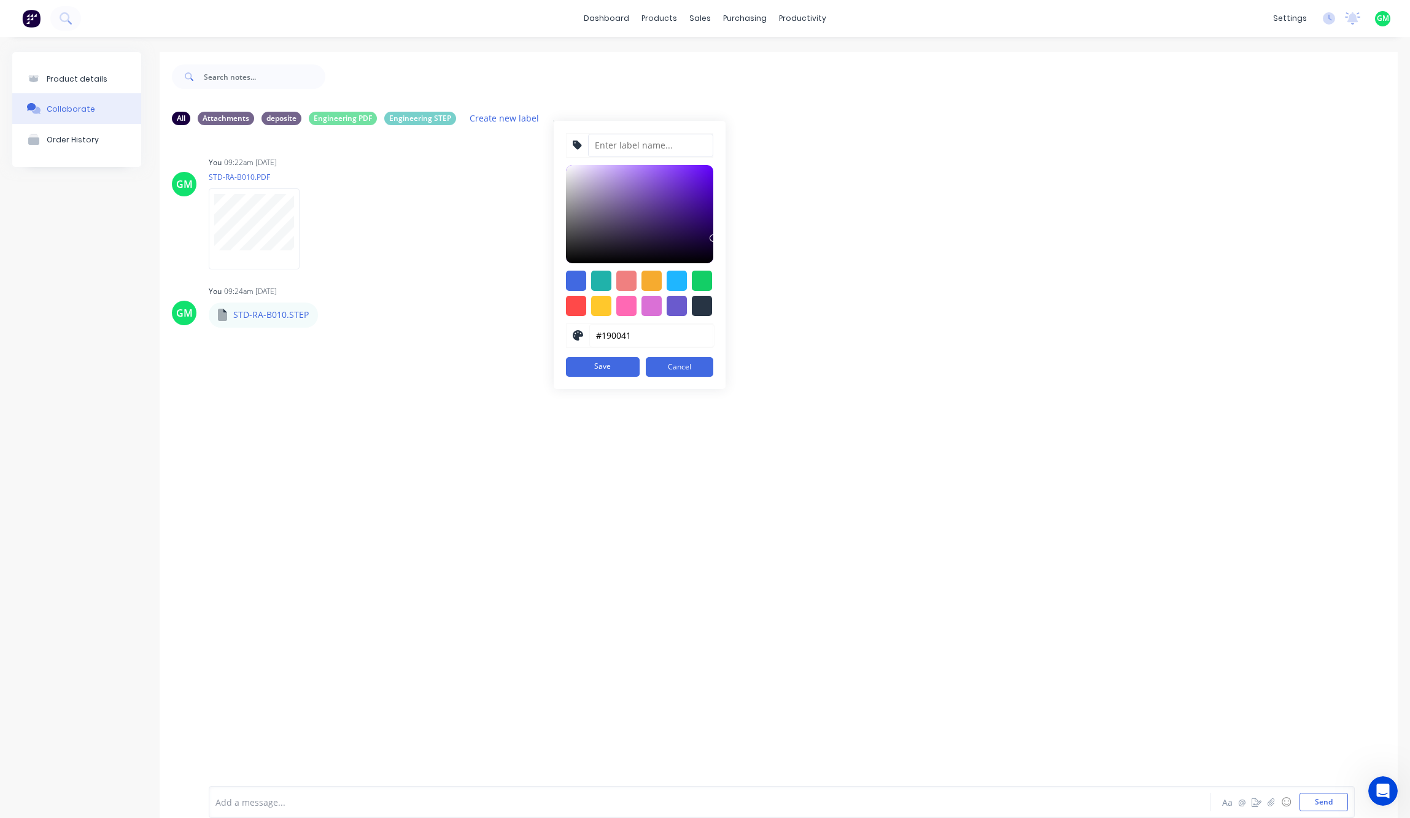
click at [664, 139] on input at bounding box center [650, 145] width 125 height 23
type input "Stock Update"
click at [572, 303] on div at bounding box center [576, 306] width 20 height 20
type input "#FF4949"
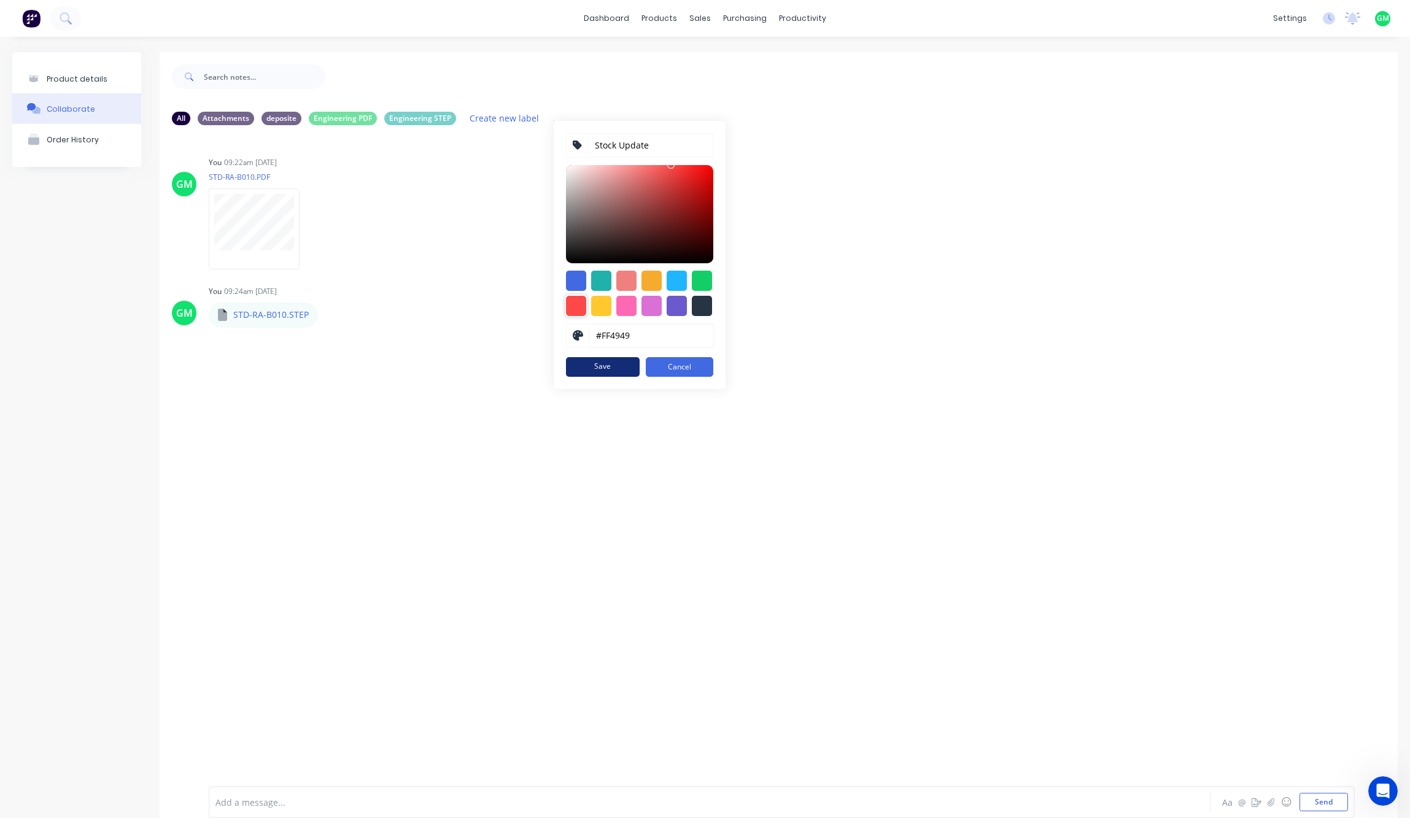
click at [605, 367] on button "Save" at bounding box center [603, 367] width 74 height 20
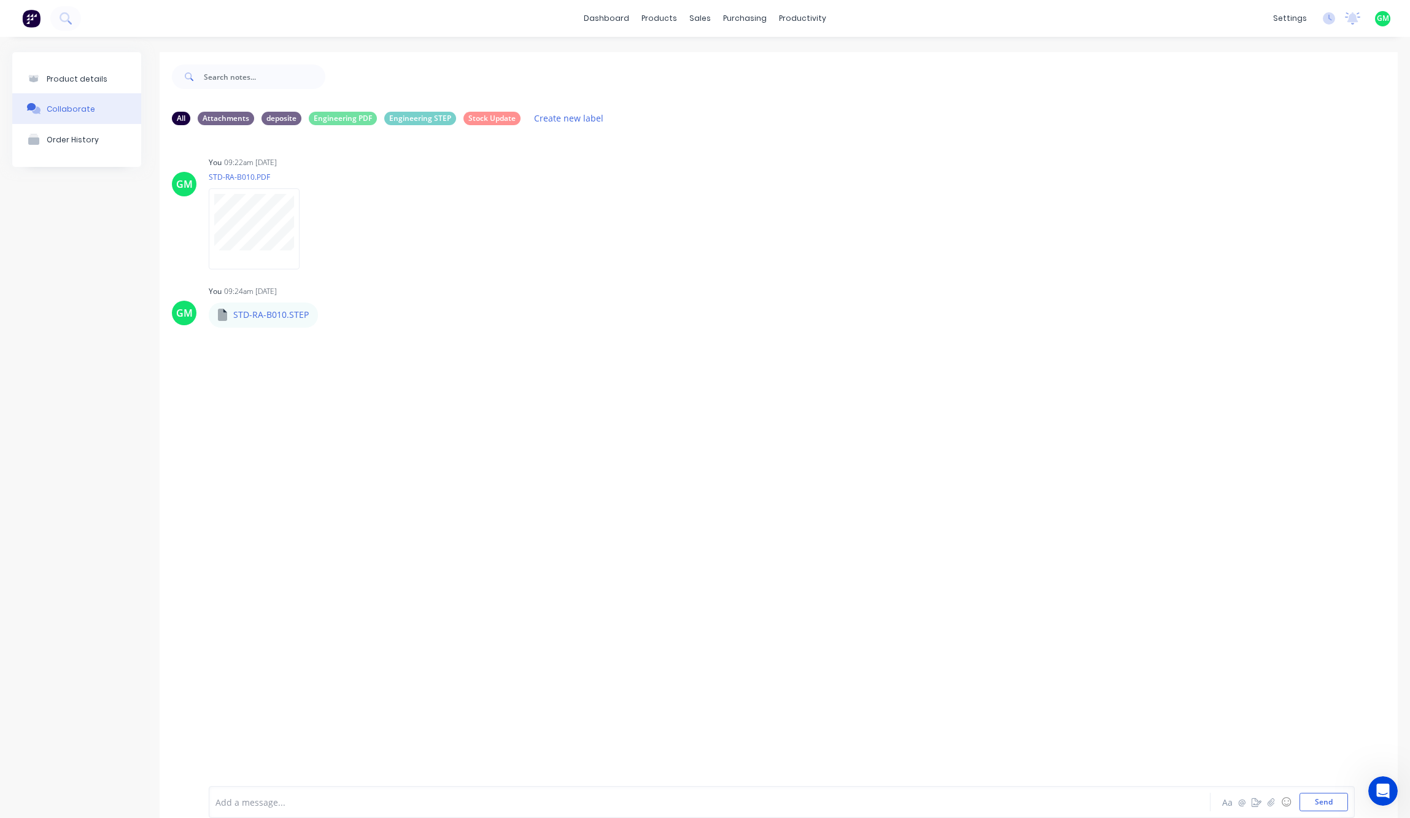
drag, startPoint x: 557, startPoint y: 432, endPoint x: 559, endPoint y: 384, distance: 47.9
click at [558, 432] on div "GM You 09:22am [DATE] STD-RA-B010.PDF Labels Auto-attach to new orders Sales Or…" at bounding box center [779, 451] width 1238 height 633
click at [495, 118] on div "Stock Update" at bounding box center [491, 118] width 57 height 14
drag, startPoint x: 519, startPoint y: 319, endPoint x: 514, endPoint y: 311, distance: 9.6
click at [516, 318] on div at bounding box center [779, 451] width 1238 height 633
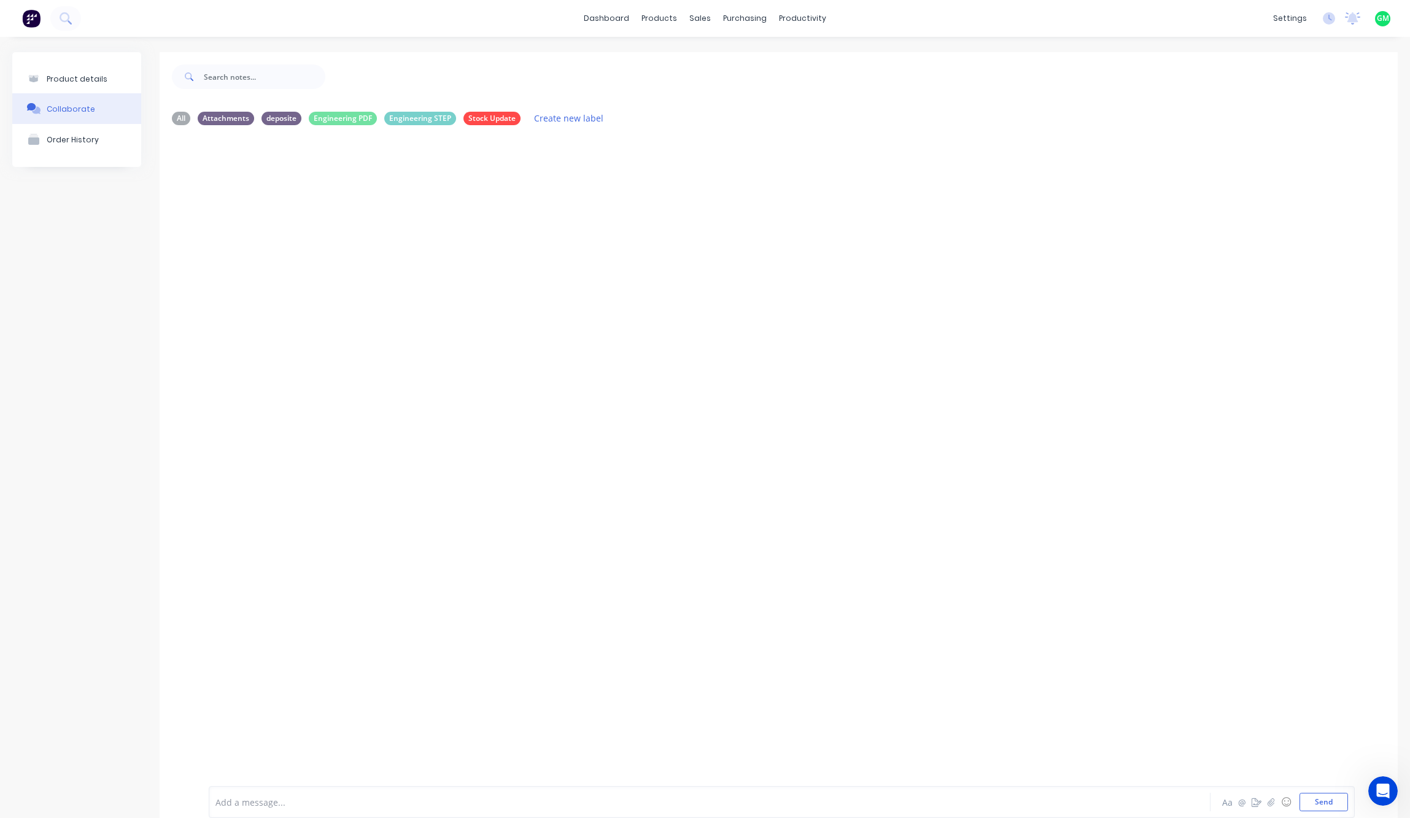
click at [416, 366] on div at bounding box center [779, 451] width 1238 height 633
click at [1105, 801] on div "Add a message... Aa @ ☺ Send" at bounding box center [781, 802] width 1133 height 18
click at [291, 798] on div at bounding box center [640, 802] width 849 height 13
click at [289, 800] on div at bounding box center [640, 802] width 849 height 13
click at [634, 258] on div at bounding box center [779, 451] width 1238 height 633
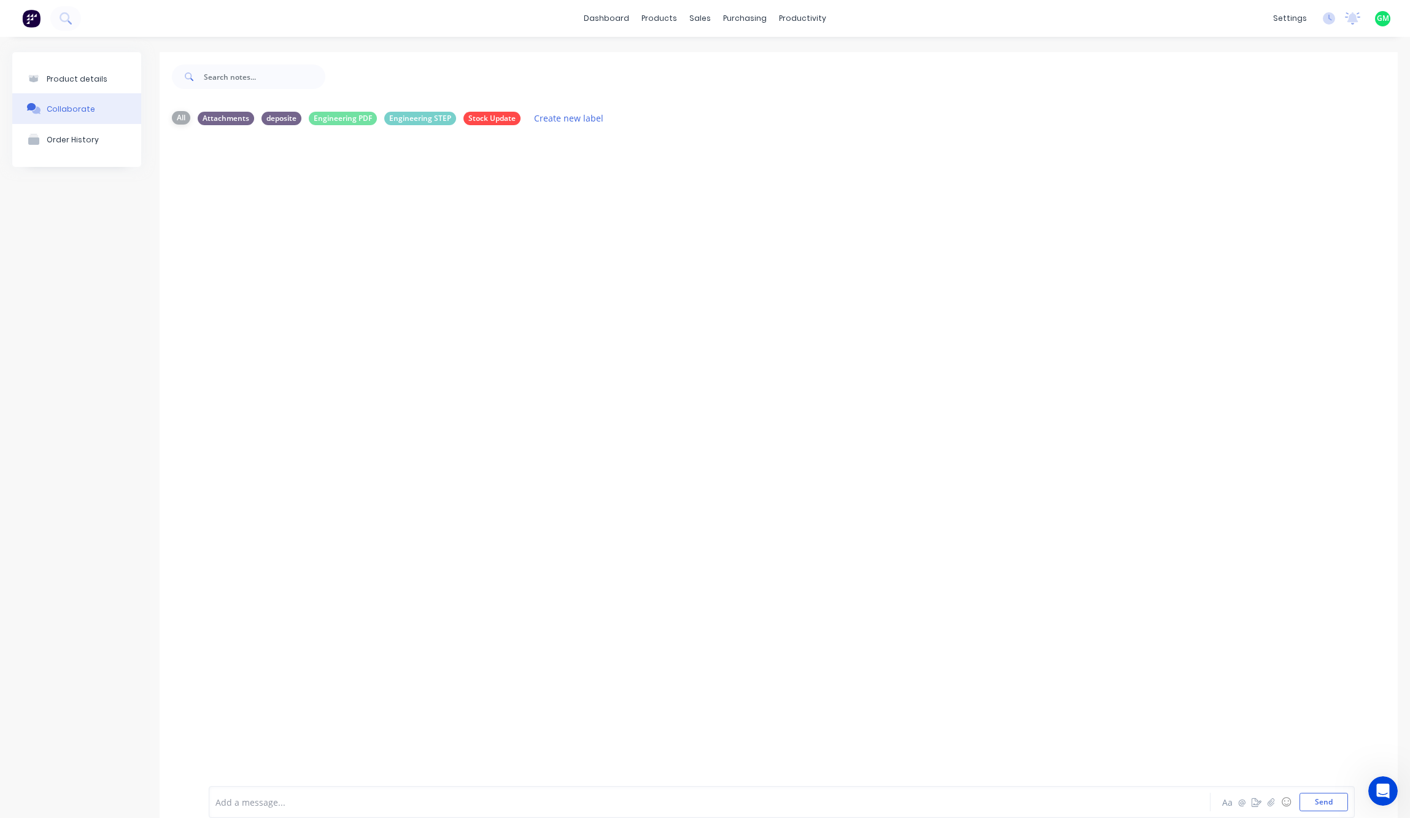
click at [185, 118] on div "All" at bounding box center [181, 118] width 18 height 14
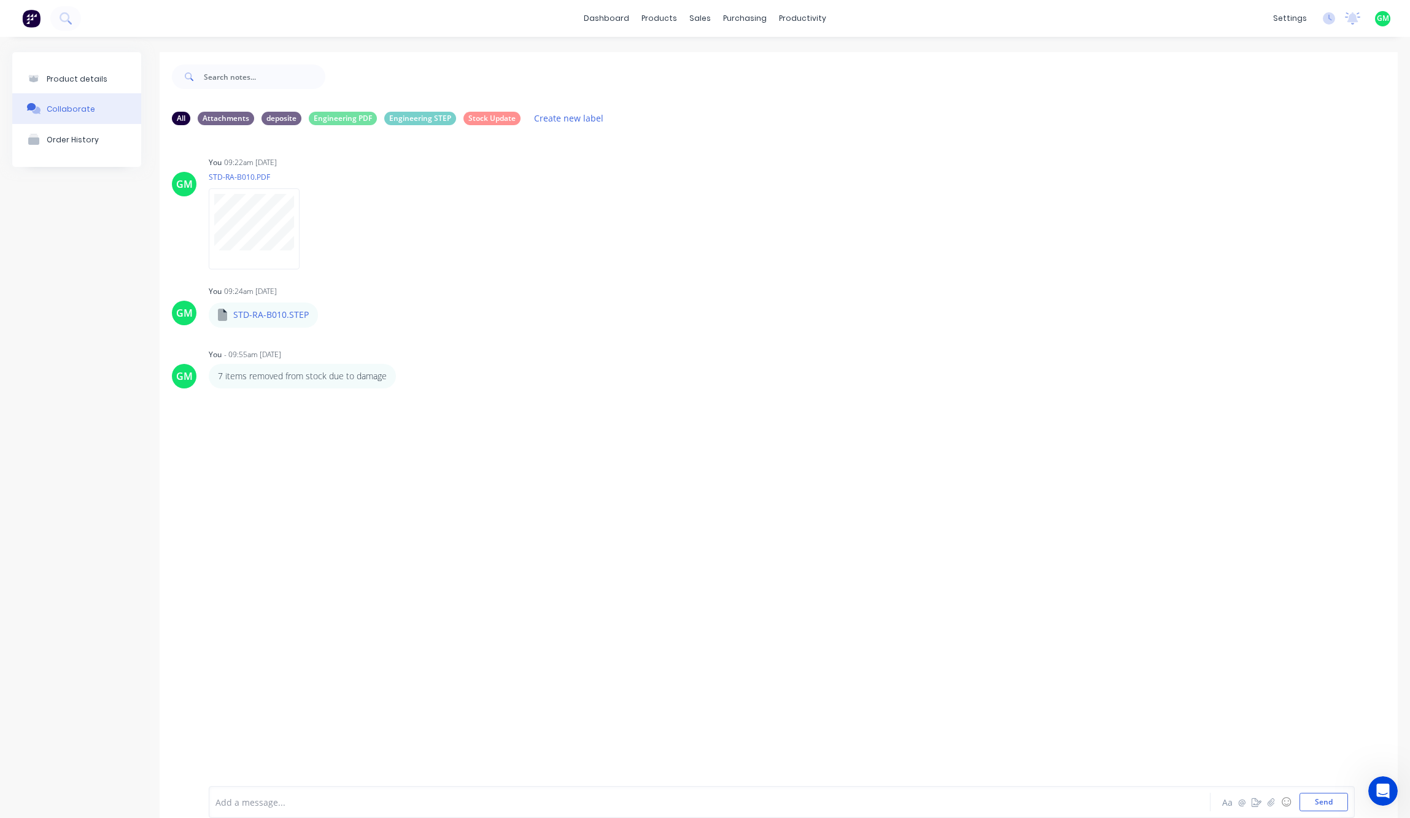
drag, startPoint x: 670, startPoint y: 275, endPoint x: 591, endPoint y: 332, distance: 97.6
click at [662, 279] on div "GM You 09:22am [DATE] STD-RA-B010.PDF Labels Auto-attach to new orders Sales Or…" at bounding box center [779, 451] width 1238 height 633
click at [403, 373] on icon "button" at bounding box center [405, 376] width 4 height 14
click at [441, 376] on button "Labels" at bounding box center [449, 378] width 77 height 20
click at [506, 532] on div "Stock Update" at bounding box center [517, 532] width 57 height 14
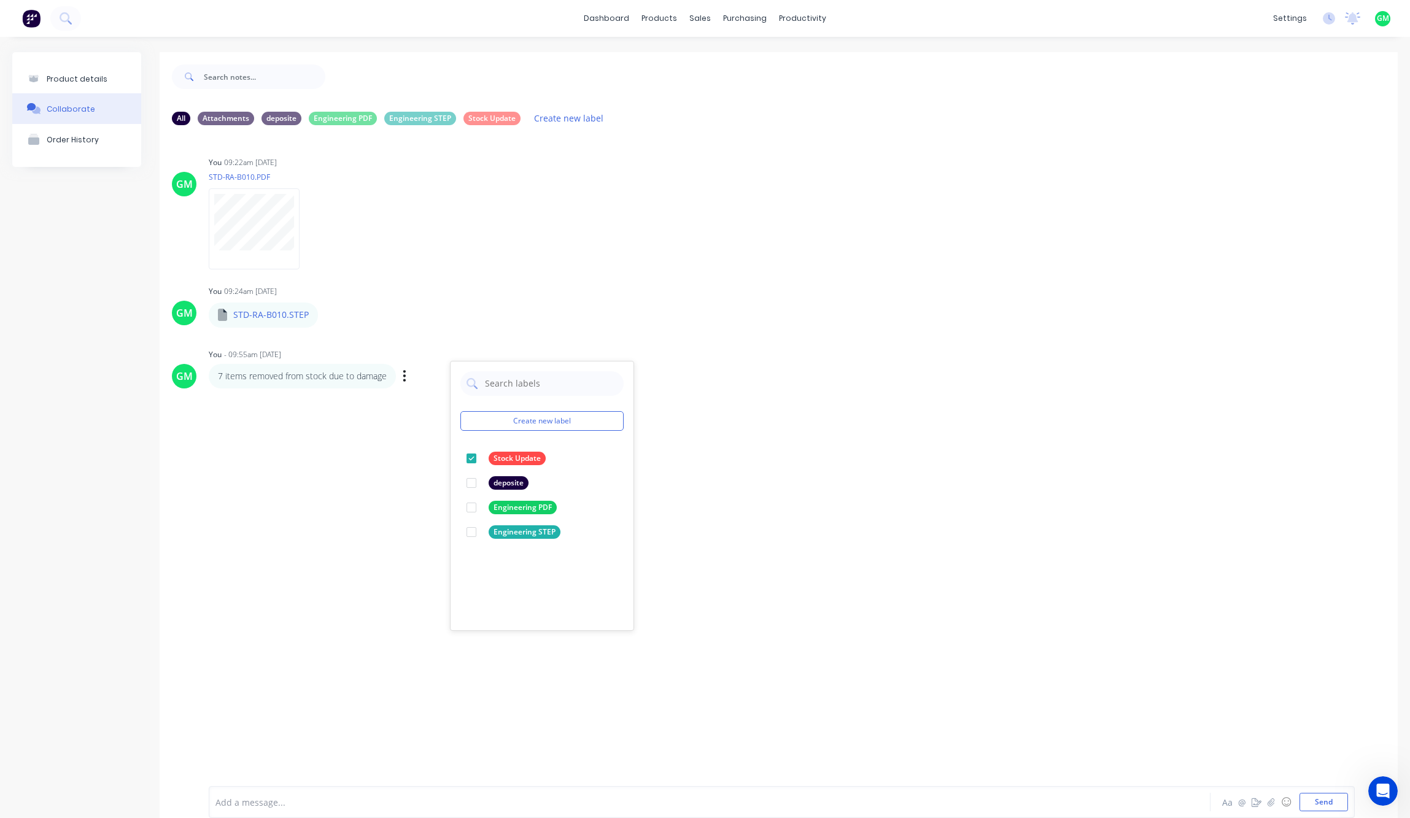
click at [787, 363] on div "GM You - 09:55am [DATE] Create new label Stock Update edit deposite edit Engine…" at bounding box center [779, 367] width 1238 height 43
click at [314, 374] on p "7 items removed from stock due to damage" at bounding box center [302, 376] width 169 height 12
drag, startPoint x: 838, startPoint y: 425, endPoint x: 488, endPoint y: 157, distance: 440.5
click at [834, 425] on div "GM You 09:22am [DATE] STD-RA-B010.PDF Labels Auto-attach to new orders Sales Or…" at bounding box center [779, 451] width 1238 height 633
click at [331, 116] on div "Engineering PDF" at bounding box center [343, 118] width 68 height 14
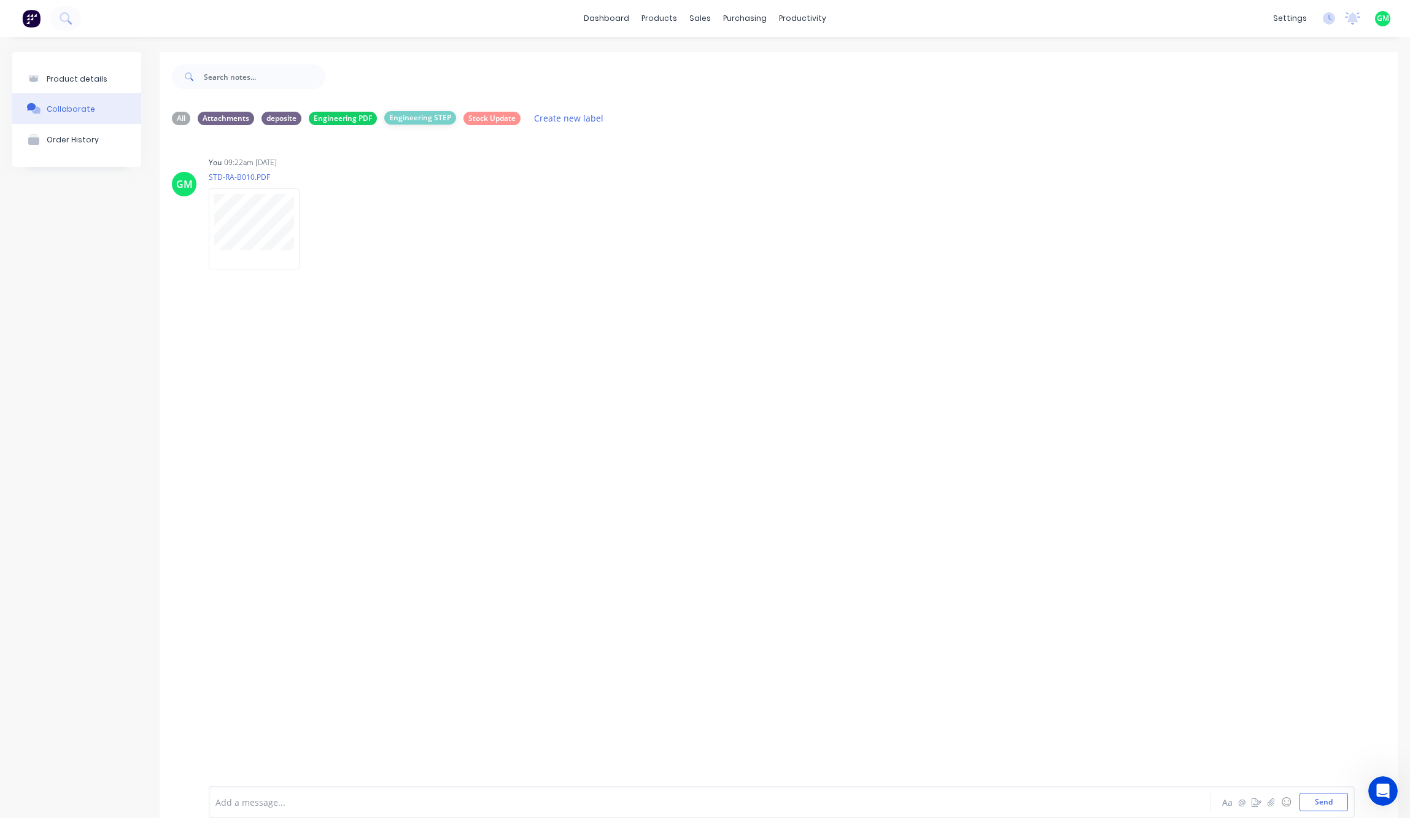
click at [410, 123] on div "Engineering STEP" at bounding box center [420, 118] width 72 height 14
drag, startPoint x: 488, startPoint y: 297, endPoint x: 479, endPoint y: 191, distance: 106.5
click at [486, 289] on div "You 09:24am [DATE] STD-RA-B010.STEP STD-RA-B010.STEP Labels Auto-attach to new …" at bounding box center [401, 304] width 384 height 44
click at [488, 115] on div "Stock Update" at bounding box center [491, 118] width 57 height 14
drag, startPoint x: 418, startPoint y: 116, endPoint x: 406, endPoint y: 120, distance: 12.2
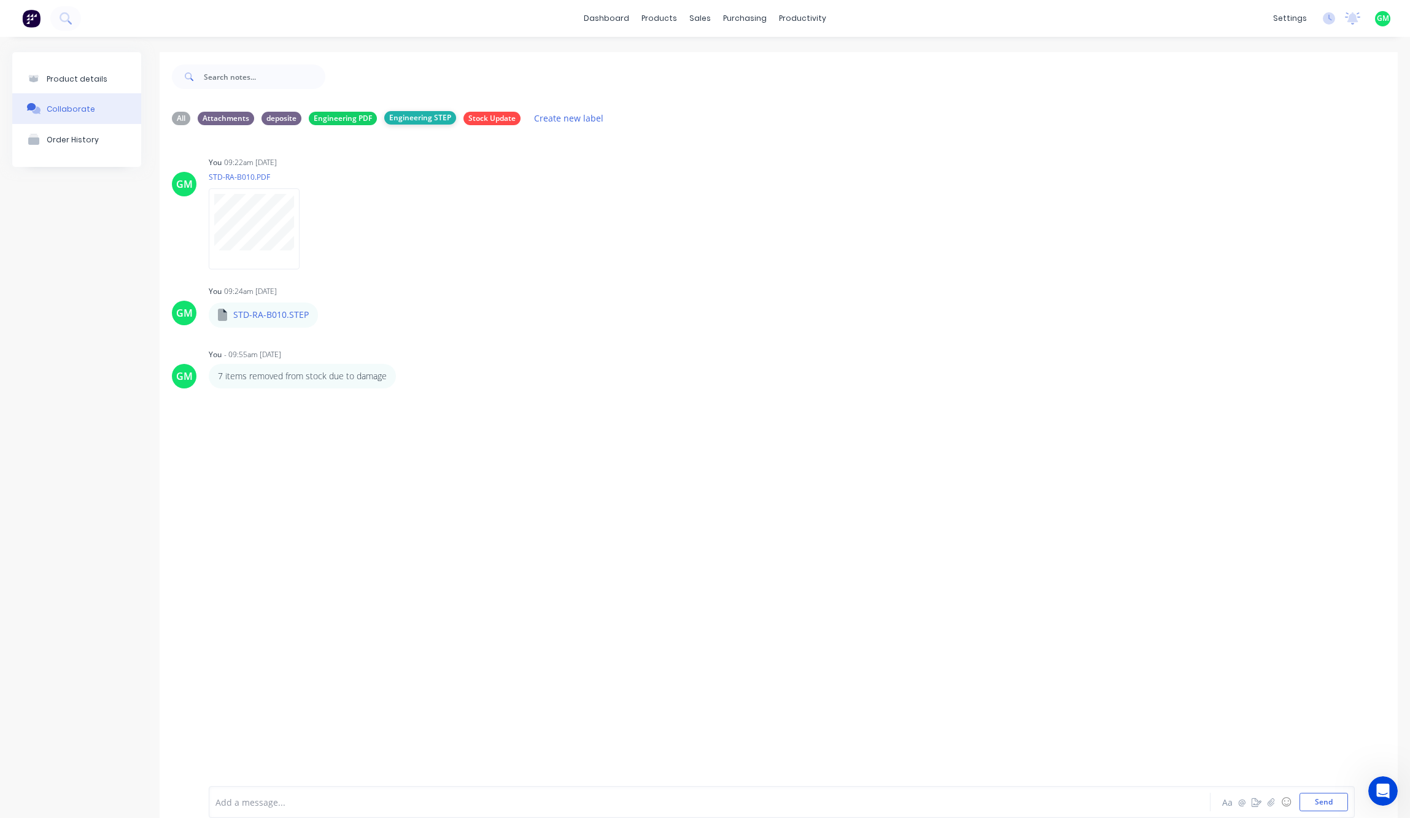
click at [414, 118] on div "Engineering STEP" at bounding box center [420, 118] width 72 height 14
drag, startPoint x: 406, startPoint y: 120, endPoint x: 386, endPoint y: 133, distance: 24.0
click at [351, 117] on div "Engineering PDF" at bounding box center [343, 119] width 68 height 14
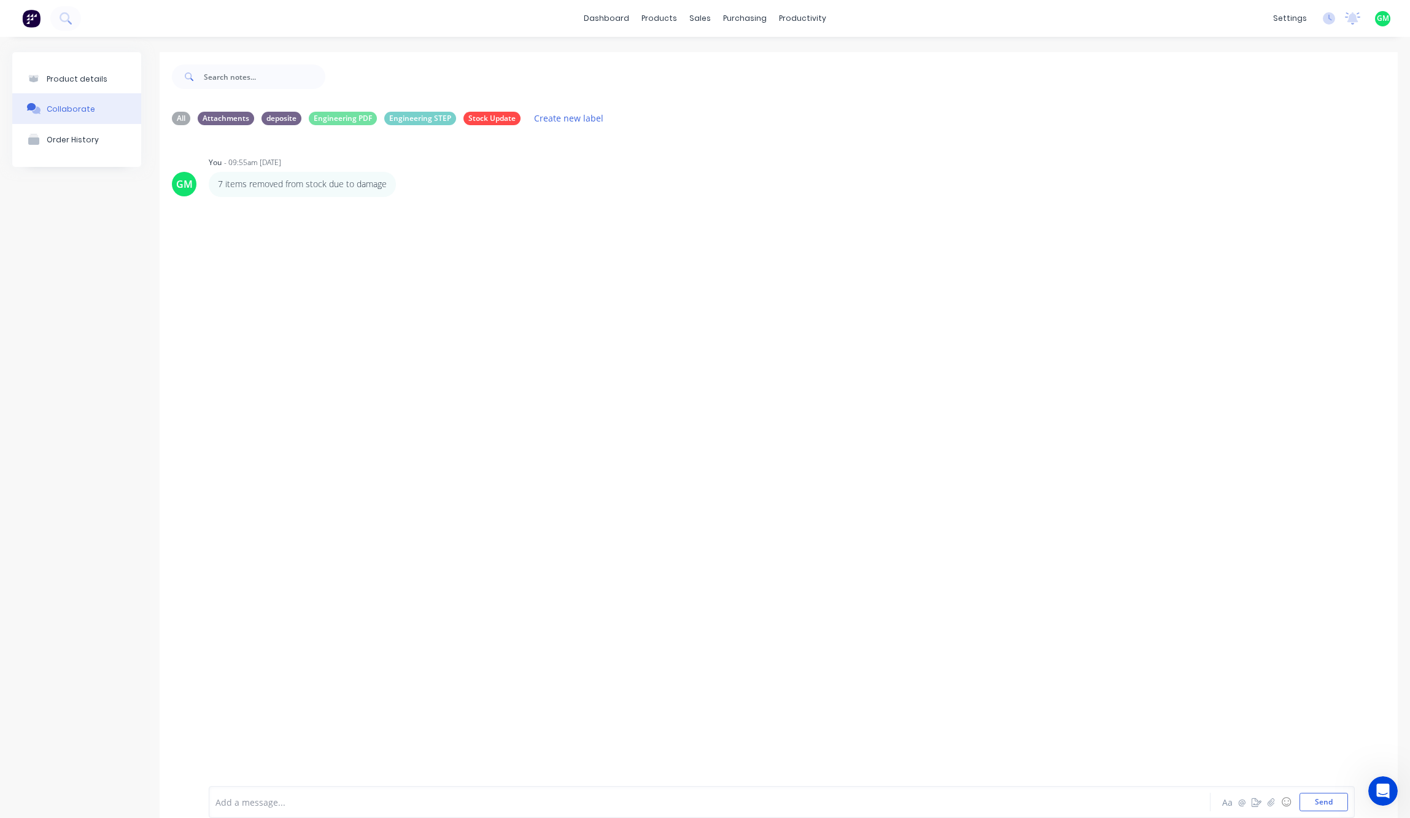
drag, startPoint x: 525, startPoint y: 500, endPoint x: 439, endPoint y: 418, distance: 118.5
click at [522, 500] on div "GM You - 09:55am [DATE] 7 items removed from stock due to damage Labels Edit De…" at bounding box center [779, 451] width 1238 height 633
click at [344, 185] on p "7 items removed from stock due to damage" at bounding box center [302, 184] width 169 height 12
click at [219, 187] on p "7 items removed from stock due to damage" at bounding box center [302, 184] width 169 height 12
click at [535, 223] on div "GM You - 09:55am [DATE] 7 items removed from stock due to damage Labels Edit De…" at bounding box center [779, 451] width 1238 height 633
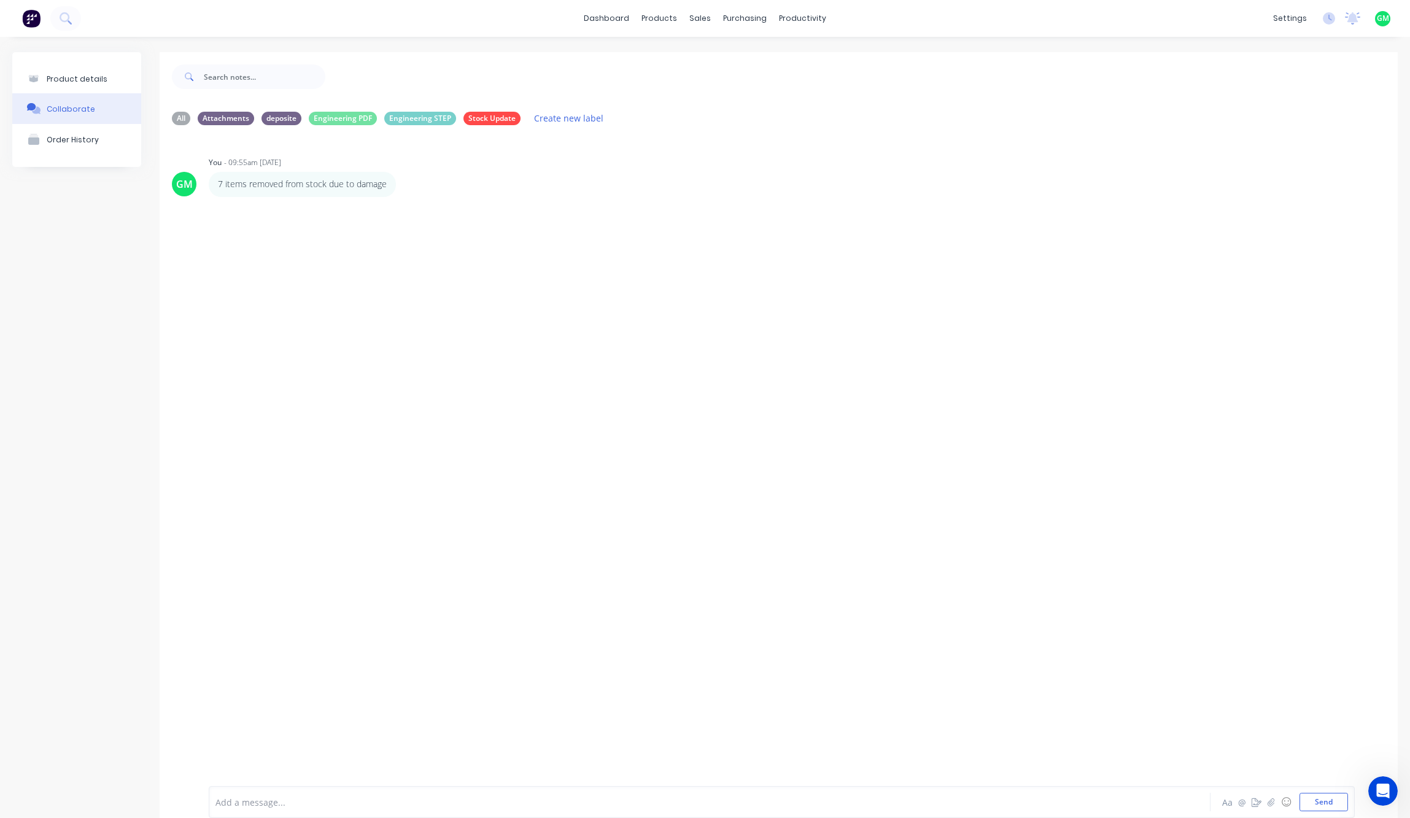
click at [839, 424] on div "GM You - 09:55am [DATE] 7 items removed from stock due to damage Labels Edit De…" at bounding box center [779, 451] width 1238 height 633
drag, startPoint x: 597, startPoint y: 362, endPoint x: 332, endPoint y: 225, distance: 298.2
click at [586, 346] on div "GM You - 09:55am [DATE] 7 items removed from stock due to damage Labels Edit De…" at bounding box center [779, 451] width 1238 height 633
click at [183, 122] on div "All" at bounding box center [181, 118] width 18 height 14
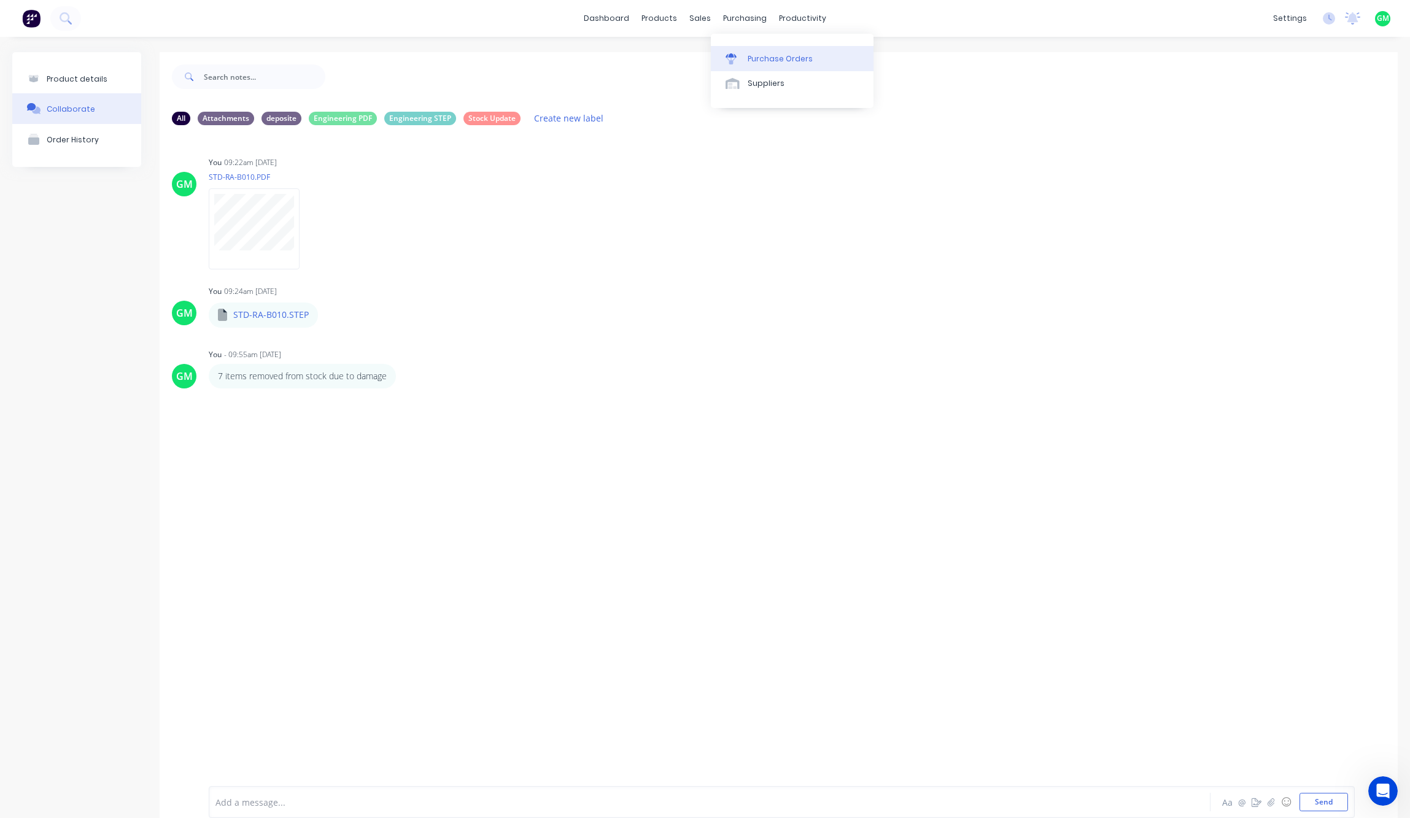
click at [777, 55] on div "Purchase Orders" at bounding box center [780, 58] width 65 height 11
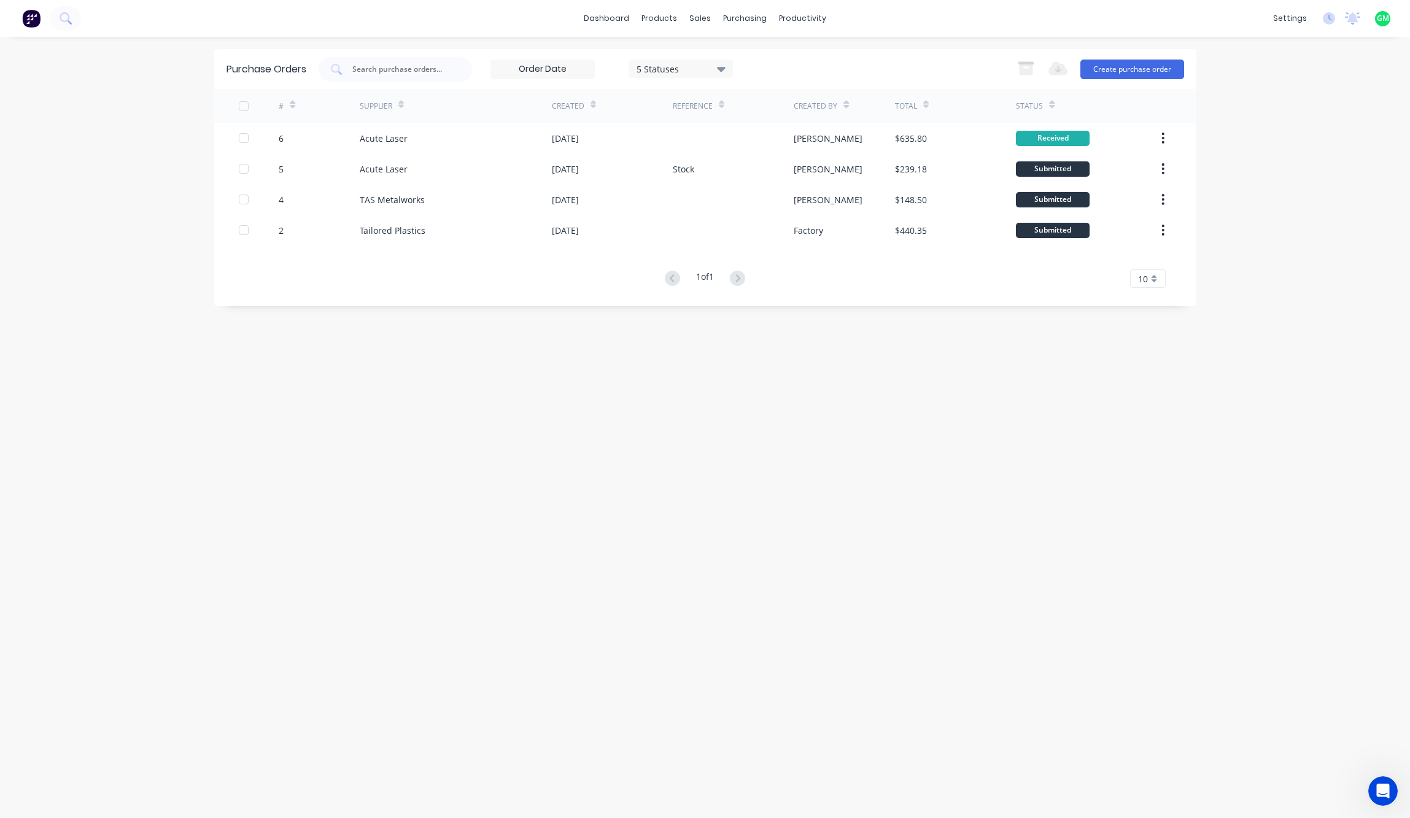
click at [715, 550] on div "Purchase Orders 5 Statuses 5 Statuses Export to Excel (XLSX) Create purchase or…" at bounding box center [705, 427] width 982 height 757
click at [689, 62] on div "5 Statuses" at bounding box center [681, 68] width 88 height 13
click at [700, 105] on div "All" at bounding box center [694, 101] width 98 height 13
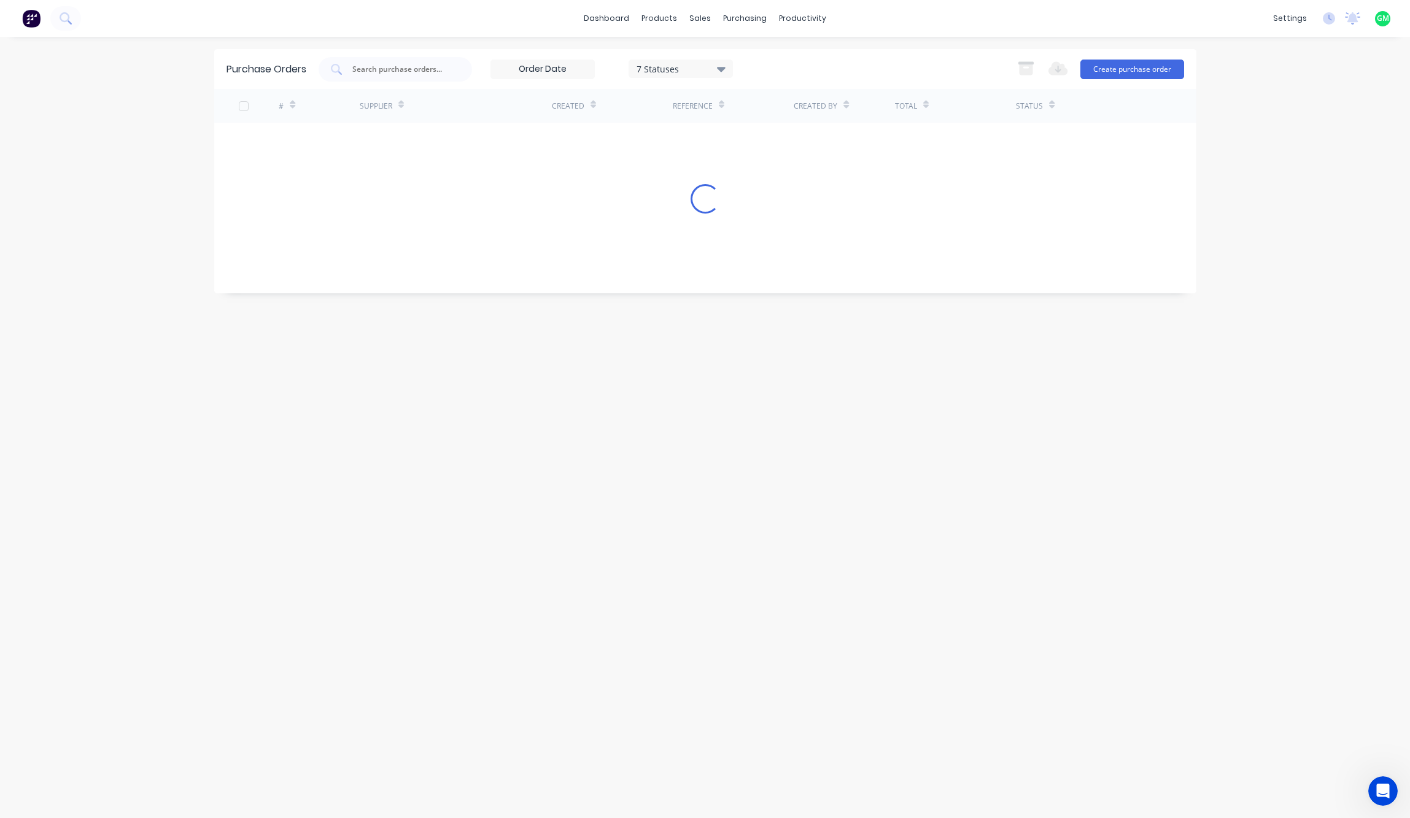
drag, startPoint x: 810, startPoint y: 524, endPoint x: 820, endPoint y: 503, distance: 23.1
click at [815, 517] on div "Purchase Orders 7 Statuses 7 Statuses Export to Excel (XLSX) Create purchase or…" at bounding box center [705, 427] width 982 height 757
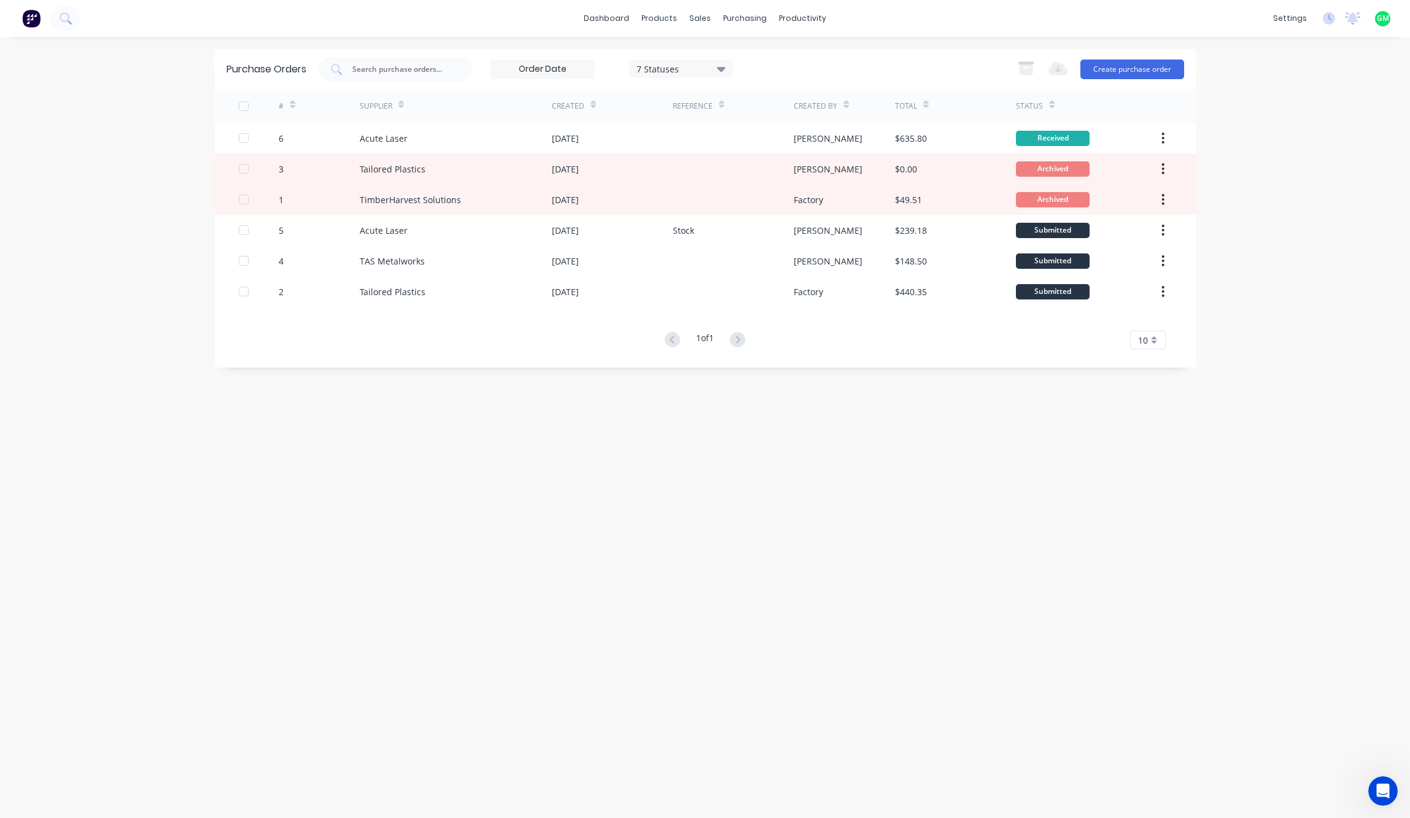
click at [1179, 599] on div "Purchase Orders 7 Statuses 7 Statuses Export to Excel (XLSX) Create purchase or…" at bounding box center [705, 427] width 982 height 757
click at [1057, 534] on div "Purchase Orders 7 Statuses 7 Statuses Export to Excel (XLSX) Create purchase or…" at bounding box center [705, 427] width 982 height 757
click at [1073, 517] on div "Purchase Orders 7 Statuses 7 Statuses Export to Excel (XLSX) Create purchase or…" at bounding box center [705, 427] width 982 height 757
click at [1134, 69] on button "Create purchase order" at bounding box center [1132, 70] width 104 height 20
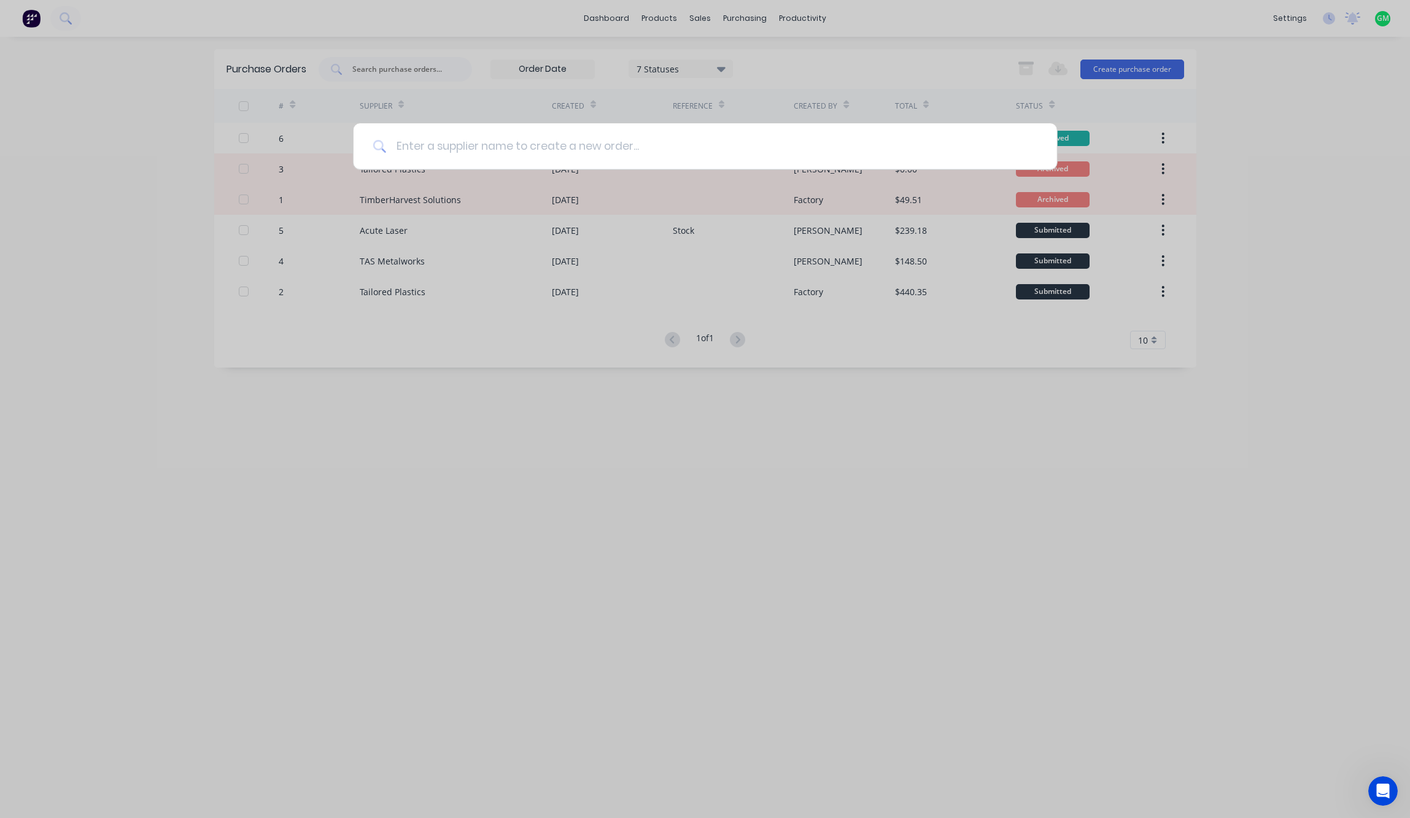
click at [566, 141] on input at bounding box center [711, 146] width 651 height 46
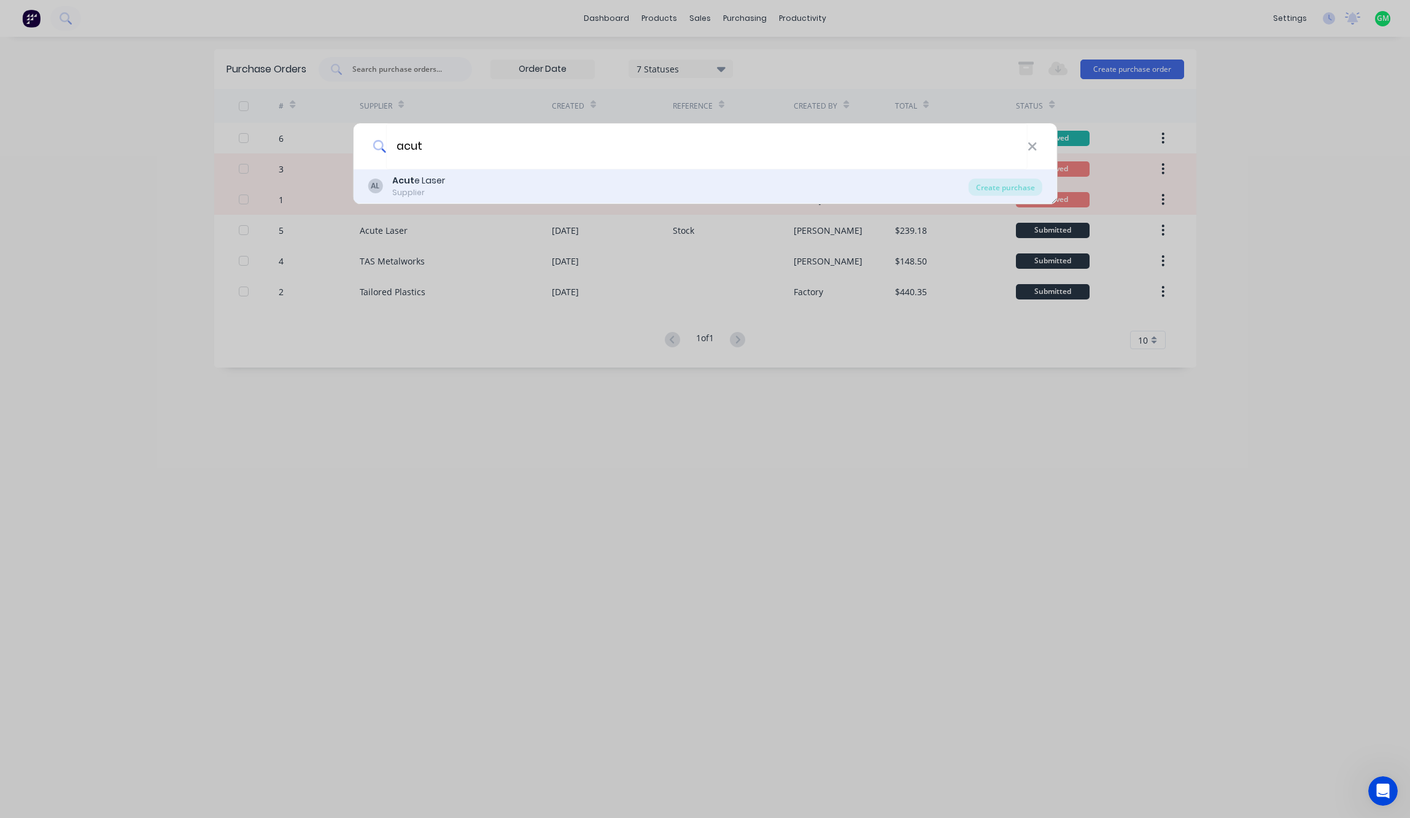
type input "acut"
click at [583, 184] on div "AL Acut e Laser Supplier" at bounding box center [668, 186] width 601 height 24
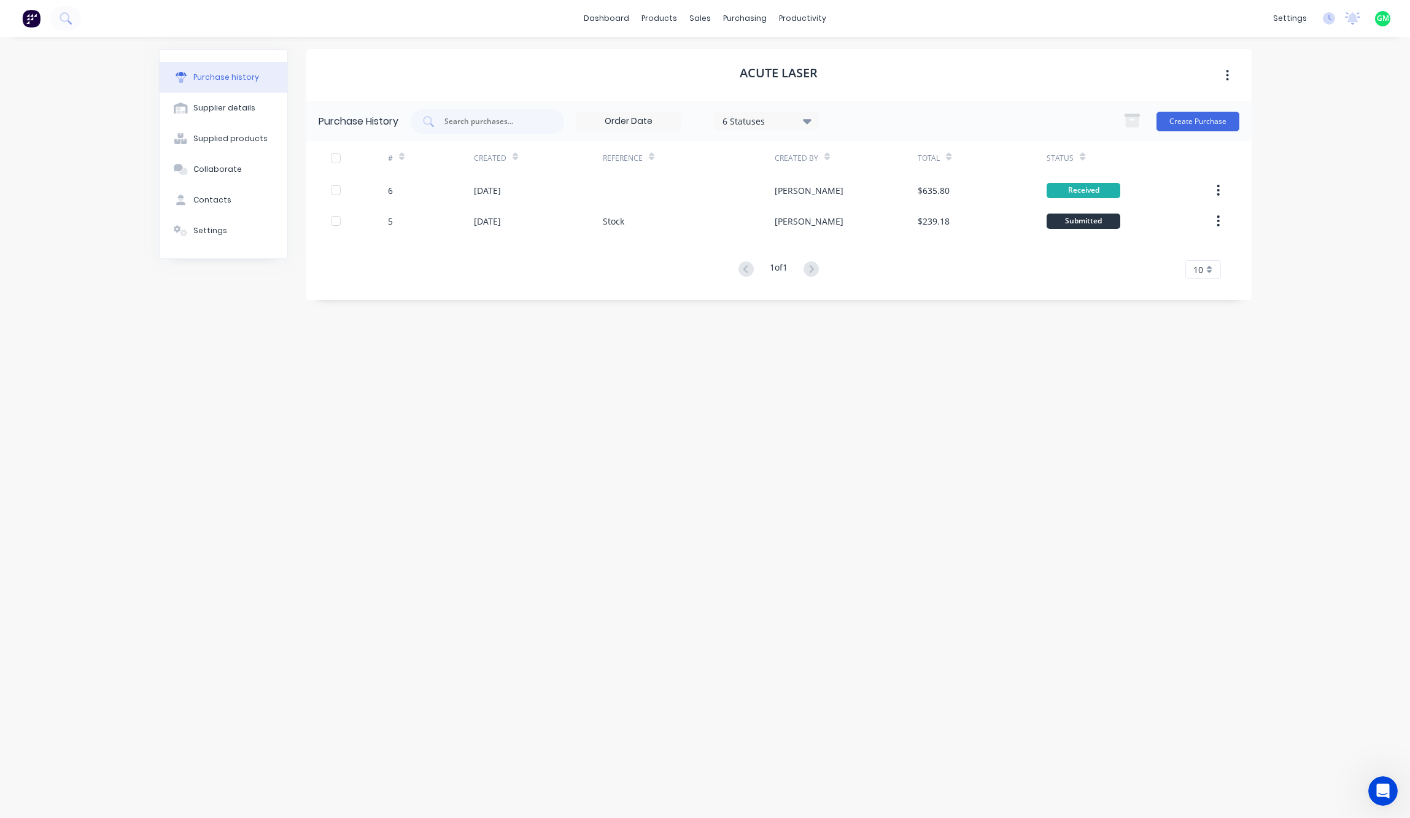
drag, startPoint x: 750, startPoint y: 513, endPoint x: 727, endPoint y: 492, distance: 31.3
click at [751, 512] on div "Acute Laser Purchase History 6 Statuses 6 Statuses Create Purchase # Created Re…" at bounding box center [778, 421] width 945 height 745
click at [430, 295] on div "Purchase History 6 Statuses 6 Statuses Create Purchase # Created Reference Crea…" at bounding box center [778, 200] width 945 height 199
click at [1198, 118] on button "Create Purchase" at bounding box center [1198, 122] width 83 height 20
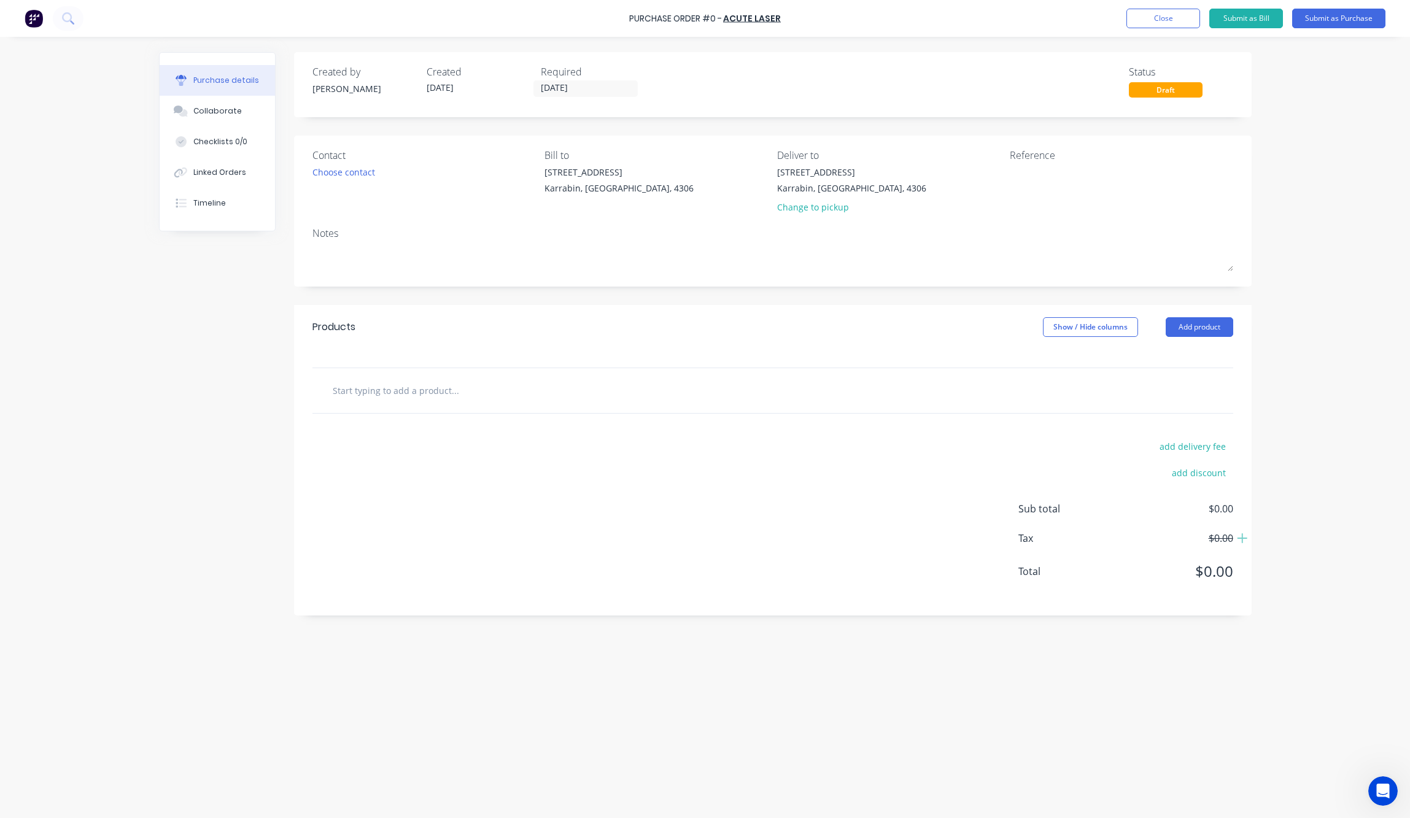
click at [481, 324] on div "Products Show / Hide columns Add product" at bounding box center [773, 327] width 958 height 44
click at [403, 402] on input "text" at bounding box center [455, 390] width 246 height 25
click at [466, 392] on input "text" at bounding box center [455, 390] width 246 height 25
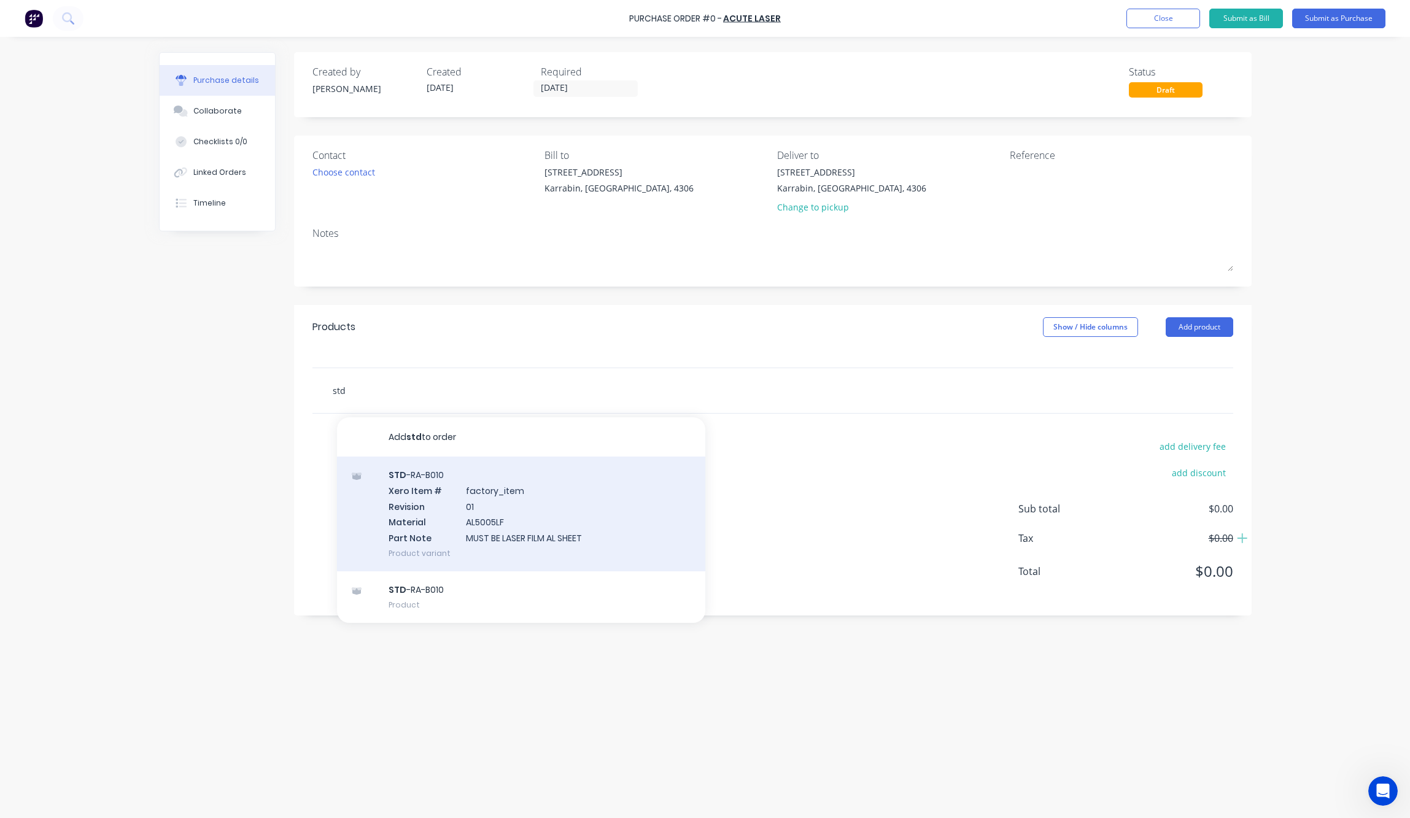
type input "std"
click at [411, 498] on div "STD -RA-B010 Xero Item # factory_item Revision 01 Material AL5005LF Part Note M…" at bounding box center [521, 514] width 368 height 115
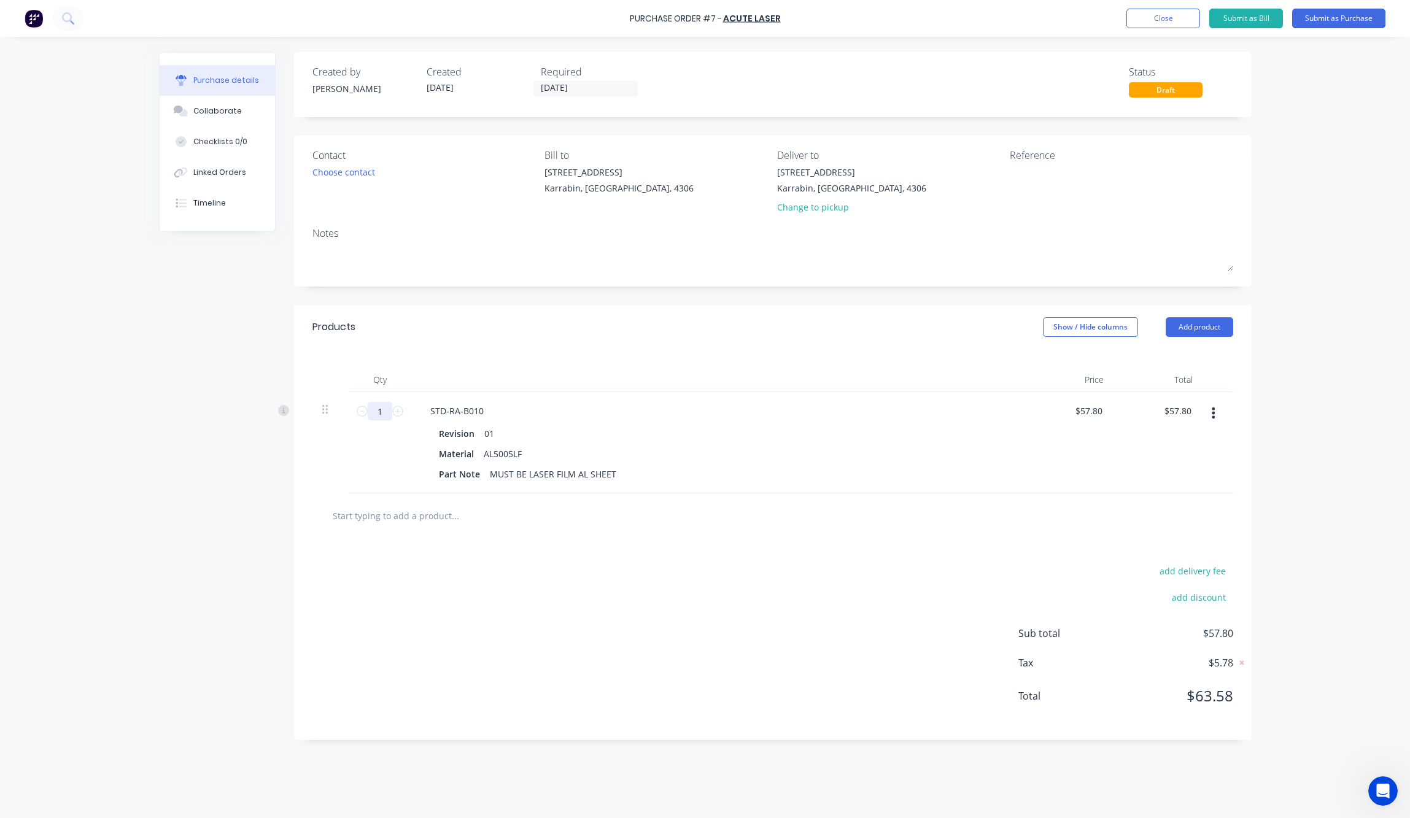
click at [379, 413] on input "1" at bounding box center [380, 411] width 25 height 18
type input "15"
type input "$867.00"
type input "15"
click at [766, 586] on div "add delivery fee add discount Sub total $867.00 Tax $86.70 Total $953.70" at bounding box center [773, 639] width 958 height 202
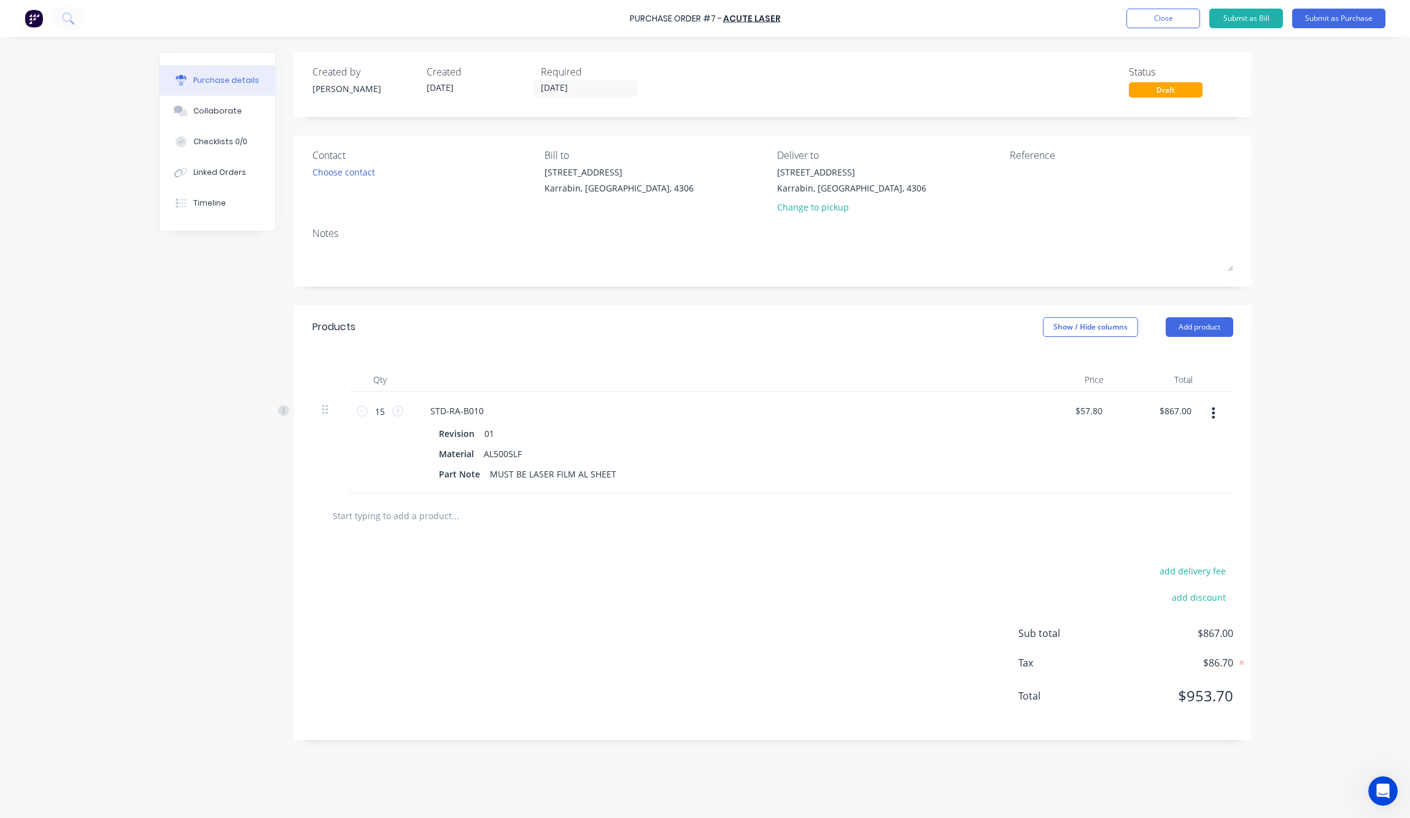
click at [809, 548] on div "add delivery fee add discount Sub total $867.00 Tax $86.70 Total $953.70" at bounding box center [773, 639] width 958 height 202
click at [651, 713] on div "add delivery fee add discount Sub total $867.00 Tax $86.70 Total $953.70" at bounding box center [773, 639] width 958 height 202
drag, startPoint x: 711, startPoint y: 615, endPoint x: 718, endPoint y: 595, distance: 21.0
click at [720, 603] on div "add delivery fee add discount Sub total $867.00 Tax $86.70 Total $953.70" at bounding box center [773, 639] width 958 height 202
click at [757, 412] on div "STD-RA-B010" at bounding box center [718, 411] width 594 height 18
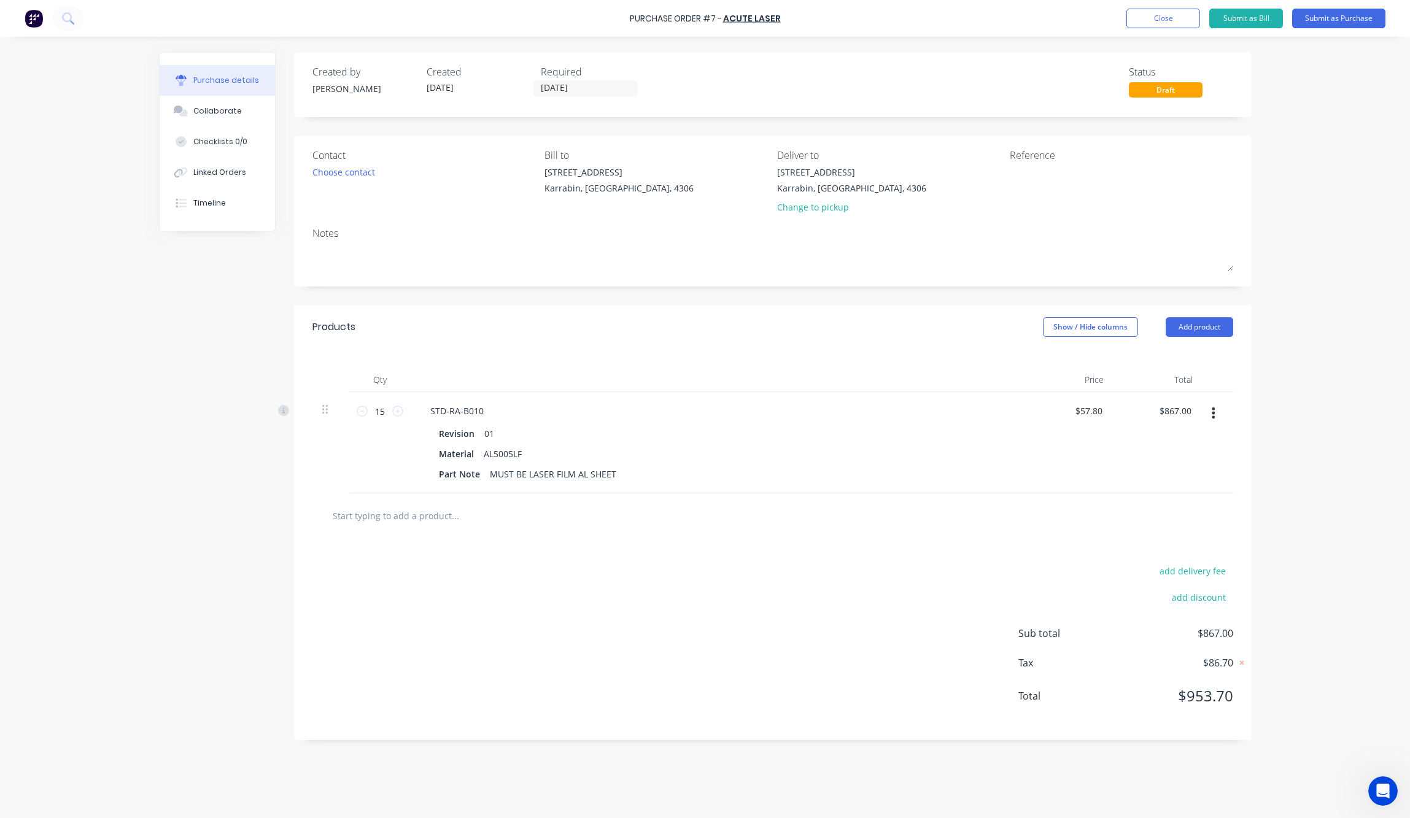
click at [1350, 179] on div "Purchase Order #7 - Acute Laser Add product Close Submit as Bill Submit as Purc…" at bounding box center [705, 409] width 1410 height 818
click at [808, 554] on div "add delivery fee add discount Sub total $867.00 Tax $86.70 Total $953.70" at bounding box center [773, 639] width 958 height 202
click at [1316, 374] on div "Purchase Order #7 - Acute Laser Add product Close Submit as Bill Submit as Purc…" at bounding box center [705, 409] width 1410 height 818
drag, startPoint x: 653, startPoint y: 609, endPoint x: 696, endPoint y: 543, distance: 79.0
click at [664, 597] on div "add delivery fee add discount Sub total $867.00 Tax $86.70 Total $953.70" at bounding box center [773, 639] width 958 height 202
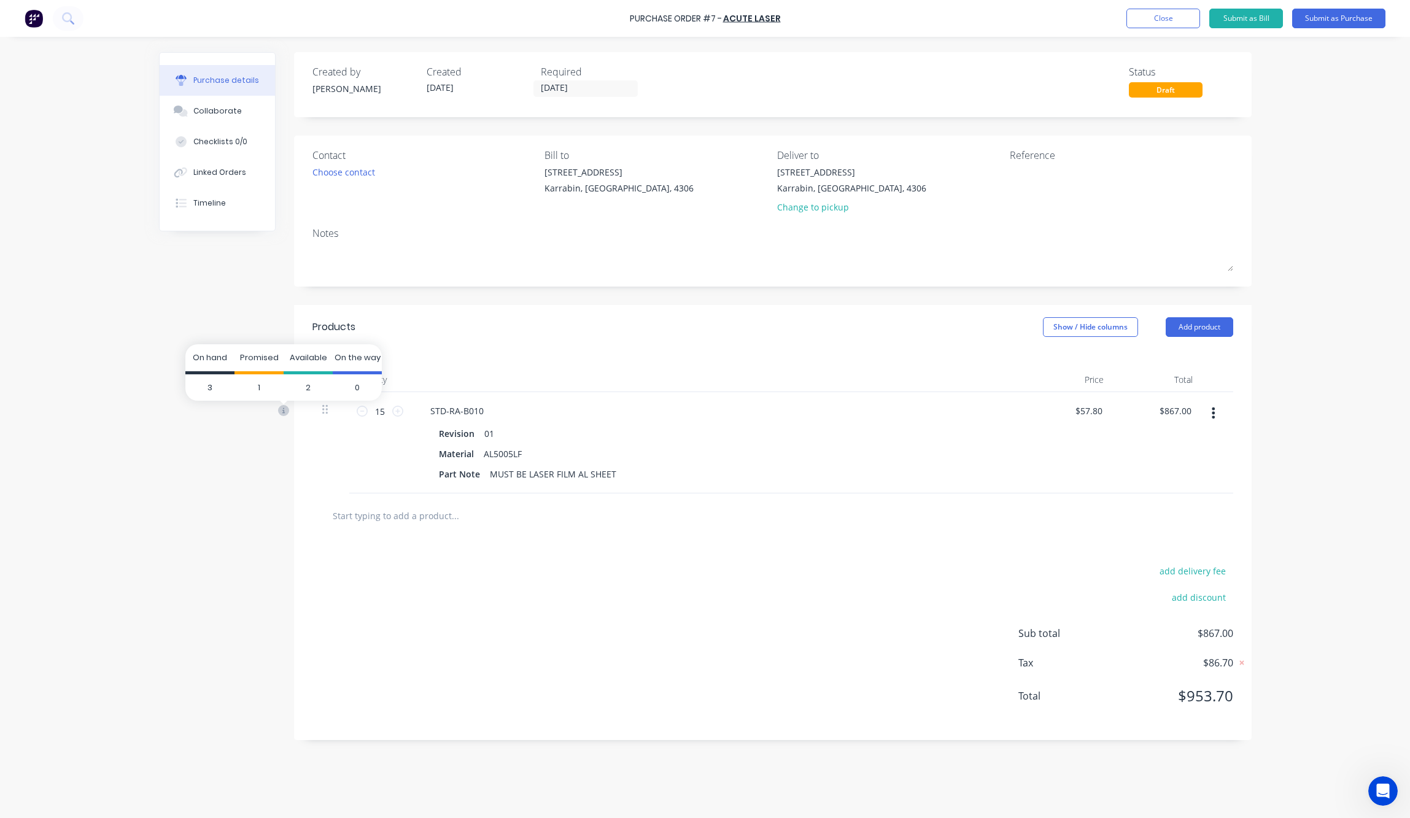
click at [285, 409] on icon at bounding box center [283, 410] width 11 height 11
click at [798, 713] on div "add delivery fee add discount Sub total $867.00 Tax $86.70 Total $953.70" at bounding box center [773, 639] width 958 height 202
drag, startPoint x: 1309, startPoint y: 109, endPoint x: 1308, endPoint y: 42, distance: 66.9
click at [1309, 107] on div "Purchase Order #7 - Acute Laser Add product Close Submit as Bill Submit as Purc…" at bounding box center [705, 409] width 1410 height 818
click at [1347, 18] on button "Submit as Purchase" at bounding box center [1338, 19] width 93 height 20
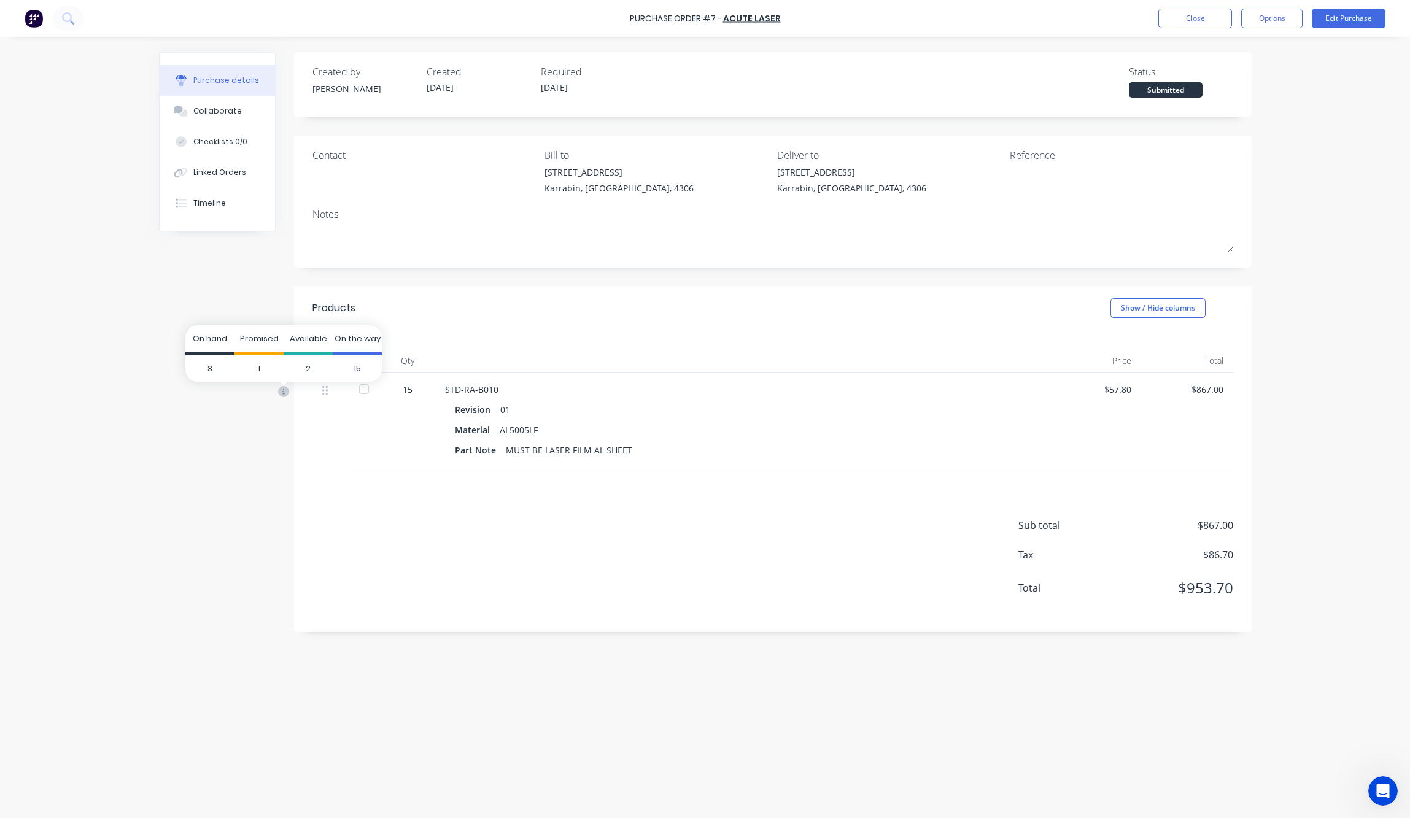
click at [283, 394] on icon at bounding box center [283, 392] width 3 height 6
drag, startPoint x: 473, startPoint y: 587, endPoint x: 373, endPoint y: 448, distance: 171.2
click at [470, 576] on div "Sub total $867.00 Tax $86.70 Total $953.70" at bounding box center [773, 551] width 958 height 163
click at [370, 396] on div at bounding box center [364, 389] width 25 height 25
click at [493, 532] on div "Sub total $867.00 Tax $86.70 Total $953.70" at bounding box center [773, 551] width 958 height 163
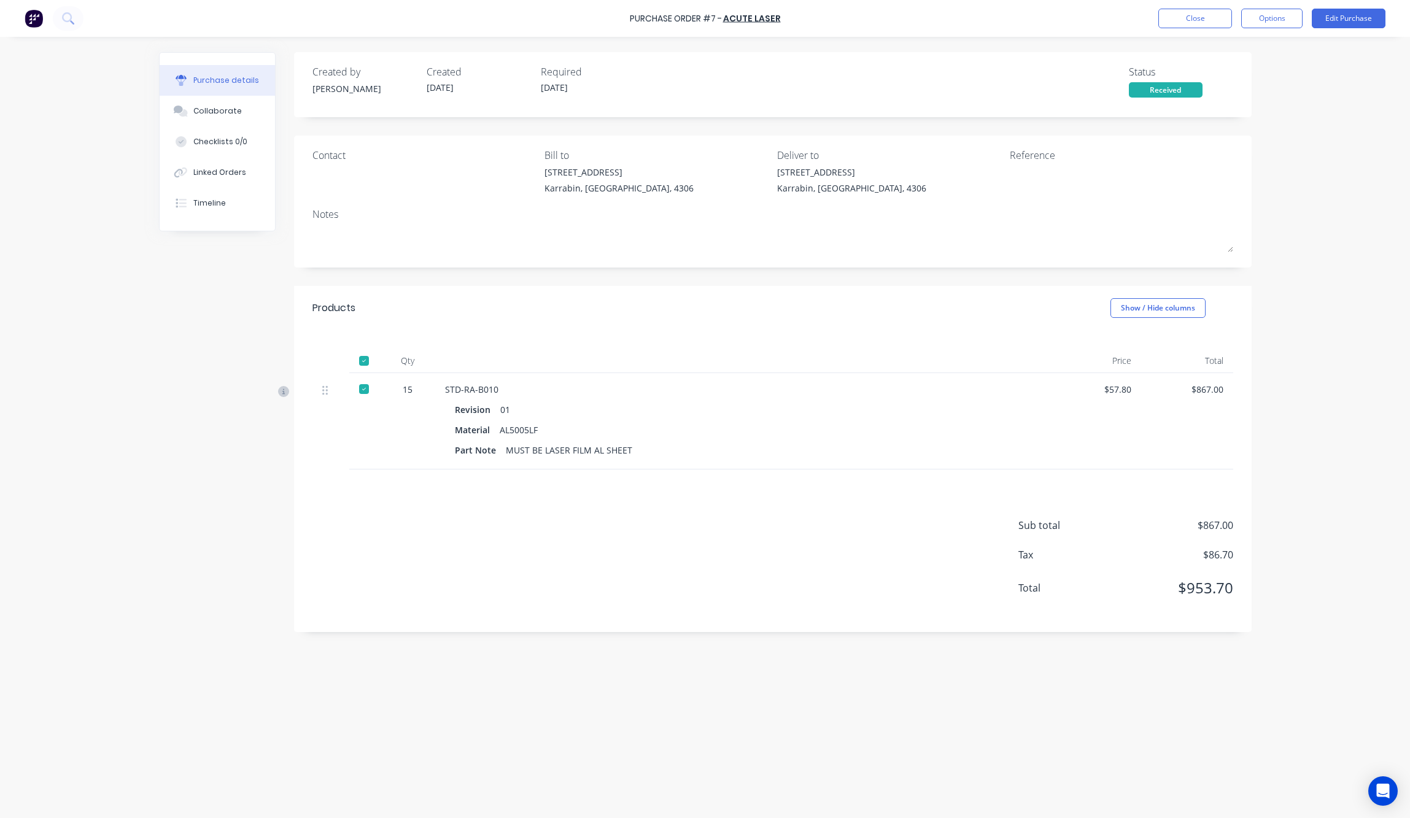
click at [285, 389] on icon at bounding box center [283, 391] width 11 height 11
drag, startPoint x: 547, startPoint y: 495, endPoint x: 702, endPoint y: 482, distance: 155.9
click at [549, 495] on div "Sub total $867.00 Tax $86.70 Total $953.70" at bounding box center [773, 551] width 958 height 163
click at [1260, 21] on button "Options" at bounding box center [1271, 19] width 61 height 20
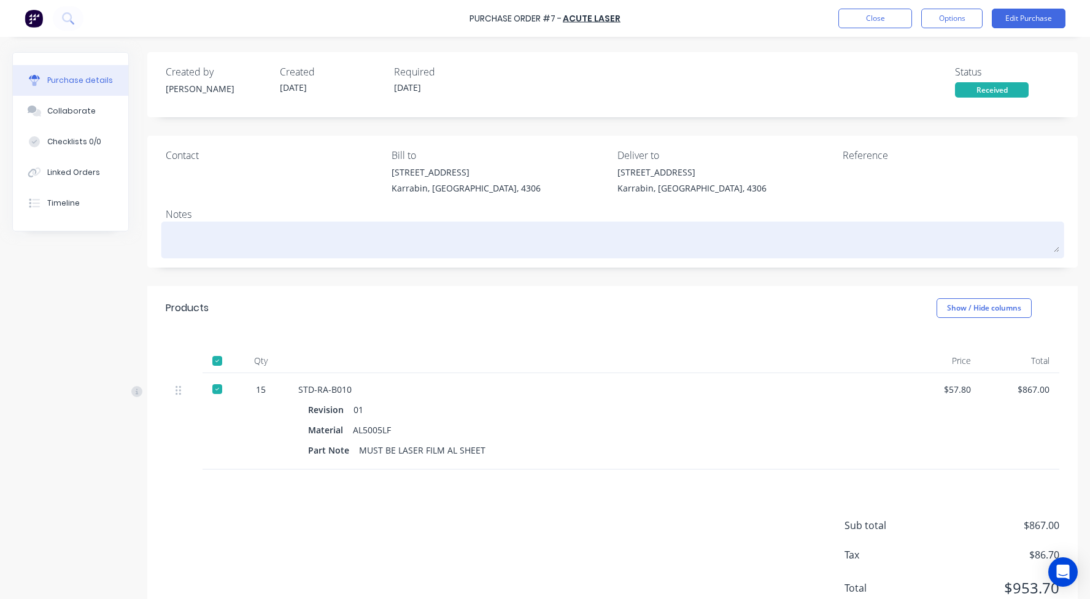
drag, startPoint x: 489, startPoint y: 263, endPoint x: 483, endPoint y: 257, distance: 8.3
click at [486, 261] on div "Contact Bill to 250 Karrabin Rosewood Rd loganholme Karrabin, Queensland, 4306 …" at bounding box center [612, 202] width 931 height 132
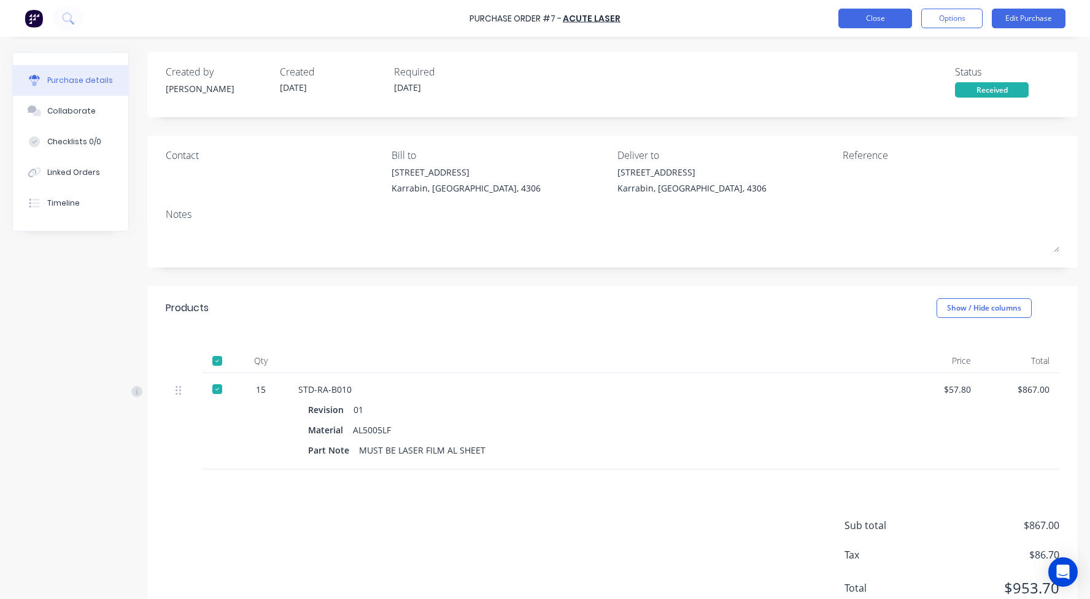
click at [858, 18] on button "Close" at bounding box center [876, 19] width 74 height 20
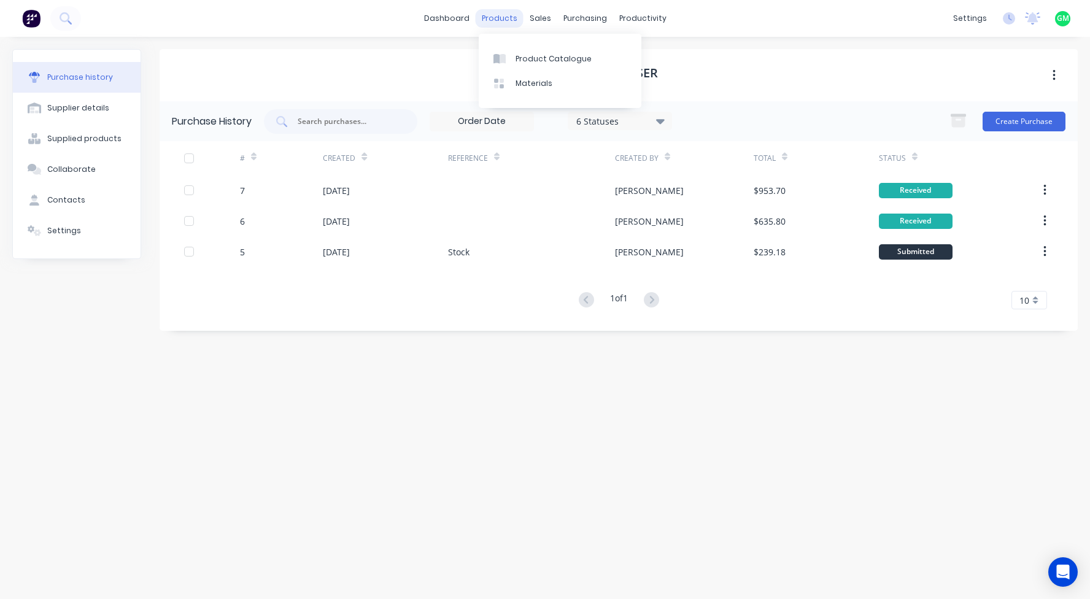
click at [506, 14] on div "products" at bounding box center [500, 18] width 48 height 18
click at [533, 63] on div "Product Catalogue" at bounding box center [554, 58] width 76 height 11
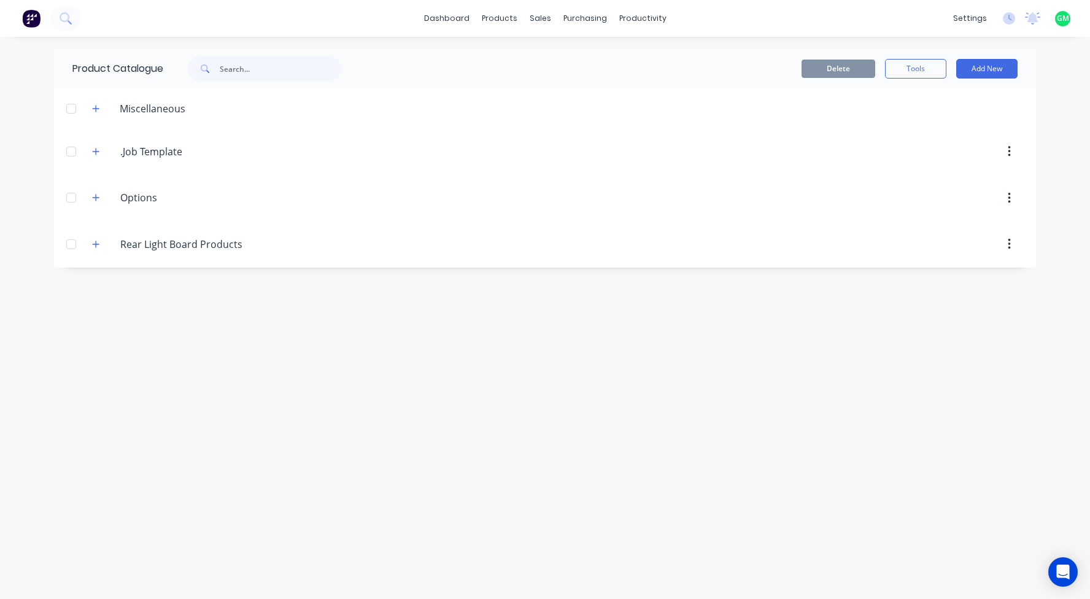
click at [360, 365] on div "Product Catalogue Delete Tools Add New Miscellaneous .Job.Template .Job Templat…" at bounding box center [545, 318] width 982 height 538
click at [91, 247] on button "button" at bounding box center [95, 243] width 15 height 15
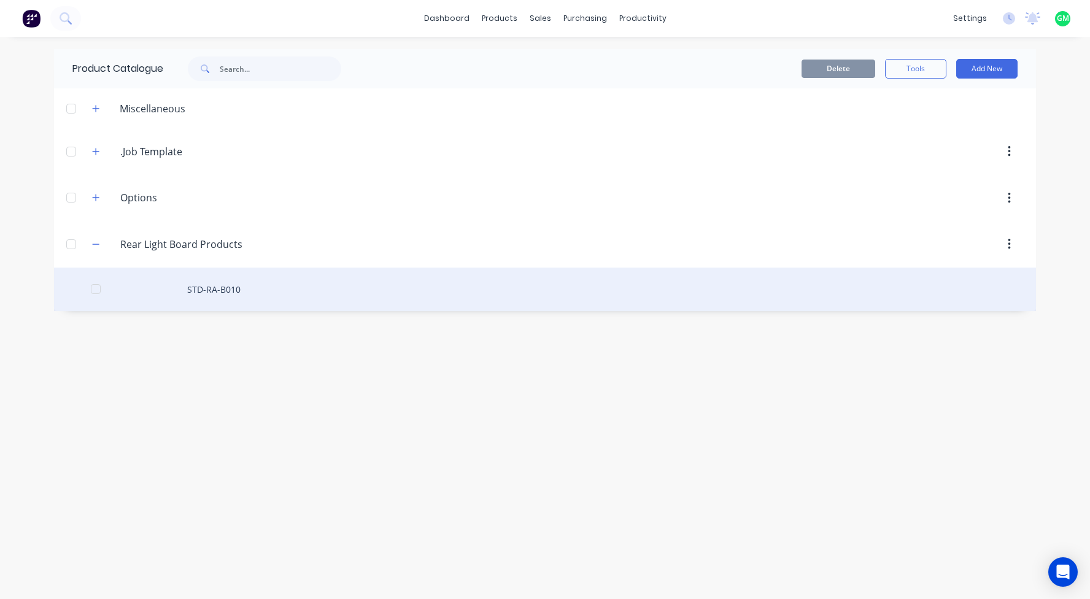
click at [199, 282] on div "STD-RA-B010" at bounding box center [545, 290] width 982 height 44
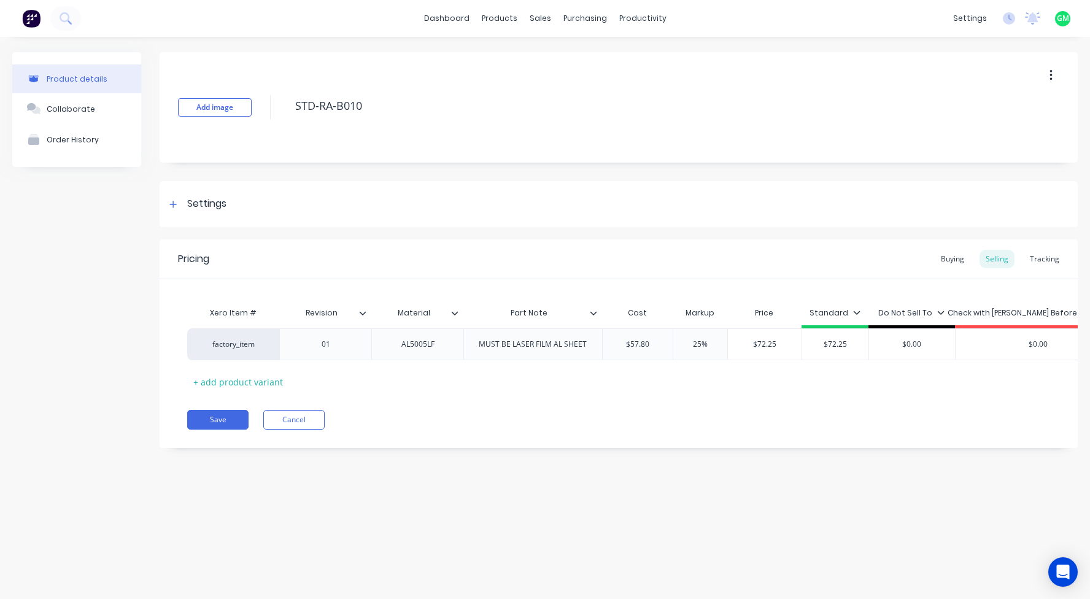
click at [1050, 74] on icon "button" at bounding box center [1051, 76] width 3 height 14
click at [1007, 107] on span "Duplicate" at bounding box center [1006, 107] width 92 height 13
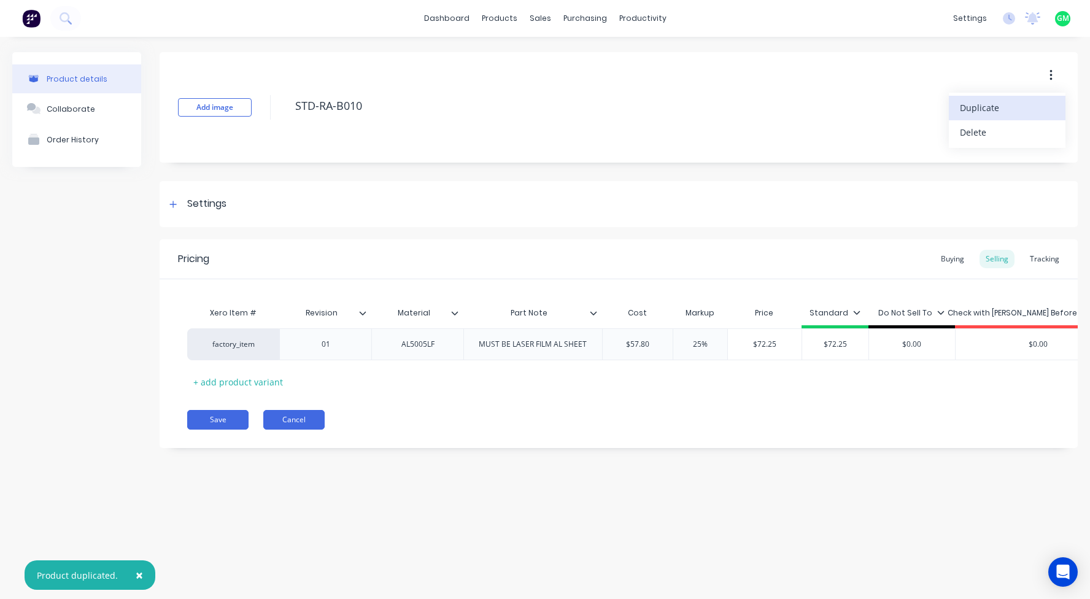
click at [298, 430] on button "Cancel" at bounding box center [293, 420] width 61 height 20
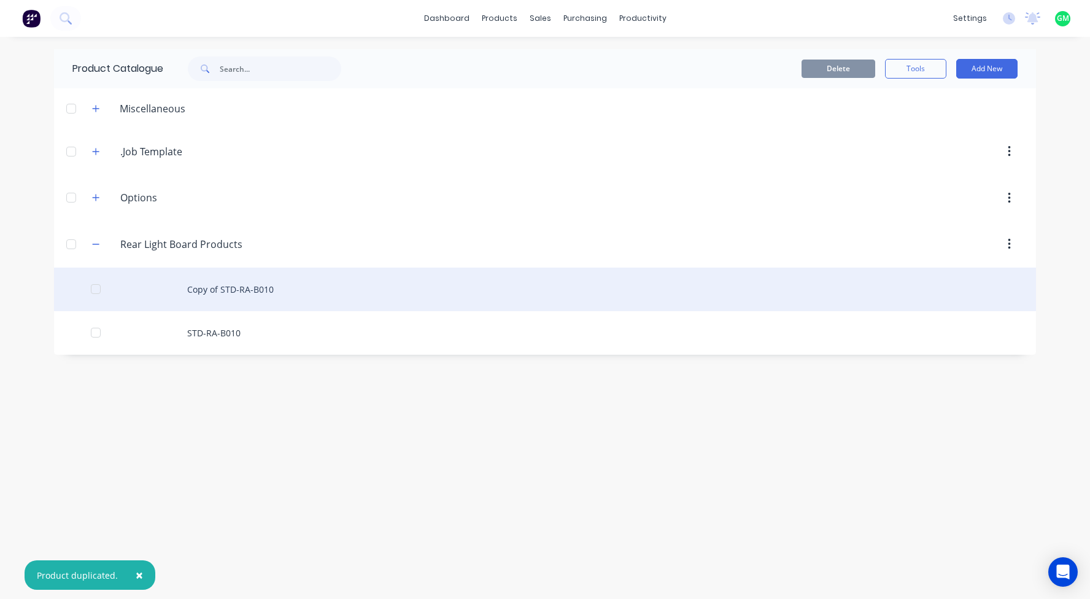
click at [239, 293] on div "Copy of STD-RA-B010" at bounding box center [545, 290] width 982 height 44
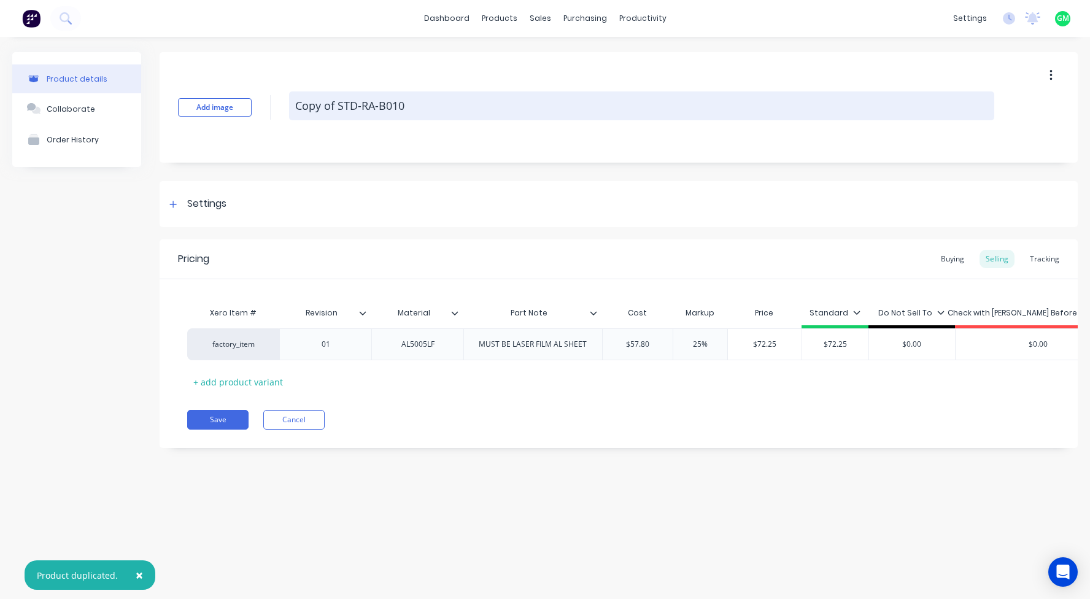
click at [341, 102] on textarea "Copy of STD-RA-B010" at bounding box center [641, 105] width 705 height 29
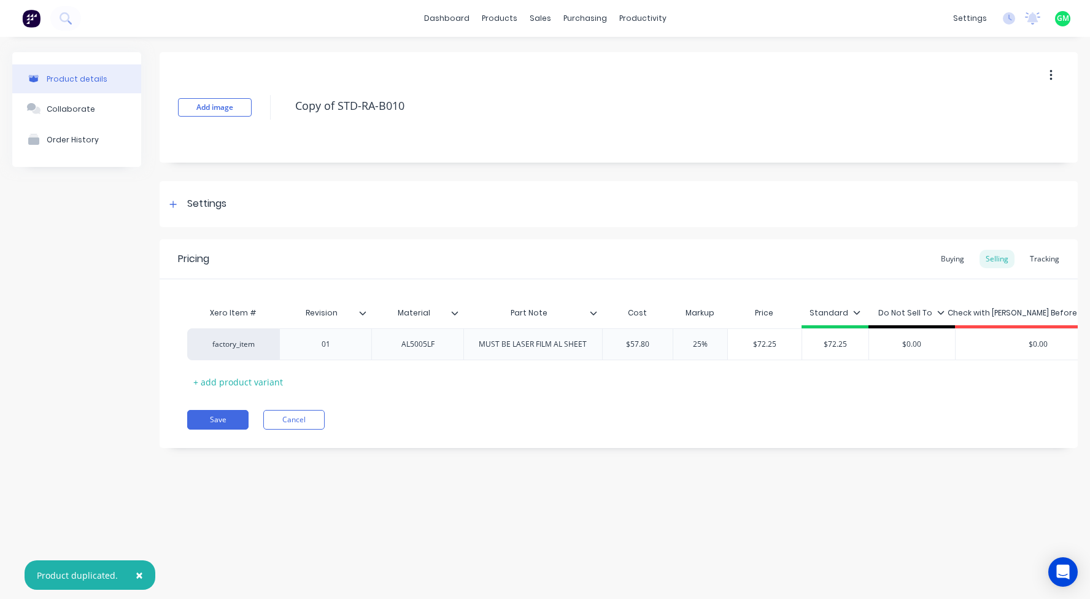
drag, startPoint x: 340, startPoint y: 102, endPoint x: 252, endPoint y: 114, distance: 89.2
click at [262, 114] on div "Add image Copy of STD-RA-B010" at bounding box center [619, 107] width 918 height 110
type textarea "x"
type textarea "STD-RA-B010"
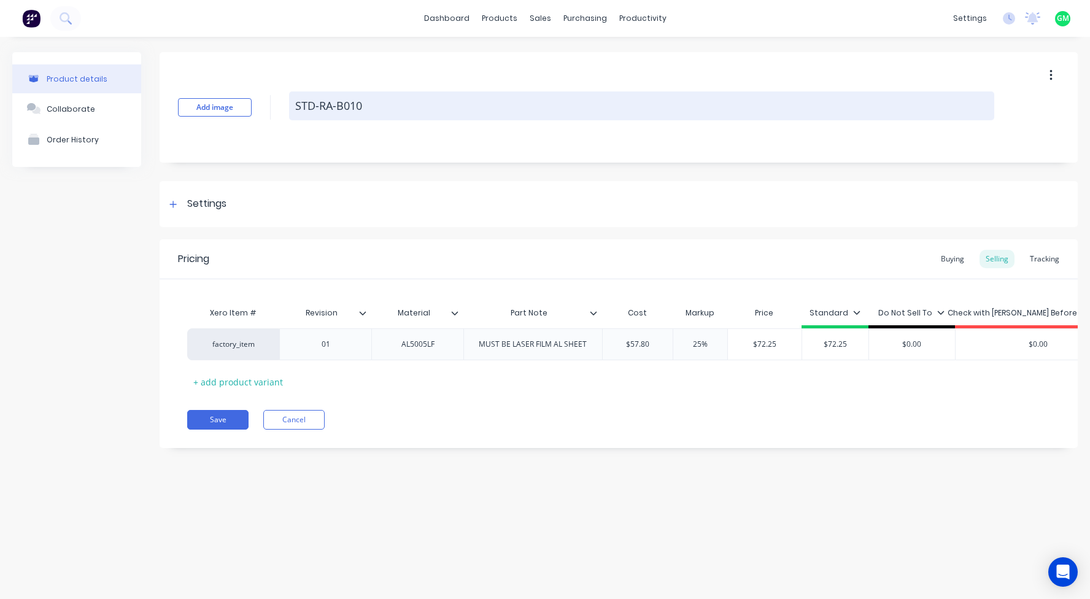
click at [379, 97] on textarea "STD-RA-B010" at bounding box center [641, 105] width 705 height 29
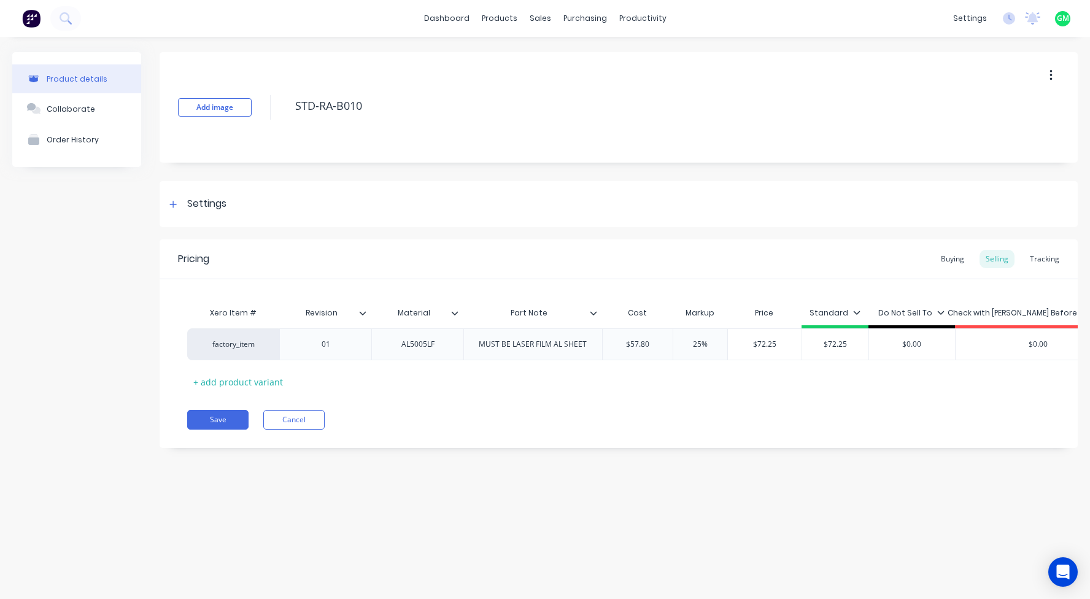
type textarea "x"
type textarea "STD-RA-B010"
type textarea "x"
type textarea "STD-RA-B010-"
type textarea "x"
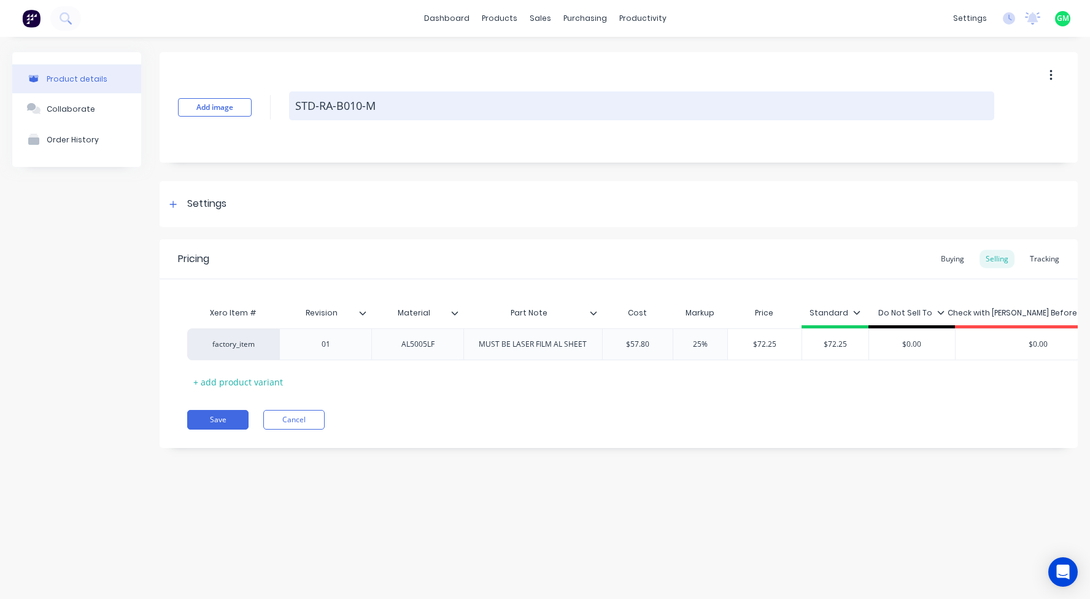
click at [607, 109] on textarea "STD-RA-B010-M" at bounding box center [641, 105] width 705 height 29
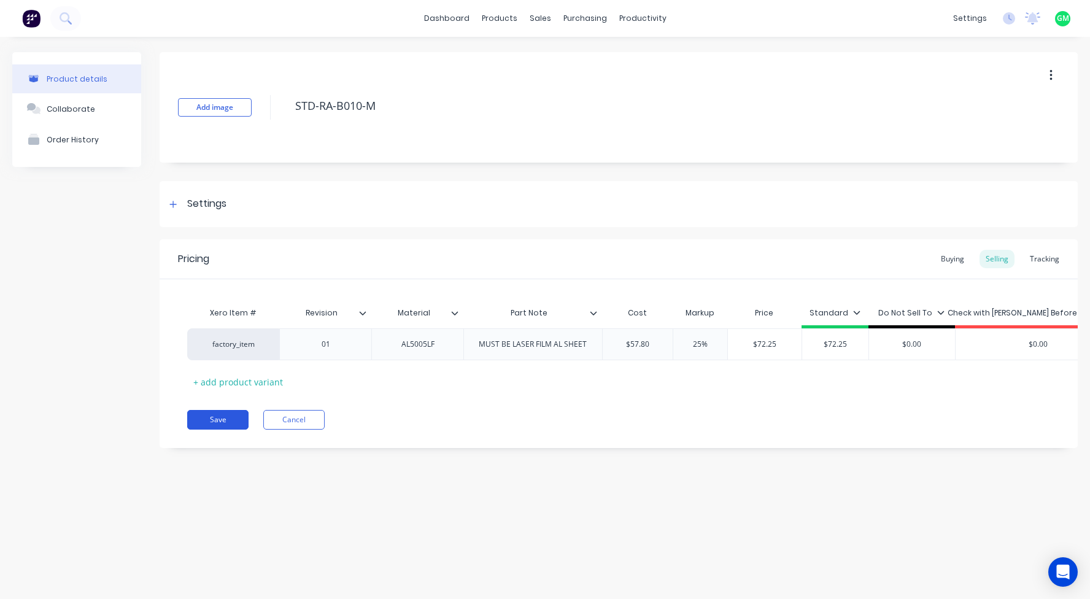
type textarea "STD-RA-B010-M"
type textarea "x"
type textarea "STD-RA-B010-M"
click at [235, 430] on button "Save" at bounding box center [217, 420] width 61 height 20
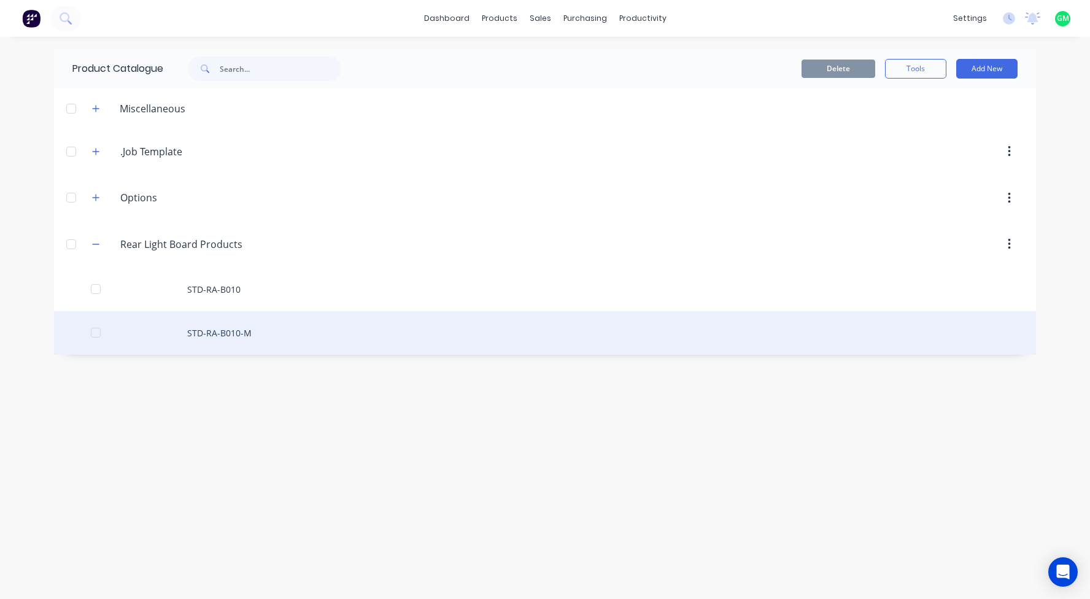
click at [211, 333] on div "STD-RA-B010-M" at bounding box center [545, 333] width 982 height 44
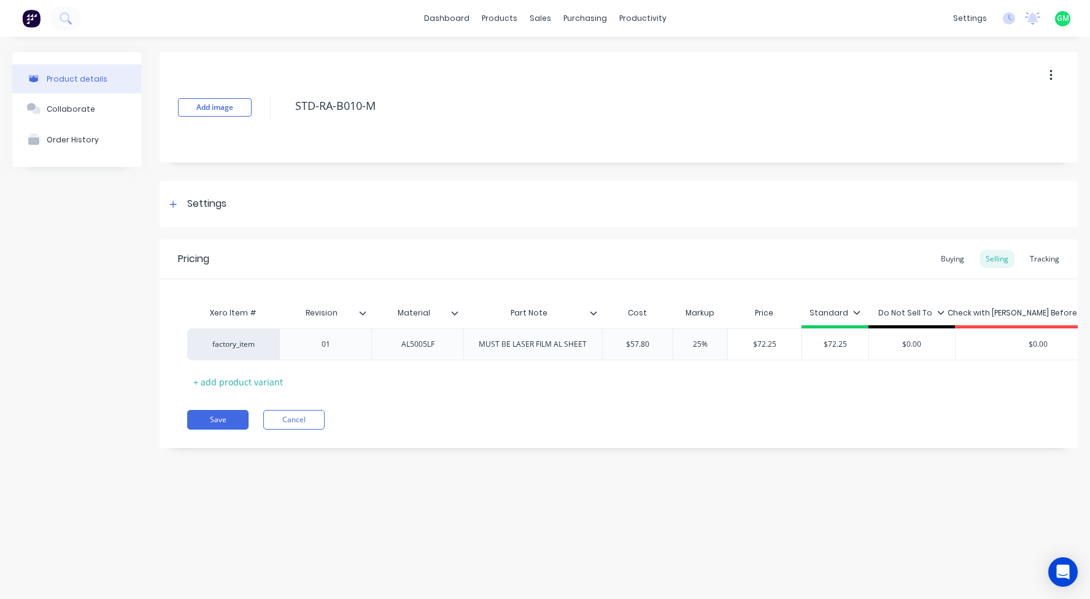
type textarea "x"
click at [173, 209] on div "Settings" at bounding box center [619, 204] width 918 height 46
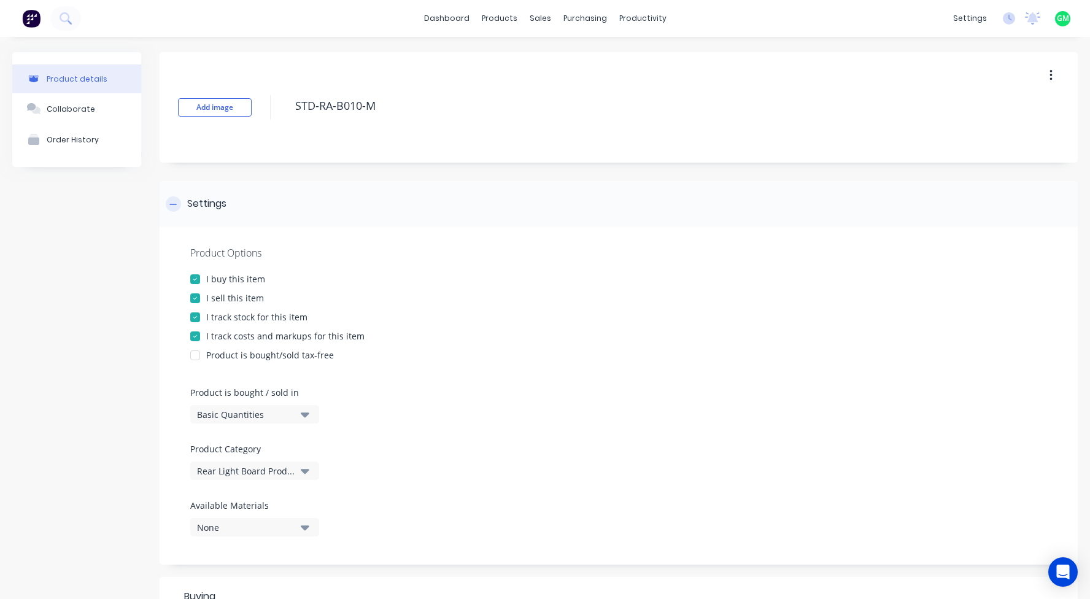
click at [175, 208] on icon at bounding box center [172, 204] width 7 height 9
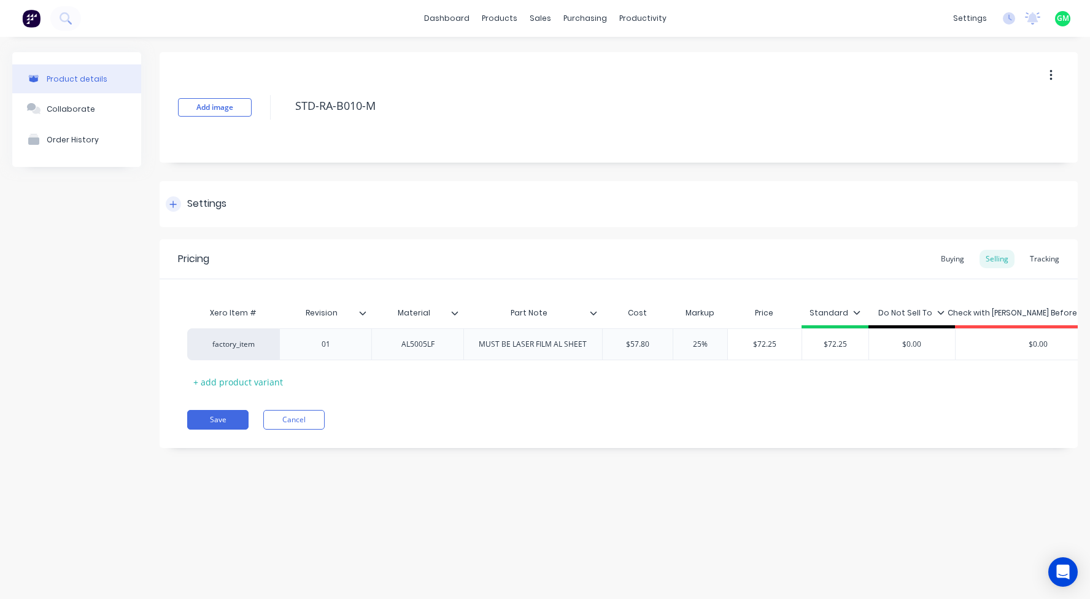
click at [168, 205] on div at bounding box center [173, 203] width 15 height 15
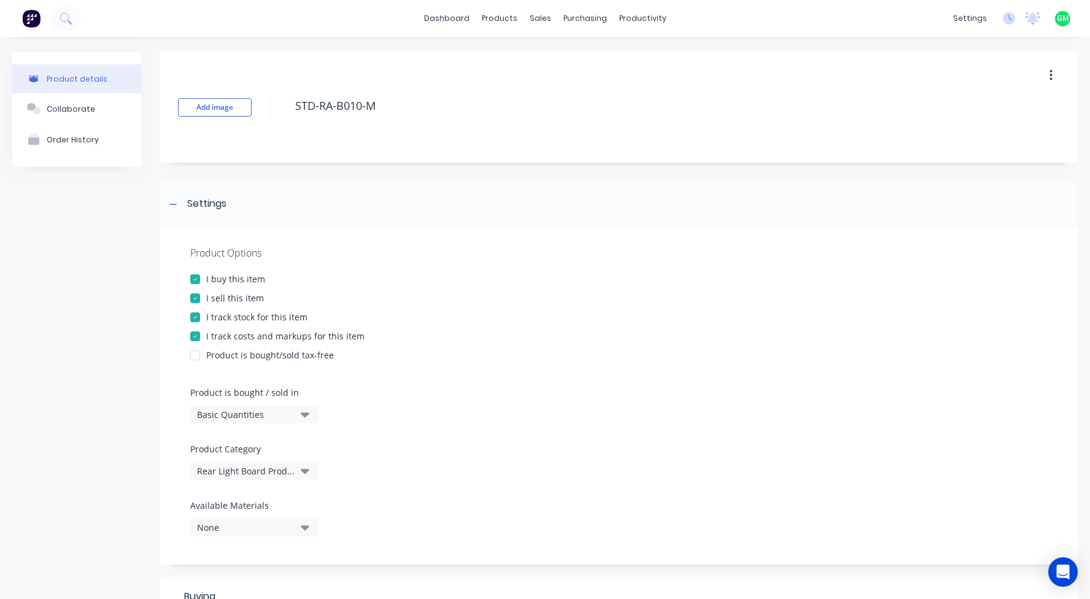
click at [308, 414] on icon "button" at bounding box center [305, 415] width 9 height 5
